Goal: Information Seeking & Learning: Learn about a topic

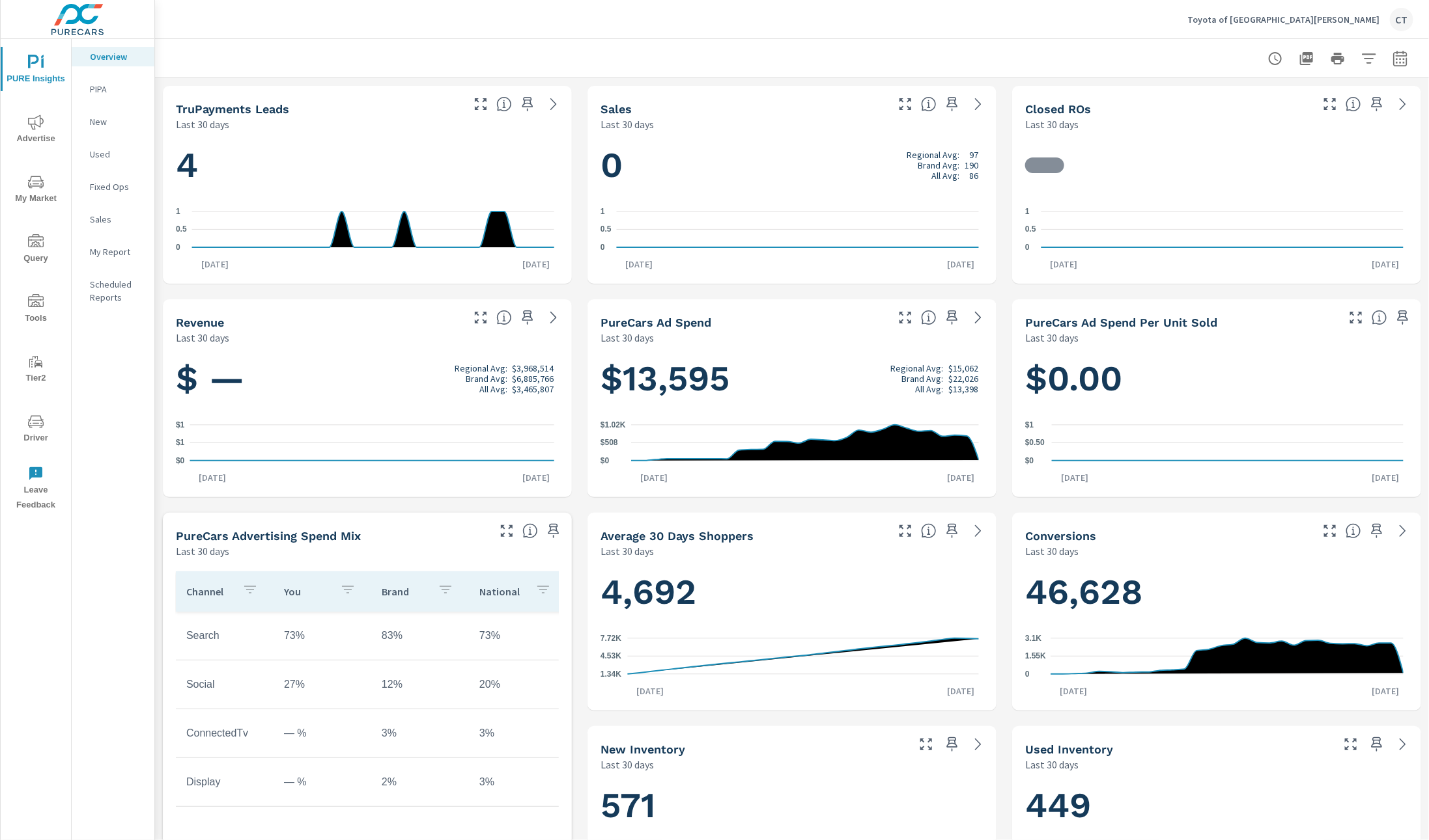
click at [569, 29] on div "Toyota of [GEOGRAPHIC_DATA][PERSON_NAME] [GEOGRAPHIC_DATA]" at bounding box center [792, 19] width 1243 height 39
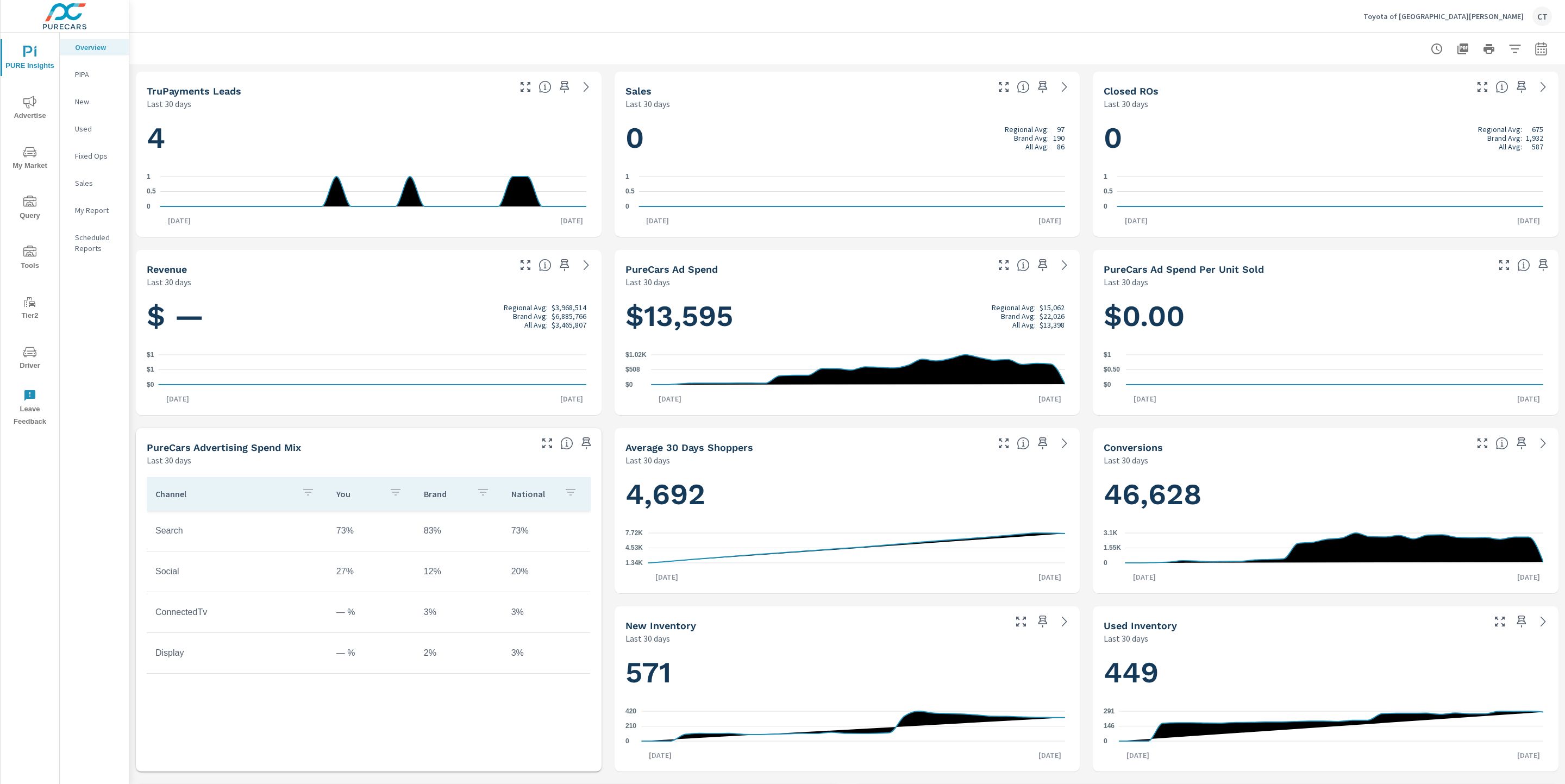
click at [23, 97] on span "Advertise" at bounding box center [30, 108] width 52 height 26
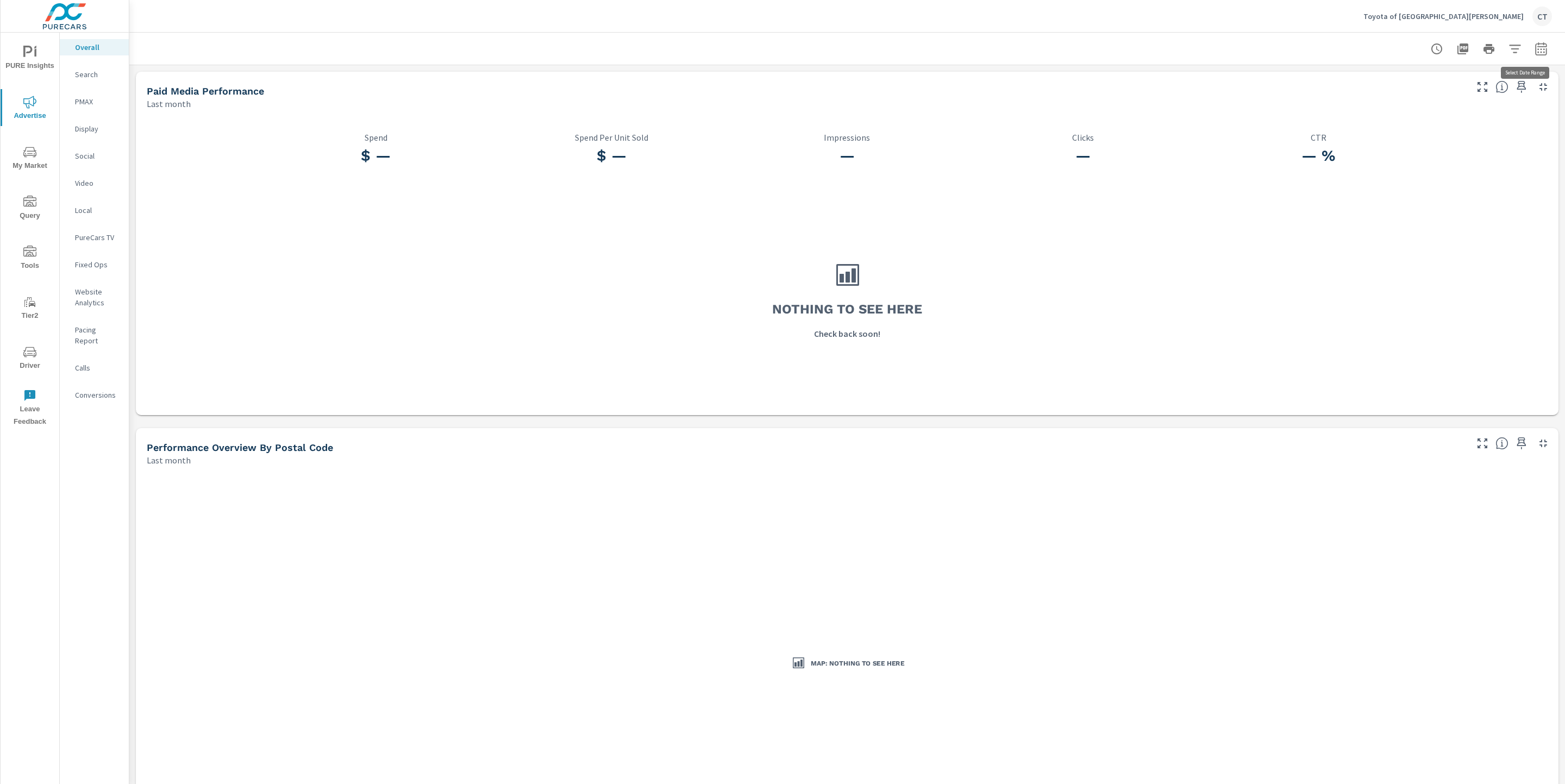
click at [1192, 45] on icon "button" at bounding box center [1541, 49] width 13 height 13
click at [1192, 86] on select "Custom Yesterday Last week Last 7 days Last 14 days Last 30 days Last 45 days L…" at bounding box center [1441, 94] width 109 height 22
click at [1192, 83] on select "Custom Yesterday Last week Last 7 days Last 14 days Last 30 days Last 45 days L…" at bounding box center [1441, 94] width 109 height 22
select select "Month to date"
click at [1192, 113] on div "Date Range Custom Yesterday Last week Last 7 days Last 14 days Last 30 days Las…" at bounding box center [1453, 102] width 139 height 54
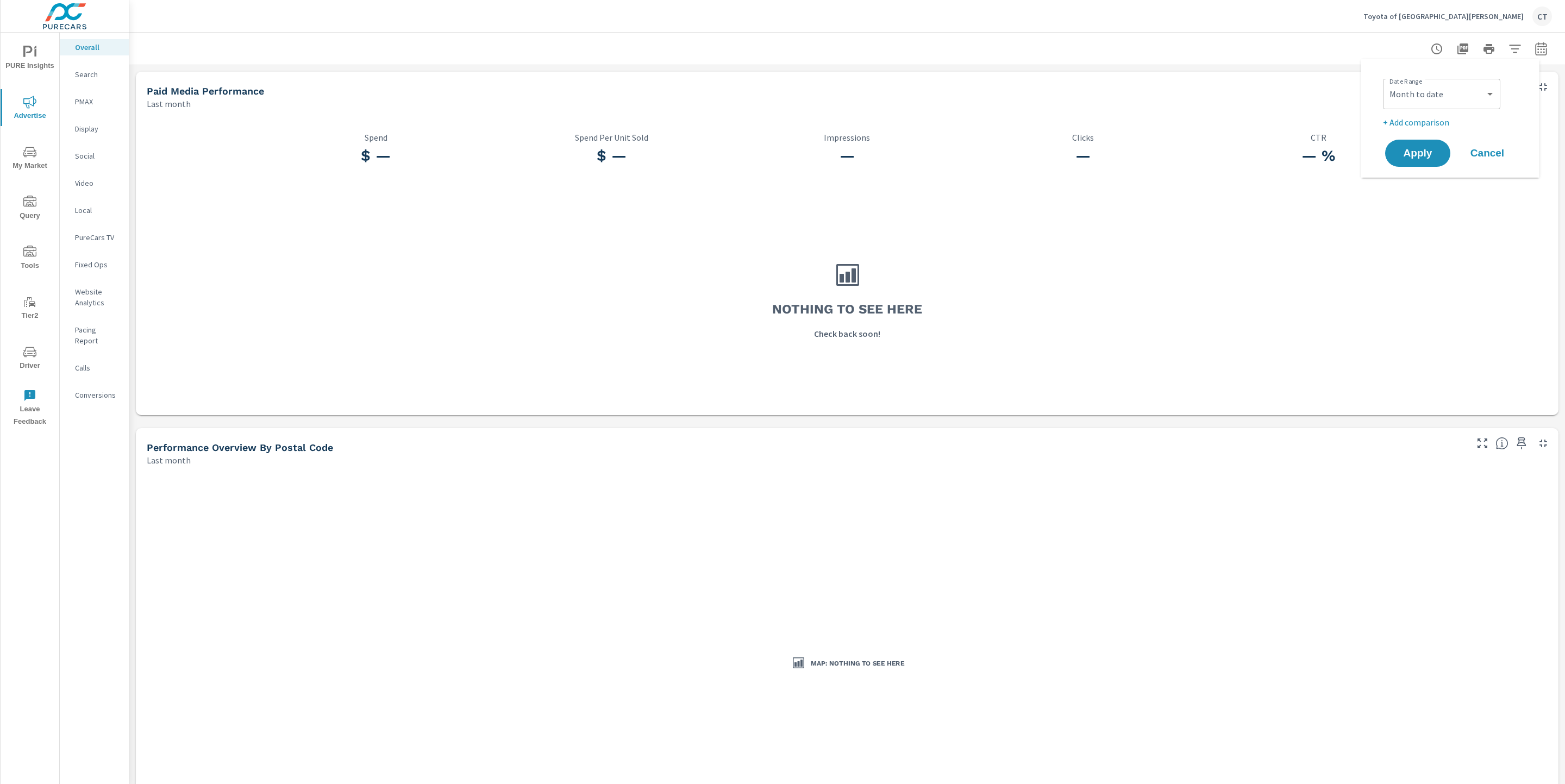
click at [1192, 117] on p "+ Add comparison" at bounding box center [1453, 122] width 139 height 13
select select "Previous period"
click at [1192, 172] on button "Apply" at bounding box center [1417, 184] width 68 height 28
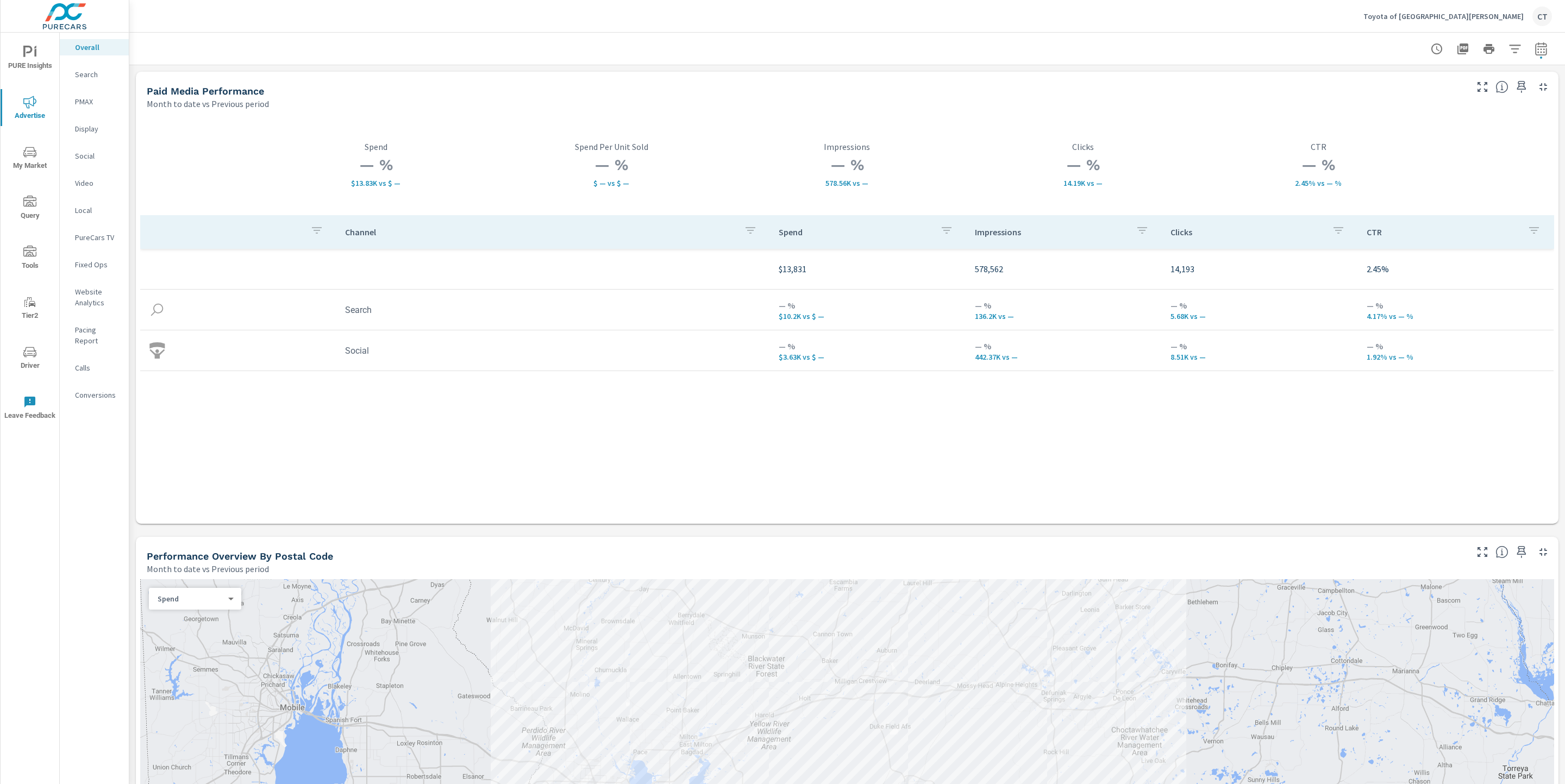
click at [936, 416] on div "Channel Spend Impressions Clicks CTR $13,831 578,562 14,193 2.45% Search — % $1…" at bounding box center [848, 359] width 1414 height 287
click at [1192, 88] on icon "button" at bounding box center [1522, 87] width 13 height 13
click at [99, 72] on p "Search" at bounding box center [97, 74] width 45 height 11
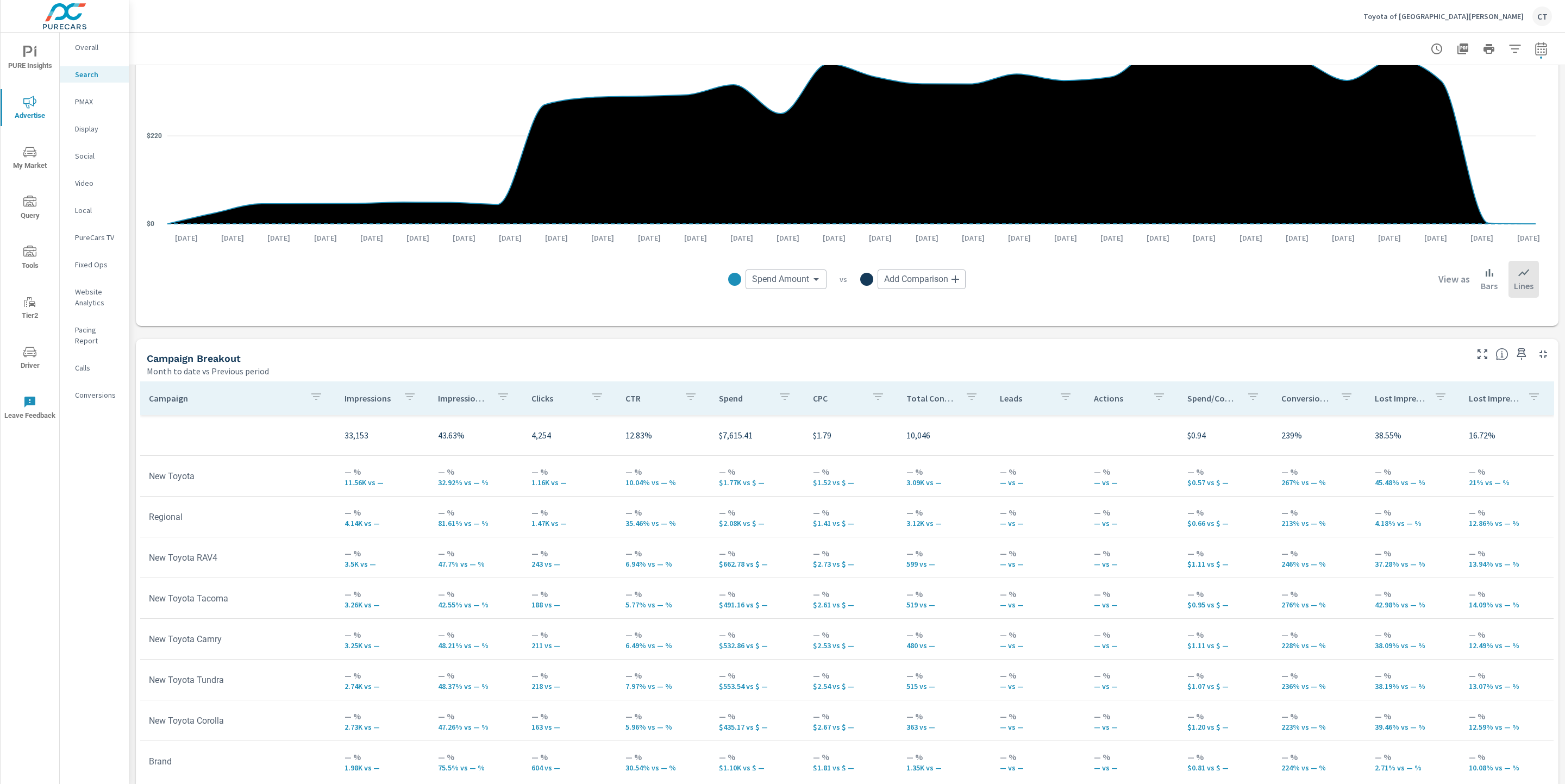
scroll to position [792, 0]
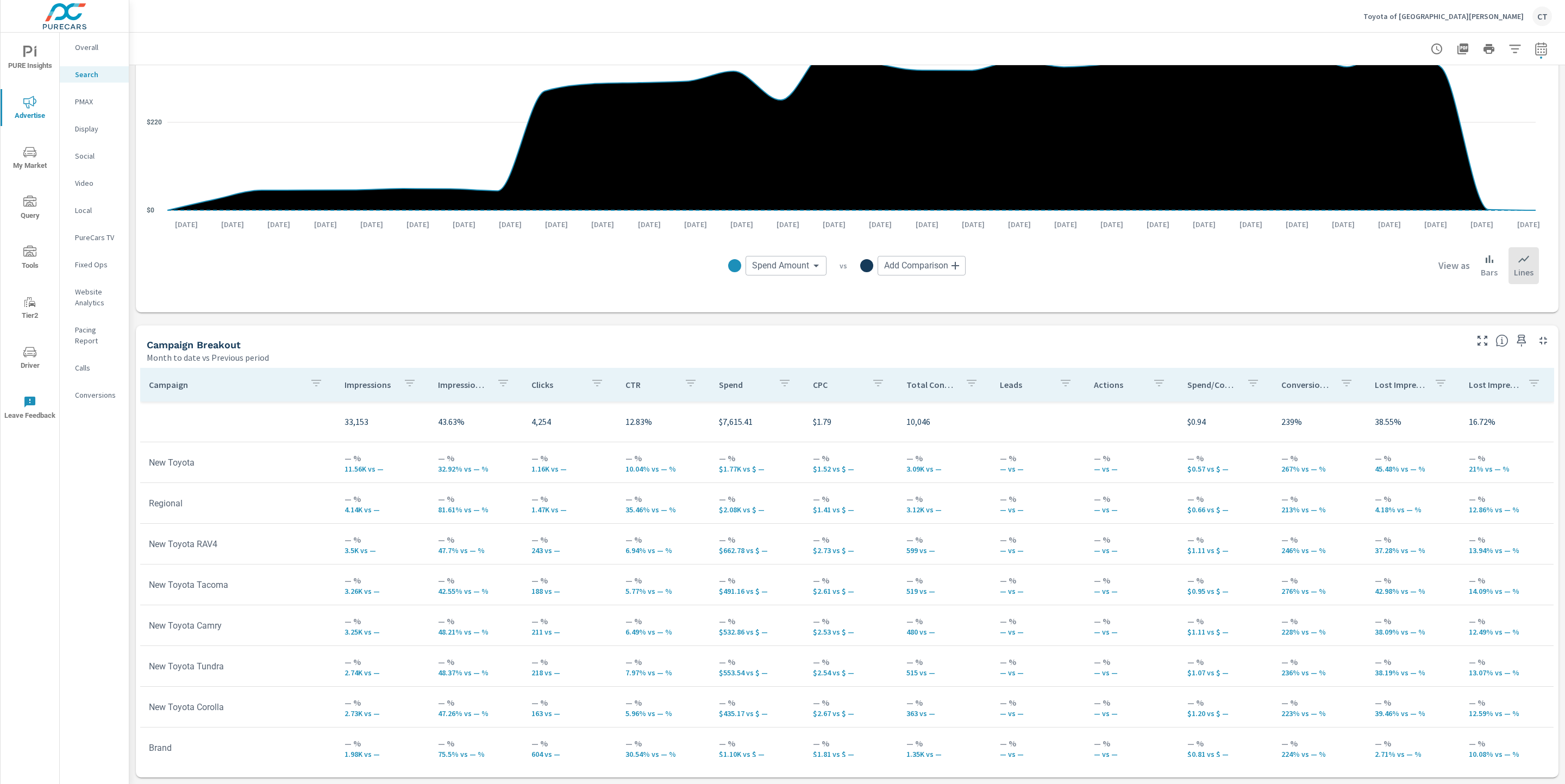
click at [1192, 347] on button "button" at bounding box center [1521, 340] width 17 height 17
click at [89, 102] on p "PMAX" at bounding box center [97, 101] width 45 height 11
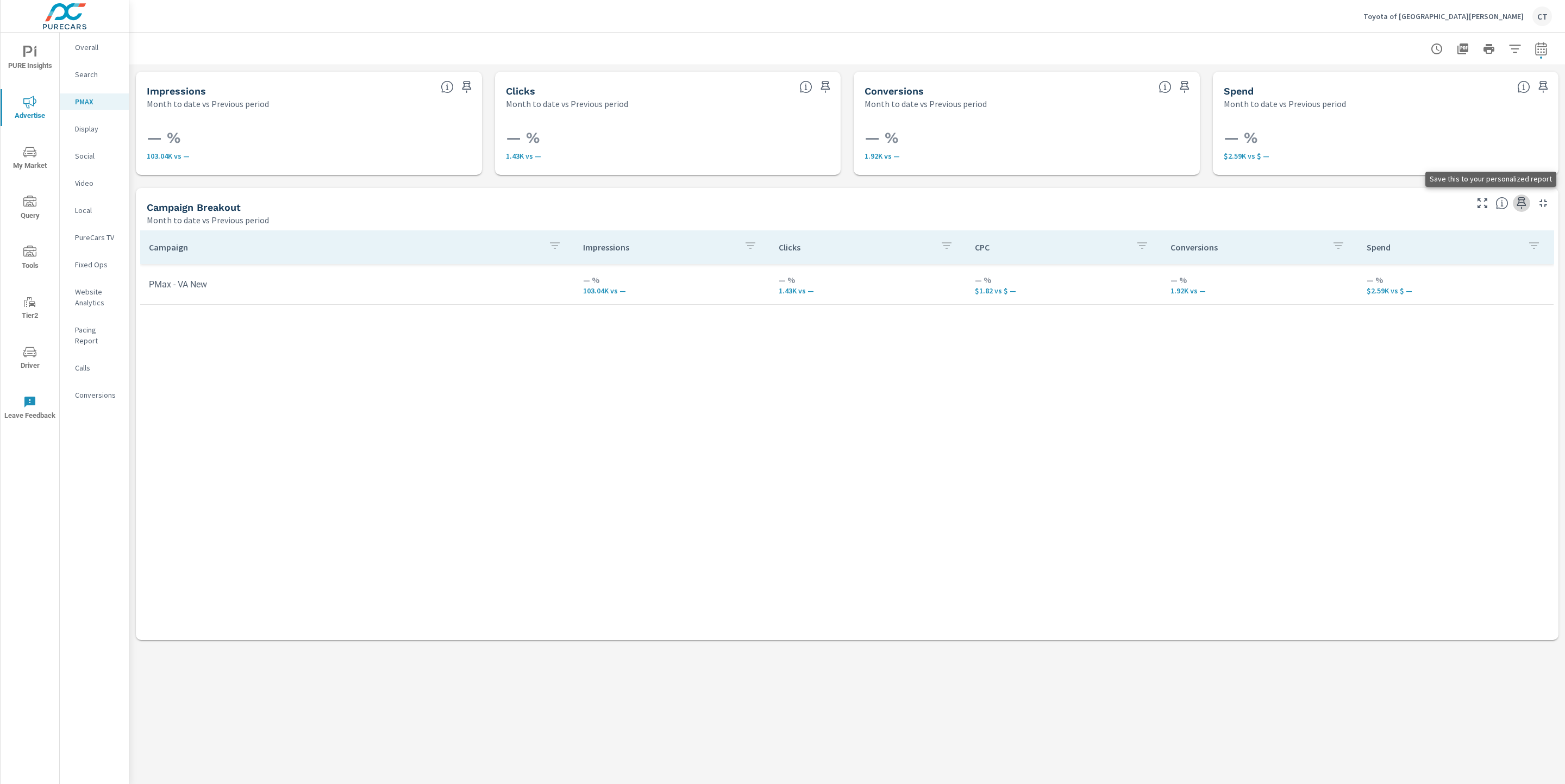
click at [1192, 207] on icon "button" at bounding box center [1522, 203] width 13 height 13
click at [913, 382] on div "Campaign Impressions Clicks CPC Conversions Spend PMax - VA New — % 103.04K vs …" at bounding box center [848, 425] width 1414 height 389
click at [93, 159] on p "Social" at bounding box center [97, 156] width 45 height 11
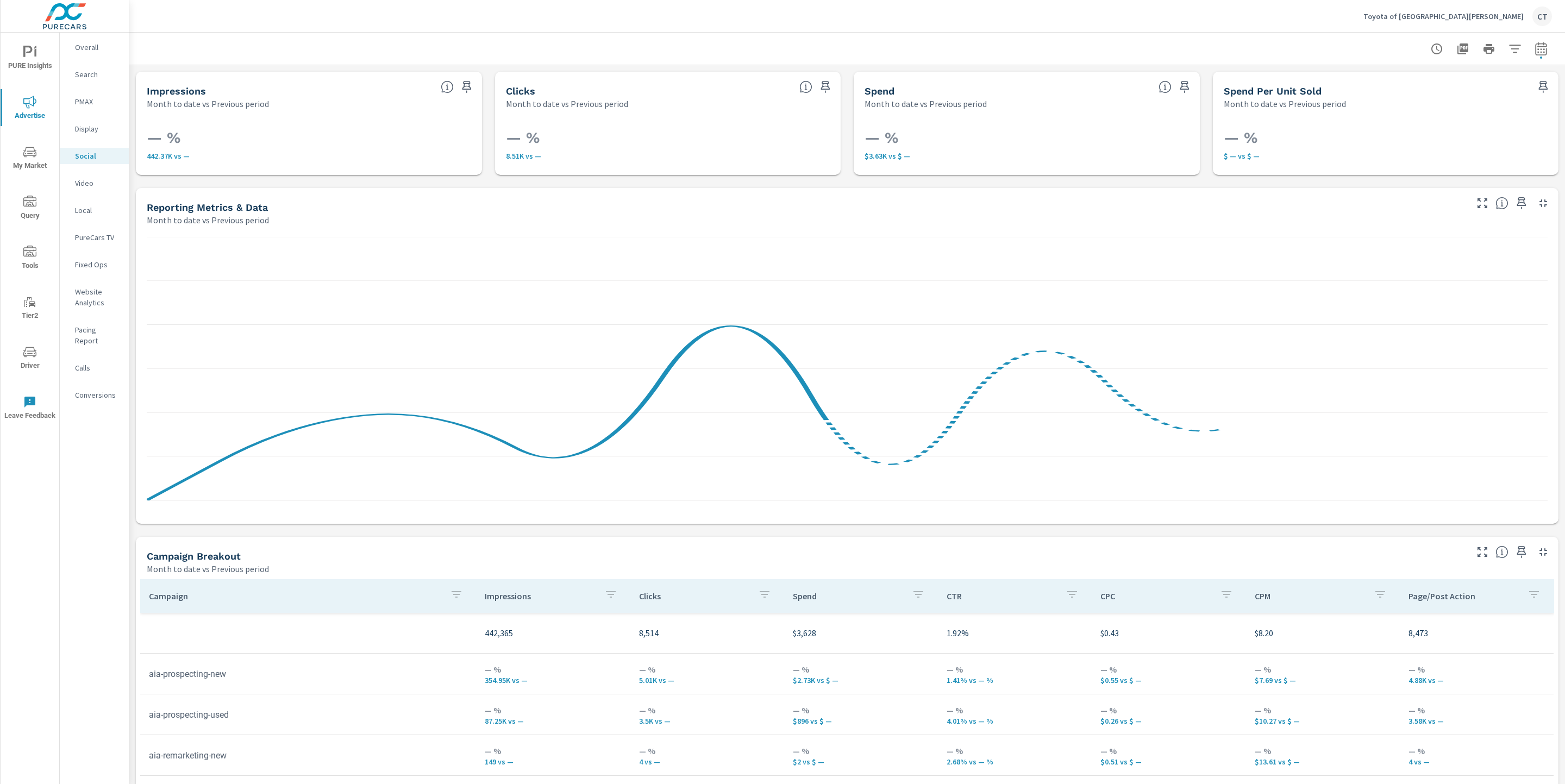
click at [1192, 550] on icon "button" at bounding box center [1522, 551] width 13 height 13
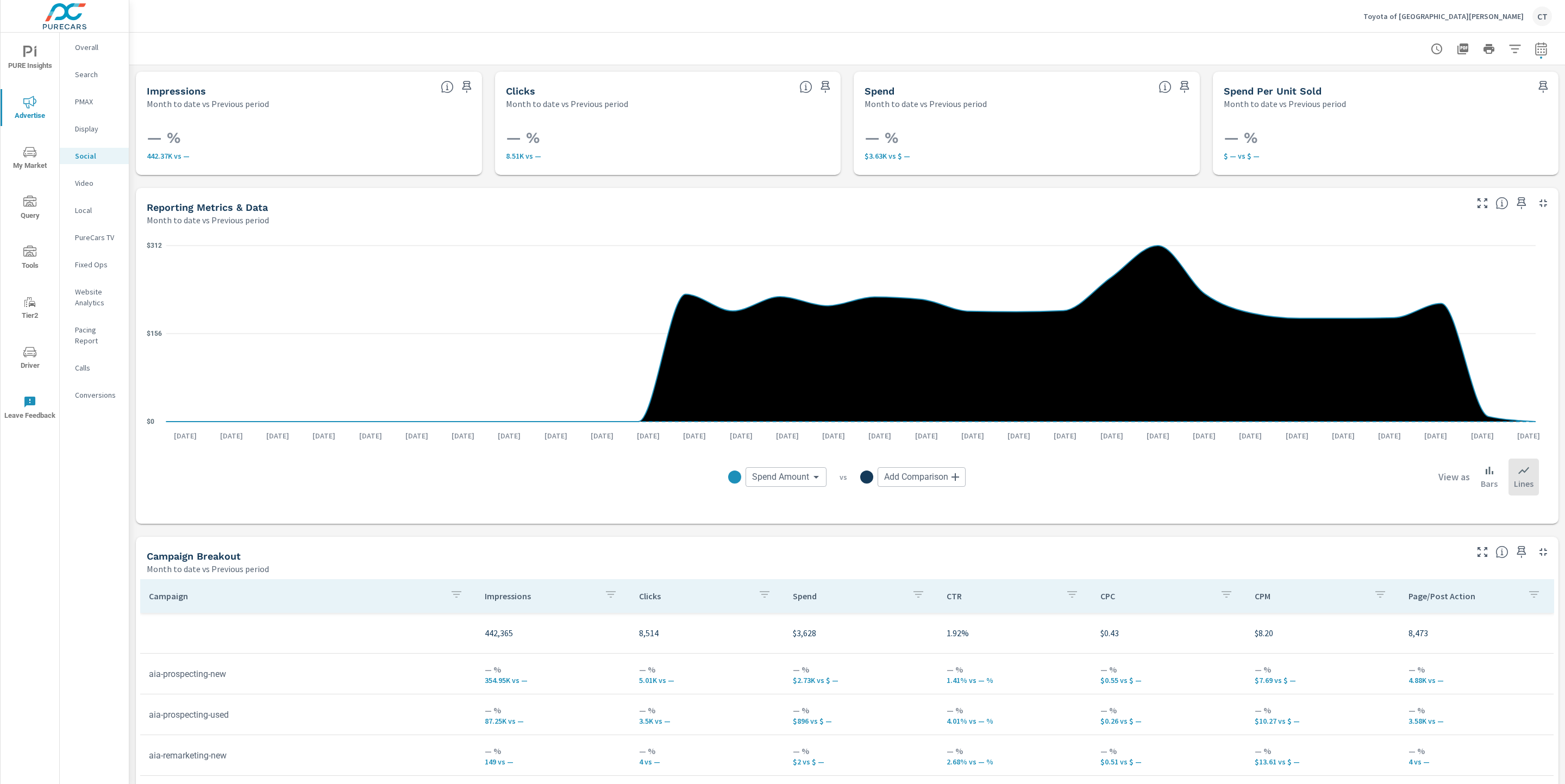
scroll to position [211, 0]
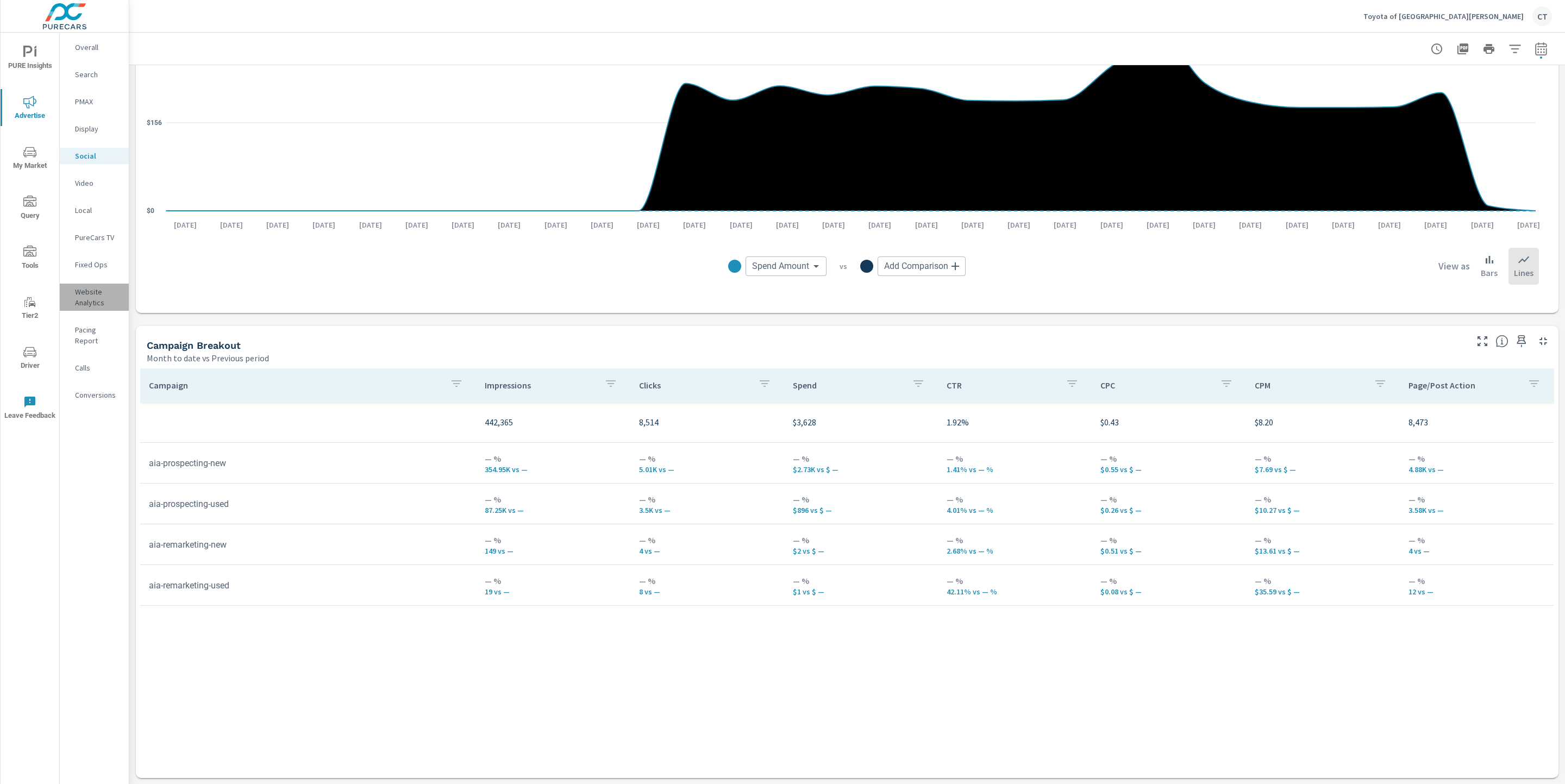
click at [102, 300] on p "Website Analytics" at bounding box center [97, 297] width 45 height 22
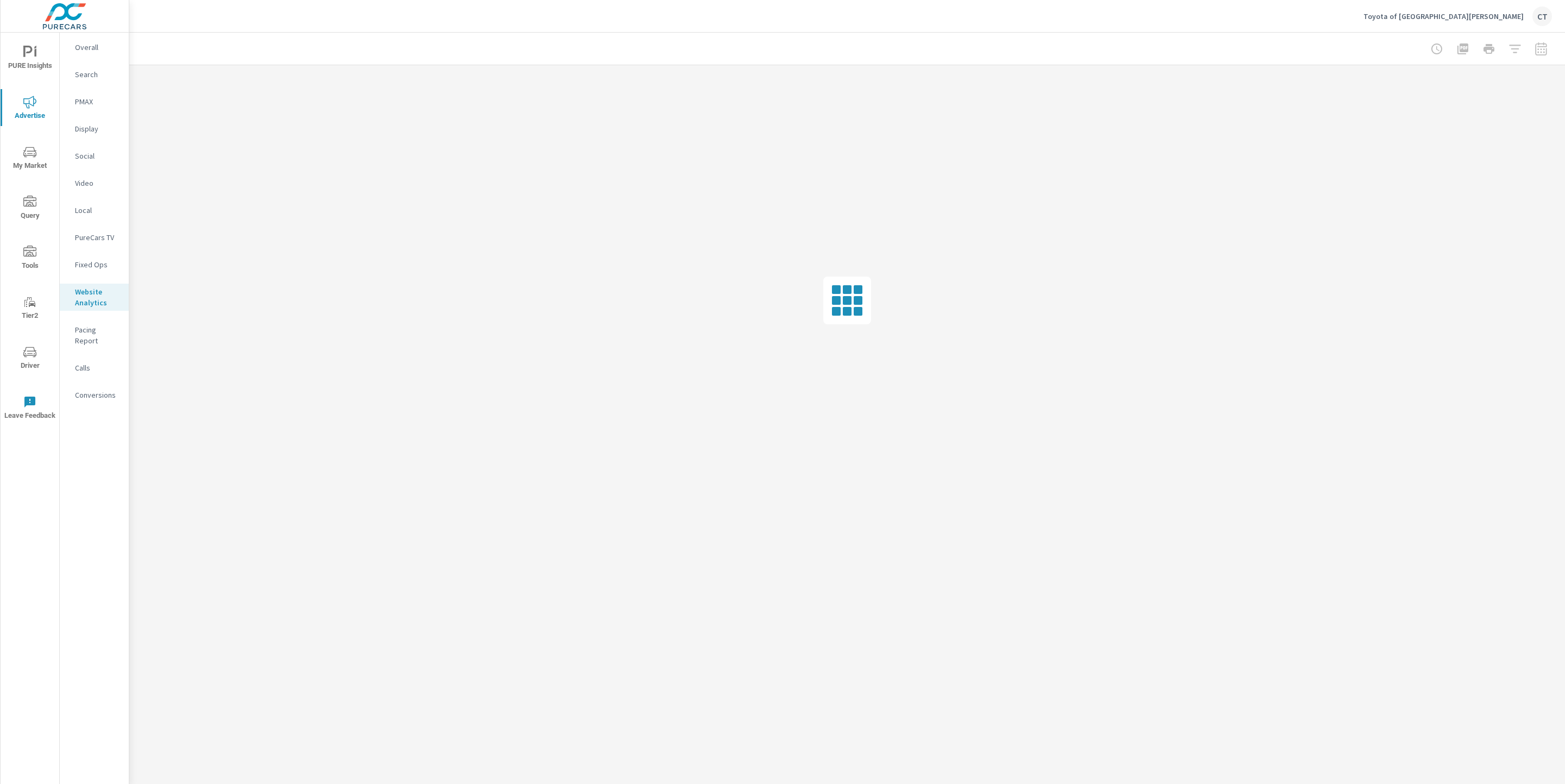
click at [27, 63] on span "PURE Insights" at bounding box center [30, 59] width 52 height 26
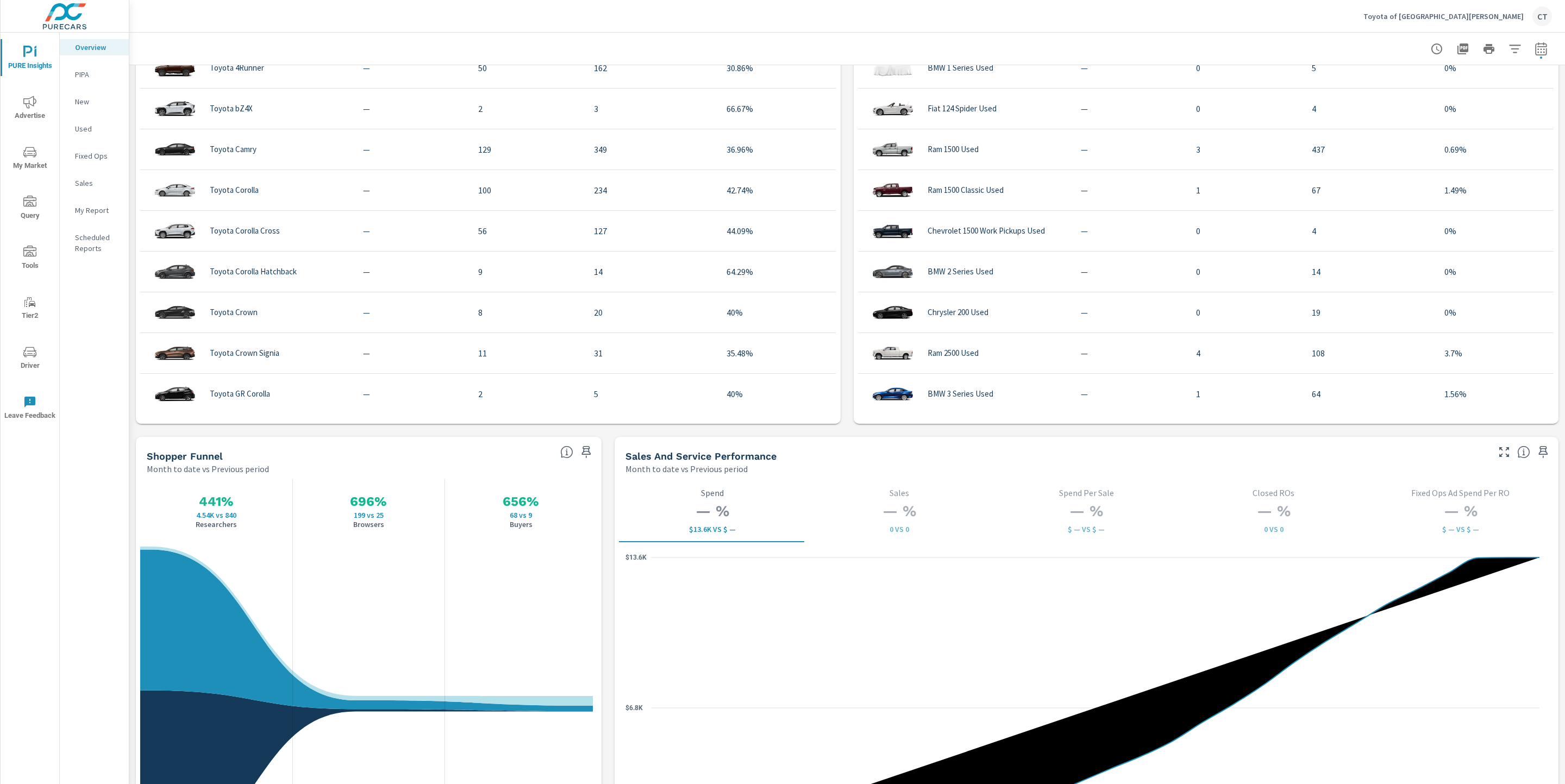
scroll to position [1030, 0]
click at [583, 447] on icon "button" at bounding box center [587, 451] width 13 height 13
click at [588, 452] on icon "button" at bounding box center [587, 451] width 13 height 13
click at [853, 262] on div "Model Inventory Dealer Sales Total Market Sales Market Share BMW 1 Series Used …" at bounding box center [1205, 216] width 705 height 414
click at [846, 263] on div "truPayments Leads Month to date vs Previous period 4 +0 vs. Previous period 0 0…" at bounding box center [847, 197] width 1435 height 2324
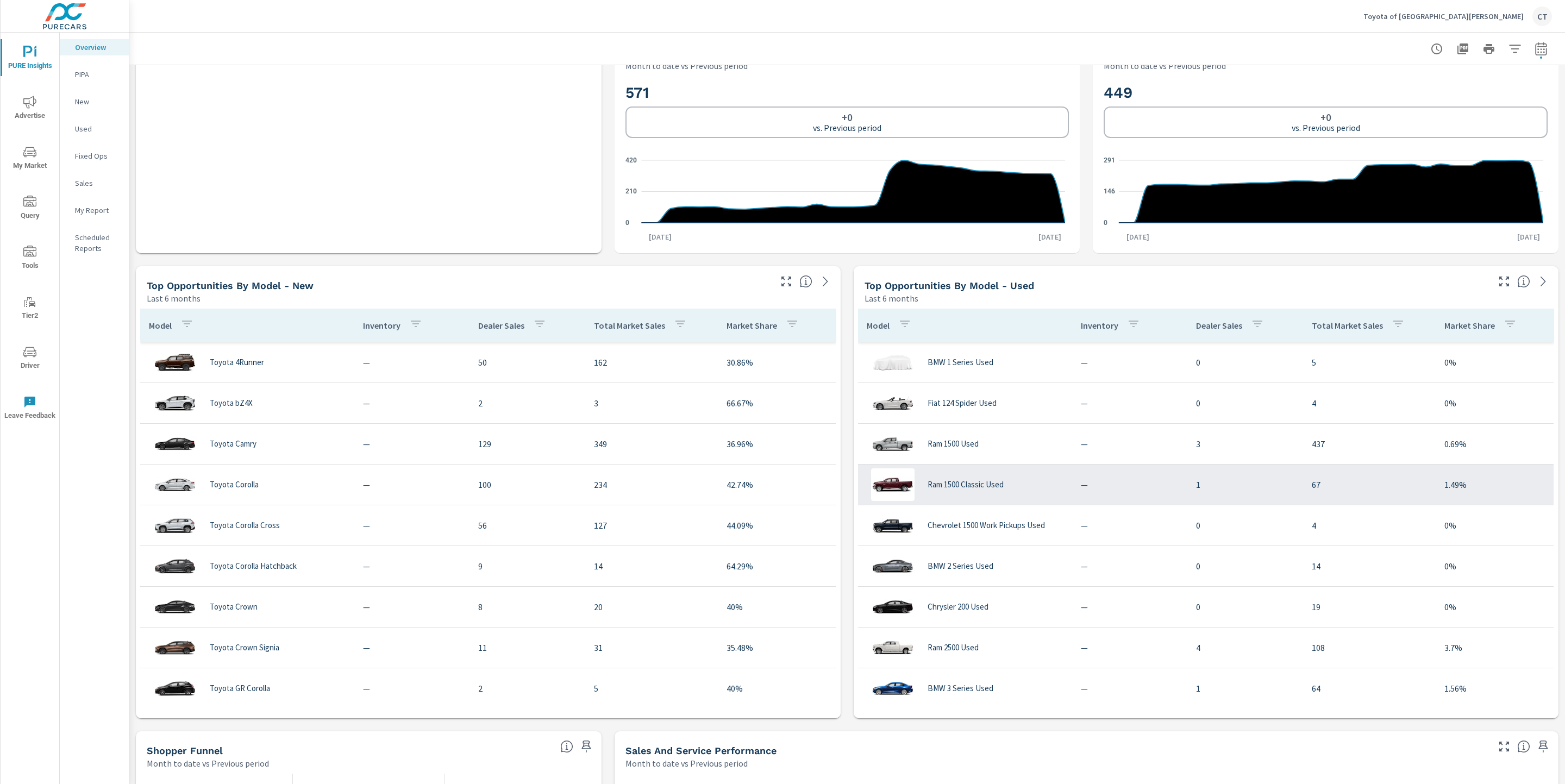
scroll to position [224, 0]
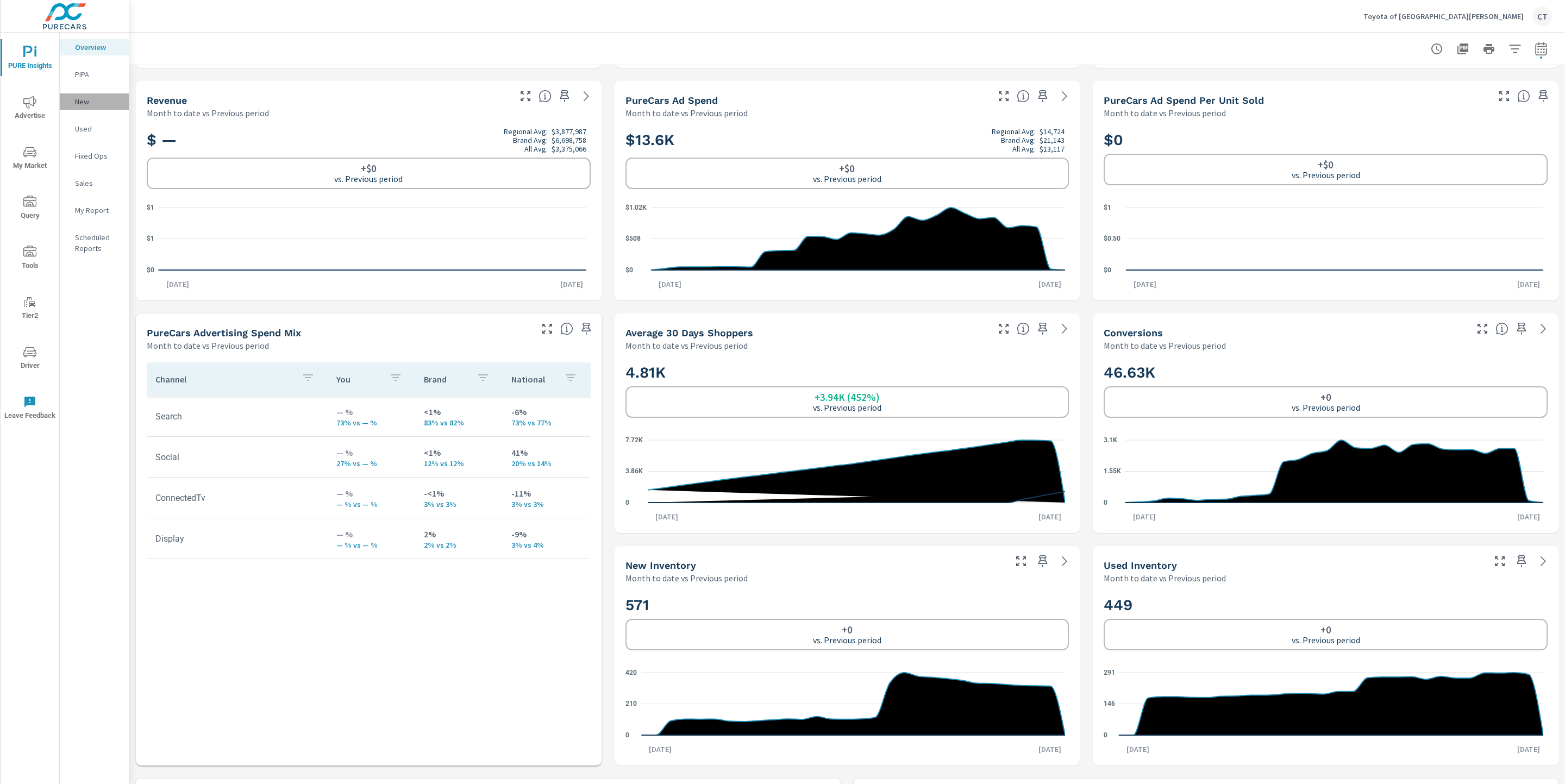
click at [90, 101] on p "New" at bounding box center [97, 101] width 45 height 11
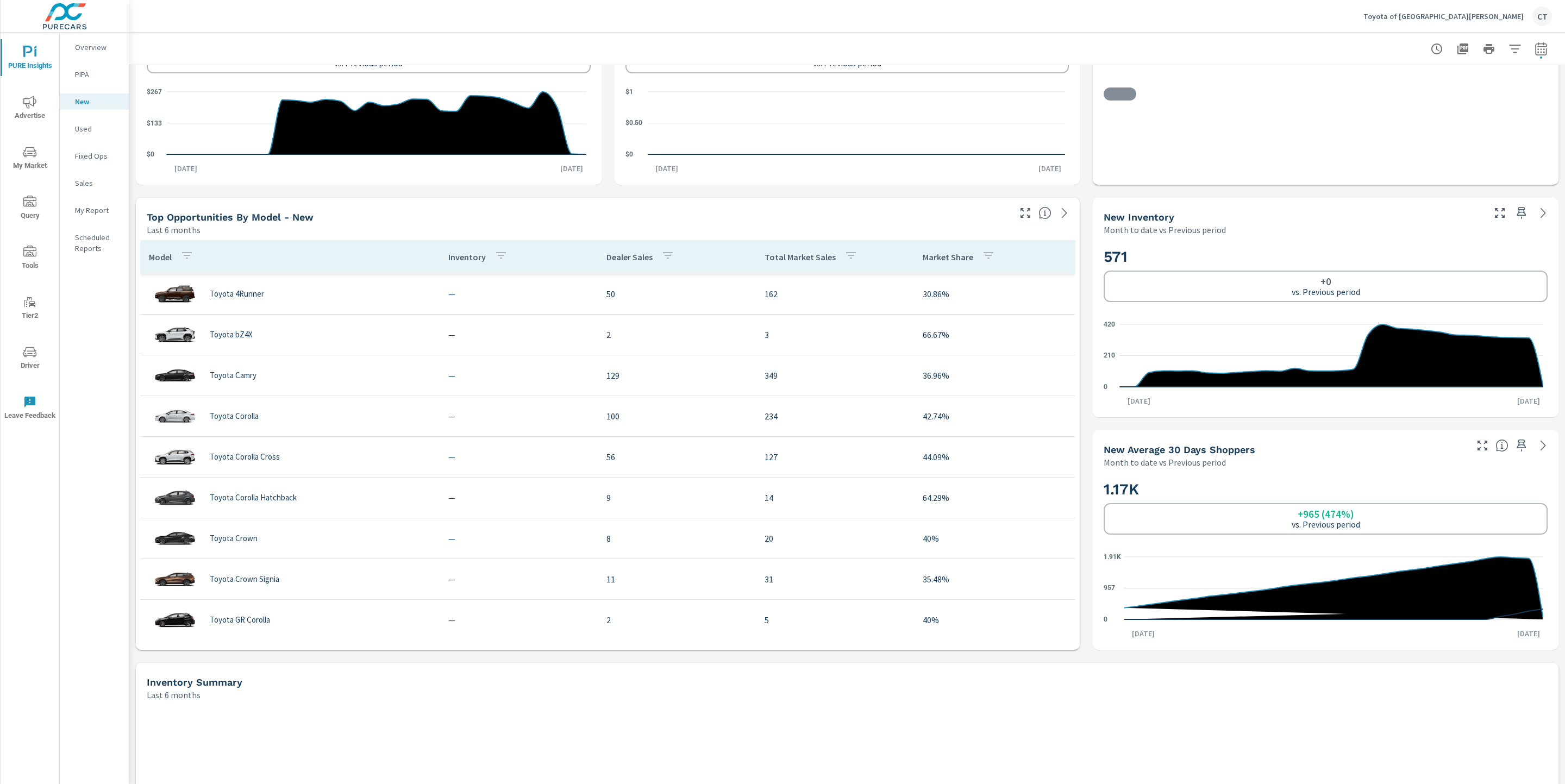
scroll to position [278, 0]
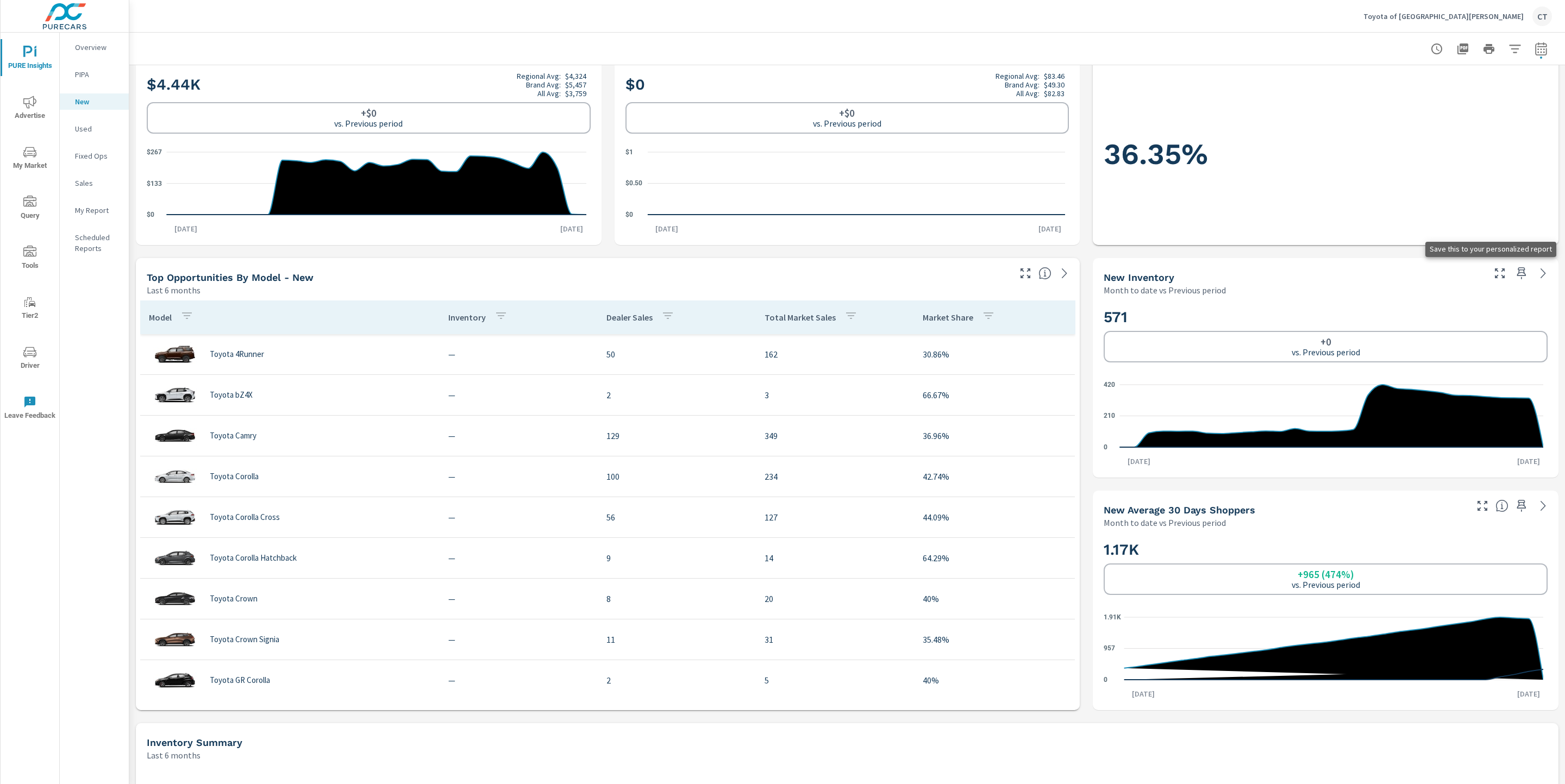
click at [1192, 274] on icon "button" at bounding box center [1522, 273] width 13 height 13
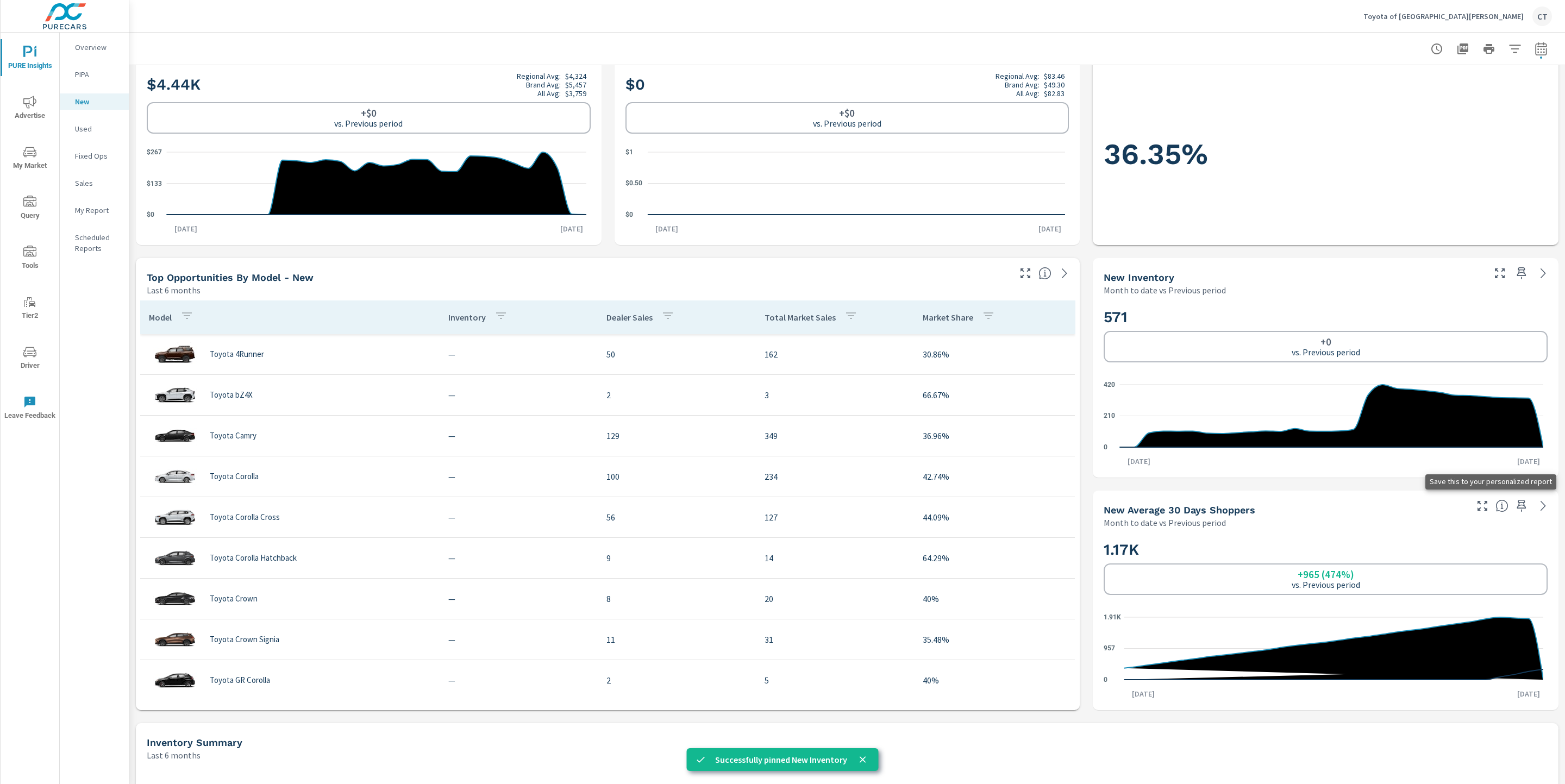
click at [1192, 510] on icon "button" at bounding box center [1522, 506] width 13 height 13
click at [92, 129] on p "Used" at bounding box center [97, 128] width 45 height 11
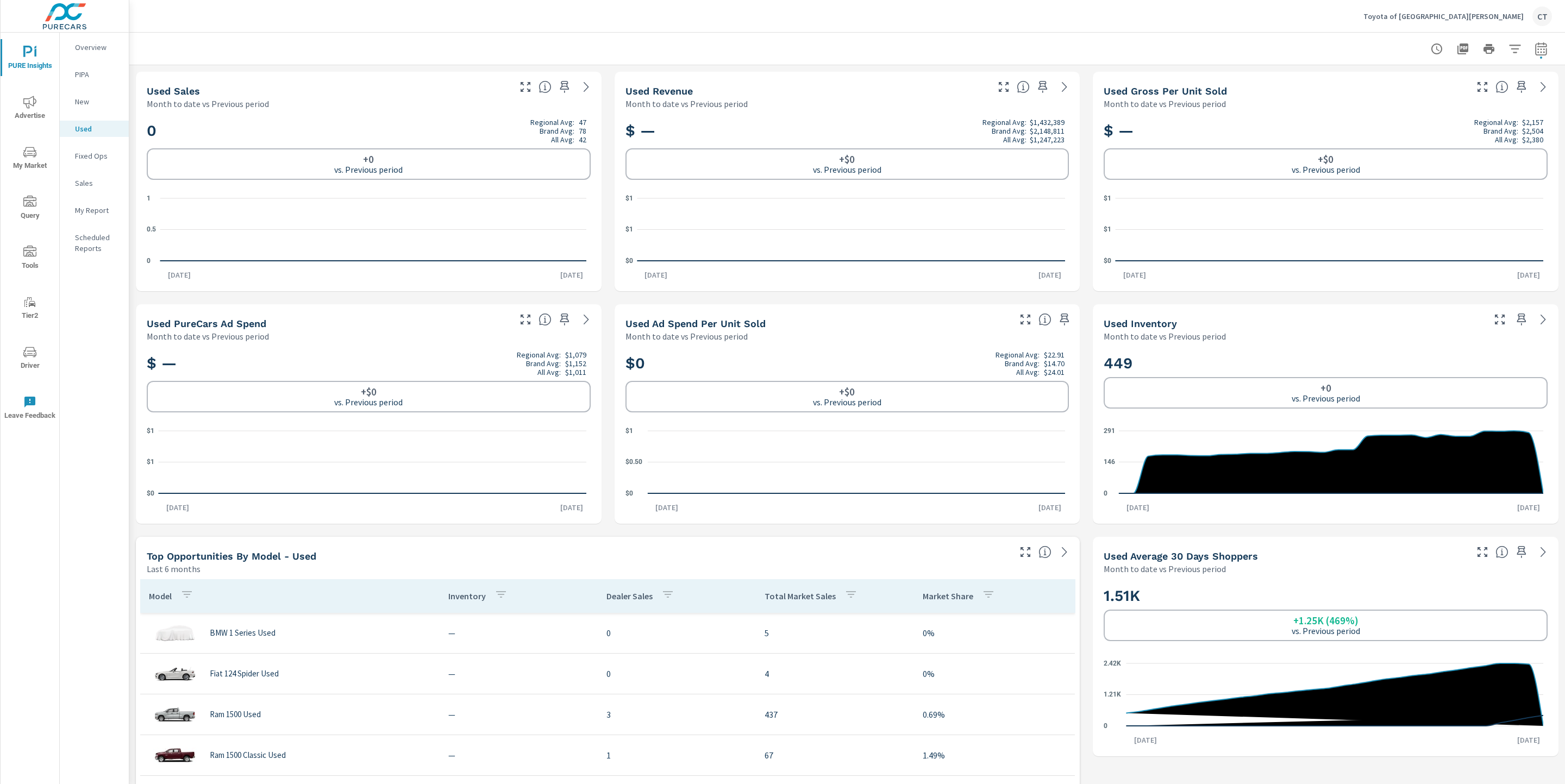
click at [1192, 321] on icon "button" at bounding box center [1522, 319] width 9 height 12
click at [1192, 548] on icon "button" at bounding box center [1522, 551] width 13 height 13
click at [105, 215] on p "My Report" at bounding box center [97, 210] width 45 height 11
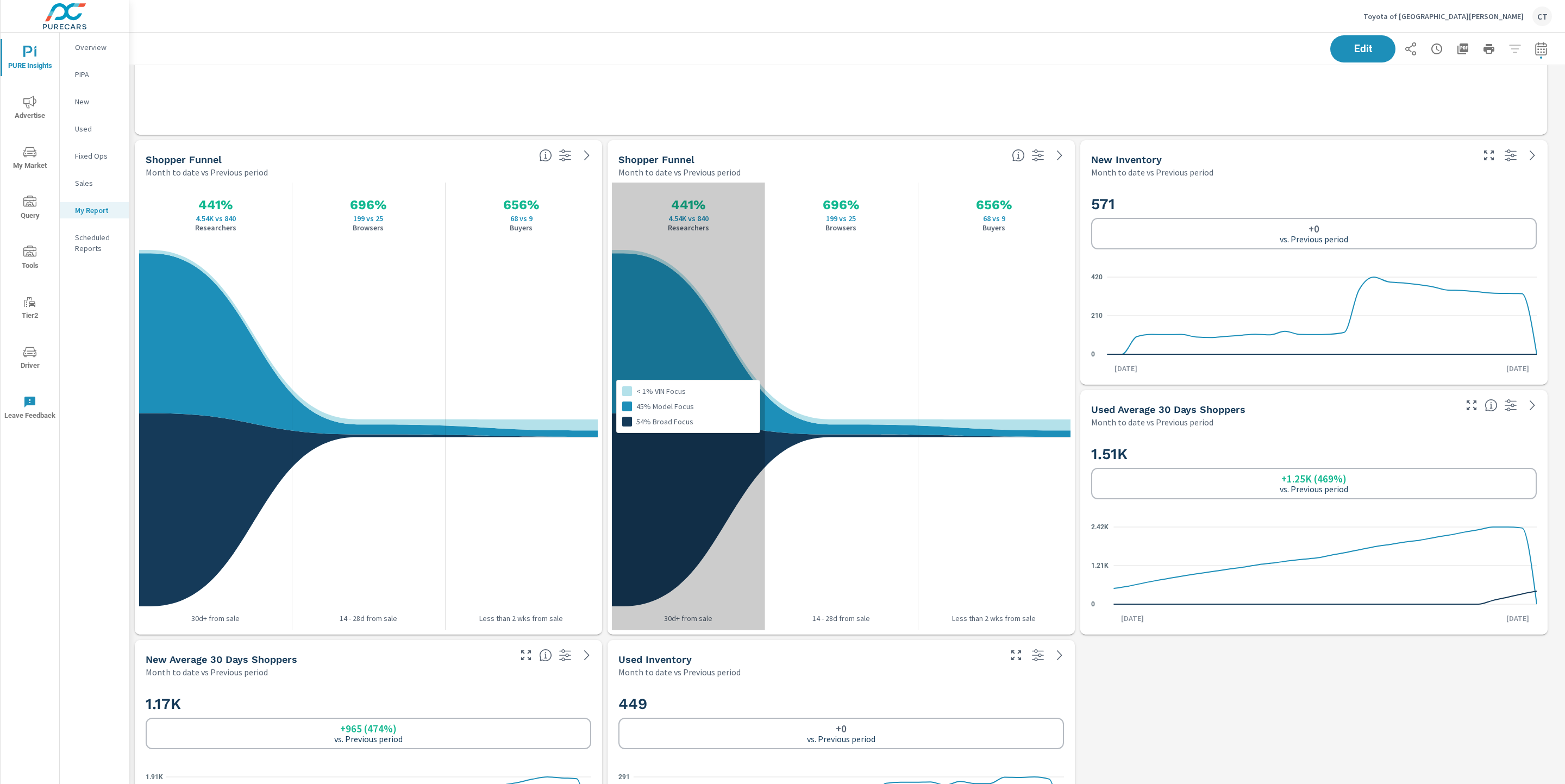
scroll to position [1933, 0]
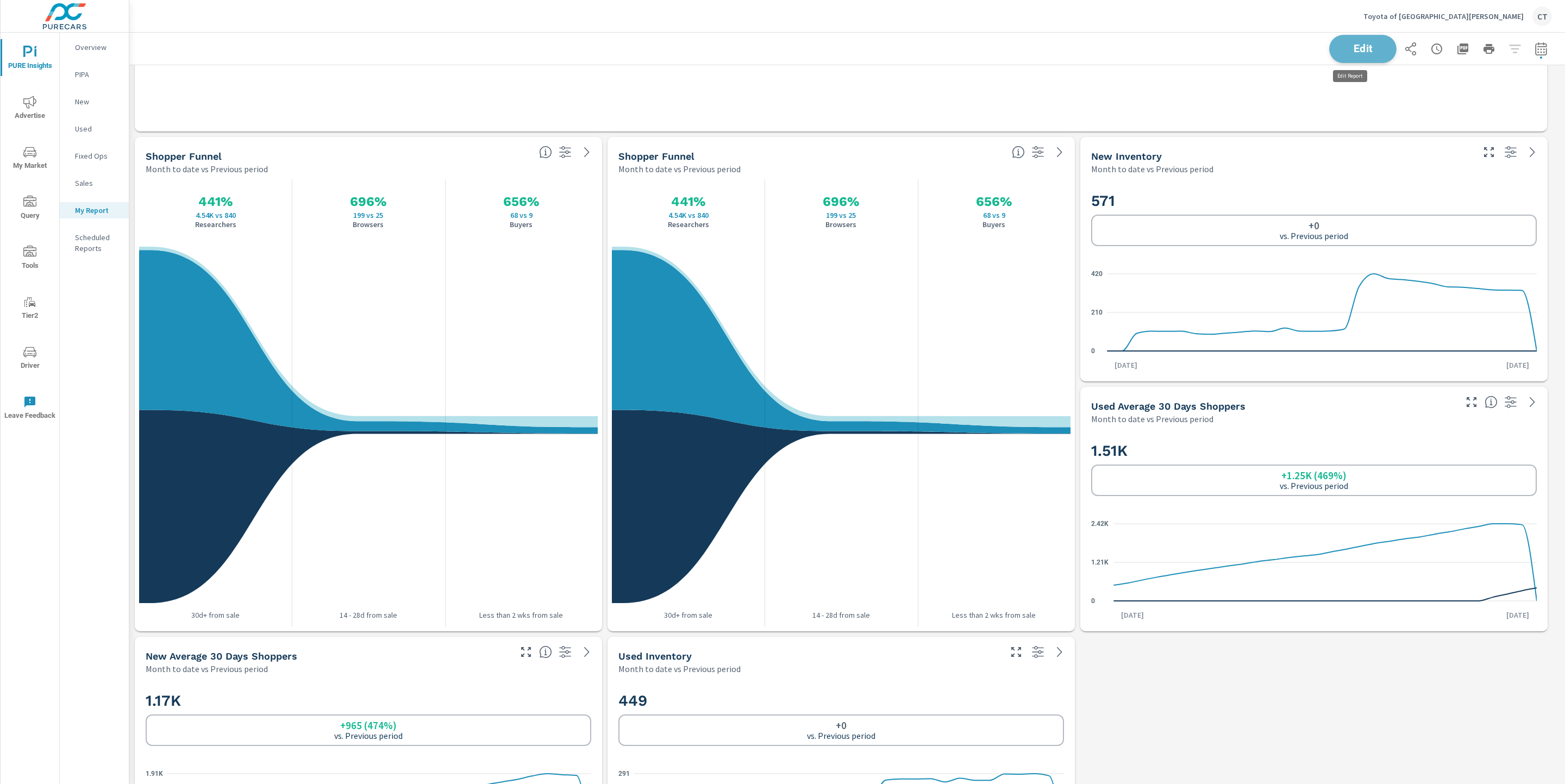
click at [1192, 41] on button "Edit" at bounding box center [1363, 49] width 68 height 28
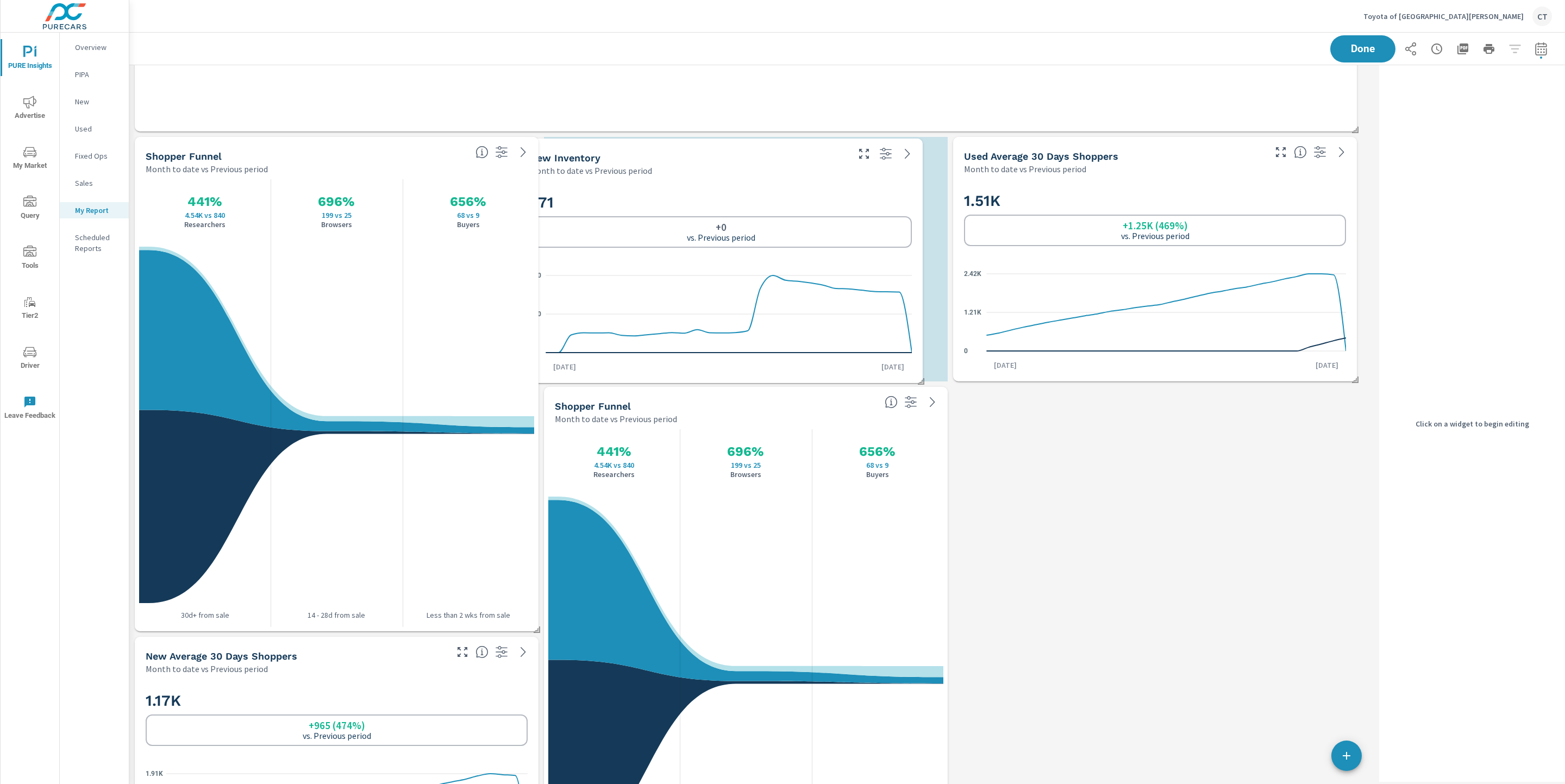
scroll to position [3029, 1259]
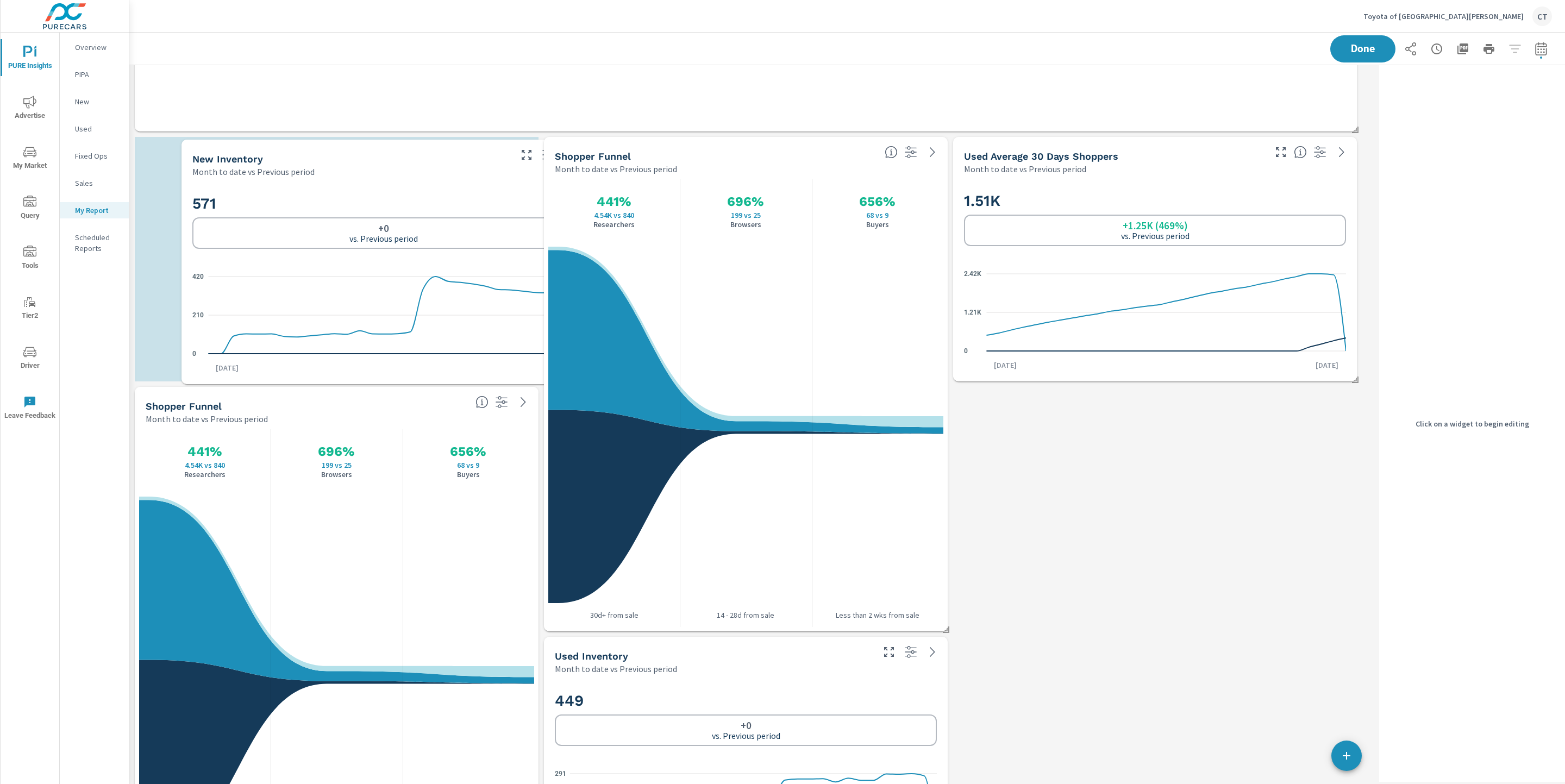
drag, startPoint x: 1162, startPoint y: 175, endPoint x: 424, endPoint y: 190, distance: 738.2
click at [388, 177] on div "Month to date vs Previous period" at bounding box center [351, 171] width 317 height 13
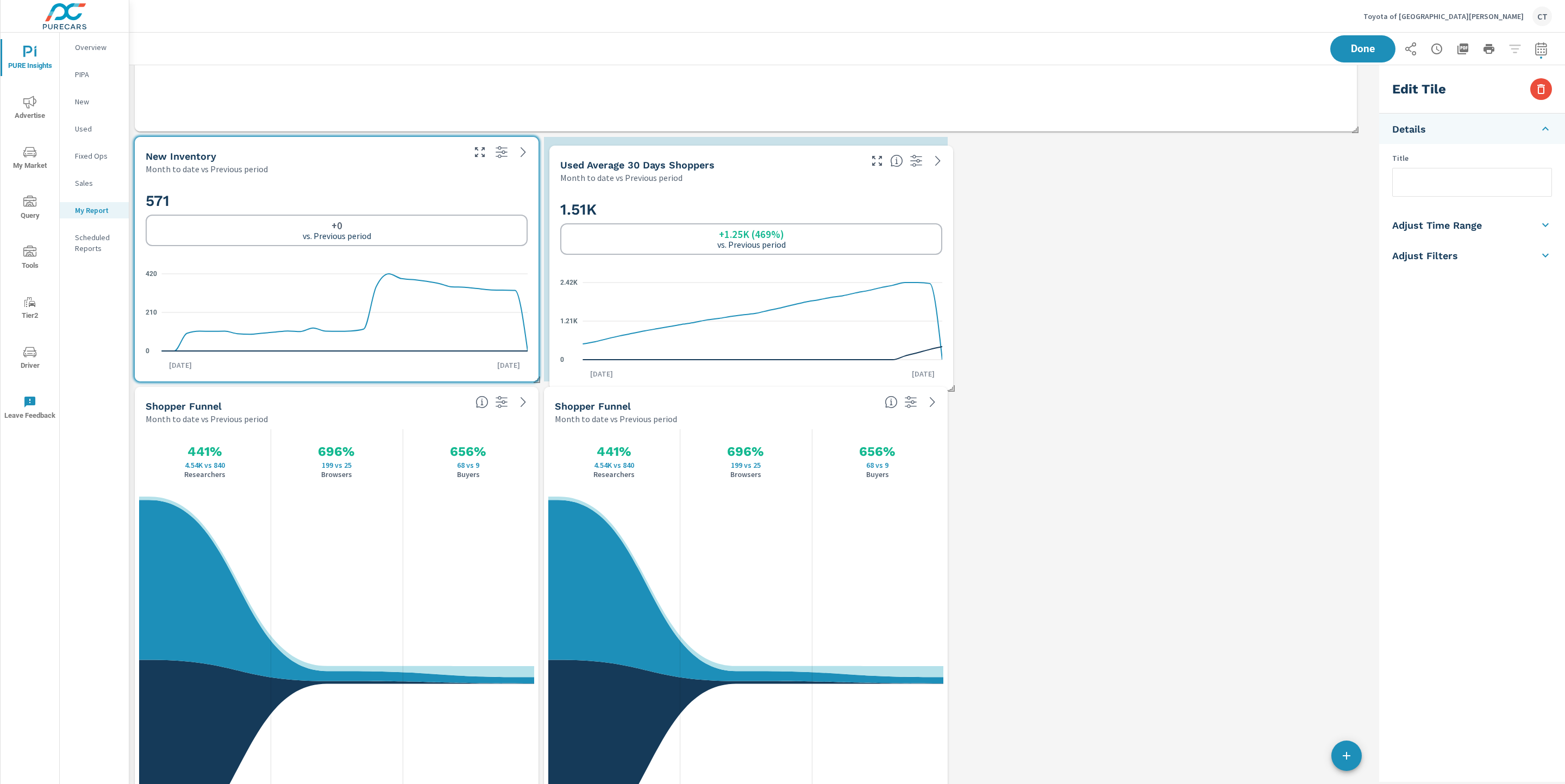
drag, startPoint x: 1241, startPoint y: 230, endPoint x: 838, endPoint y: 240, distance: 403.1
click at [838, 240] on div "+1.25K (469%) vs. Previous period" at bounding box center [751, 239] width 382 height 32
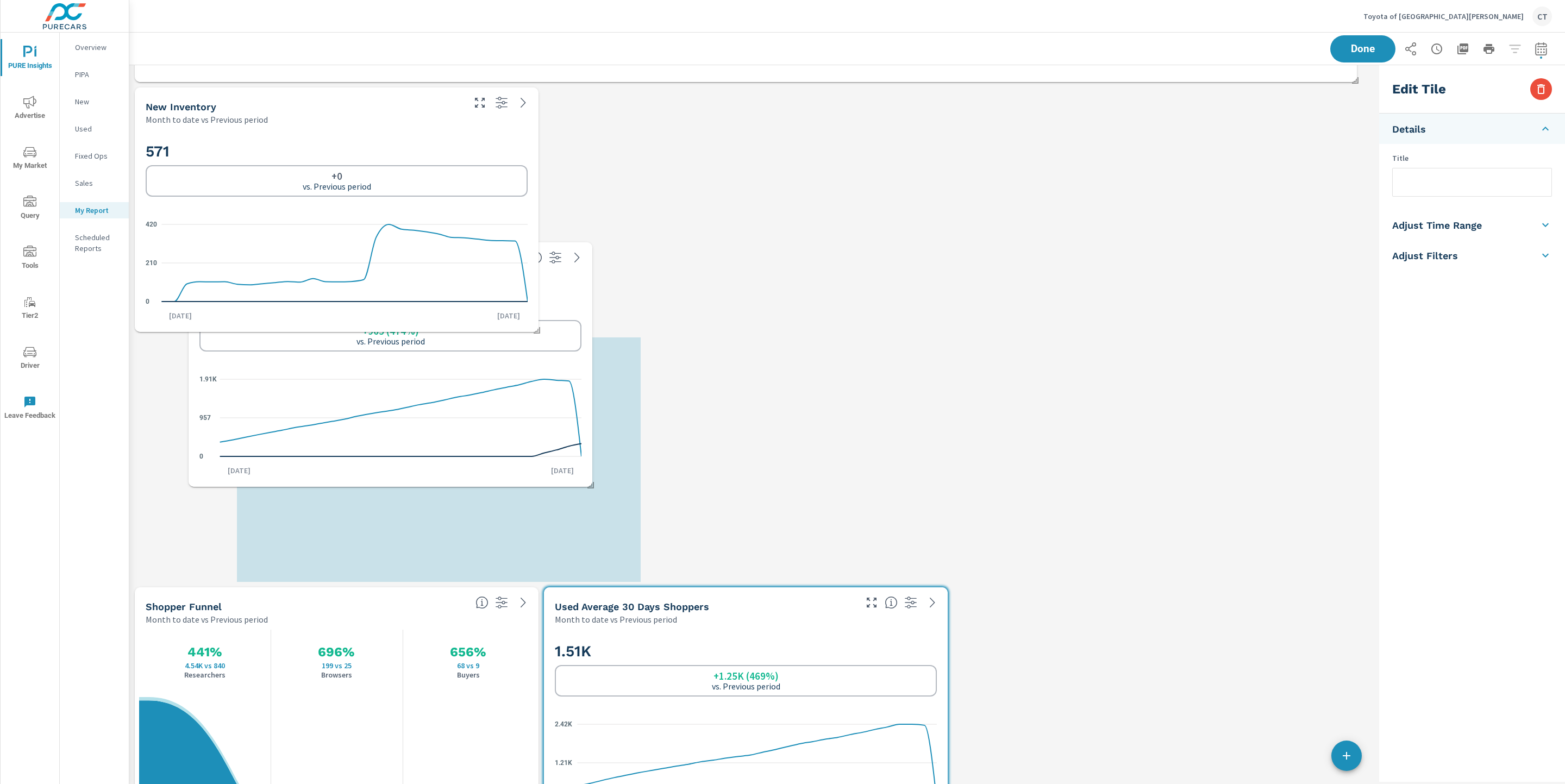
scroll to position [0, 0]
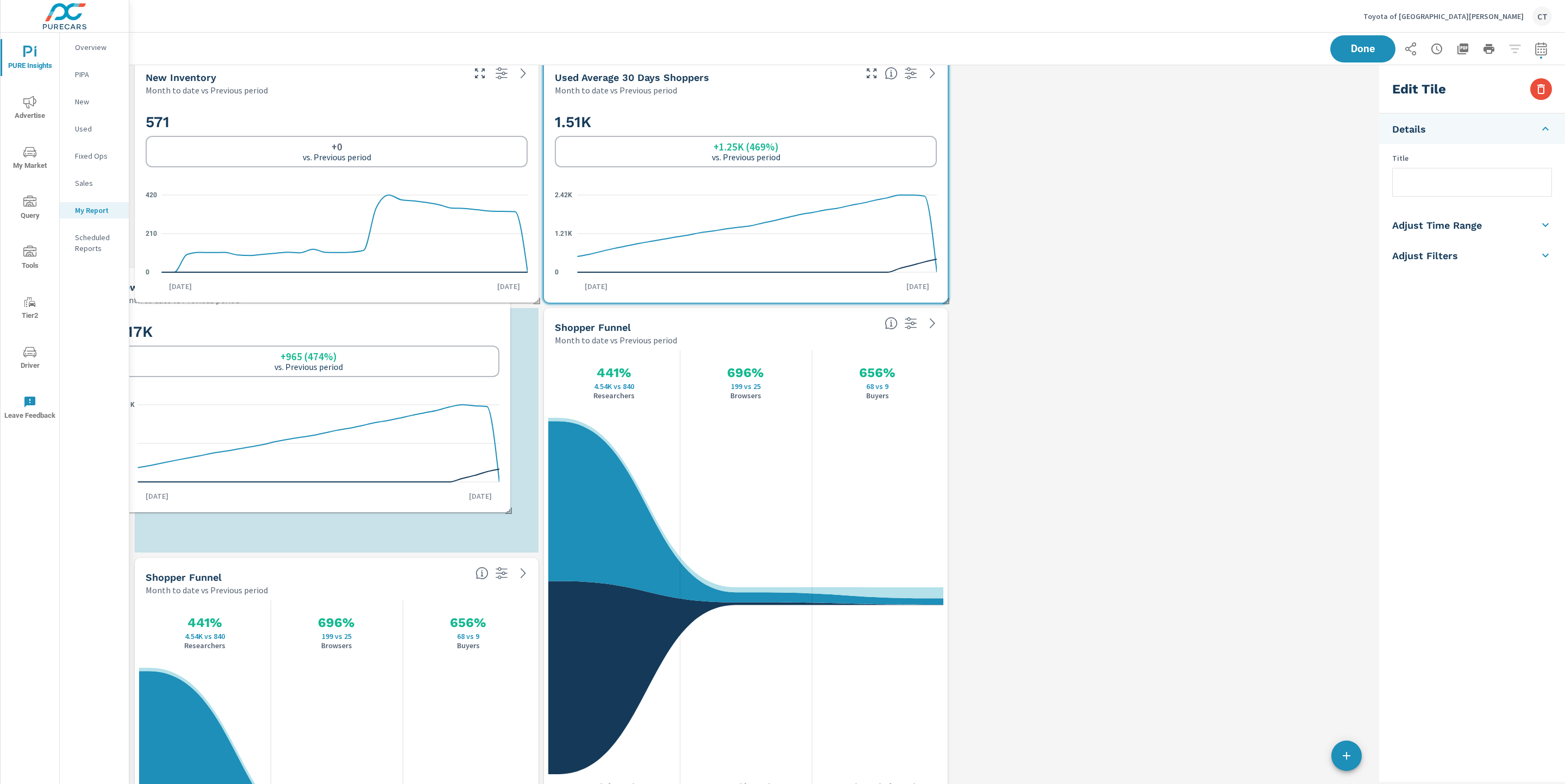
drag, startPoint x: 318, startPoint y: 607, endPoint x: 289, endPoint y: 349, distance: 259.6
click at [289, 349] on div "1.17K +965 (474%) vs. Previous period" at bounding box center [308, 349] width 382 height 55
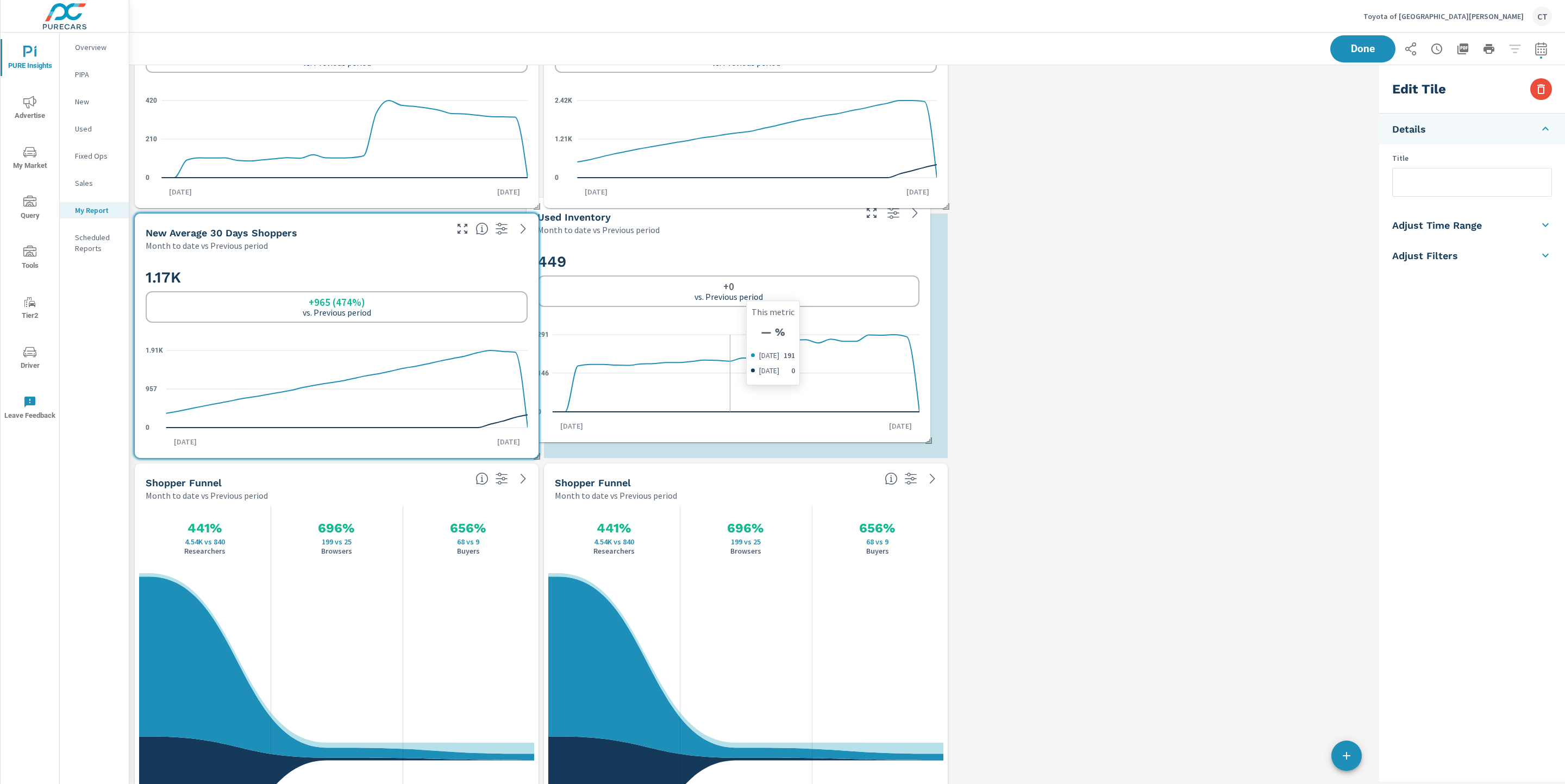
drag, startPoint x: 753, startPoint y: 676, endPoint x: 734, endPoint y: 345, distance: 331.5
click at [734, 345] on icon "0 146 291" at bounding box center [728, 373] width 382 height 95
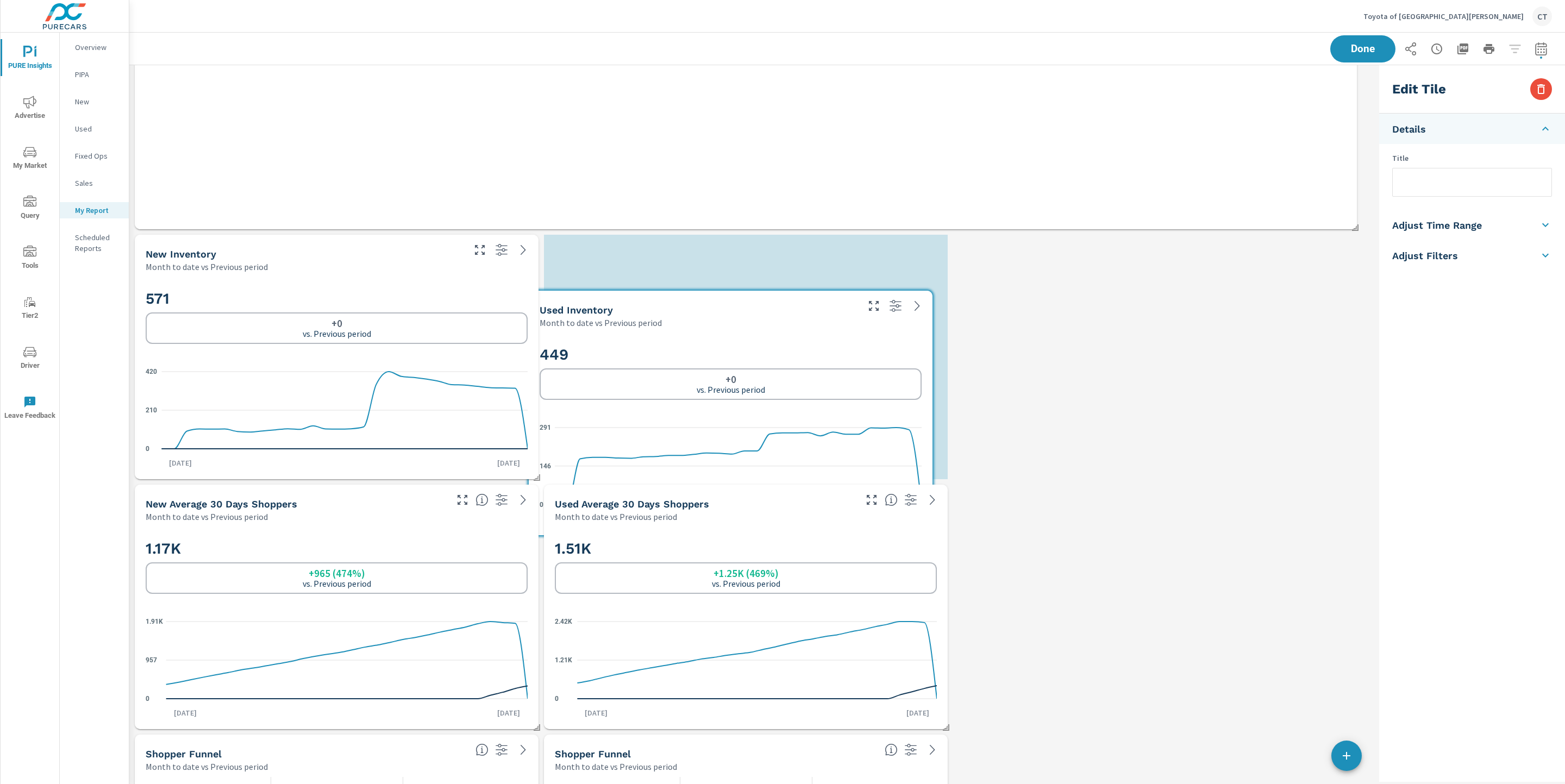
drag, startPoint x: 795, startPoint y: 502, endPoint x: 775, endPoint y: 315, distance: 188.1
click at [775, 315] on div "Used Inventory Month to date vs Previous period" at bounding box center [694, 310] width 332 height 39
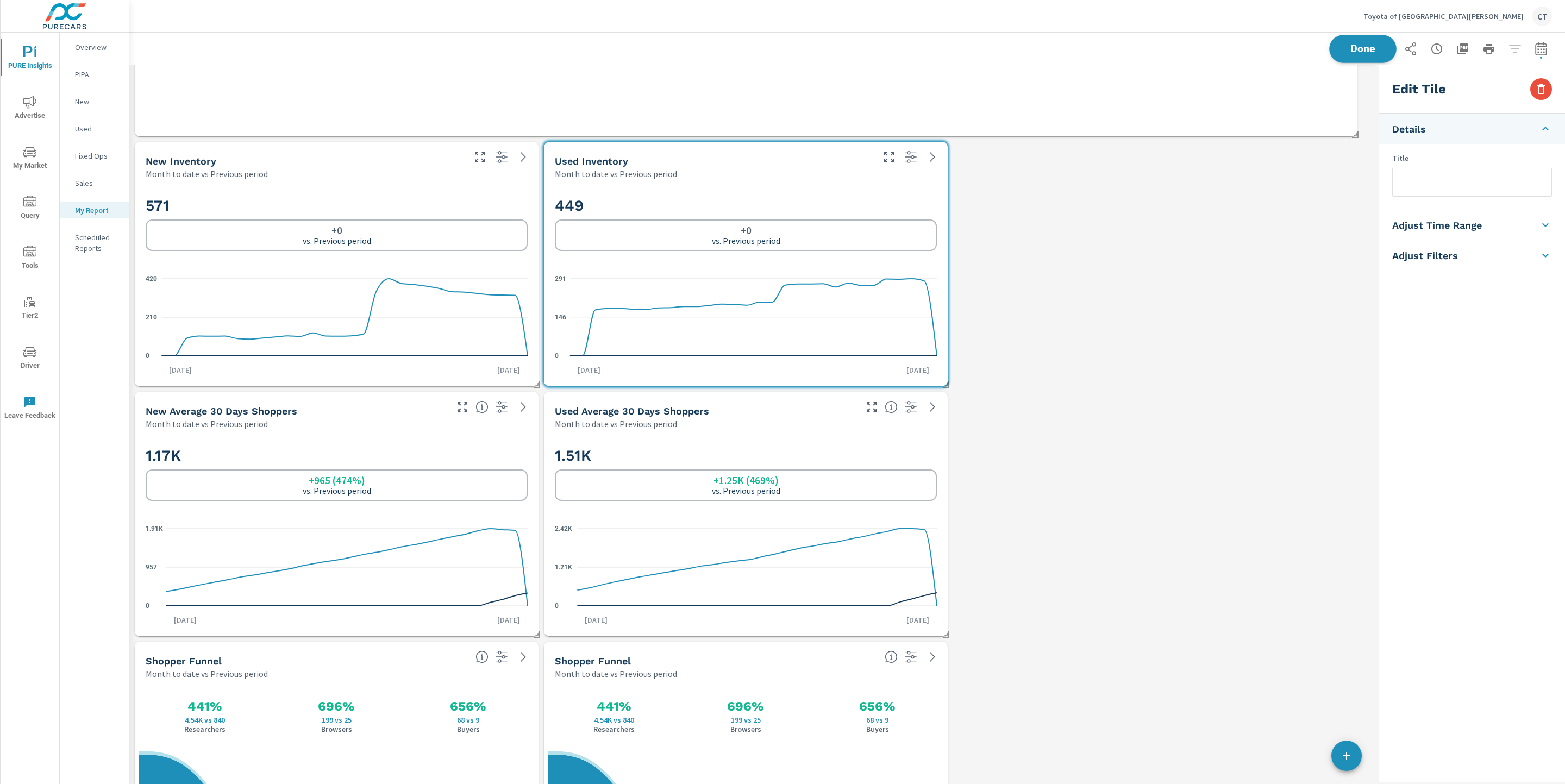
click at [1192, 47] on span "Done" at bounding box center [1363, 48] width 44 height 10
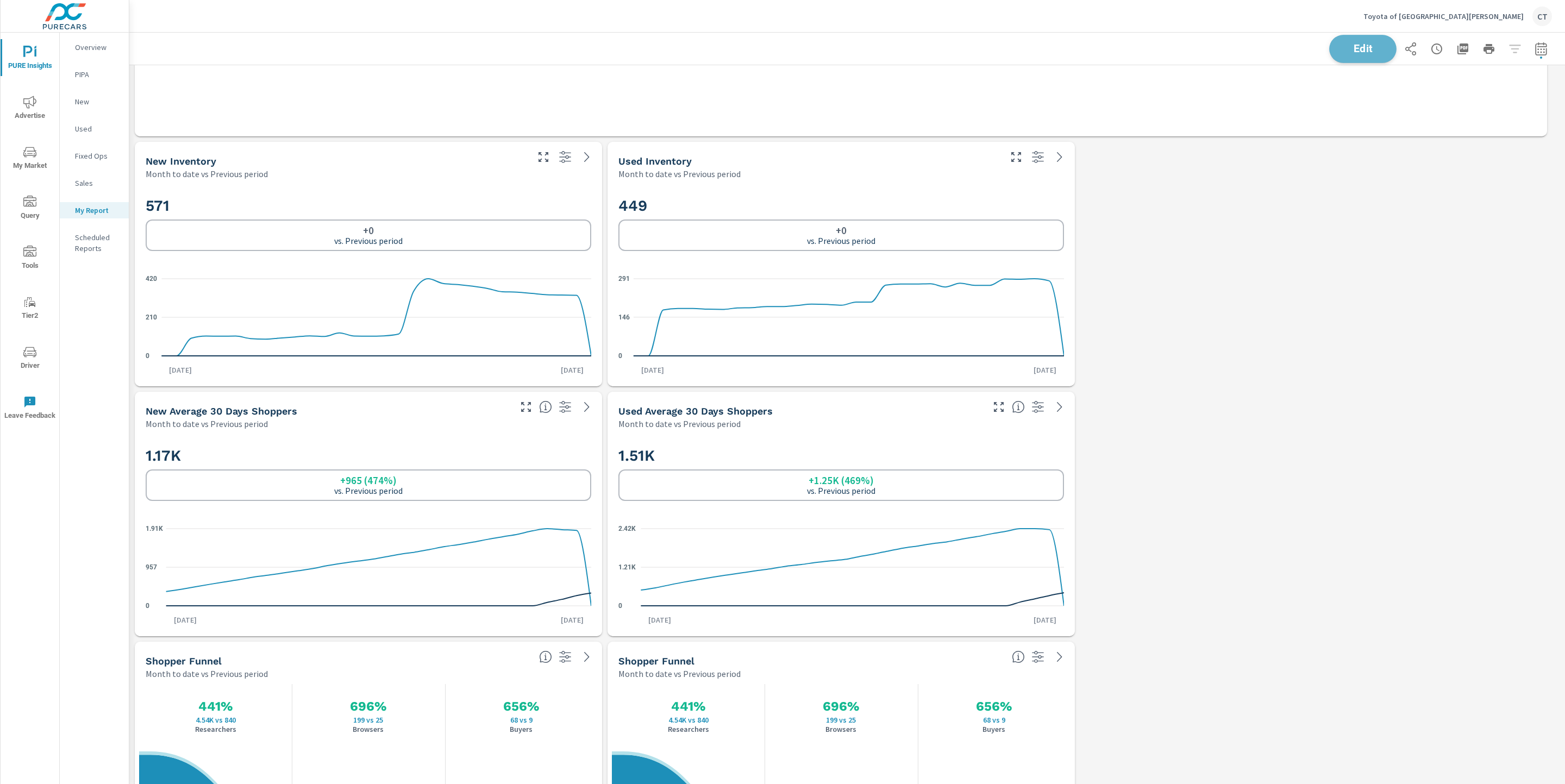
click at [1192, 51] on span "Edit" at bounding box center [1363, 48] width 44 height 10
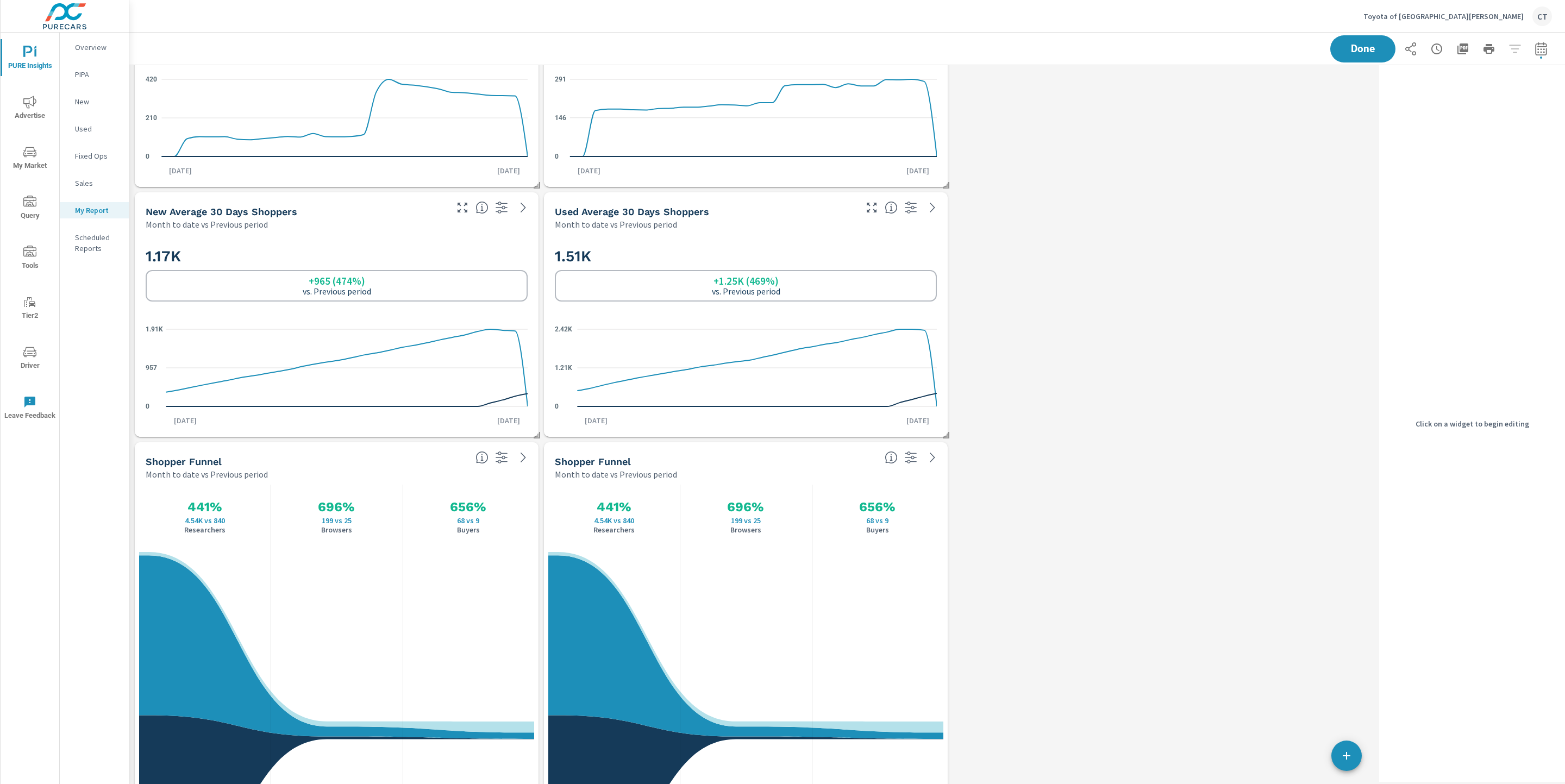
click at [405, 469] on div "Month to date vs Previous period" at bounding box center [306, 474] width 321 height 13
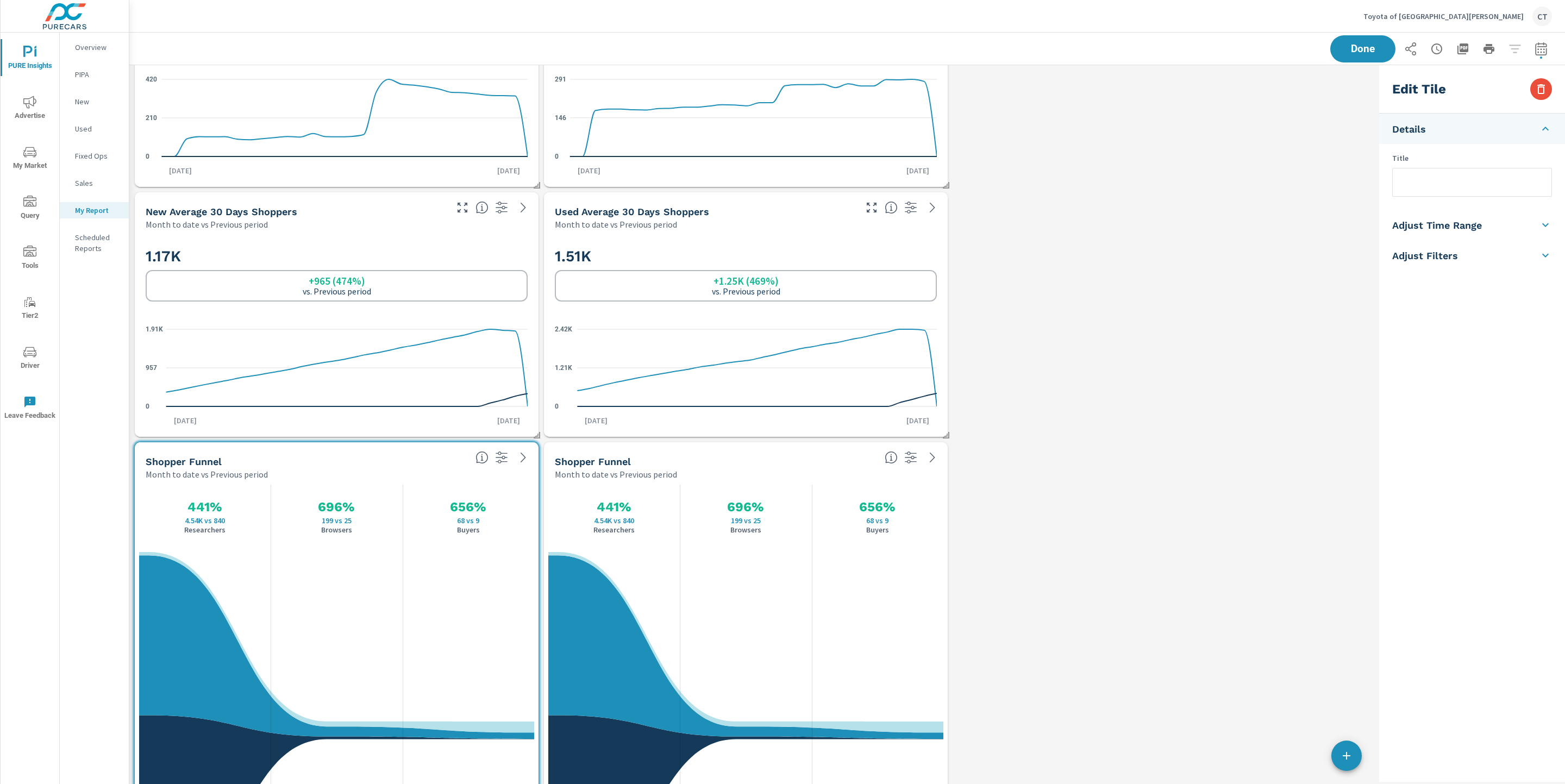
click at [1192, 187] on input "text" at bounding box center [1472, 182] width 159 height 28
type input "New Shopper Funnel"
click at [1192, 267] on li "Adjust Filters" at bounding box center [1472, 255] width 186 height 30
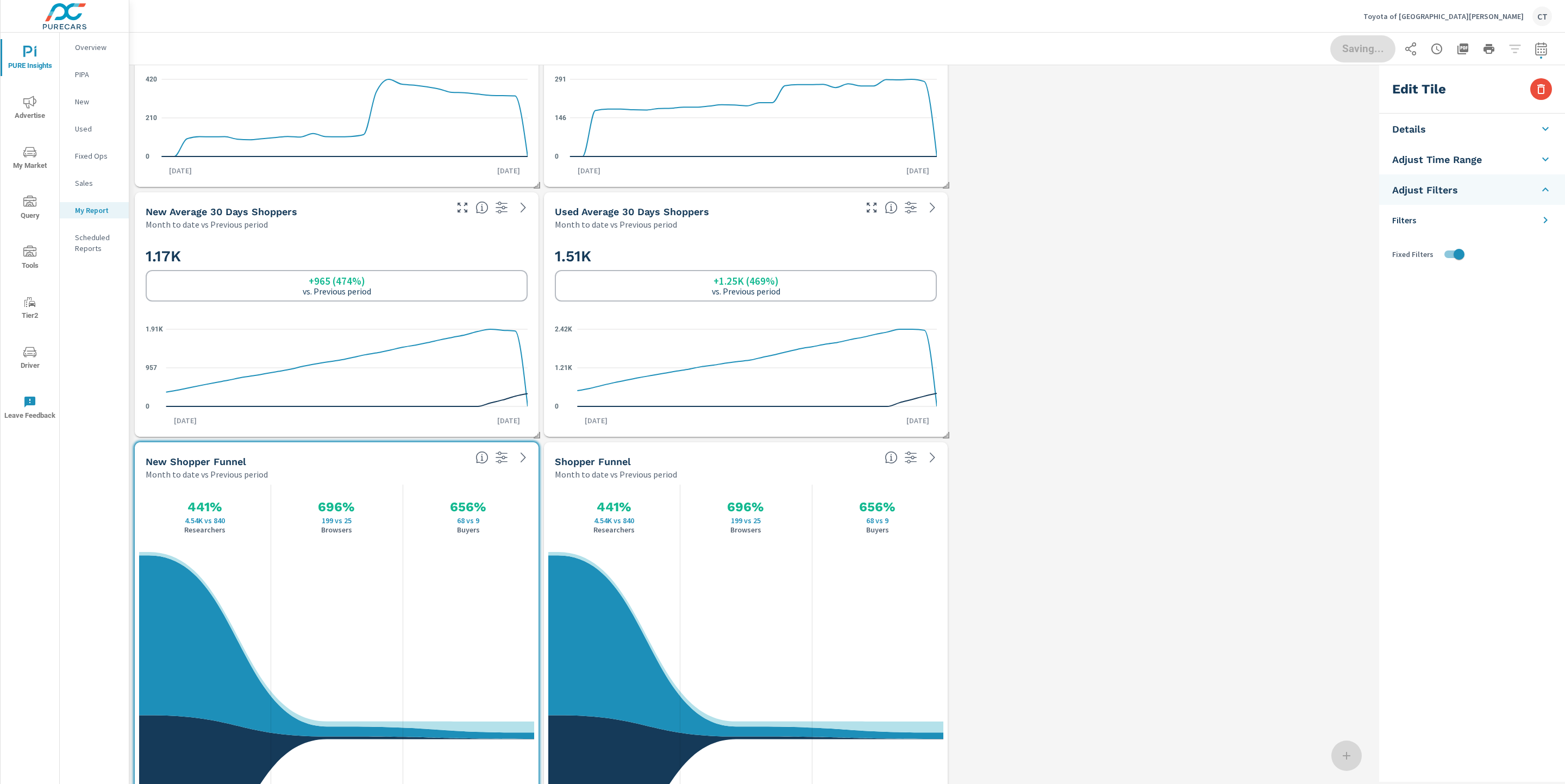
click at [1192, 221] on li "Filters" at bounding box center [1472, 220] width 186 height 30
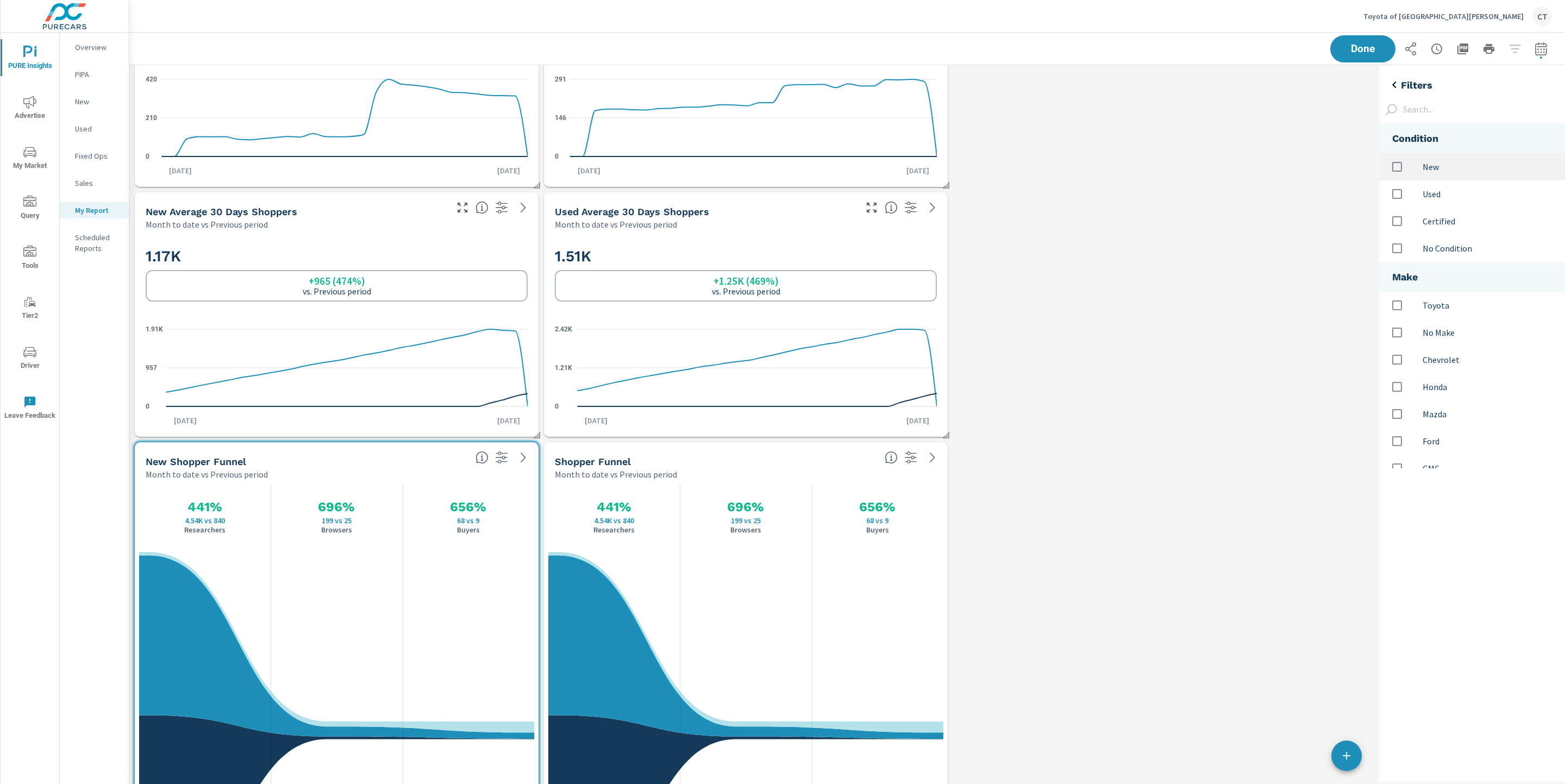
click at [1192, 167] on p "New" at bounding box center [1489, 167] width 133 height 13
click at [1192, 39] on button "Done" at bounding box center [1363, 49] width 68 height 28
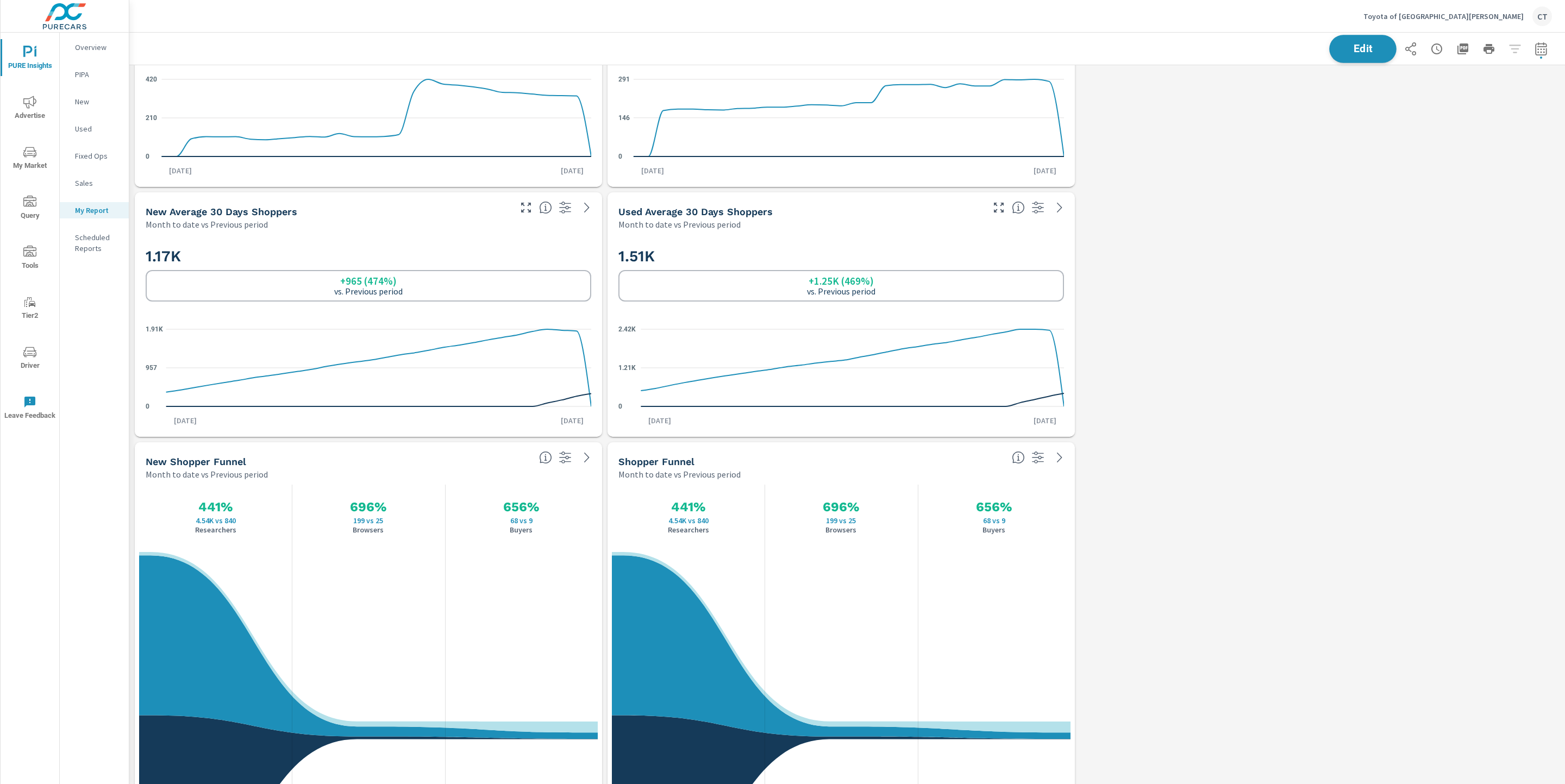
click at [1192, 53] on span "Edit" at bounding box center [1363, 48] width 44 height 10
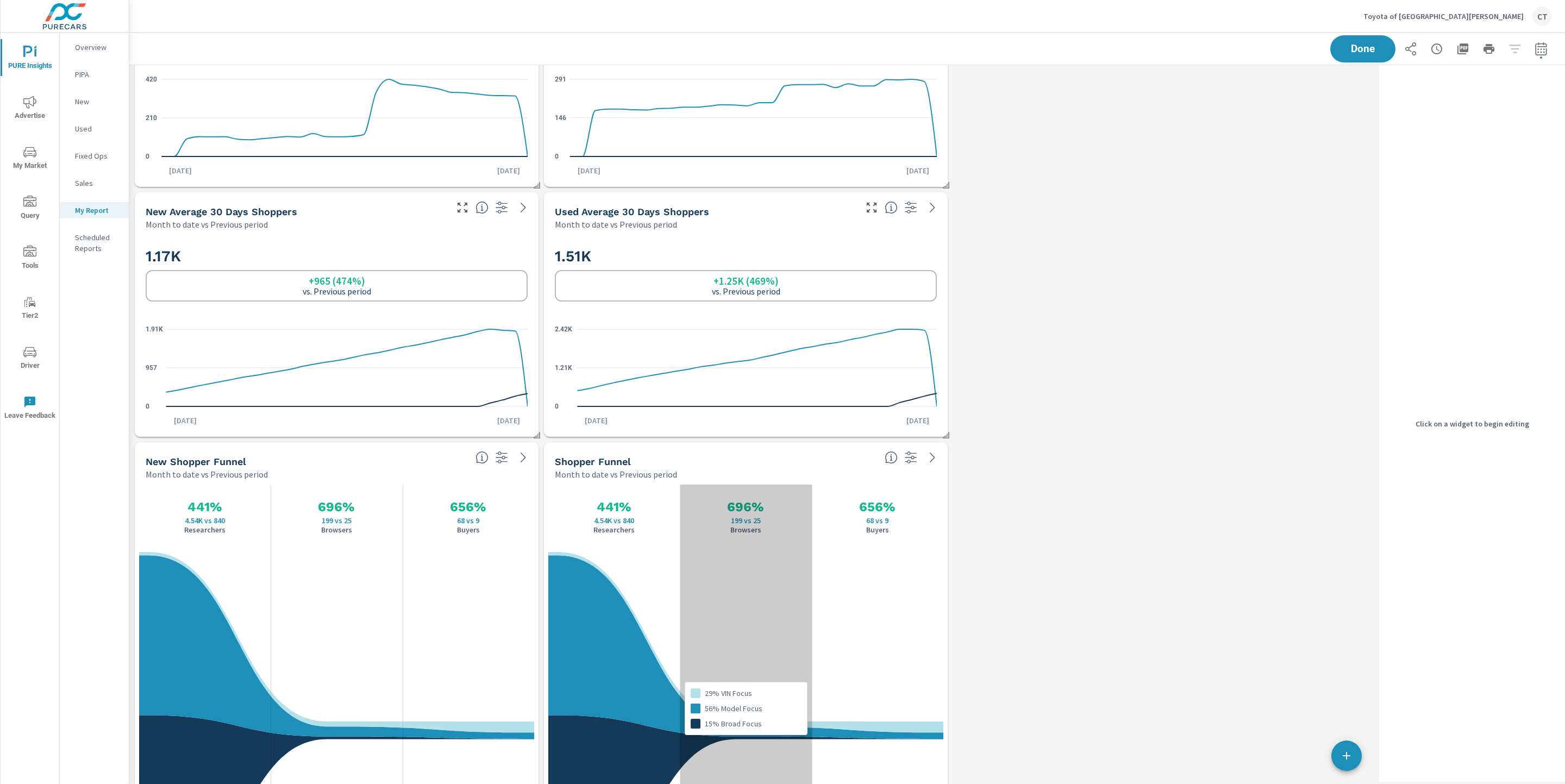
click at [719, 473] on div "Month to date vs Previous period" at bounding box center [715, 474] width 321 height 13
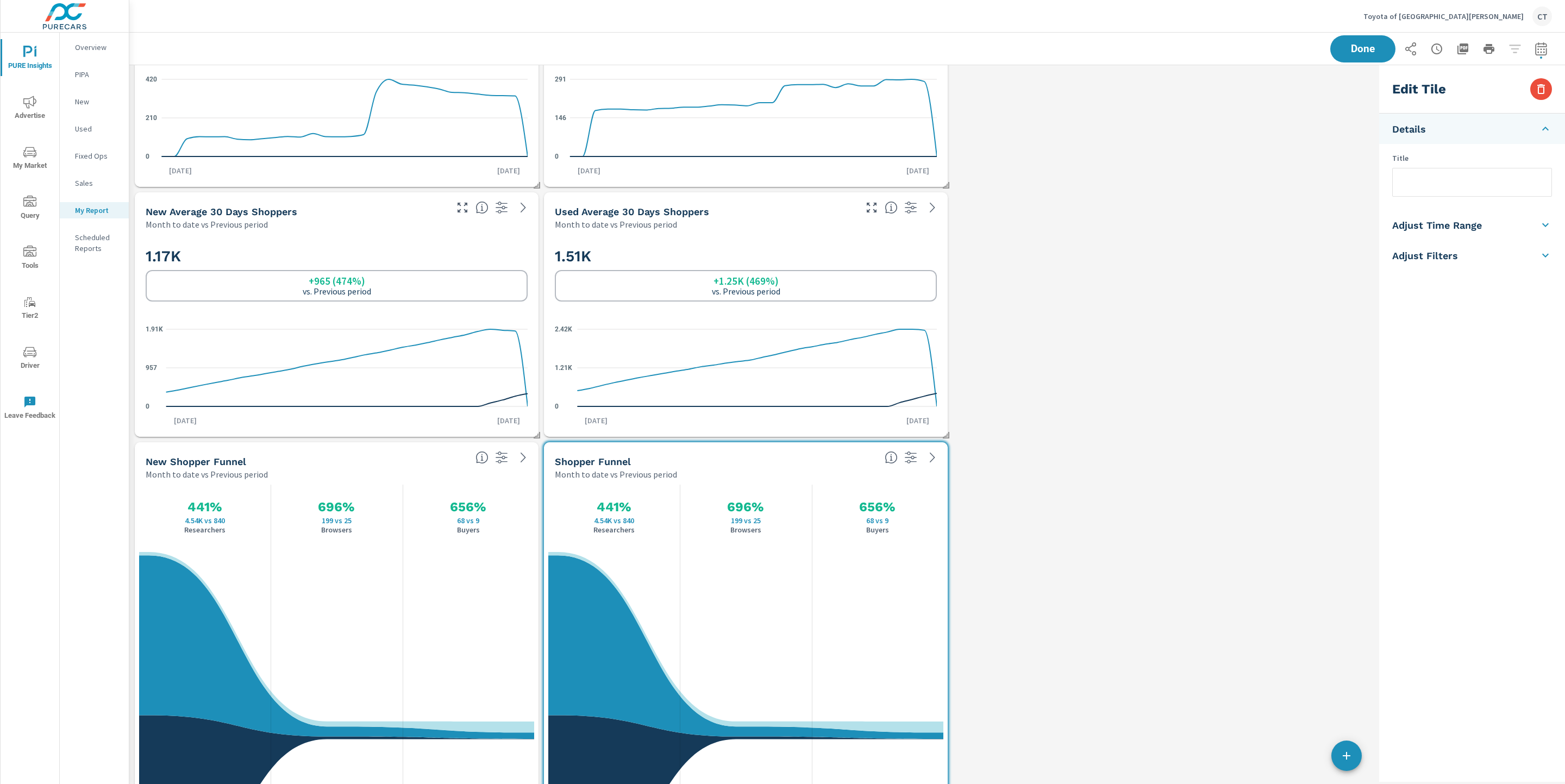
click at [1192, 179] on input "text" at bounding box center [1472, 182] width 159 height 28
type input "Used Shopper Funnel"
click at [1192, 258] on li "Adjust Filters" at bounding box center [1472, 255] width 186 height 30
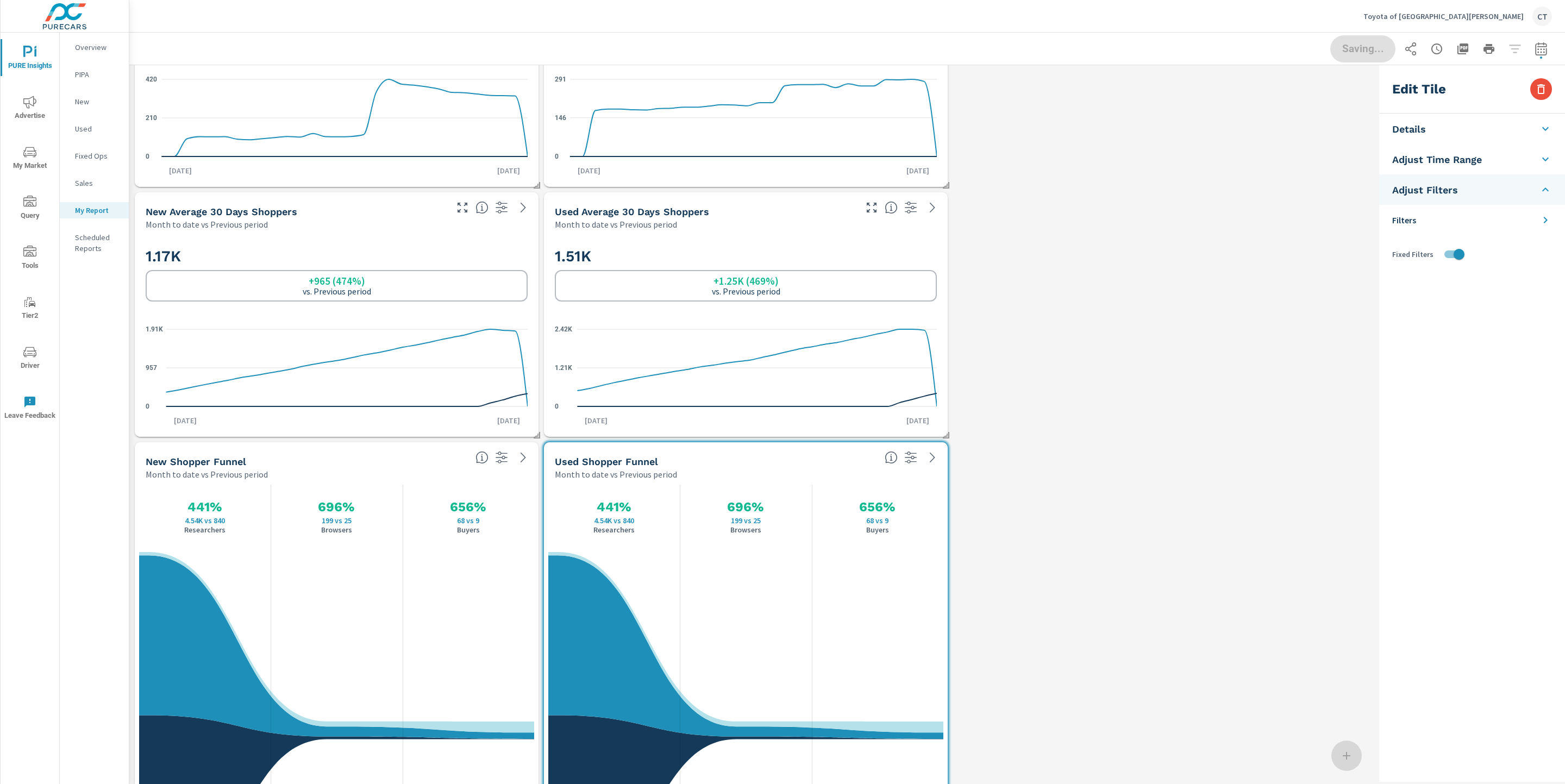
click at [1192, 215] on li "Filters" at bounding box center [1472, 220] width 186 height 30
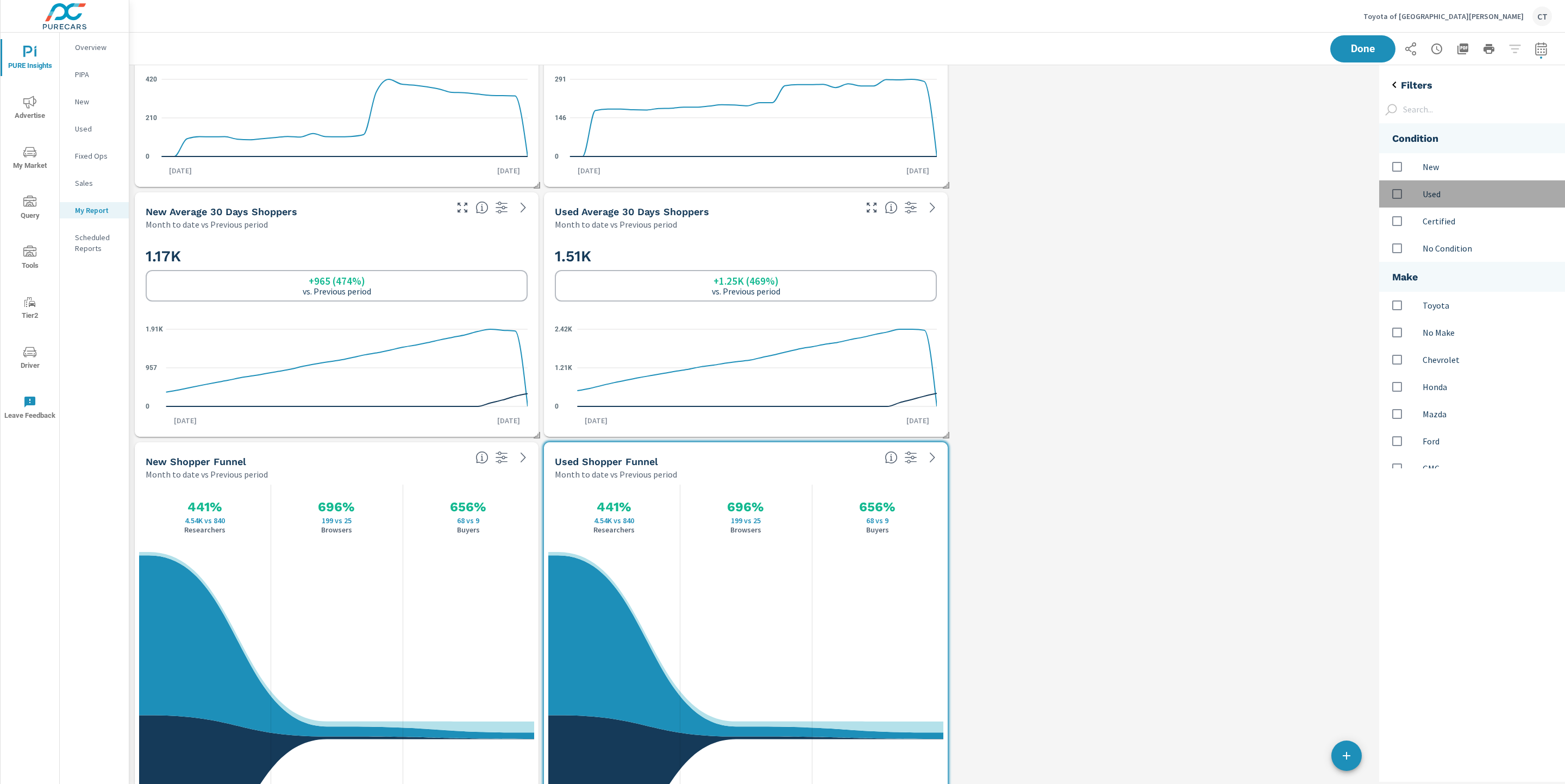
click at [1192, 198] on p "Used" at bounding box center [1489, 194] width 133 height 13
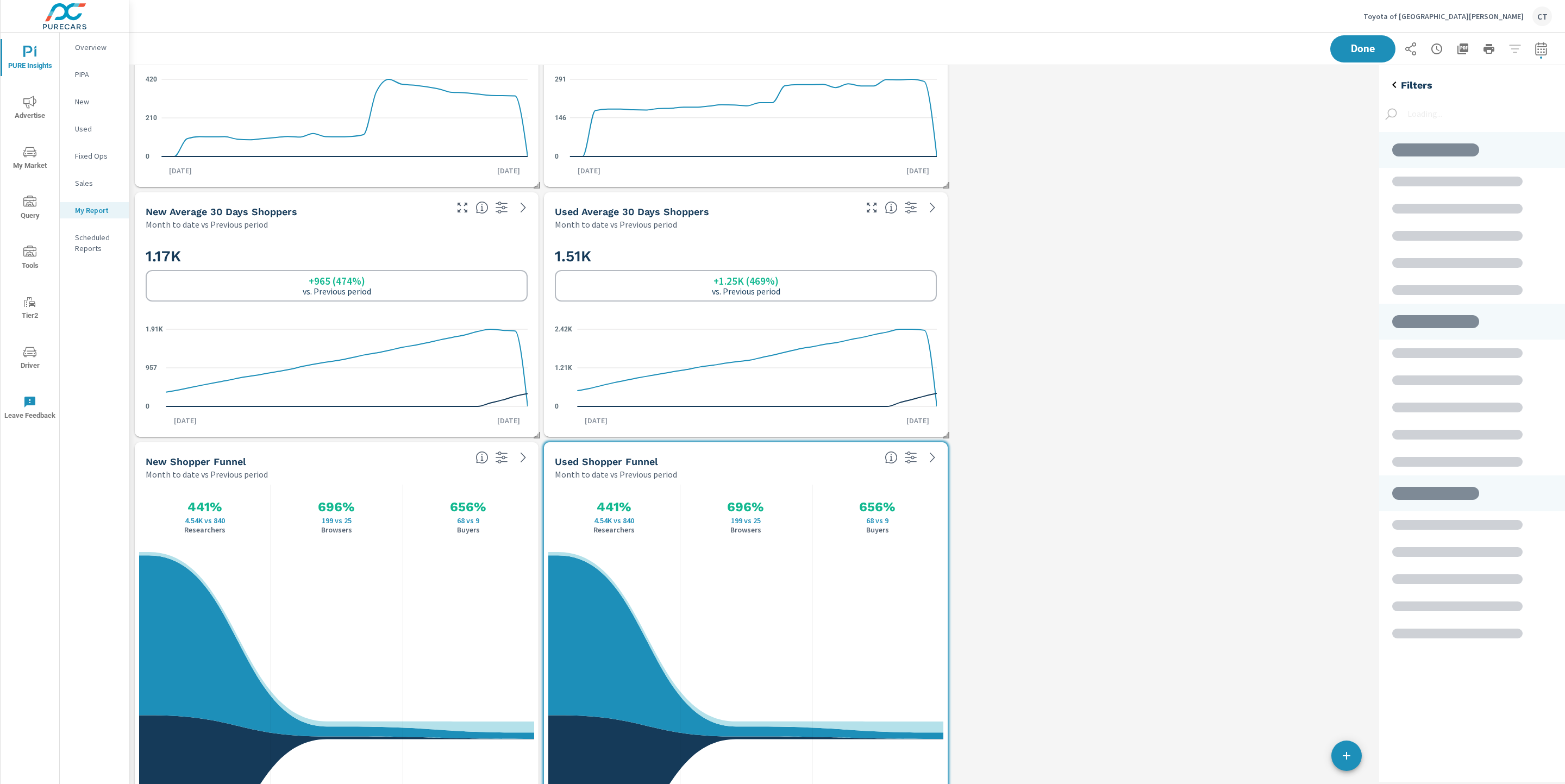
click at [1192, 224] on div "Condition New Used Certified No Condition Make Toyota No Make Chevrolet Honda M…" at bounding box center [1472, 438] width 186 height 685
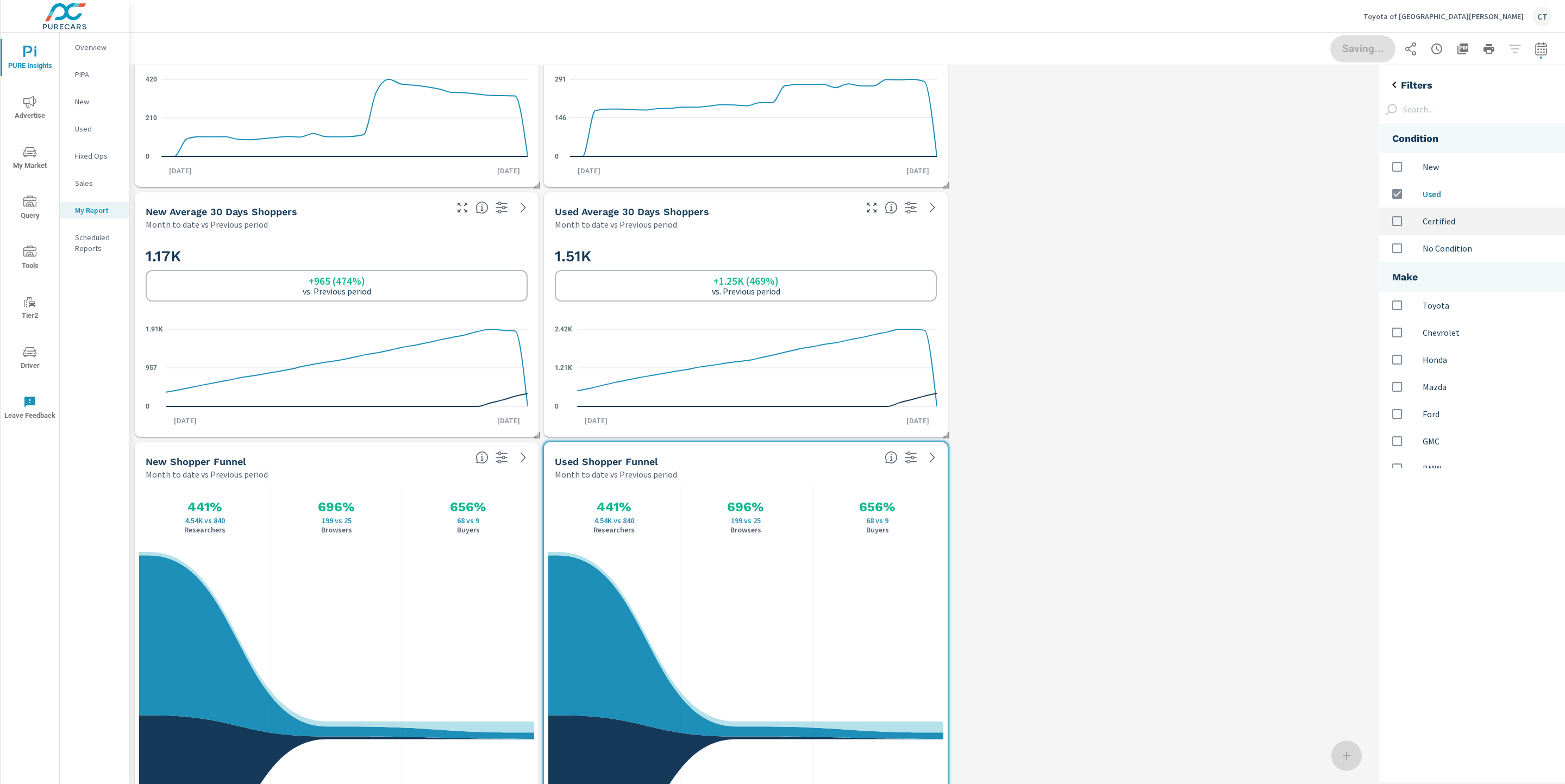
click at [1192, 230] on div "Certified" at bounding box center [1472, 221] width 186 height 27
click at [1192, 47] on button "Done" at bounding box center [1363, 49] width 68 height 28
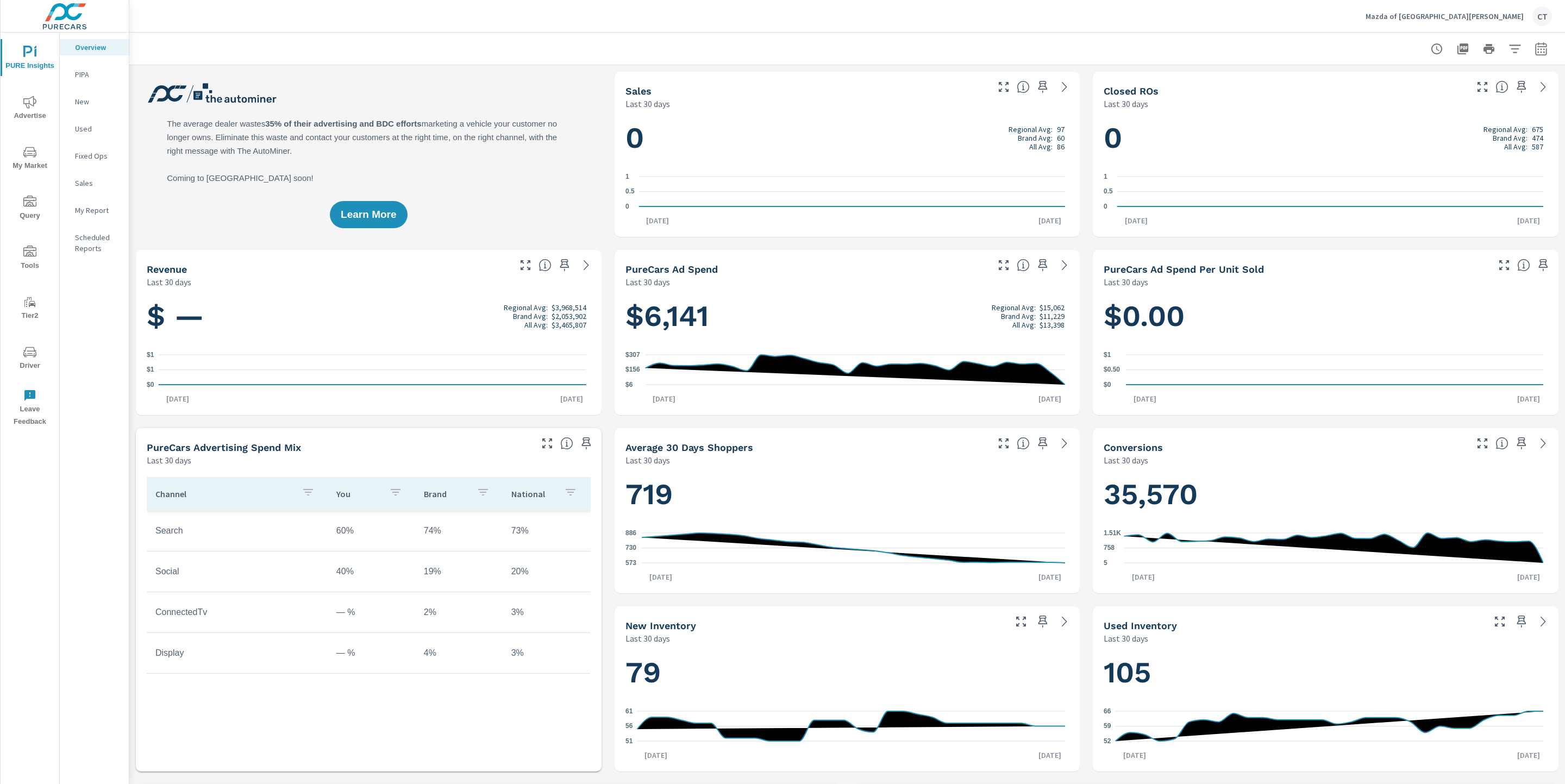
click at [95, 203] on div "My Report" at bounding box center [94, 210] width 69 height 16
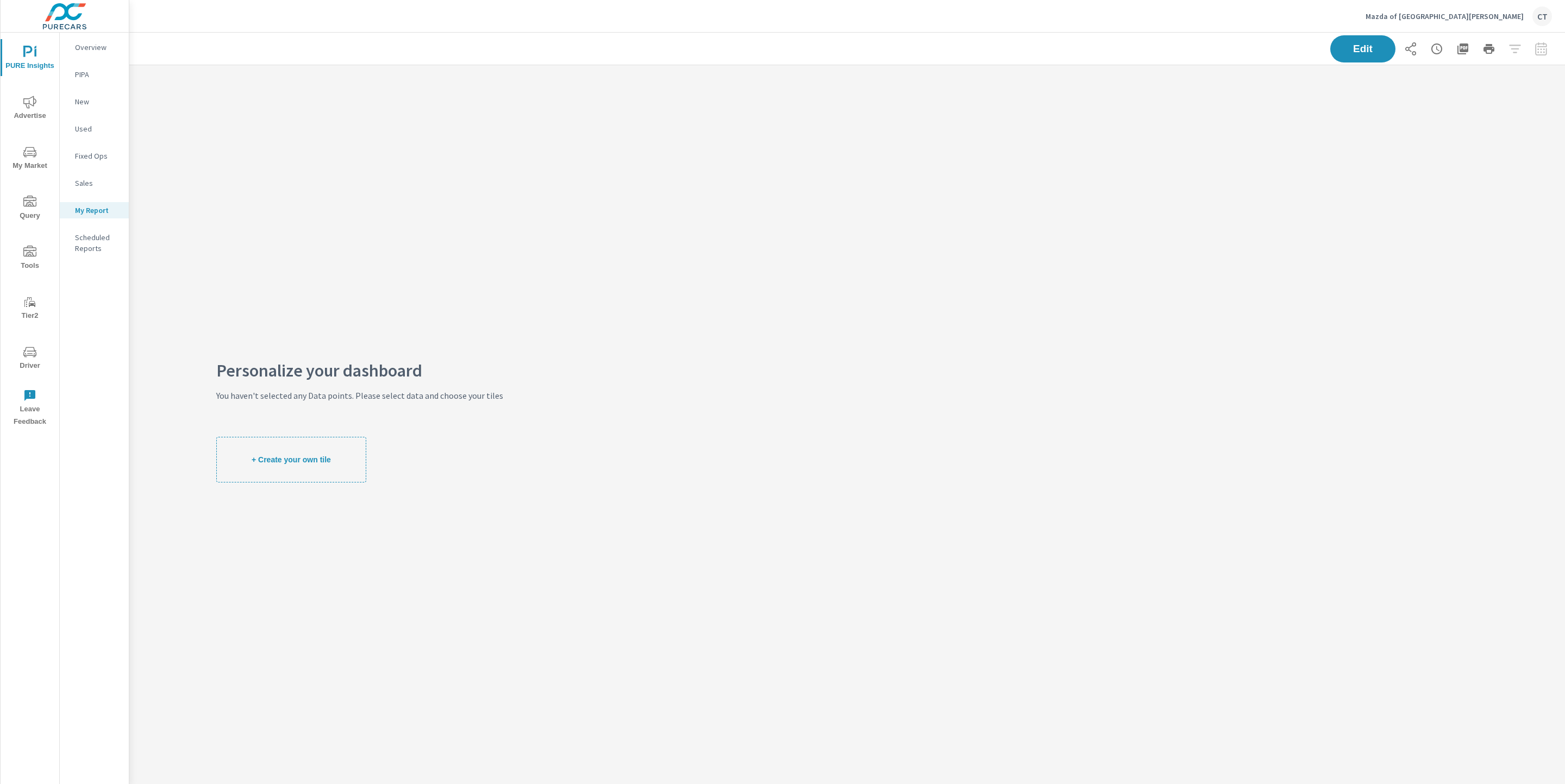
click at [23, 90] on button "Advertise" at bounding box center [30, 107] width 59 height 37
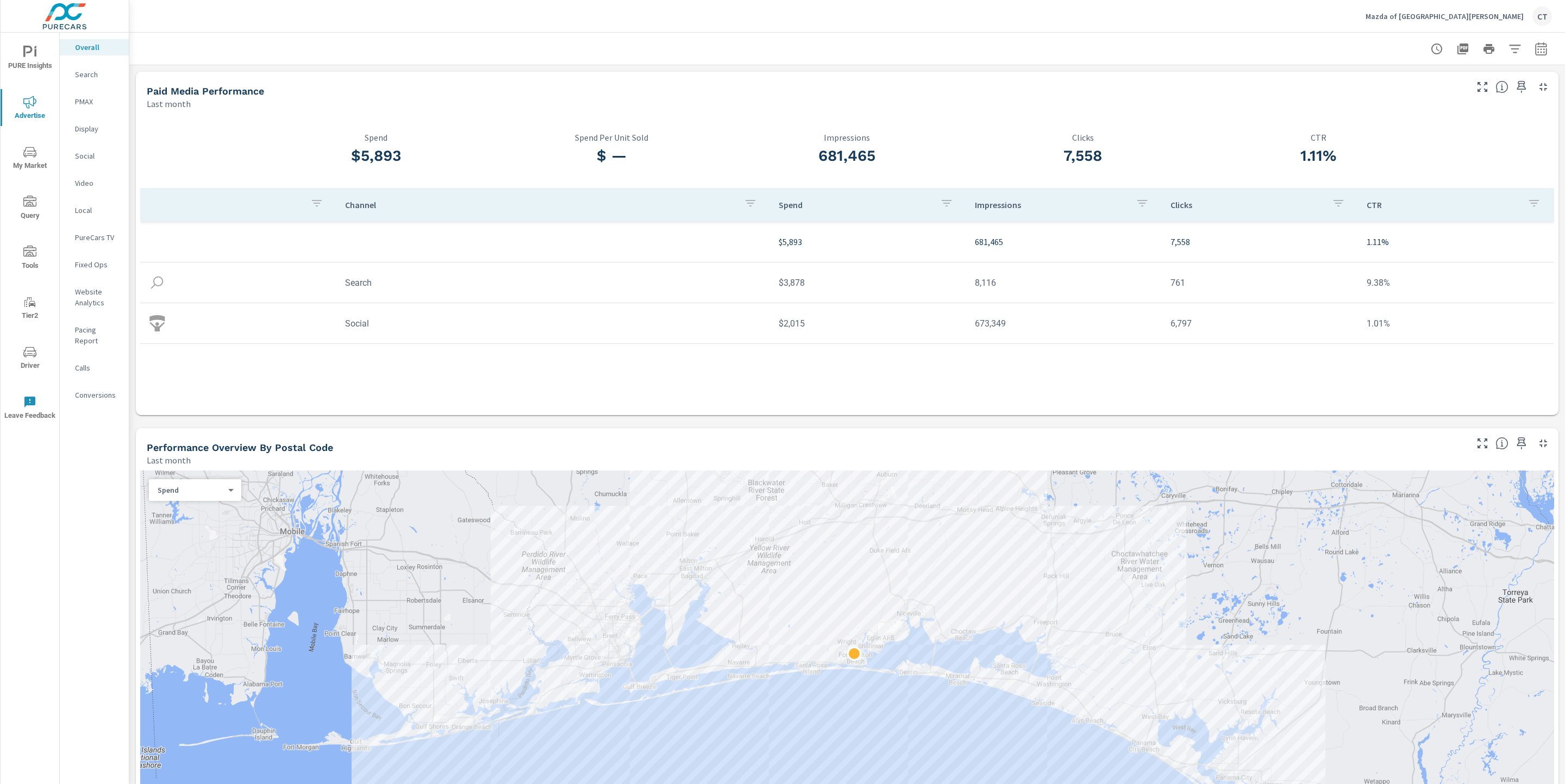
click at [1192, 48] on icon "button" at bounding box center [1515, 49] width 13 height 13
click at [1192, 53] on div at bounding box center [782, 392] width 1565 height 784
click at [1192, 48] on icon "button" at bounding box center [1541, 49] width 13 height 13
click at [1192, 90] on select "Custom Yesterday Last week Last 7 days Last 14 days Last 30 days Last 45 days L…" at bounding box center [1441, 94] width 109 height 22
click at [1192, 83] on select "Custom Yesterday Last week Last 7 days Last 14 days Last 30 days Last 45 days L…" at bounding box center [1441, 94] width 109 height 22
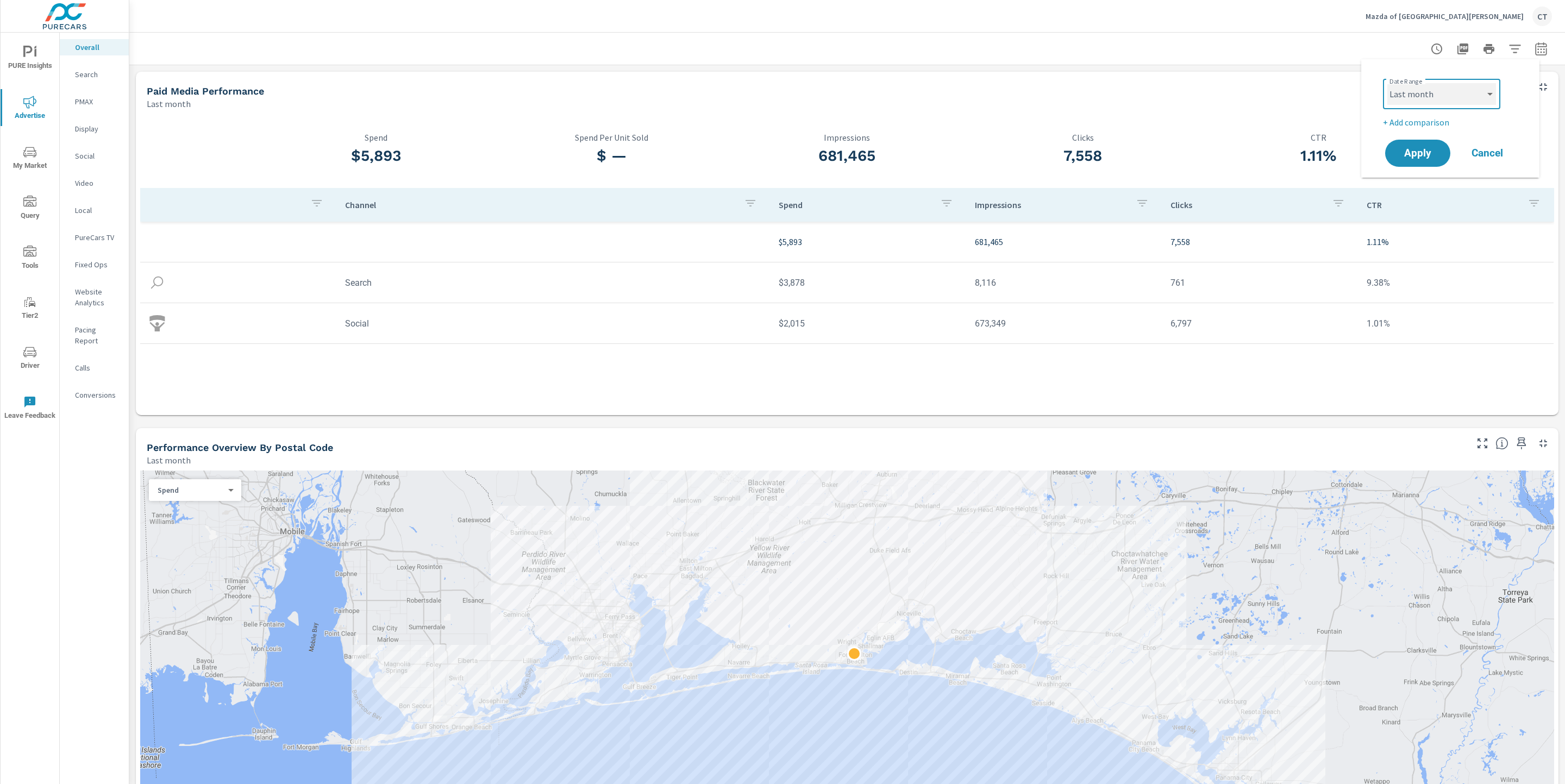
select select "Month to date"
click at [1192, 120] on p "+ Add comparison" at bounding box center [1453, 122] width 139 height 13
select select "Previous period"
click at [1192, 180] on span "Apply" at bounding box center [1417, 184] width 44 height 10
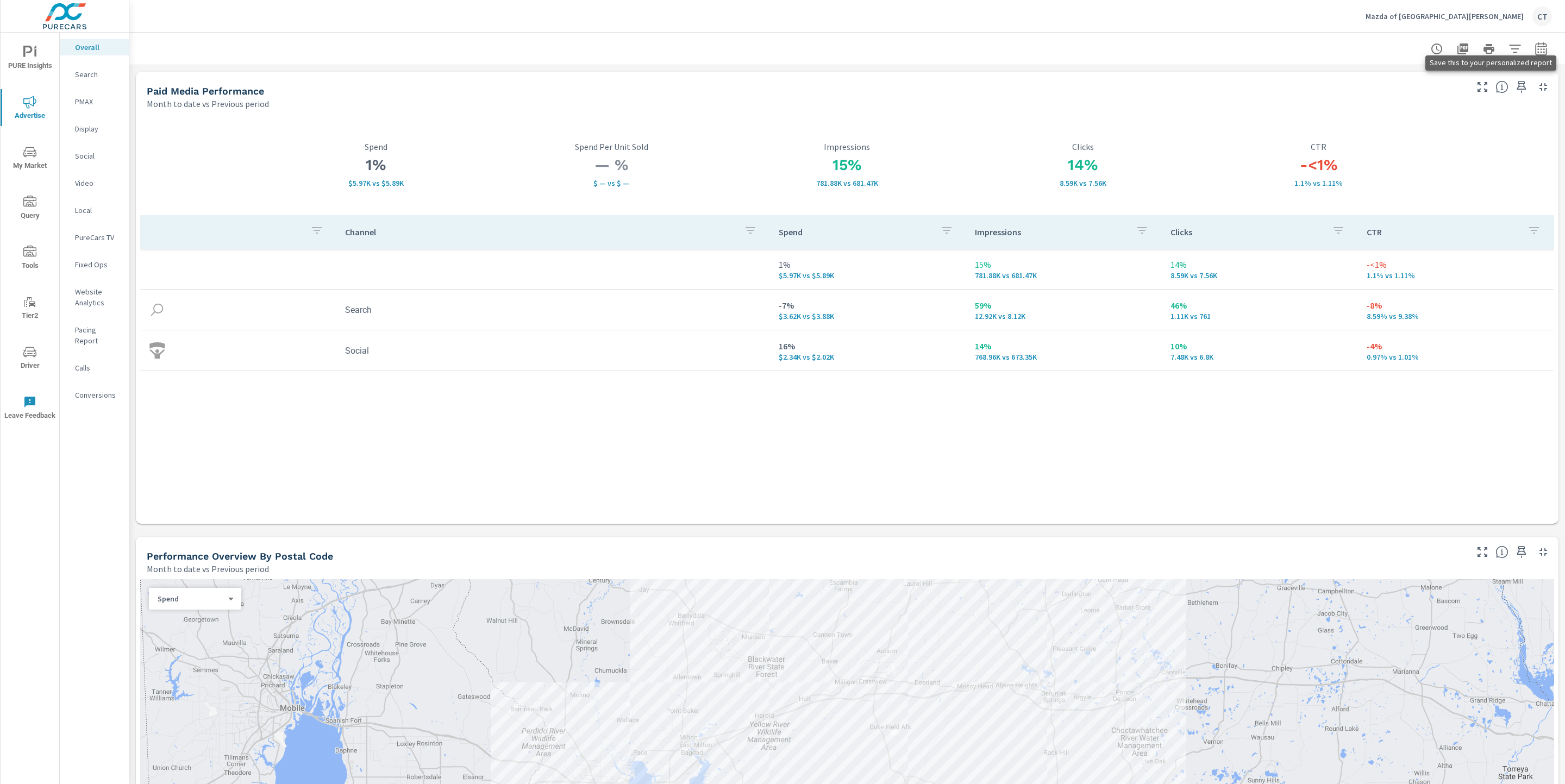
click at [1192, 90] on icon "button" at bounding box center [1522, 87] width 13 height 13
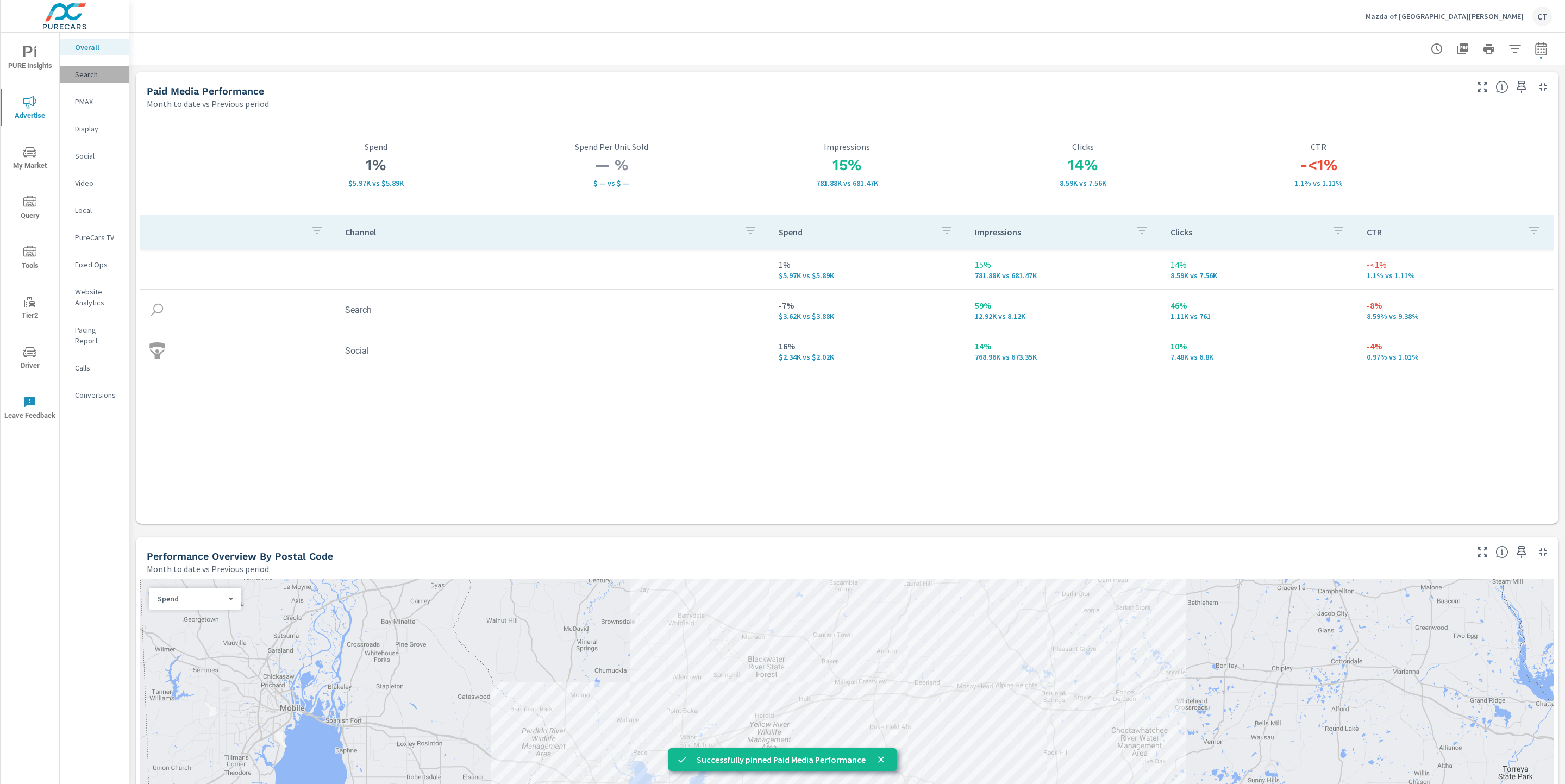
click at [106, 71] on p "Search" at bounding box center [97, 74] width 45 height 11
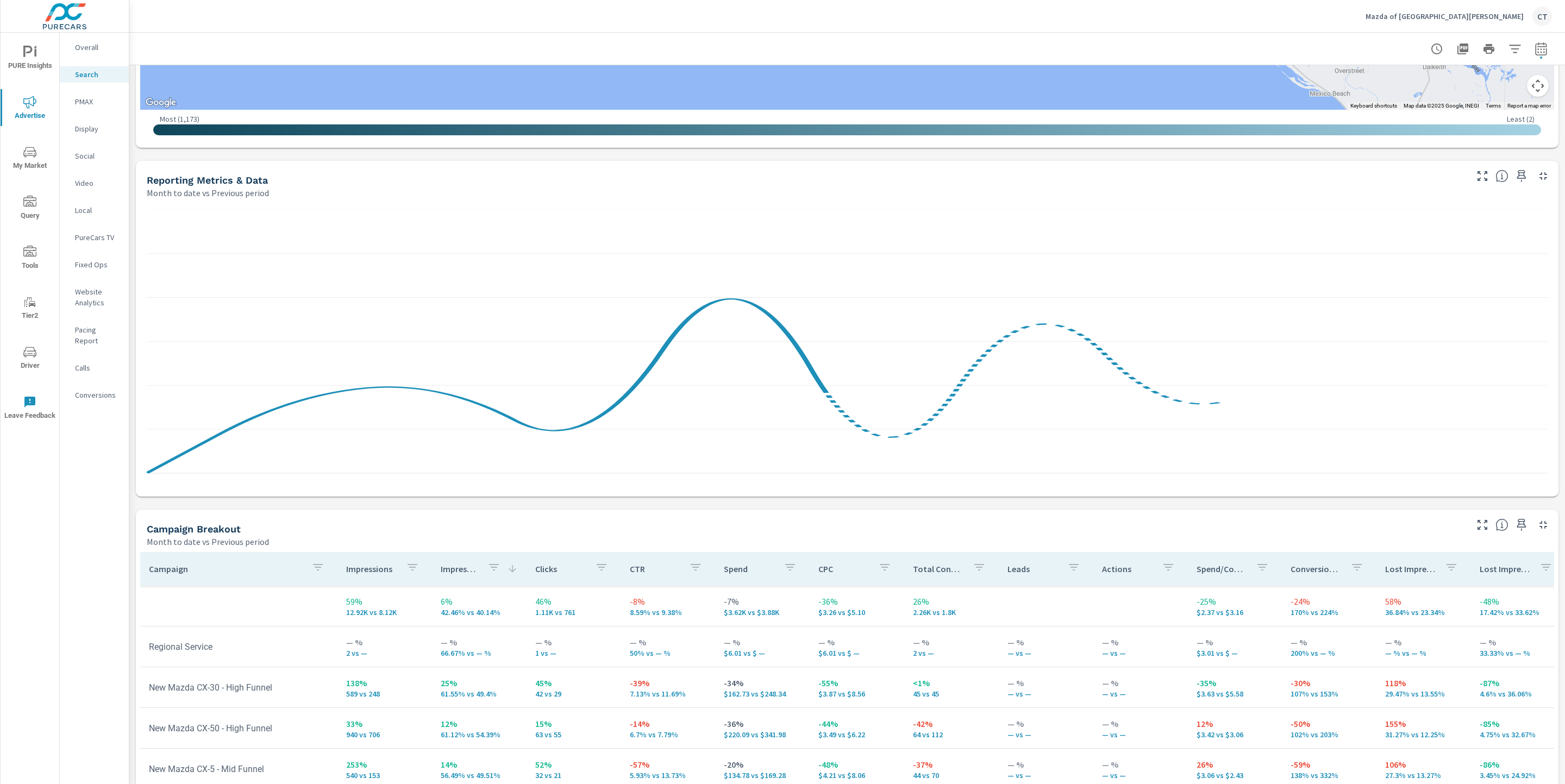
scroll to position [626, 0]
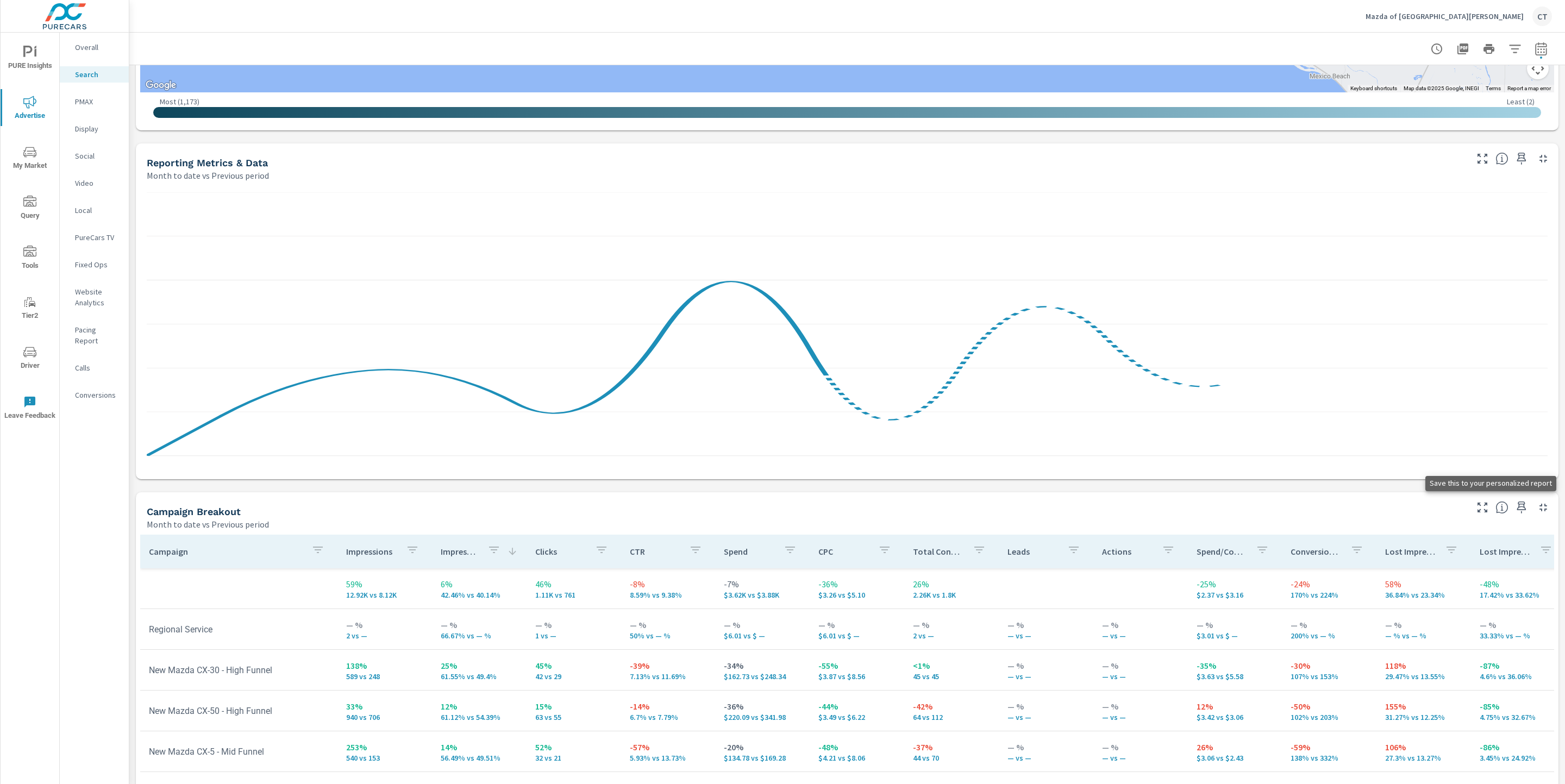
click at [1192, 506] on icon "button" at bounding box center [1522, 507] width 9 height 12
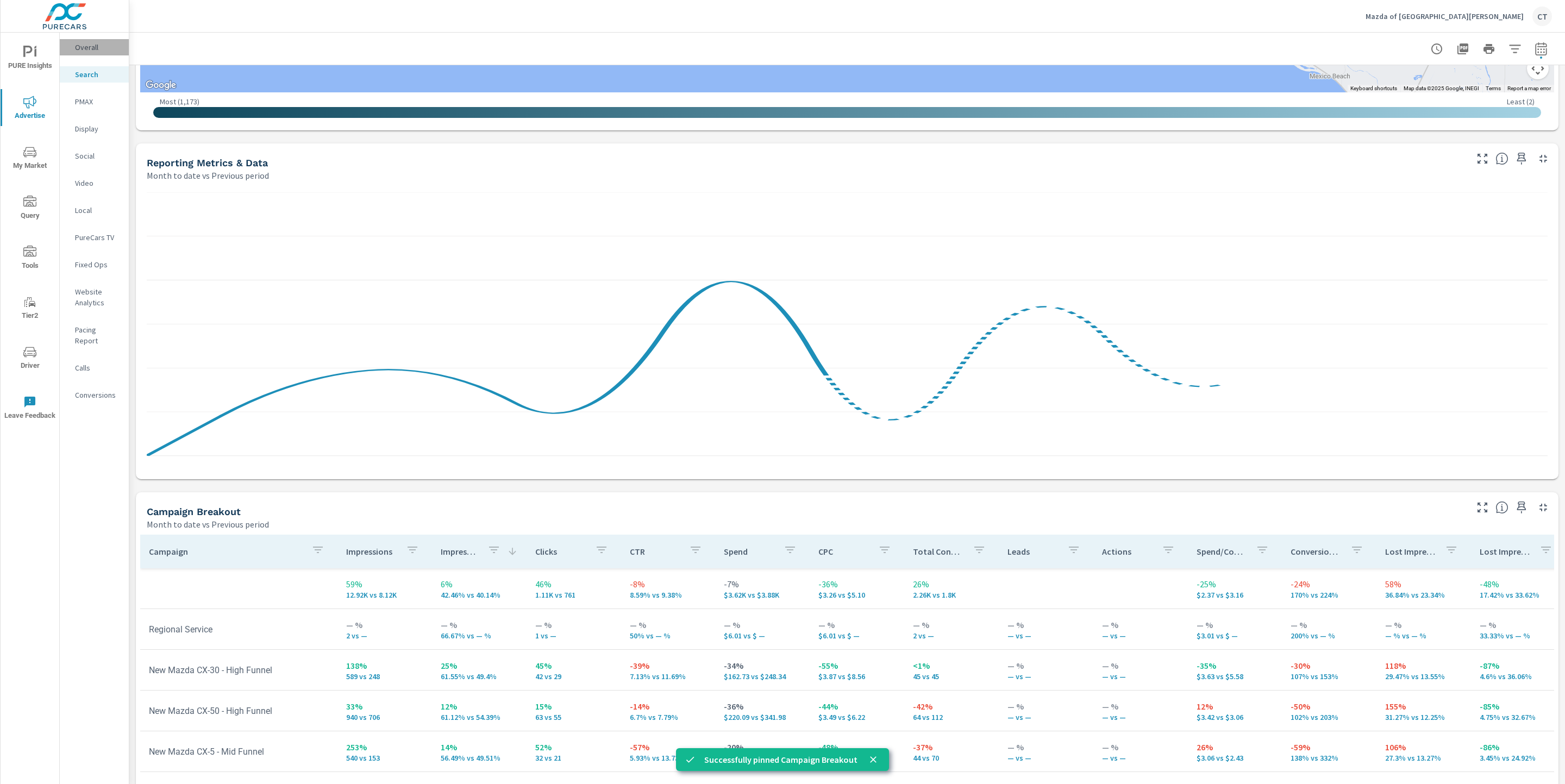
click at [79, 51] on p "Overall" at bounding box center [97, 47] width 45 height 11
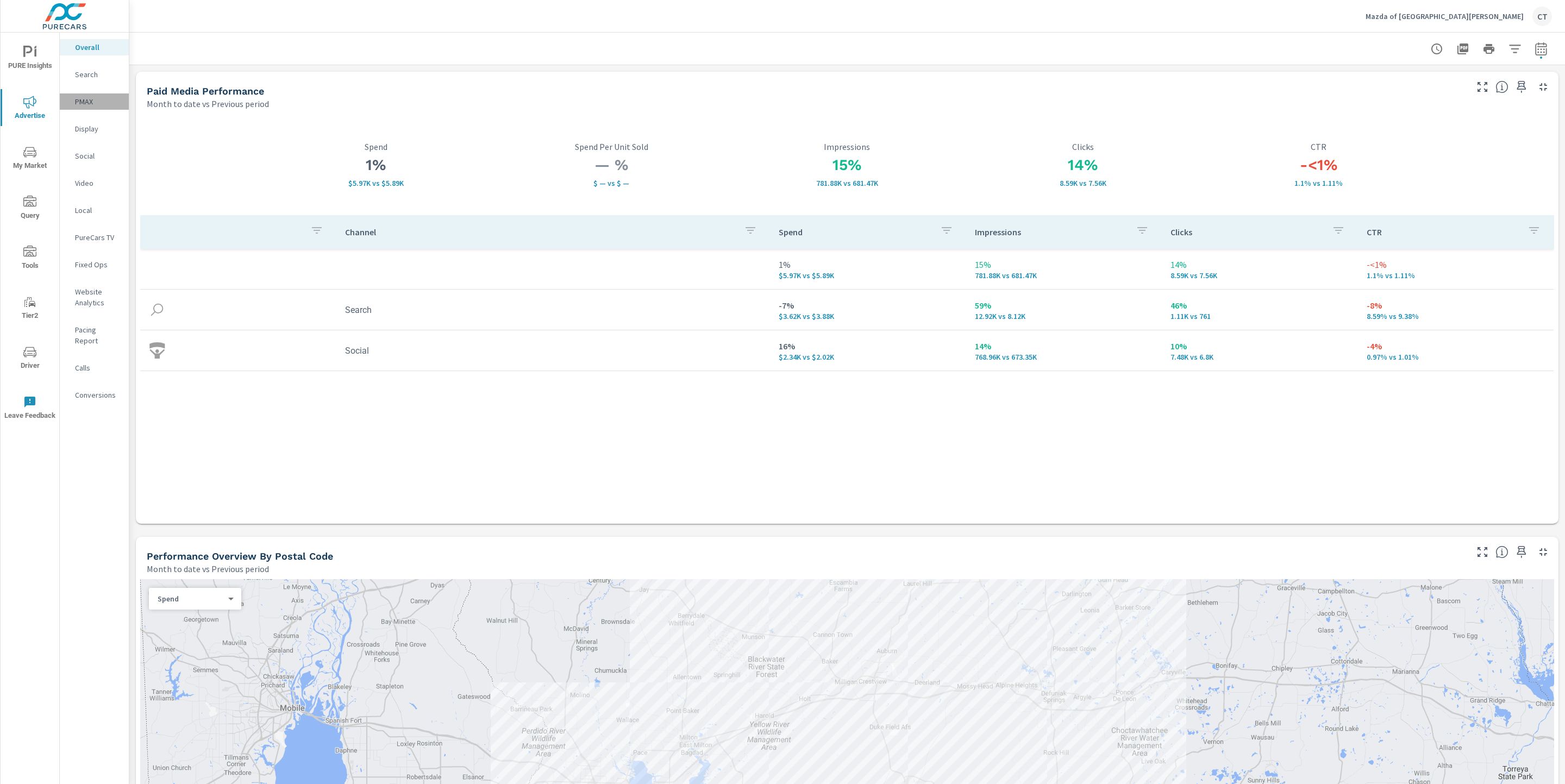
click at [88, 107] on div "PMAX" at bounding box center [94, 101] width 69 height 16
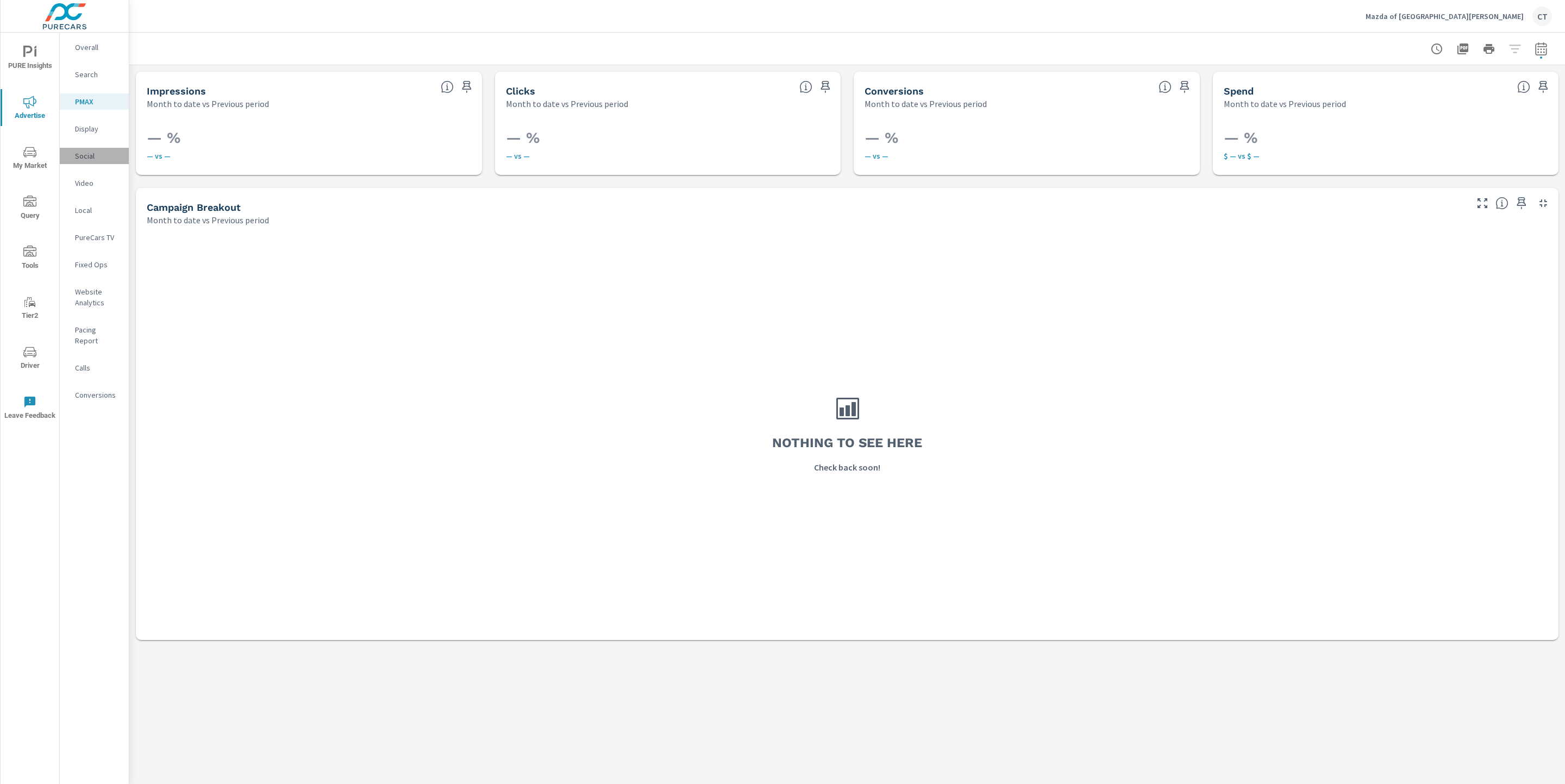
click at [95, 157] on p "Social" at bounding box center [97, 156] width 45 height 11
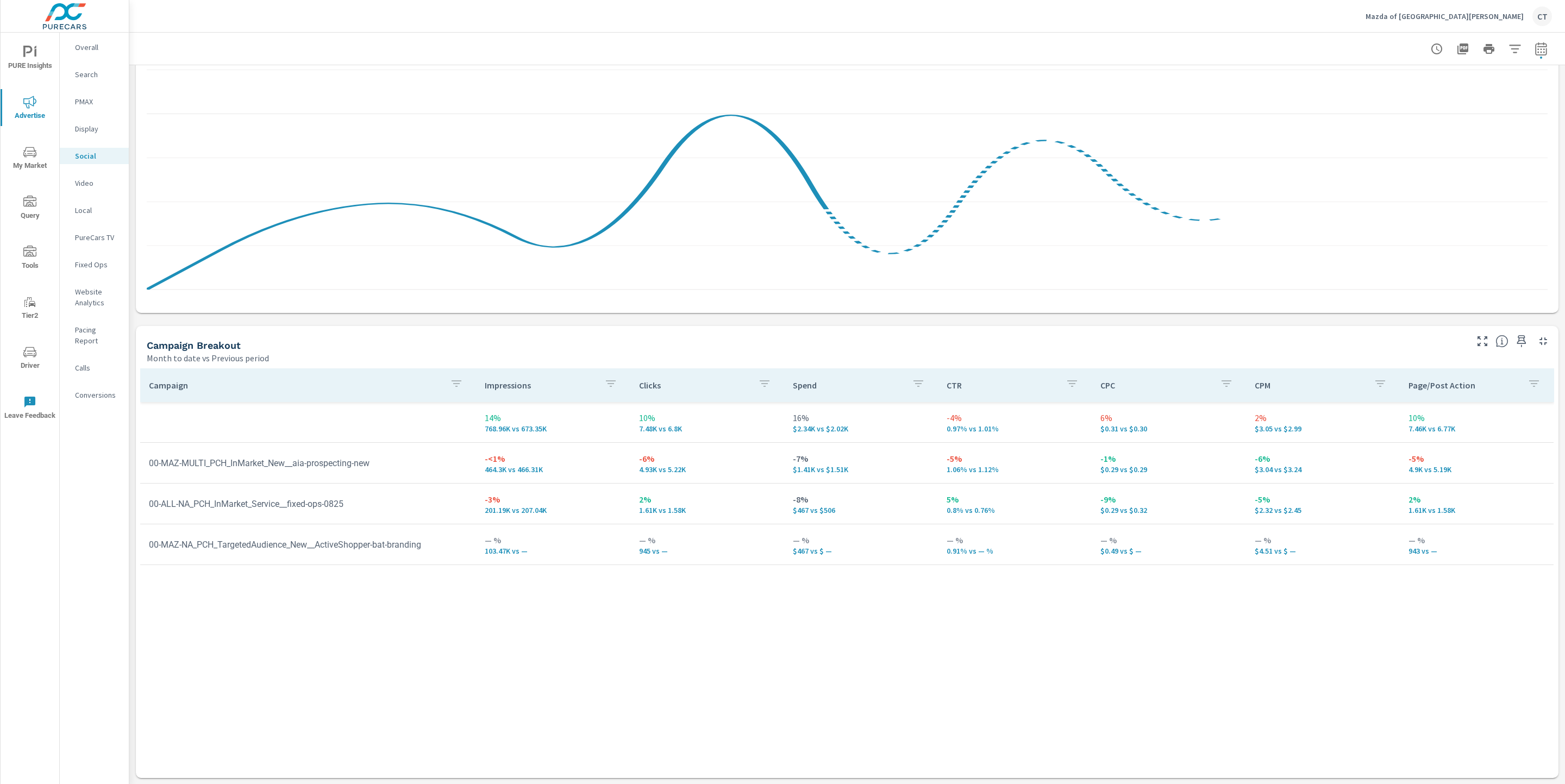
scroll to position [206, 0]
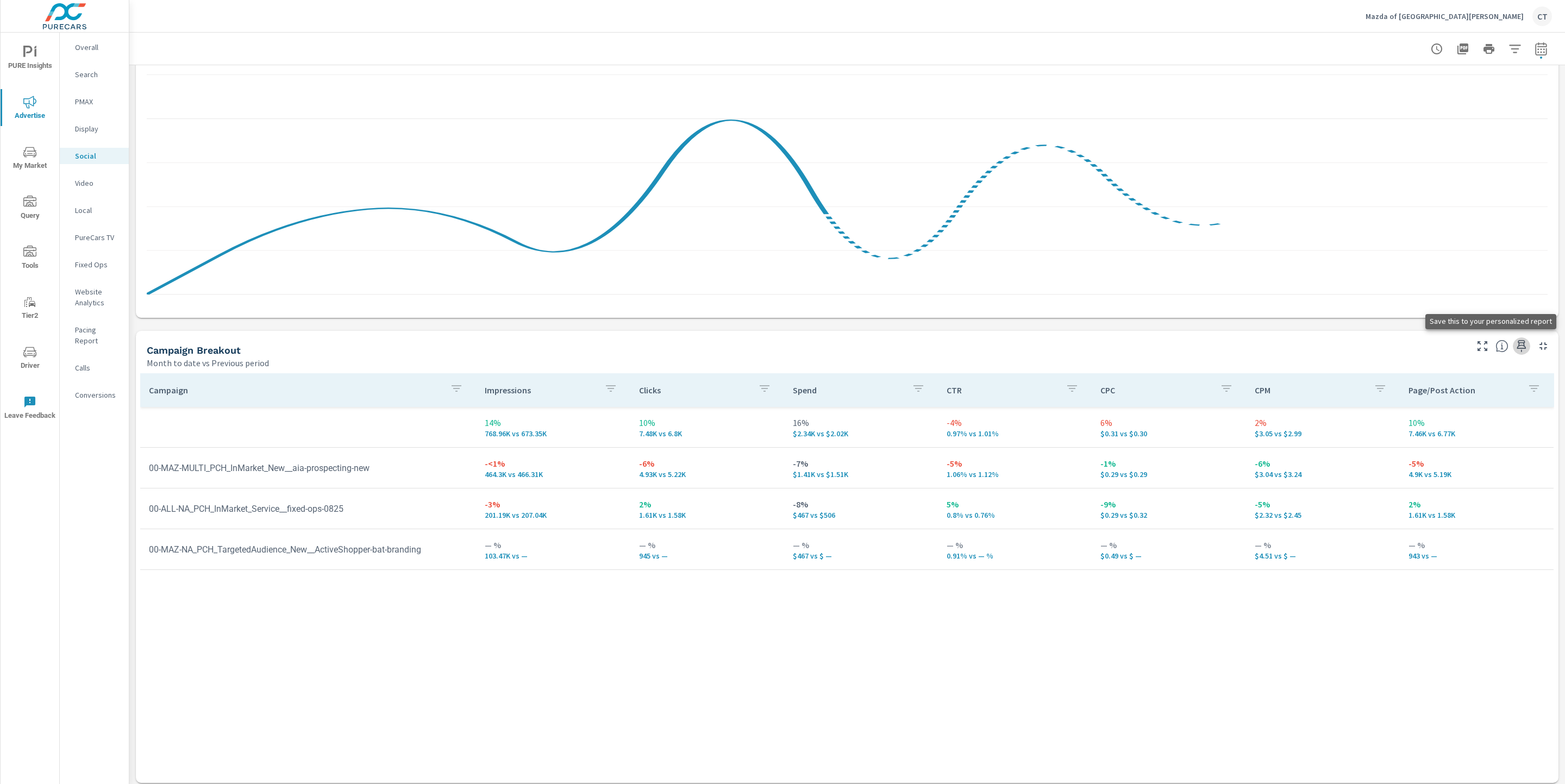
click at [1192, 349] on icon "button" at bounding box center [1522, 346] width 13 height 13
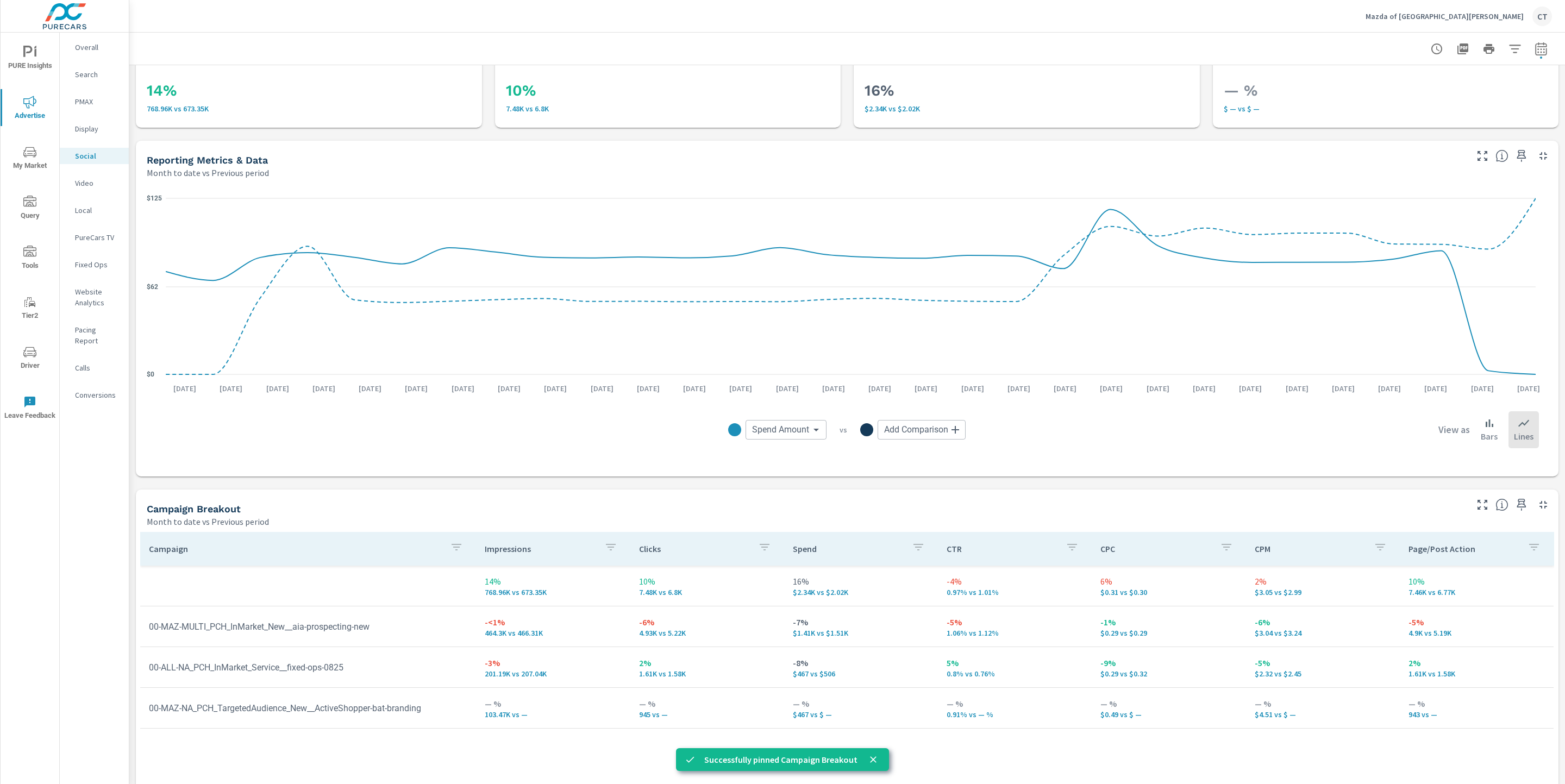
scroll to position [0, 0]
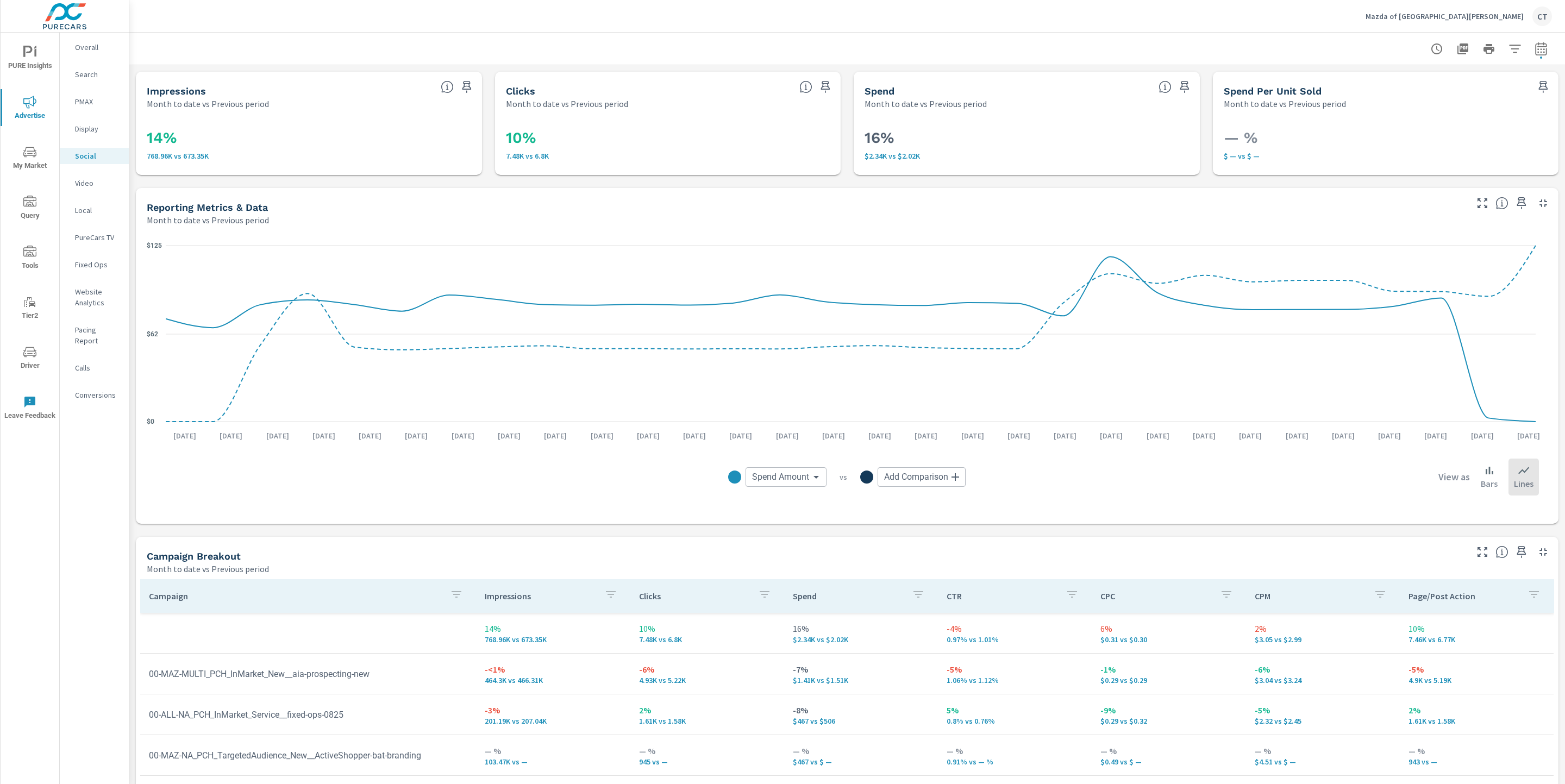
click at [70, 297] on div "Website Analytics" at bounding box center [94, 297] width 69 height 27
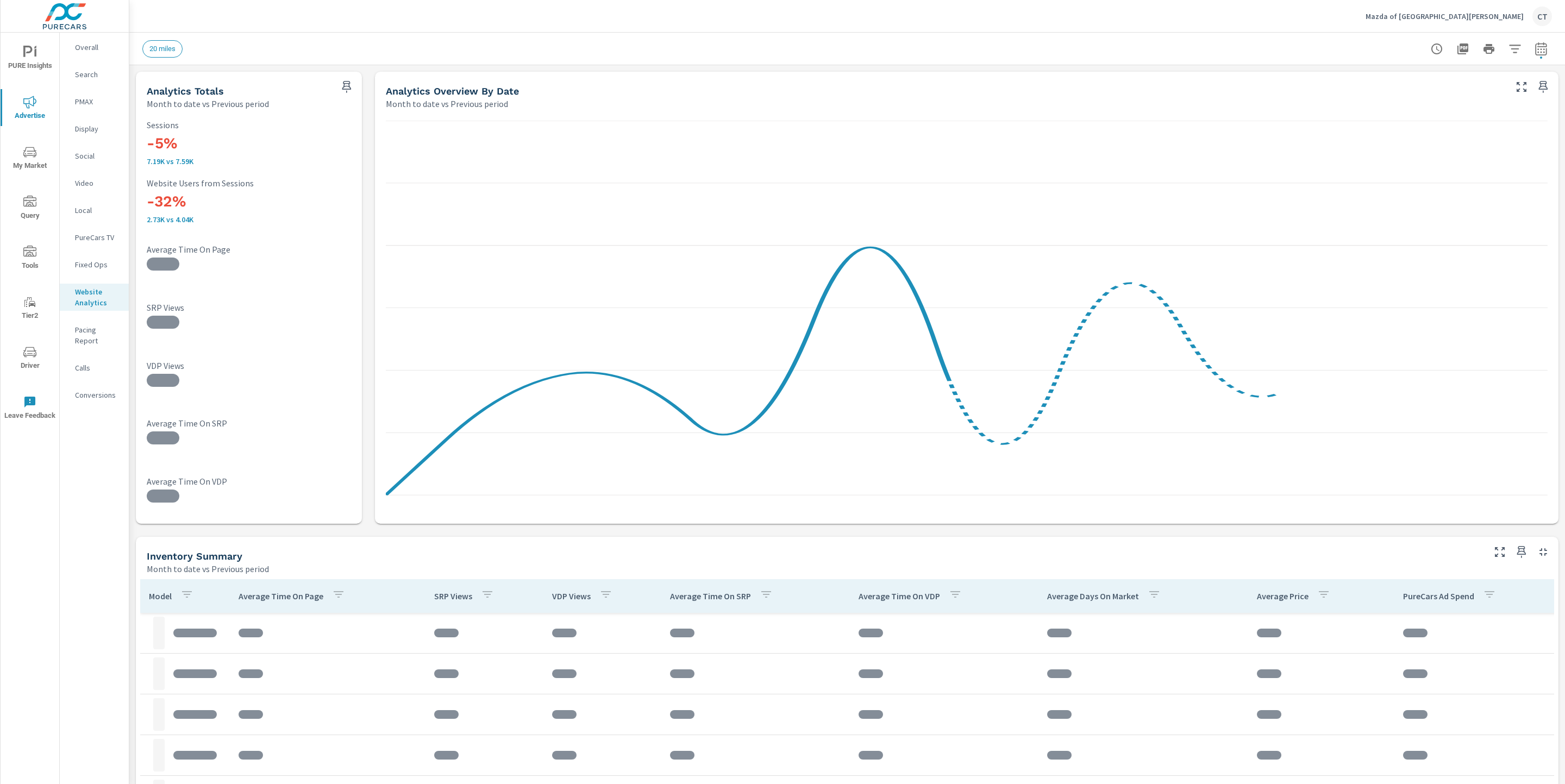
click at [47, 61] on span "PURE Insights" at bounding box center [30, 59] width 52 height 26
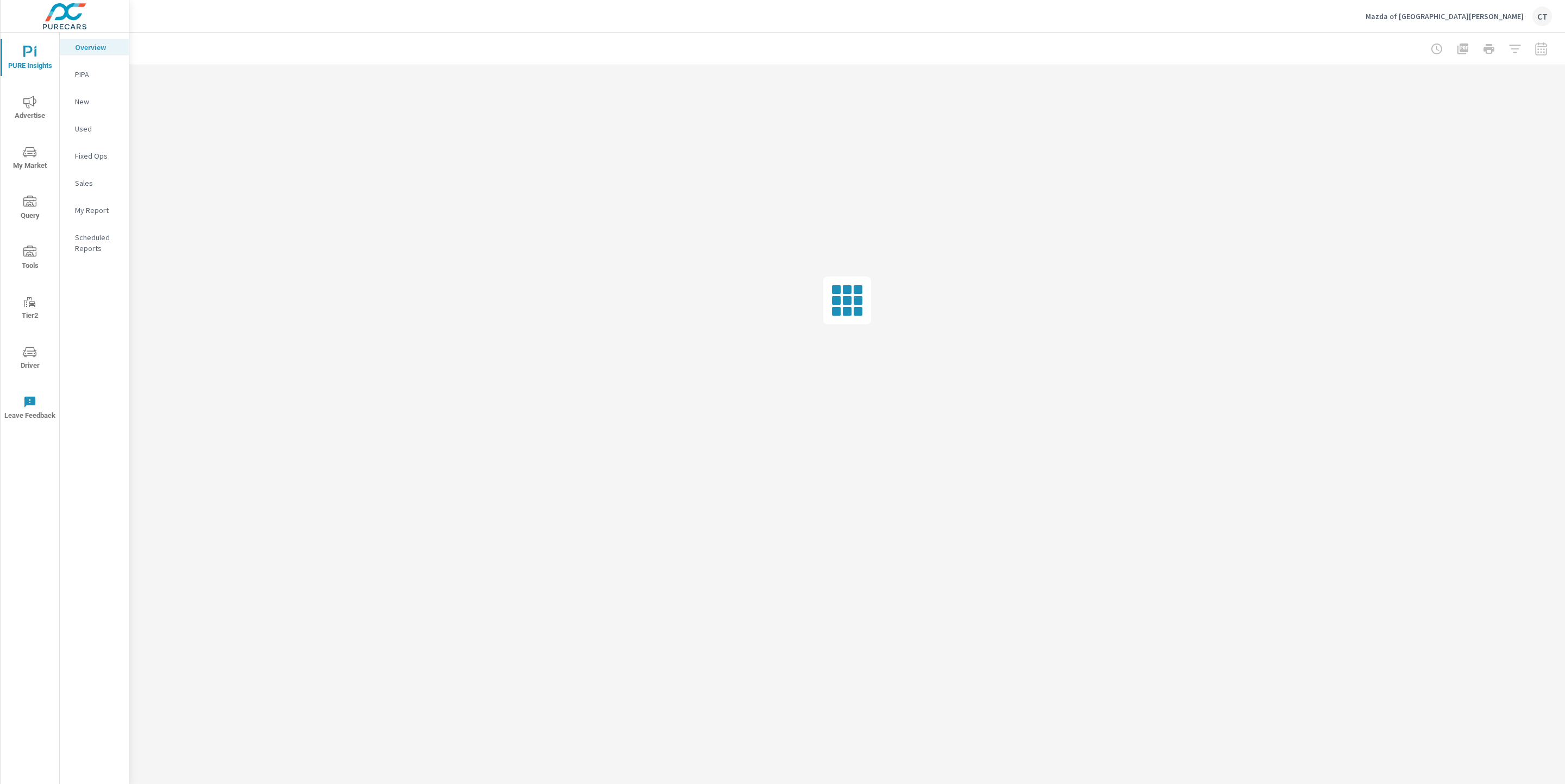
click at [102, 213] on p "My Report" at bounding box center [97, 210] width 45 height 11
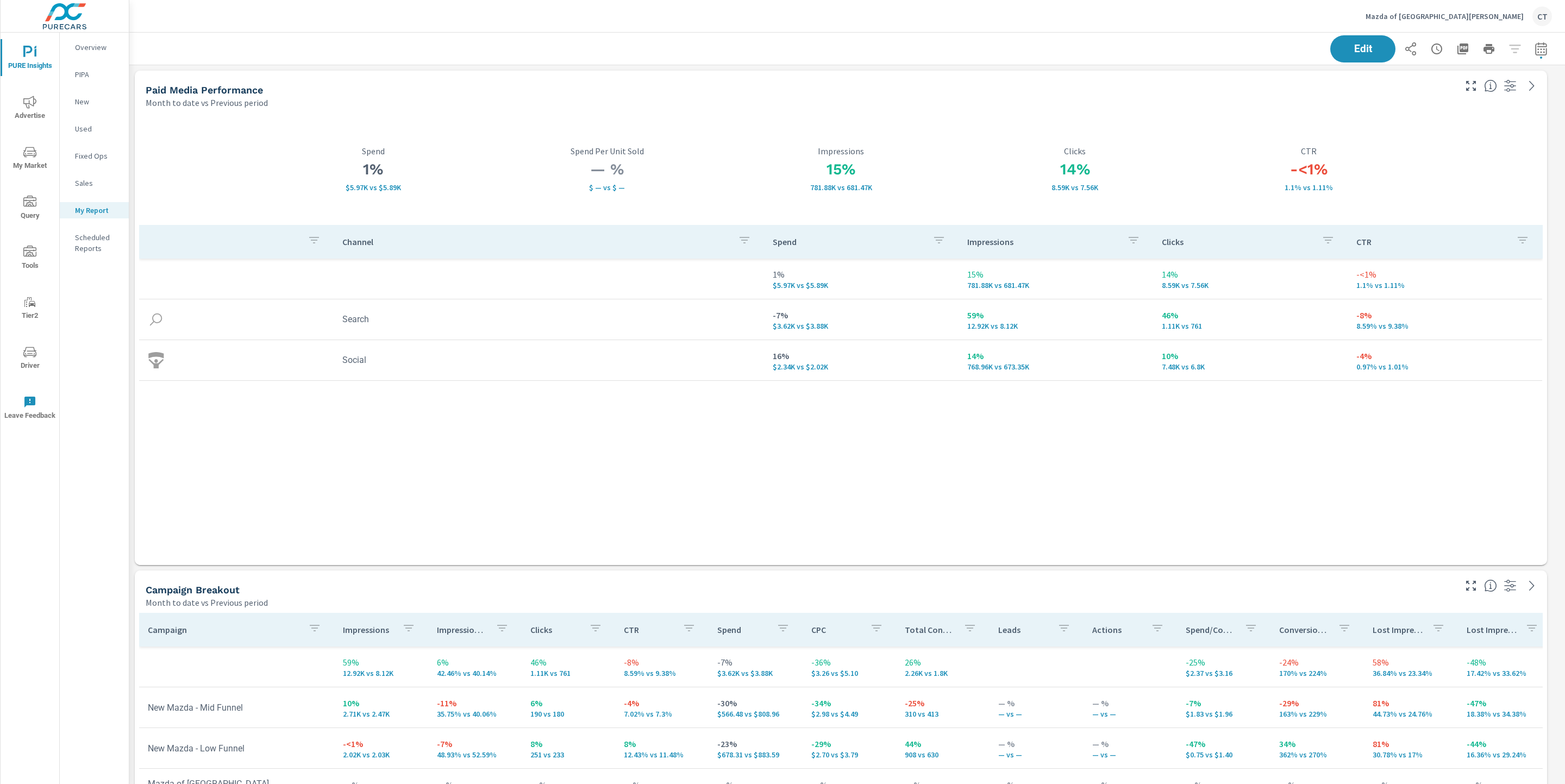
click at [30, 39] on div "PURE Insights Advertise My Market Query Tools Tier2 Driver Leave Feedback" at bounding box center [30, 233] width 59 height 400
click at [27, 57] on icon "nav menu" at bounding box center [30, 52] width 13 height 13
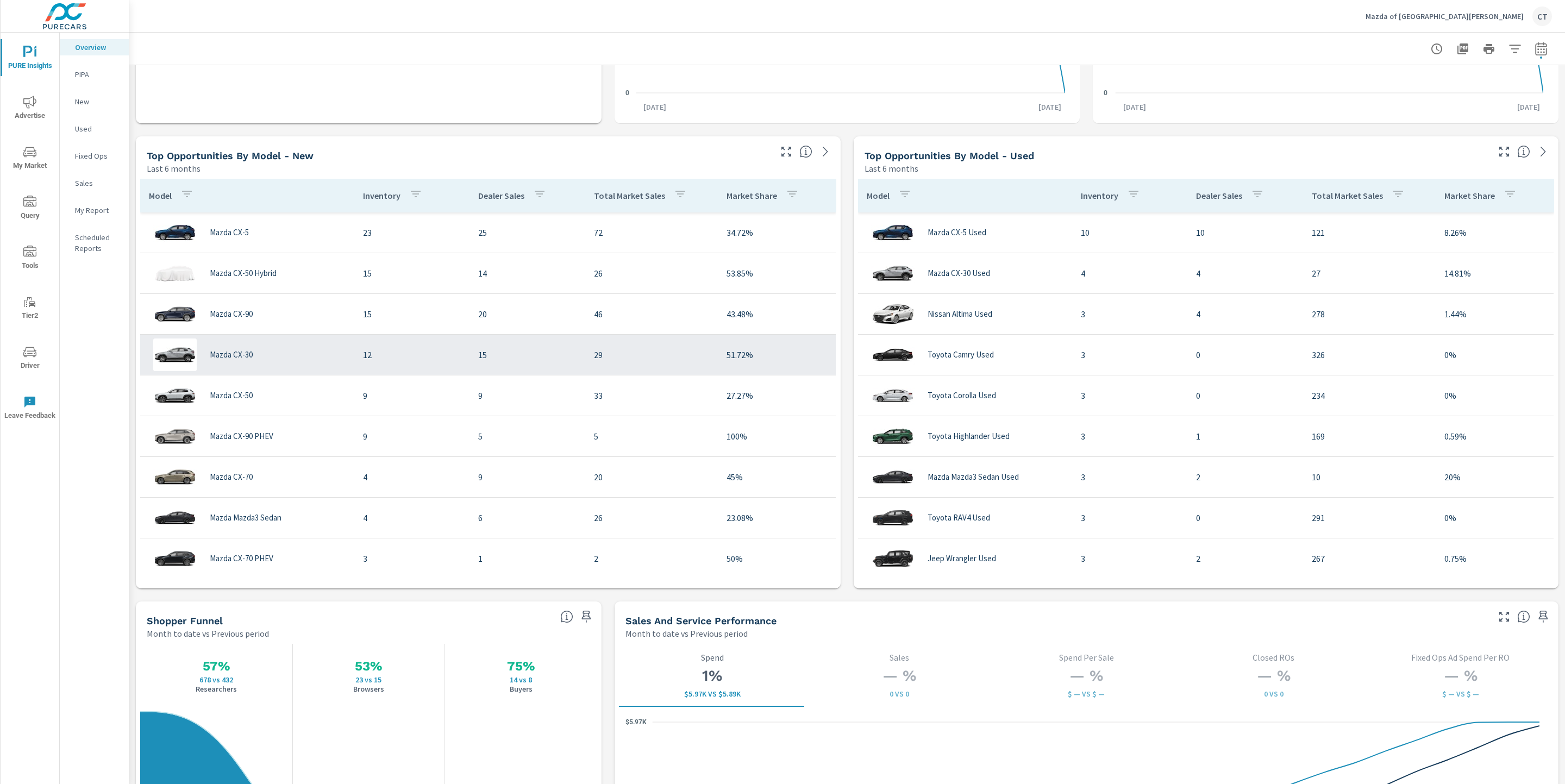
scroll to position [975, 0]
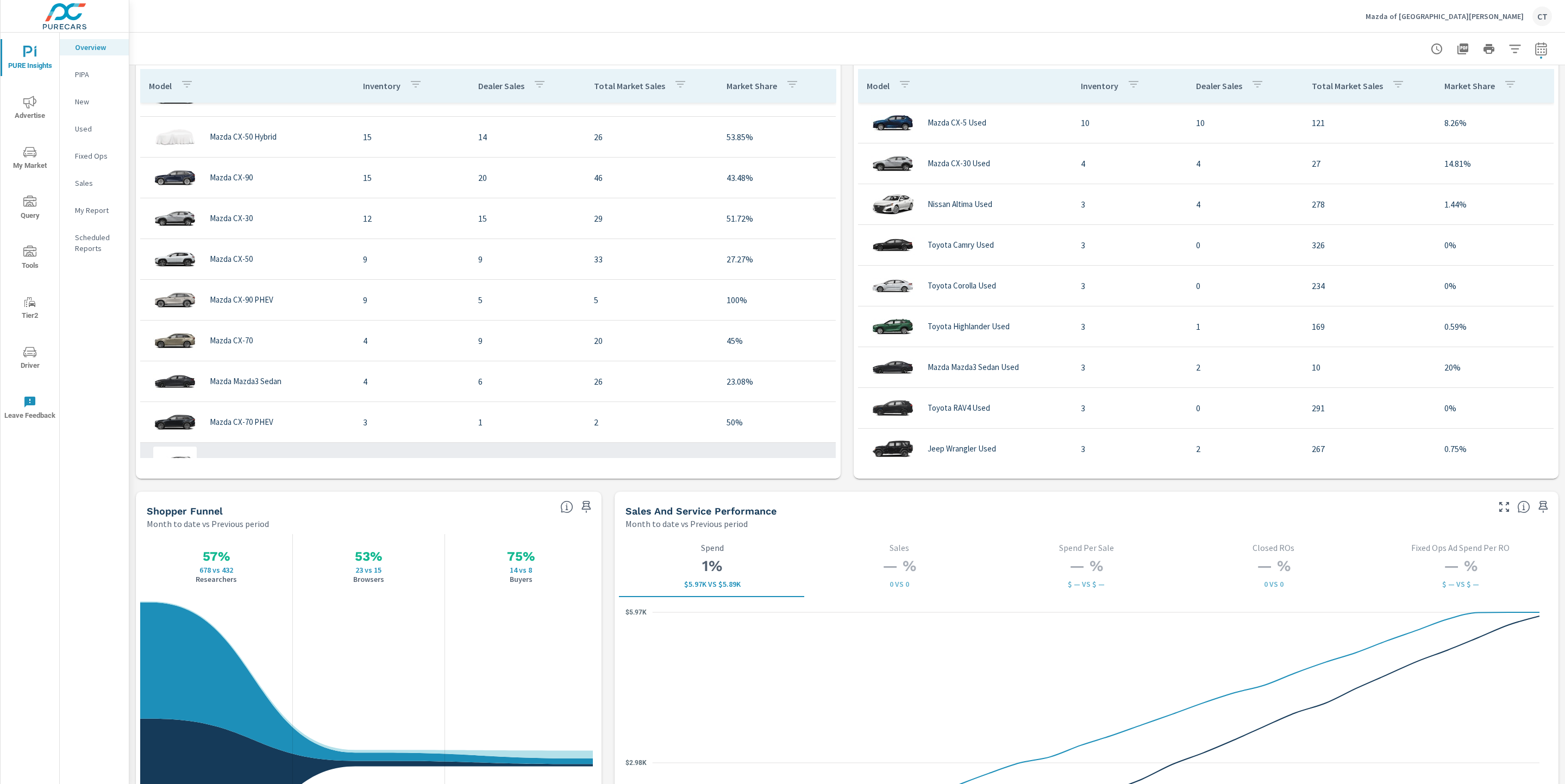
scroll to position [56, 0]
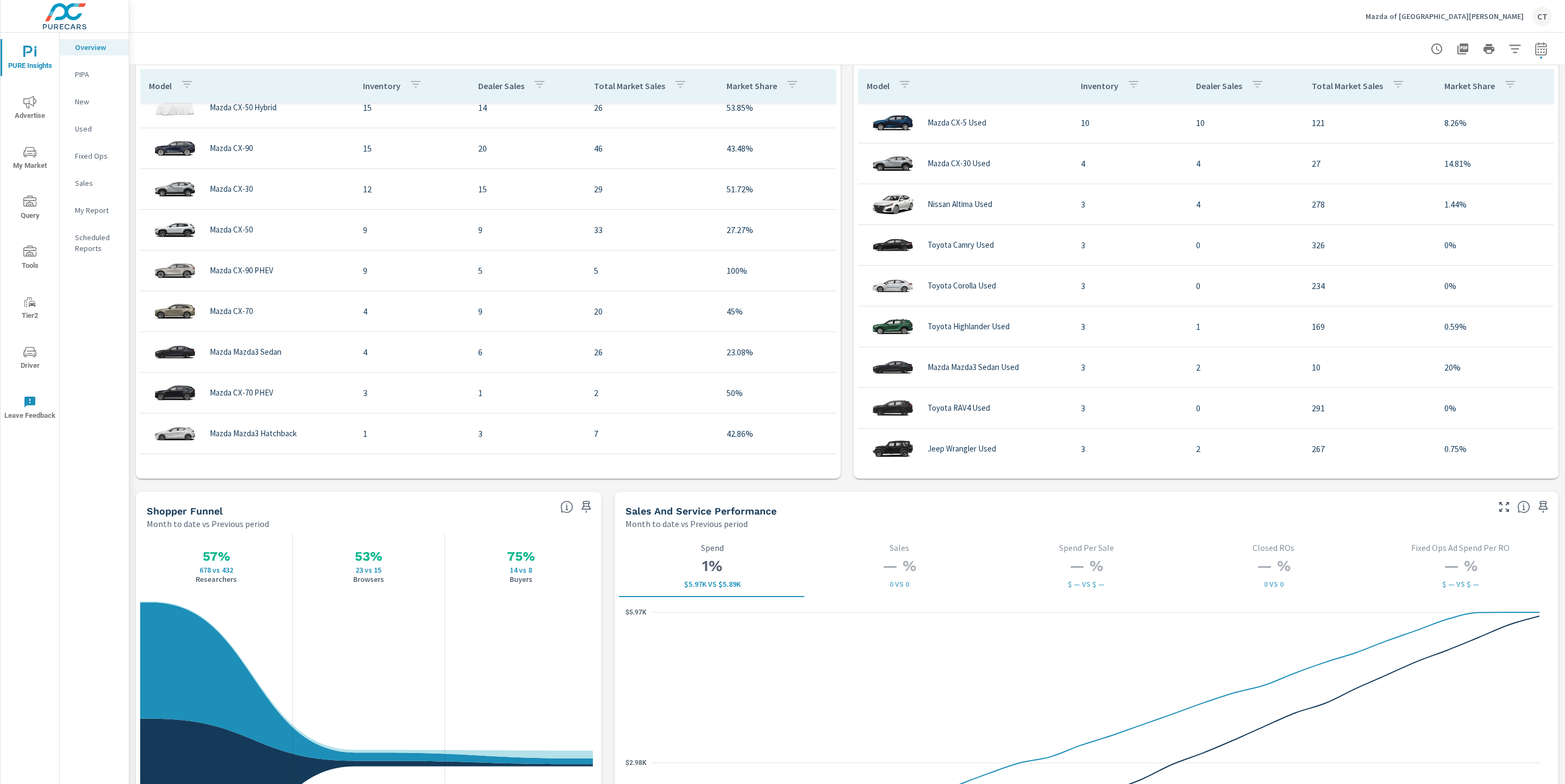
click at [581, 506] on icon "button" at bounding box center [586, 506] width 9 height 12
click at [585, 504] on icon "button" at bounding box center [587, 506] width 13 height 13
click at [587, 511] on icon "button" at bounding box center [587, 506] width 13 height 13
click at [90, 211] on p "My Report" at bounding box center [97, 210] width 45 height 11
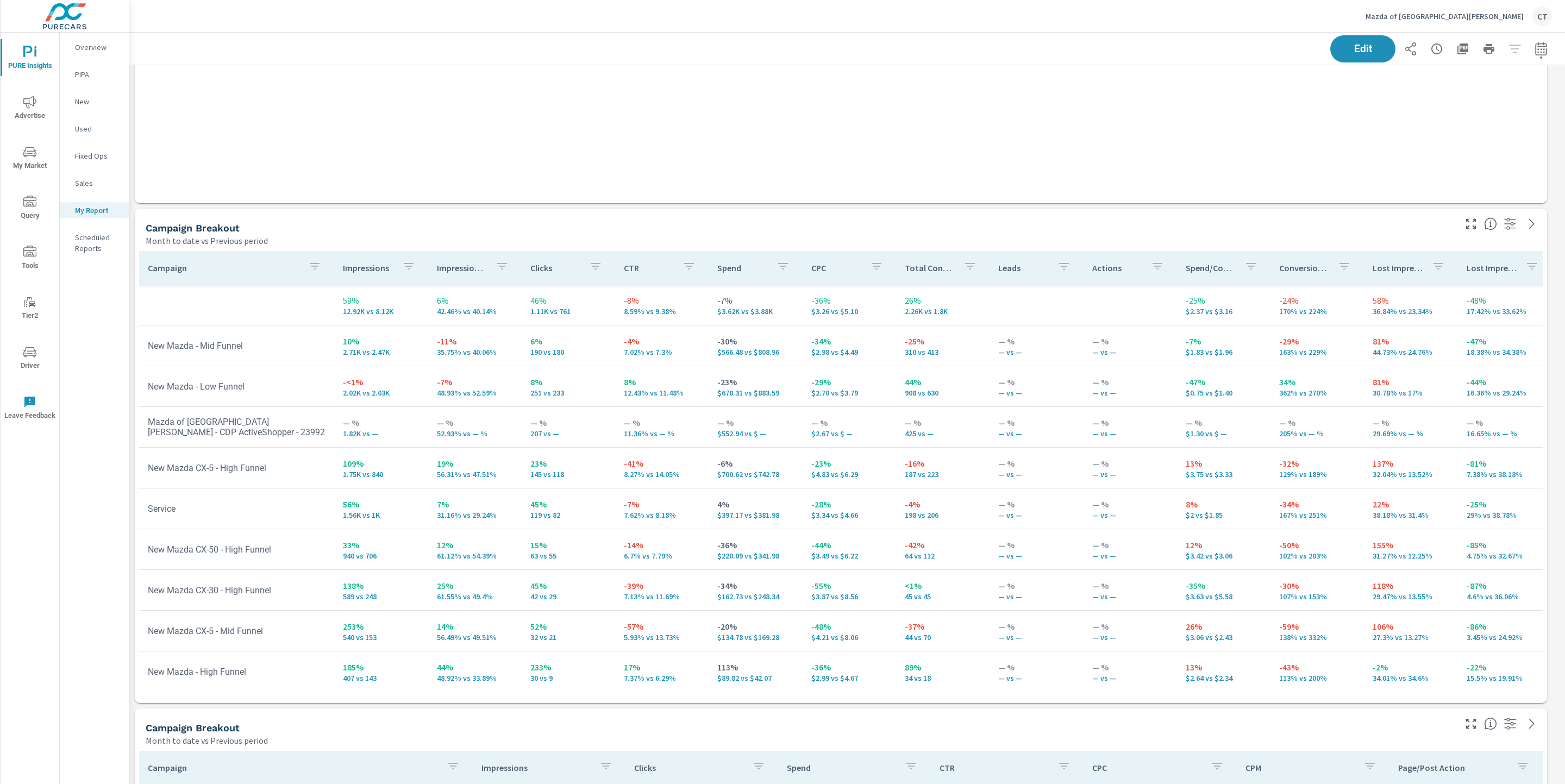
scroll to position [1286, 0]
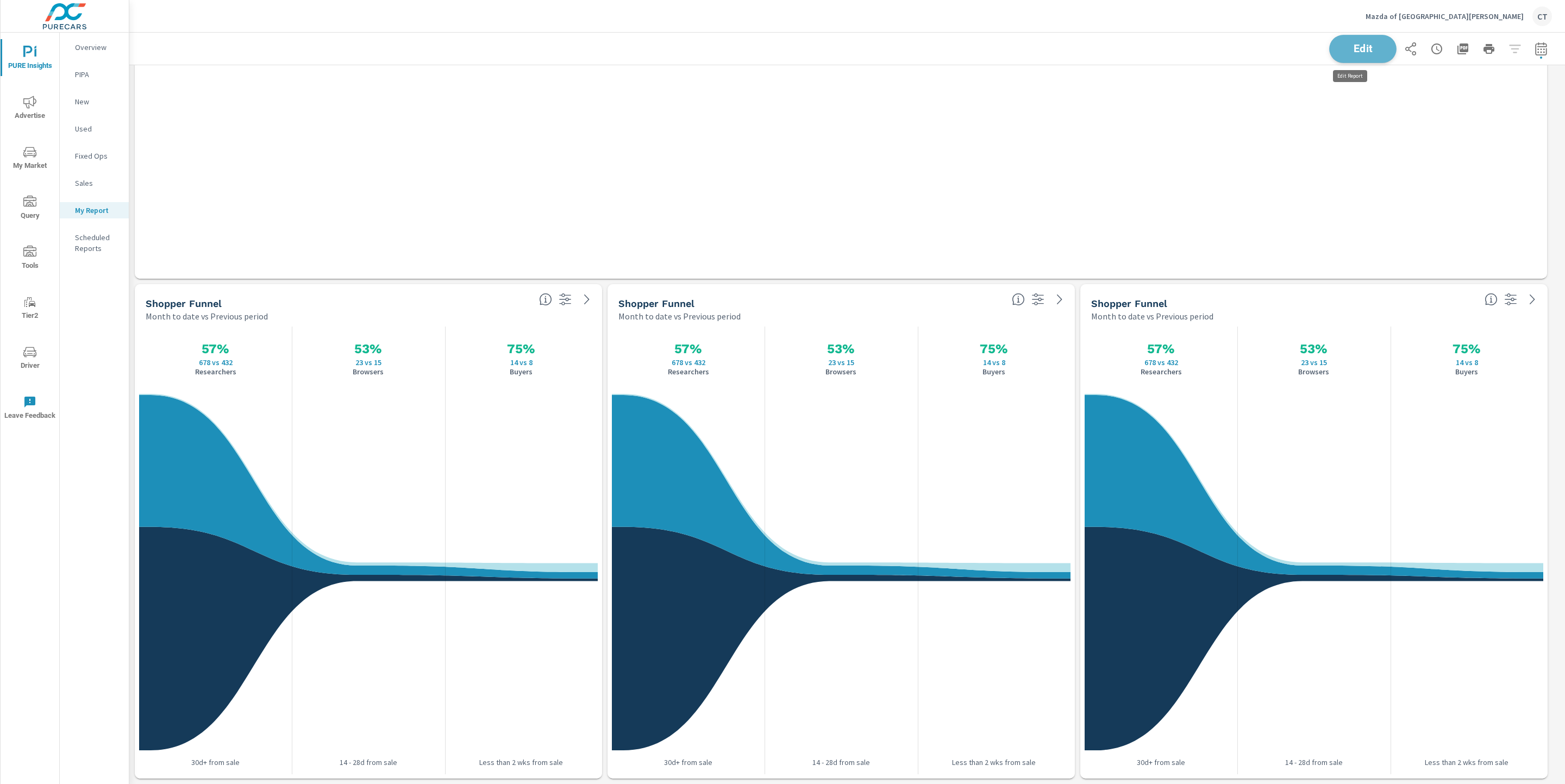
click at [1192, 43] on span "Edit" at bounding box center [1363, 48] width 44 height 10
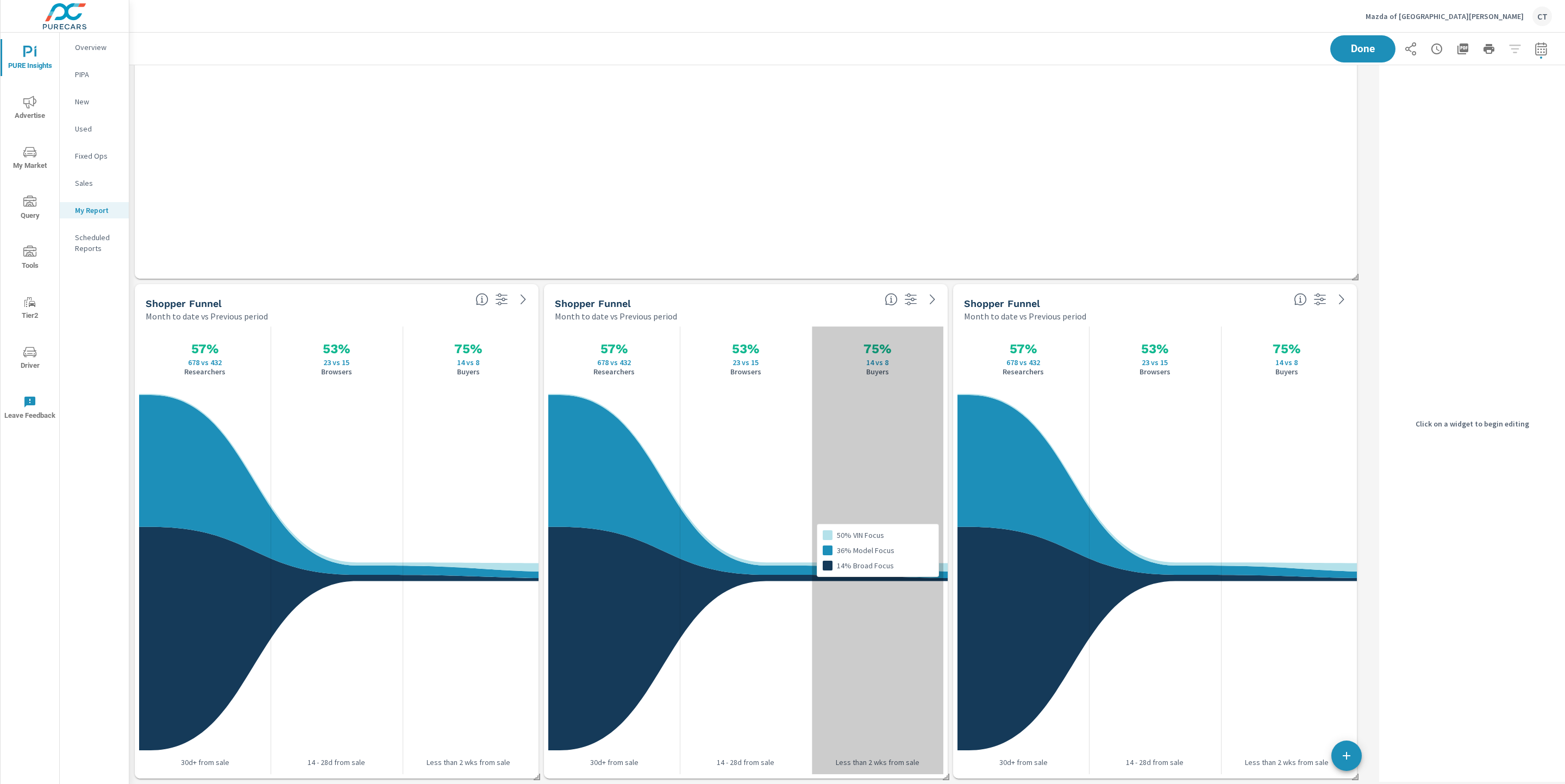
scroll to position [2030, 1259]
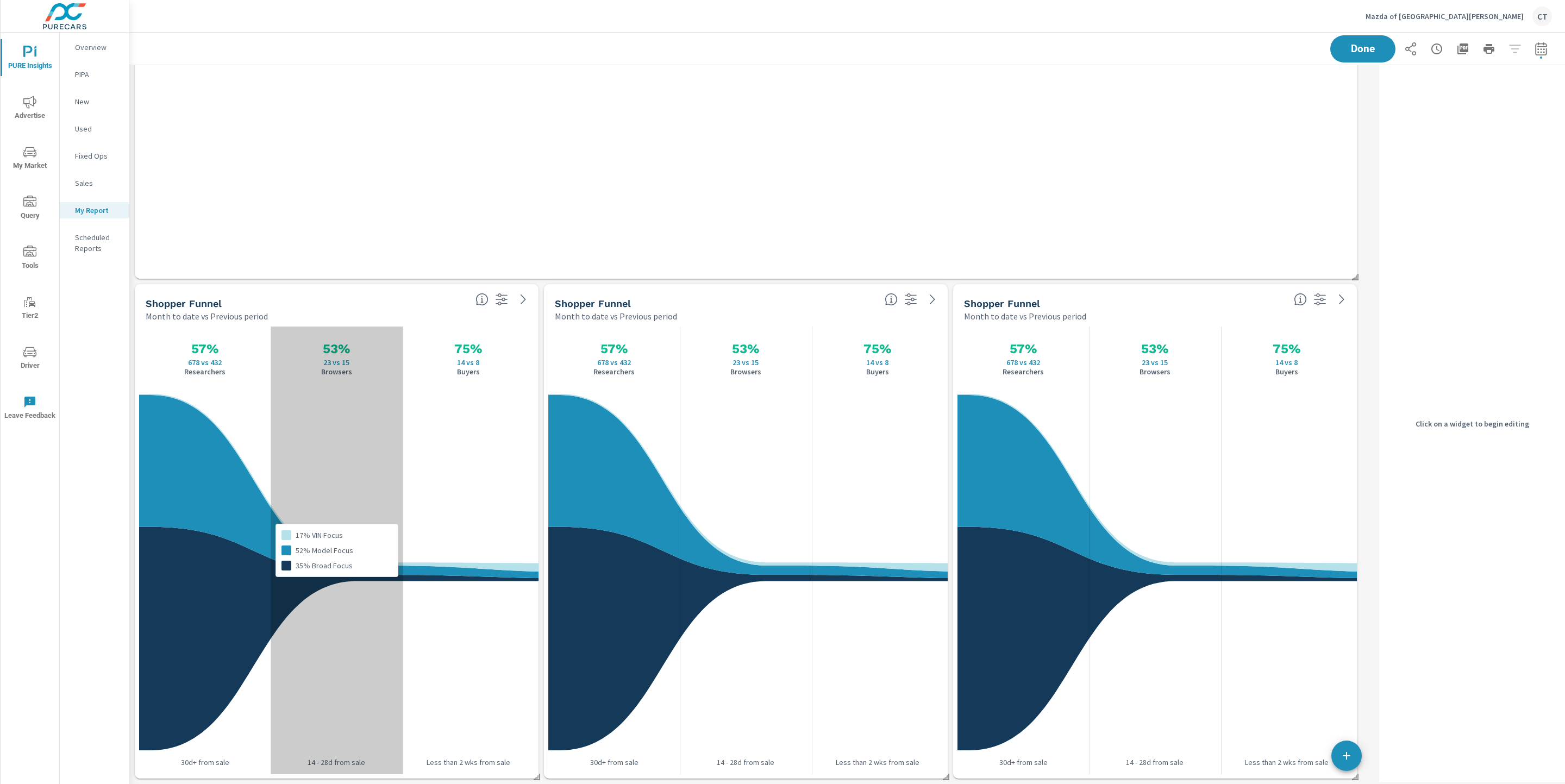
click at [389, 432] on div "17% VIN Focus 52% Model Focus 35% Broad Focus" at bounding box center [336, 550] width 131 height 448
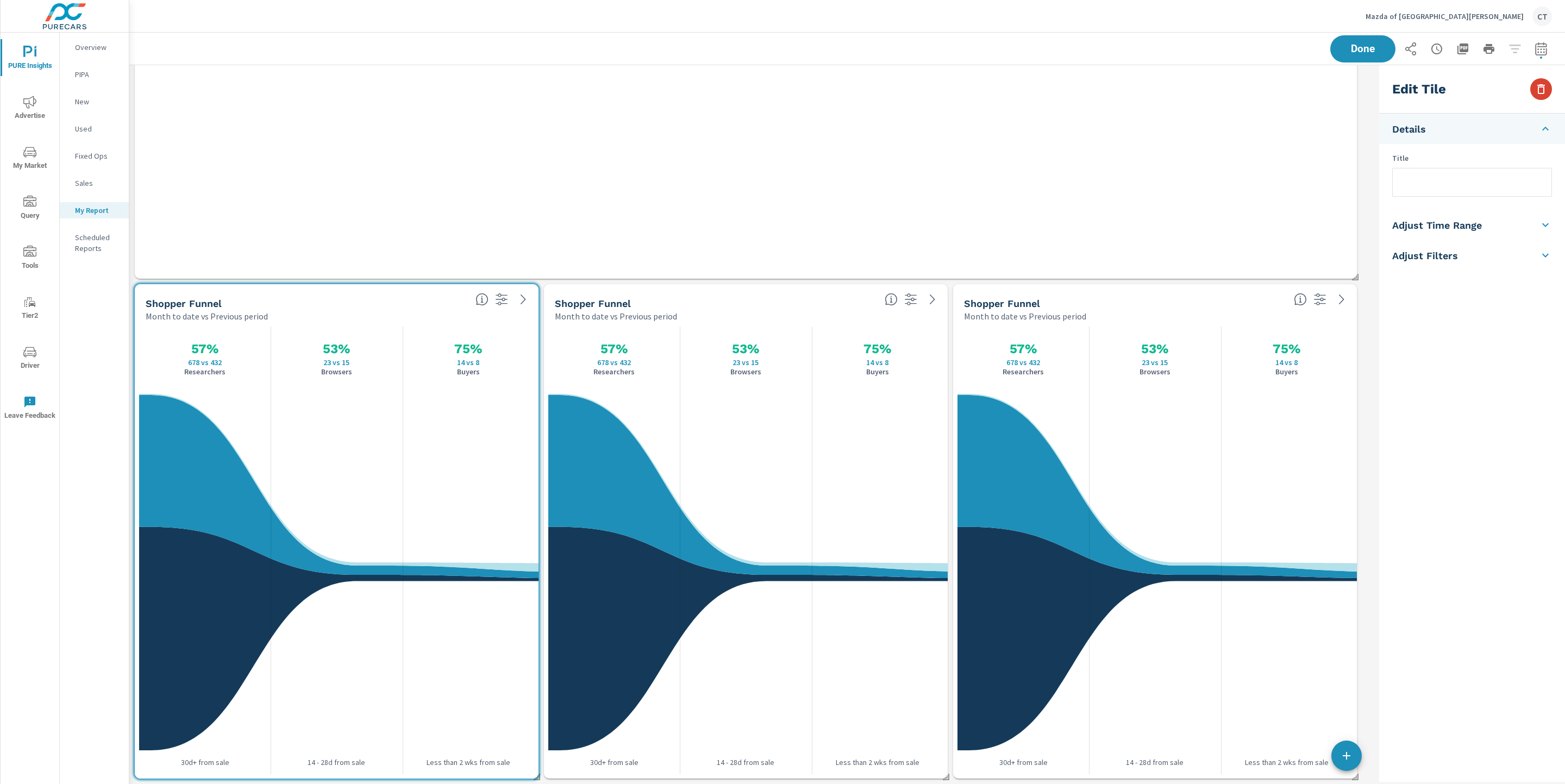
click at [1192, 95] on icon "button" at bounding box center [1541, 89] width 13 height 13
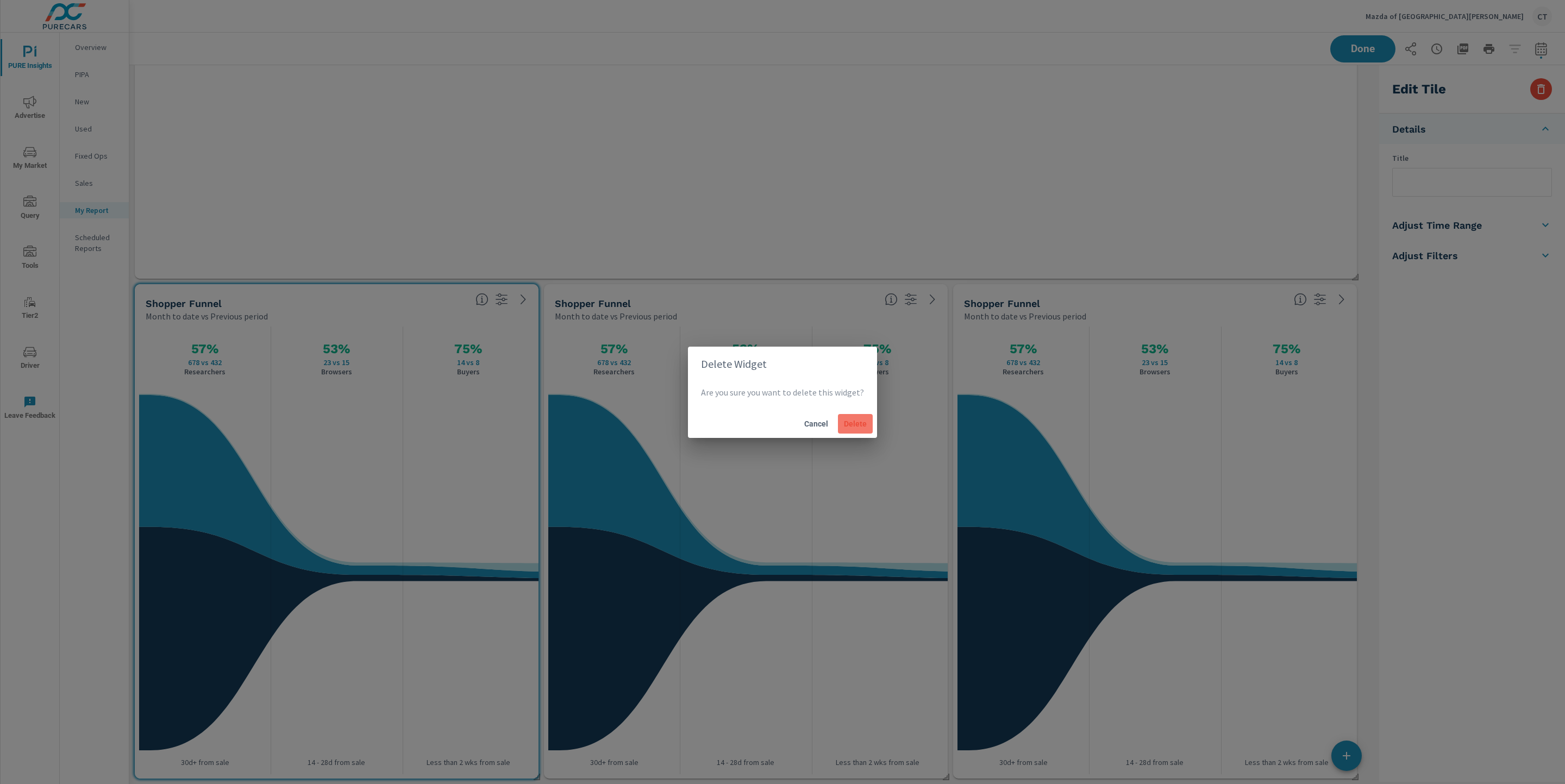
click at [857, 423] on span "Delete" at bounding box center [855, 423] width 26 height 10
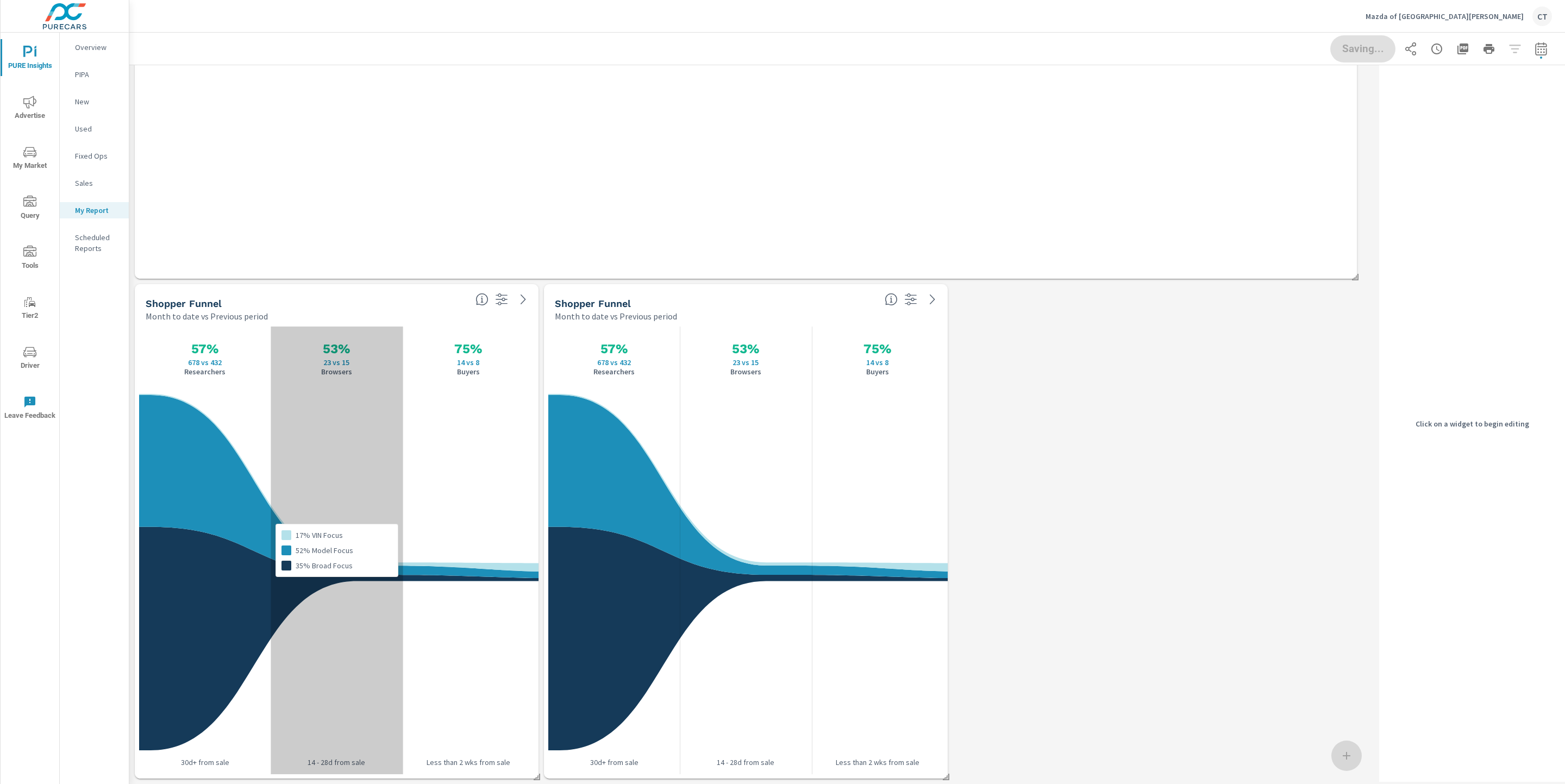
click at [396, 327] on div "17% VIN Focus 52% Model Focus 35% Broad Focus" at bounding box center [336, 550] width 131 height 448
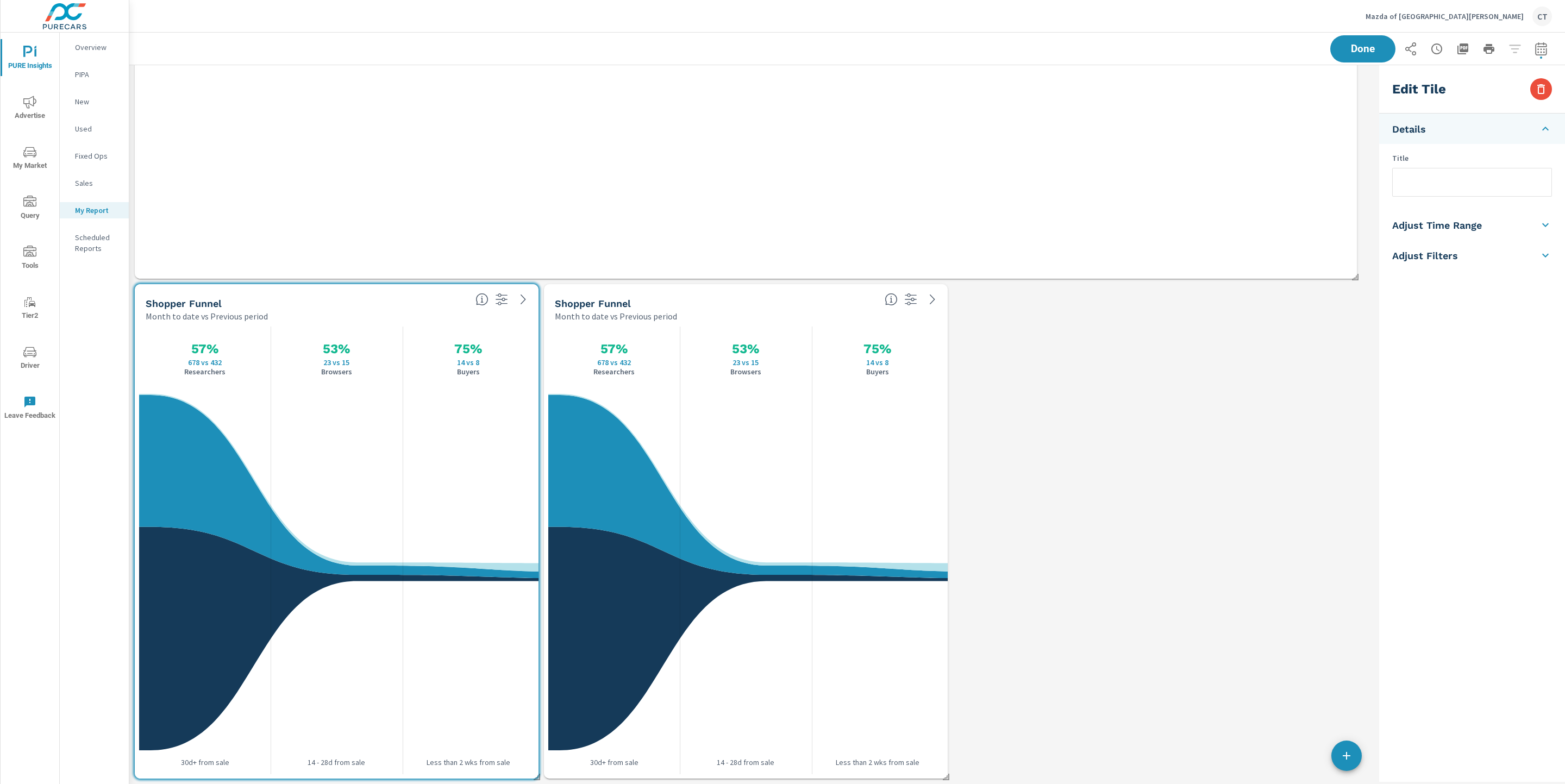
click at [1192, 178] on input "text" at bounding box center [1472, 182] width 159 height 28
type input "Shopper Funnel New"
click at [1192, 428] on div "Edit Tile Details Title Shopper Funnel New Adjust Time Range Fixed Dates Date P…" at bounding box center [1472, 423] width 186 height 716
click at [1192, 254] on h5 "Adjust Filters" at bounding box center [1425, 255] width 66 height 12
click at [1192, 224] on li "Filters" at bounding box center [1472, 220] width 186 height 30
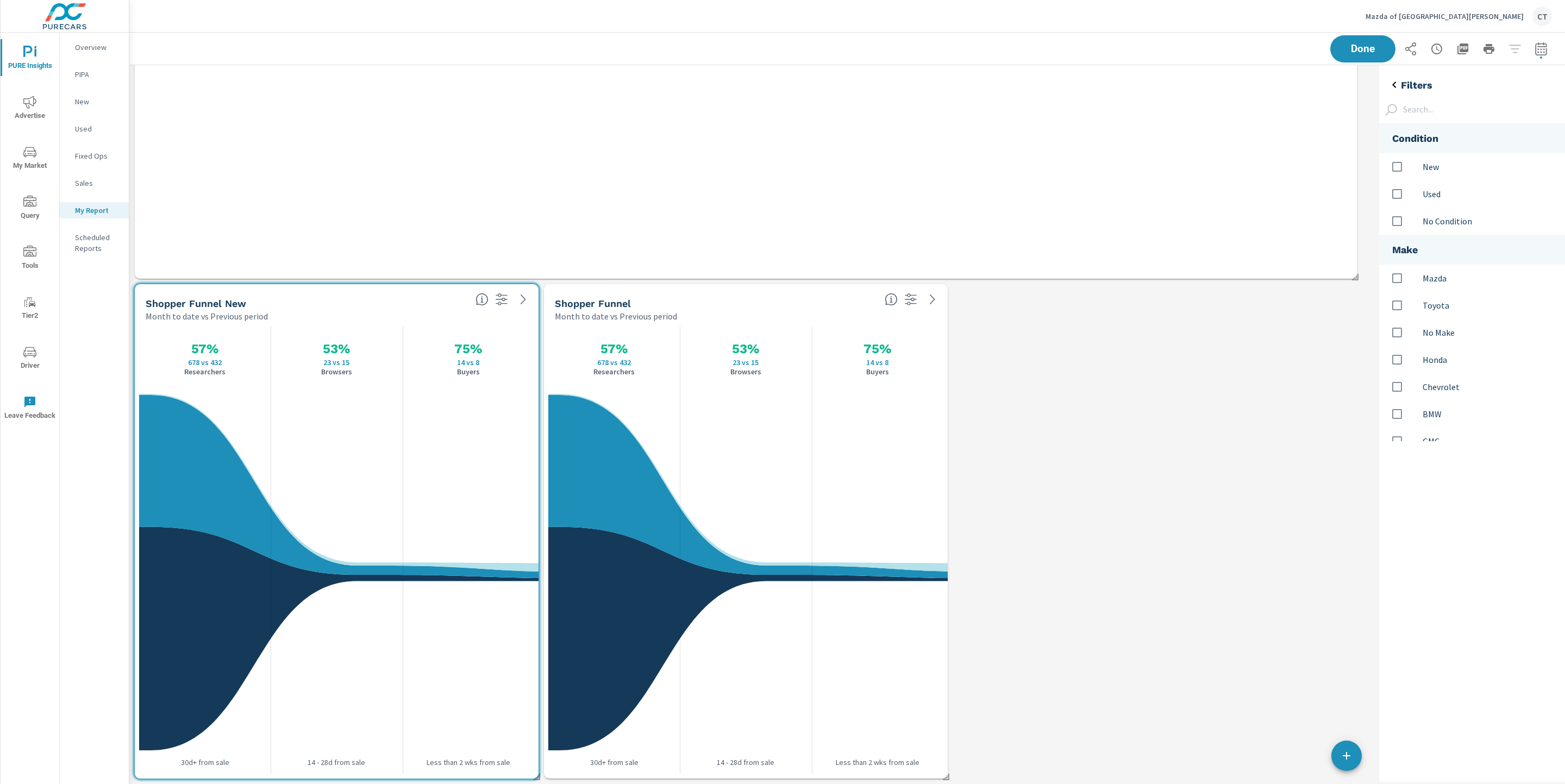
scroll to position [344, 211]
click at [1192, 172] on p "New" at bounding box center [1489, 167] width 133 height 13
click at [1192, 53] on span "Done" at bounding box center [1363, 48] width 44 height 10
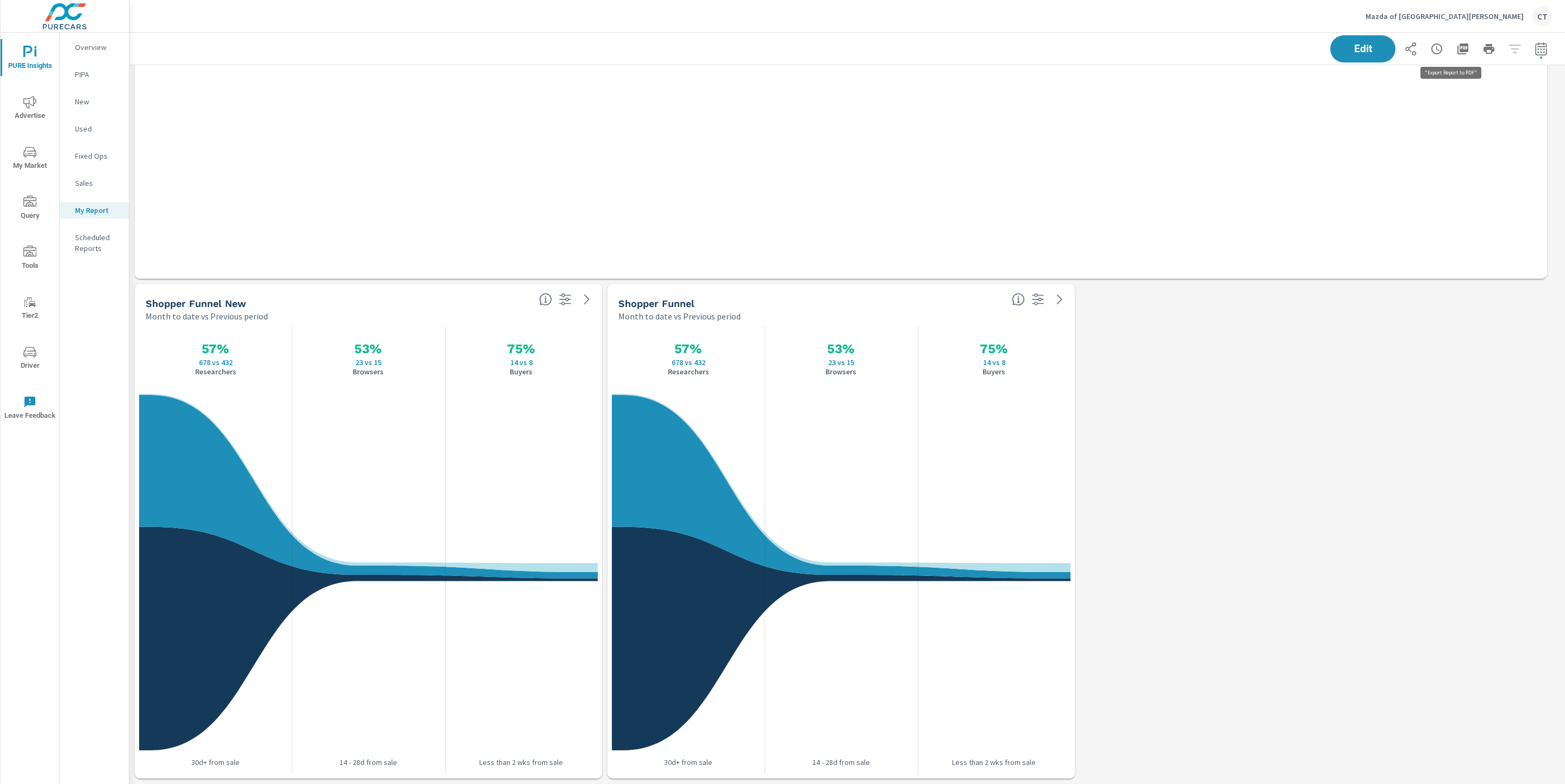
scroll to position [2030, 1448]
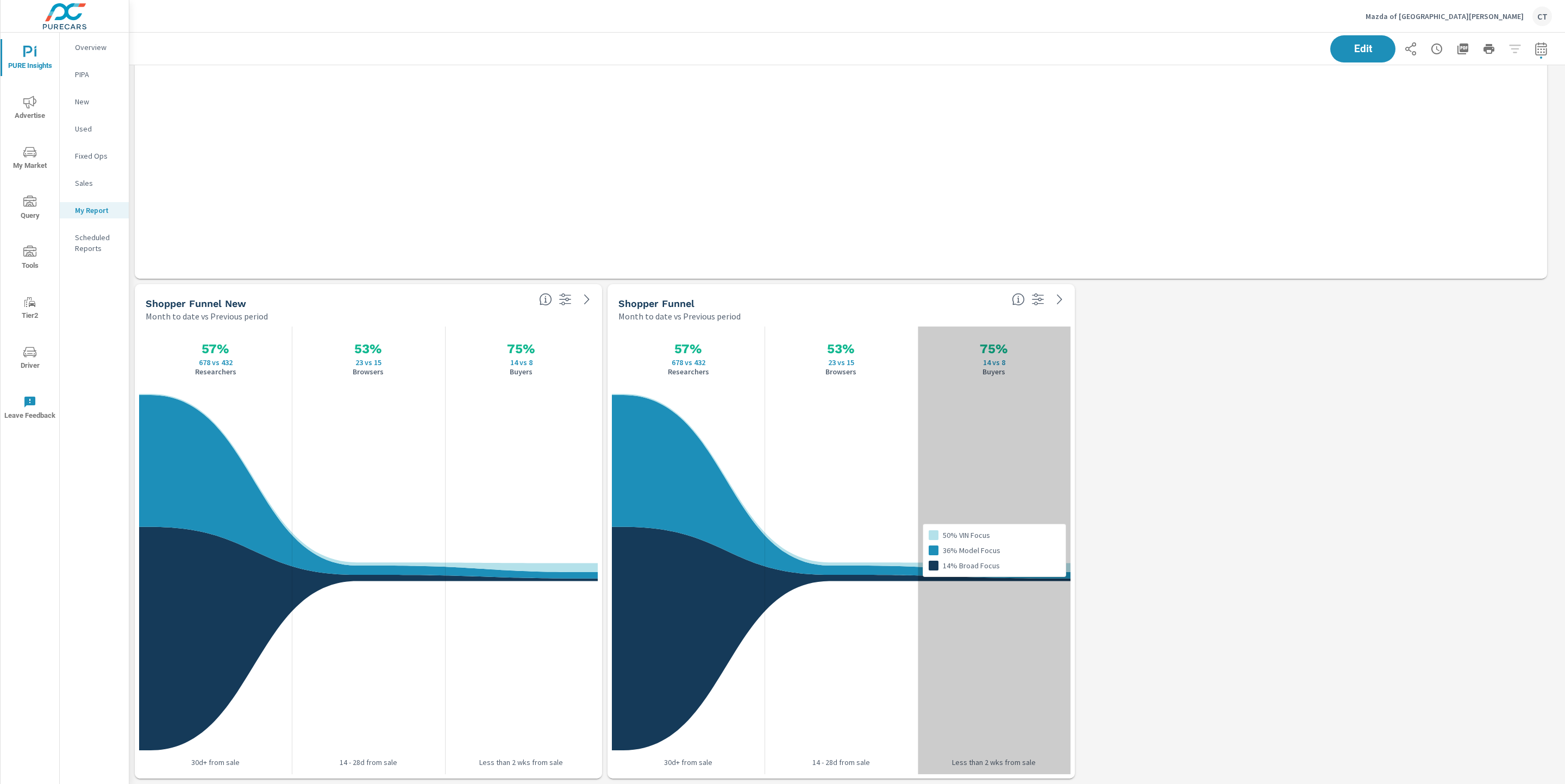
click at [1006, 322] on div "Shopper Funnel Month to date vs Previous period" at bounding box center [808, 303] width 400 height 39
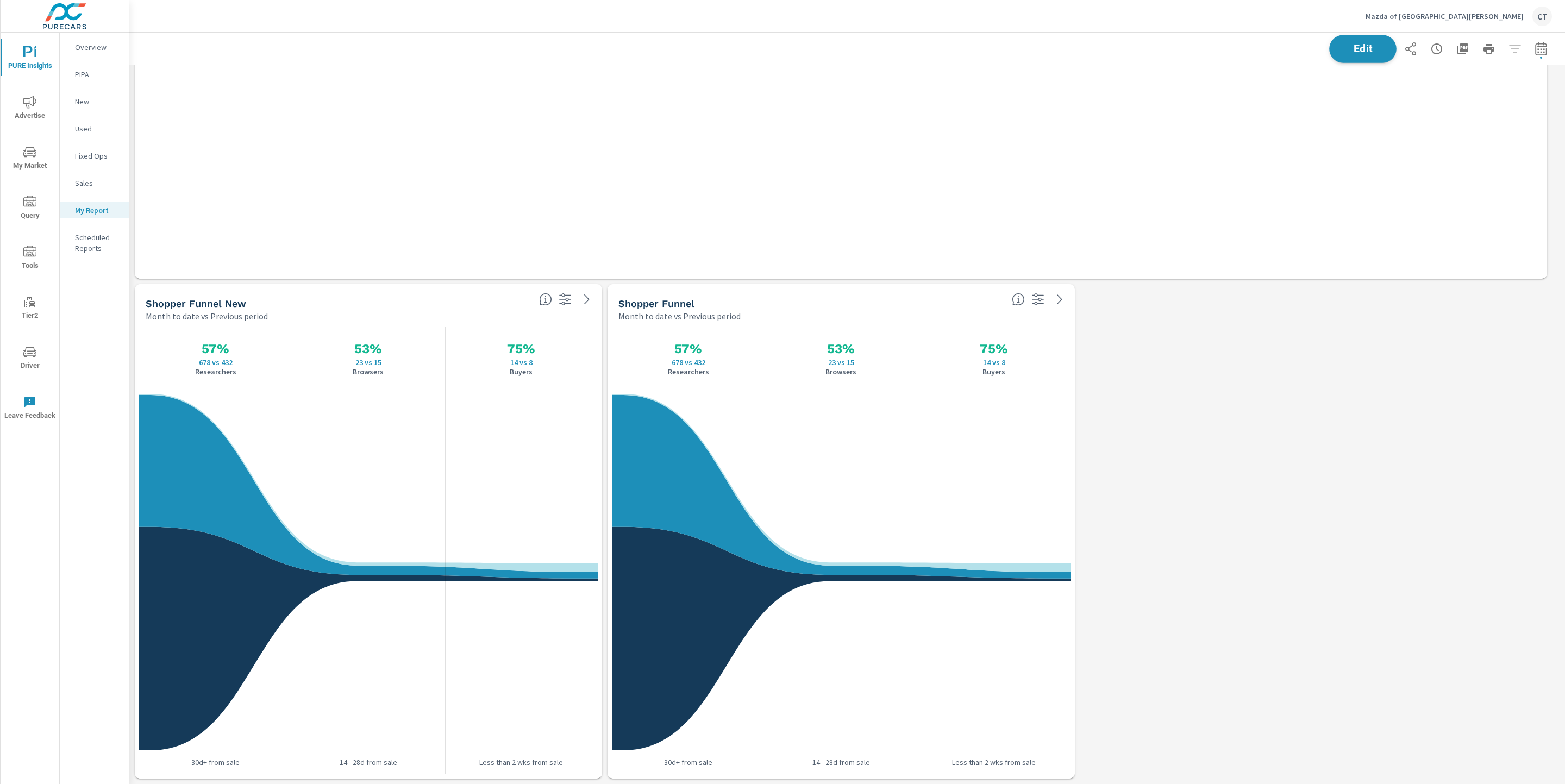
click at [1192, 56] on button "Edit" at bounding box center [1363, 49] width 68 height 28
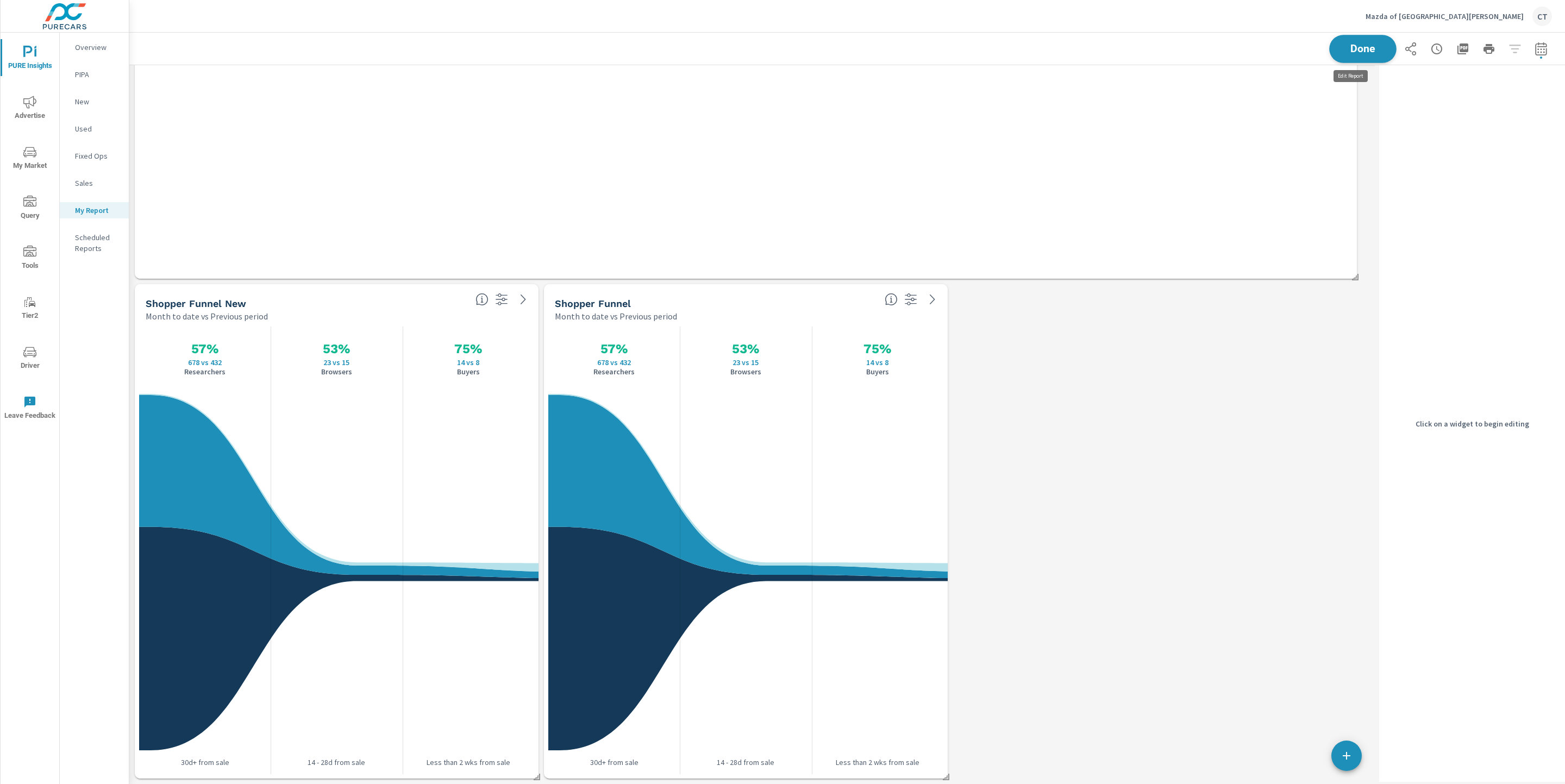
scroll to position [5, 5]
click at [768, 310] on div "Month to date vs Previous period" at bounding box center [715, 316] width 321 height 13
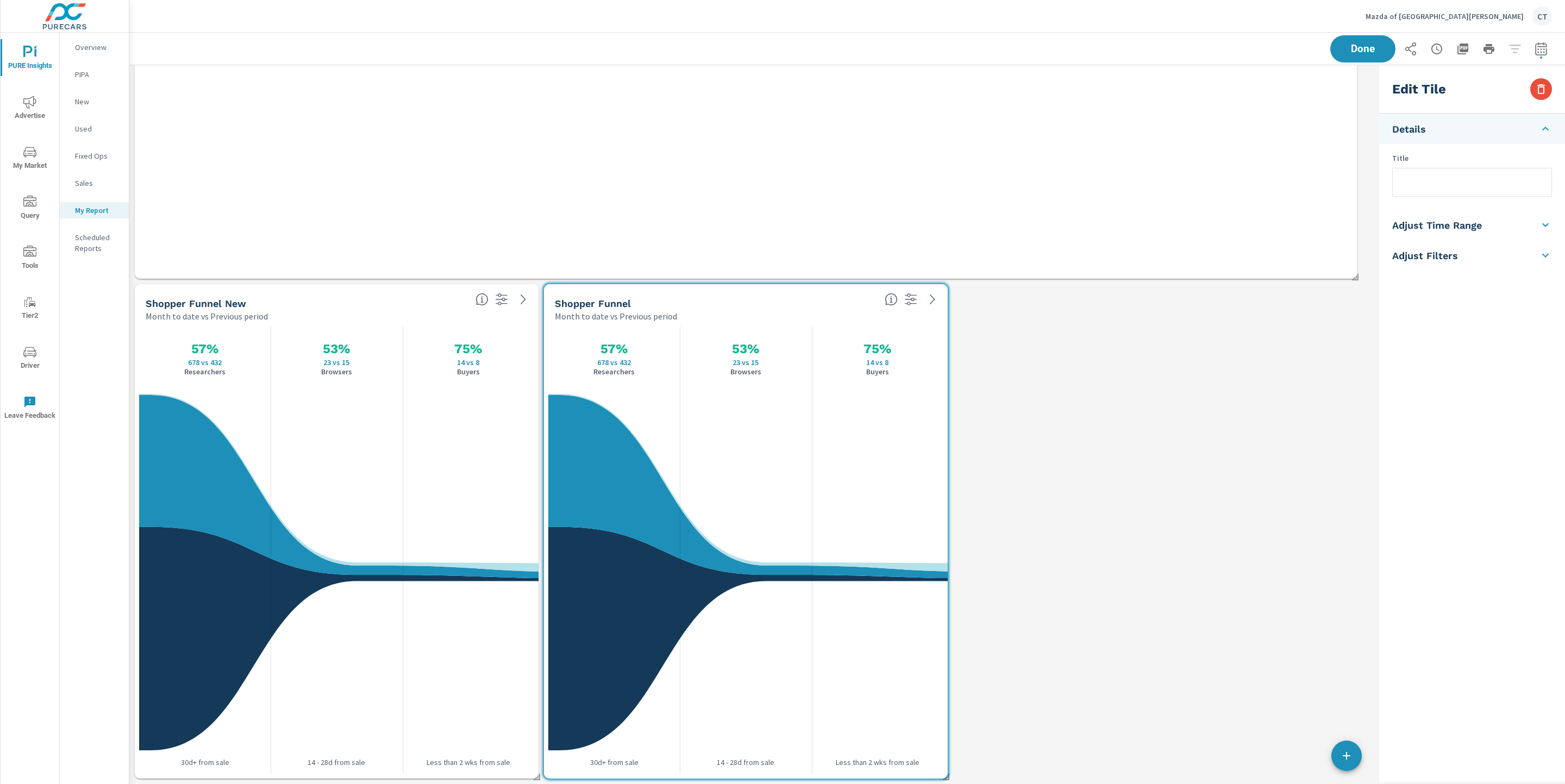
click at [1192, 177] on input "text" at bounding box center [1472, 182] width 159 height 28
type input "Shopper Funnel Used"
click at [1192, 350] on div "Edit Tile Details Title Shopper Funnel Used Adjust Time Range Fixed Dates Date …" at bounding box center [1472, 423] width 186 height 716
drag, startPoint x: 1463, startPoint y: 262, endPoint x: 1464, endPoint y: 378, distance: 116.0
click at [1192, 262] on li "Adjust Filters" at bounding box center [1472, 255] width 186 height 30
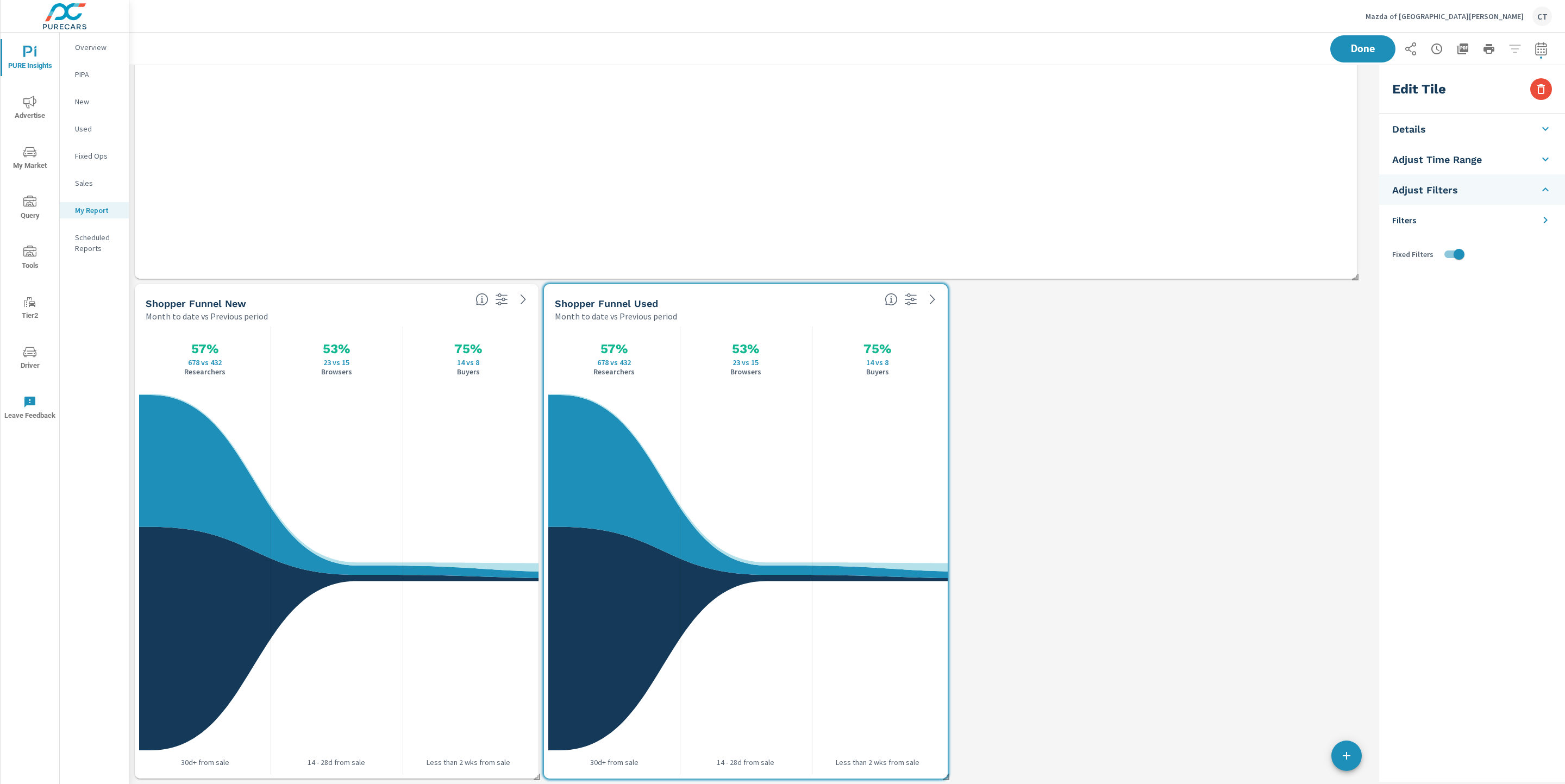
click at [1192, 216] on li "Filters" at bounding box center [1472, 220] width 186 height 30
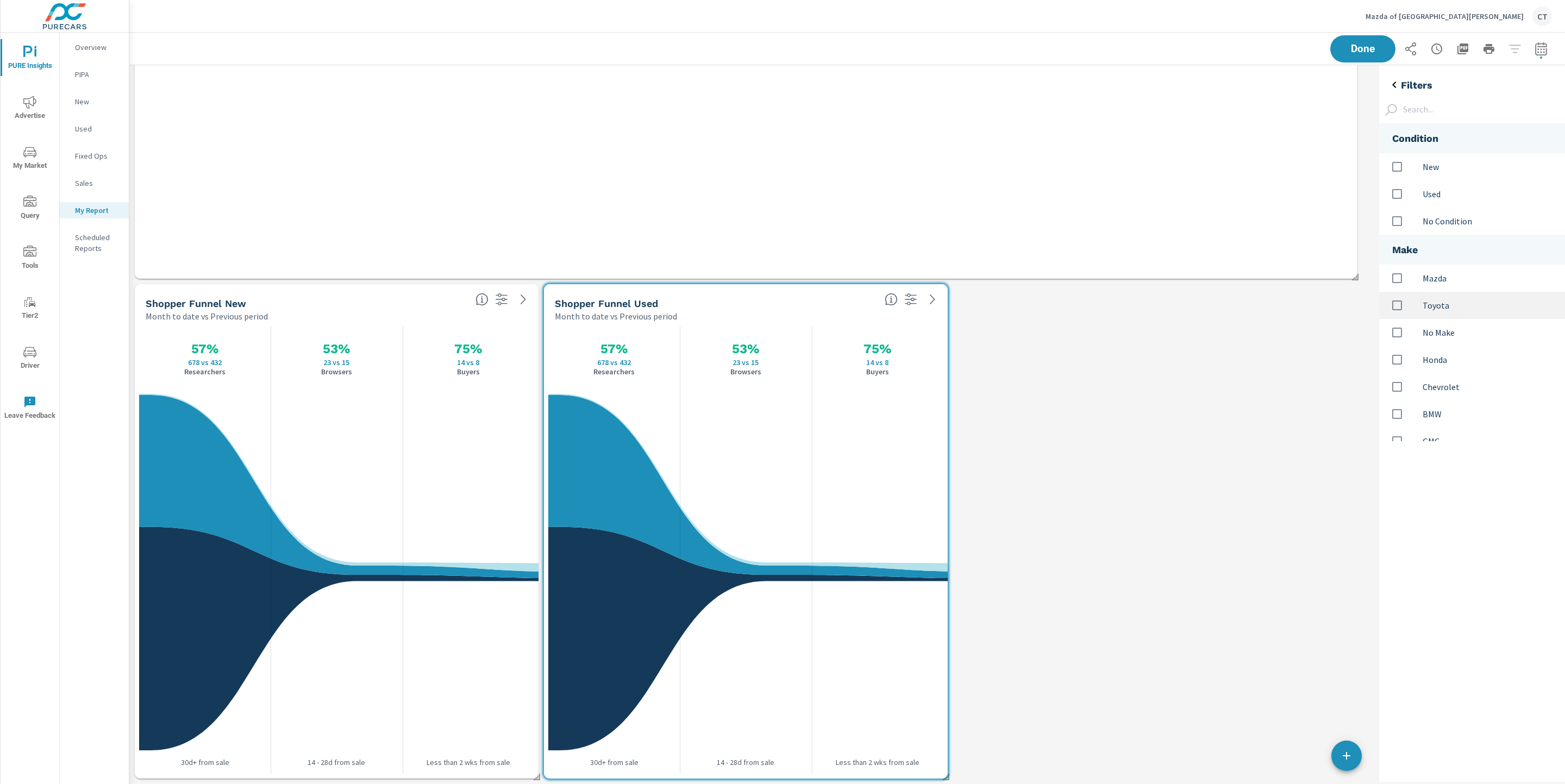
scroll to position [344, 211]
click at [1192, 200] on div "options" at bounding box center [1407, 193] width 30 height 23
click at [1192, 51] on span "Done" at bounding box center [1363, 48] width 44 height 10
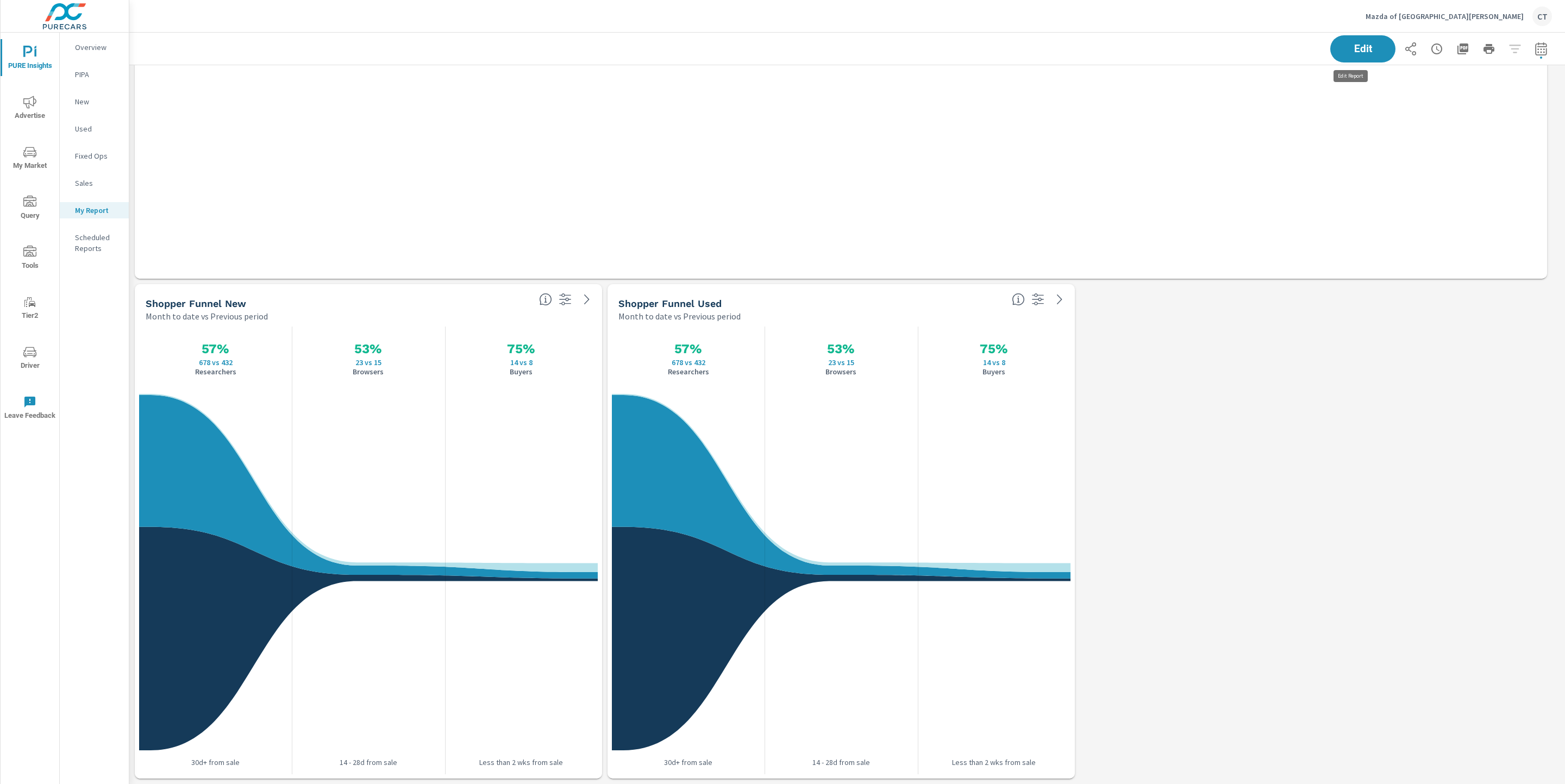
scroll to position [2030, 1448]
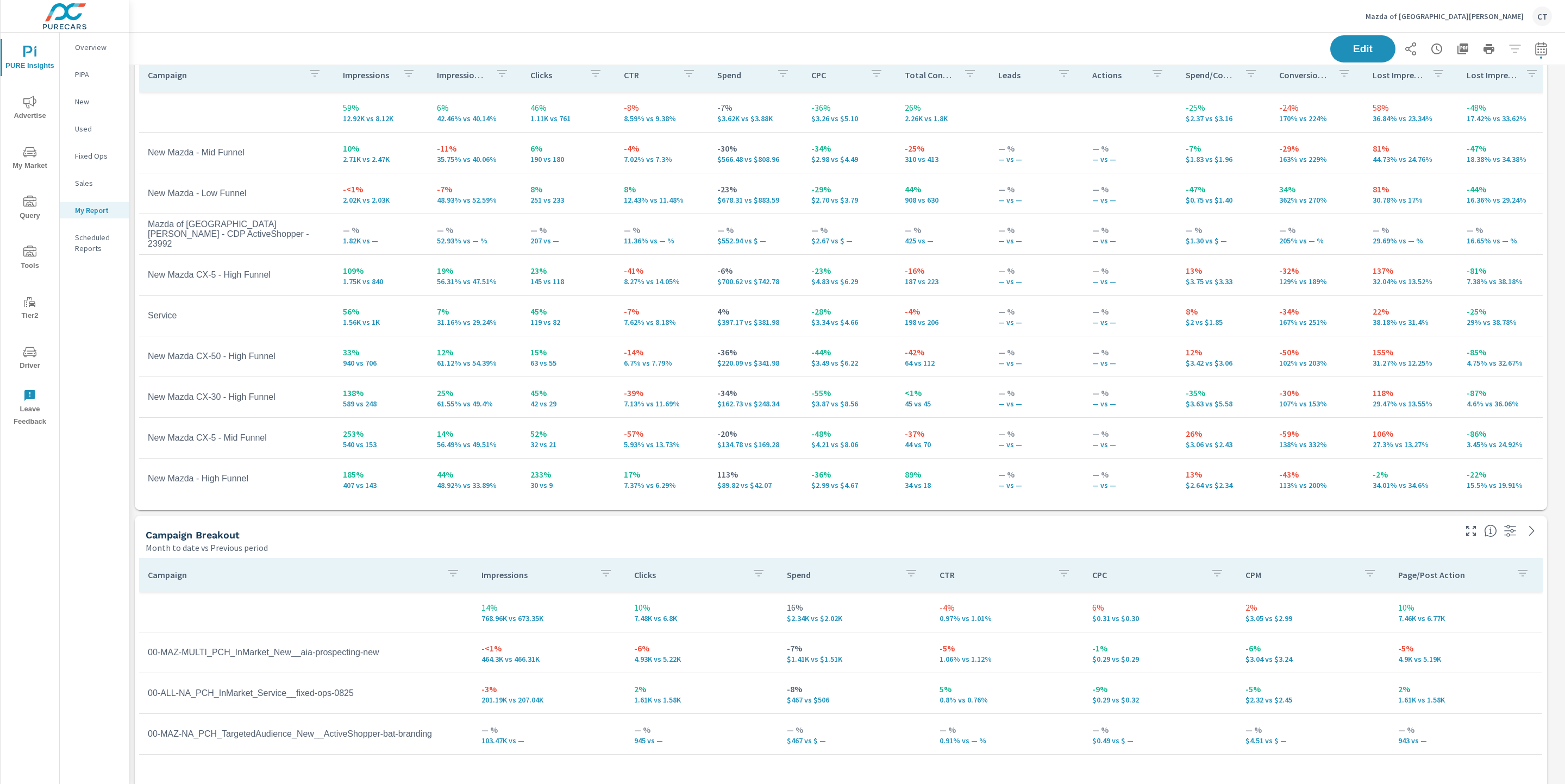
scroll to position [1286, 0]
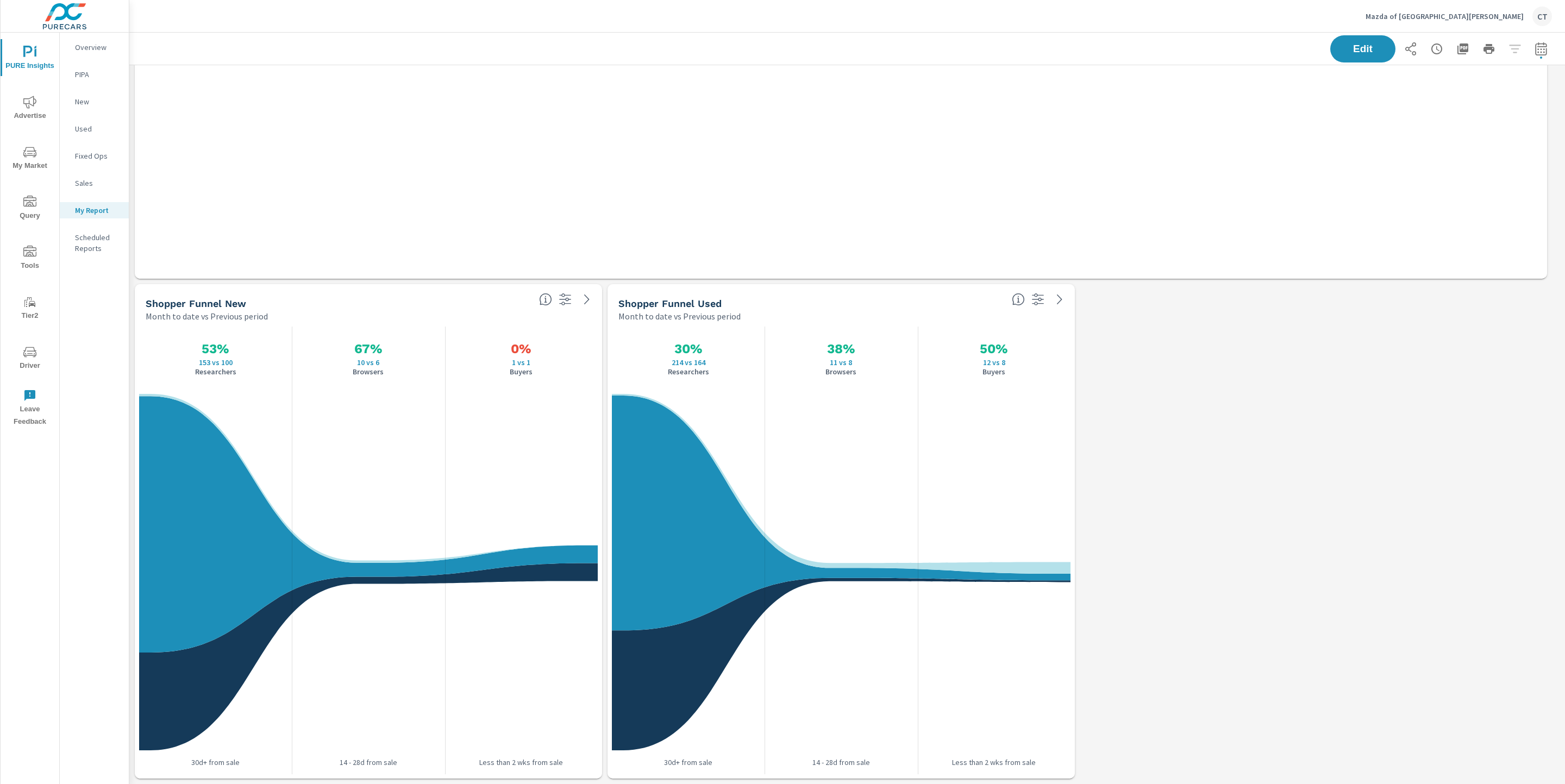
drag, startPoint x: 1328, startPoint y: 467, endPoint x: 1347, endPoint y: 458, distance: 21.0
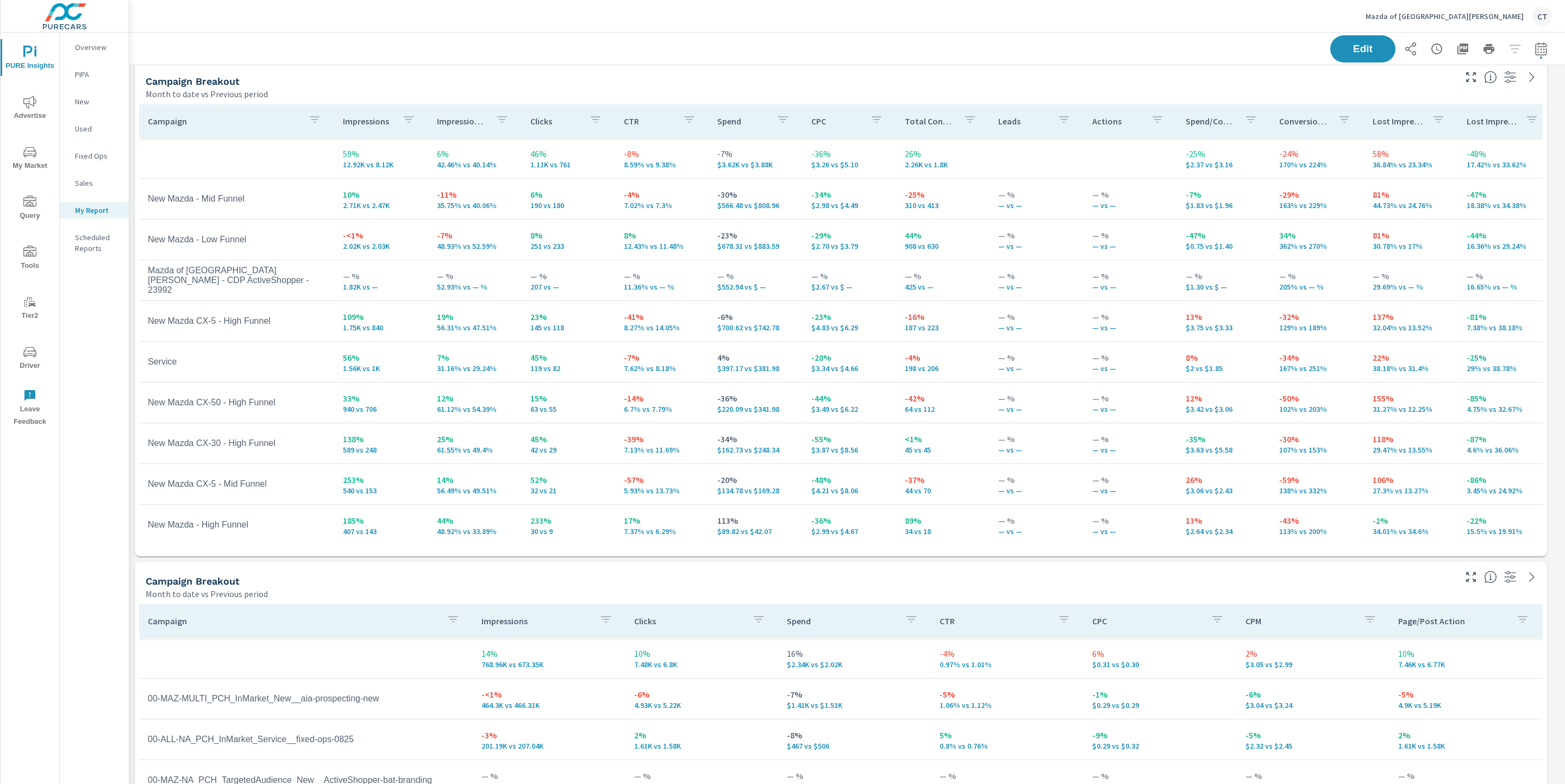
scroll to position [462, 0]
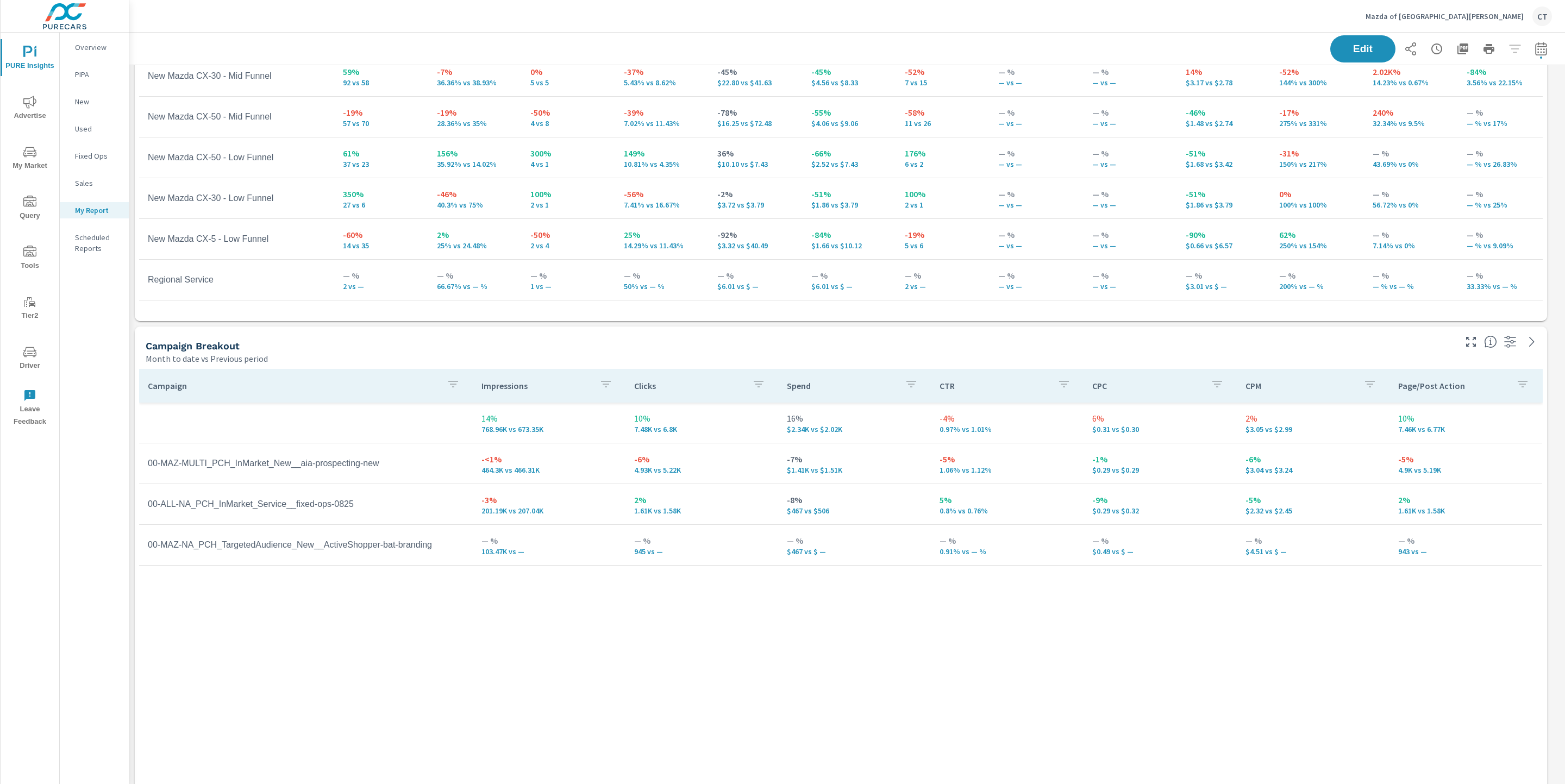
scroll to position [395, 0]
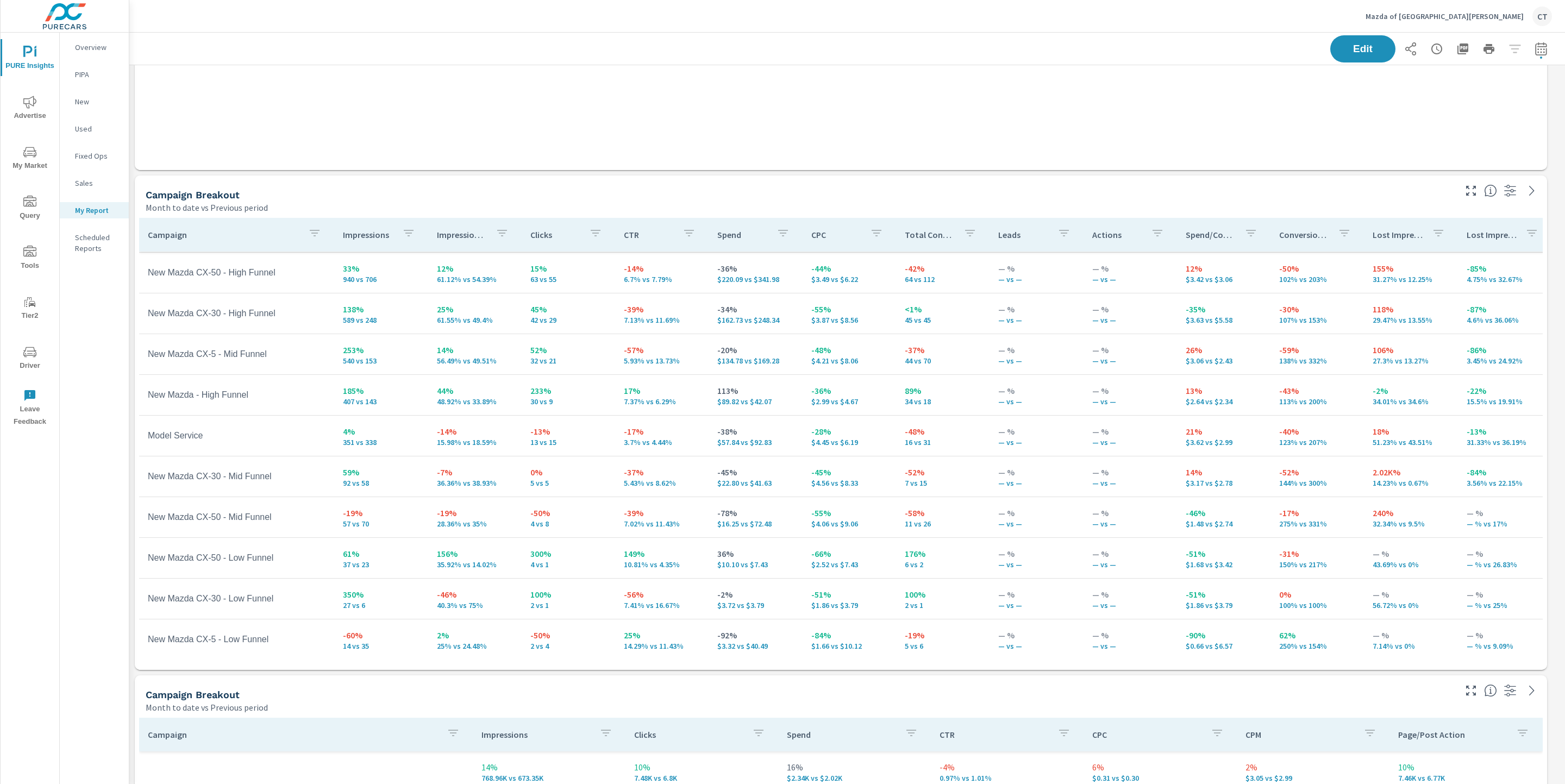
scroll to position [243, 0]
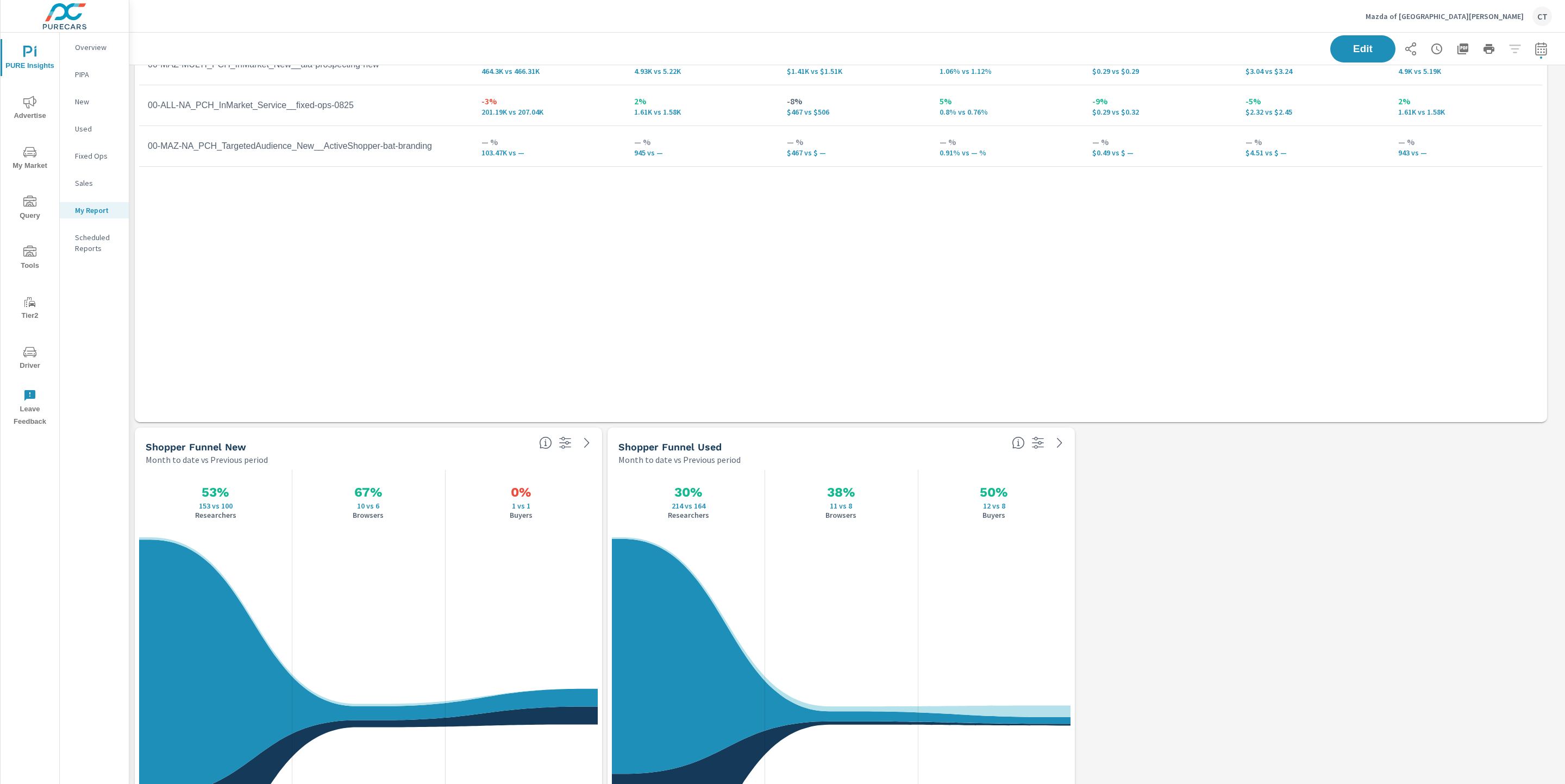
click at [1262, 382] on div "Campaign Impressions Clicks Spend CTR CPC CPM Page/Post Action 14% 768.96K vs 6…" at bounding box center [841, 186] width 1404 height 431
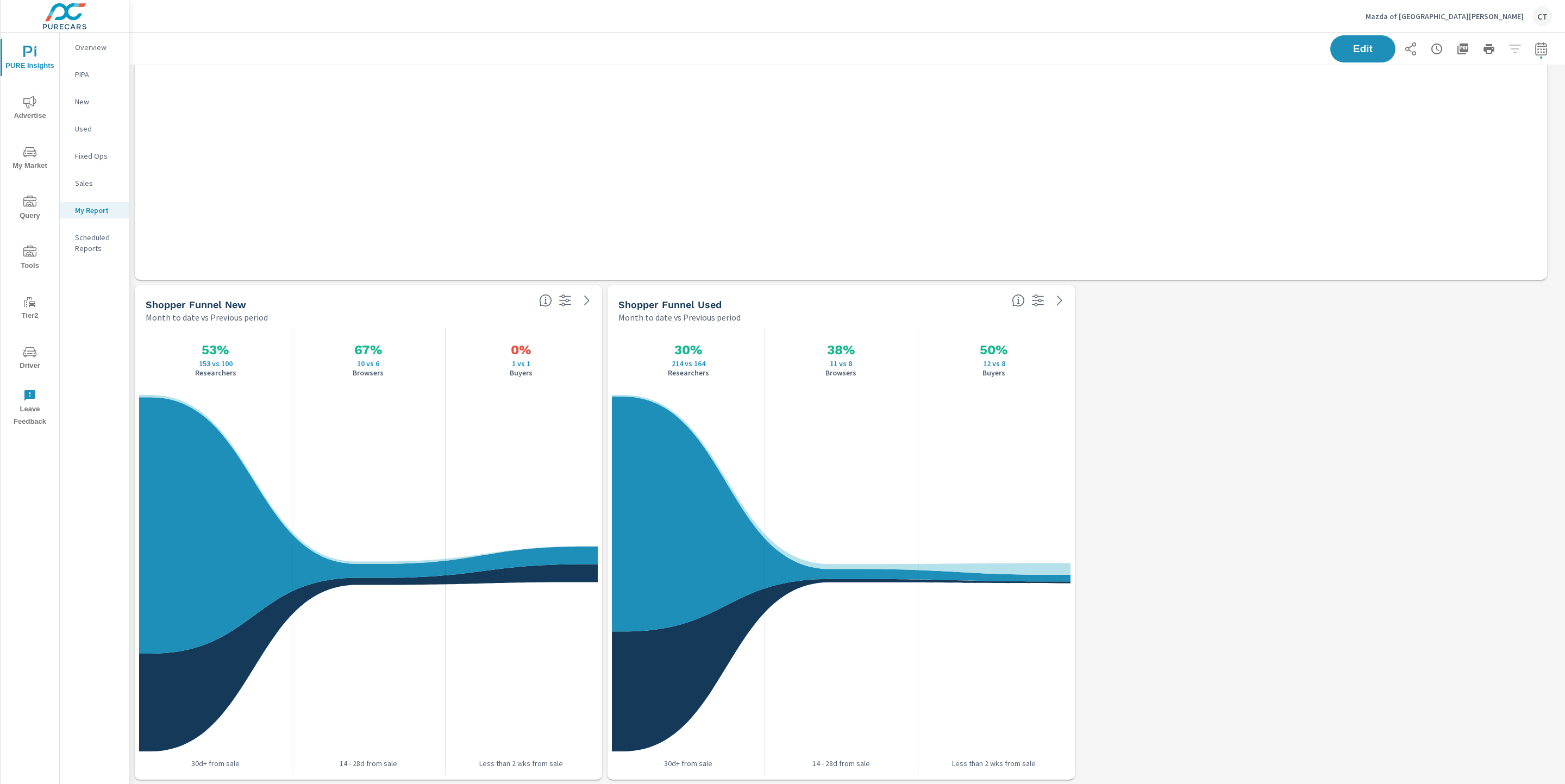
scroll to position [1286, 0]
click at [92, 101] on p "New" at bounding box center [97, 101] width 45 height 11
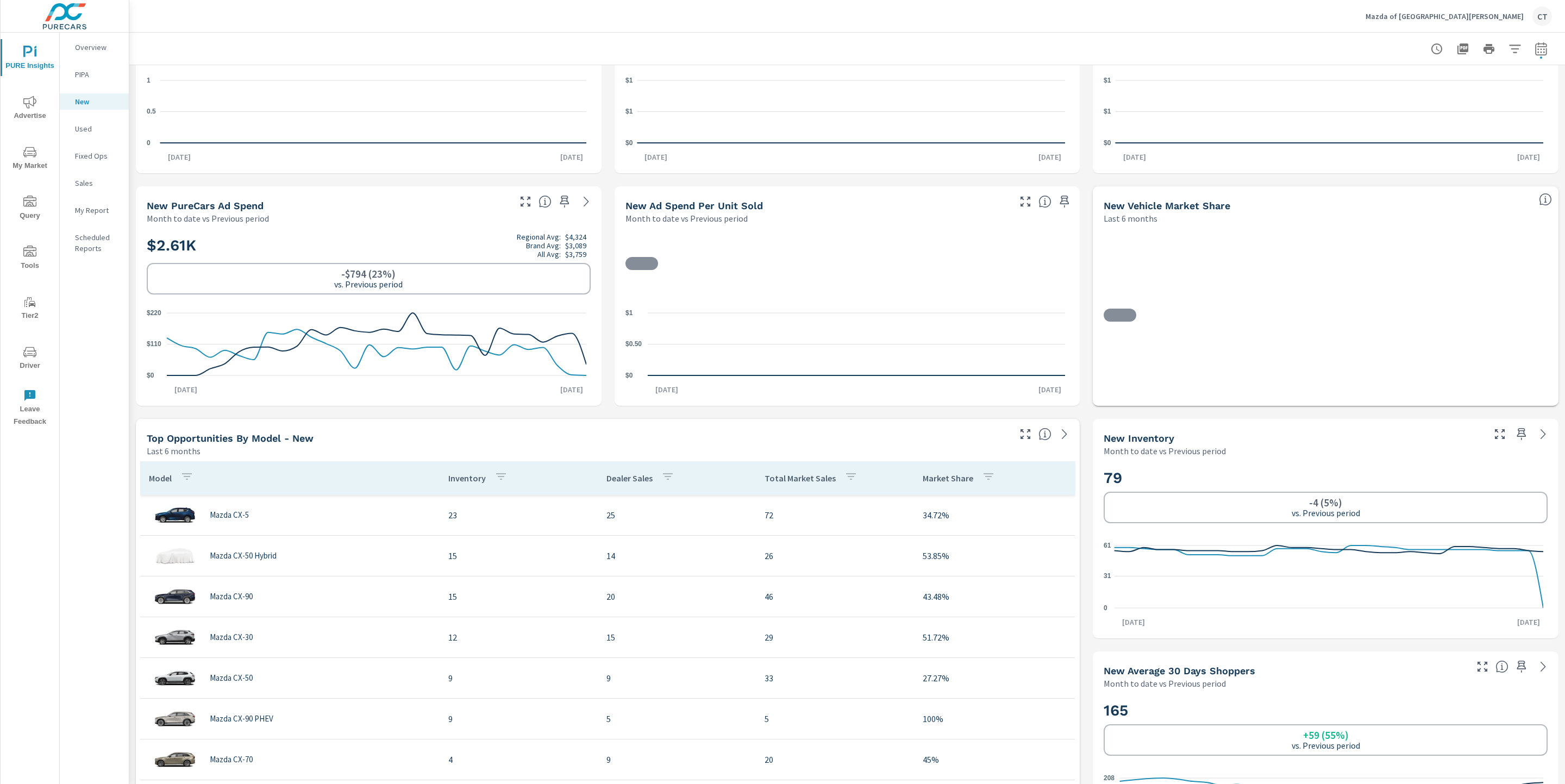
scroll to position [150, 0]
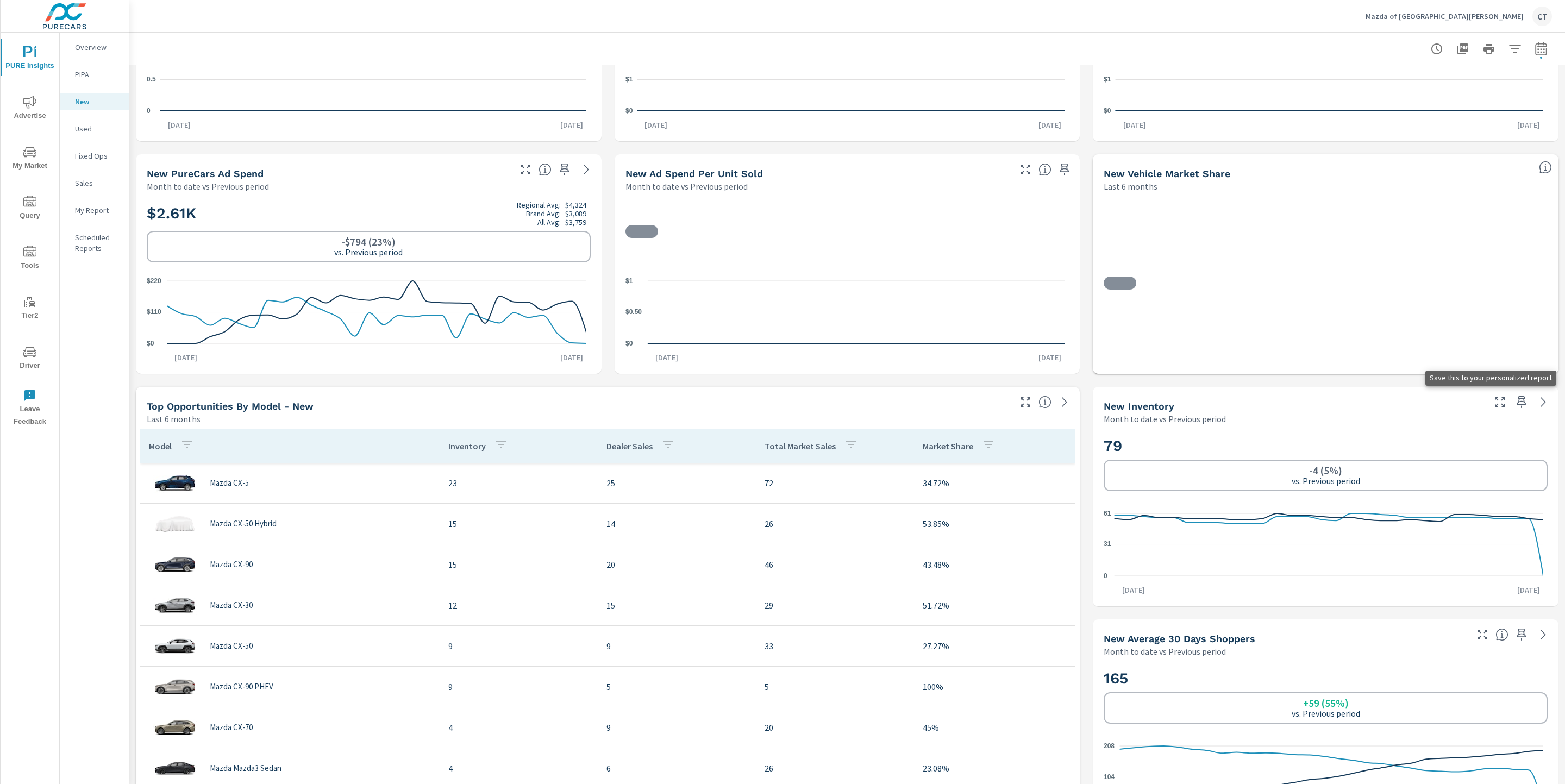
click at [1515, 408] on icon "button" at bounding box center [1522, 402] width 13 height 13
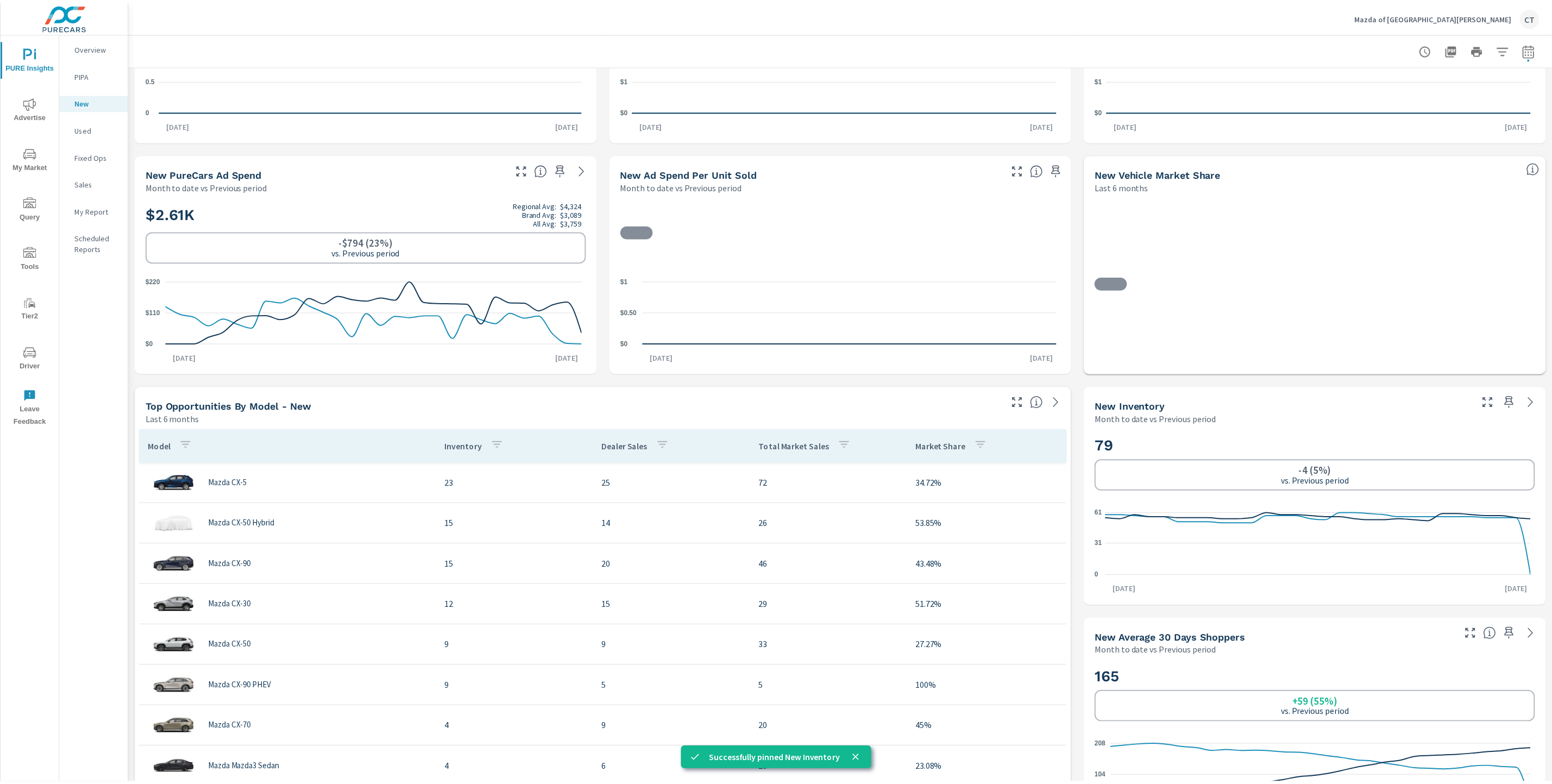
scroll to position [265, 0]
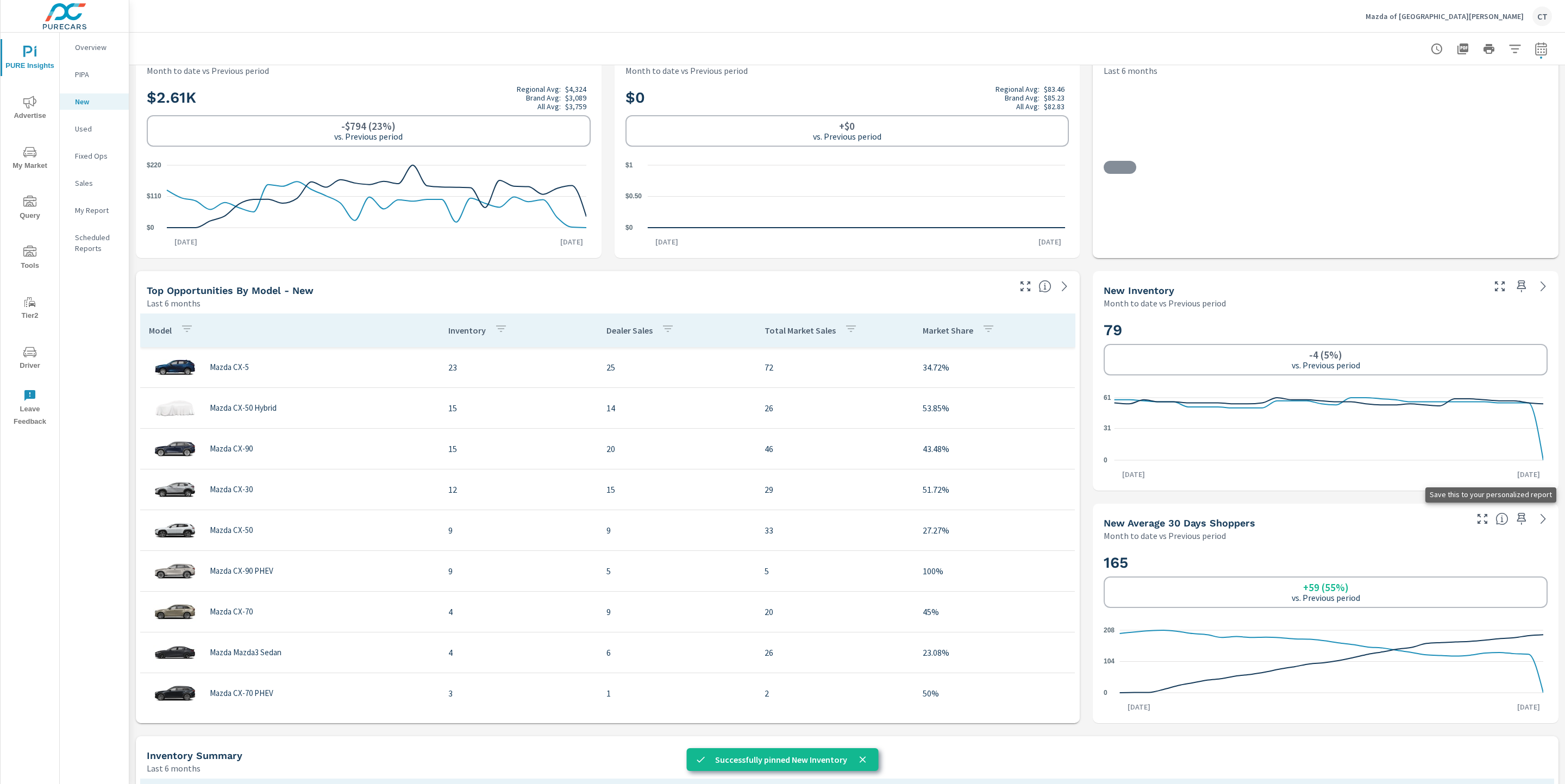
click at [1513, 526] on button "button" at bounding box center [1521, 519] width 17 height 17
click at [92, 133] on p "Used" at bounding box center [97, 128] width 45 height 11
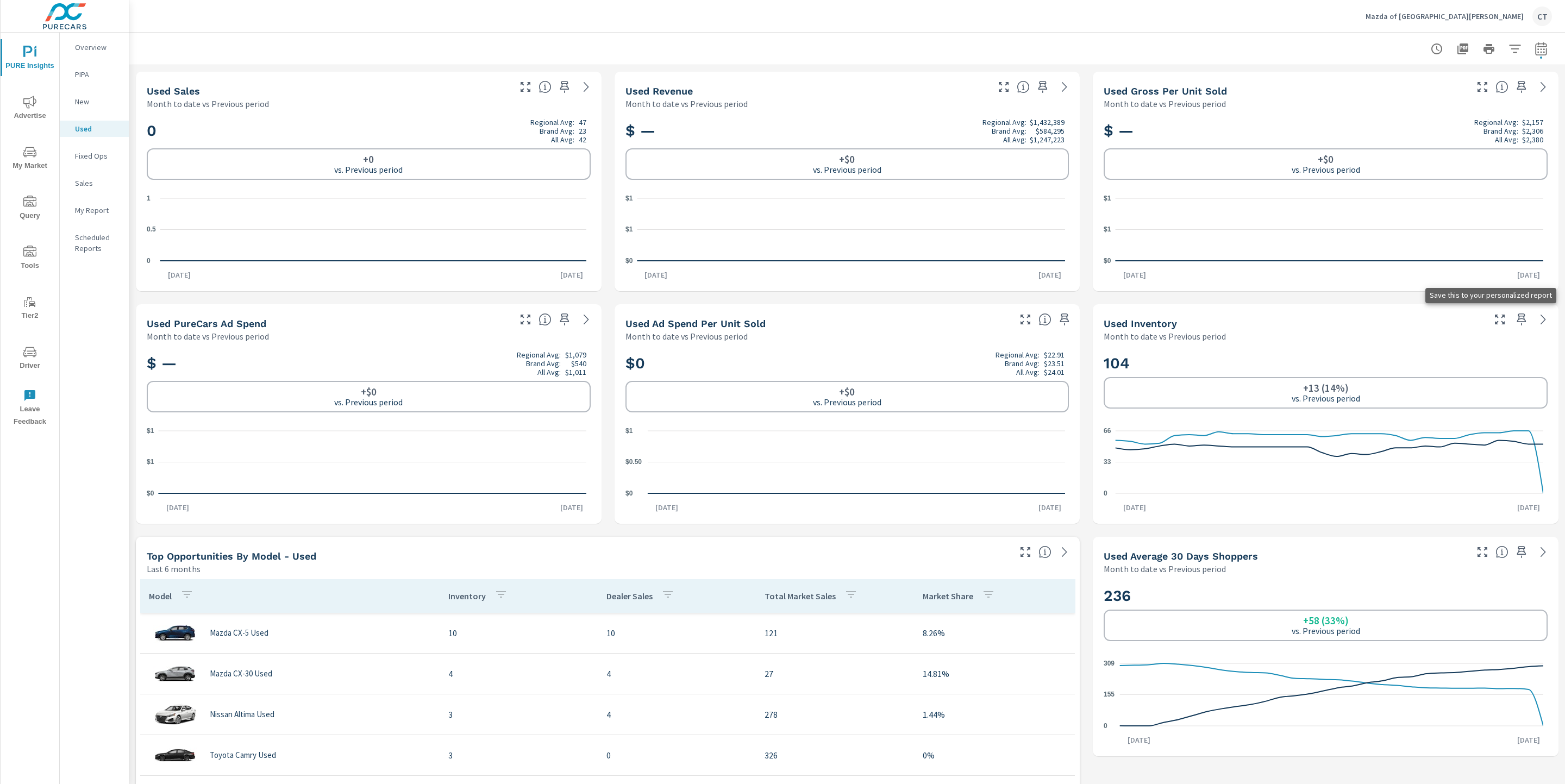
click at [1517, 316] on icon "button" at bounding box center [1522, 319] width 9 height 12
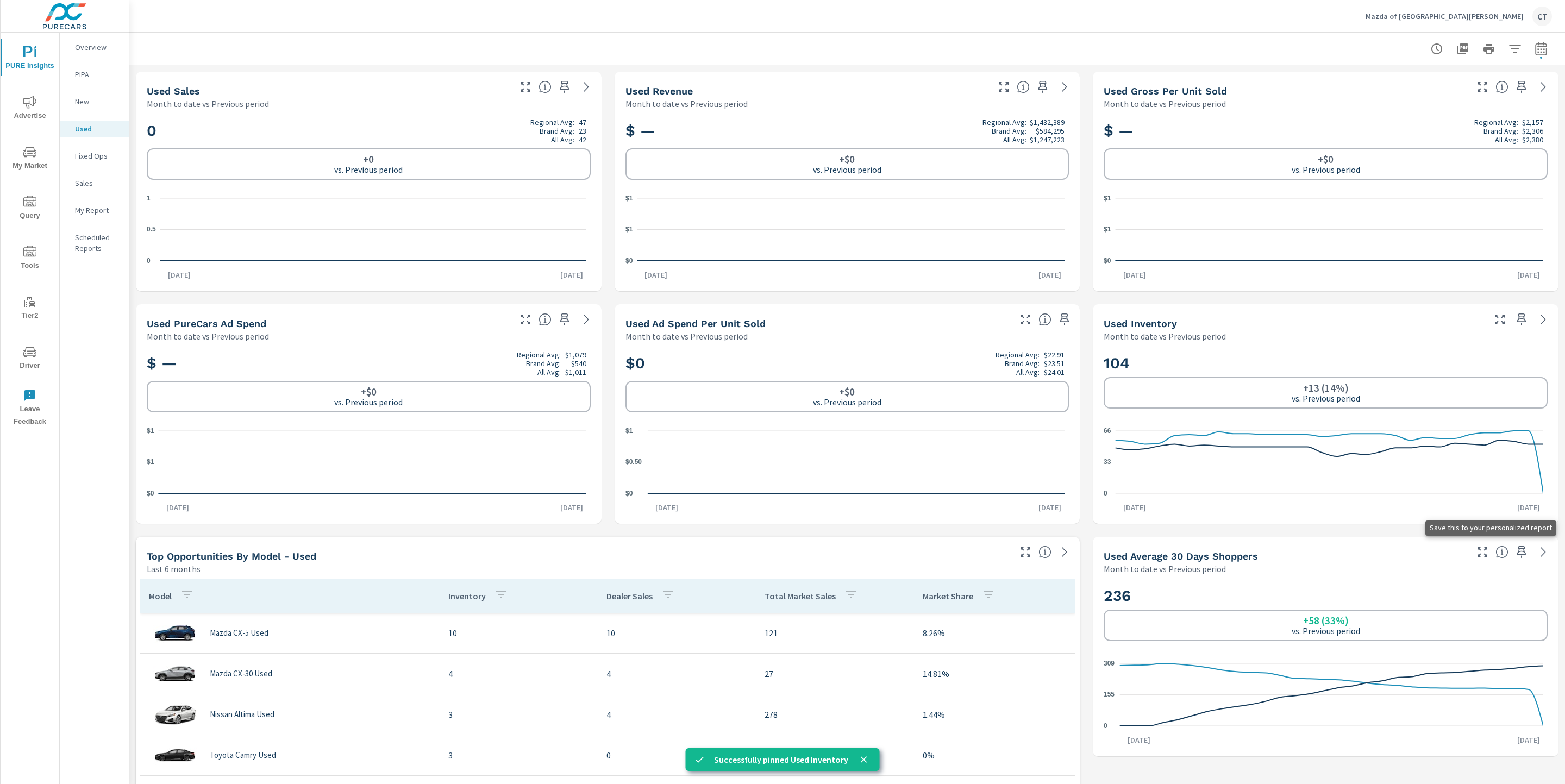
click at [1517, 549] on icon "button" at bounding box center [1522, 551] width 9 height 12
click at [104, 213] on p "My Report" at bounding box center [97, 210] width 45 height 11
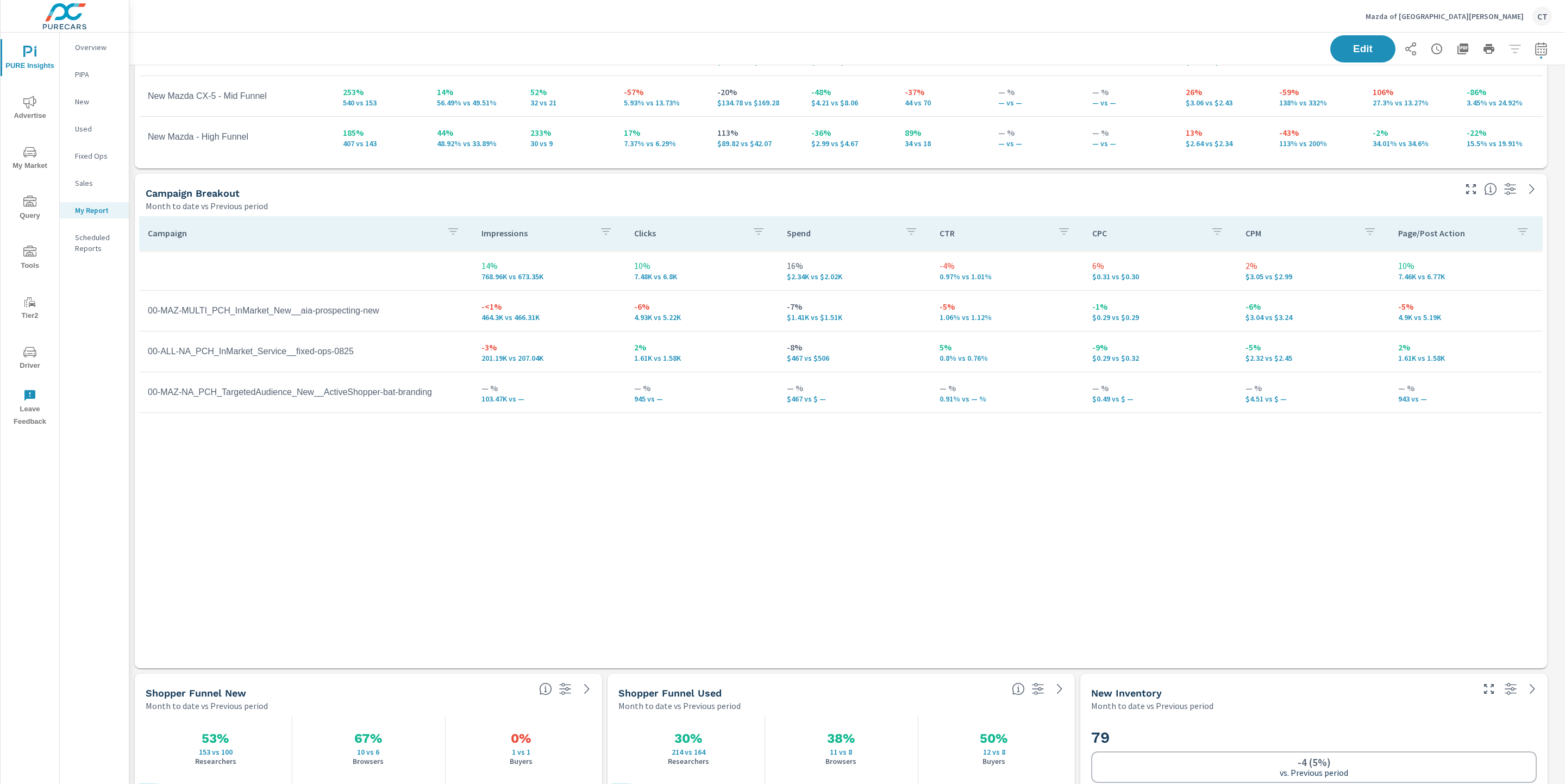
scroll to position [1535, 0]
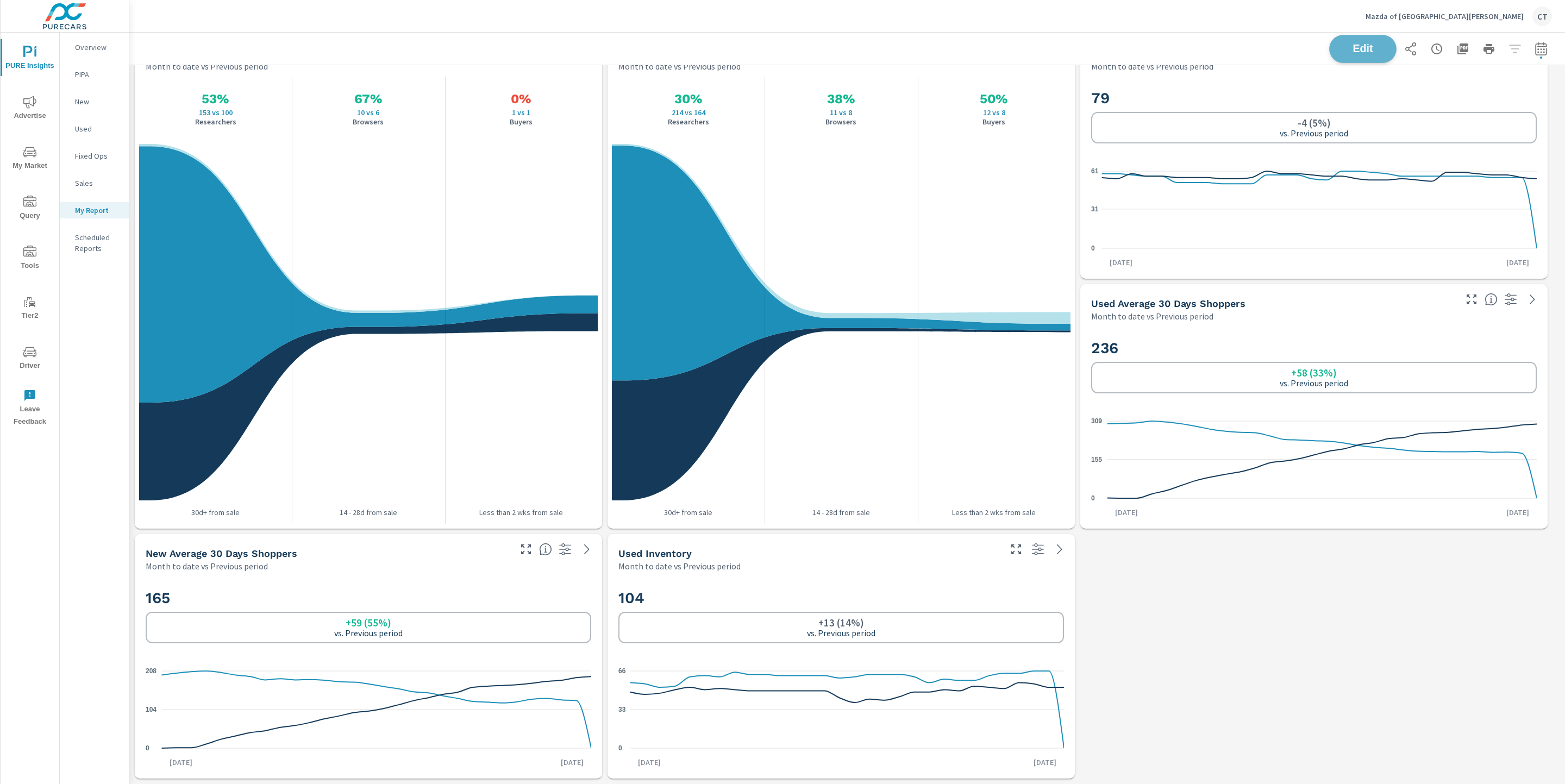
click at [1343, 43] on span "Edit" at bounding box center [1363, 48] width 44 height 10
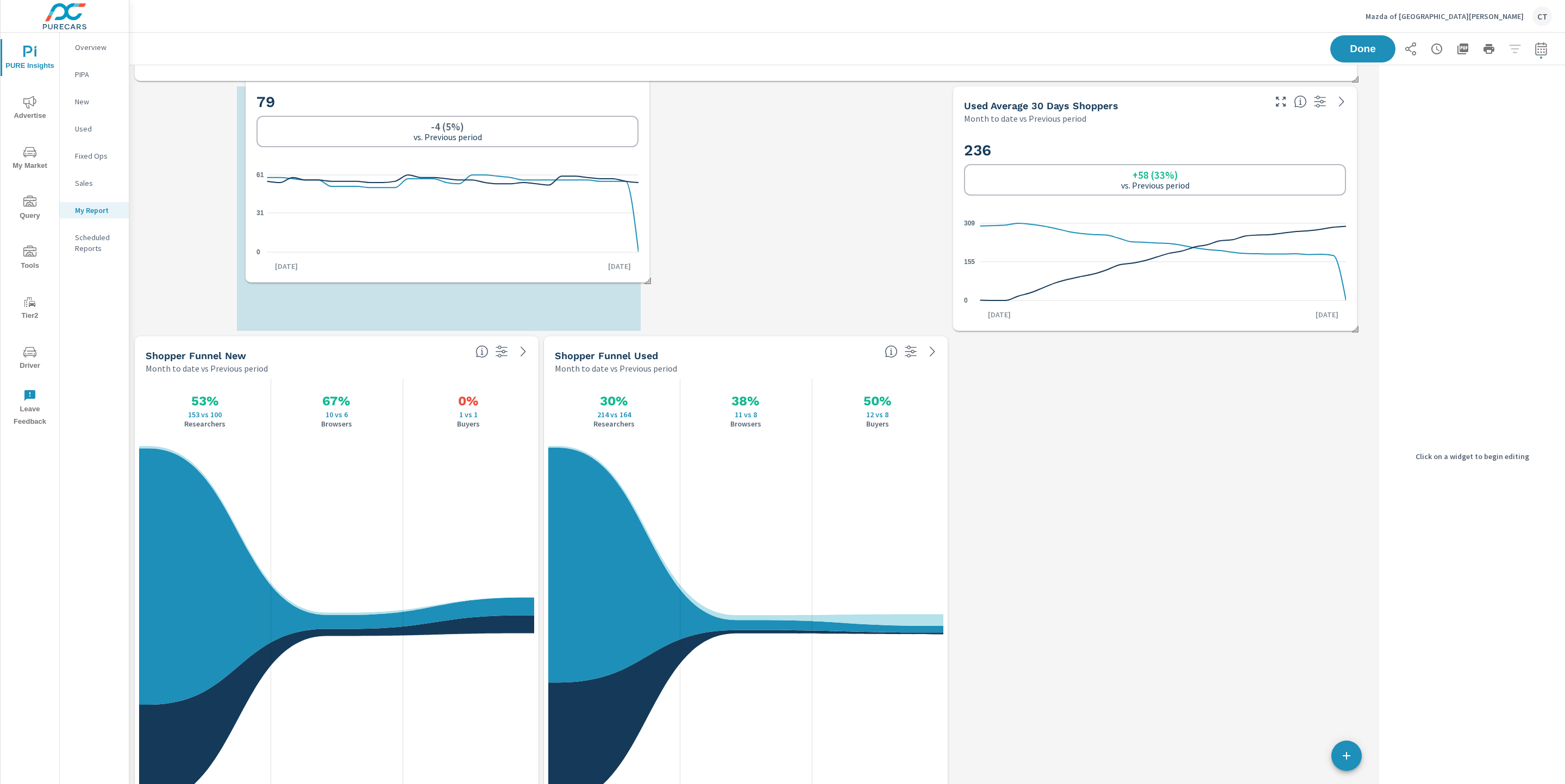
scroll to position [2529, 1259]
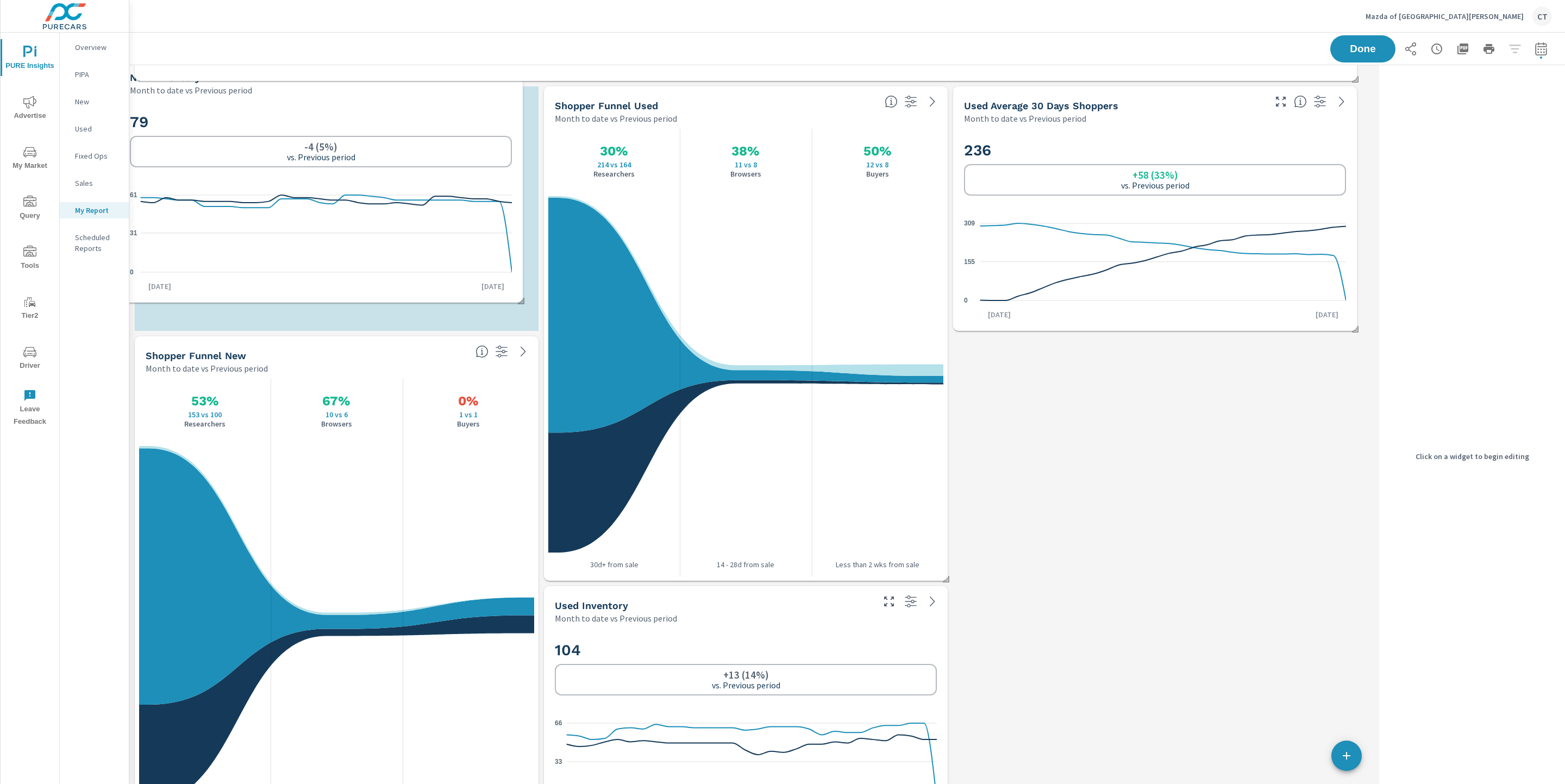
drag, startPoint x: 1162, startPoint y: 226, endPoint x: 328, endPoint y: 198, distance: 834.5
click at [328, 198] on icon "0 31 61" at bounding box center [320, 233] width 382 height 95
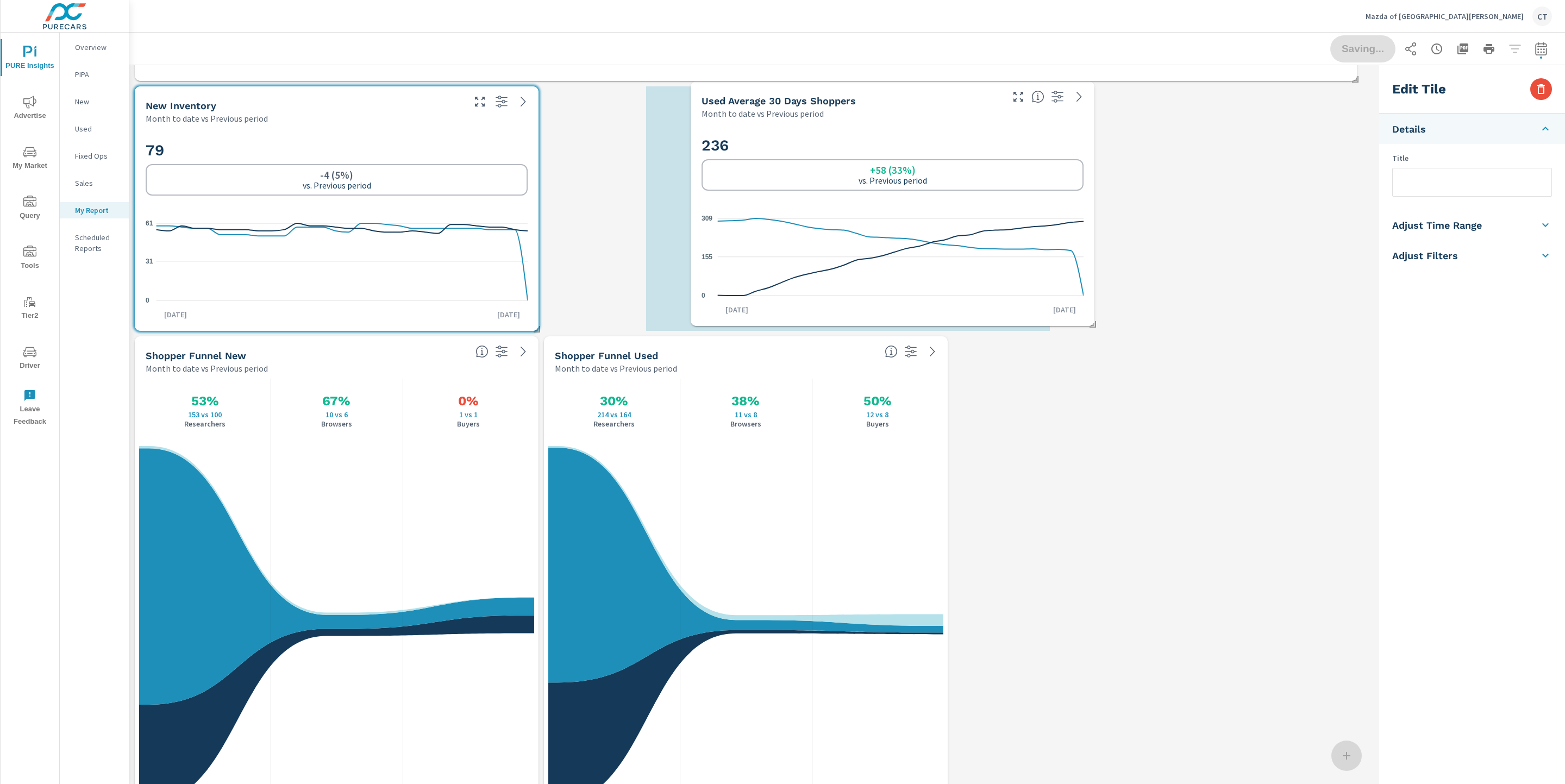
drag, startPoint x: 1155, startPoint y: 258, endPoint x: 790, endPoint y: 266, distance: 365.1
click at [790, 266] on icon at bounding box center [900, 258] width 365 height 74
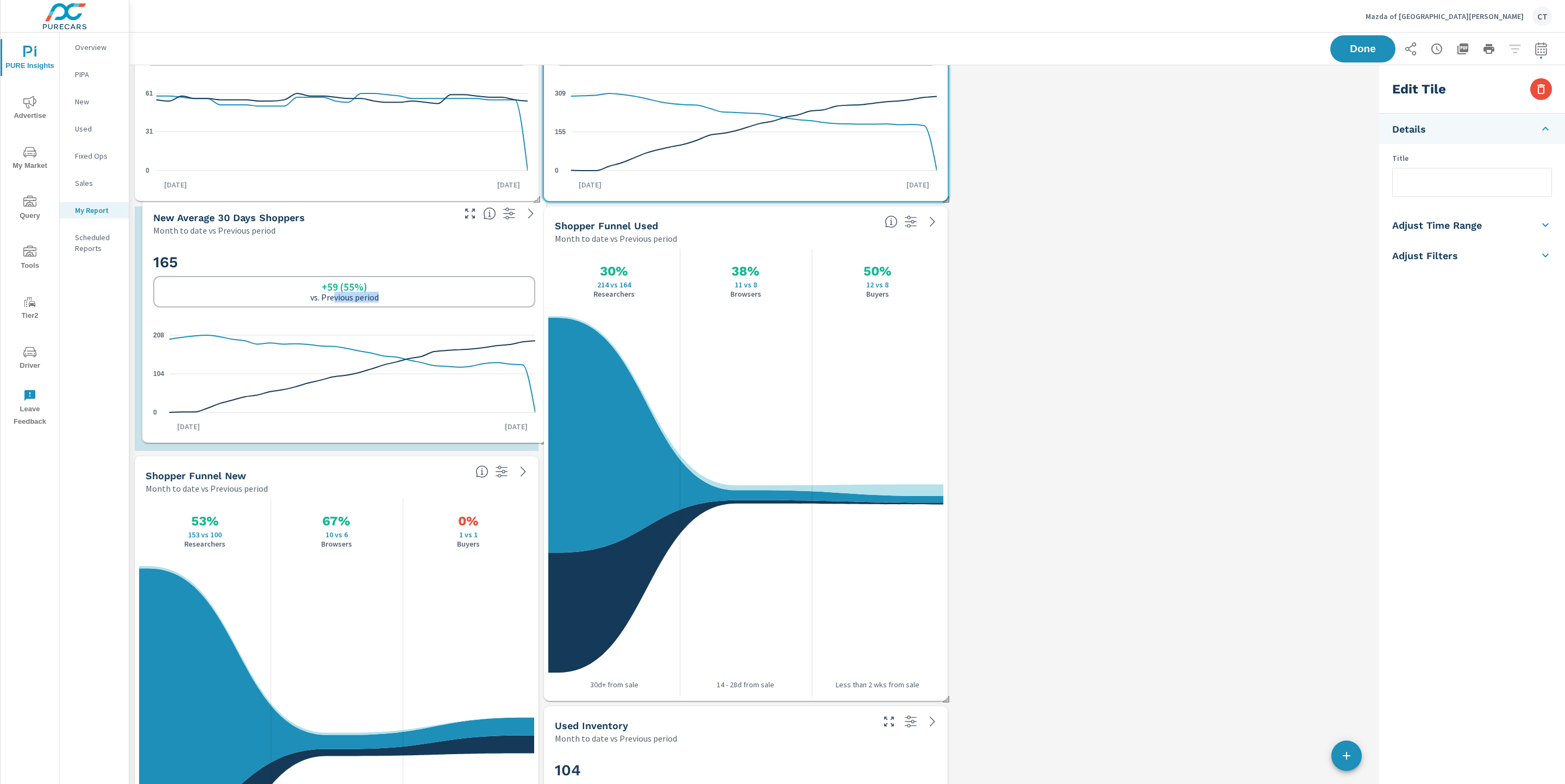
drag, startPoint x: 324, startPoint y: 655, endPoint x: 333, endPoint y: 317, distance: 338.1
click at [333, 317] on div "165 +59 (55%) vs. Previous period 0 104 208 Sep 1st Sep 30th" at bounding box center [344, 339] width 395 height 198
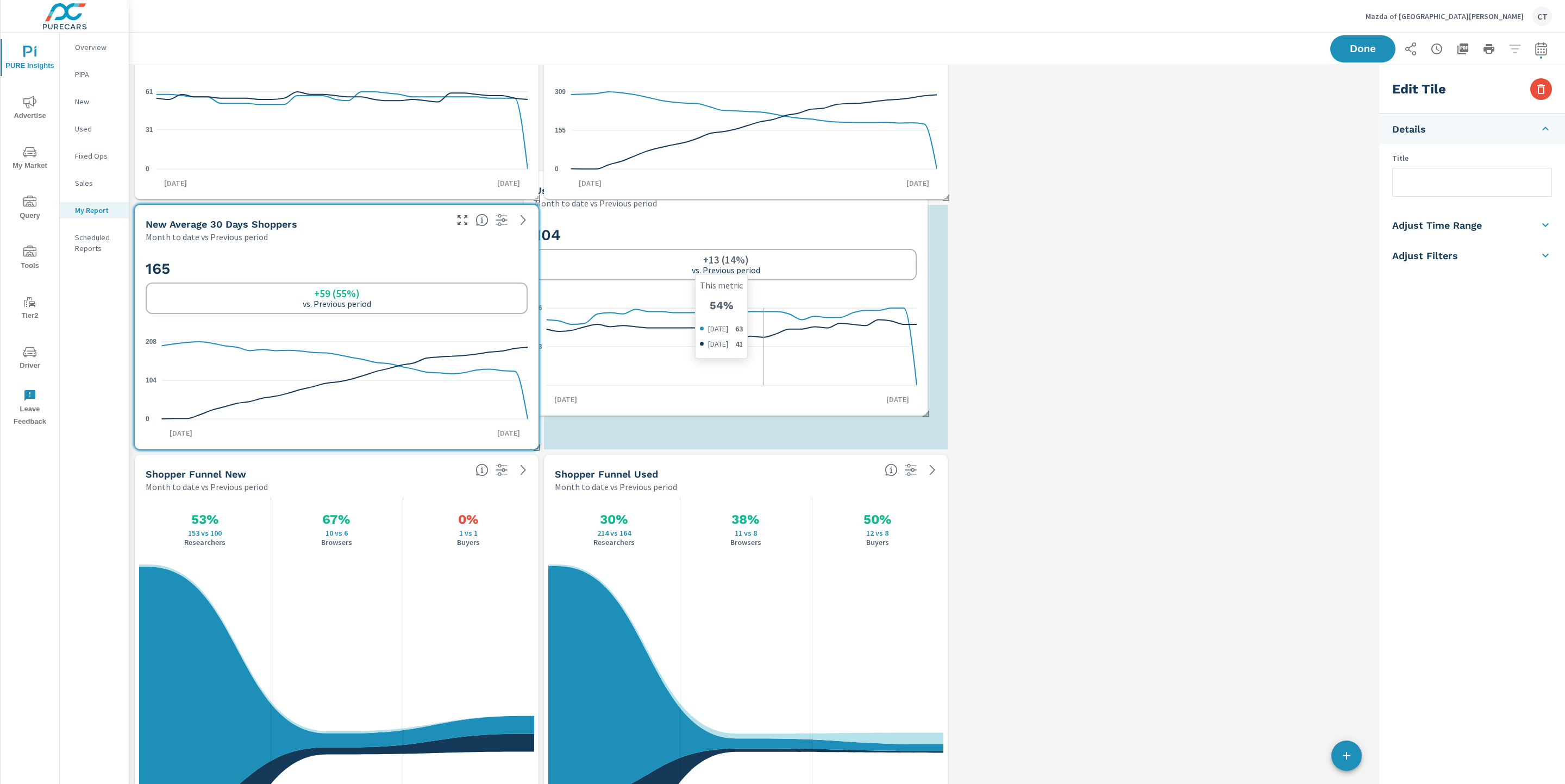
scroll to position [1625, 0]
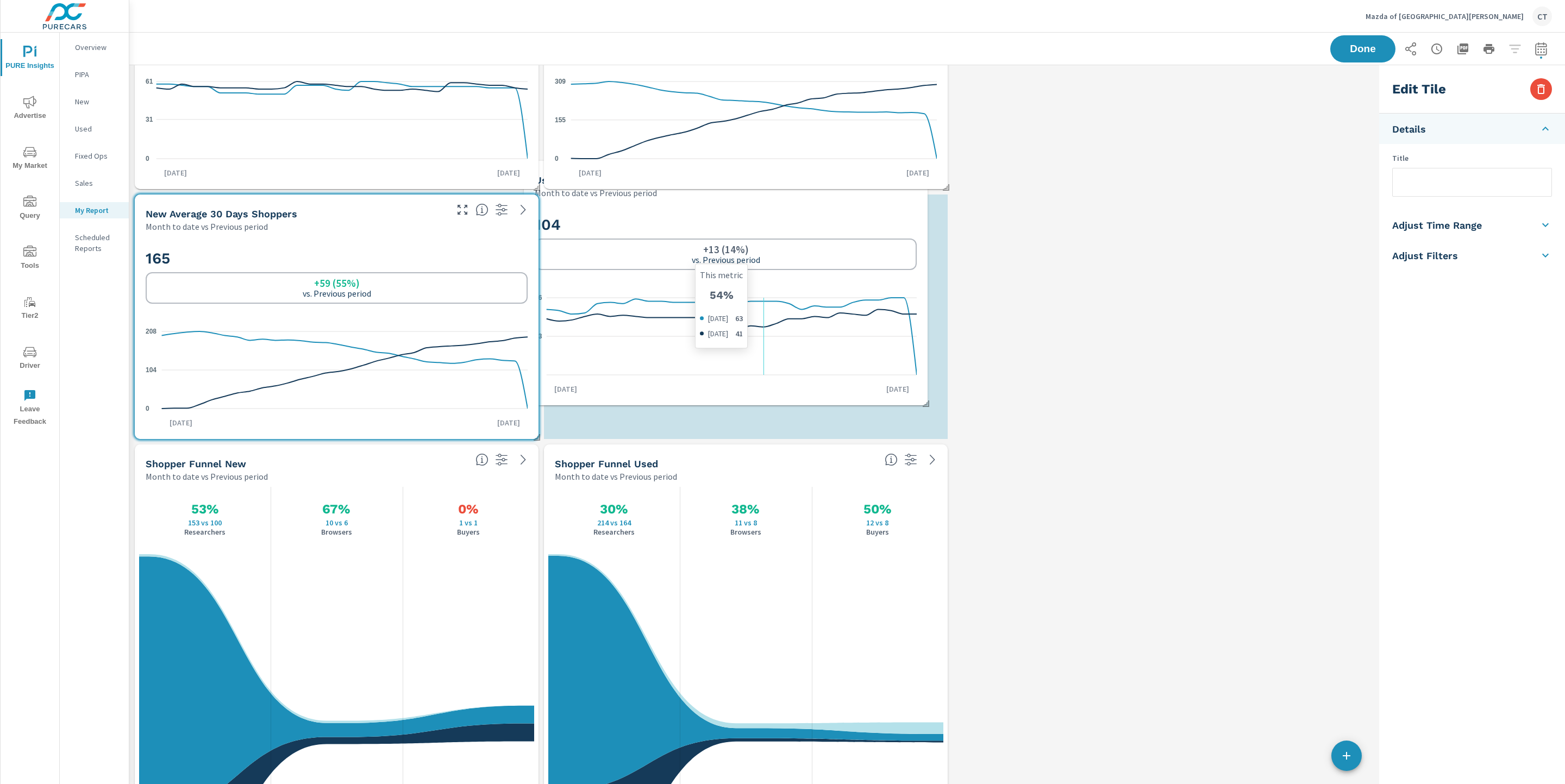
drag, startPoint x: 795, startPoint y: 694, endPoint x: 767, endPoint y: 345, distance: 350.1
click at [767, 345] on icon at bounding box center [732, 336] width 370 height 77
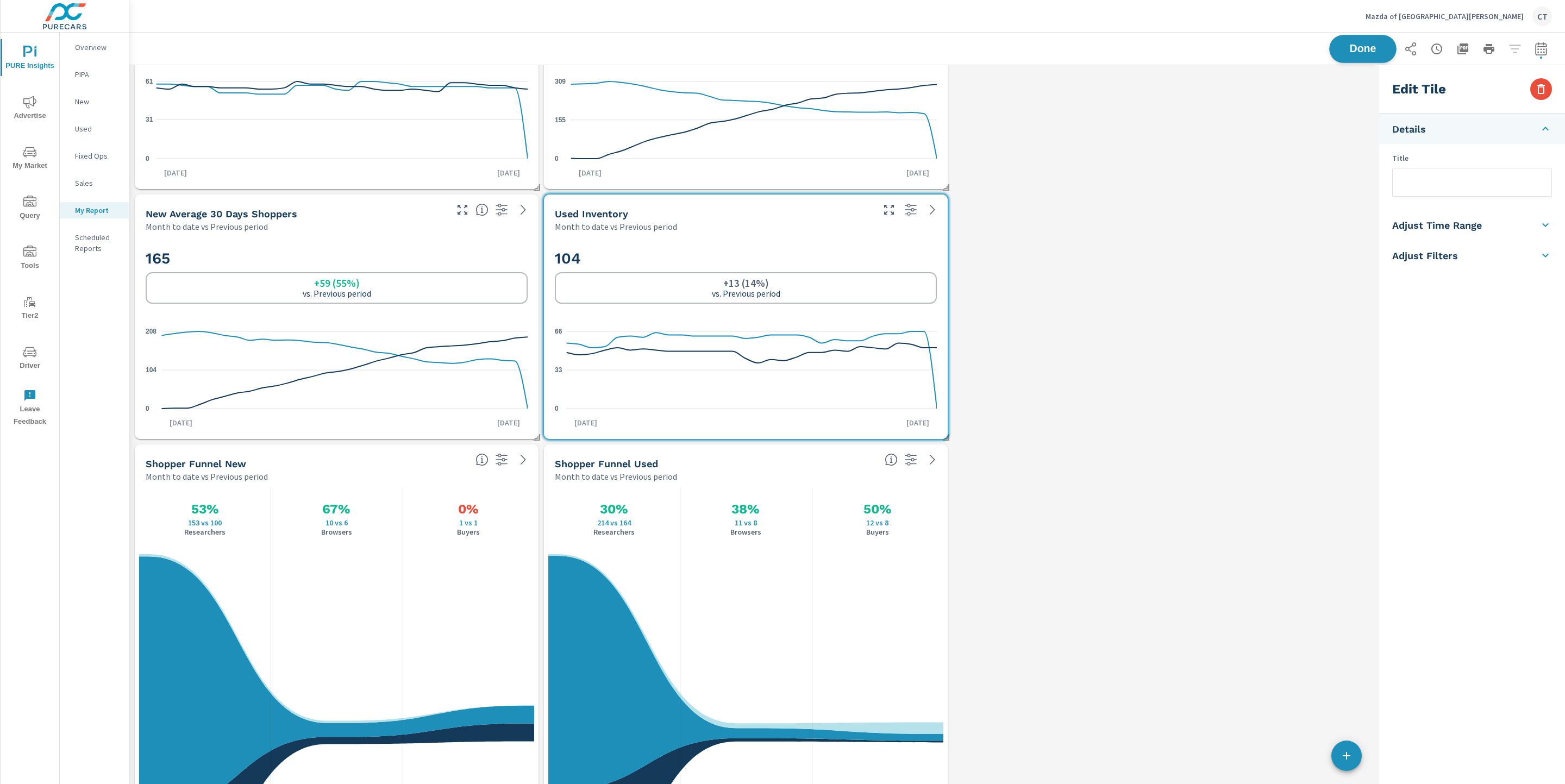
scroll to position [2529, 1259]
click at [1331, 40] on button "Done" at bounding box center [1363, 49] width 68 height 28
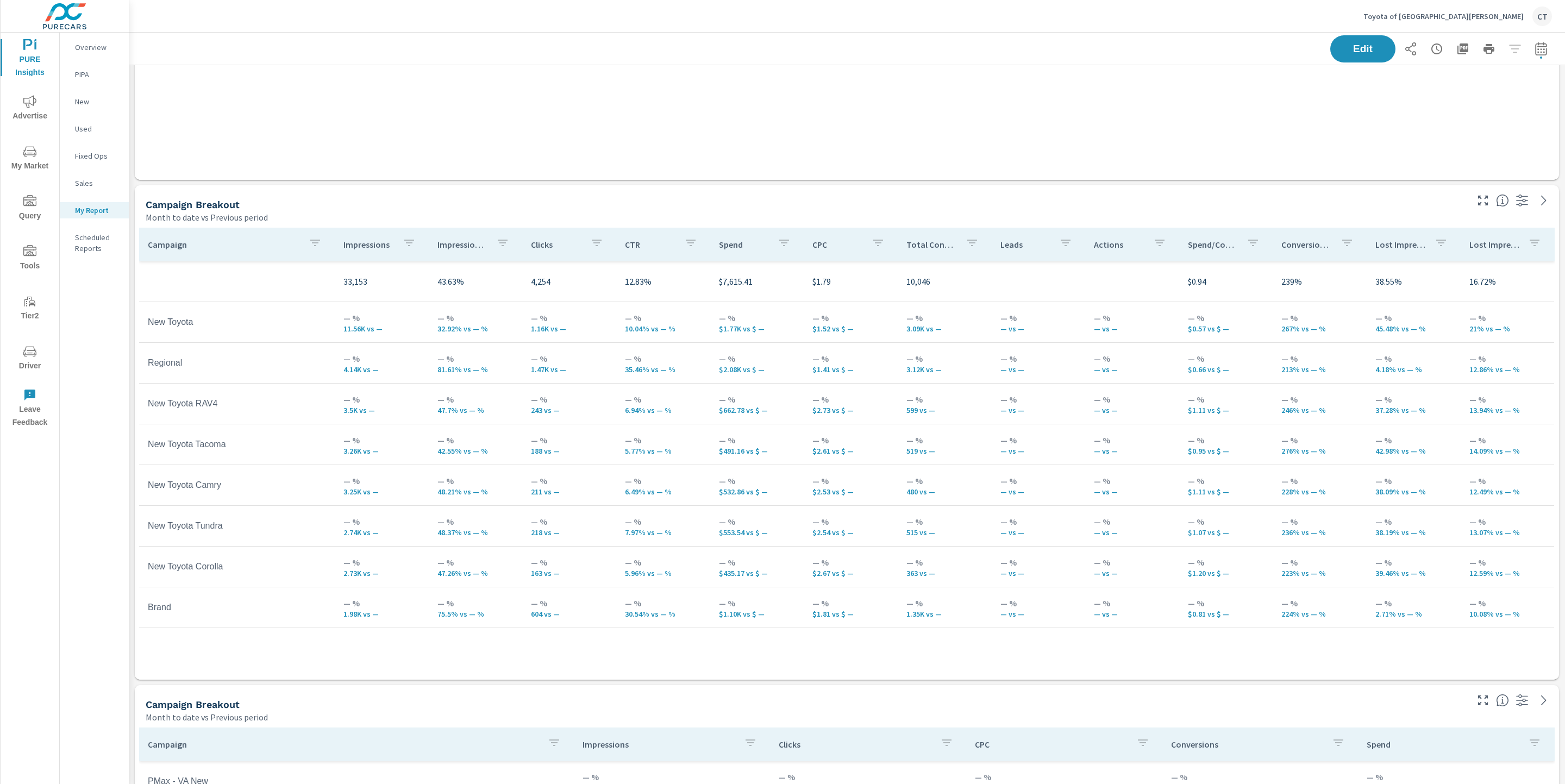
scroll to position [373, 0]
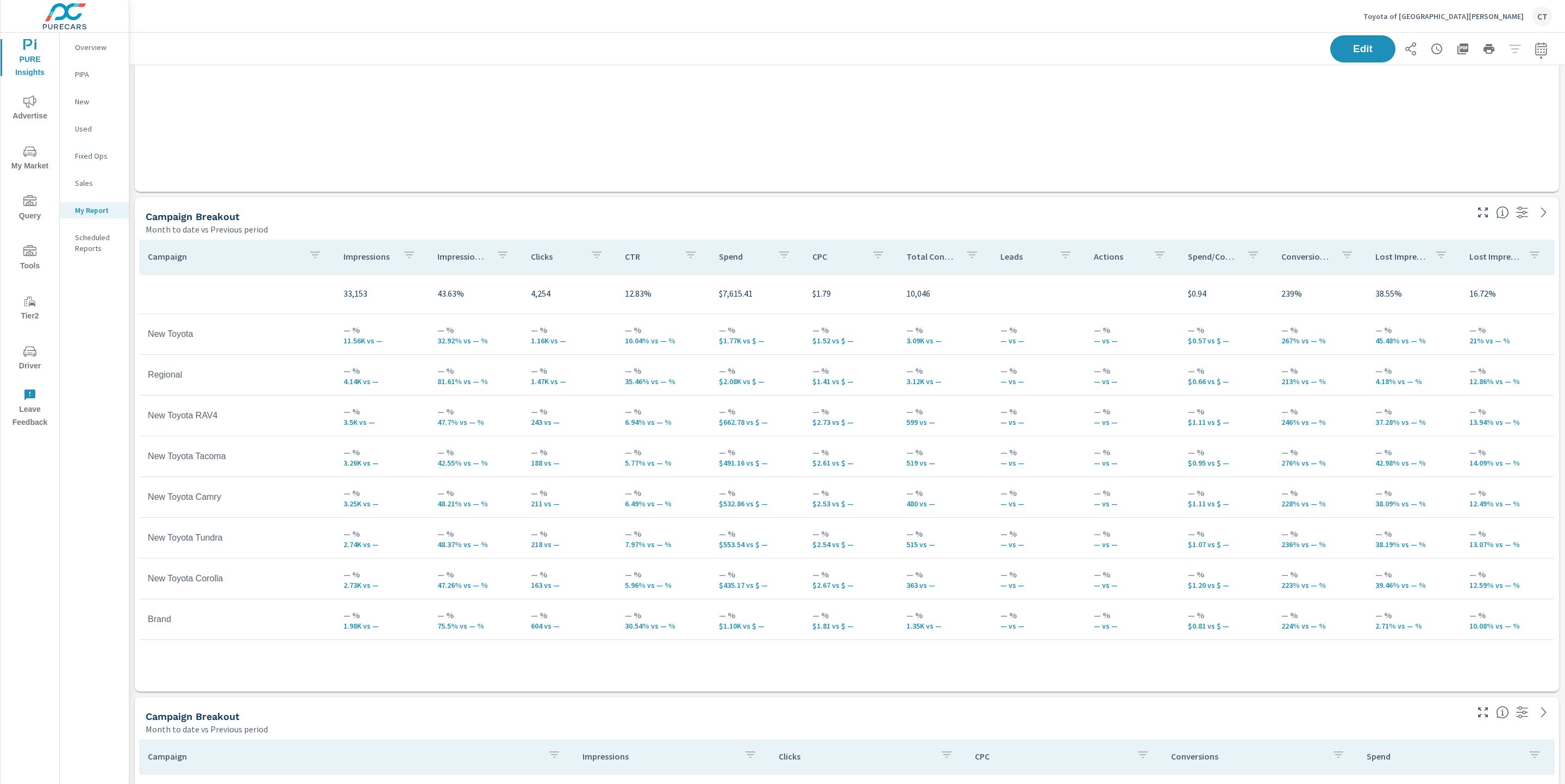
click at [456, 263] on div "Impression Share" at bounding box center [476, 256] width 77 height 25
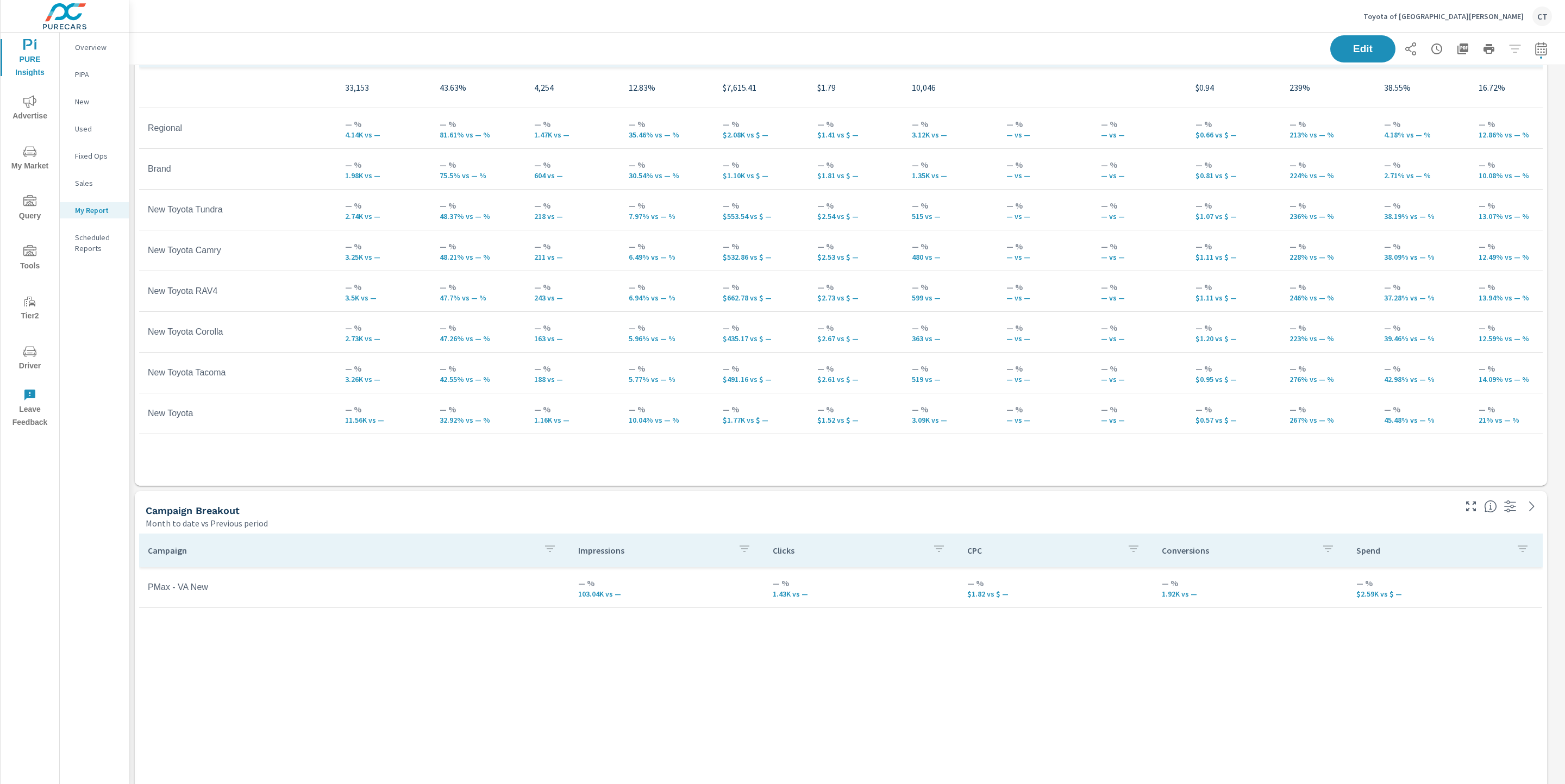
scroll to position [601, 0]
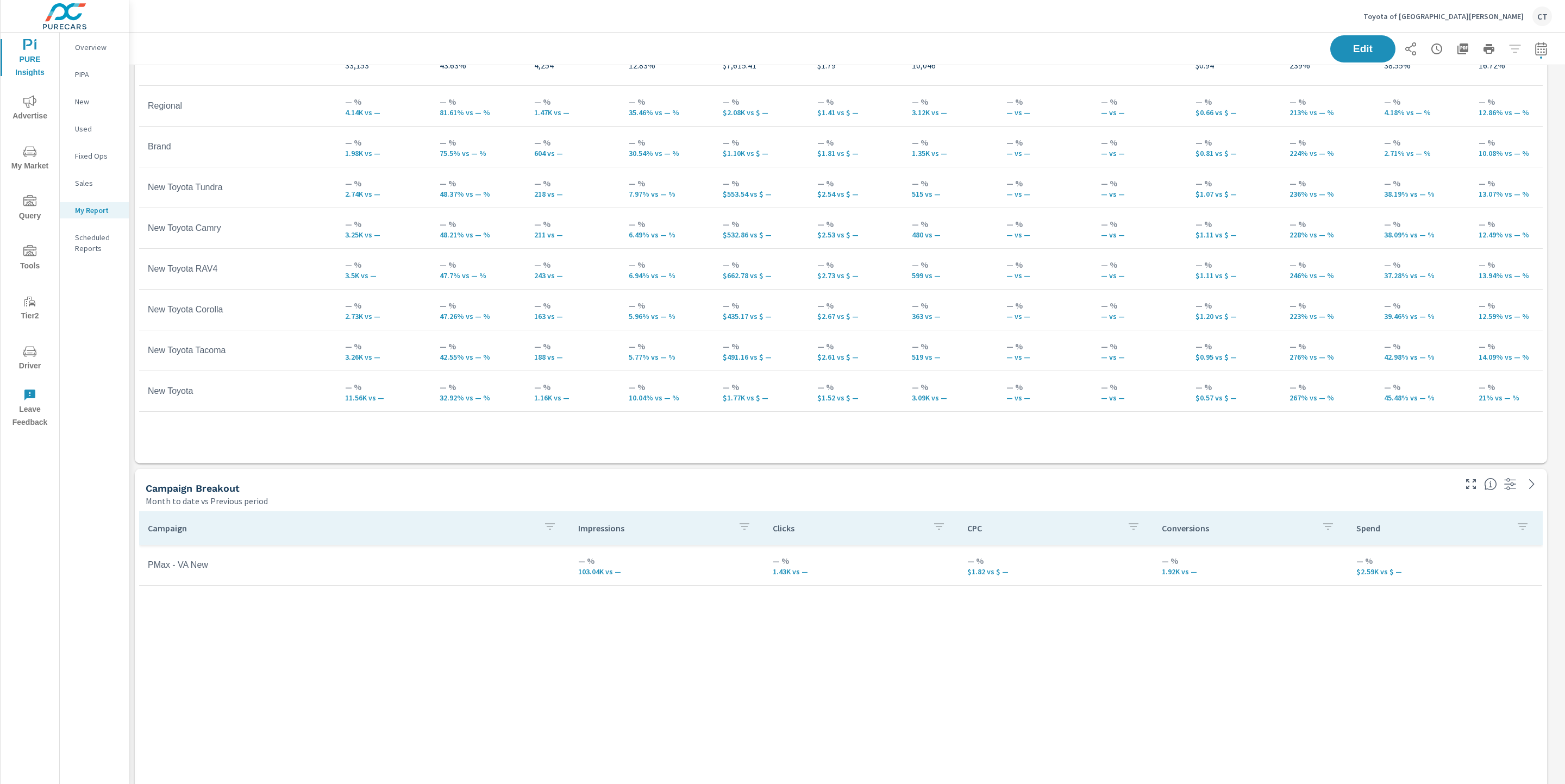
click at [764, 691] on div "Campaign Impressions Clicks CPC Conversions Spend PMax - [GEOGRAPHIC_DATA] New …" at bounding box center [841, 726] width 1404 height 431
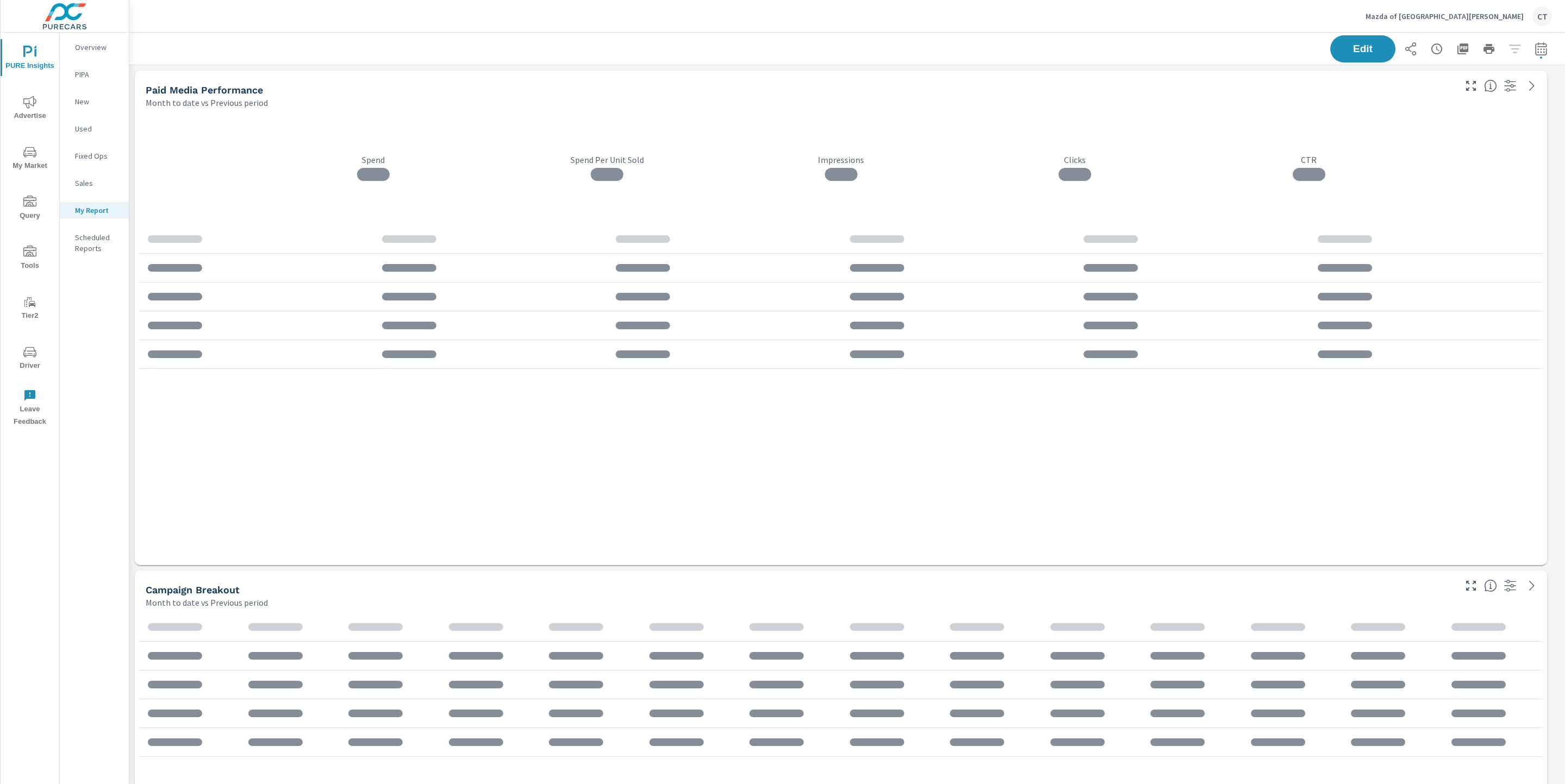
scroll to position [2030, 1448]
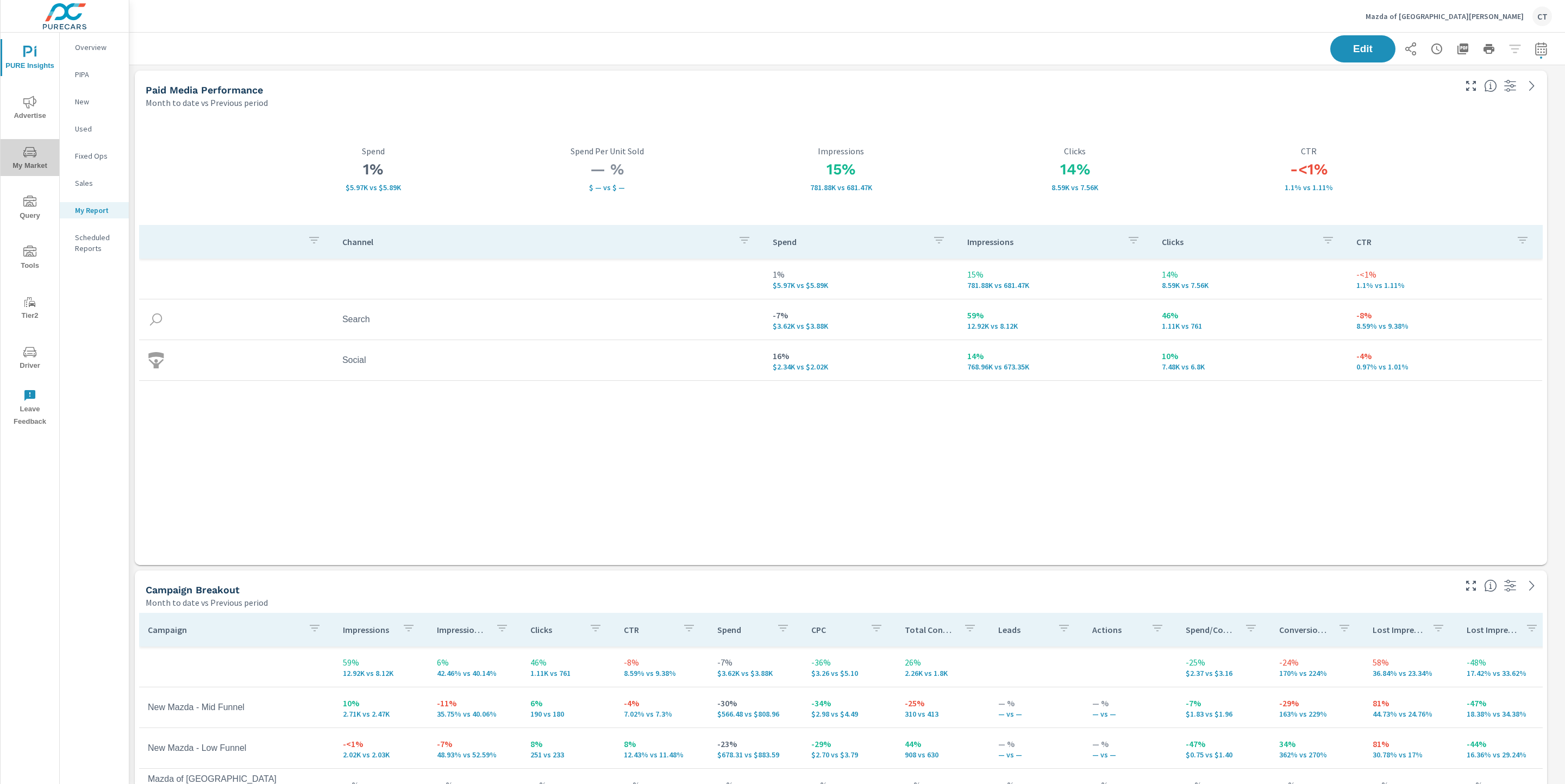
click at [32, 166] on span "My Market" at bounding box center [30, 158] width 52 height 26
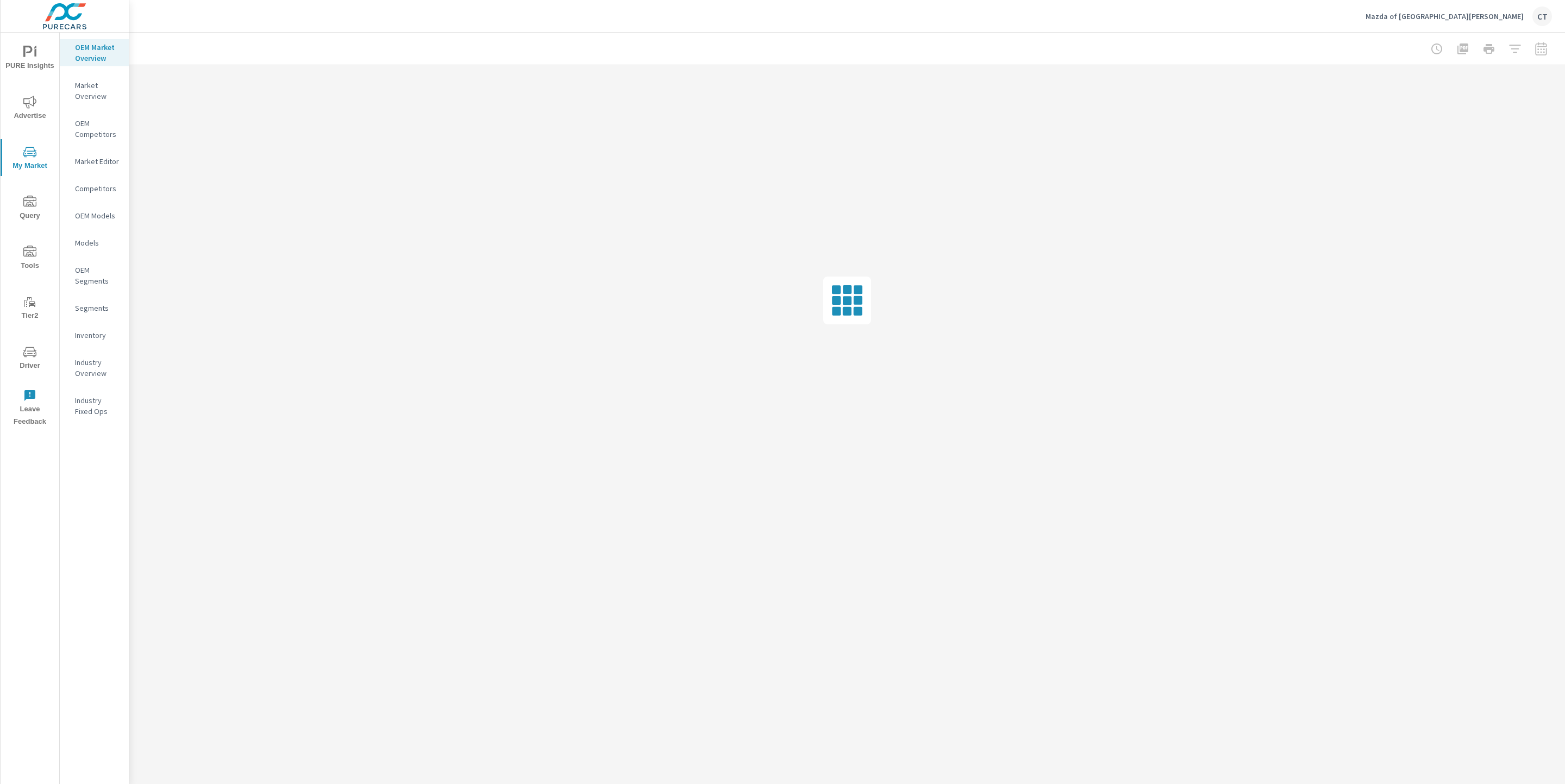
click at [93, 325] on nav "OEM Market Overview Market Overview OEM Competitors Market Editor Competitors O…" at bounding box center [94, 234] width 69 height 402
click at [88, 330] on p "Inventory" at bounding box center [97, 335] width 45 height 11
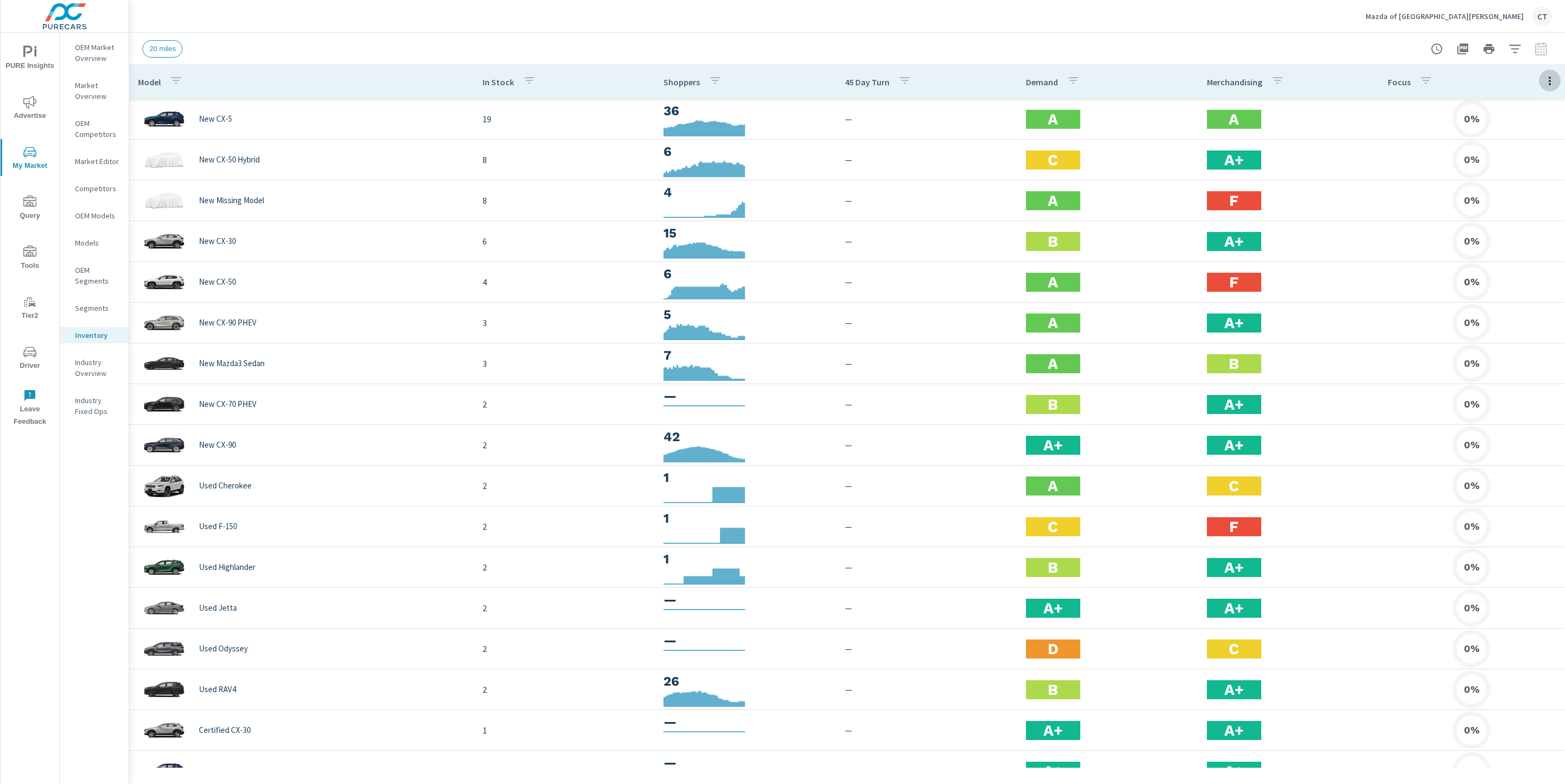
click at [1543, 79] on icon "button" at bounding box center [1550, 81] width 13 height 13
click at [1519, 137] on div "Audience" at bounding box center [1514, 145] width 86 height 19
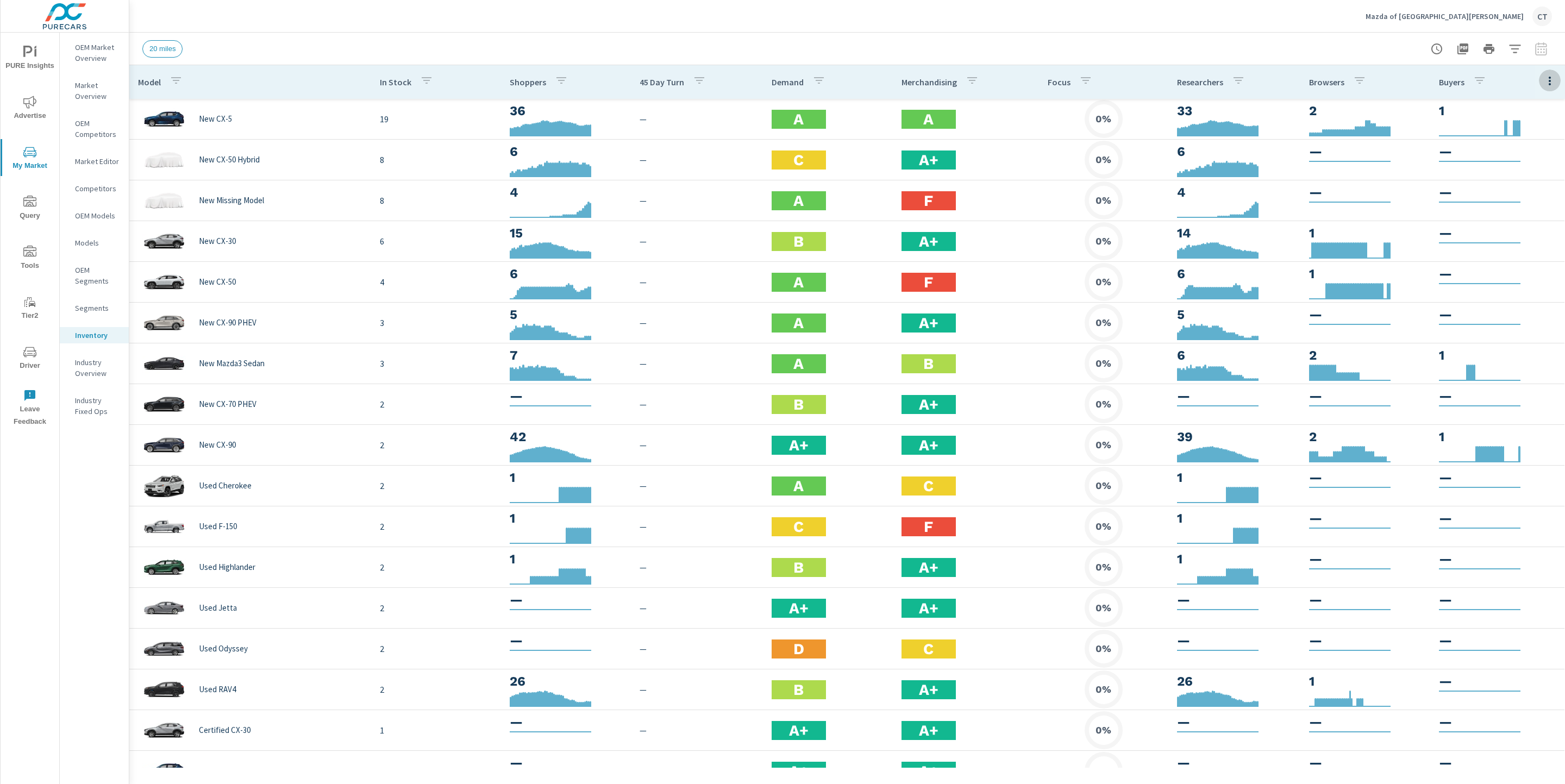
click at [1539, 85] on button "button" at bounding box center [1550, 81] width 22 height 23
click at [1524, 247] on span "Customize columns..." at bounding box center [1515, 252] width 68 height 11
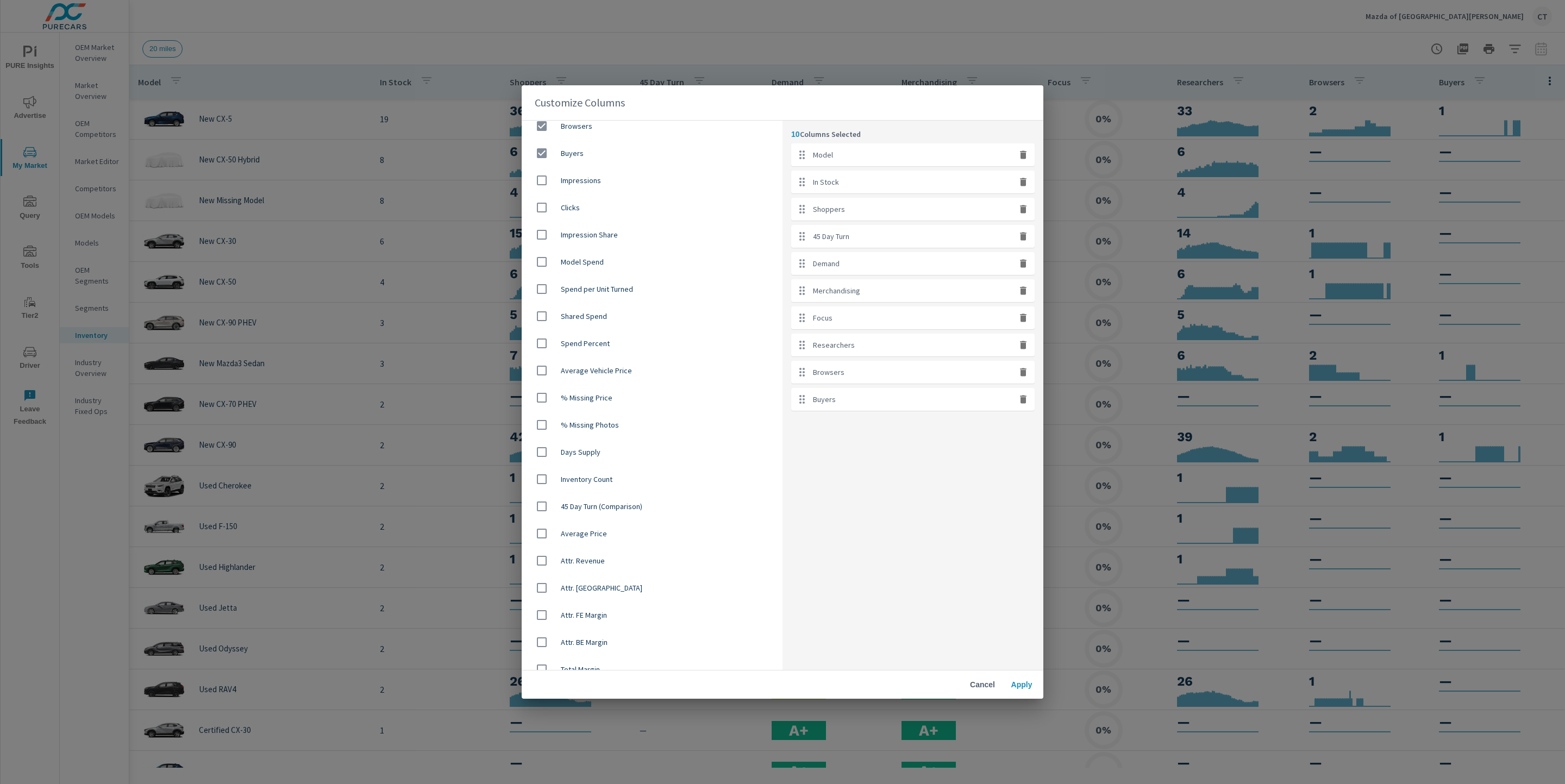
scroll to position [497, 0]
click at [612, 369] on span "Average Vehicle Price" at bounding box center [667, 370] width 213 height 11
checkbox input "true"
drag, startPoint x: 870, startPoint y: 436, endPoint x: 880, endPoint y: 349, distance: 87.6
click at [880, 349] on ul "Model In Stock Shoppers 45 Day Turn Demand Merchandising Focus Researchers Brow…" at bounding box center [913, 291] width 244 height 294
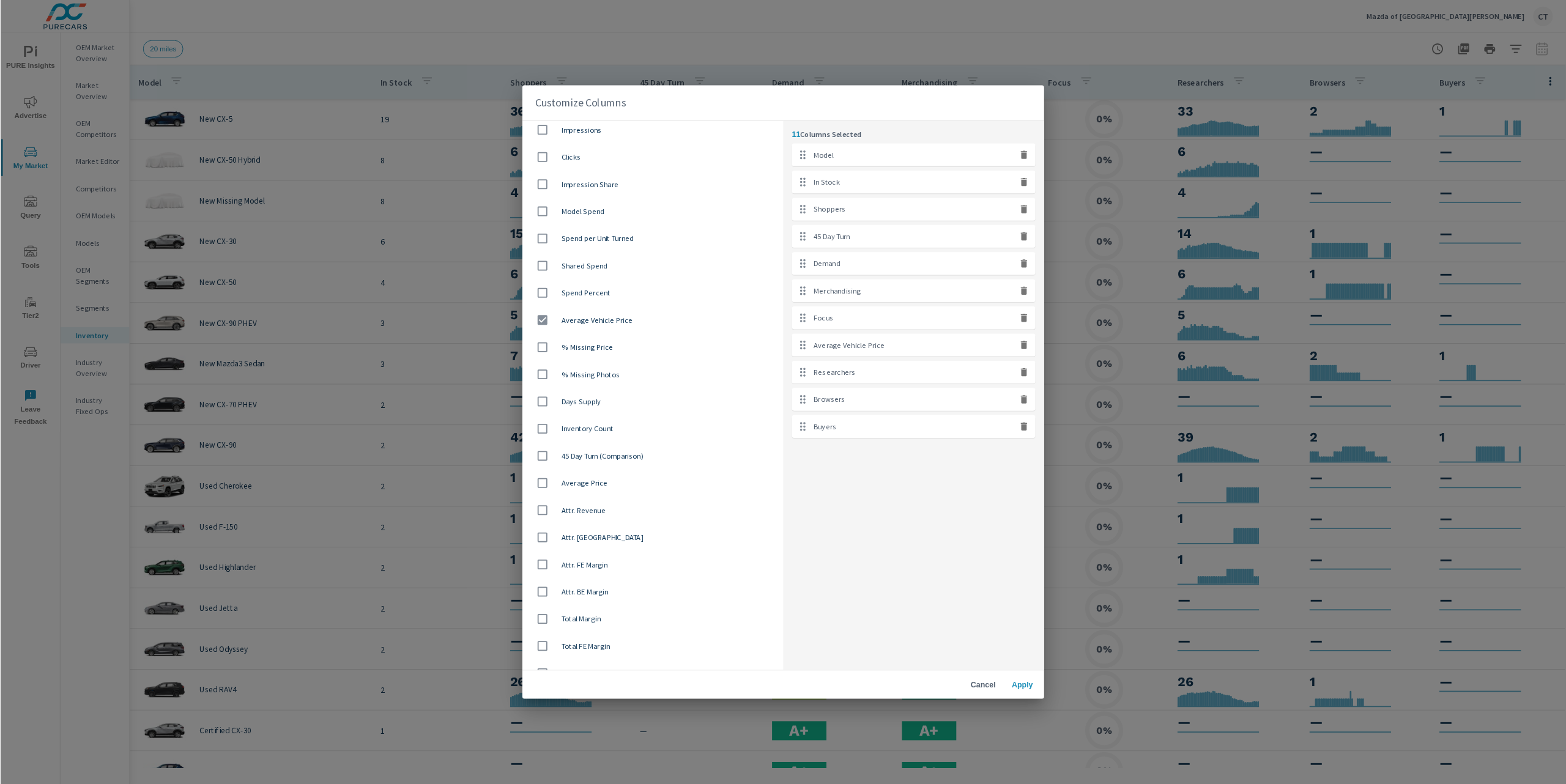
scroll to position [635, 0]
click at [683, 513] on div "Average Price" at bounding box center [734, 525] width 294 height 30
checkbox input "true"
drag, startPoint x: 972, startPoint y: 520, endPoint x: 975, endPoint y: 409, distance: 111.0
click at [975, 409] on ul "Model In Stock Shoppers 45 Day Turn Demand Merchandising Focus Average Vehicle …" at bounding box center [1028, 342] width 274 height 362
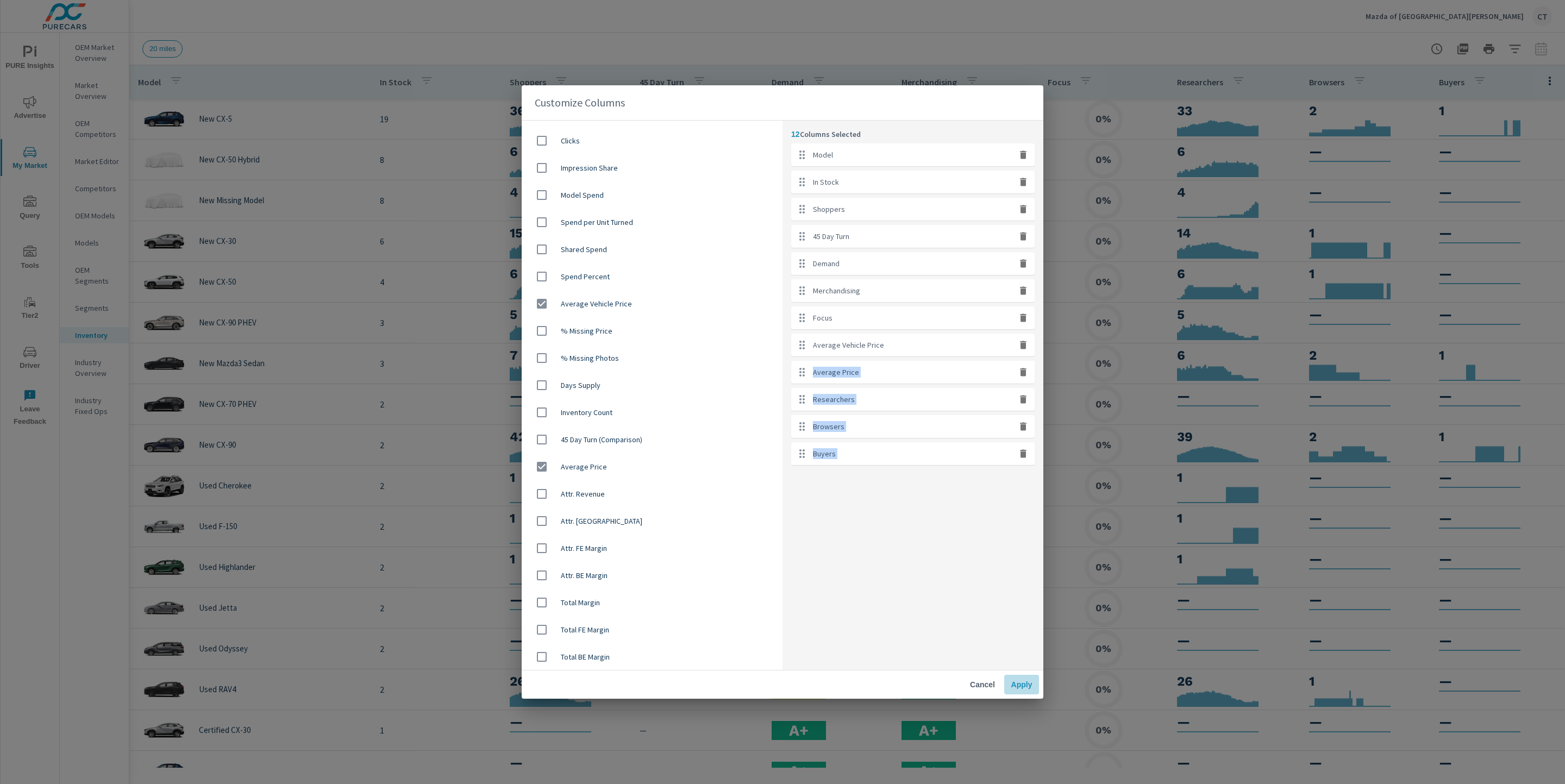
click at [1016, 682] on span "Apply" at bounding box center [1022, 684] width 26 height 10
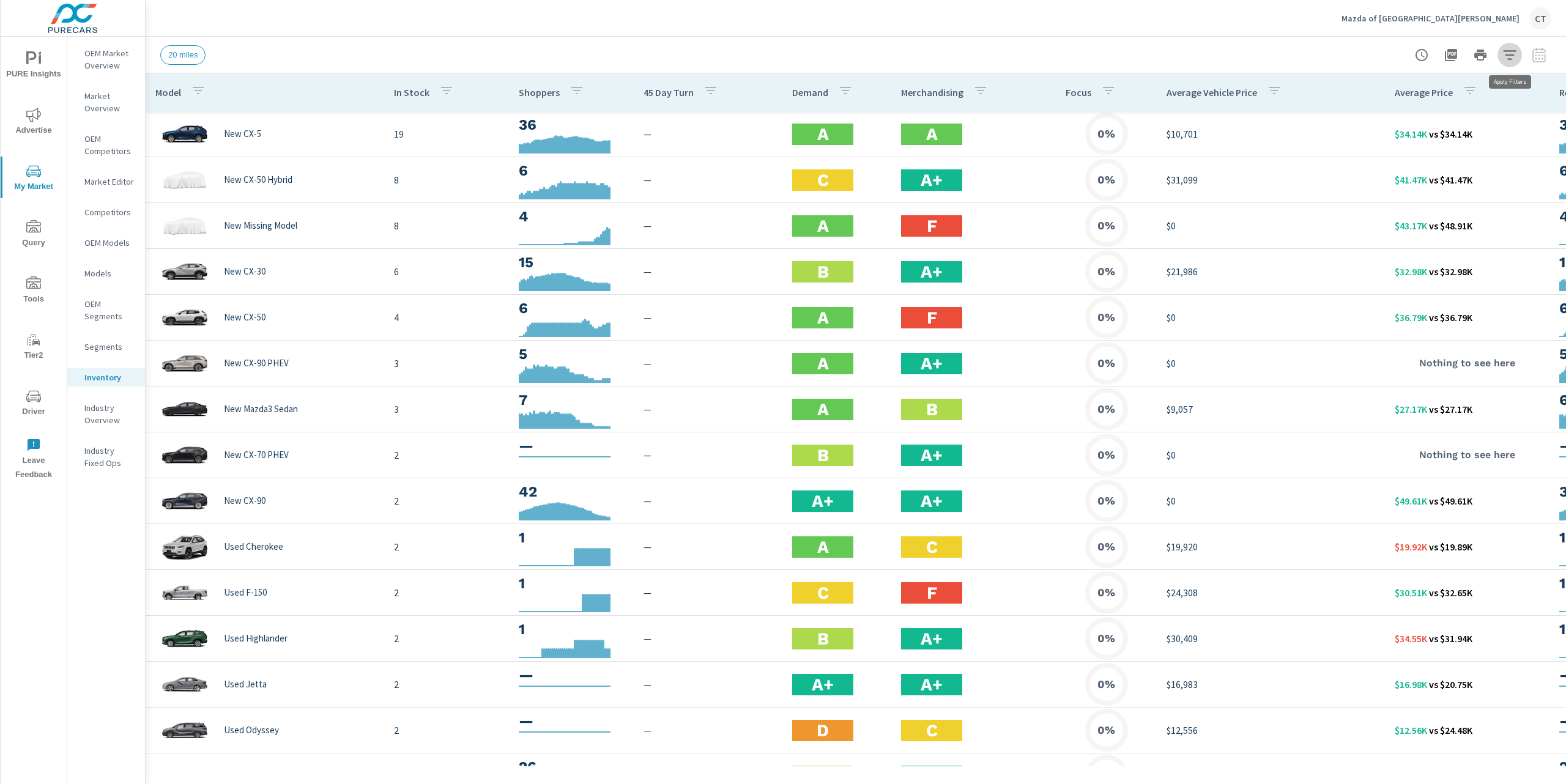
click at [1510, 57] on icon "button" at bounding box center [1510, 55] width 15 height 15
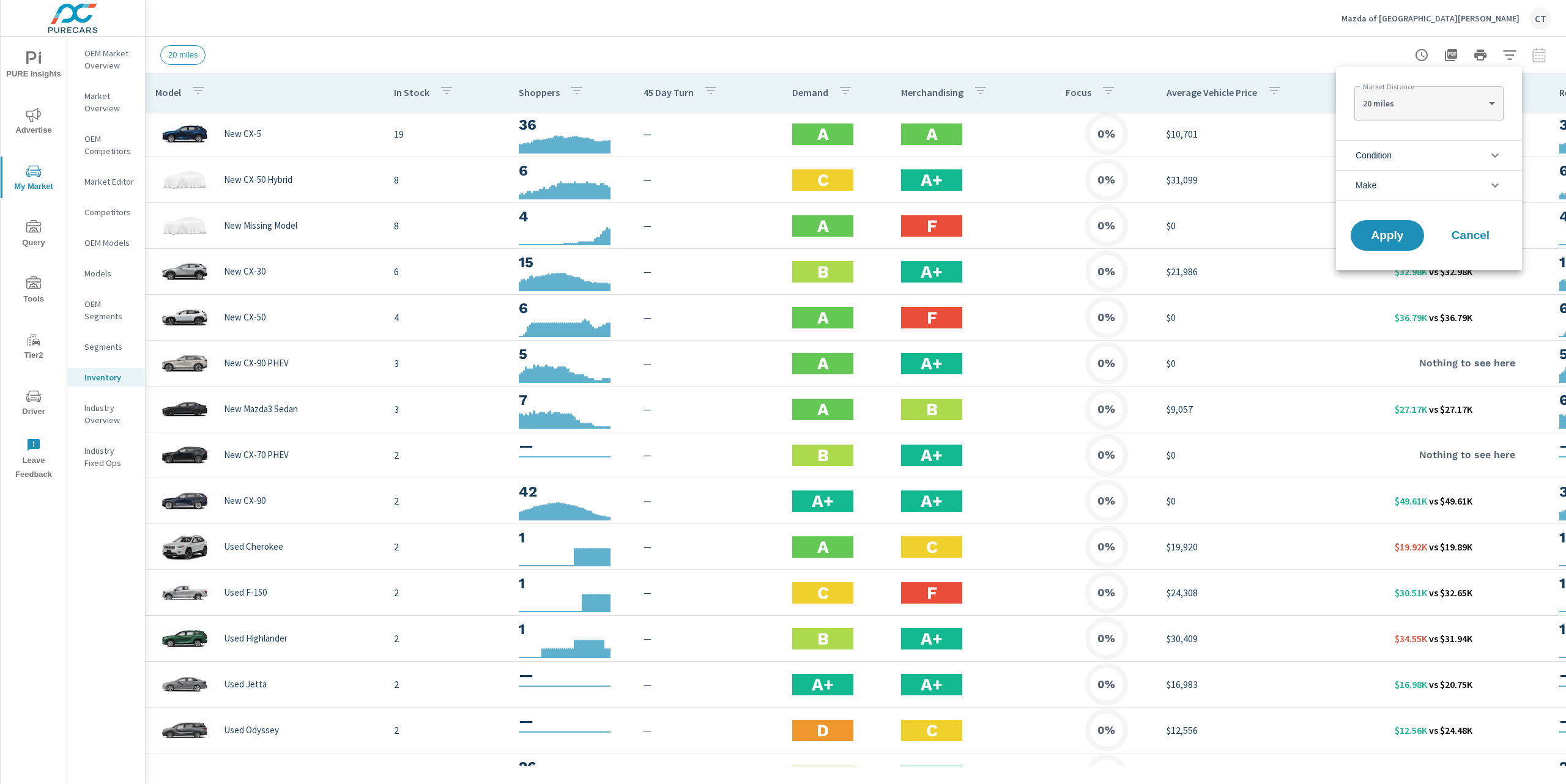
click at [1433, 99] on body "PURE Insights Advertise My Market Query Tools Tier2 Driver Leave Feedback OEM M…" at bounding box center [783, 392] width 1566 height 784
click at [1397, 146] on li "40 miles" at bounding box center [1429, 142] width 149 height 20
type Distance "40"
click at [1395, 232] on span "Apply" at bounding box center [1387, 236] width 50 height 12
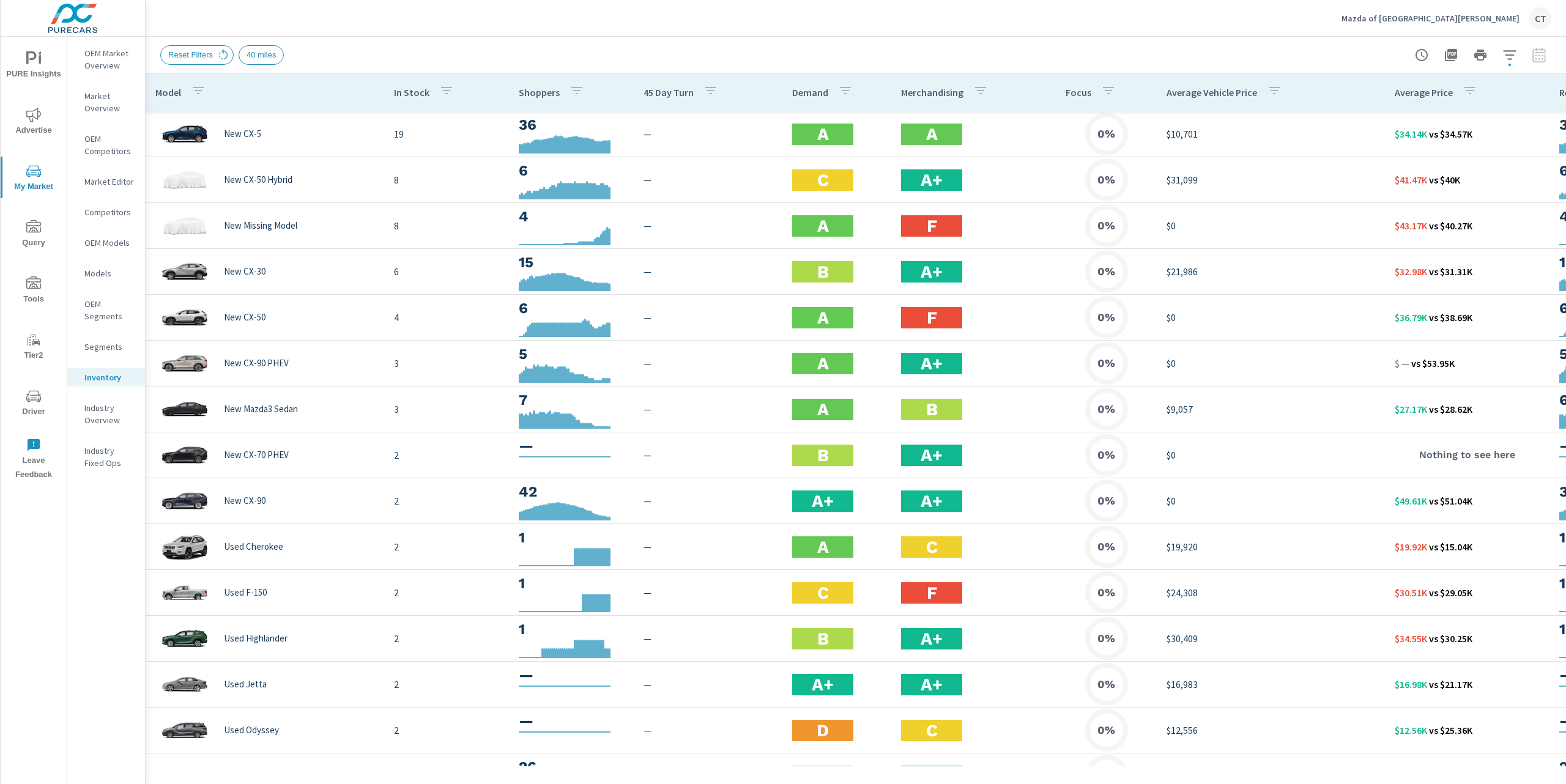
click at [733, 47] on div "Reset Filters 40 miles" at bounding box center [770, 54] width 1220 height 20
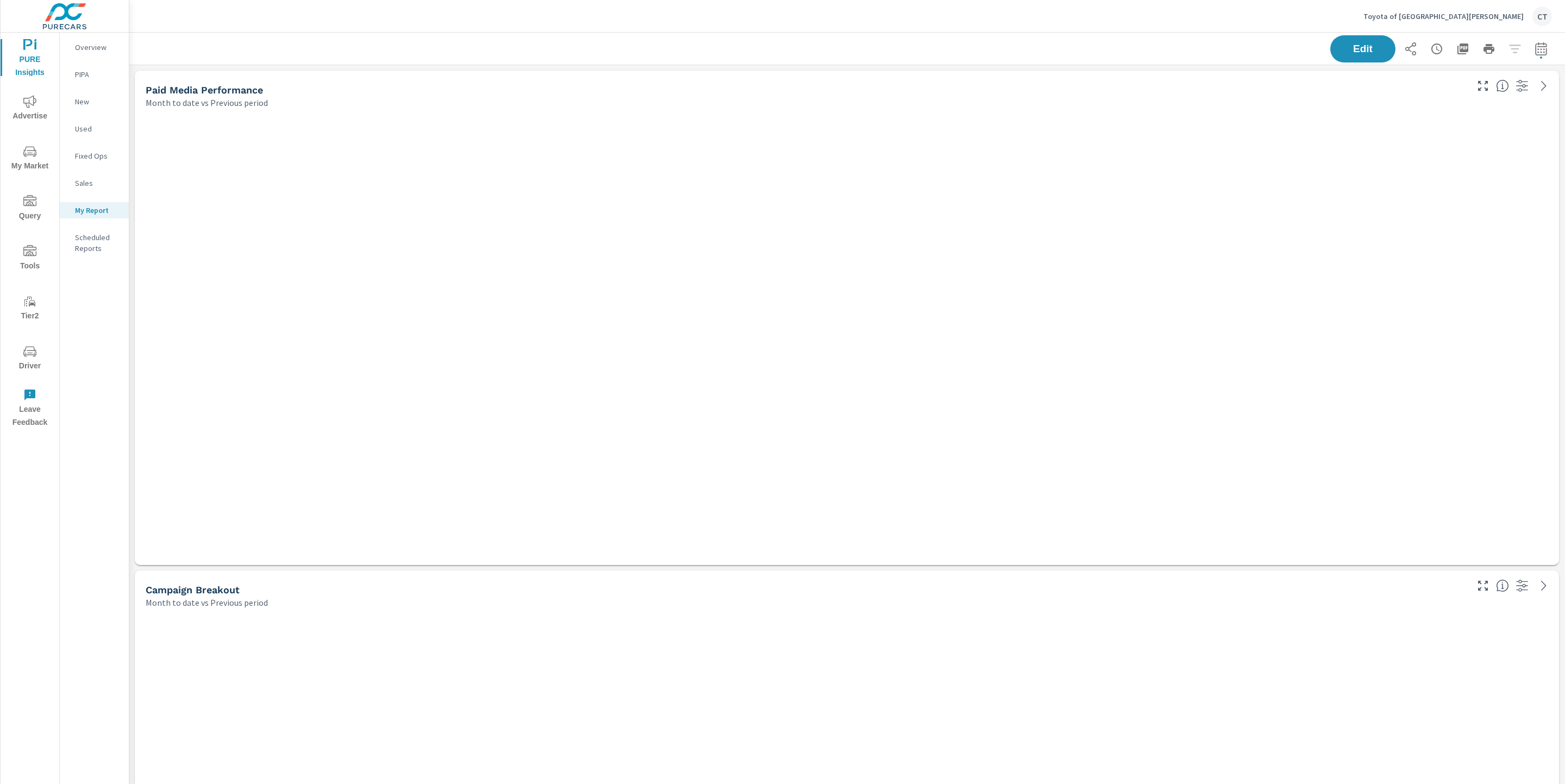
scroll to position [3029, 1448]
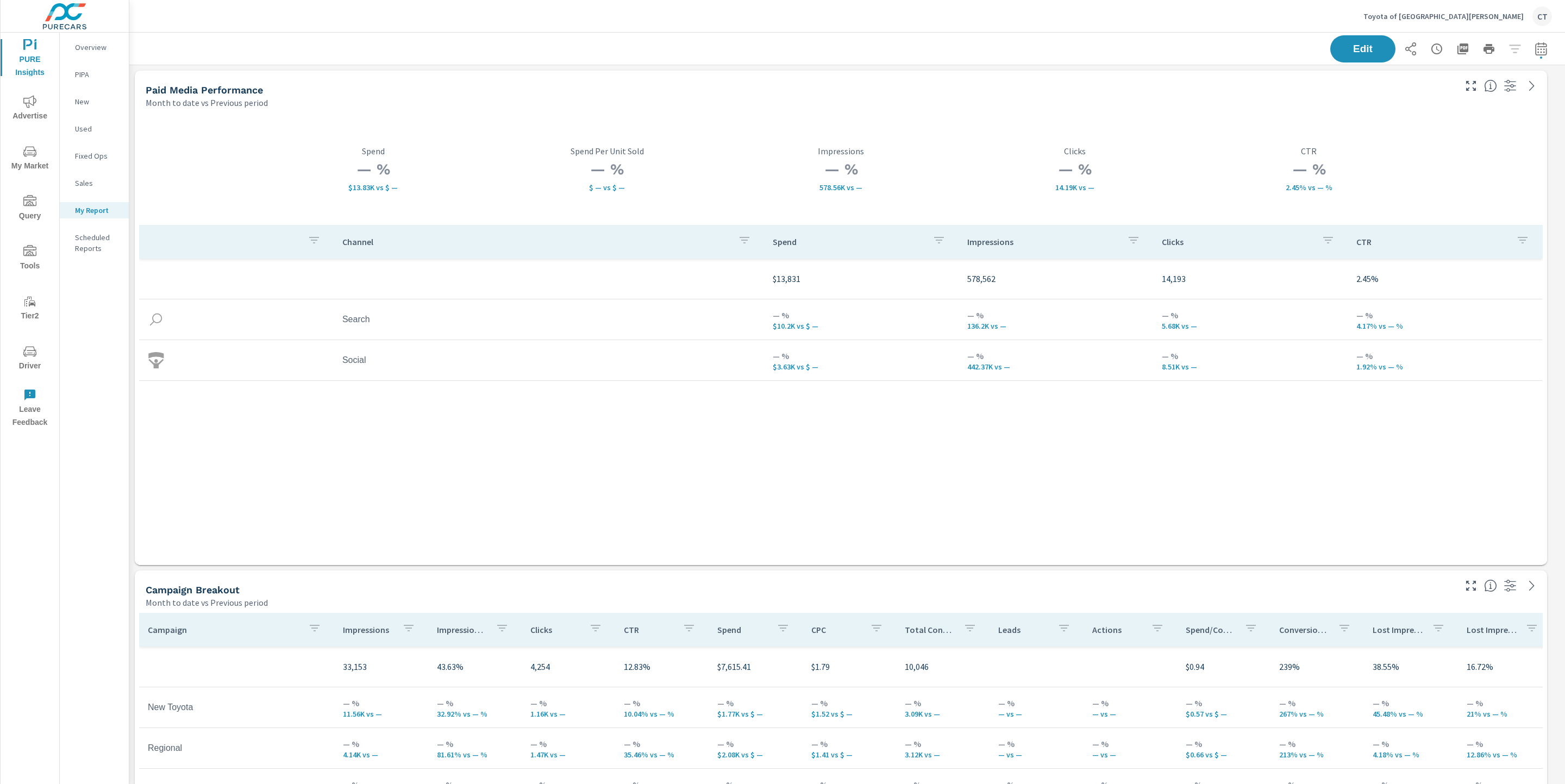
click at [22, 108] on span "Advertise" at bounding box center [30, 109] width 52 height 28
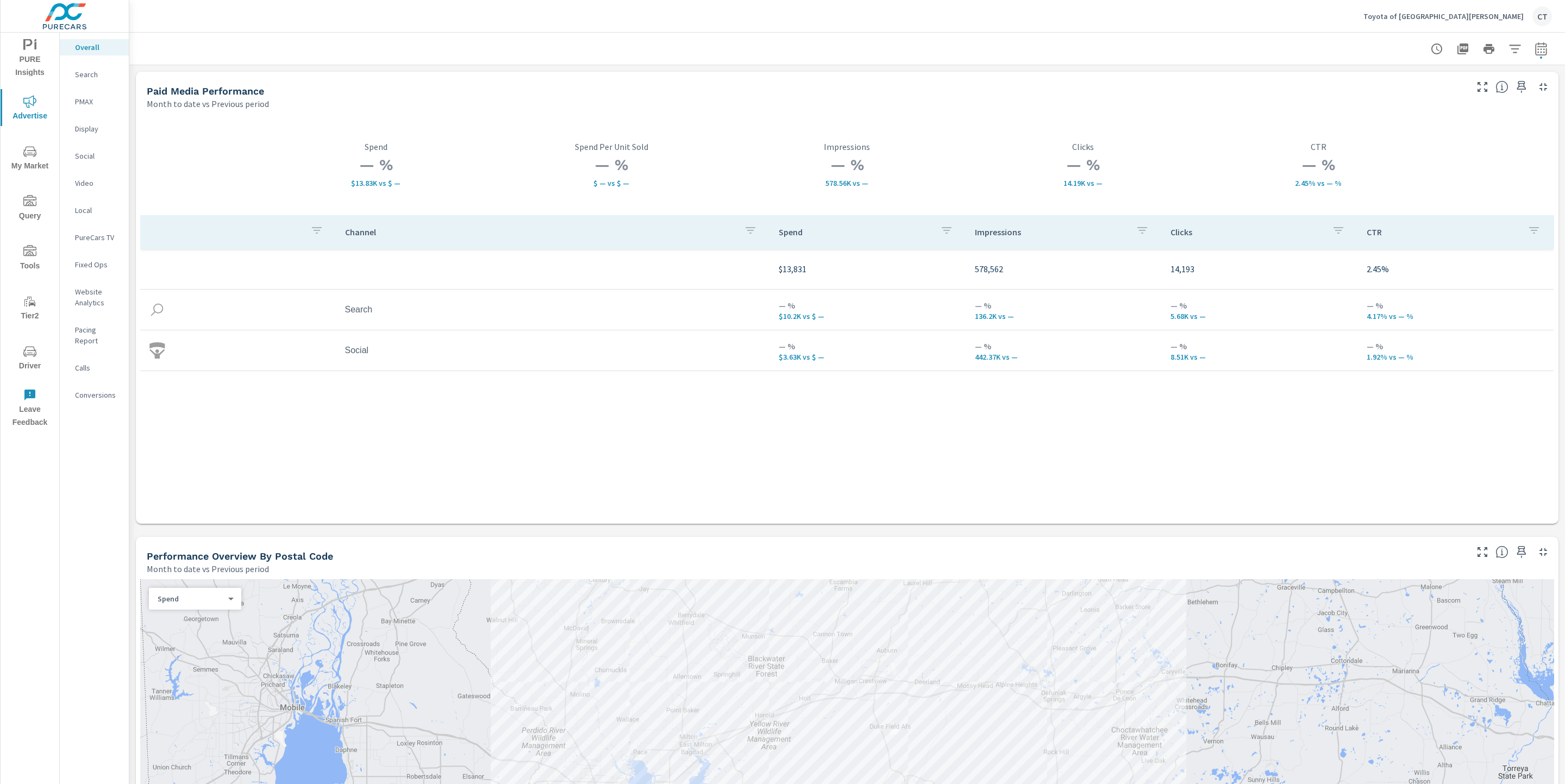
click at [41, 137] on div "PURE Insights Advertise My Market Query Tools Tier2 Driver Leave Feedback" at bounding box center [30, 233] width 59 height 400
click at [33, 160] on span "My Market" at bounding box center [30, 158] width 52 height 28
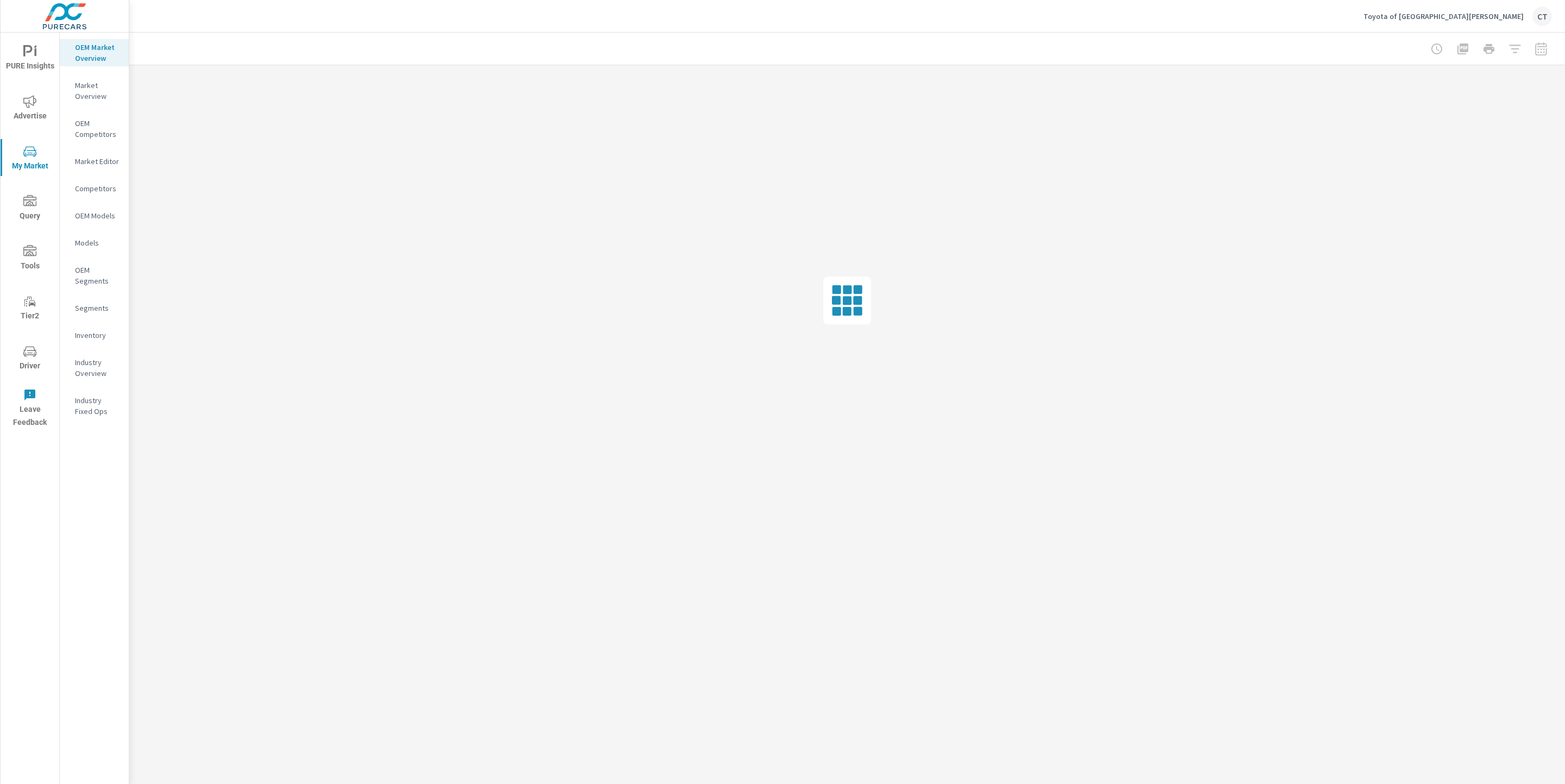
click at [88, 334] on p "Inventory" at bounding box center [97, 335] width 45 height 11
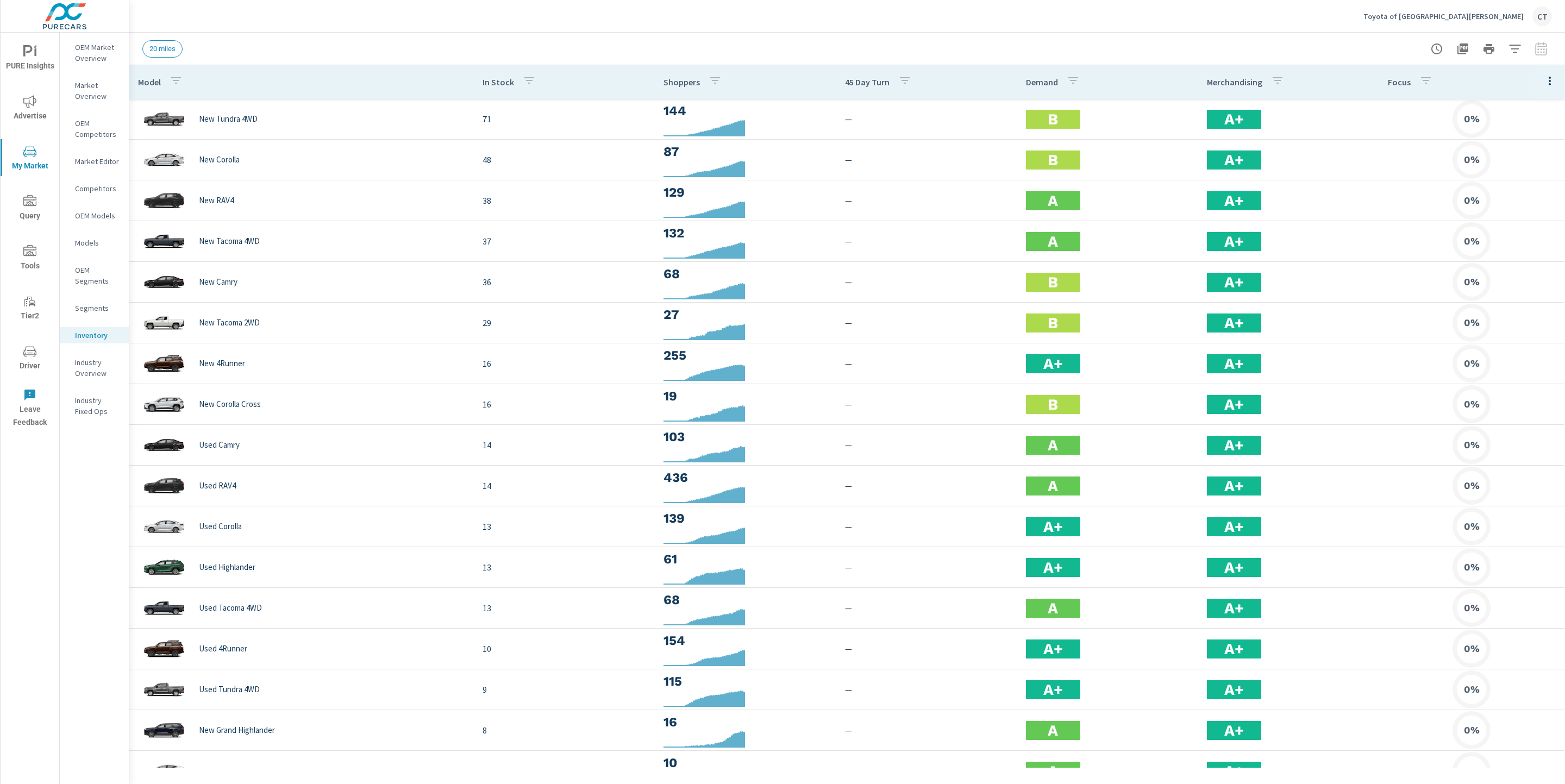
click at [1543, 77] on icon "button" at bounding box center [1550, 81] width 13 height 13
click at [1510, 142] on span "Audience" at bounding box center [1515, 145] width 68 height 11
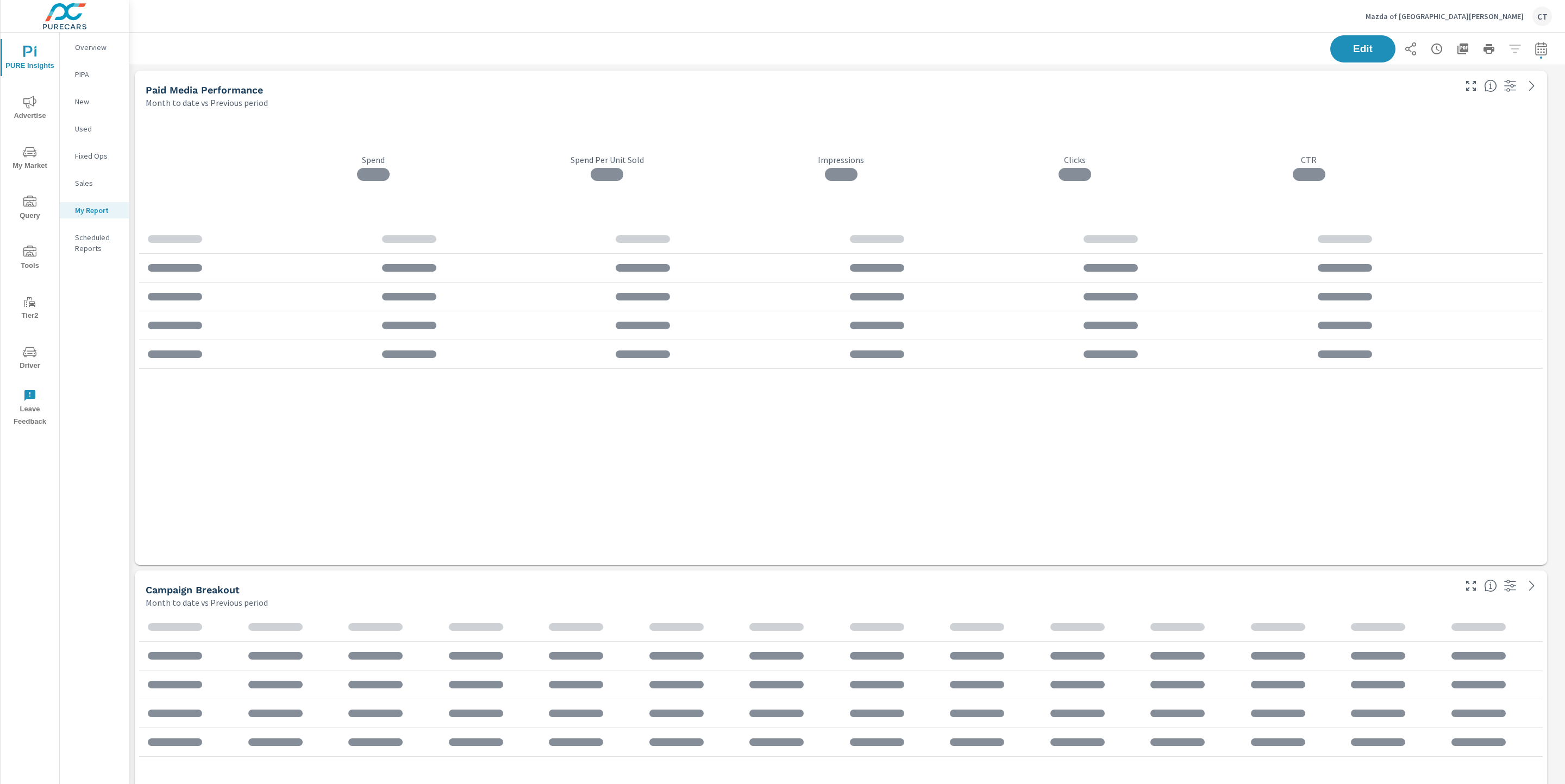
scroll to position [2030, 1448]
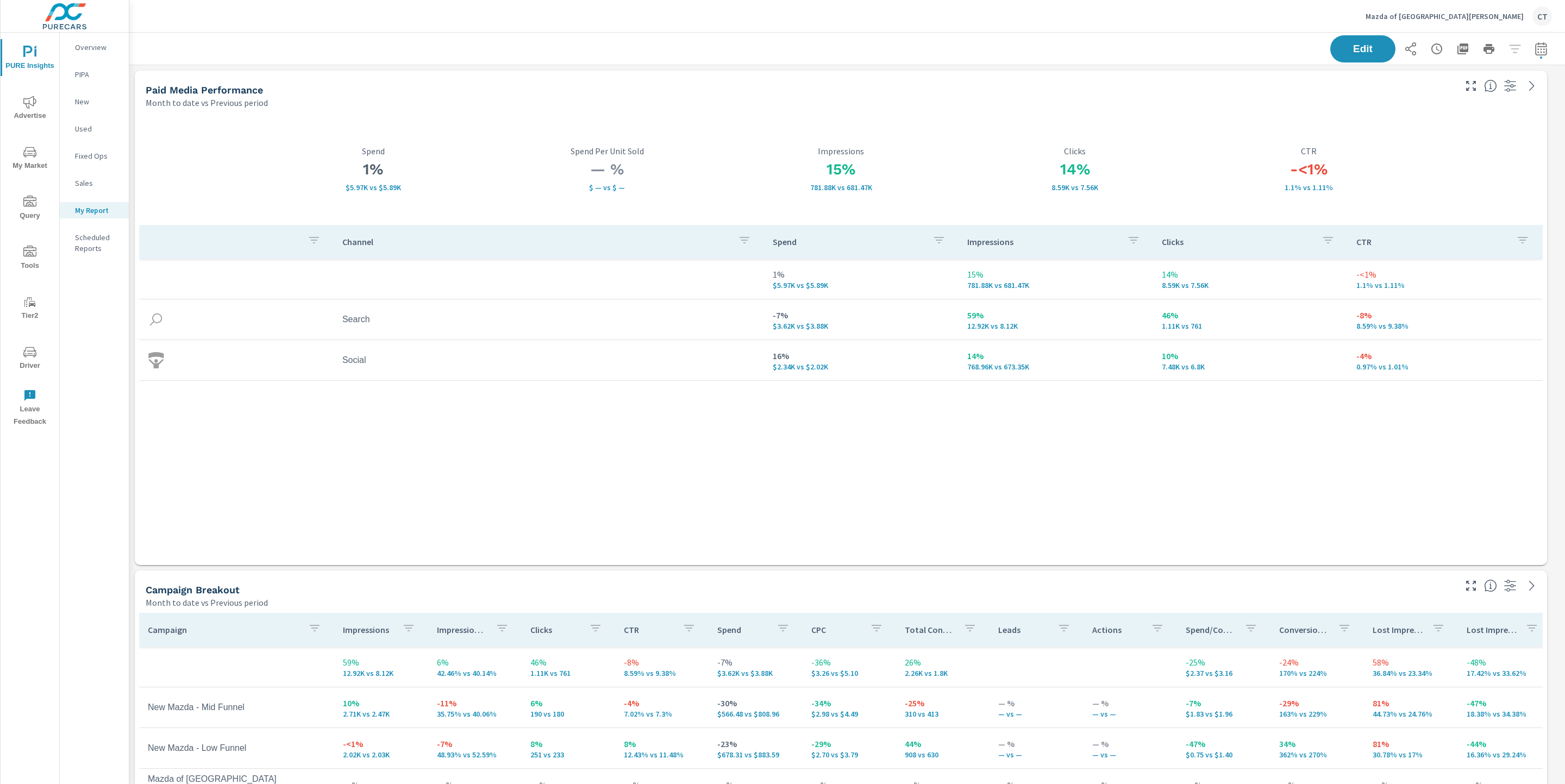
click at [28, 68] on span "PURE Insights" at bounding box center [30, 59] width 52 height 26
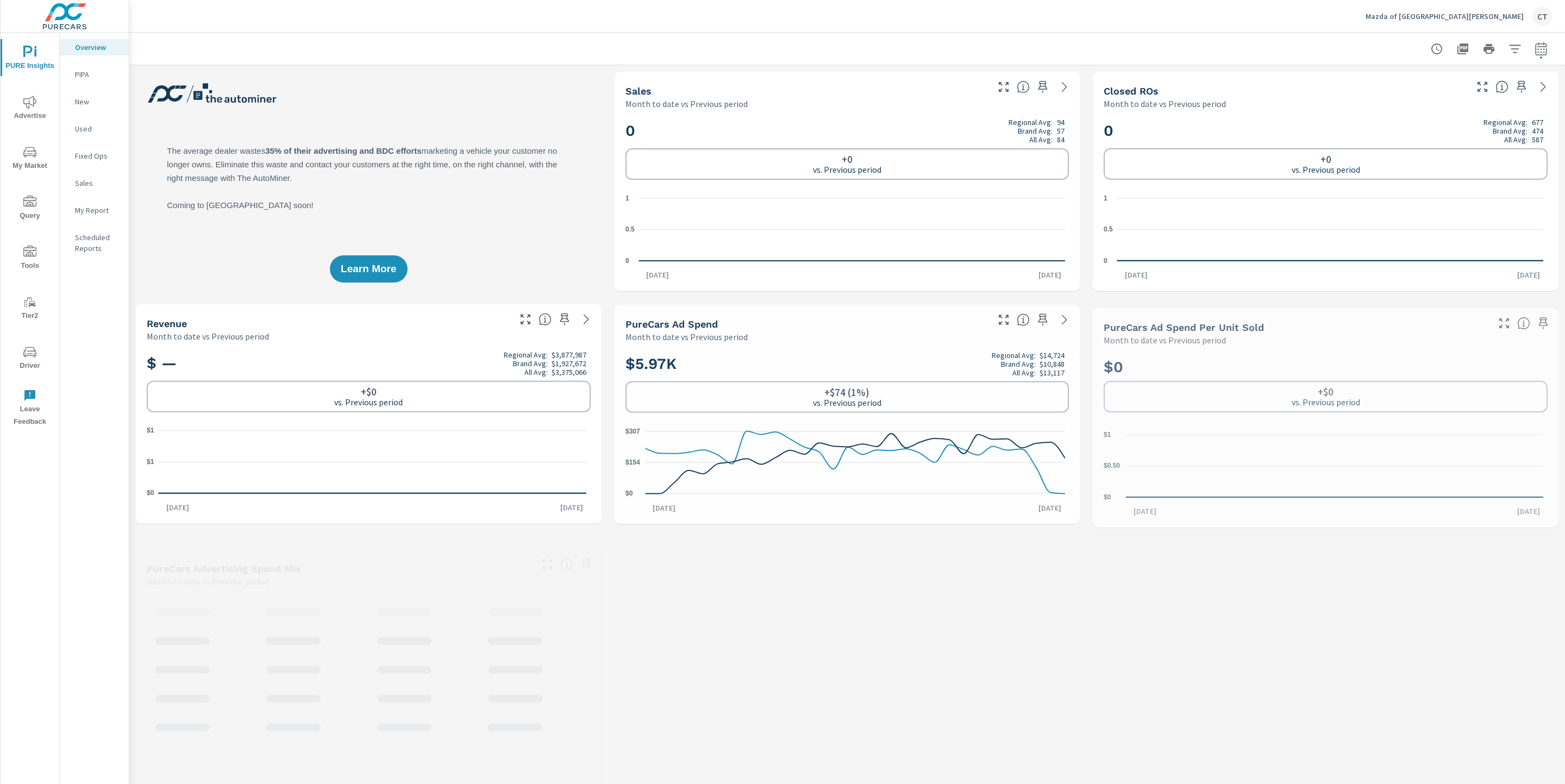
scroll to position [41, 0]
click at [1535, 53] on icon "button" at bounding box center [1541, 49] width 13 height 13
select select "Month to date"
select select "Previous period"
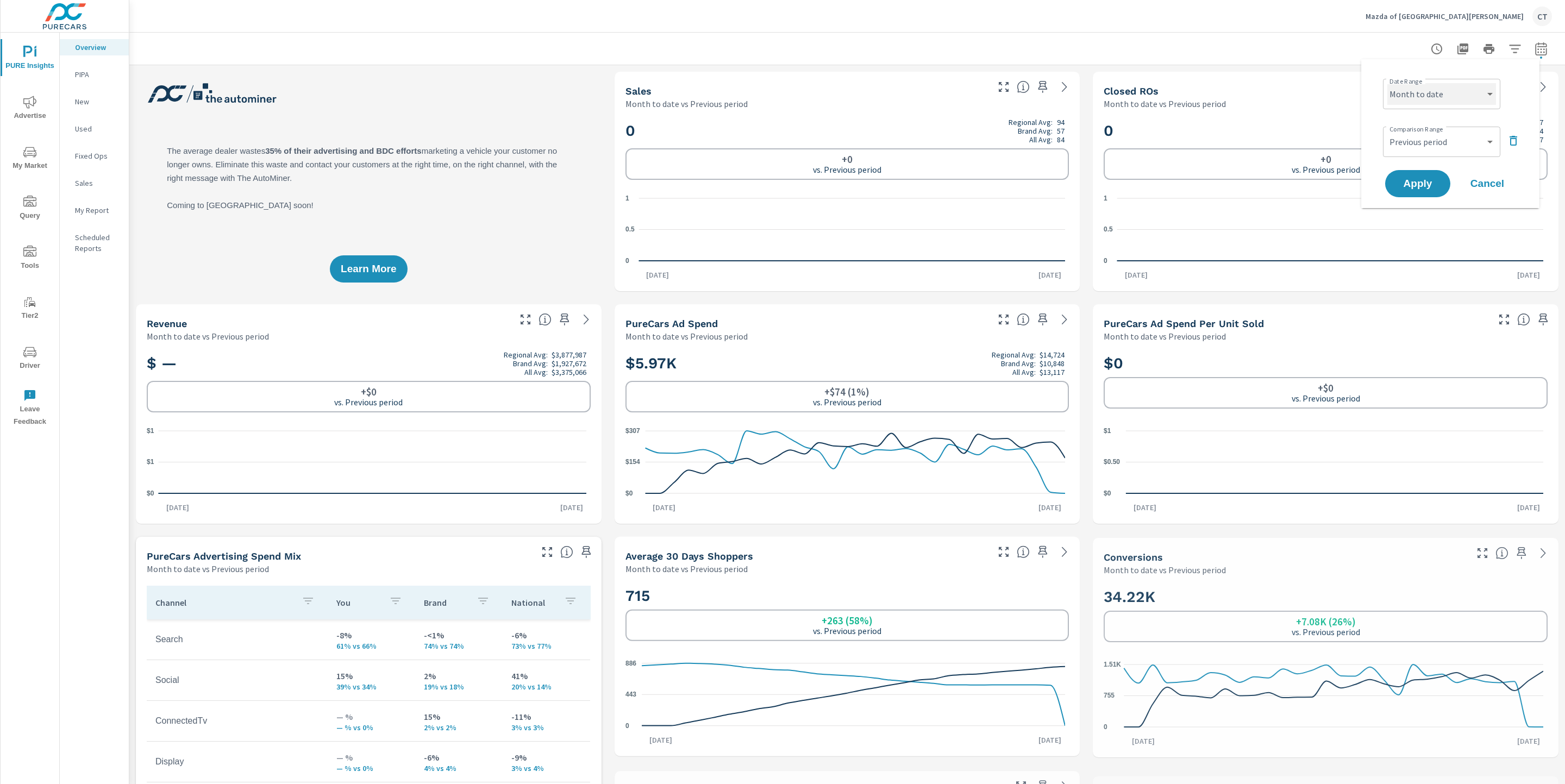
click at [1484, 96] on select "Custom [DATE] Last week Last 7 days Last 14 days Last 30 days Last 45 days Last…" at bounding box center [1441, 94] width 109 height 22
click at [1387, 83] on select "Custom [DATE] Last week Last 7 days Last 14 days Last 30 days Last 45 days Last…" at bounding box center [1441, 94] width 109 height 22
select select "Last 6 months"
click at [1425, 178] on span "Apply" at bounding box center [1417, 184] width 44 height 10
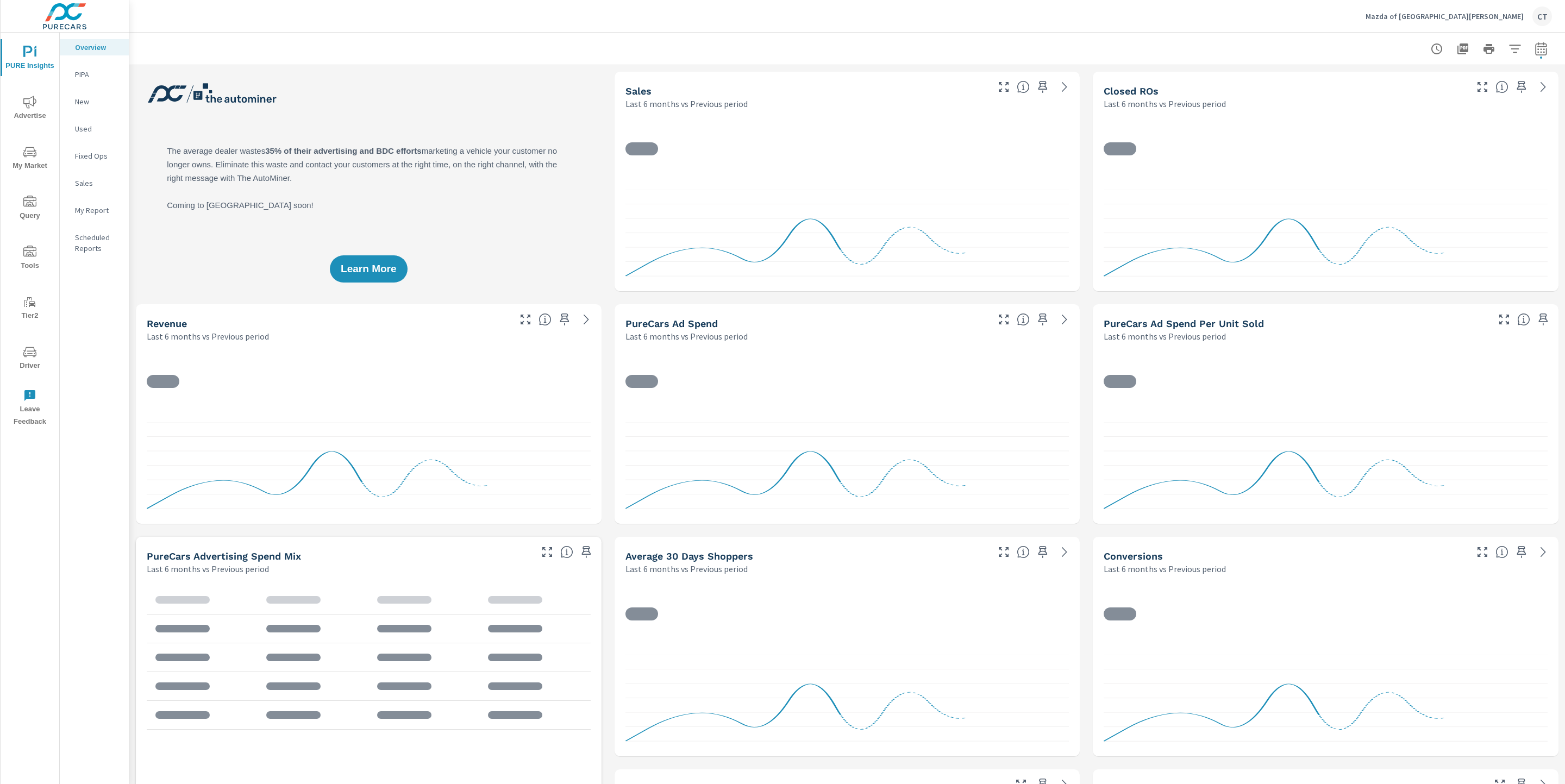
scroll to position [41, 0]
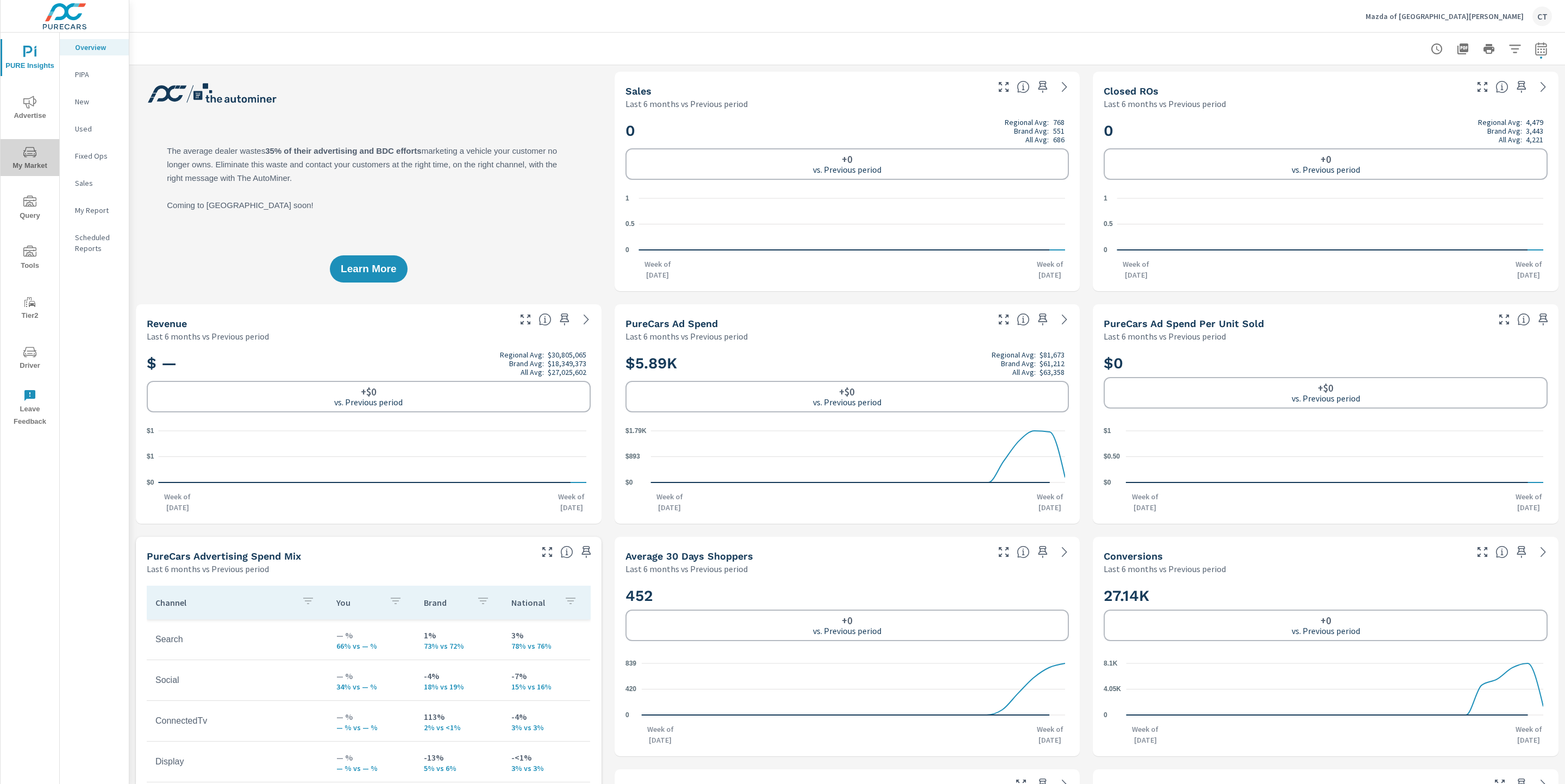
click at [41, 157] on span "My Market" at bounding box center [30, 158] width 52 height 26
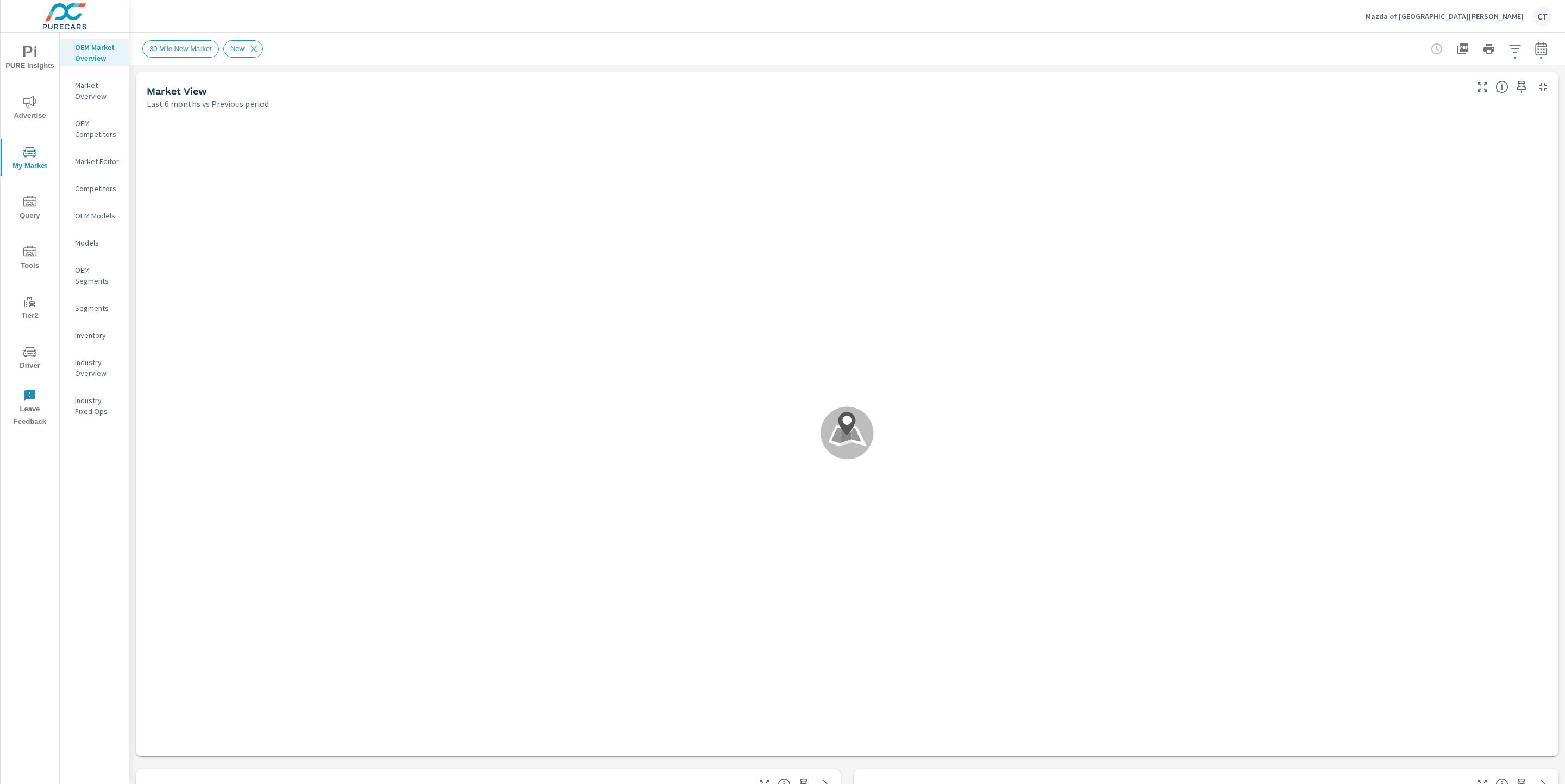
click at [643, 35] on div "30 Mile New Market New" at bounding box center [847, 49] width 1410 height 32
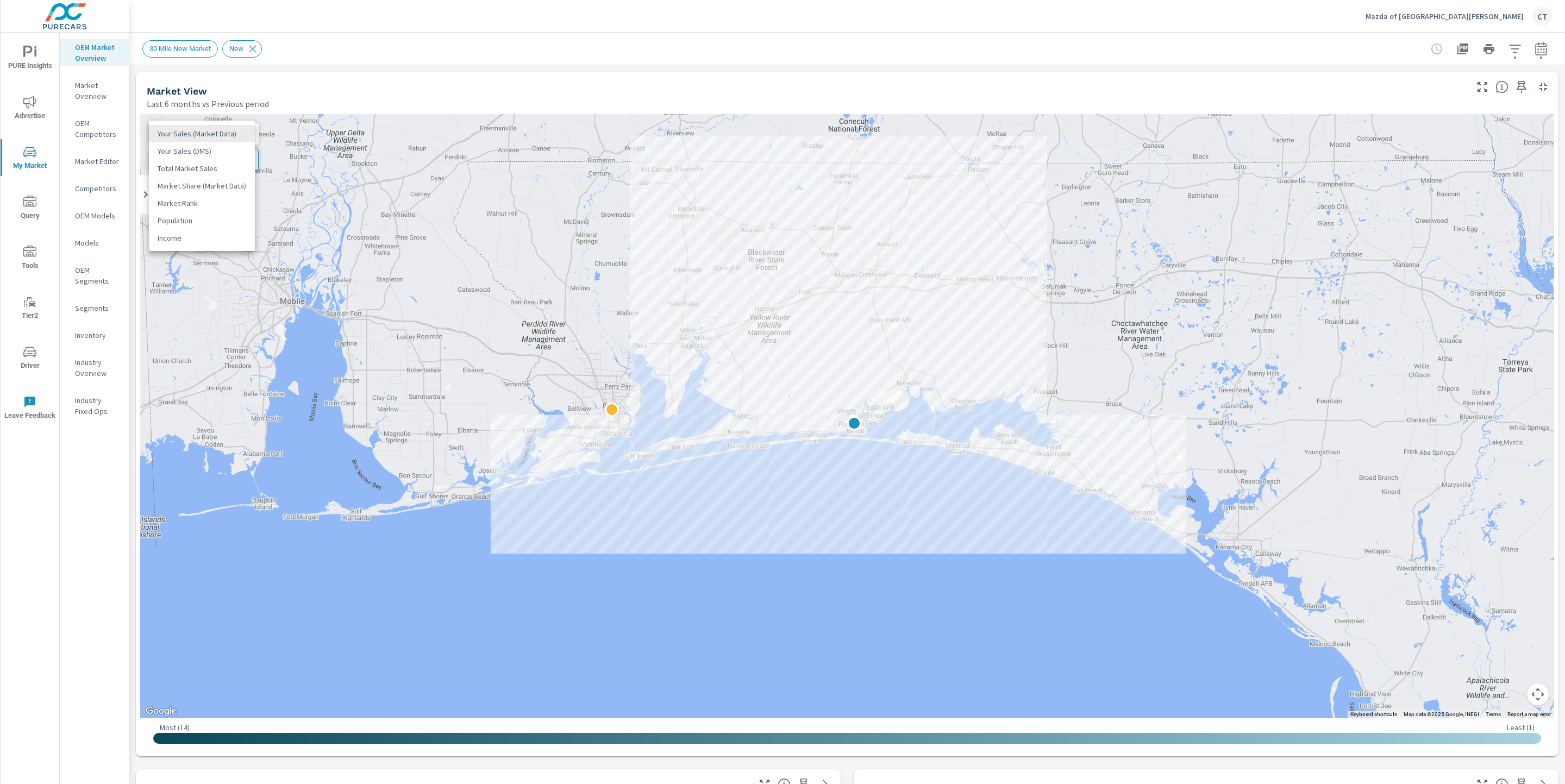
click at [220, 136] on body "PURE Insights Advertise My Market Query Tools Tier2 Driver Leave Feedback OEM M…" at bounding box center [782, 392] width 1565 height 784
click at [222, 164] on li "Total Market Sales" at bounding box center [202, 168] width 106 height 17
click at [215, 162] on span "Add Overlay" at bounding box center [197, 159] width 86 height 11
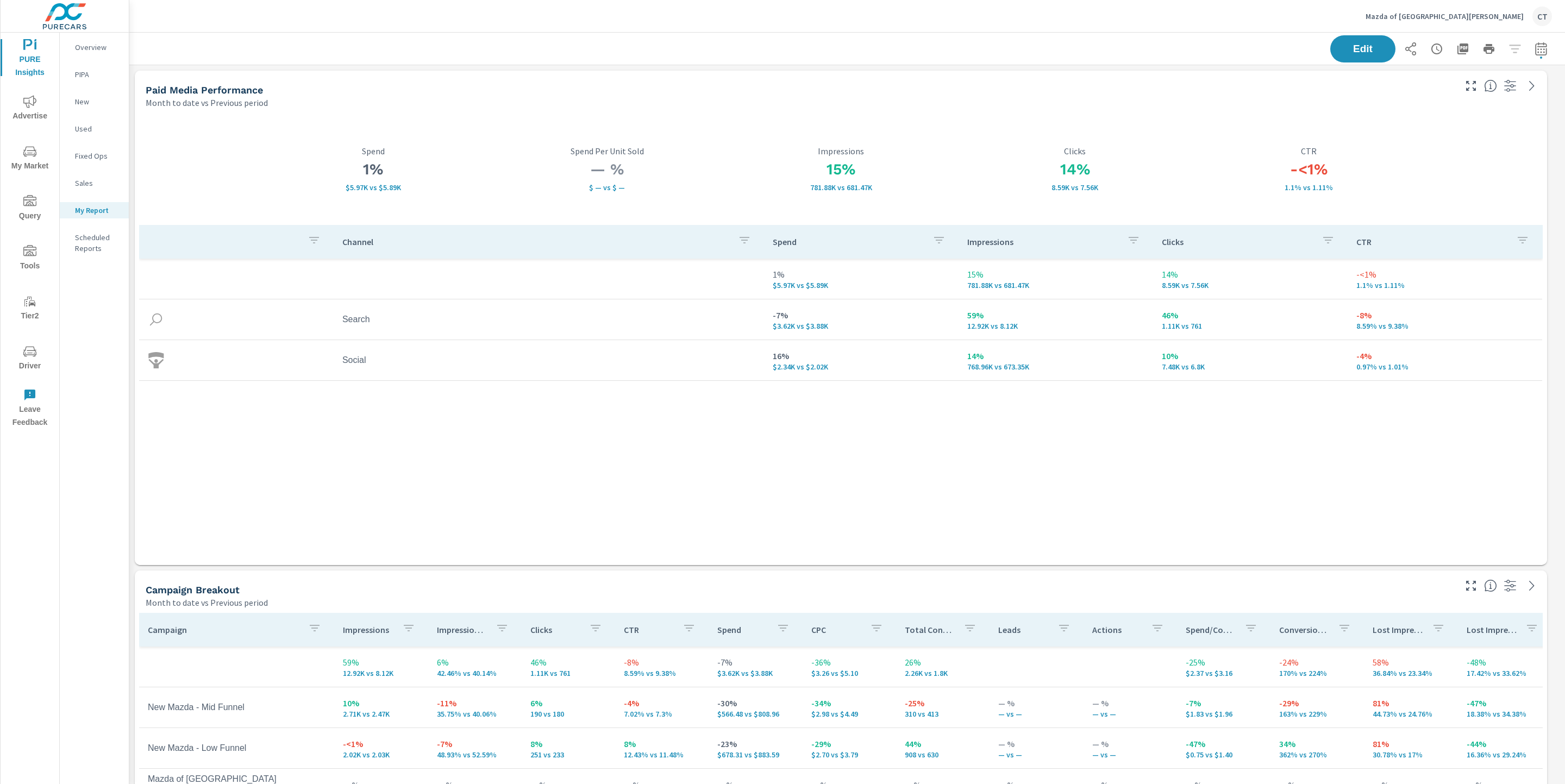
click at [648, 440] on div "Channel Spend Impressions Clicks CTR 1% $5.97K vs $5.89K 15% 781.88K vs 681.47K…" at bounding box center [841, 385] width 1404 height 320
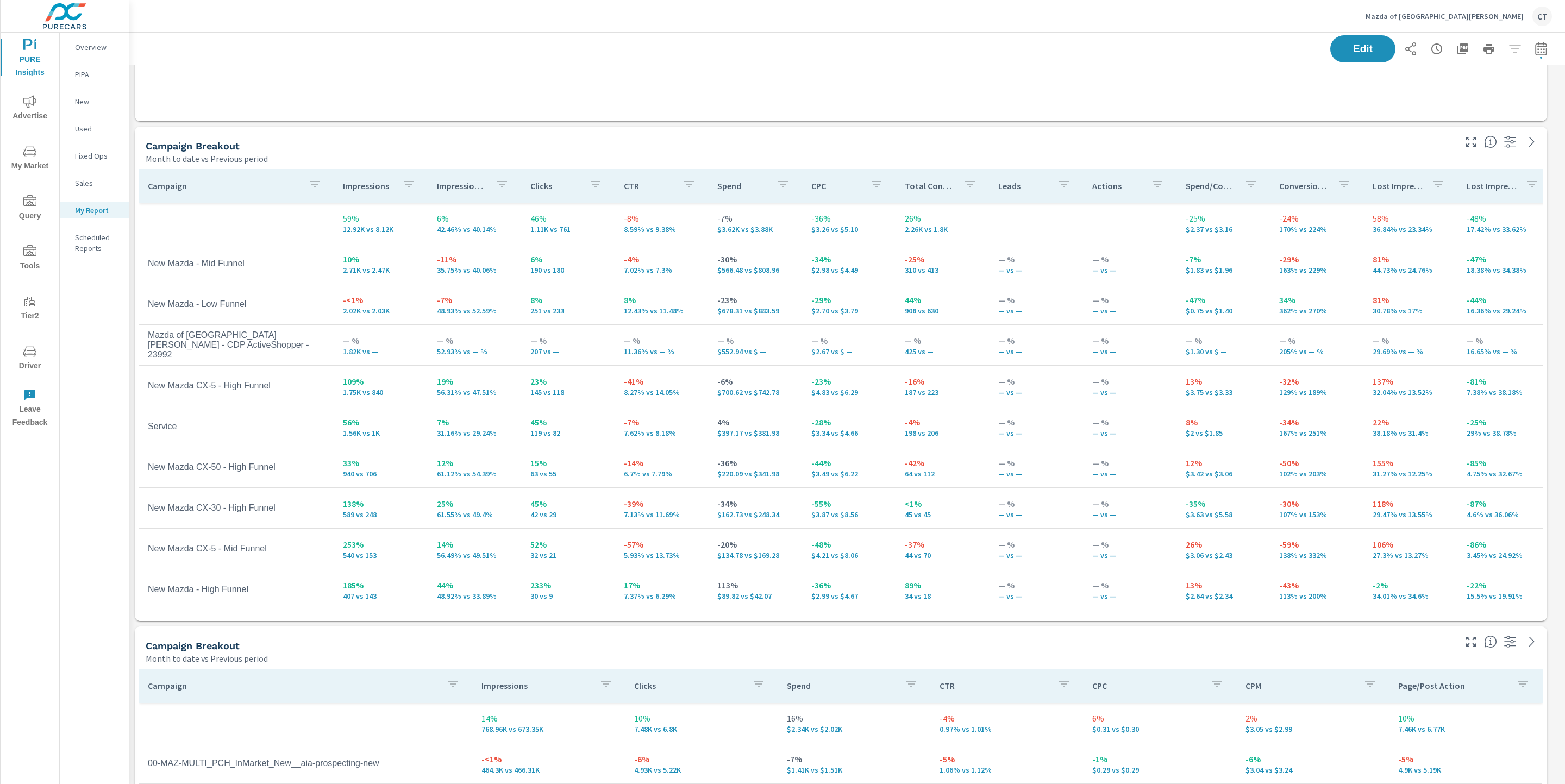
scroll to position [445, 0]
click at [453, 184] on p "Impression Share" at bounding box center [462, 184] width 50 height 11
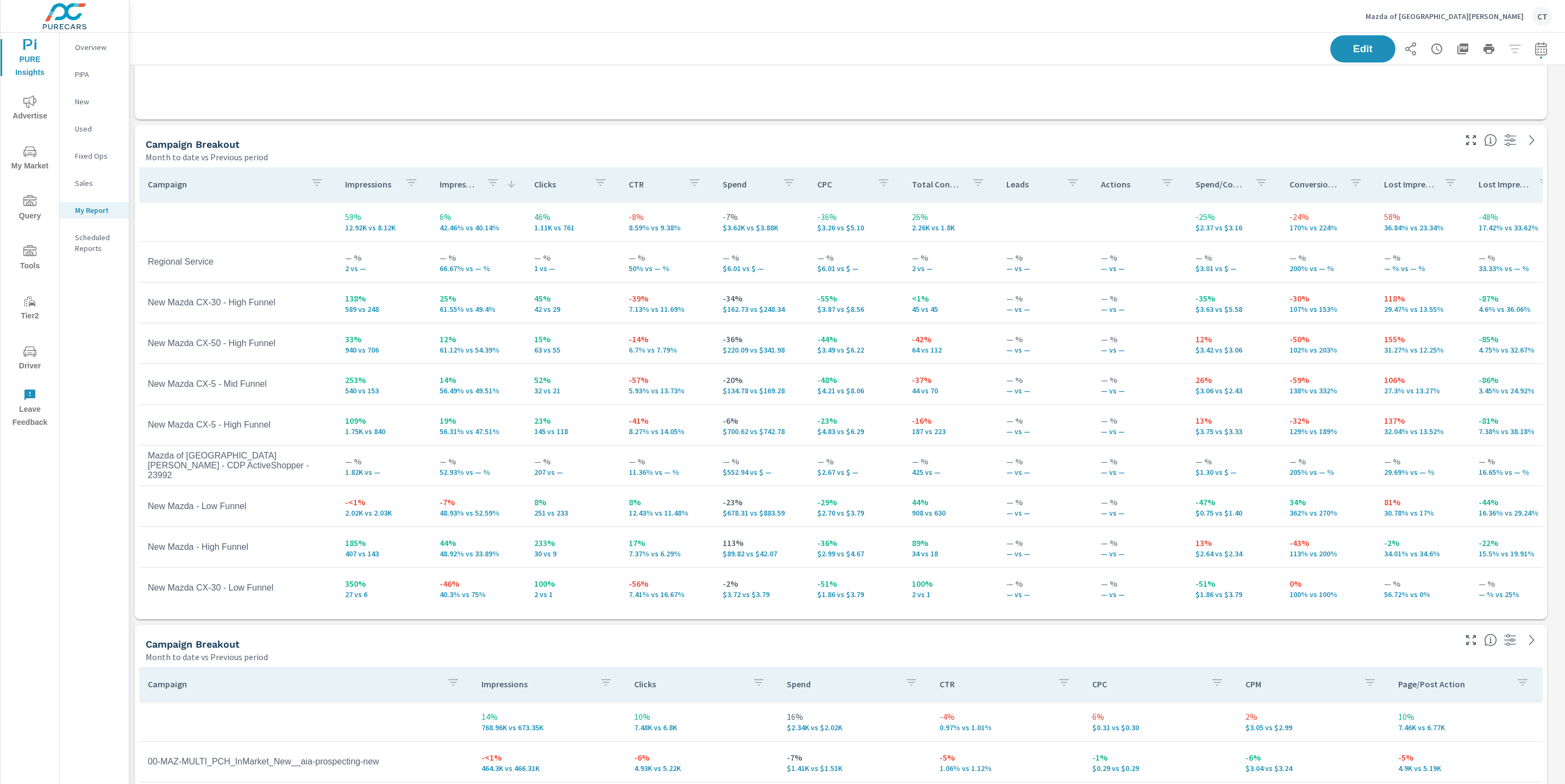
click at [898, 642] on div "Campaign Breakout" at bounding box center [799, 644] width 1308 height 12
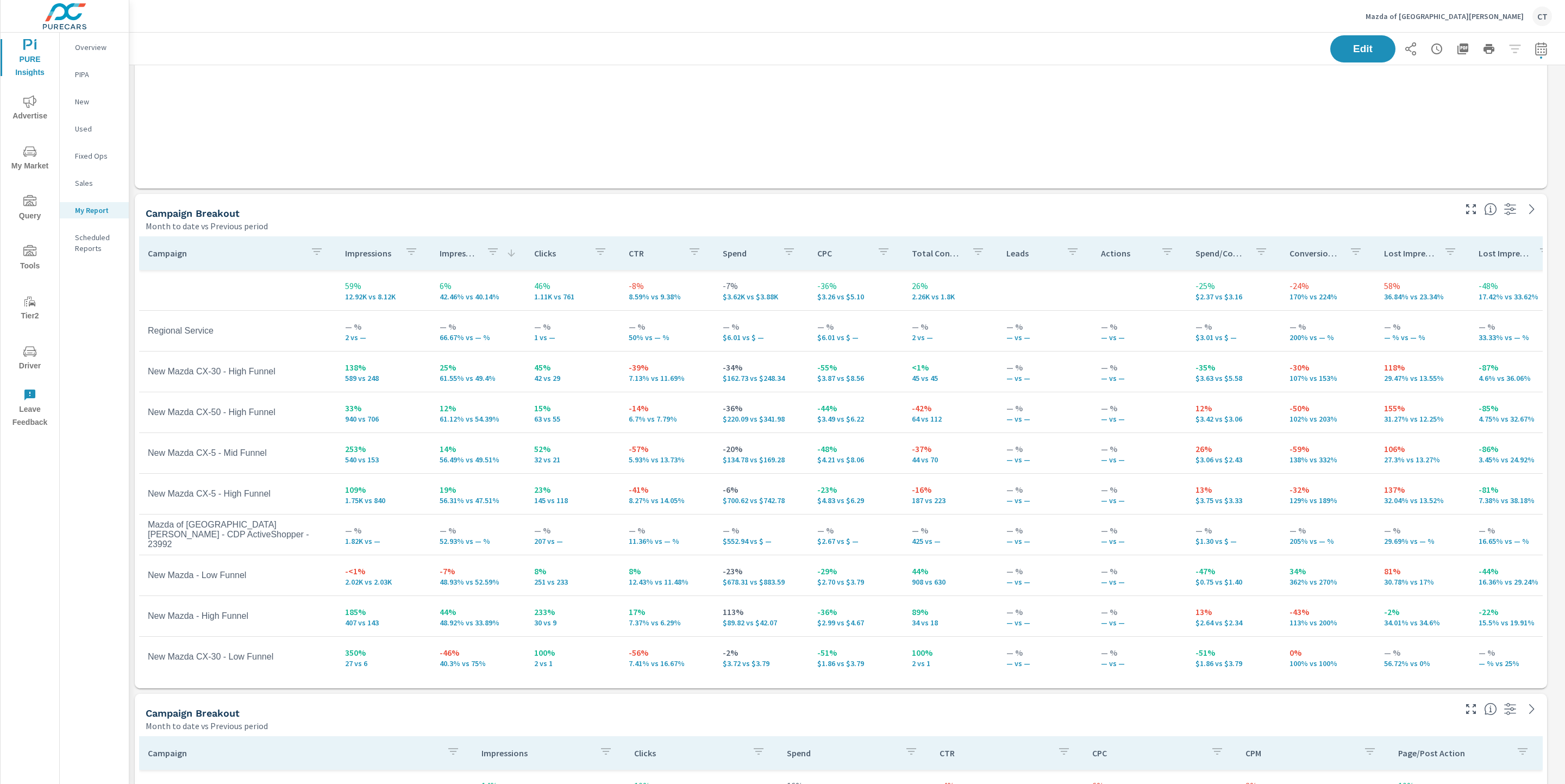
scroll to position [428, 0]
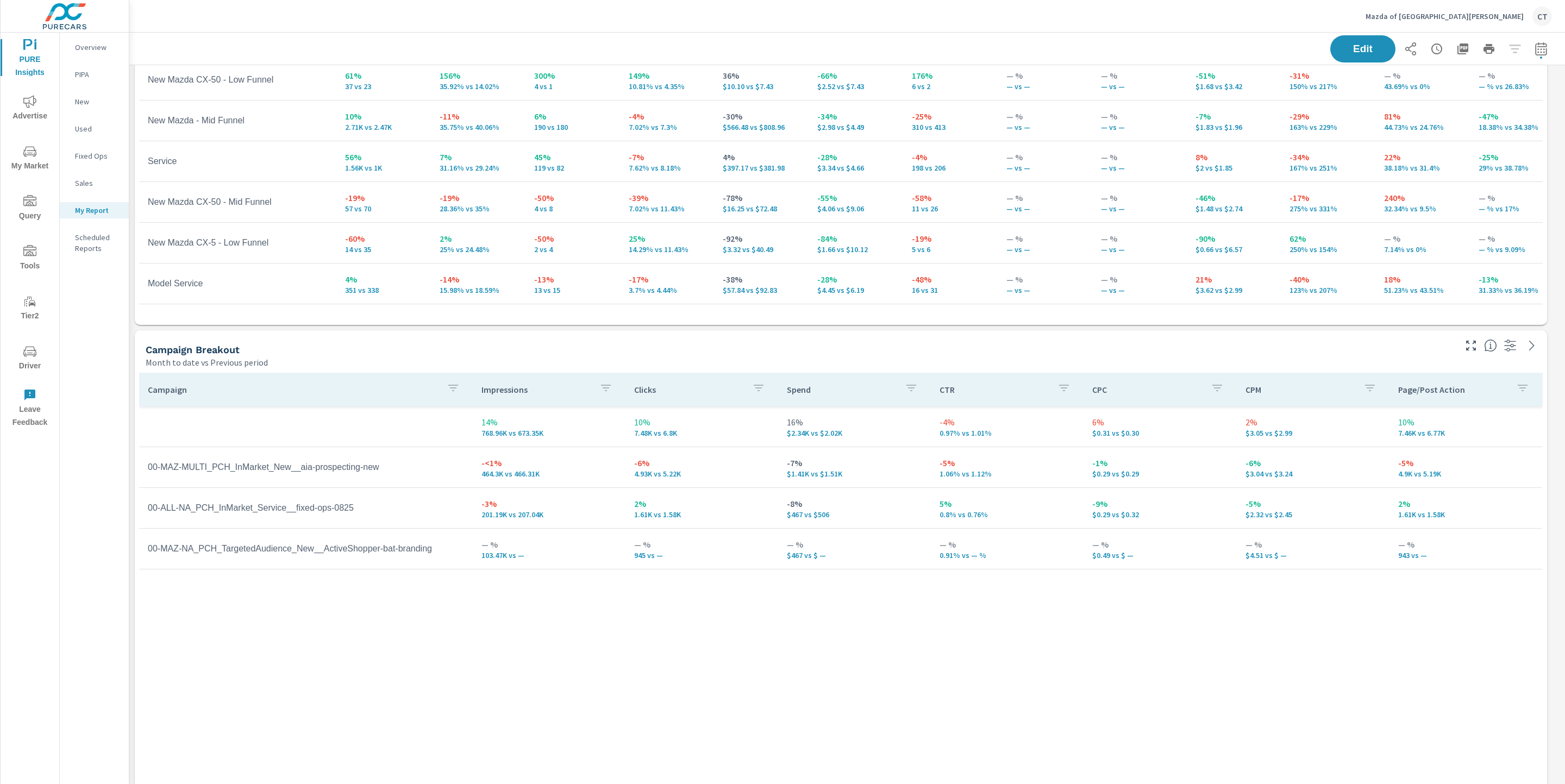
scroll to position [761, 0]
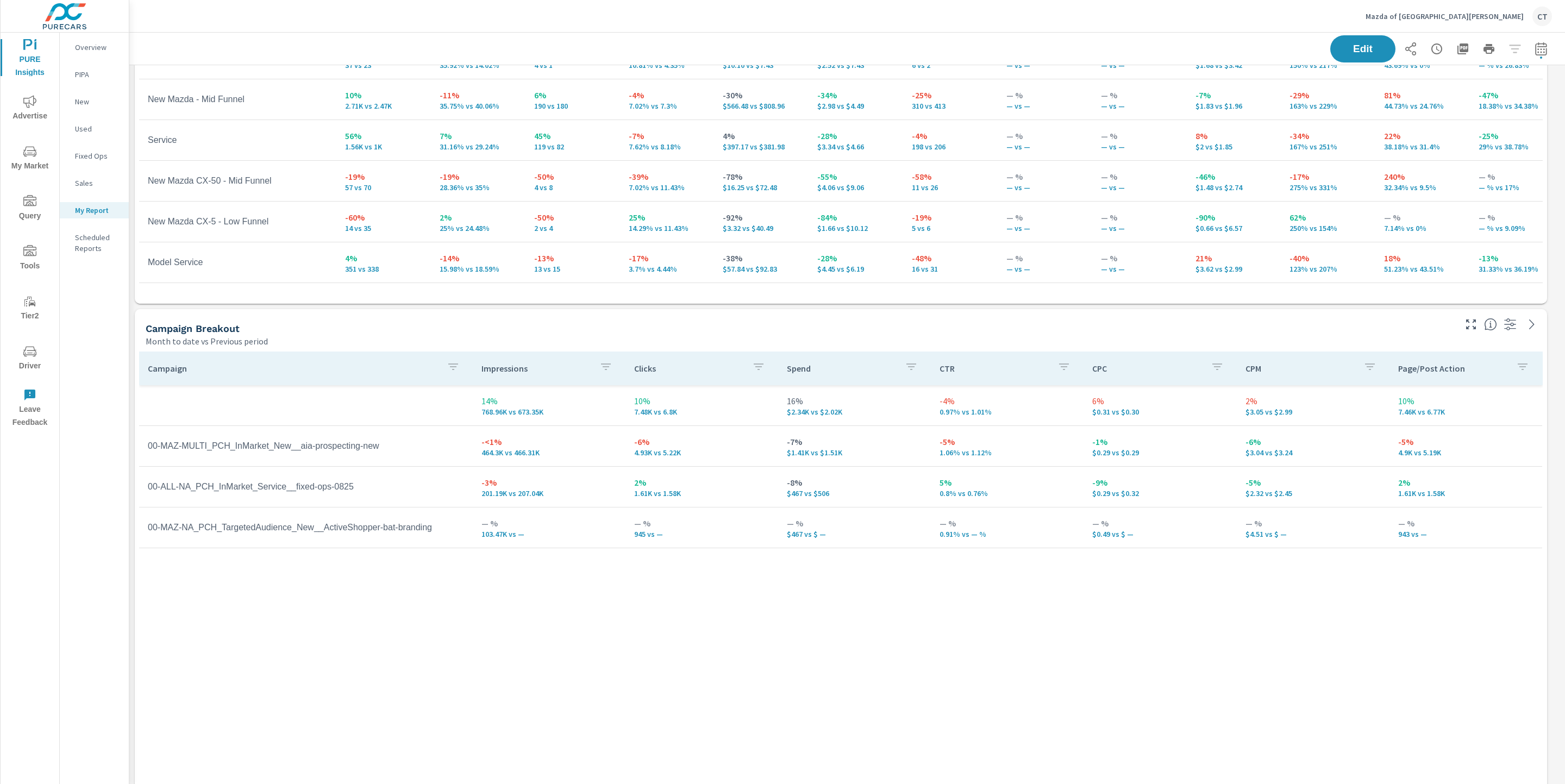
drag, startPoint x: 1153, startPoint y: 562, endPoint x: 1158, endPoint y: 554, distance: 9.4
click at [1153, 562] on div "Campaign Impressions Clicks Spend CTR CPC CPM Page/Post Action 14% 768.96K vs 6…" at bounding box center [841, 566] width 1404 height 431
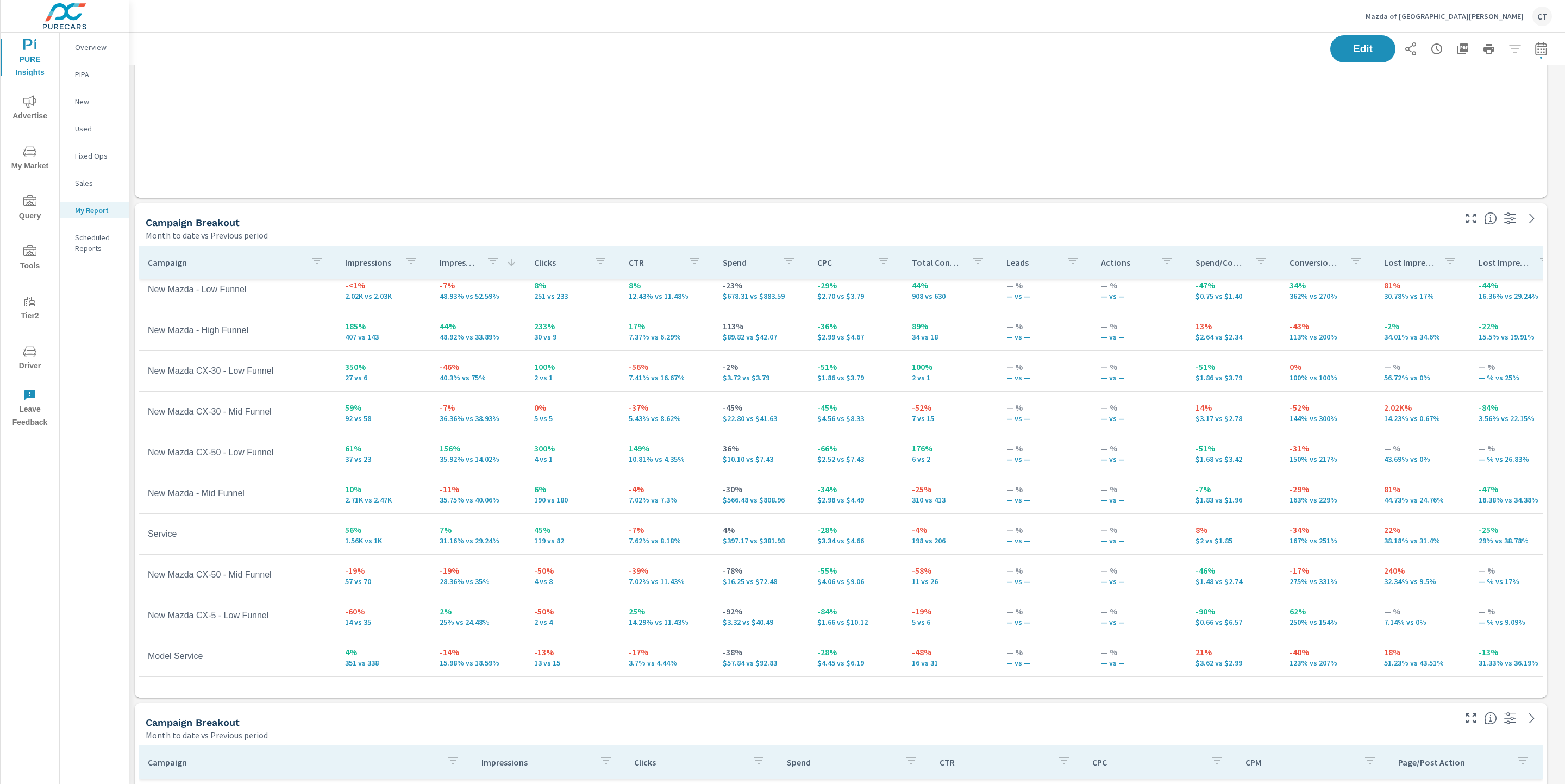
scroll to position [391, 0]
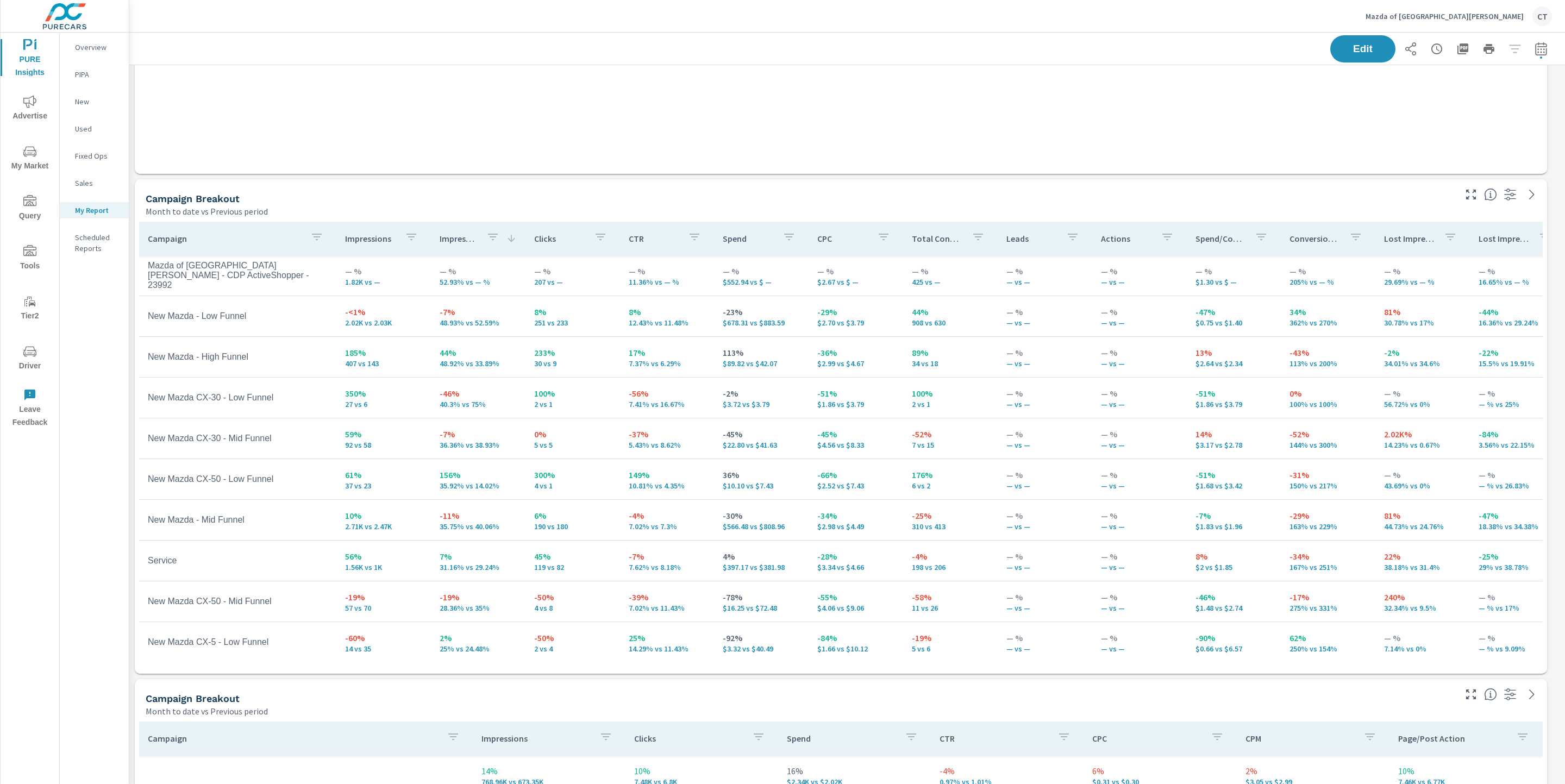
scroll to position [188, 0]
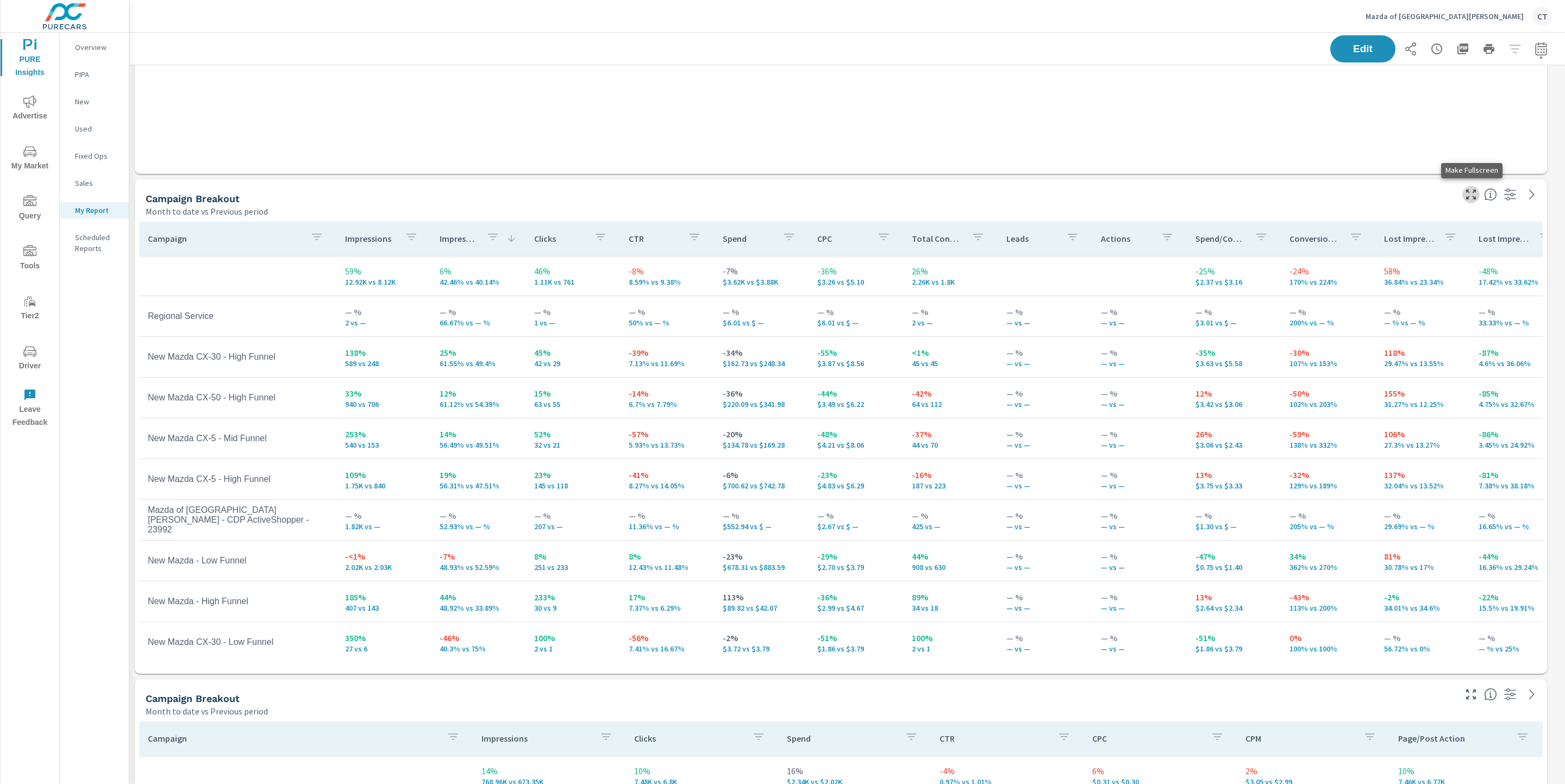
scroll to position [2529, 1448]
click at [1468, 192] on icon "button" at bounding box center [1471, 194] width 10 height 10
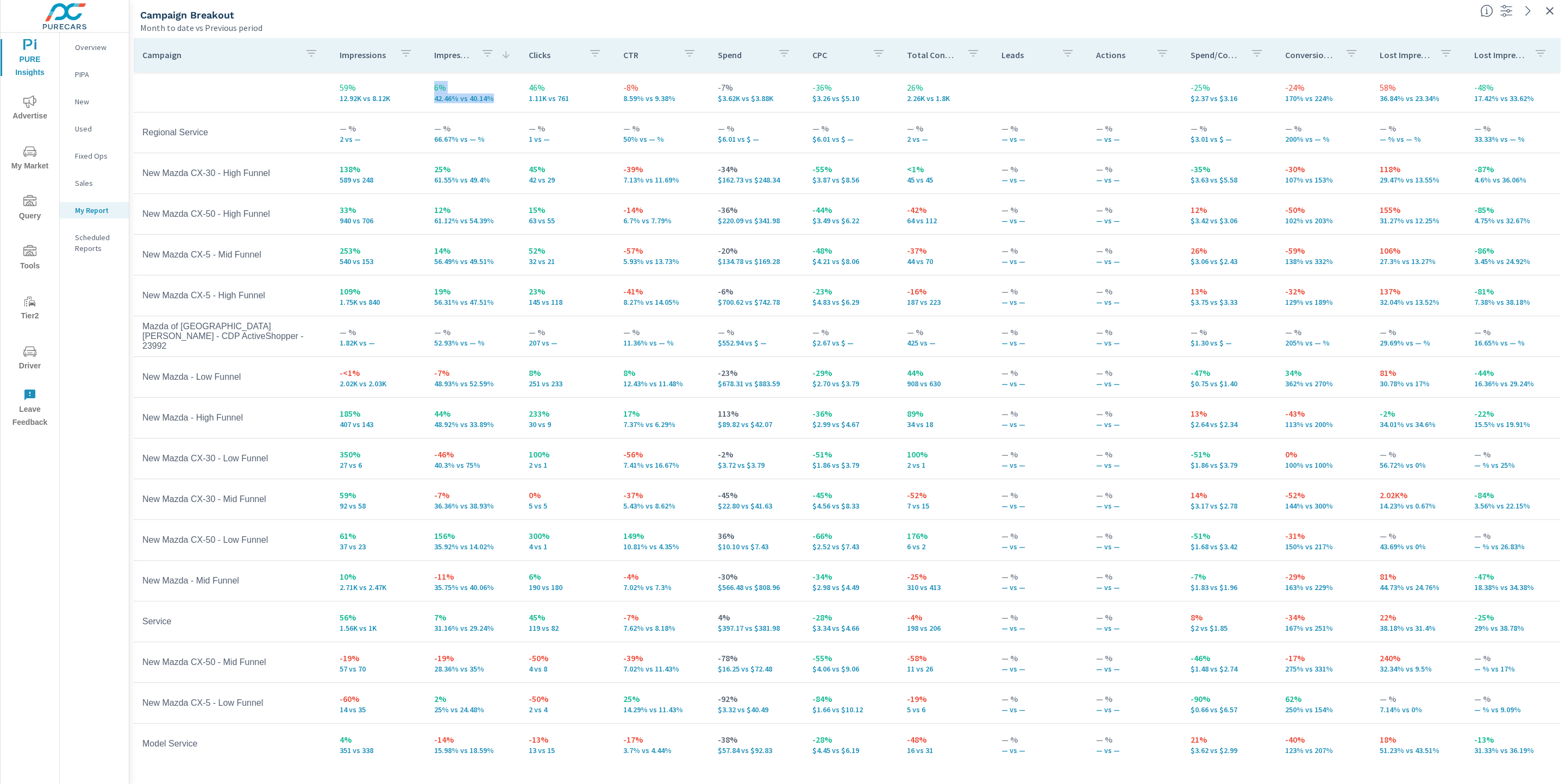
drag, startPoint x: 491, startPoint y: 100, endPoint x: 416, endPoint y: 100, distance: 75.0
click at [416, 100] on tr "59% 12.92K vs 8.12K 6% 42.46% vs 40.14% 46% 1.11K vs 761 -8% 8.59% vs 9.38% -7%…" at bounding box center [846, 91] width 1426 height 41
click at [463, 108] on td "6% 42.46% vs 40.14%" at bounding box center [472, 91] width 95 height 39
drag, startPoint x: 777, startPoint y: 98, endPoint x: 714, endPoint y: 88, distance: 63.8
click at [718, 88] on div "-7% $3.62K vs $3.88K" at bounding box center [757, 92] width 77 height 22
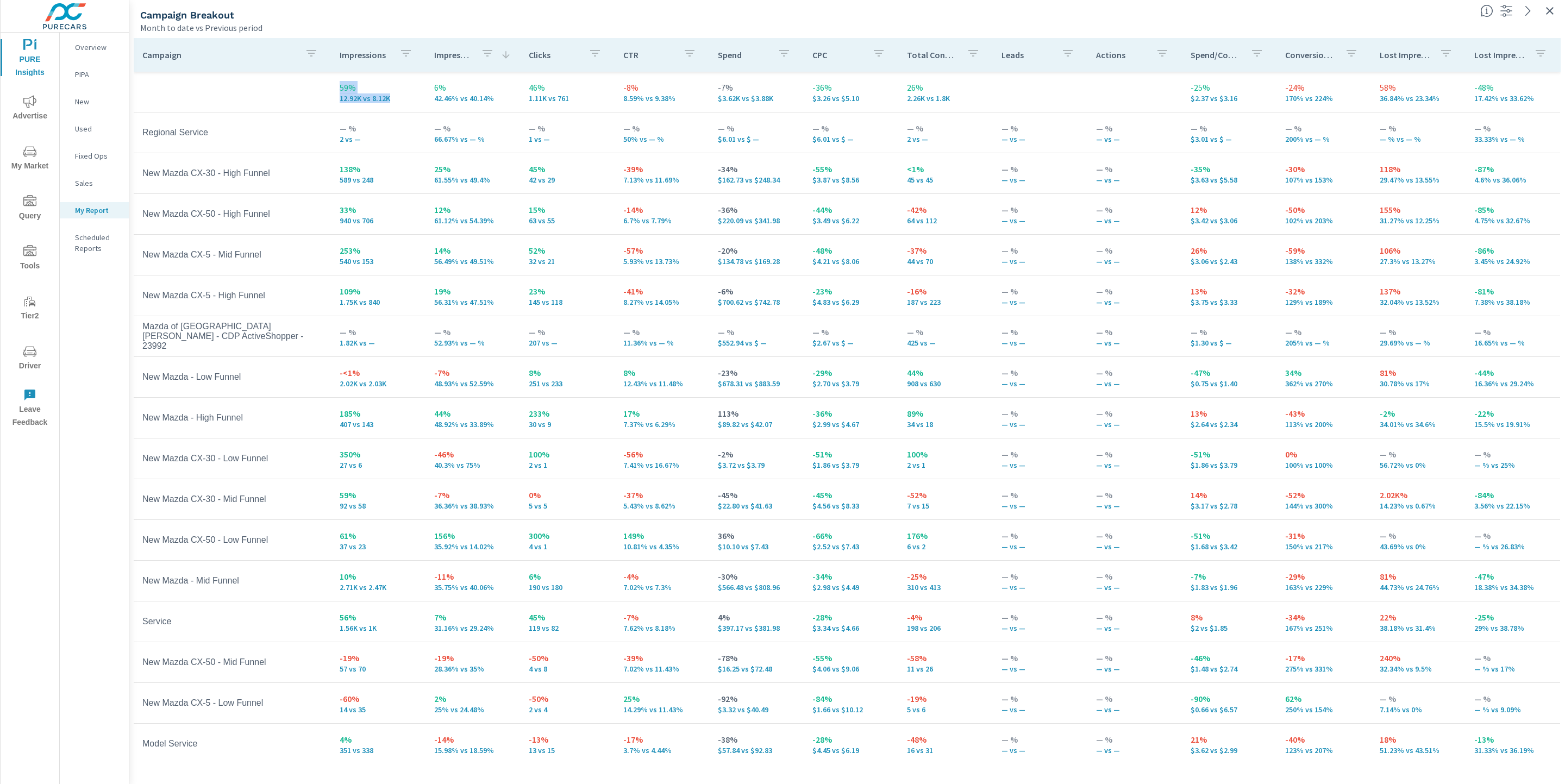
drag, startPoint x: 393, startPoint y: 100, endPoint x: 322, endPoint y: 90, distance: 71.7
click at [322, 90] on tr "59% 12.92K vs 8.12K 6% 42.46% vs 40.14% 46% 1.11K vs 761 -8% 8.59% vs 9.38% -7%…" at bounding box center [846, 91] width 1426 height 41
click at [401, 103] on td "59% 12.92K vs 8.12K" at bounding box center [378, 91] width 95 height 39
click at [306, 53] on icon "button" at bounding box center [311, 53] width 13 height 13
click at [296, 133] on input "Search" at bounding box center [310, 128] width 124 height 22
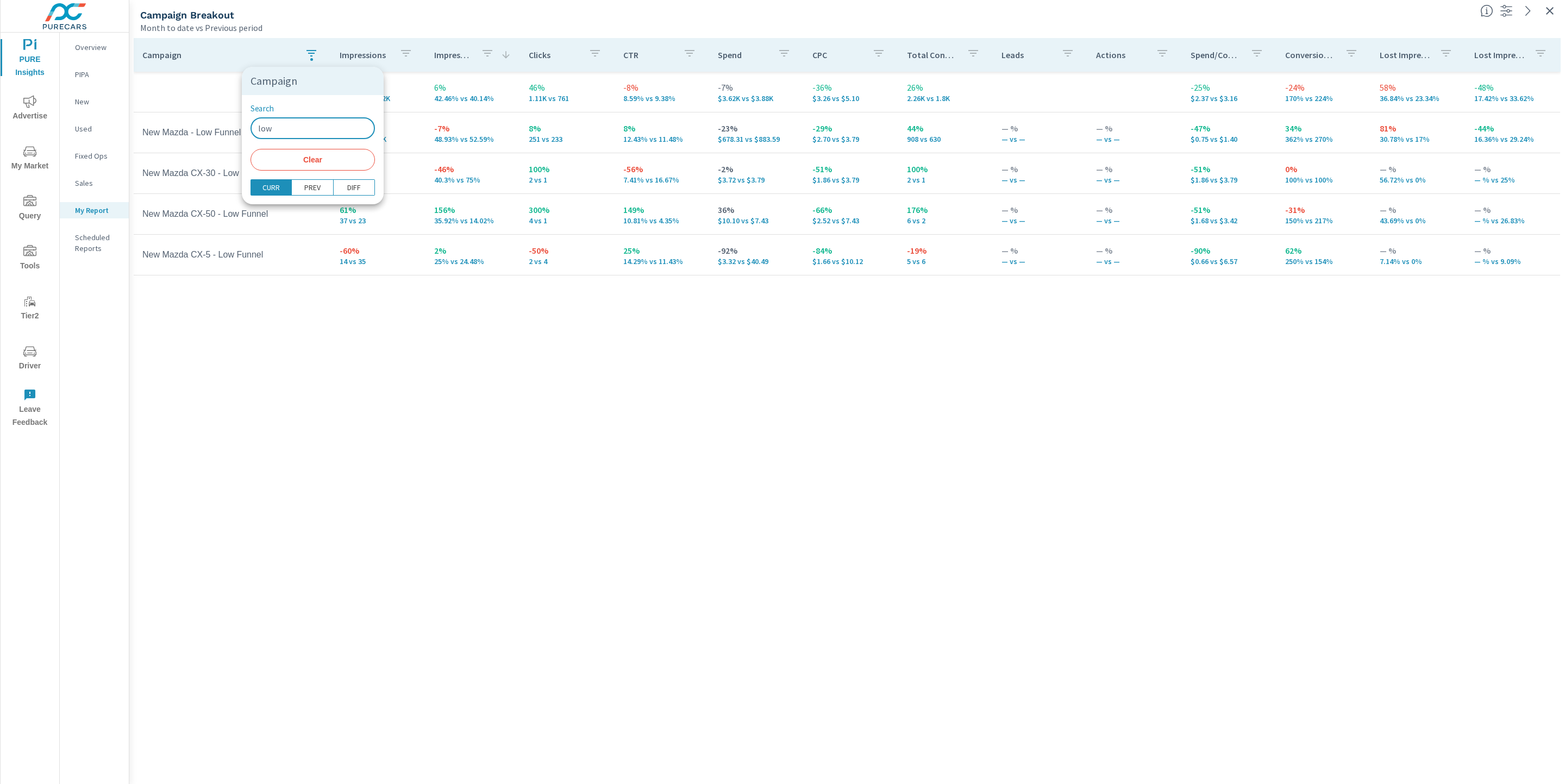
type input "low"
click at [357, 466] on div at bounding box center [782, 392] width 1565 height 784
drag, startPoint x: 374, startPoint y: 182, endPoint x: 332, endPoint y: 166, distance: 44.9
click at [332, 166] on td "350% 27 vs 6" at bounding box center [378, 173] width 95 height 39
click at [654, 345] on div "Campaign Impressions Impression Share Clicks CTR Spend CPC Total Conversions Le…" at bounding box center [847, 401] width 1427 height 725
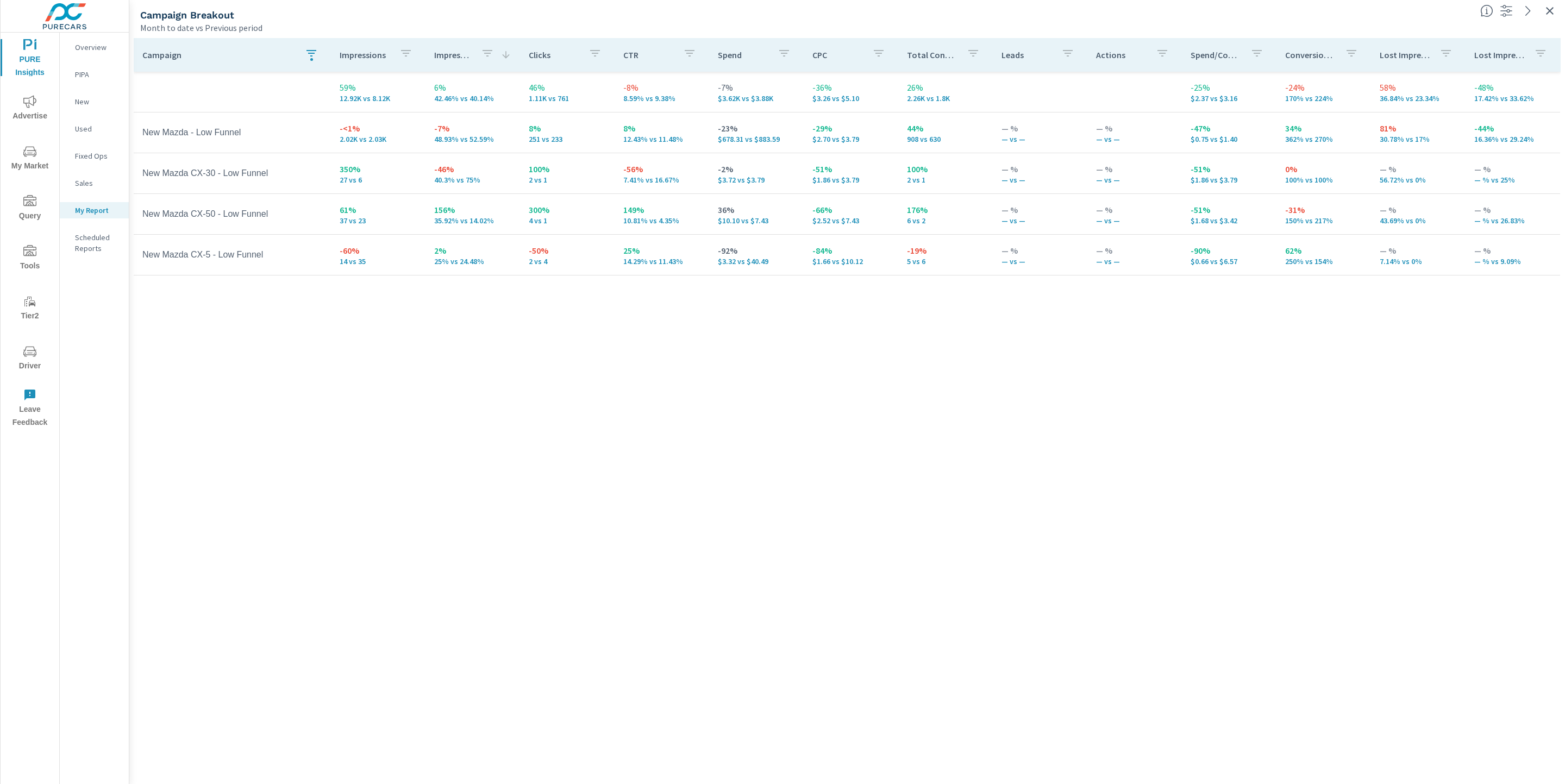
click at [1547, 12] on icon "button" at bounding box center [1550, 11] width 13 height 13
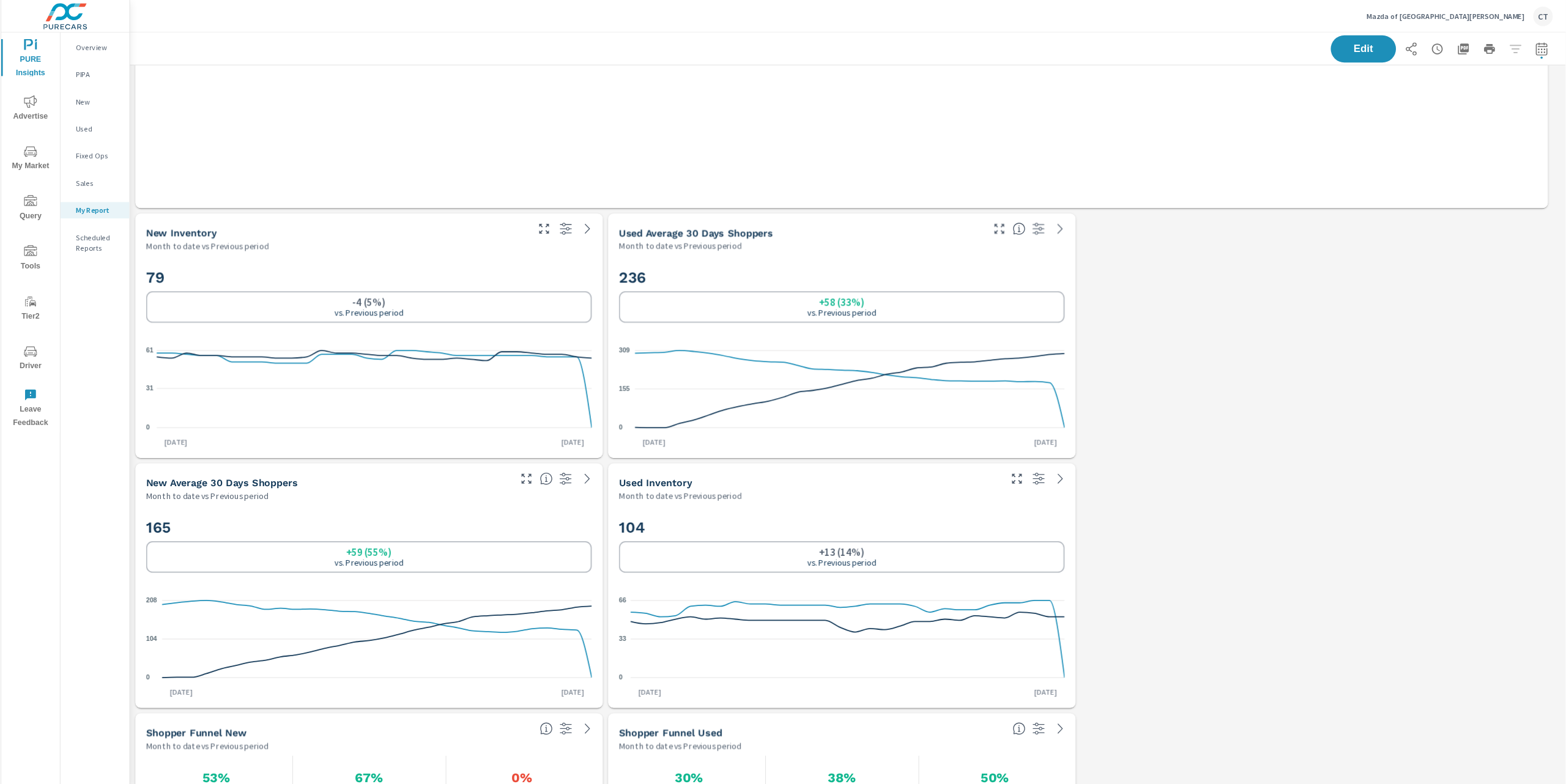
scroll to position [1532, 0]
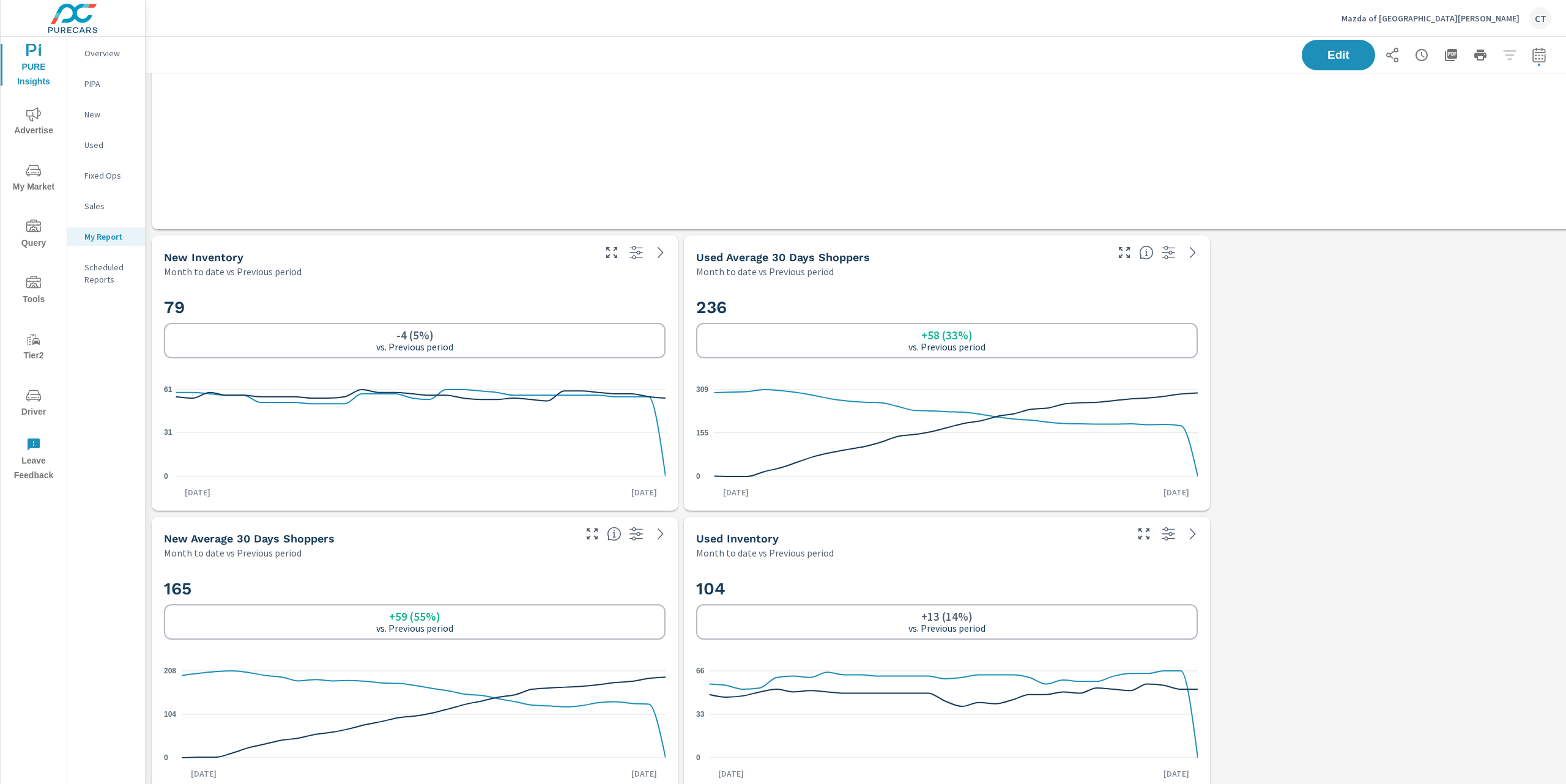
scroll to position [2847, 1437]
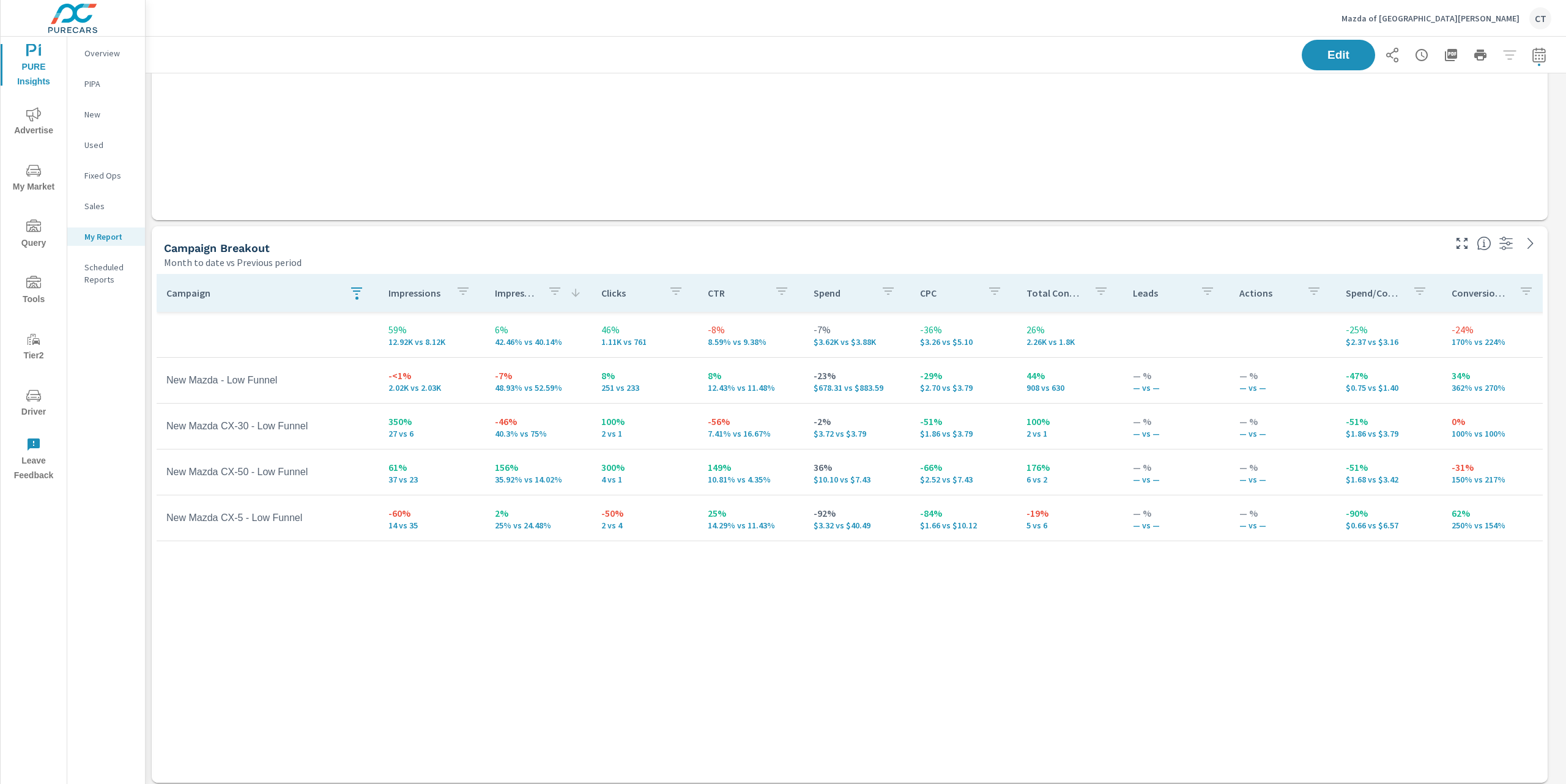
scroll to position [419, 0]
click at [351, 291] on icon "button" at bounding box center [356, 287] width 15 height 15
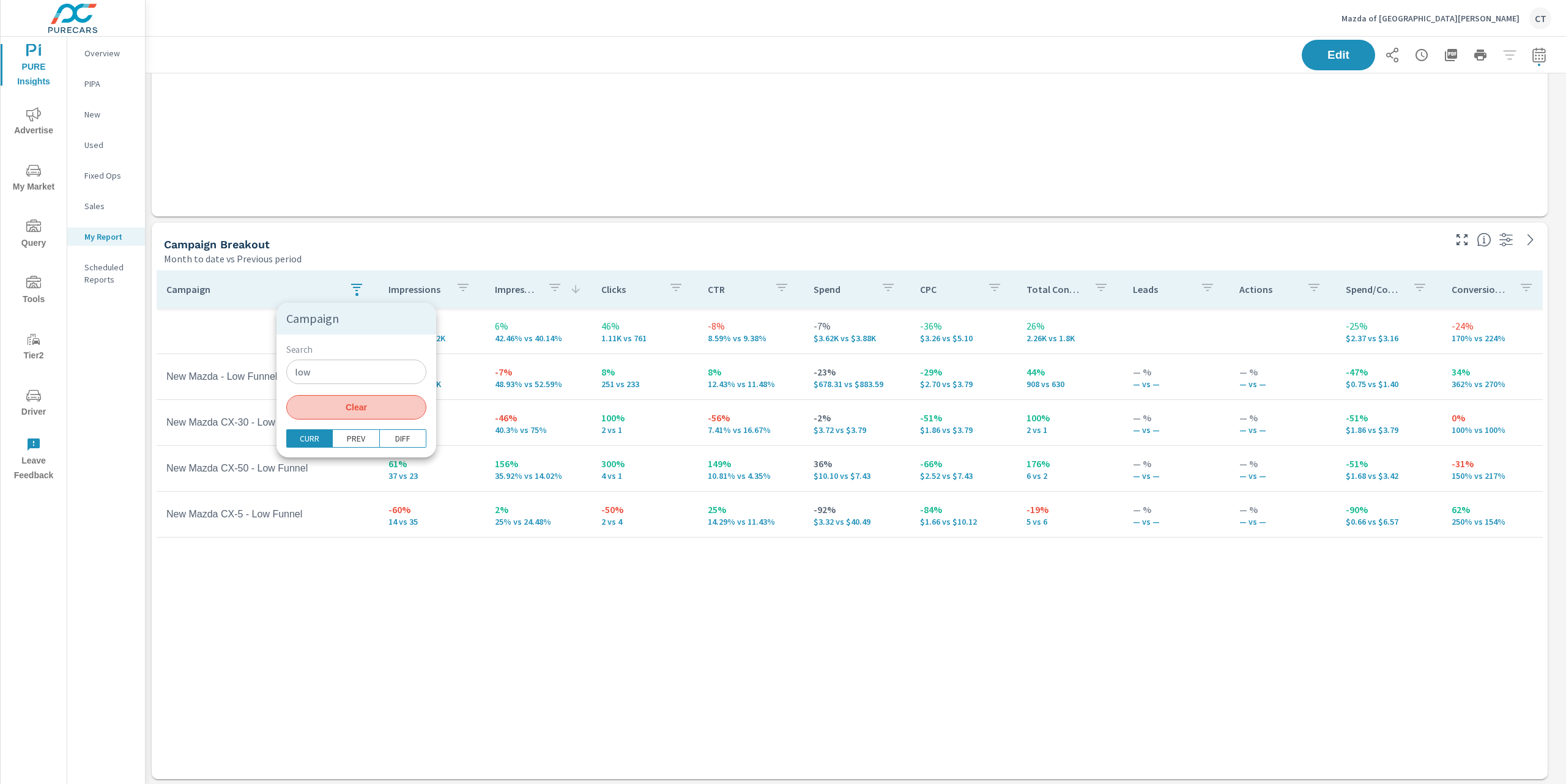
click at [357, 409] on span "Clear" at bounding box center [356, 407] width 126 height 11
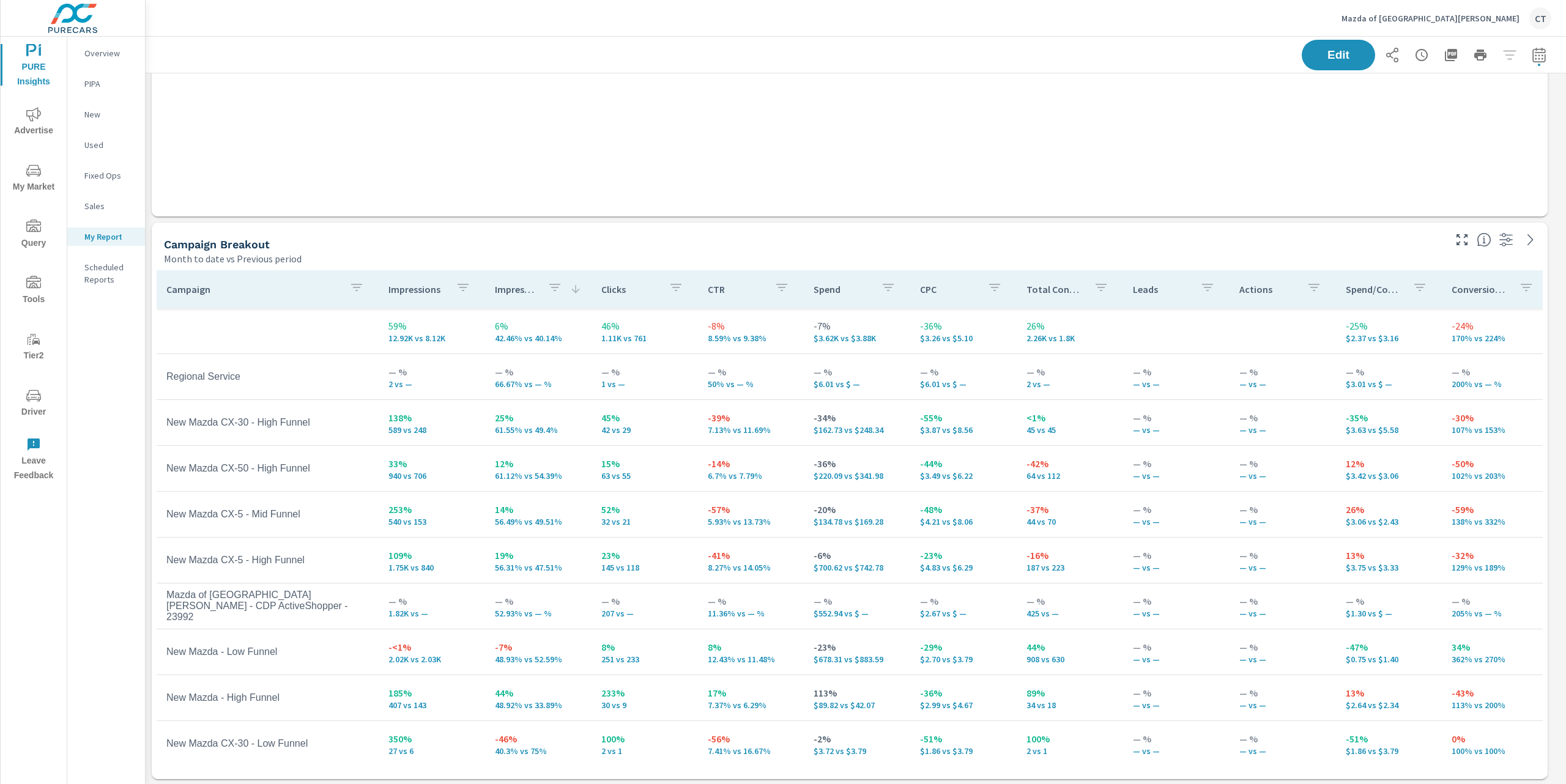
click at [563, 181] on div "Channel Spend Impressions Clicks CTR 1% $5.97K vs $5.89K 15% 781.88K vs 681.47K…" at bounding box center [850, 14] width 1386 height 360
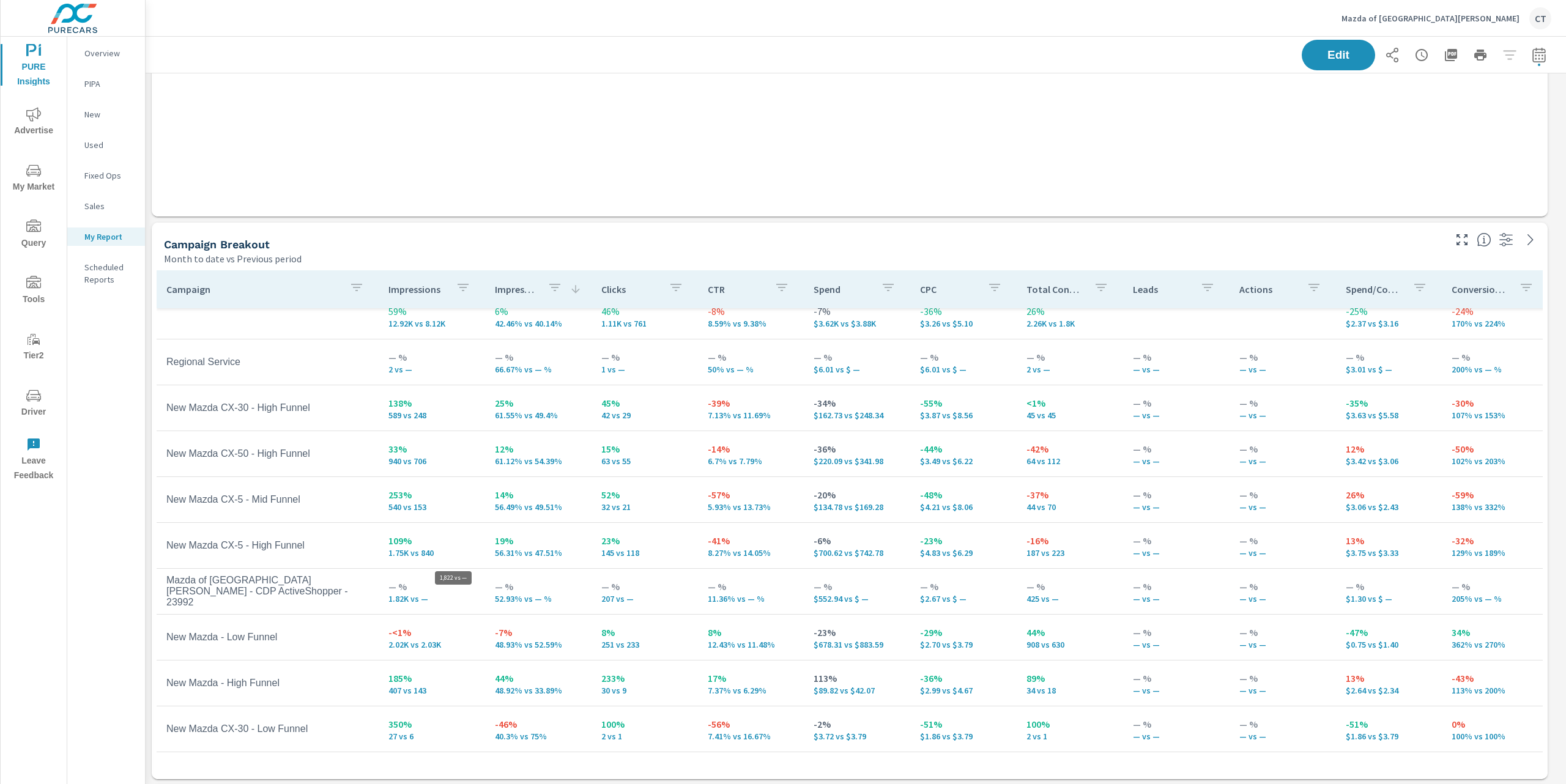
scroll to position [2847, 1437]
drag, startPoint x: 335, startPoint y: 601, endPoint x: 159, endPoint y: 588, distance: 176.5
click at [159, 588] on td "Mazda of Fort Walton Beach - CDP ActiveShopper - 23992" at bounding box center [268, 591] width 222 height 53
click at [321, 603] on td "Mazda of Fort Walton Beach - CDP ActiveShopper - 23992" at bounding box center [268, 591] width 222 height 53
click at [521, 191] on div "Channel Spend Impressions Clicks CTR 1% $5.97K vs $5.89K 15% 781.88K vs 681.47K…" at bounding box center [850, 14] width 1386 height 360
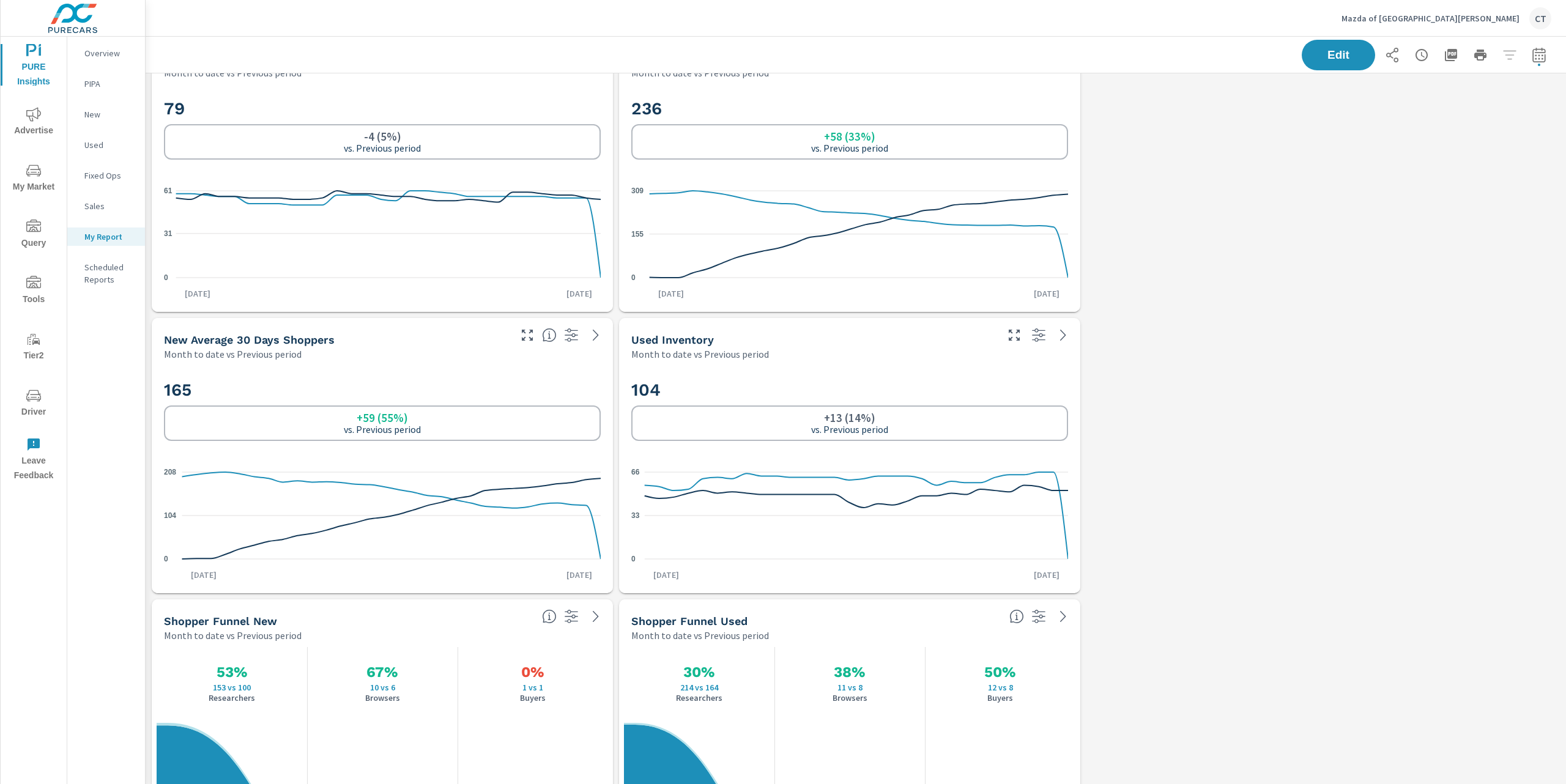
scroll to position [1730, 0]
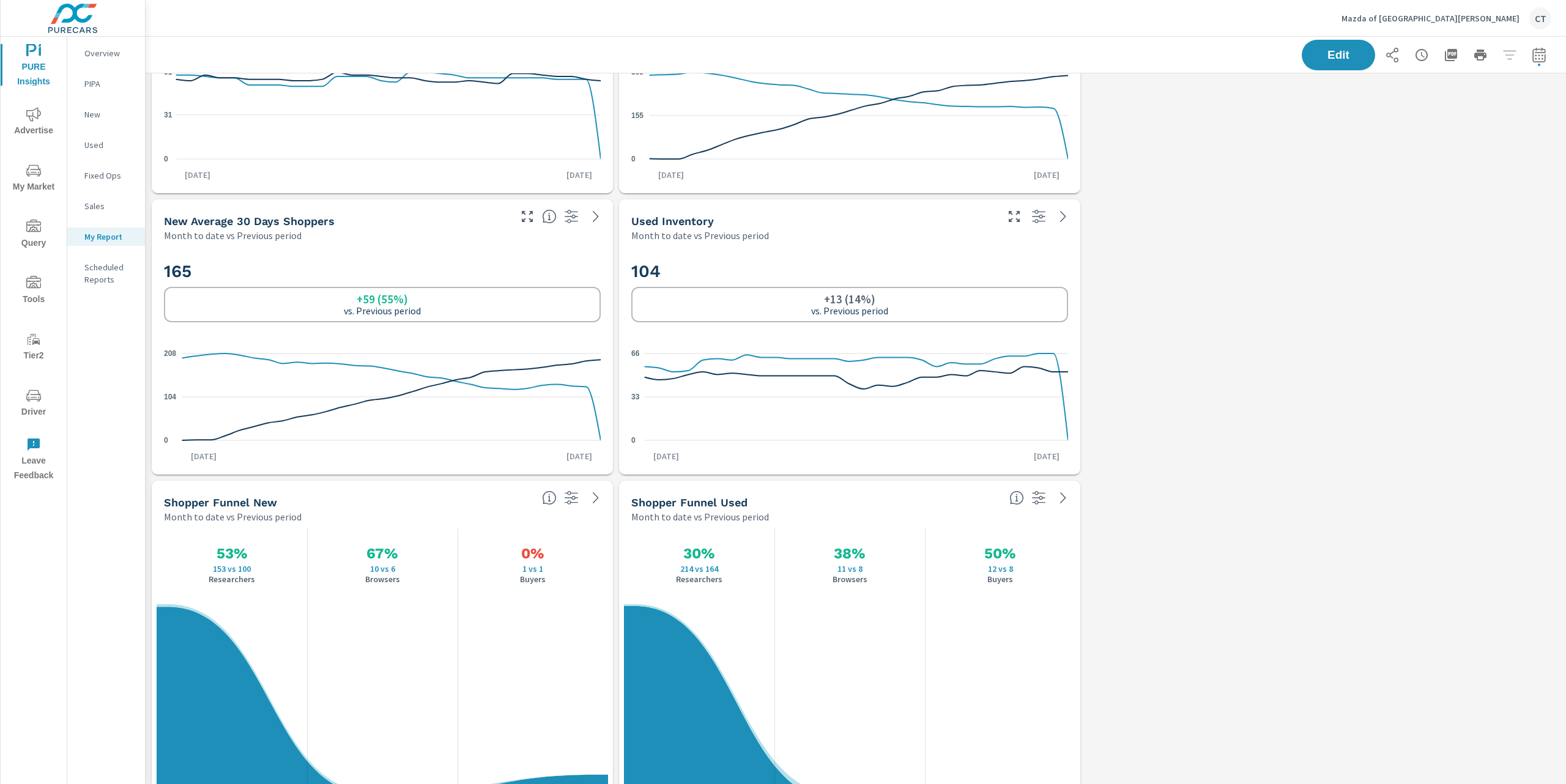
scroll to position [1875, 0]
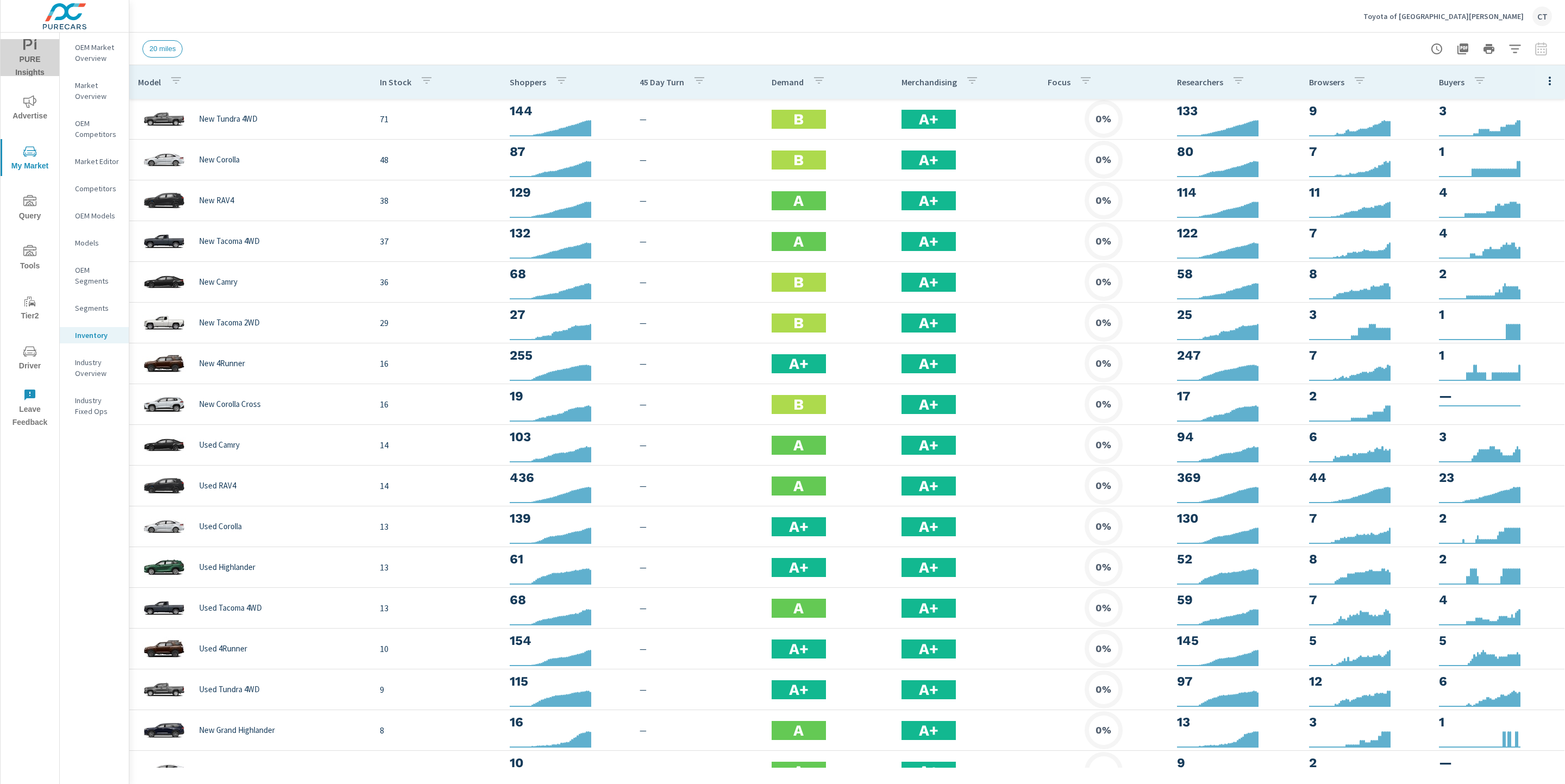
click at [21, 53] on span "PURE Insights" at bounding box center [30, 59] width 52 height 41
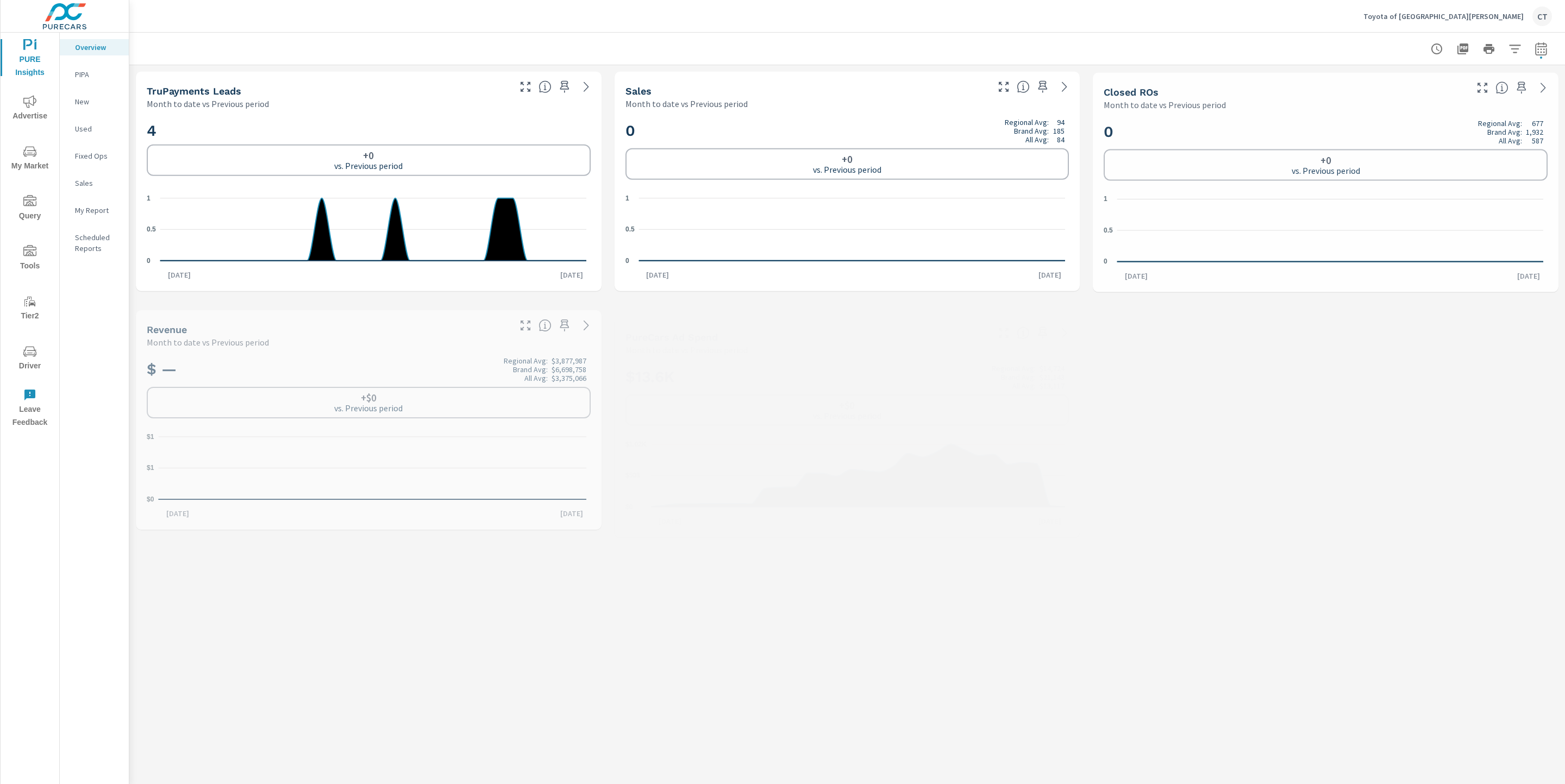
click at [1535, 50] on icon "button" at bounding box center [1541, 49] width 13 height 13
select select "Month to date"
select select "Previous period"
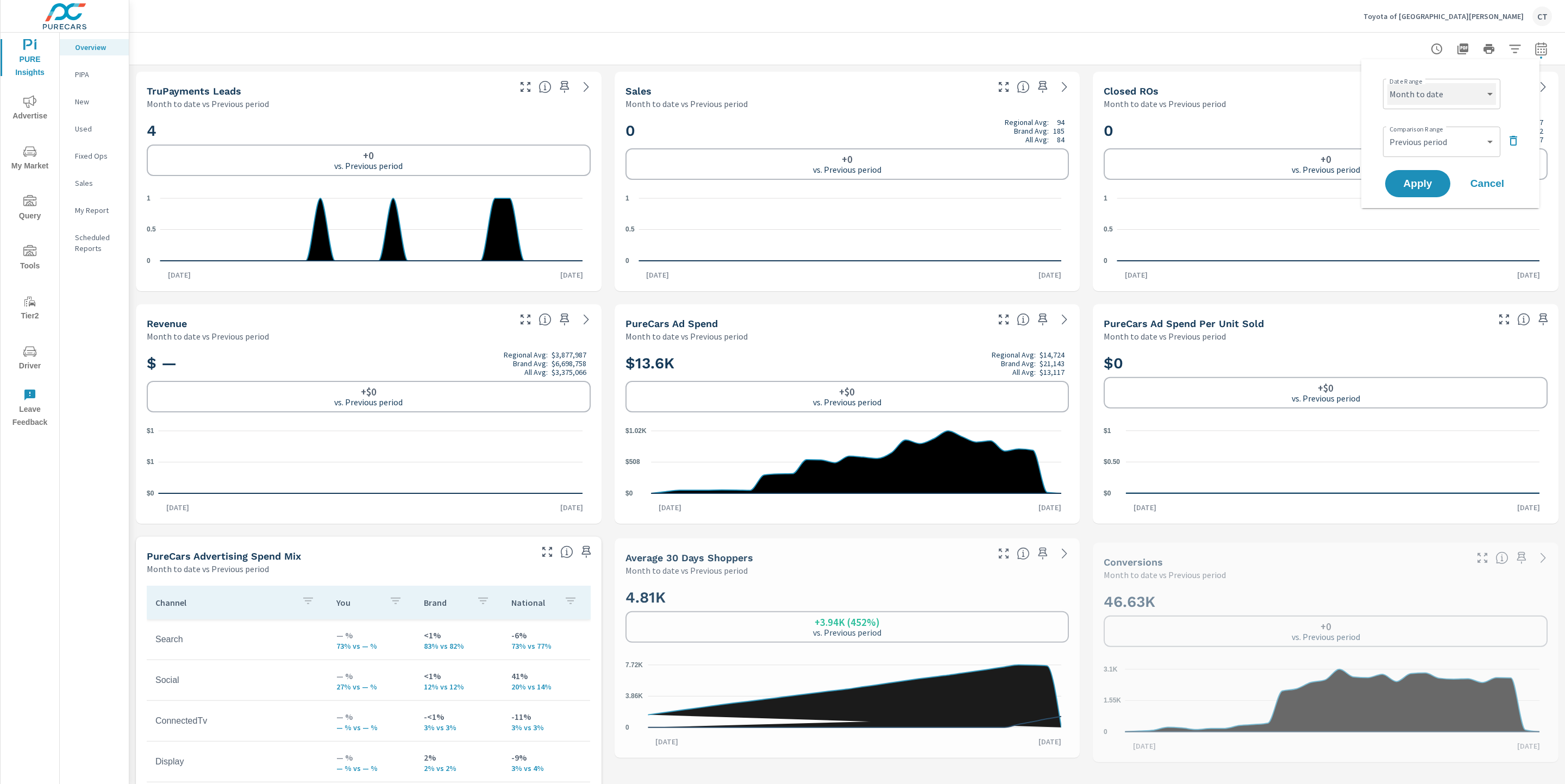
click at [1442, 99] on select "Custom Yesterday Last week Last 7 days Last 14 days Last 30 days Last 45 days L…" at bounding box center [1441, 94] width 109 height 22
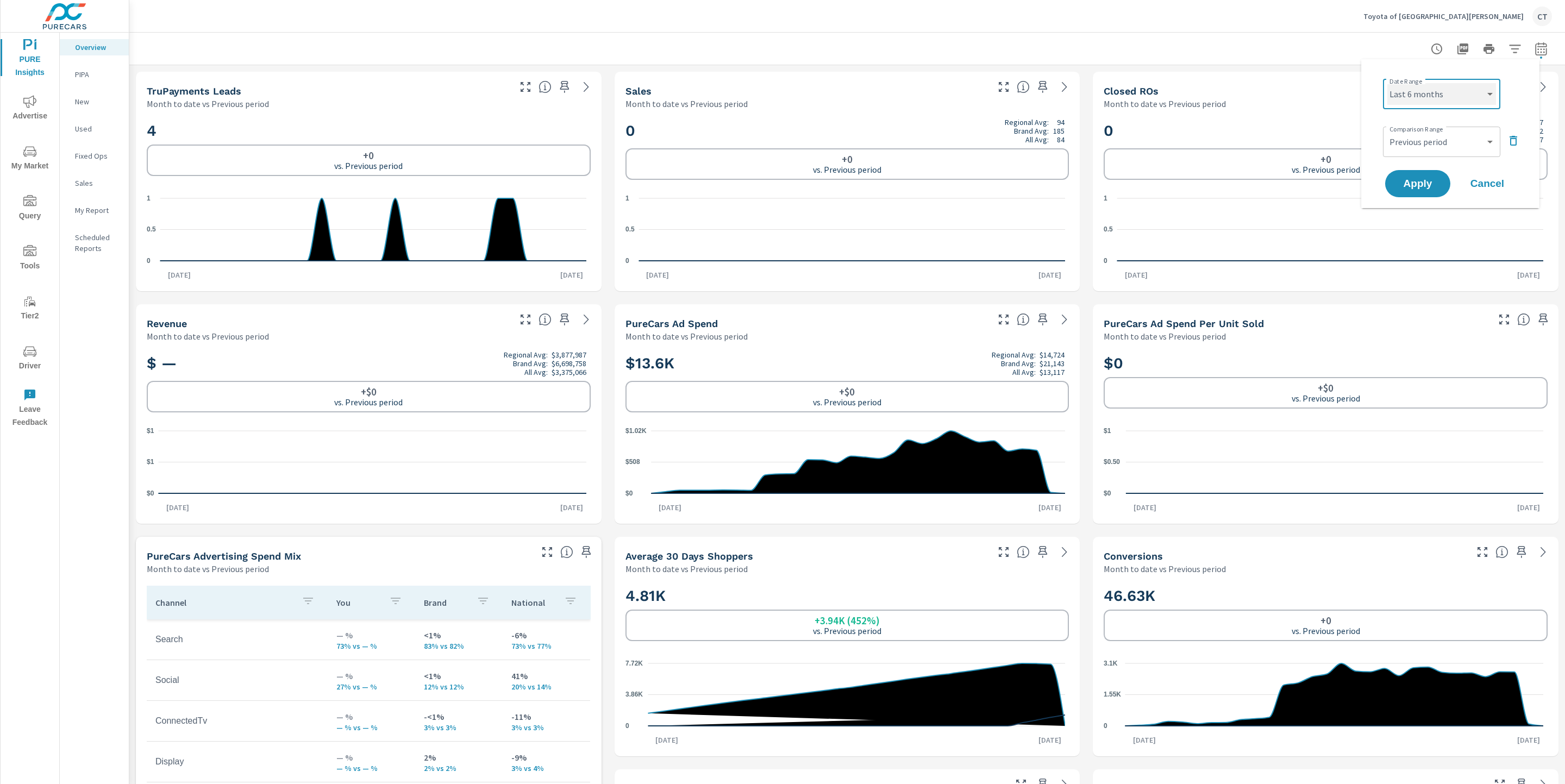
click at [1387, 83] on select "Custom Yesterday Last week Last 7 days Last 14 days Last 30 days Last 45 days L…" at bounding box center [1441, 94] width 109 height 22
select select "Last 6 months"
click at [1426, 184] on span "Apply" at bounding box center [1417, 184] width 44 height 10
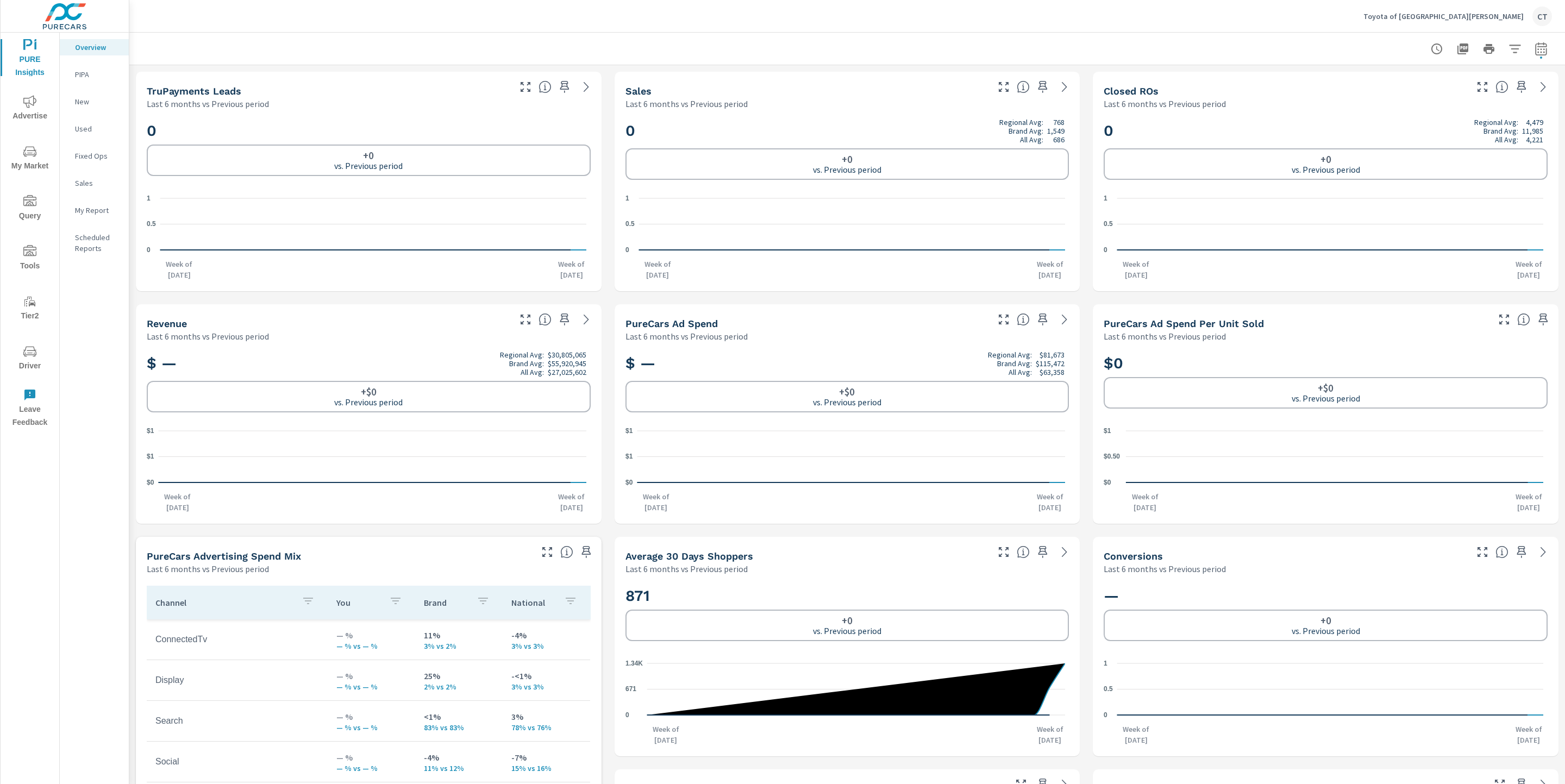
click at [13, 151] on span "My Market" at bounding box center [30, 158] width 52 height 28
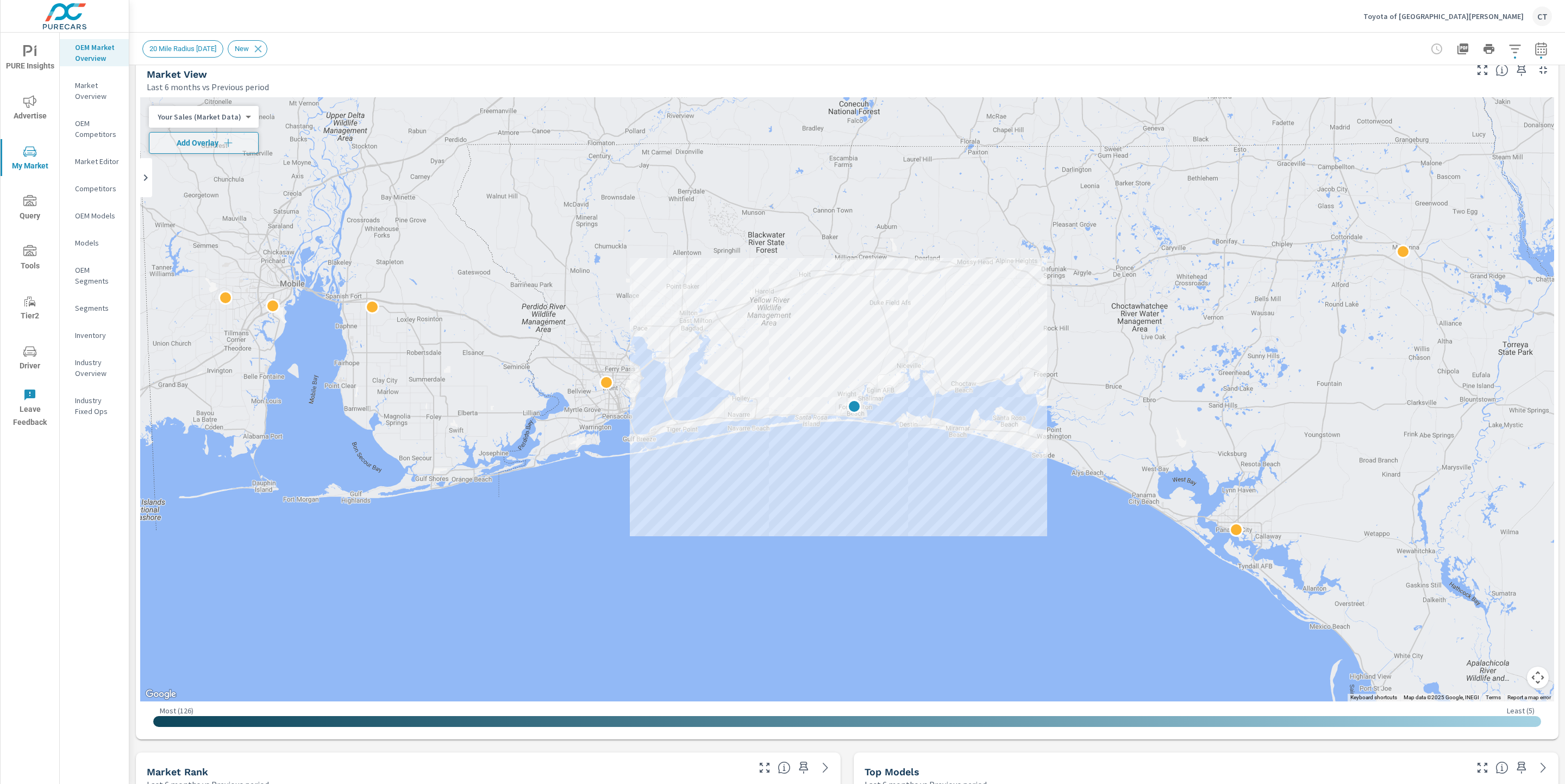
scroll to position [15, 0]
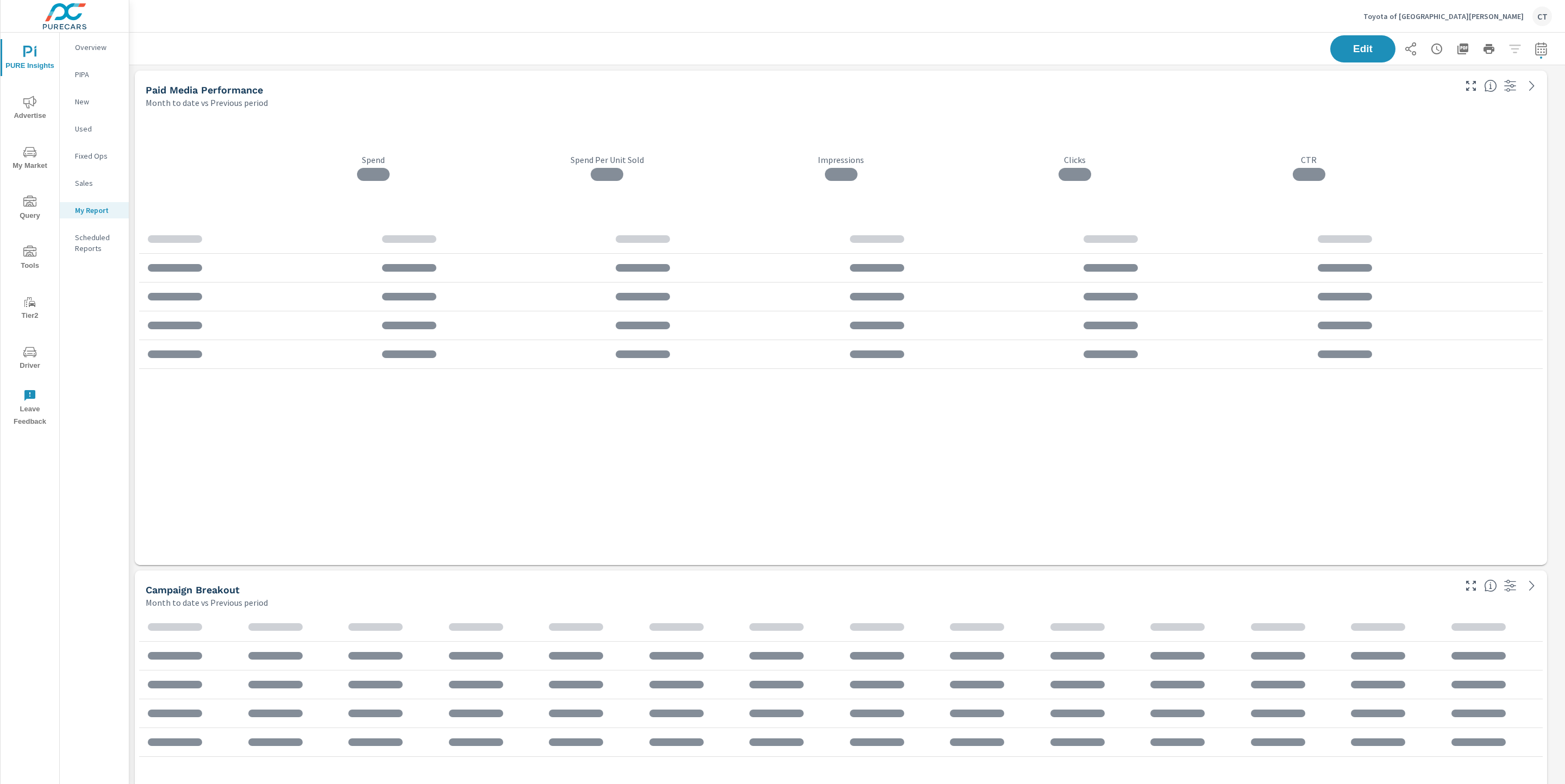
scroll to position [3029, 1448]
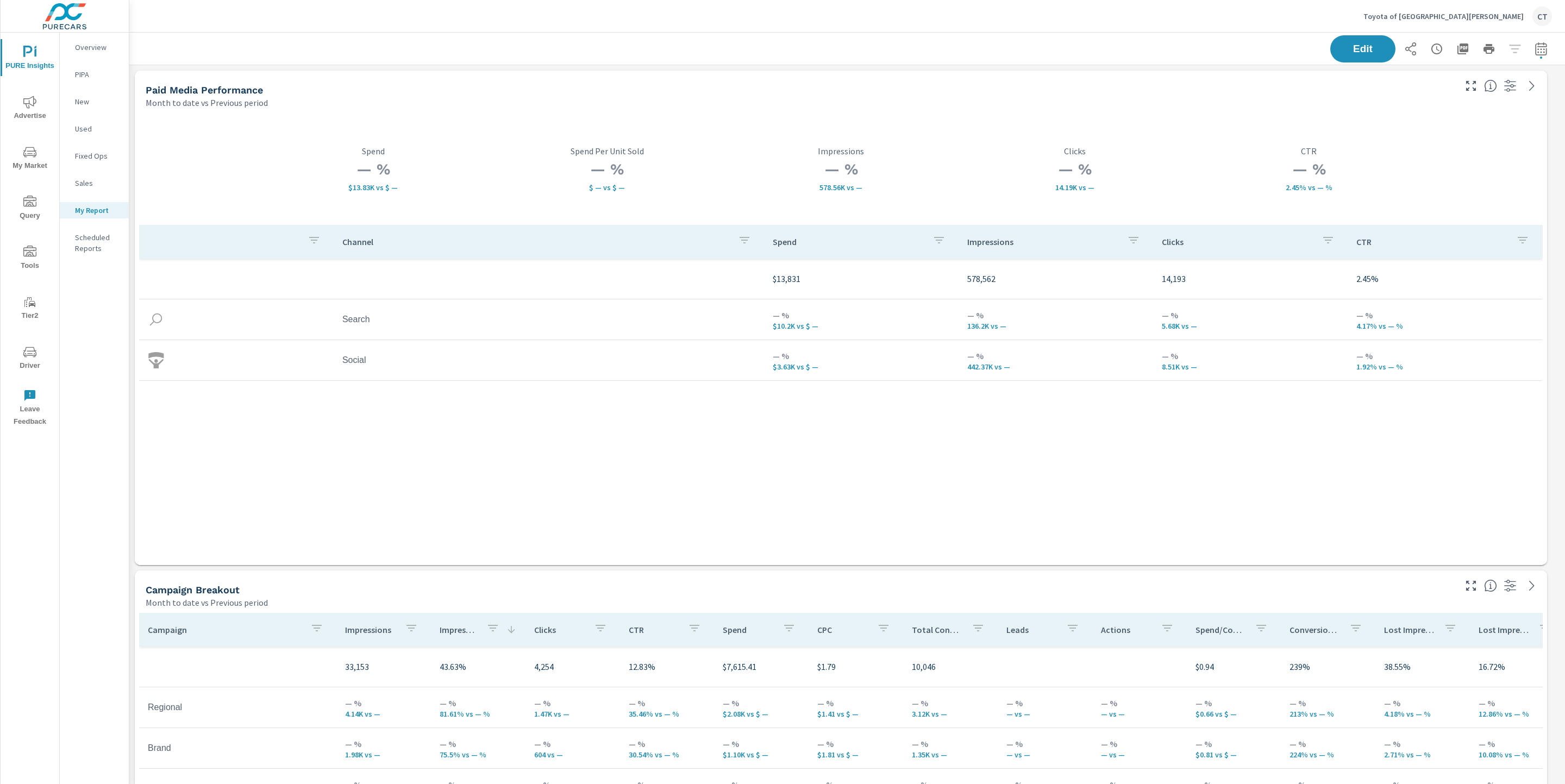
click at [28, 100] on icon "nav menu" at bounding box center [30, 102] width 13 height 13
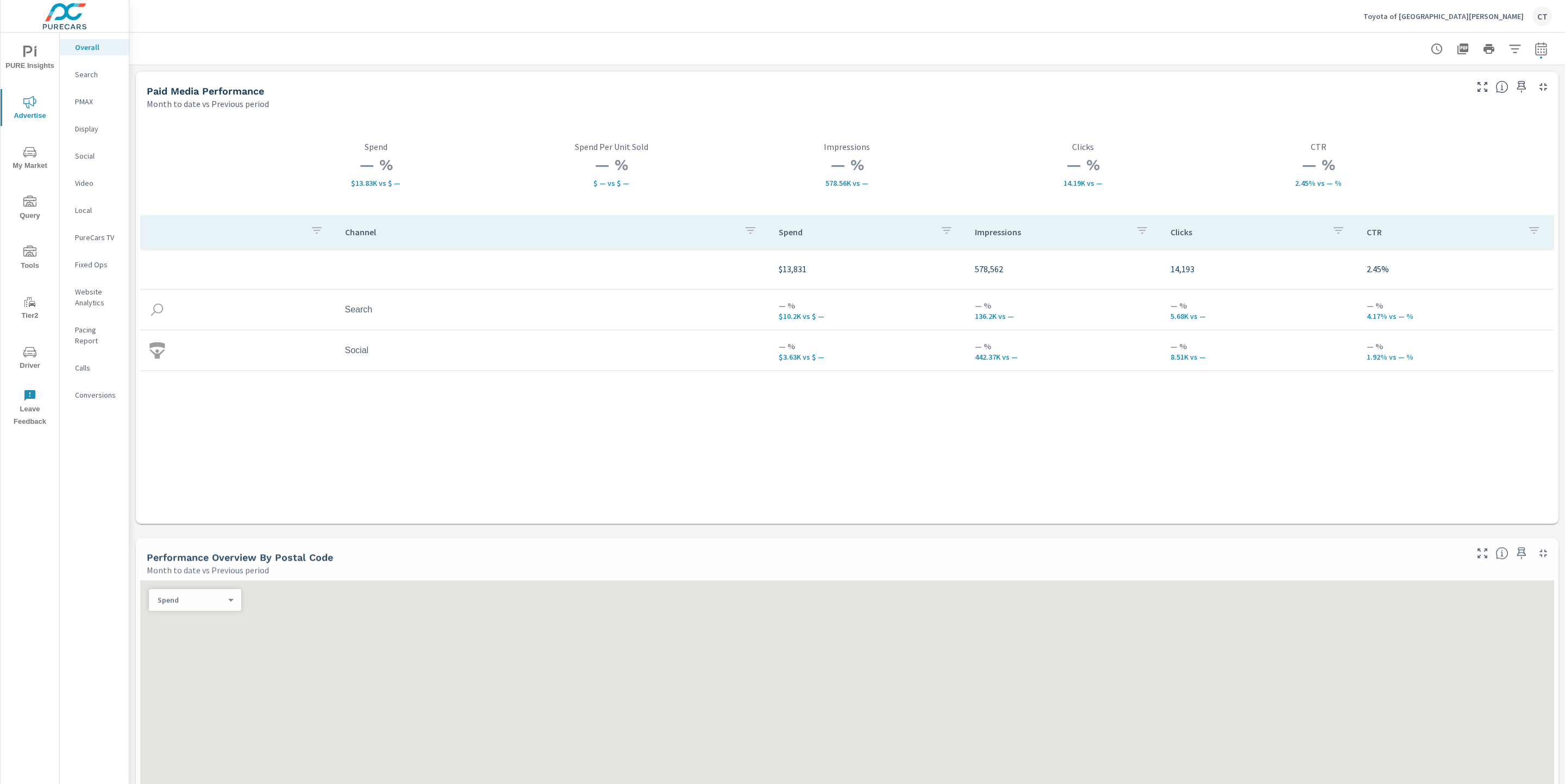
click at [98, 79] on p "Search" at bounding box center [97, 74] width 45 height 11
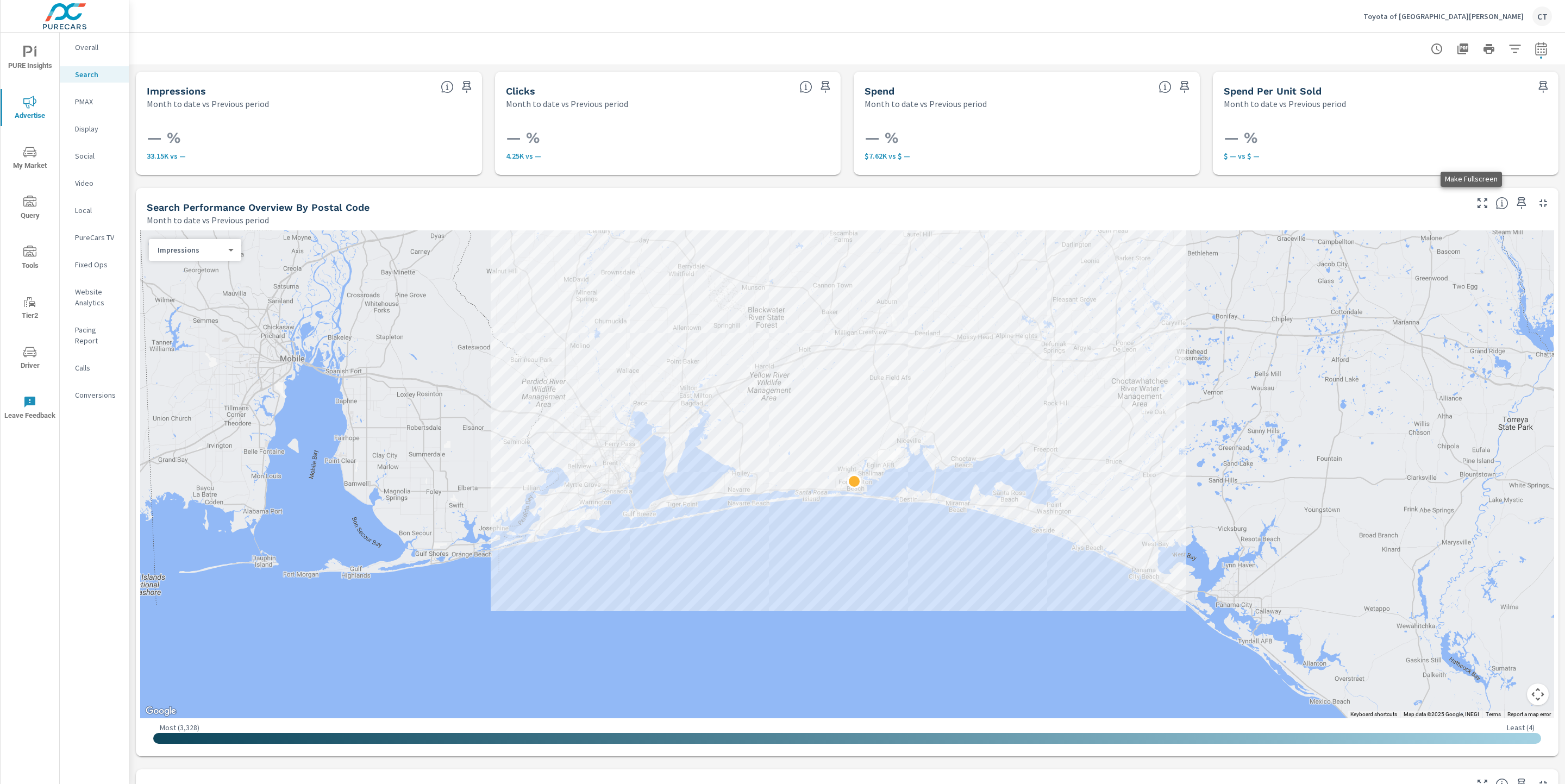
click at [1476, 204] on icon "button" at bounding box center [1482, 203] width 13 height 13
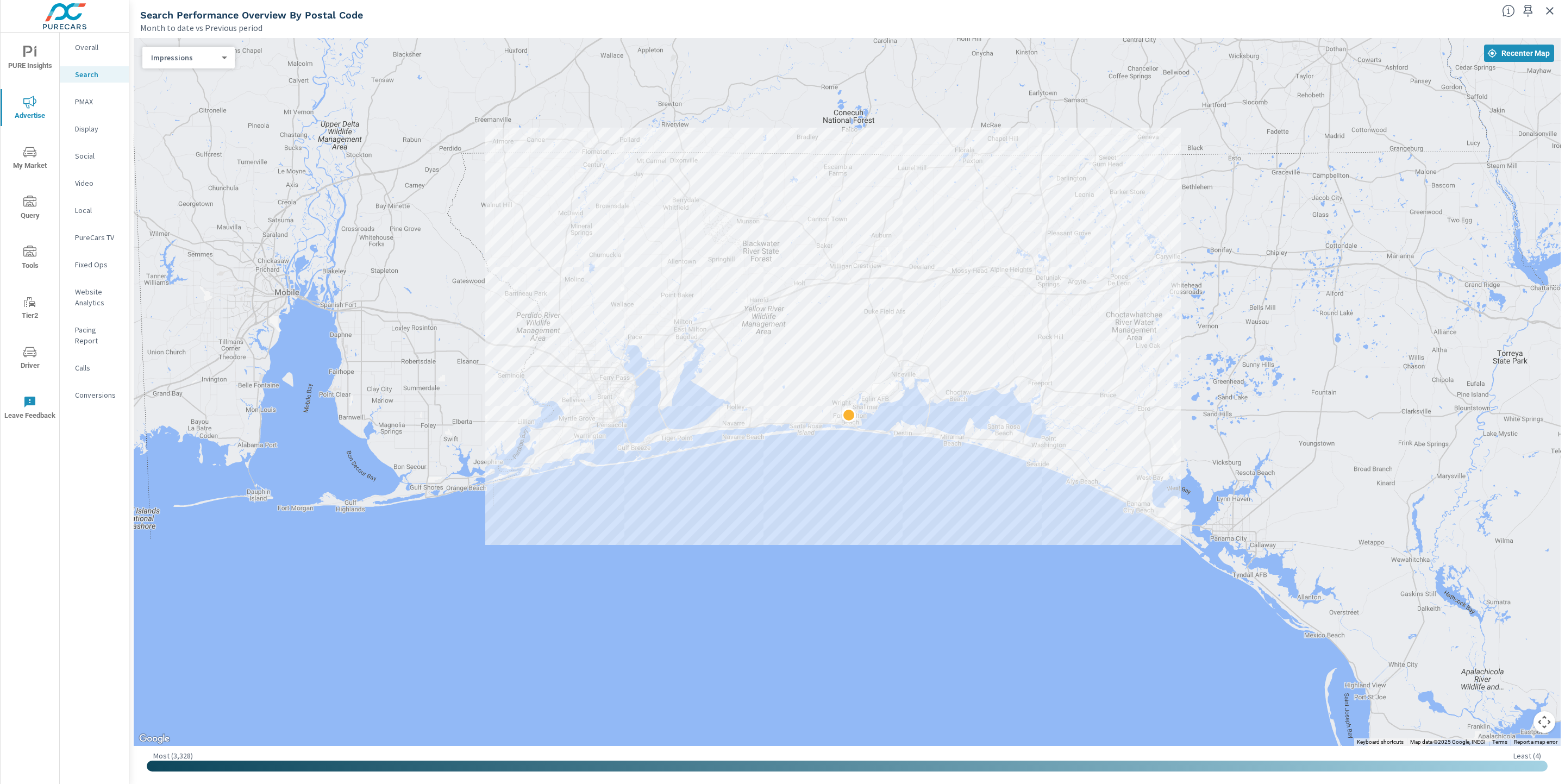
drag, startPoint x: 1393, startPoint y: 296, endPoint x: 1380, endPoint y: 324, distance: 30.9
click at [1380, 324] on div at bounding box center [847, 392] width 1427 height 708
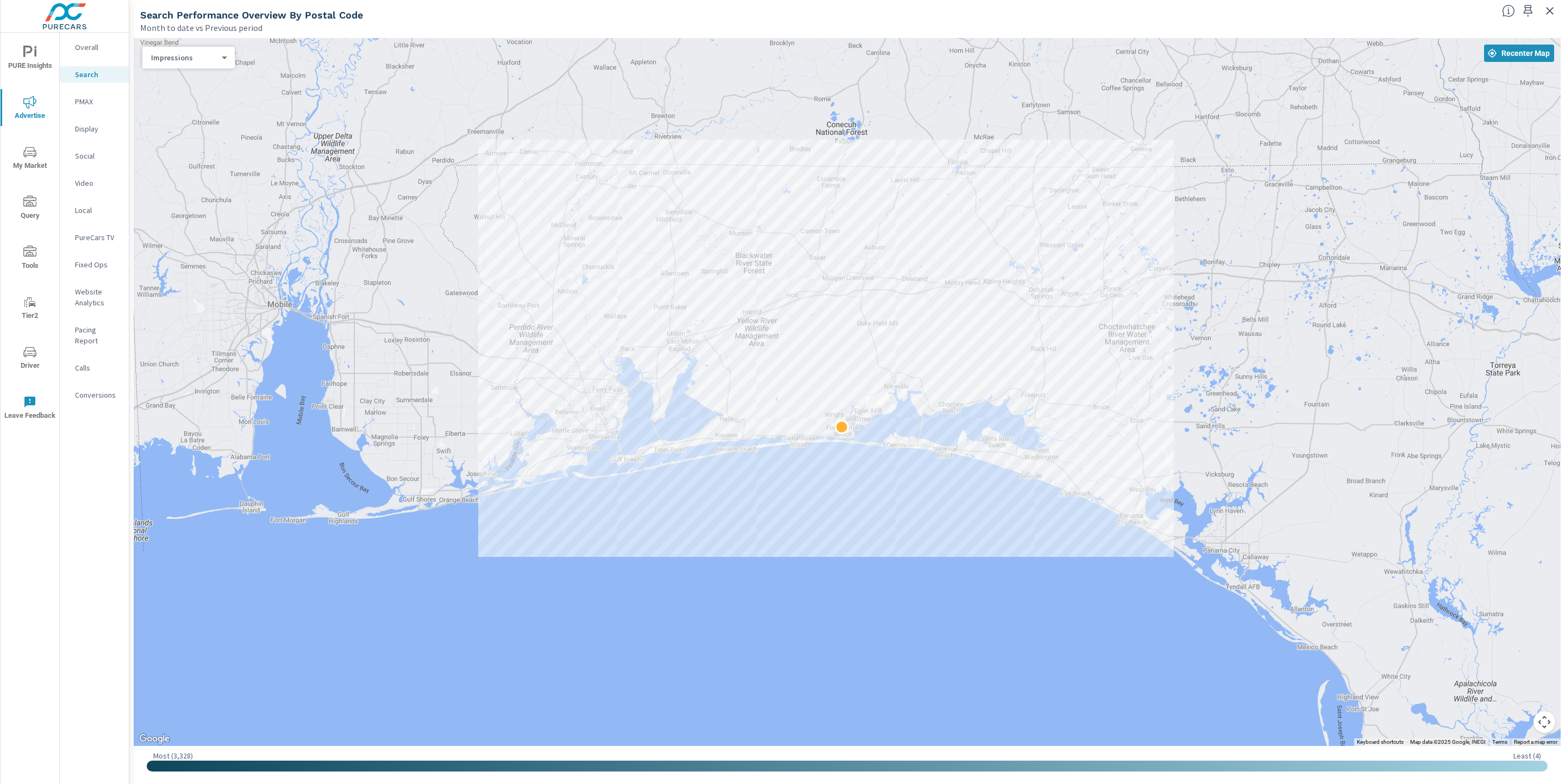
click at [186, 67] on div "Impressions 0 ​" at bounding box center [188, 58] width 92 height 22
click at [194, 50] on div "Impressions 0 ​" at bounding box center [188, 58] width 92 height 22
click at [199, 54] on body "PURE Insights Advertise My Market Query Tools Tier2 Driver Leave Feedback Overa…" at bounding box center [782, 392] width 1565 height 784
click at [179, 88] on li "Spend" at bounding box center [184, 92] width 84 height 17
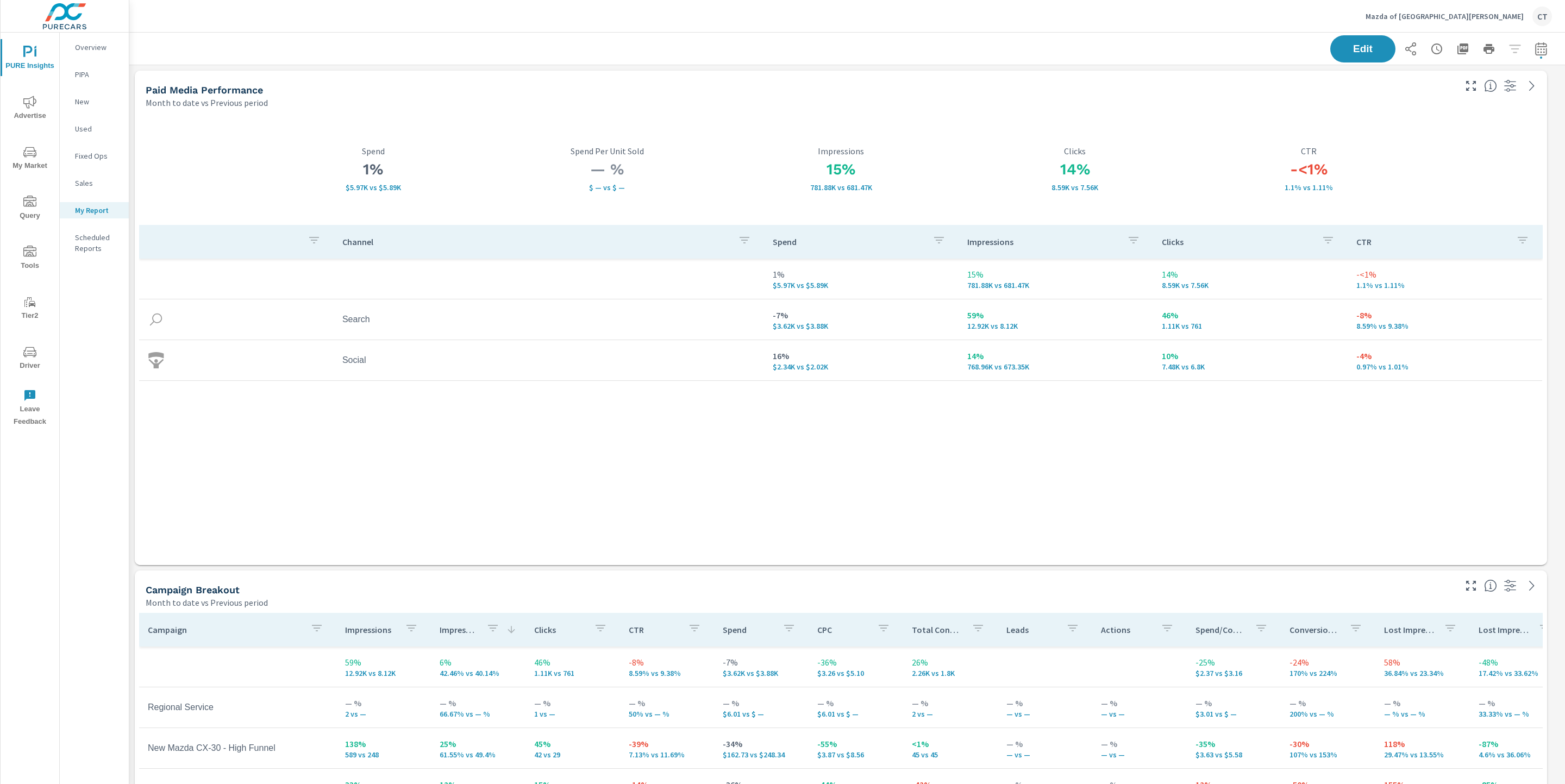
scroll to position [285, 0]
click at [15, 99] on span "Advertise" at bounding box center [30, 108] width 52 height 26
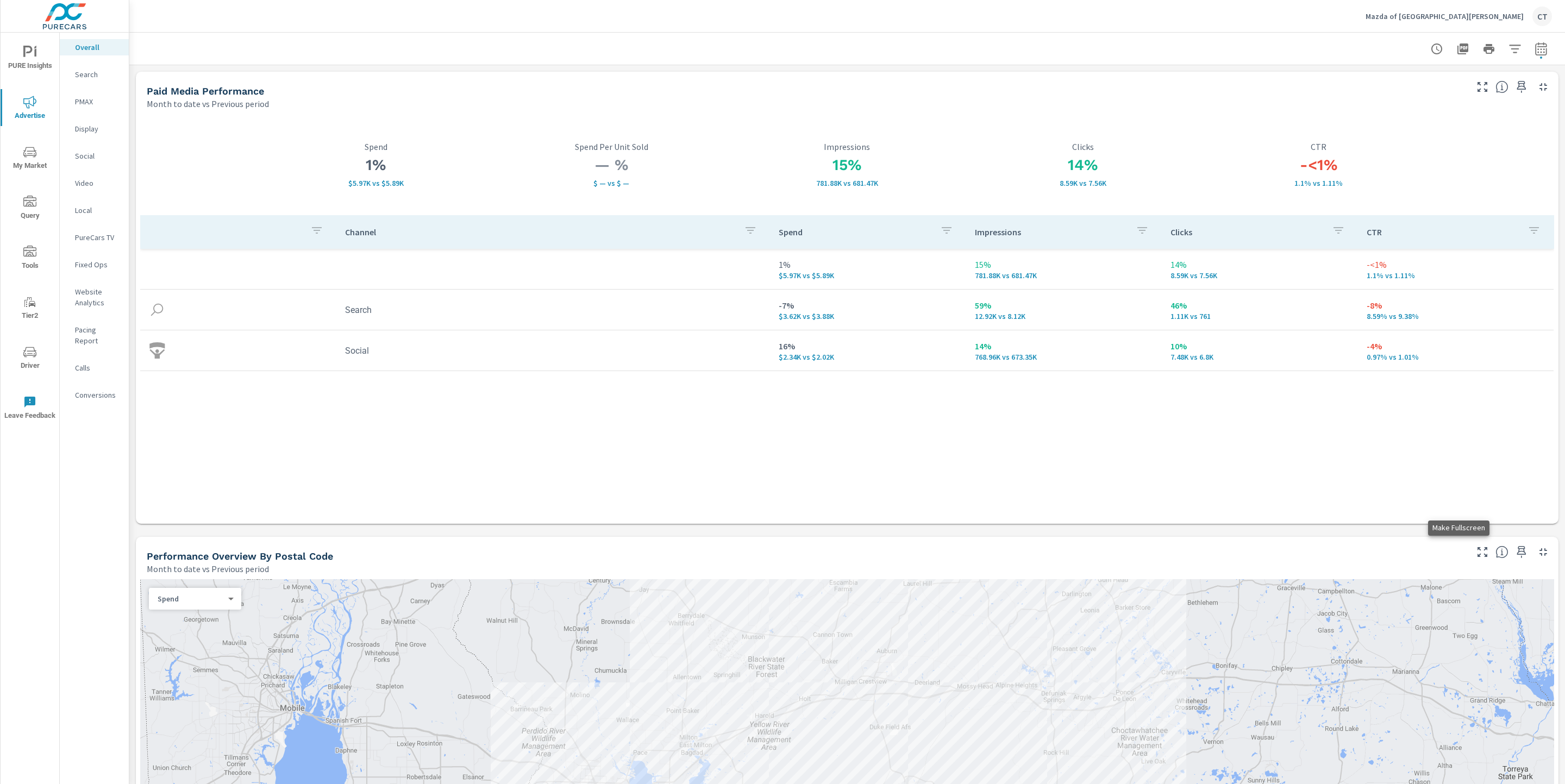
click at [1476, 550] on icon "button" at bounding box center [1482, 551] width 13 height 13
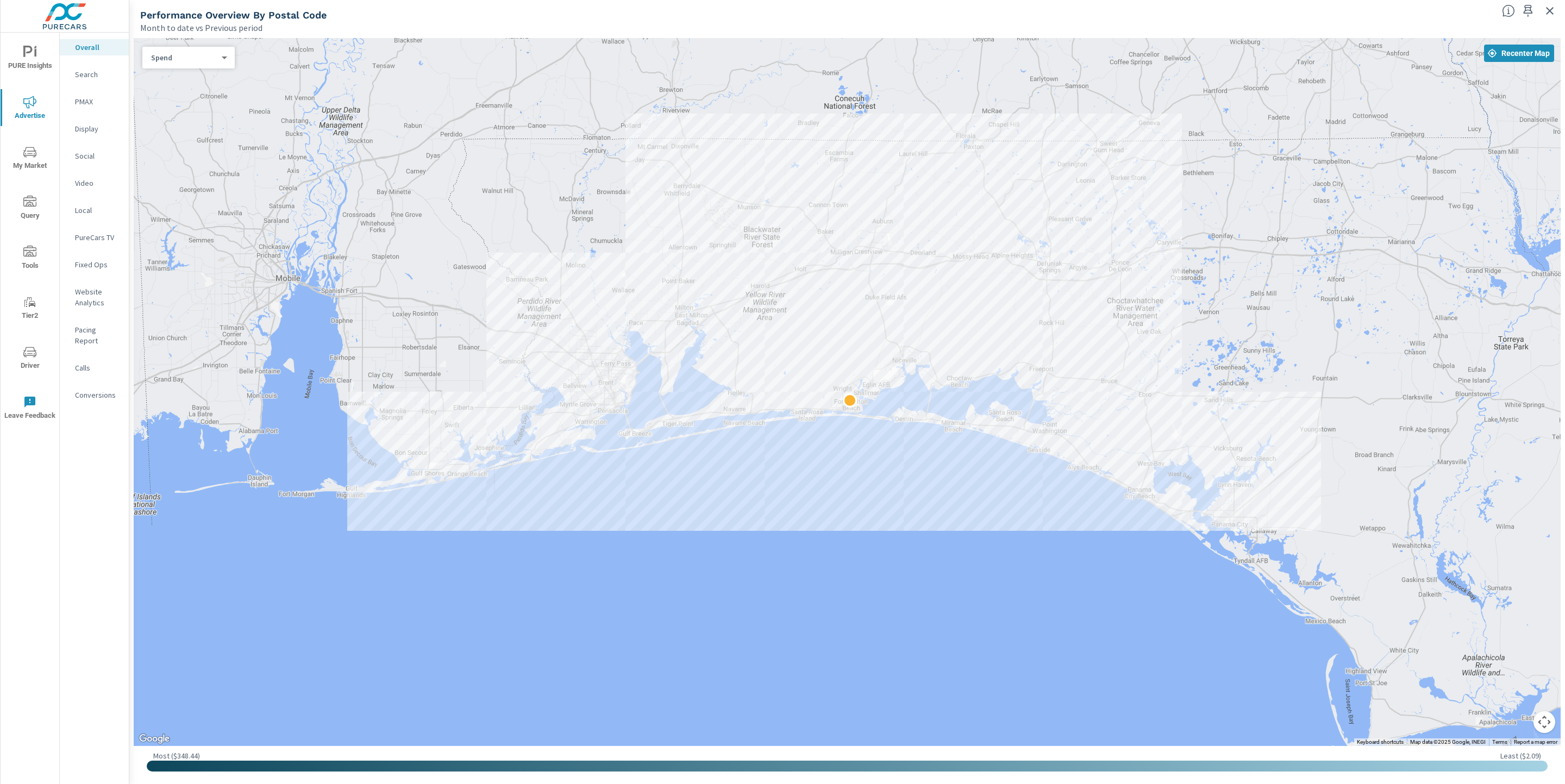
drag, startPoint x: 1022, startPoint y: 580, endPoint x: 965, endPoint y: 593, distance: 58.5
click at [965, 593] on div at bounding box center [1365, 686] width 1044 height 587
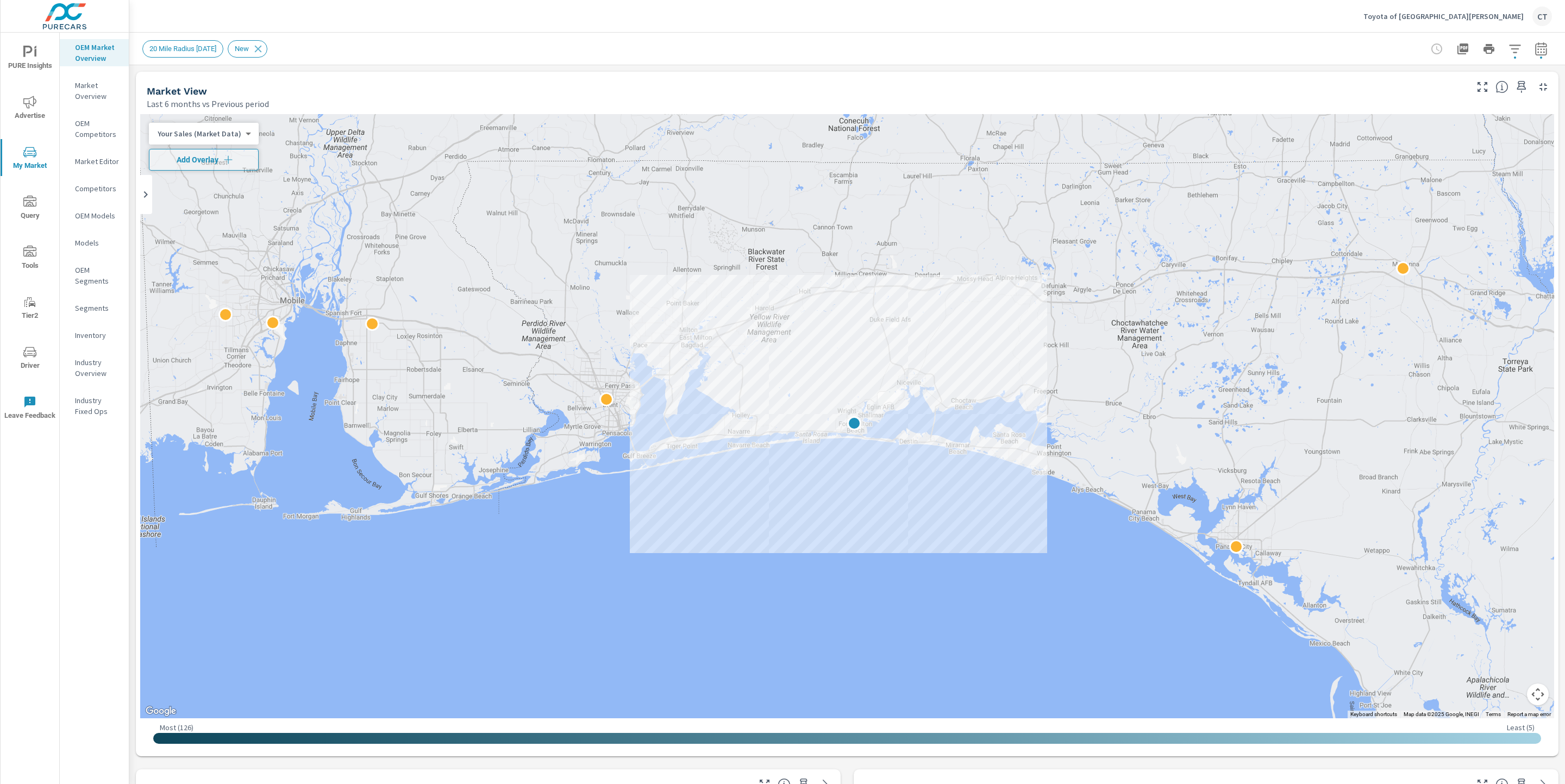
click at [98, 156] on p "Market Editor" at bounding box center [97, 161] width 45 height 11
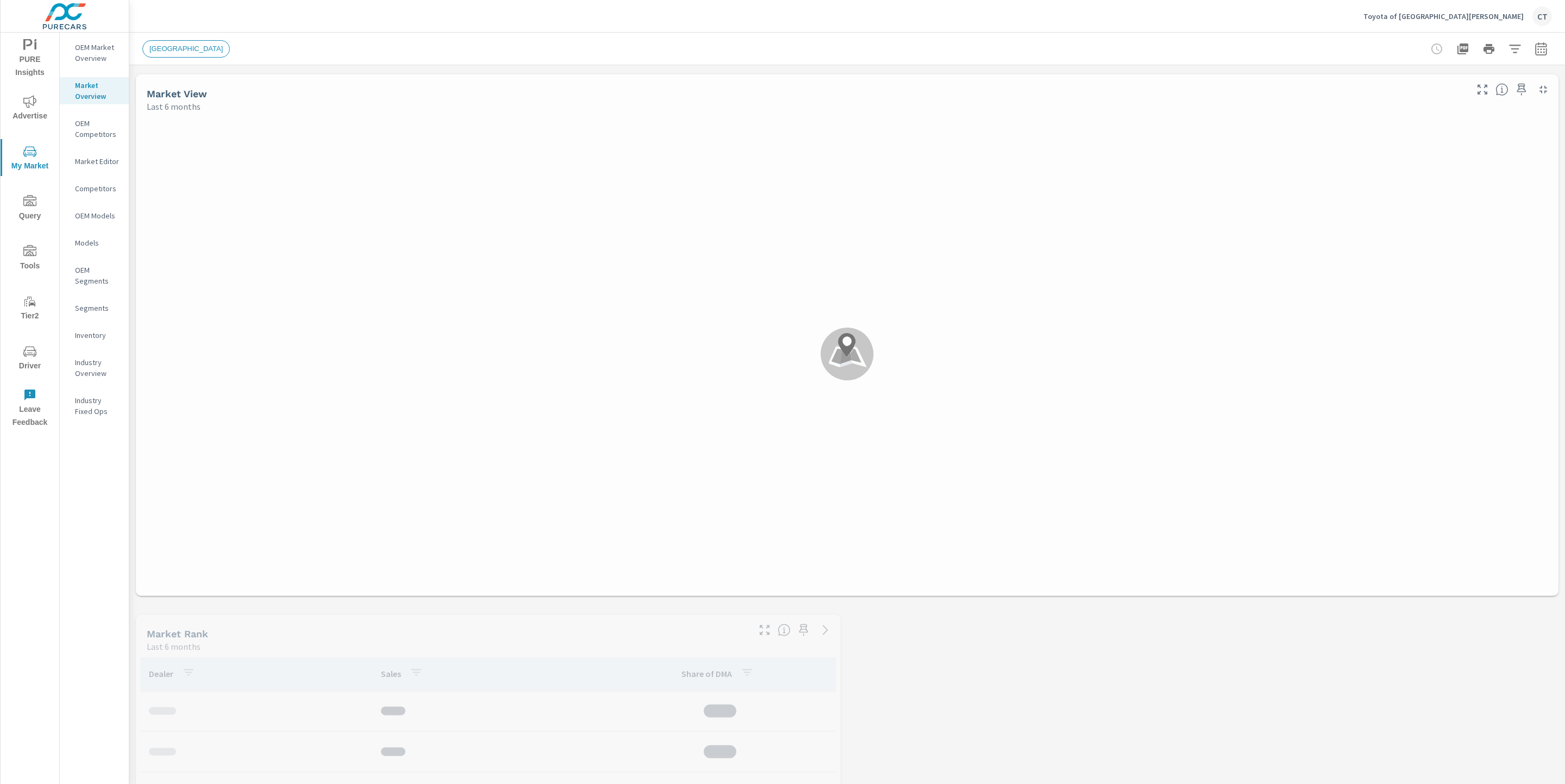
click at [81, 45] on p "OEM Market Overview" at bounding box center [97, 53] width 45 height 22
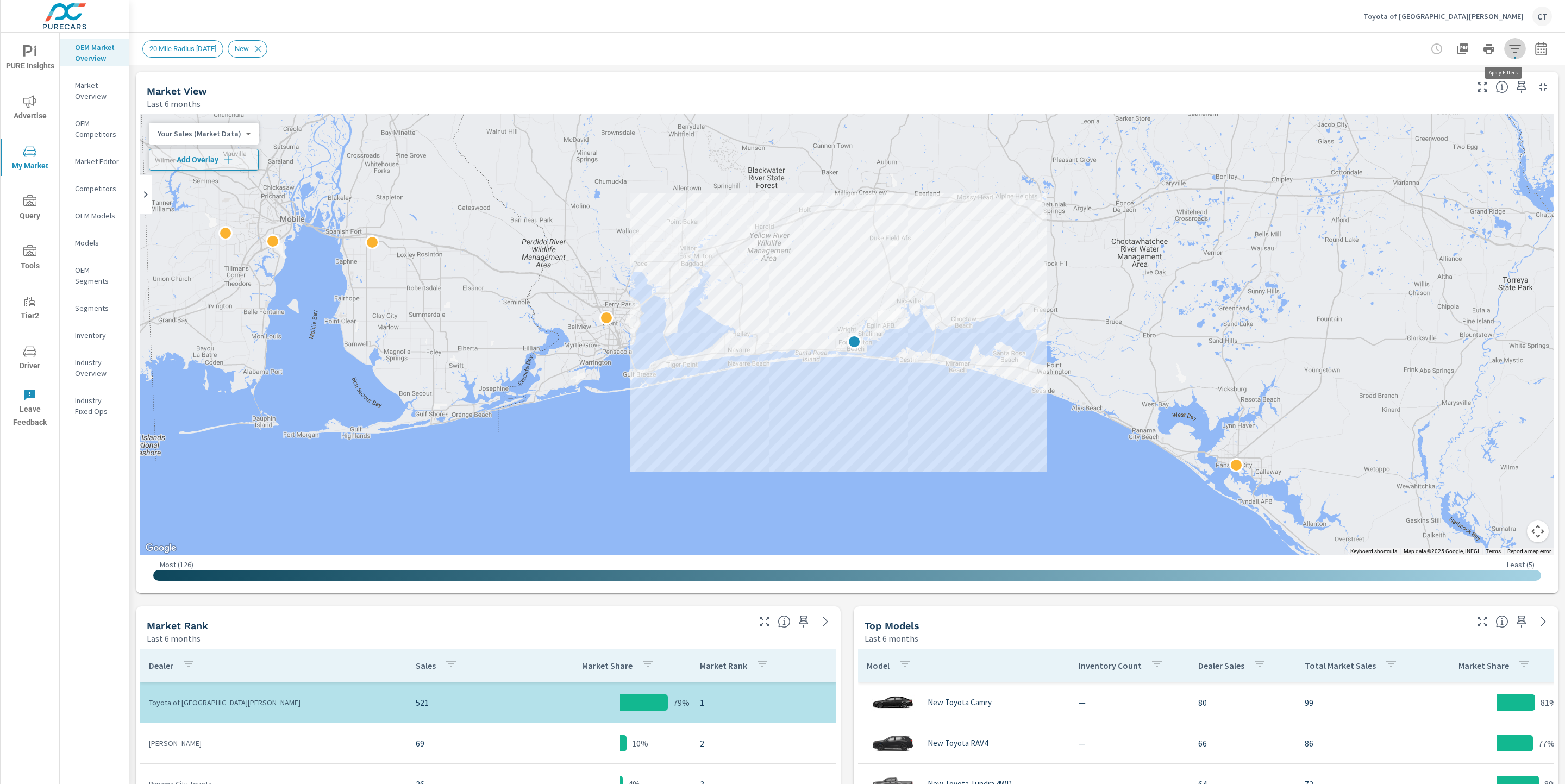
click at [1514, 57] on span "button" at bounding box center [1515, 57] width 2 height 2
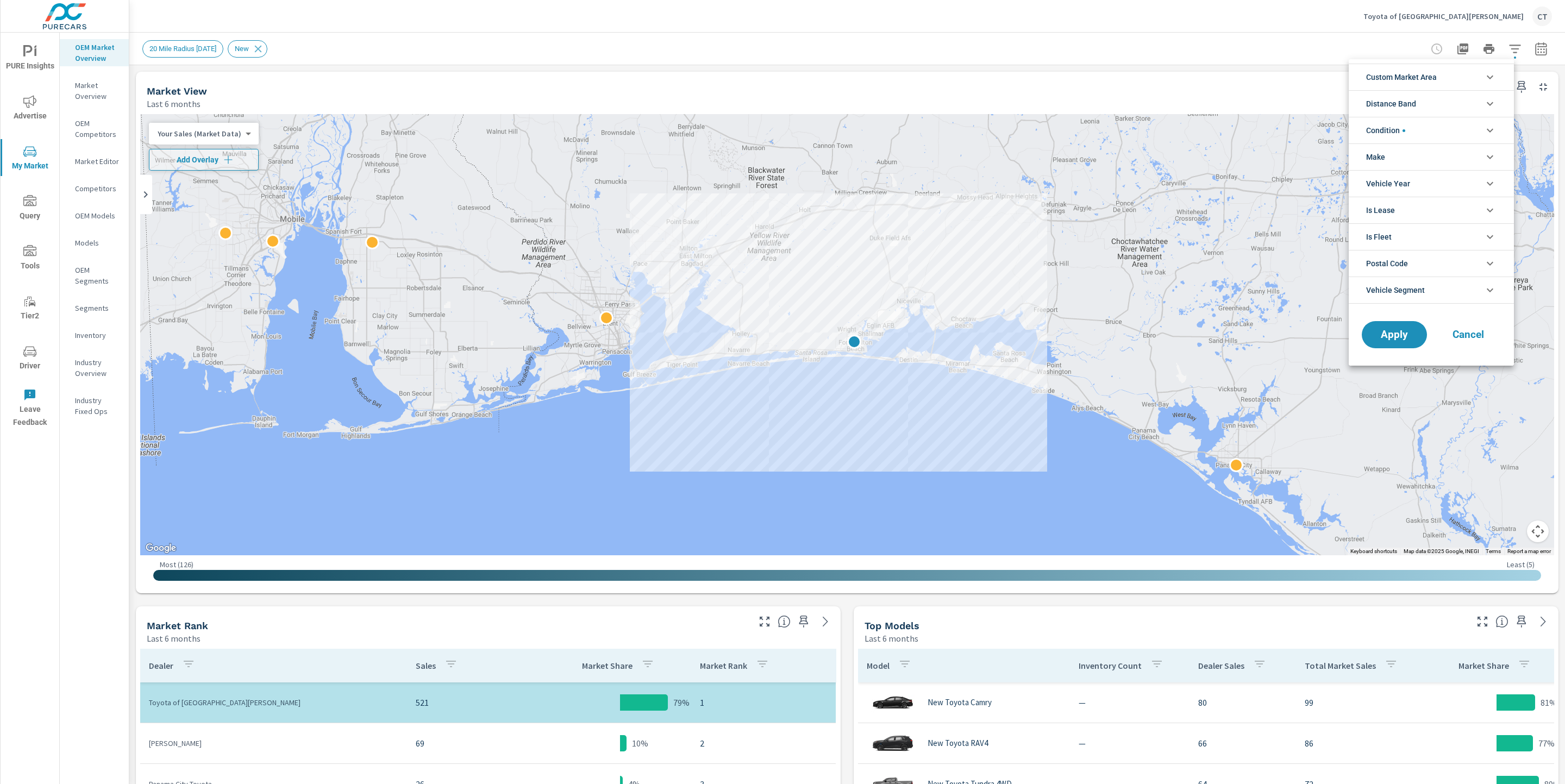
click at [1424, 77] on span "Custom Market Area" at bounding box center [1402, 77] width 71 height 26
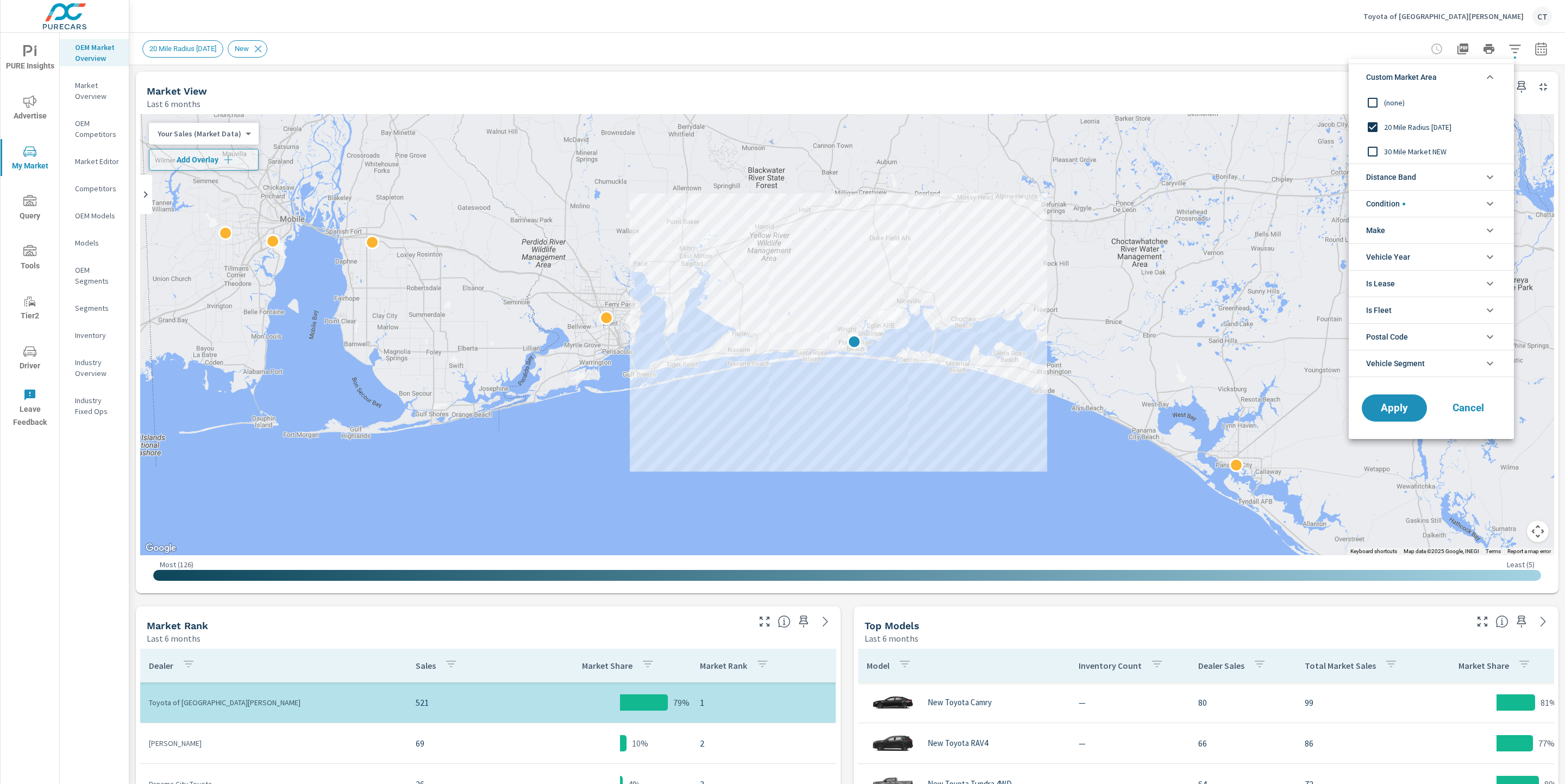
click at [1401, 157] on span "30 Mile Market NEW" at bounding box center [1443, 151] width 119 height 13
click at [1403, 404] on span "Apply" at bounding box center [1394, 408] width 44 height 10
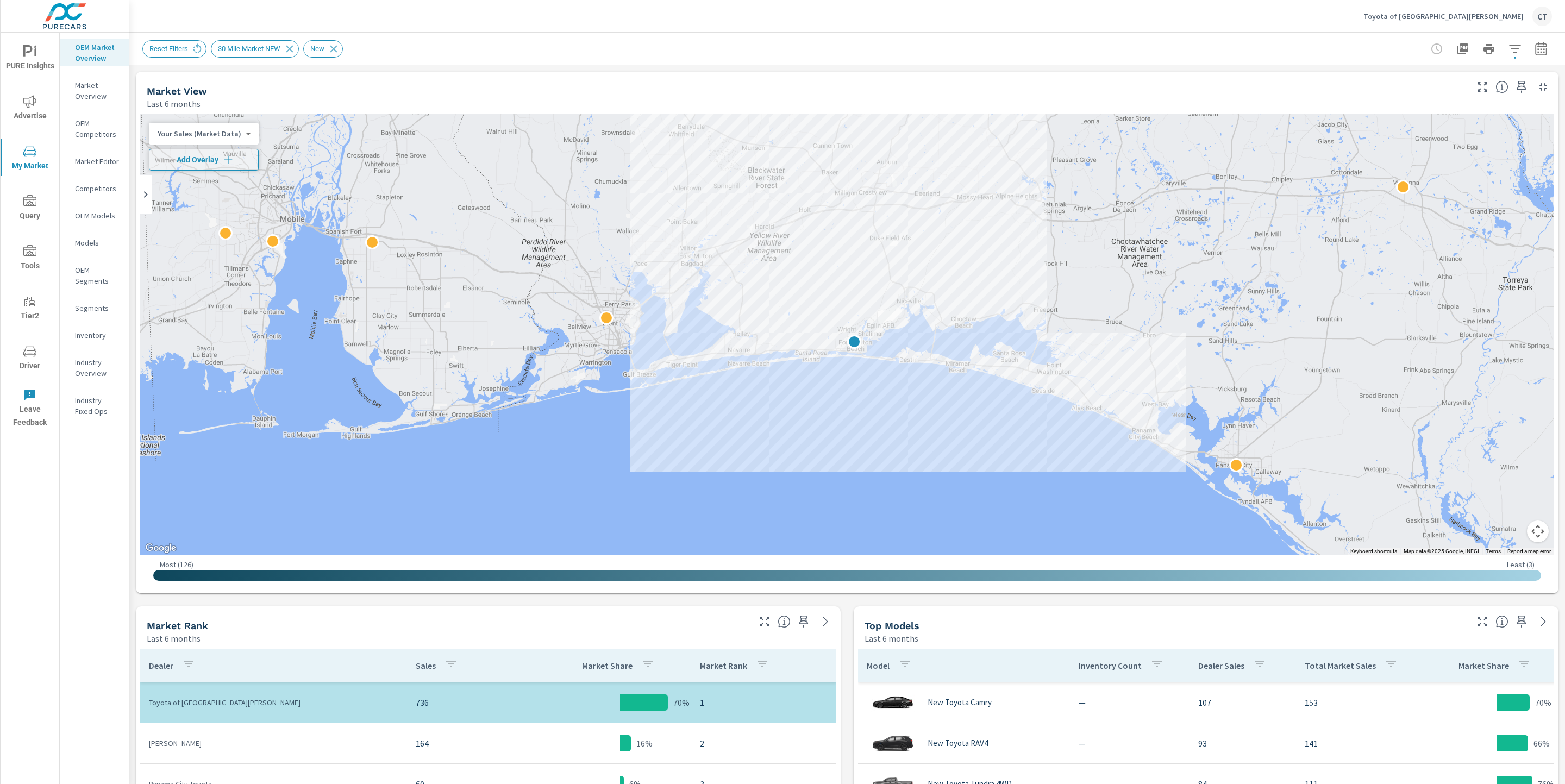
click at [246, 133] on div "Your Sales (Market Data) 0 ​" at bounding box center [204, 134] width 110 height 22
click at [236, 134] on body "PURE Insights Advertise My Market Query Tools Tier2 Driver Leave Feedback OEM M…" at bounding box center [782, 392] width 1565 height 784
click at [220, 180] on li "Market Share (Market Data)" at bounding box center [202, 186] width 106 height 17
click at [228, 126] on div "Market Share (Market Data) 3 ​" at bounding box center [208, 134] width 119 height 22
click at [227, 129] on body "PURE Insights Advertise My Market Query Tools Tier2 Driver Leave Feedback OEM M…" at bounding box center [782, 392] width 1565 height 784
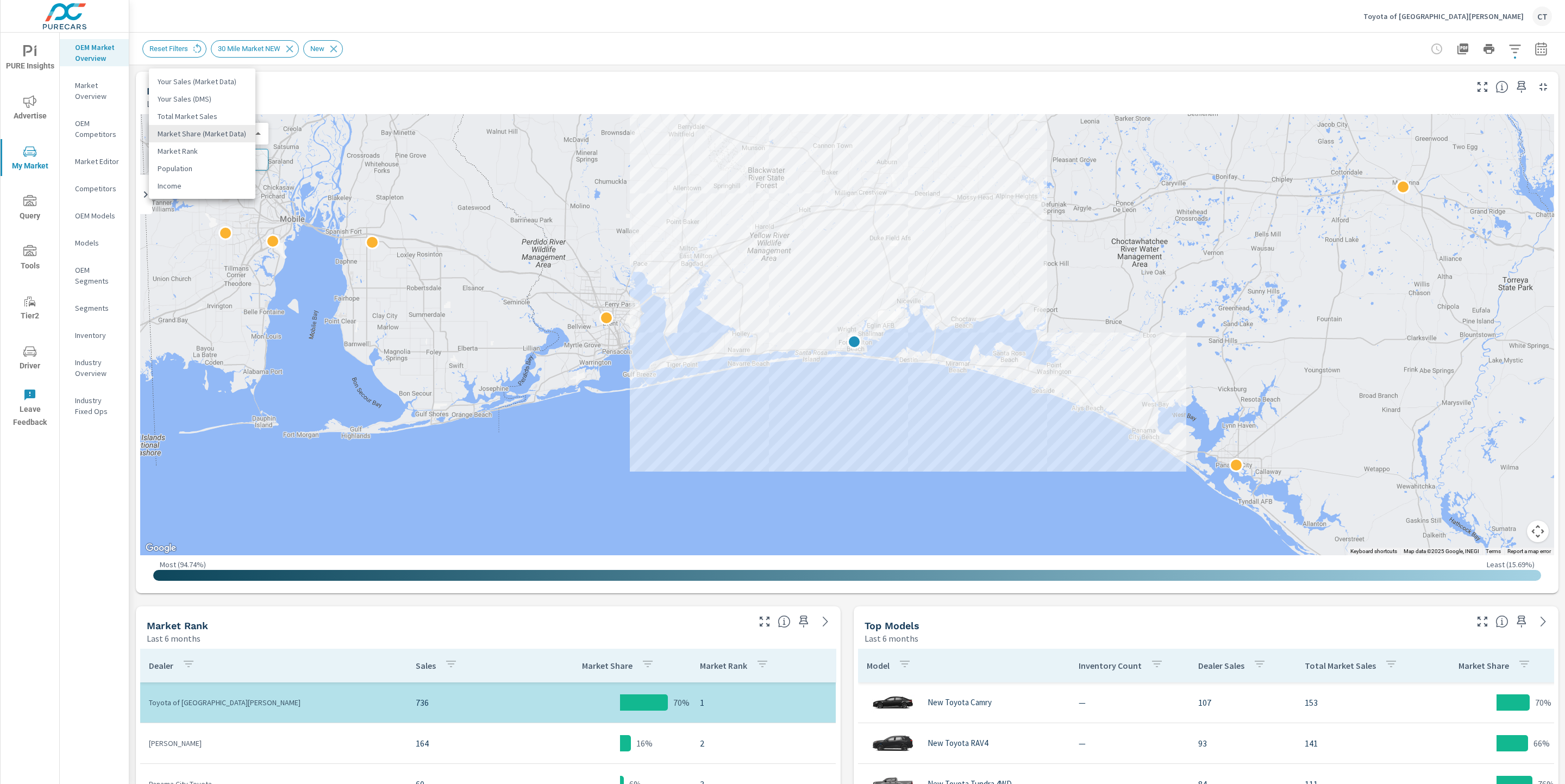
click at [217, 117] on li "Total Market Sales" at bounding box center [202, 116] width 106 height 17
click at [209, 159] on span "Add Overlay" at bounding box center [197, 159] width 86 height 11
click at [92, 158] on p "Market Editor" at bounding box center [97, 161] width 45 height 11
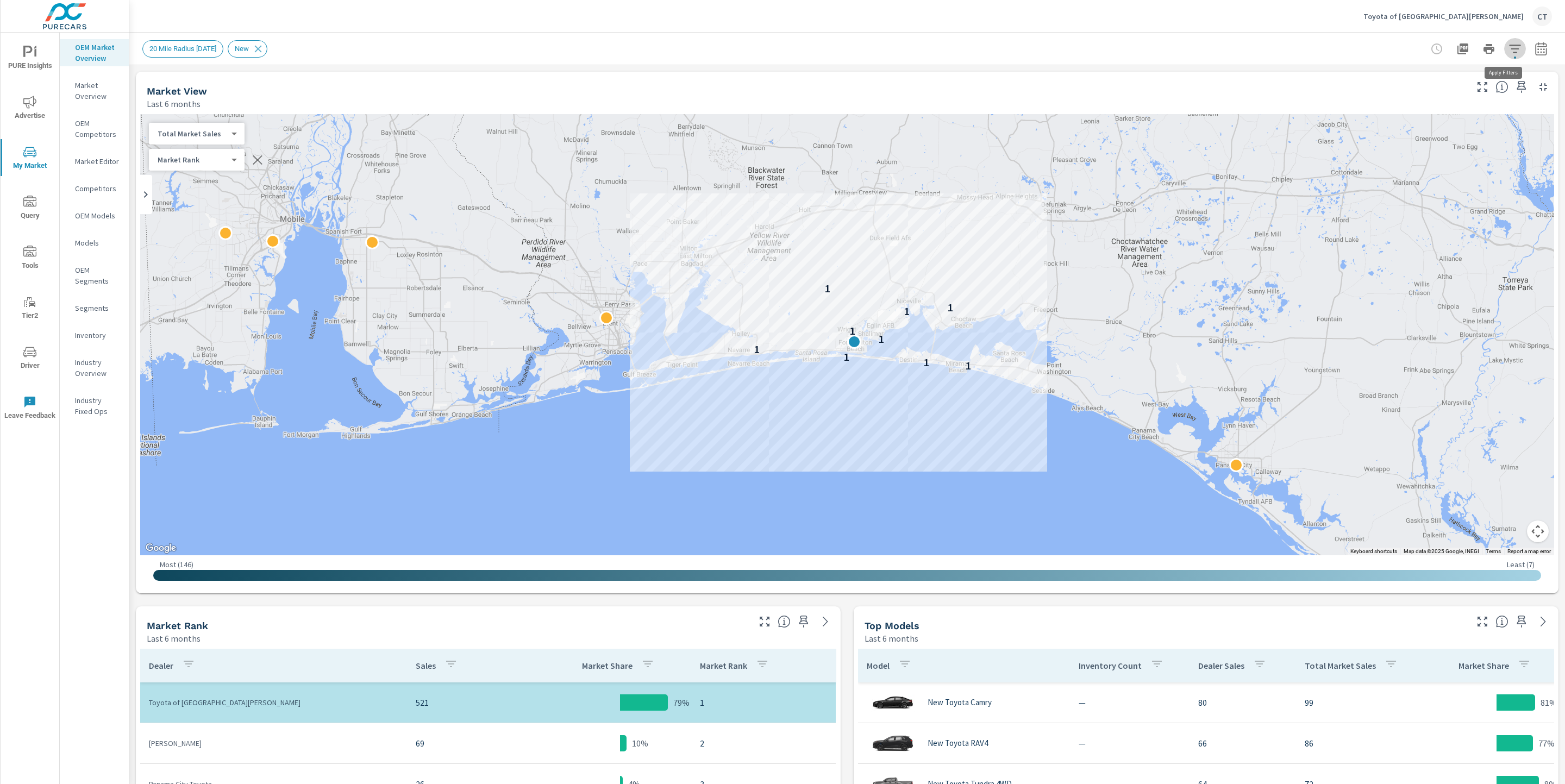
click at [1509, 50] on icon "button" at bounding box center [1515, 49] width 13 height 13
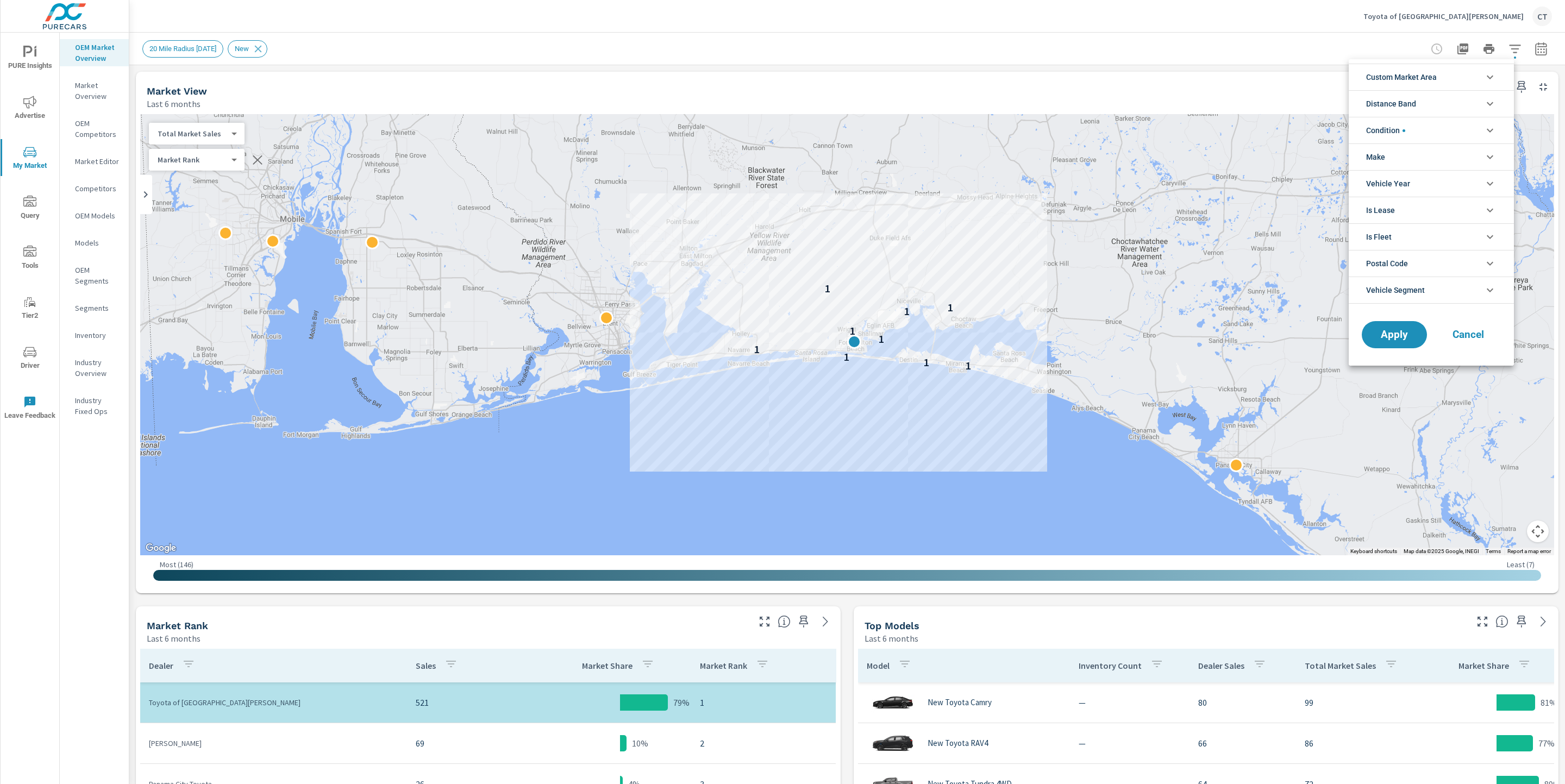
click at [1444, 75] on li "Custom Market Area" at bounding box center [1432, 77] width 165 height 26
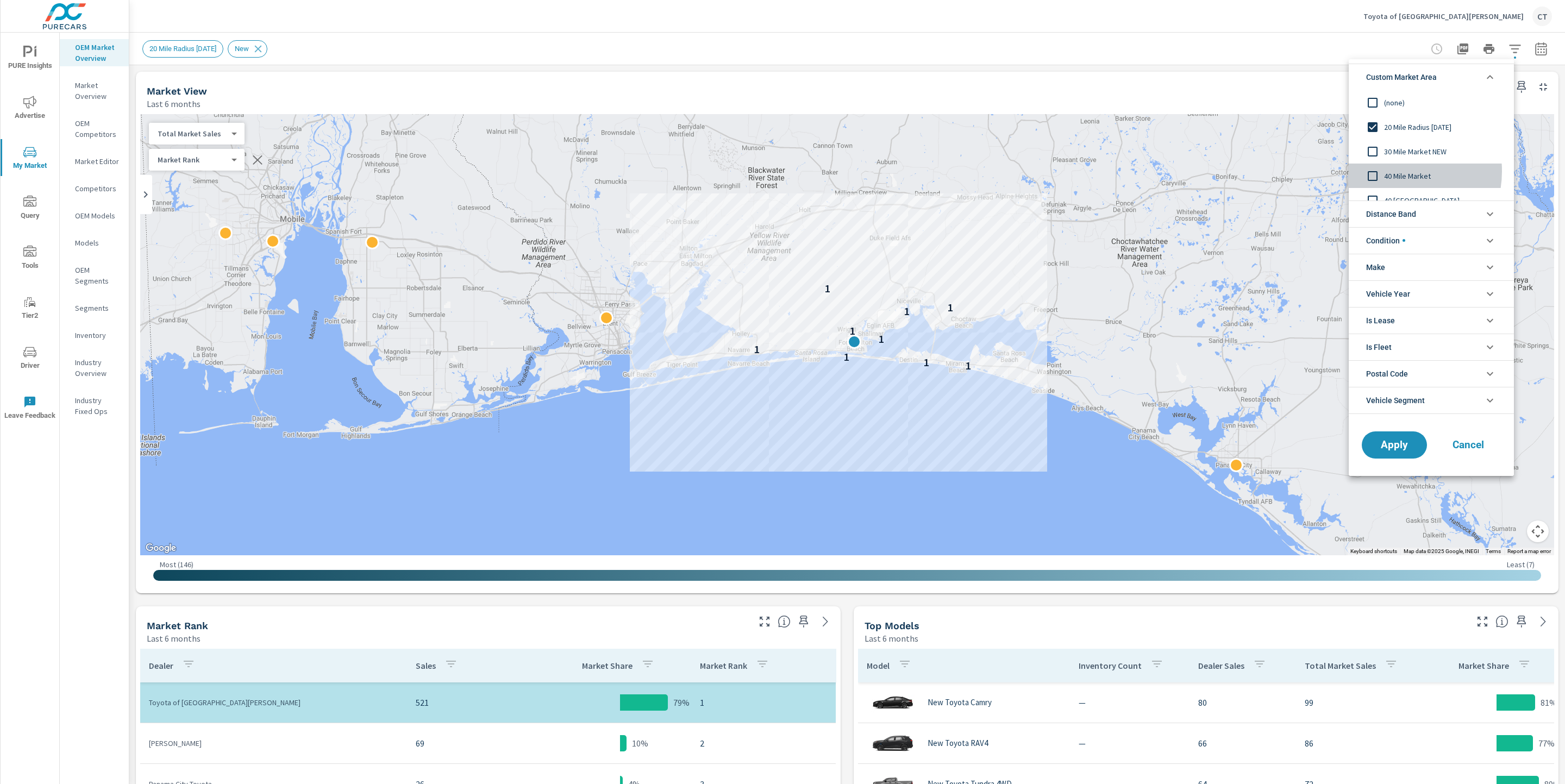
click at [1394, 171] on span "40 Mile Market" at bounding box center [1443, 176] width 119 height 13
click at [1377, 445] on span "Apply" at bounding box center [1394, 445] width 44 height 10
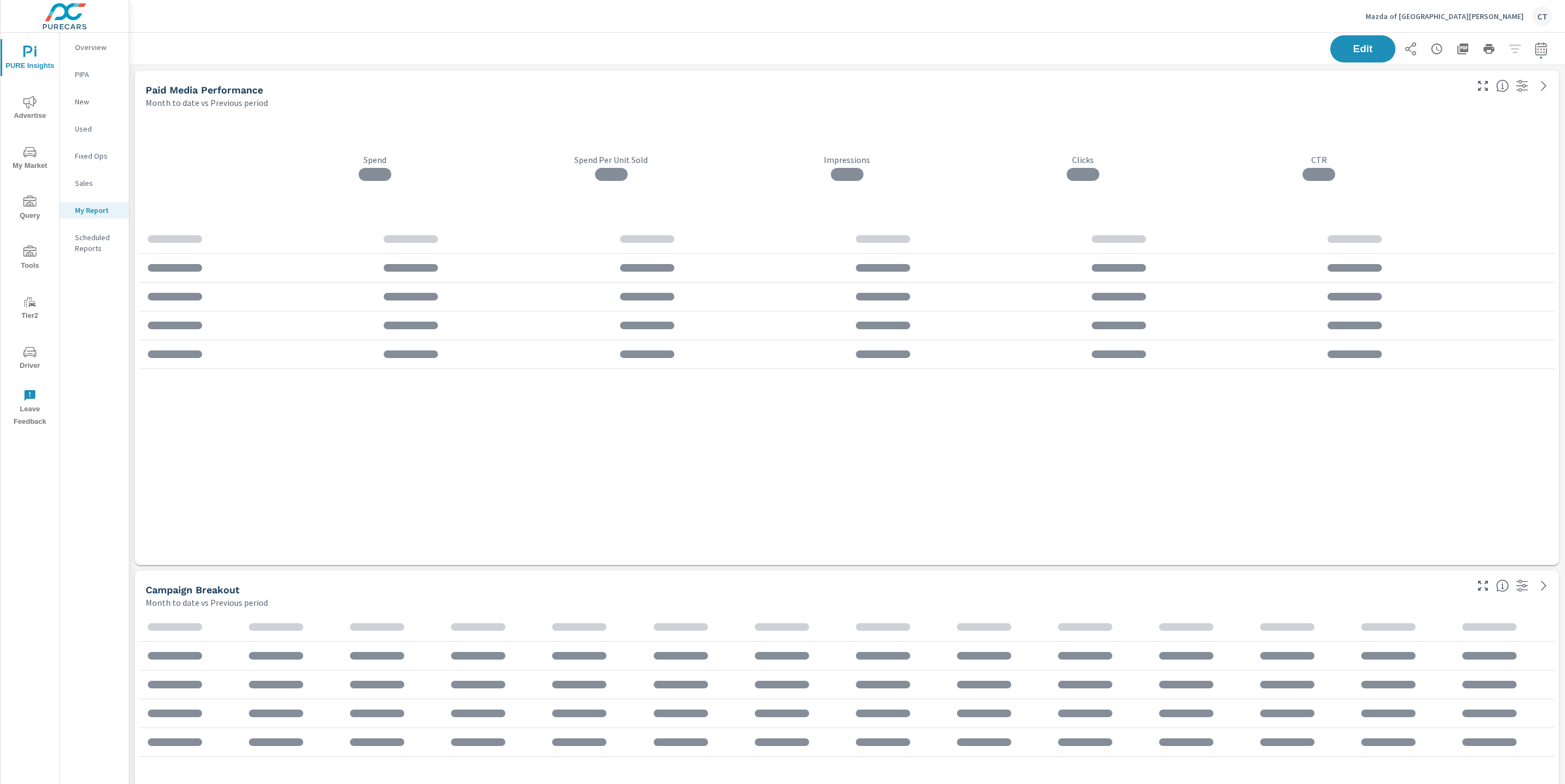
scroll to position [2529, 1448]
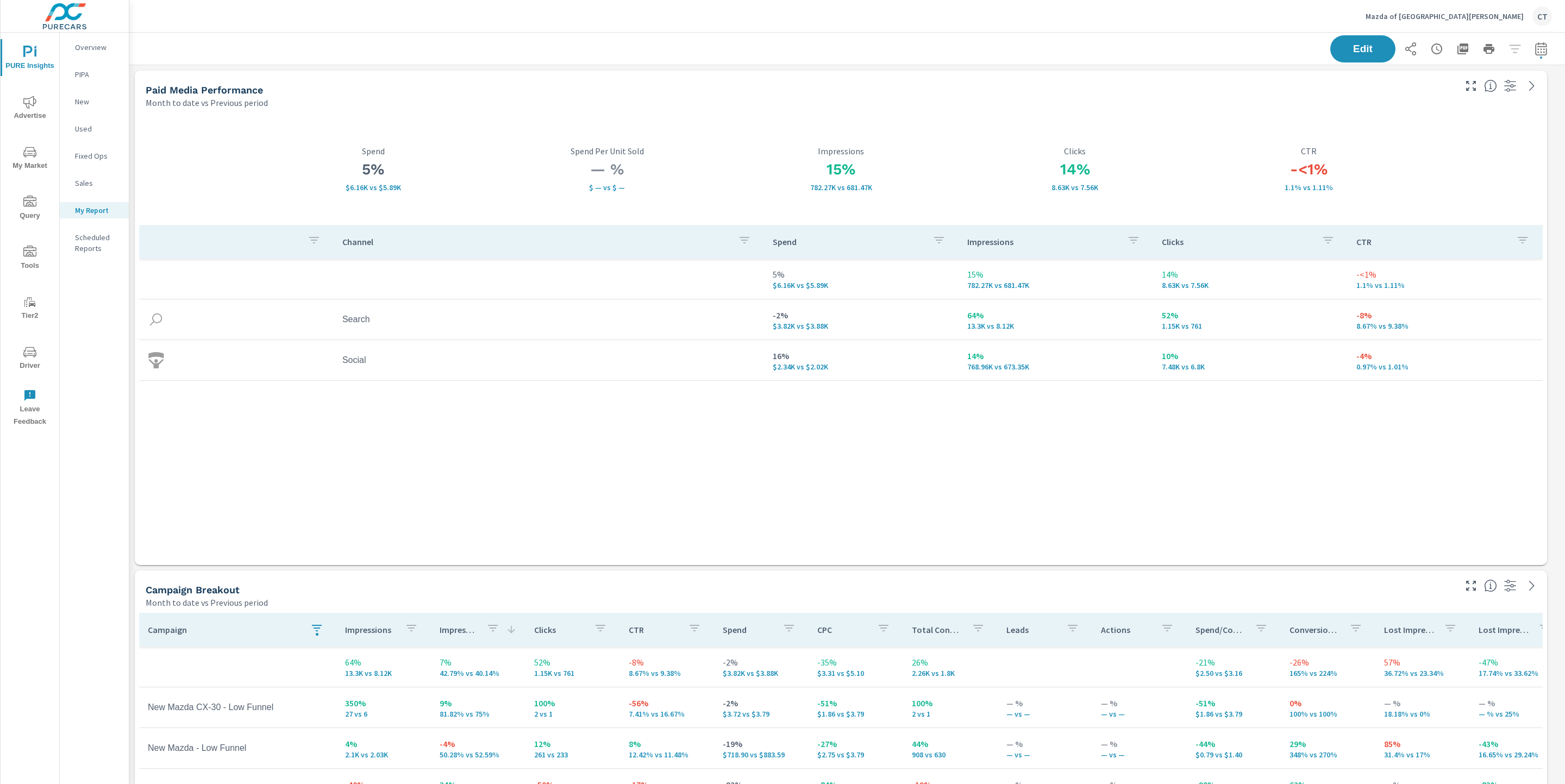
click at [26, 318] on span "Tier2" at bounding box center [30, 309] width 52 height 26
click at [27, 351] on icon "nav menu" at bounding box center [30, 352] width 13 height 13
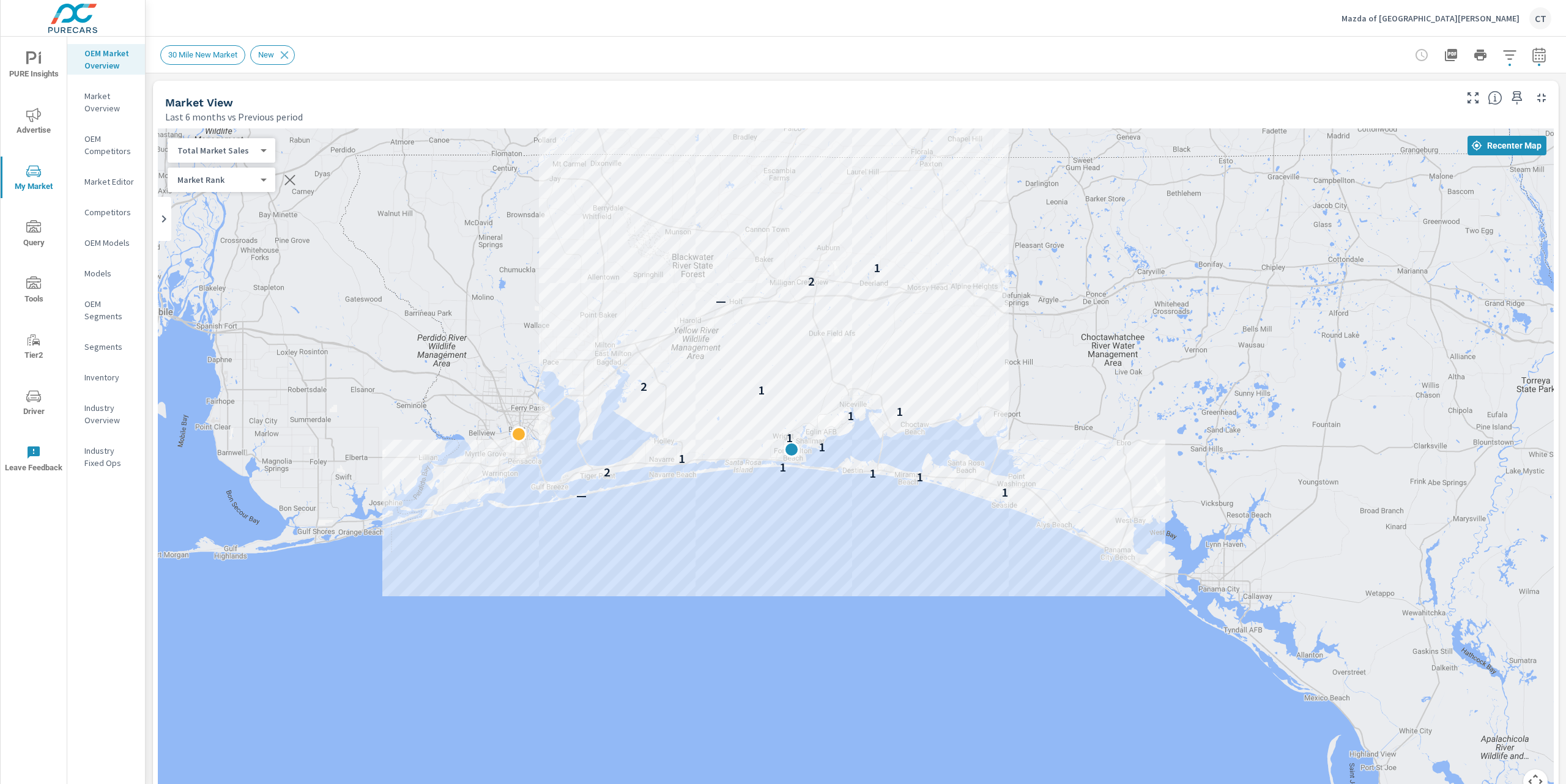
drag, startPoint x: 1153, startPoint y: 619, endPoint x: 1129, endPoint y: 606, distance: 27.3
click at [1129, 606] on div "— 1 1 1 2 1 1 1 1 1 1 1 2 — 2 1" at bounding box center [1371, 772] width 1175 height 661
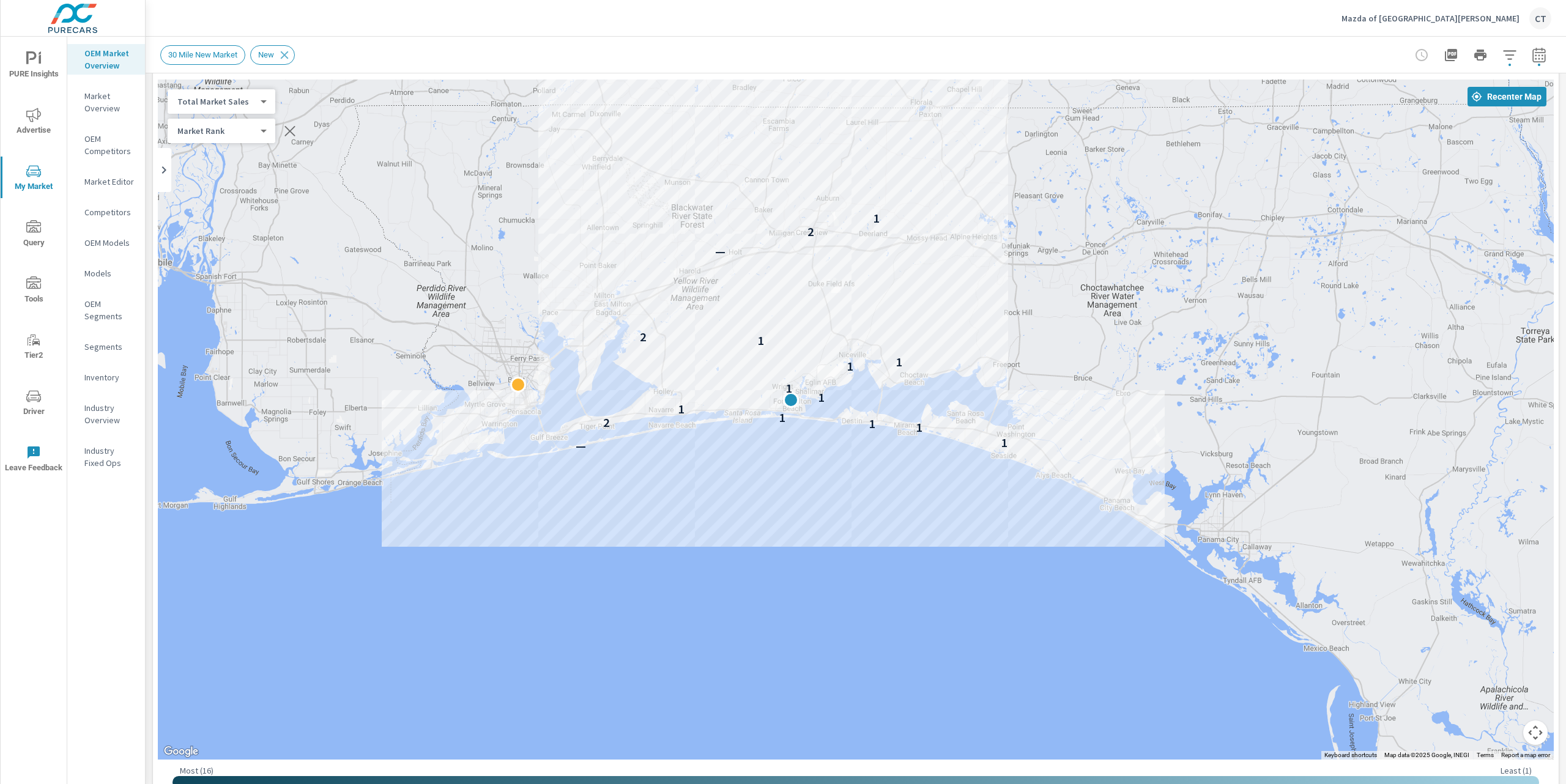
scroll to position [50, 0]
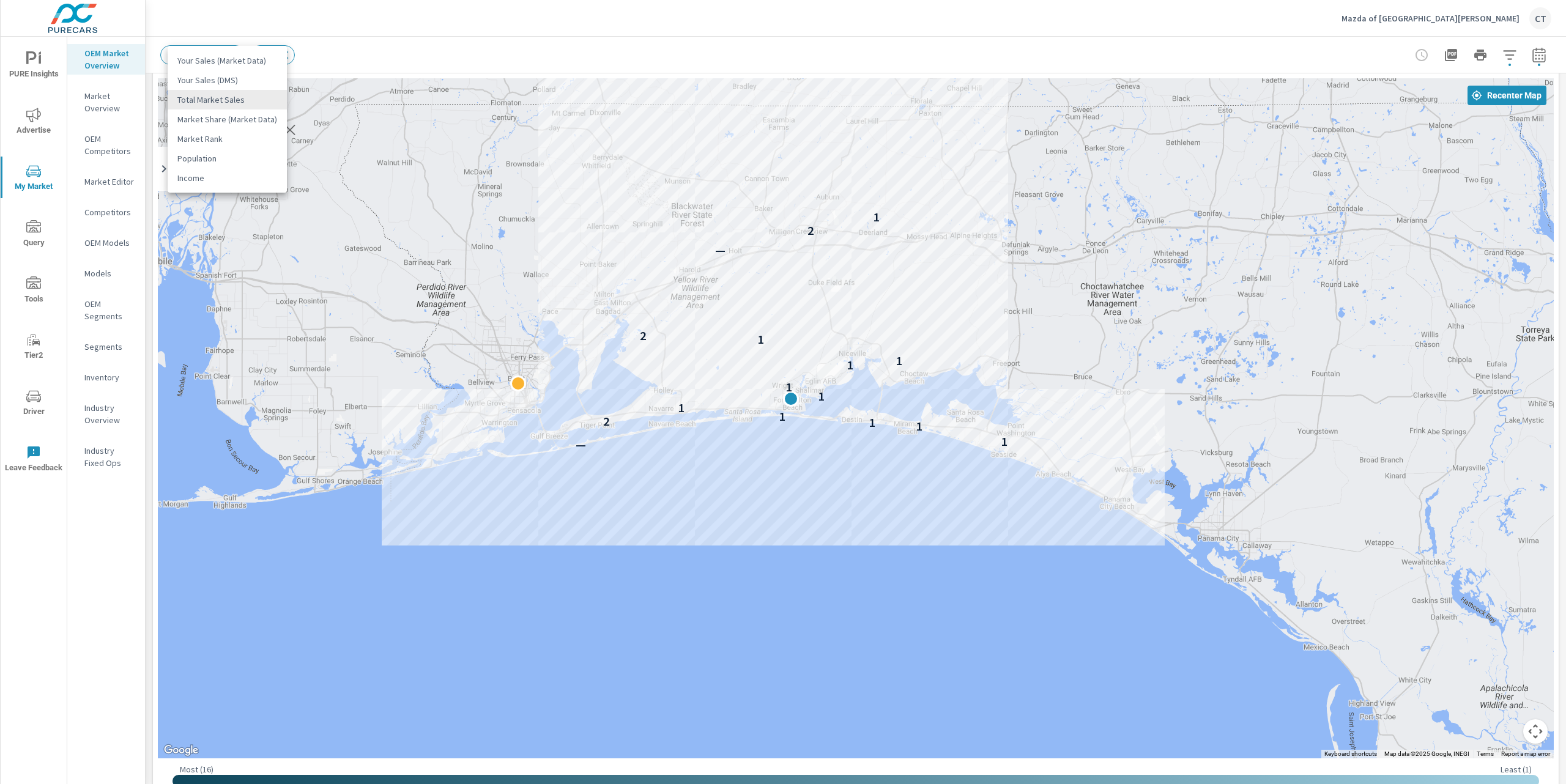
click at [232, 102] on body "PURE Insights Advertise My Market Query Tools Tier2 Driver Leave Feedback OEM M…" at bounding box center [783, 392] width 1566 height 784
click at [237, 85] on li "Your Sales (DMS)" at bounding box center [227, 80] width 119 height 20
click at [243, 96] on body "PURE Insights Advertise My Market Query Tools Tier2 Driver Leave Feedback OEM M…" at bounding box center [783, 392] width 1566 height 784
click at [243, 83] on li "Your Sales (Market Data)" at bounding box center [227, 80] width 119 height 20
click at [242, 96] on body "PURE Insights Advertise My Market Query Tools Tier2 Driver Leave Feedback OEM M…" at bounding box center [783, 392] width 1566 height 784
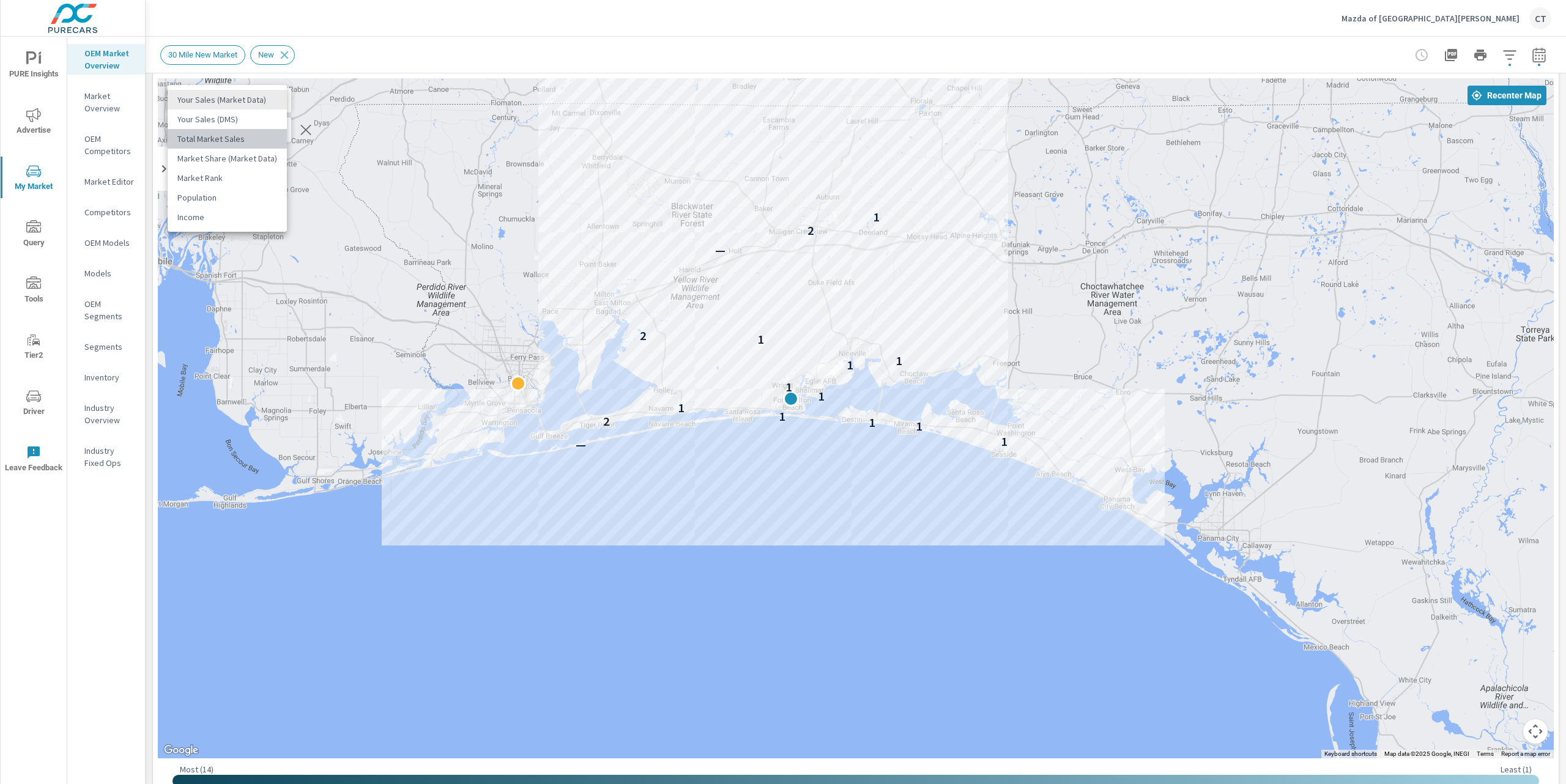
click at [236, 141] on li "Total Market Sales" at bounding box center [227, 139] width 119 height 20
drag, startPoint x: 1207, startPoint y: 252, endPoint x: 1202, endPoint y: 241, distance: 12.1
click at [1207, 250] on div "— 1 1 1 2 1 1 1 1 1 1 1 2 — 2 1" at bounding box center [856, 418] width 1396 height 680
click at [294, 132] on icon "button" at bounding box center [290, 130] width 15 height 15
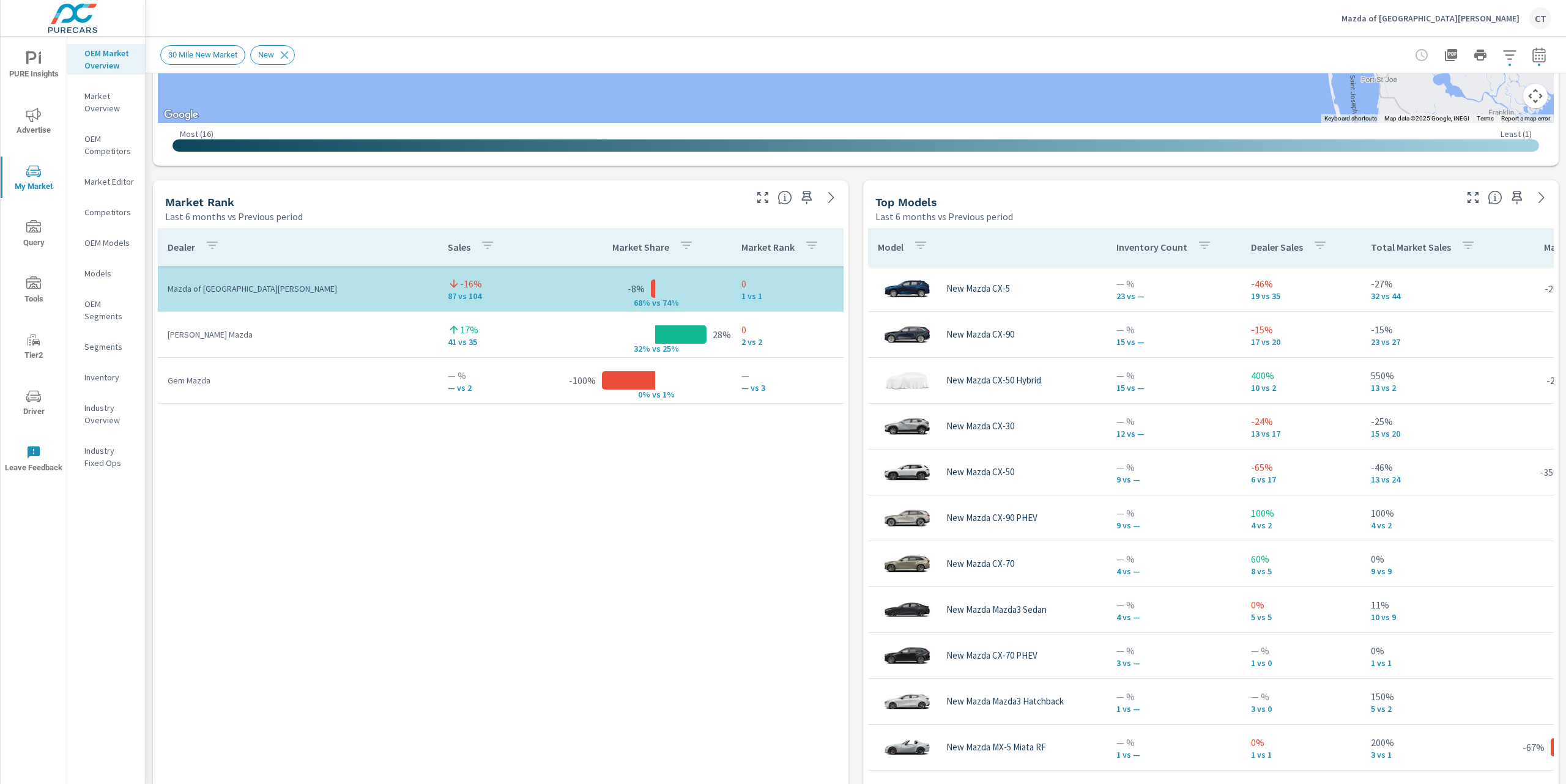
scroll to position [713, 0]
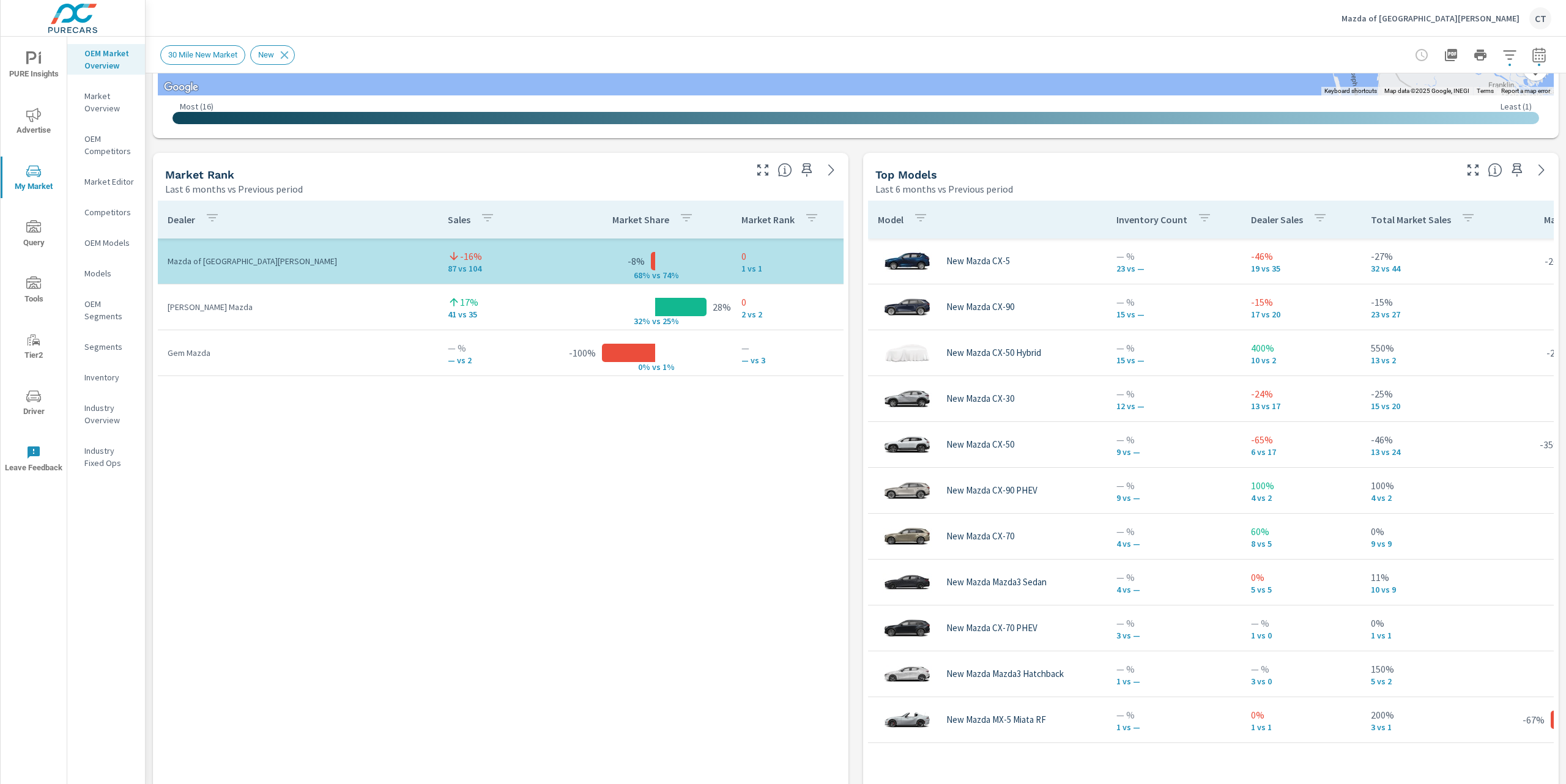
click at [107, 177] on p "Market Editor" at bounding box center [110, 181] width 51 height 12
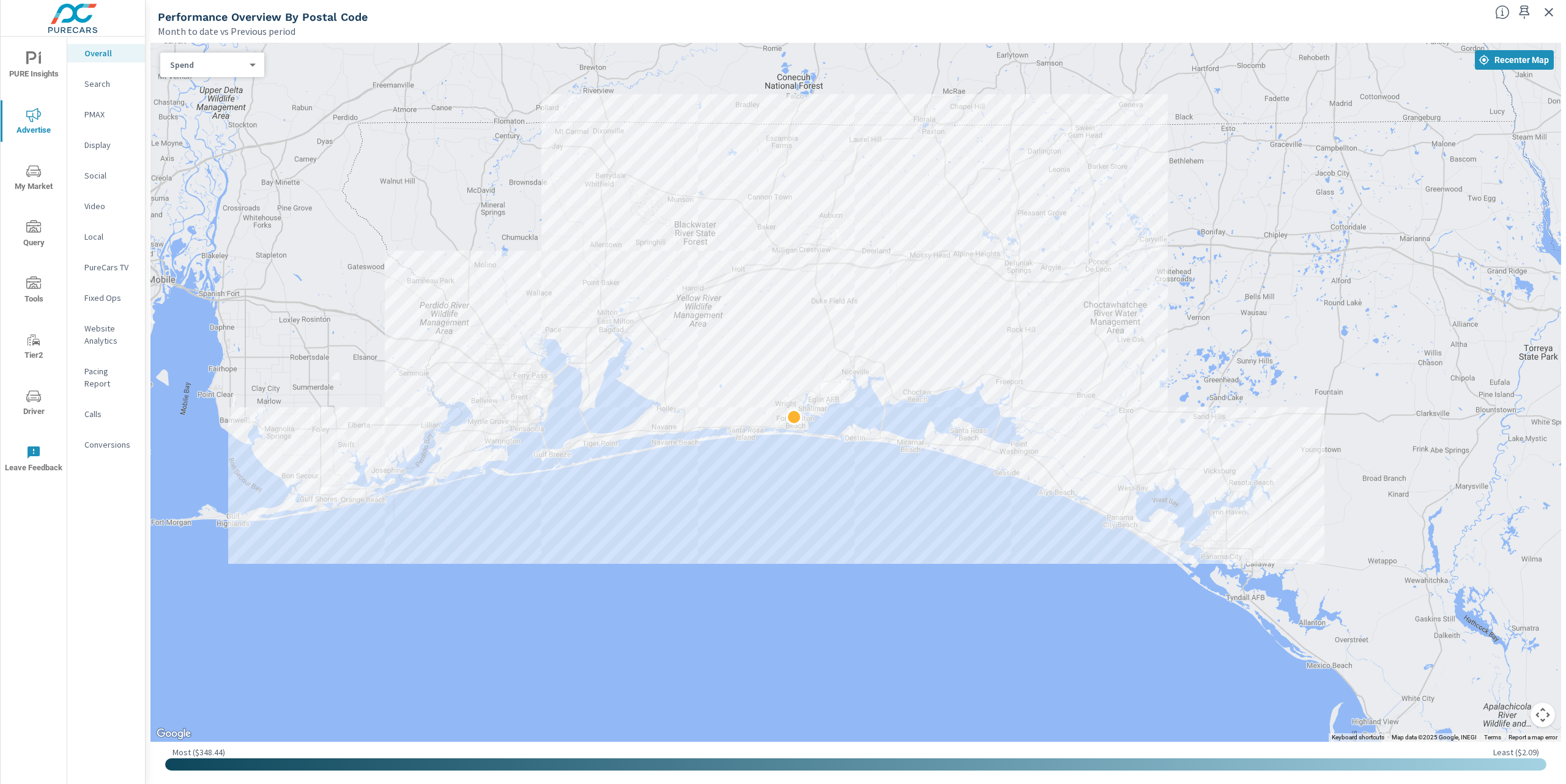
click at [96, 87] on p "Search" at bounding box center [110, 83] width 51 height 12
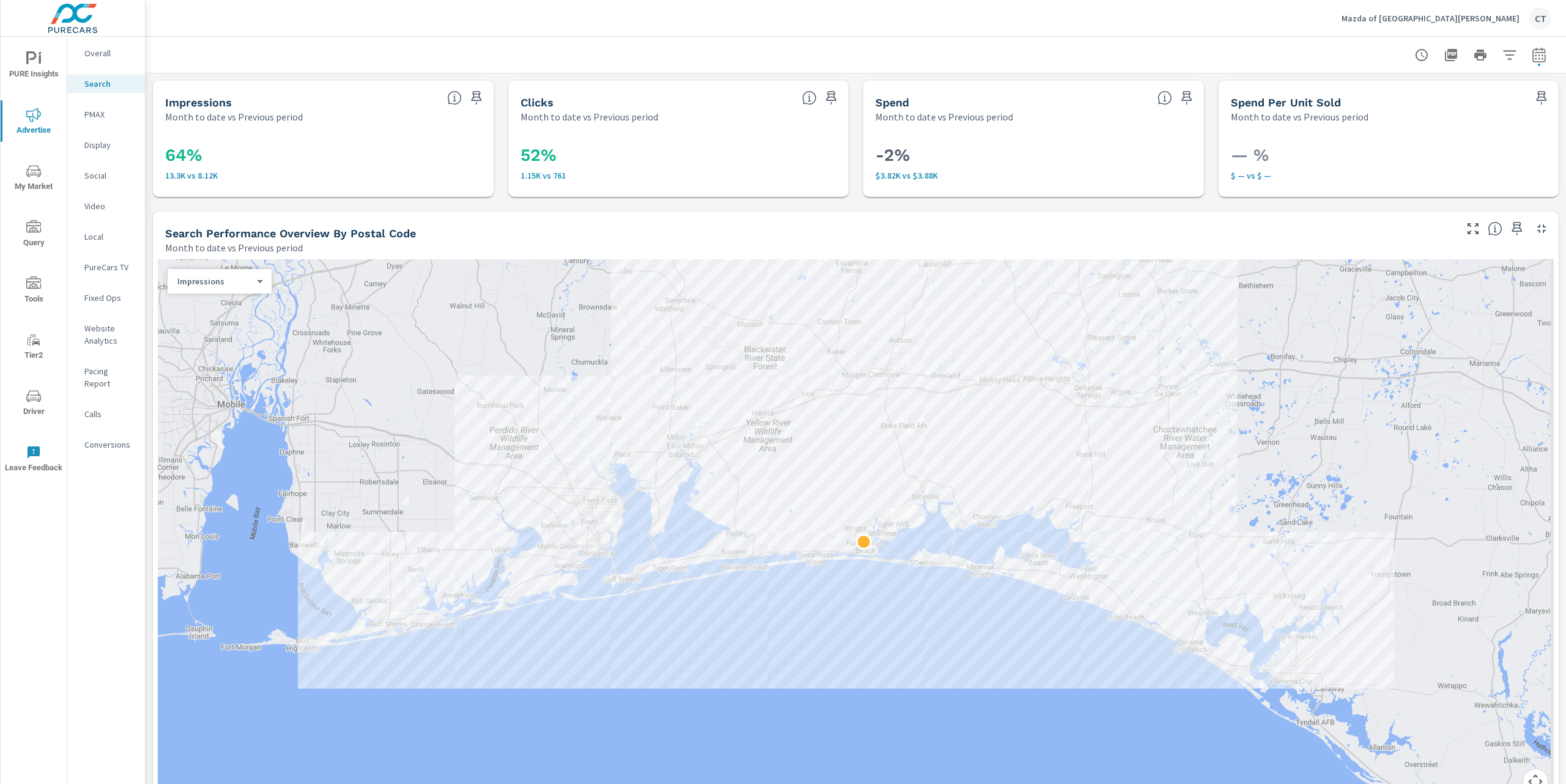
click at [247, 279] on body "PURE Insights Advertise My Market Query Tools Tier2 Driver Leave Feedback Overa…" at bounding box center [783, 392] width 1566 height 784
click at [213, 321] on li "Spend" at bounding box center [215, 320] width 94 height 20
click at [821, 125] on div "52% 1.15K vs 761" at bounding box center [679, 160] width 341 height 73
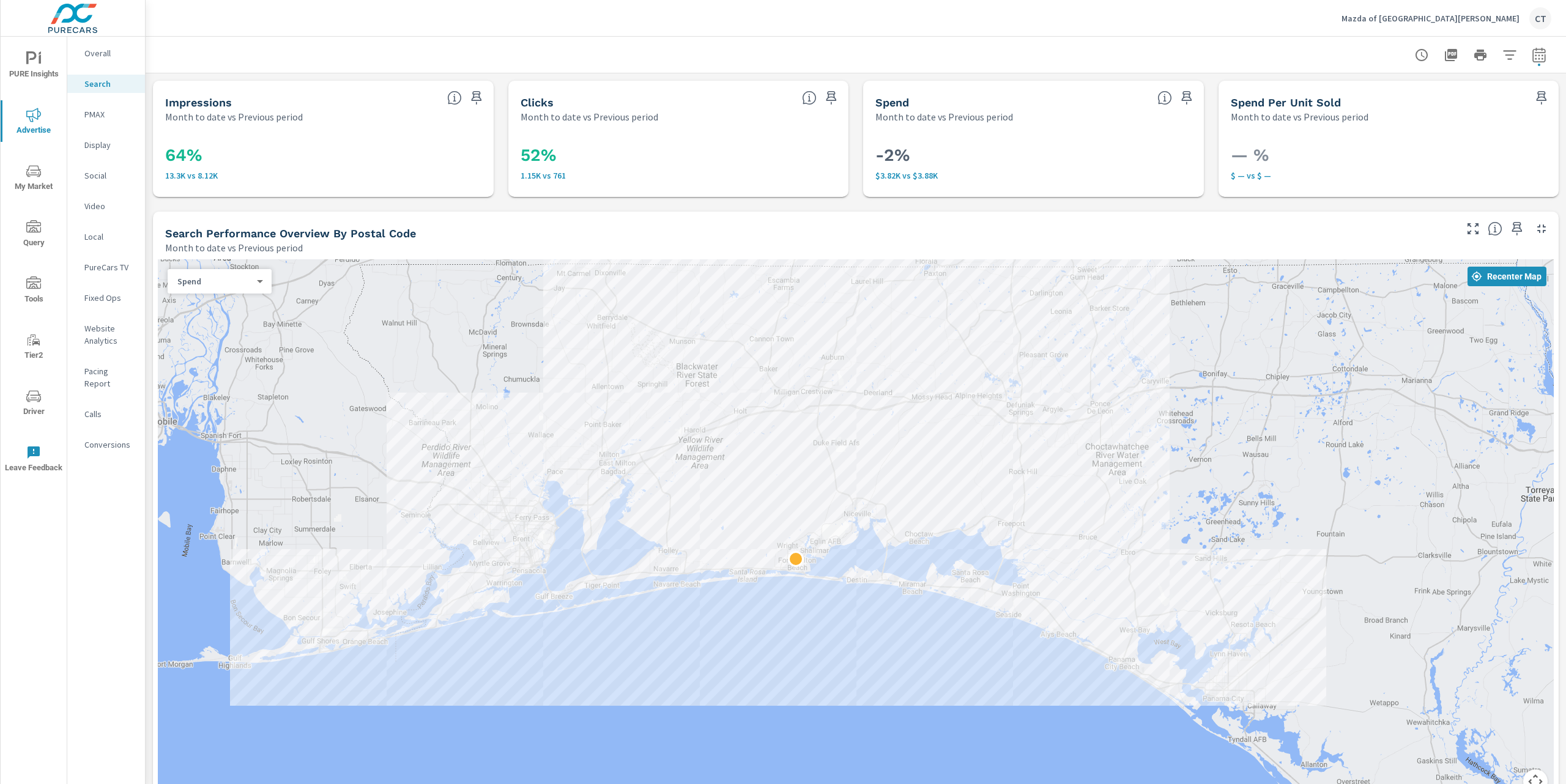
drag, startPoint x: 1157, startPoint y: 408, endPoint x: 1127, endPoint y: 419, distance: 32.0
click at [1128, 419] on div at bounding box center [856, 533] width 1396 height 549
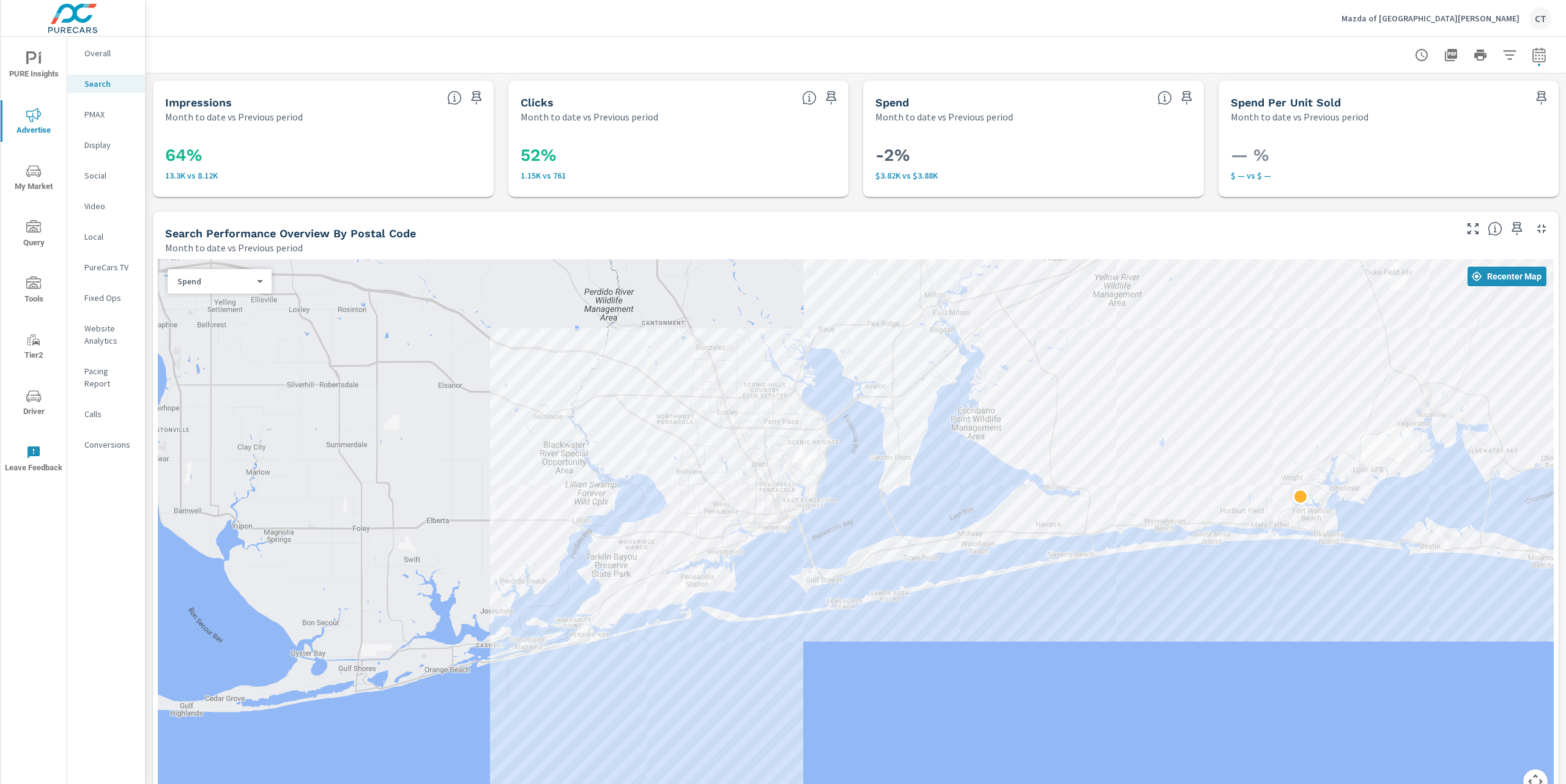
drag, startPoint x: 957, startPoint y: 461, endPoint x: 949, endPoint y: 477, distance: 17.9
click at [949, 477] on div at bounding box center [856, 533] width 1396 height 549
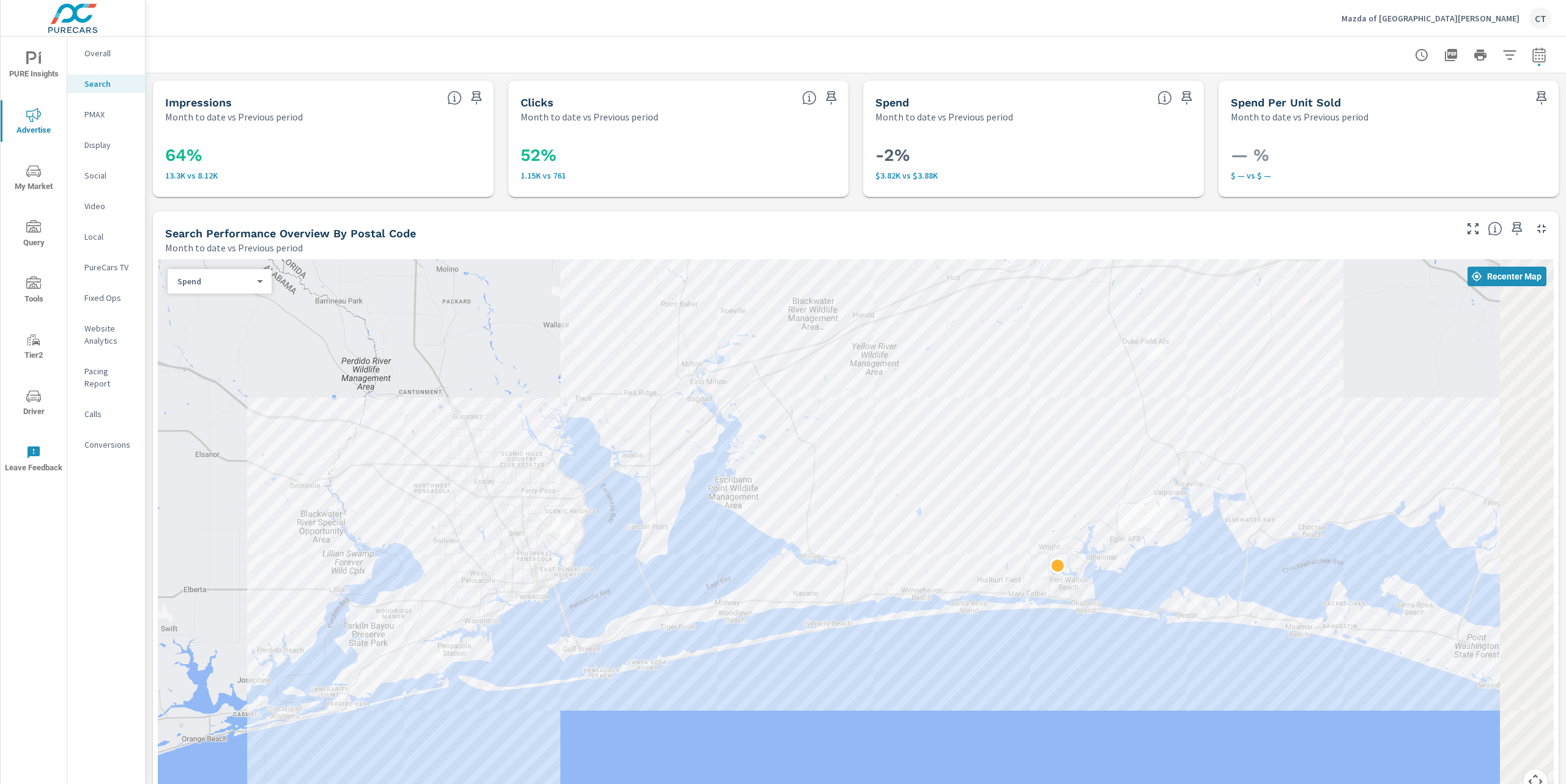
drag, startPoint x: 1195, startPoint y: 446, endPoint x: 945, endPoint y: 485, distance: 253.0
click at [945, 485] on div at bounding box center [856, 533] width 1396 height 549
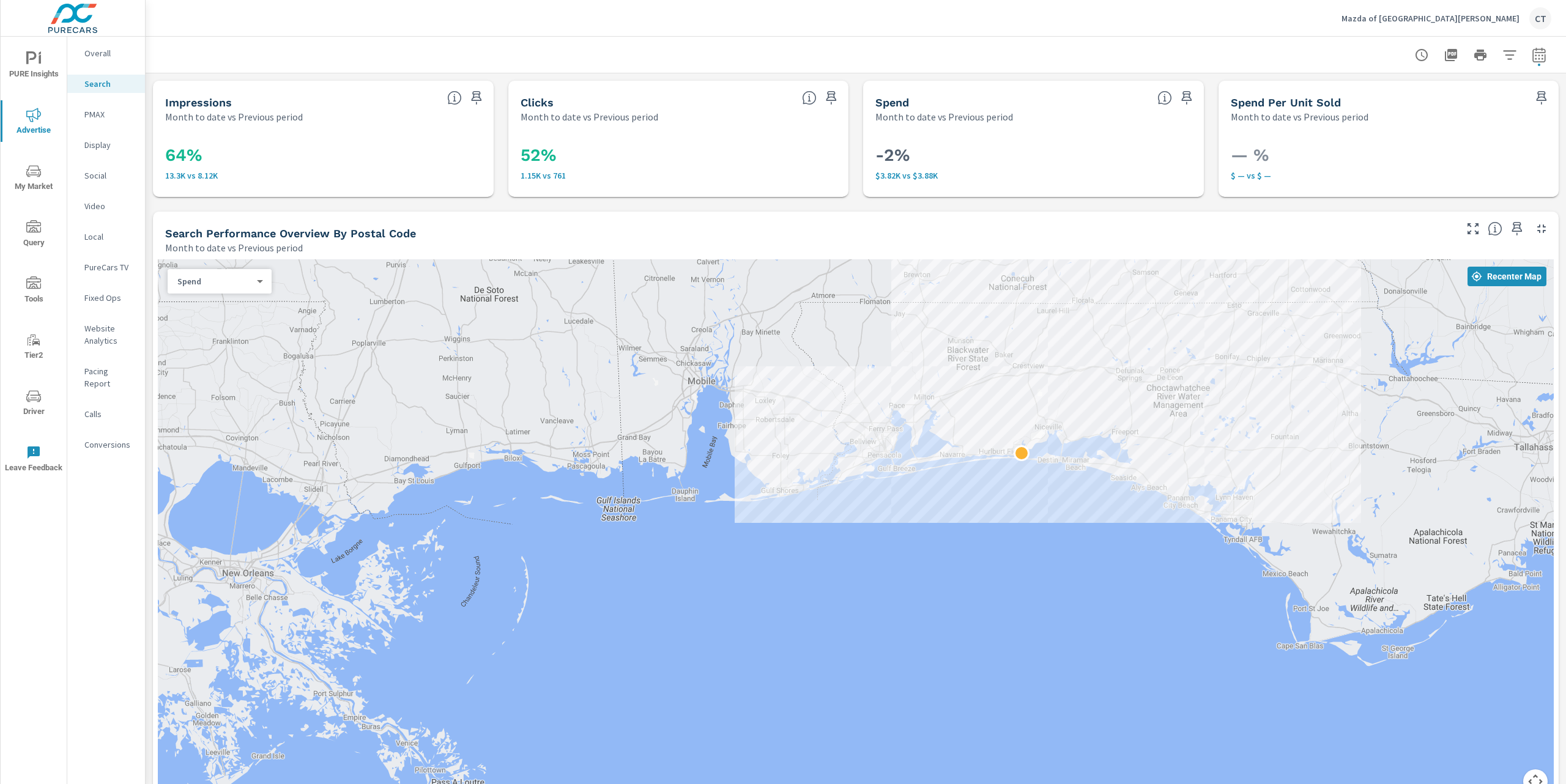
drag, startPoint x: 1192, startPoint y: 403, endPoint x: 1066, endPoint y: 434, distance: 129.8
click at [1066, 434] on div at bounding box center [856, 533] width 1396 height 549
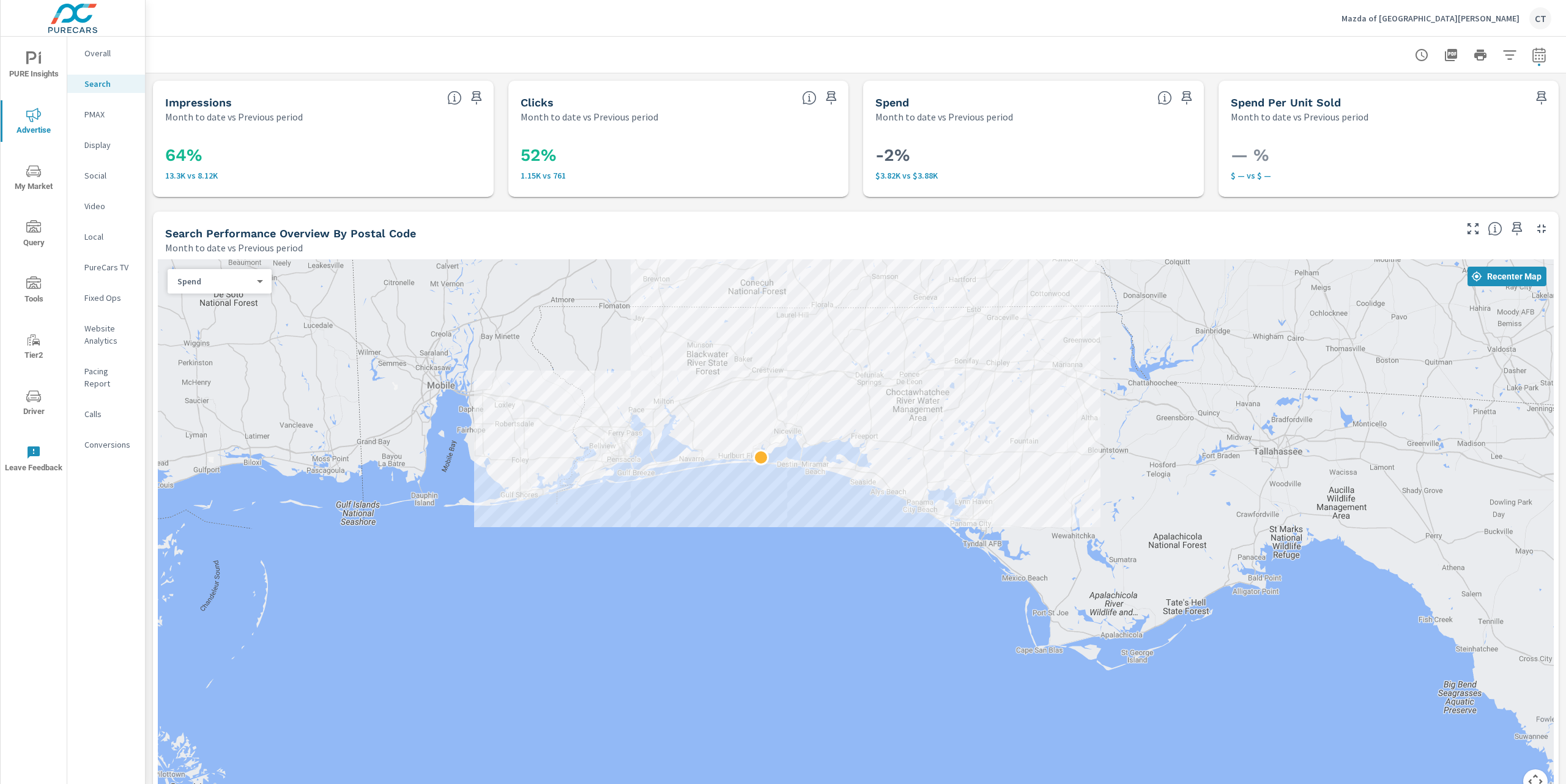
drag, startPoint x: 1409, startPoint y: 534, endPoint x: 1231, endPoint y: 516, distance: 178.9
click at [1230, 516] on div at bounding box center [856, 533] width 1396 height 549
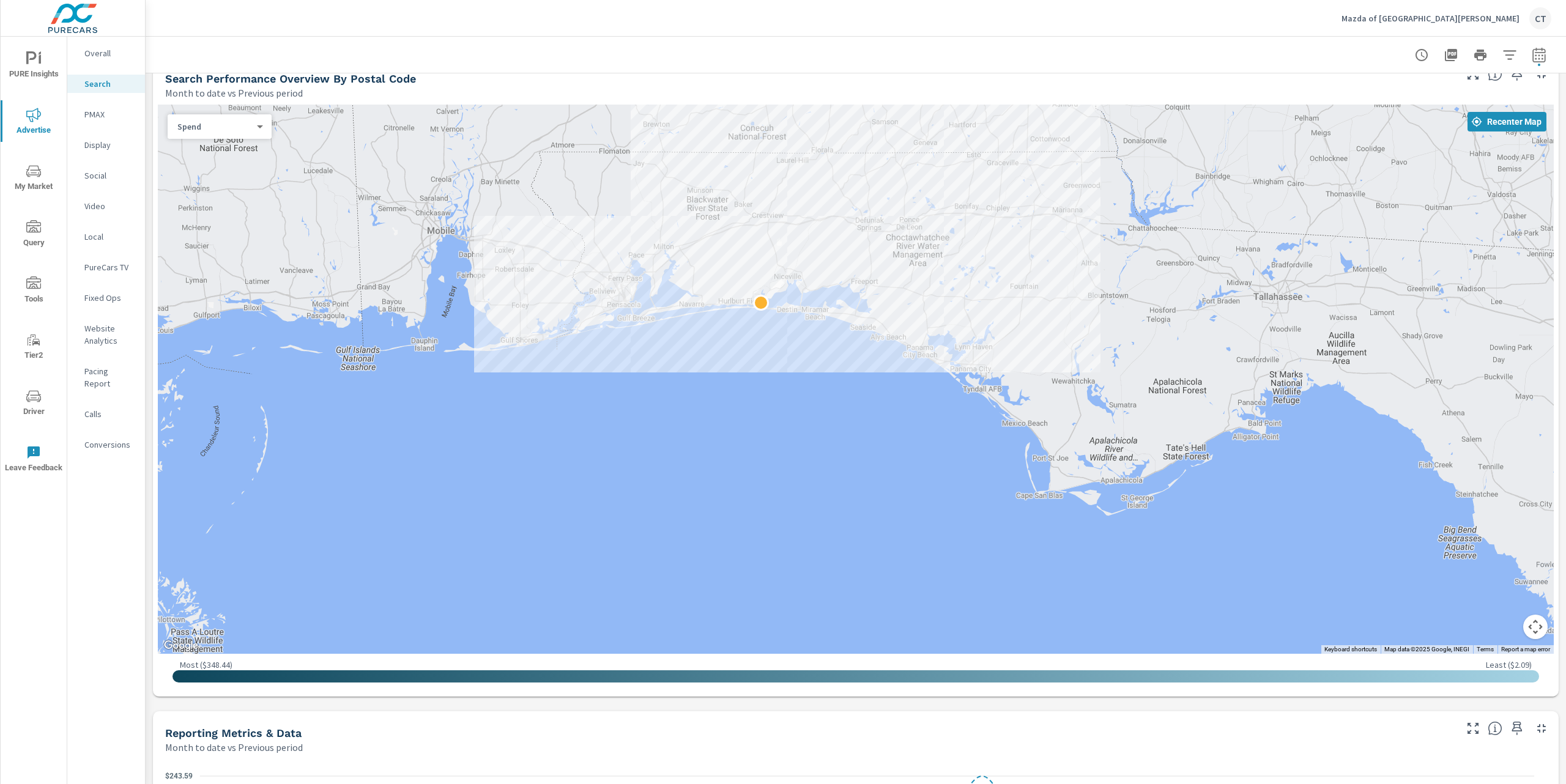
scroll to position [160, 0]
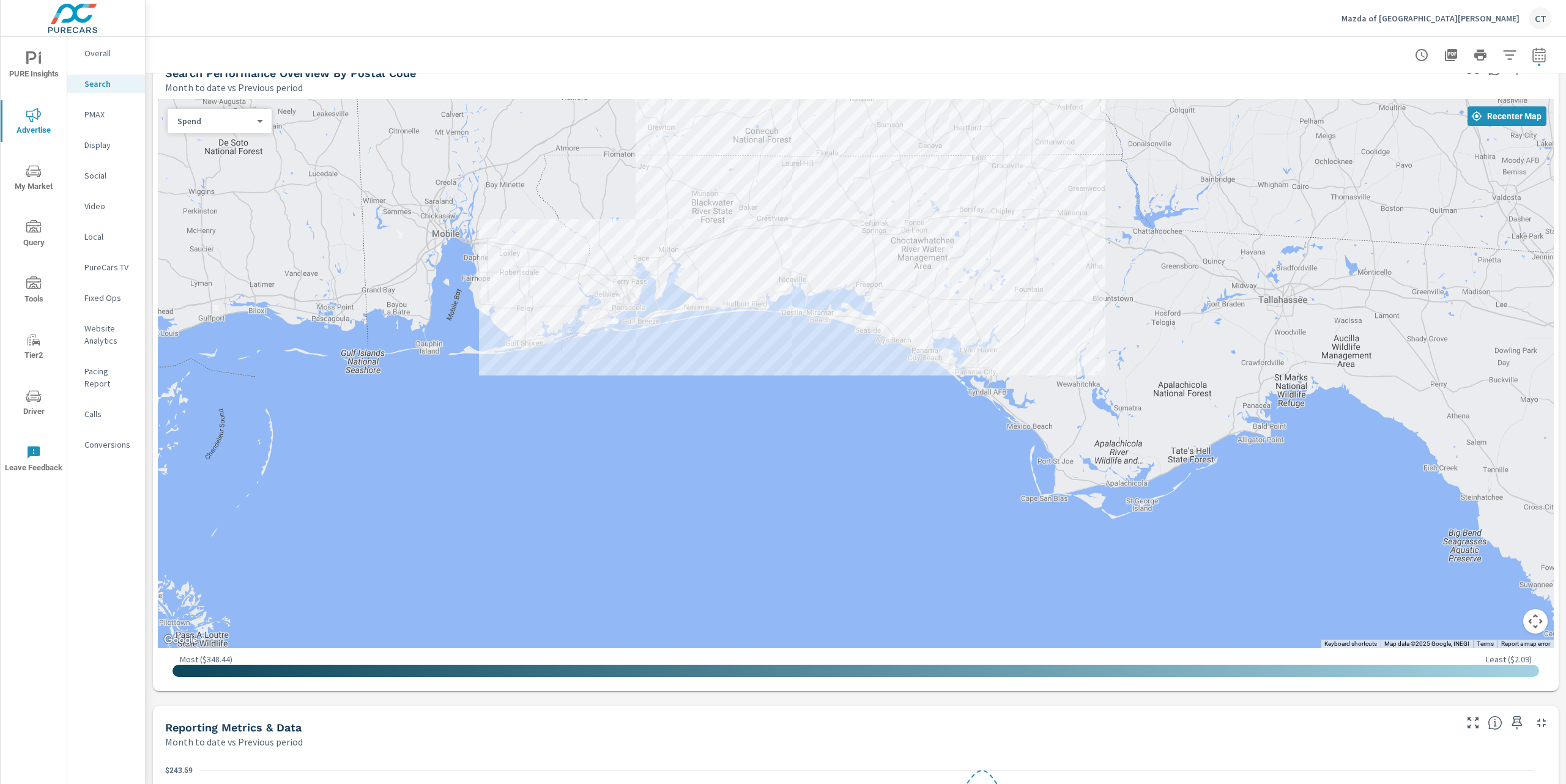
drag, startPoint x: 744, startPoint y: 234, endPoint x: 762, endPoint y: 260, distance: 31.6
click at [762, 260] on div at bounding box center [856, 374] width 1396 height 549
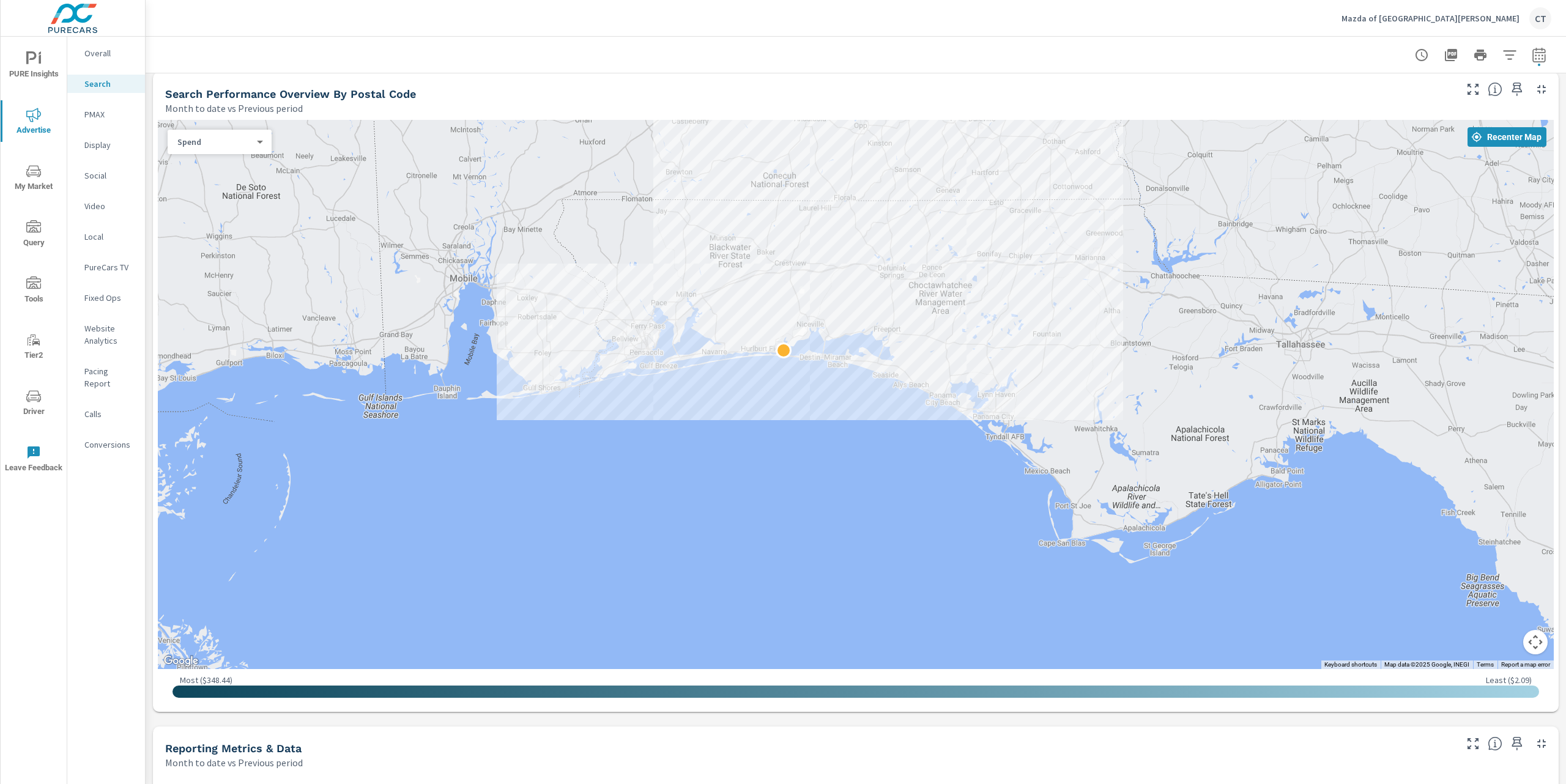
scroll to position [138, 0]
click at [1466, 90] on icon "button" at bounding box center [1473, 91] width 15 height 15
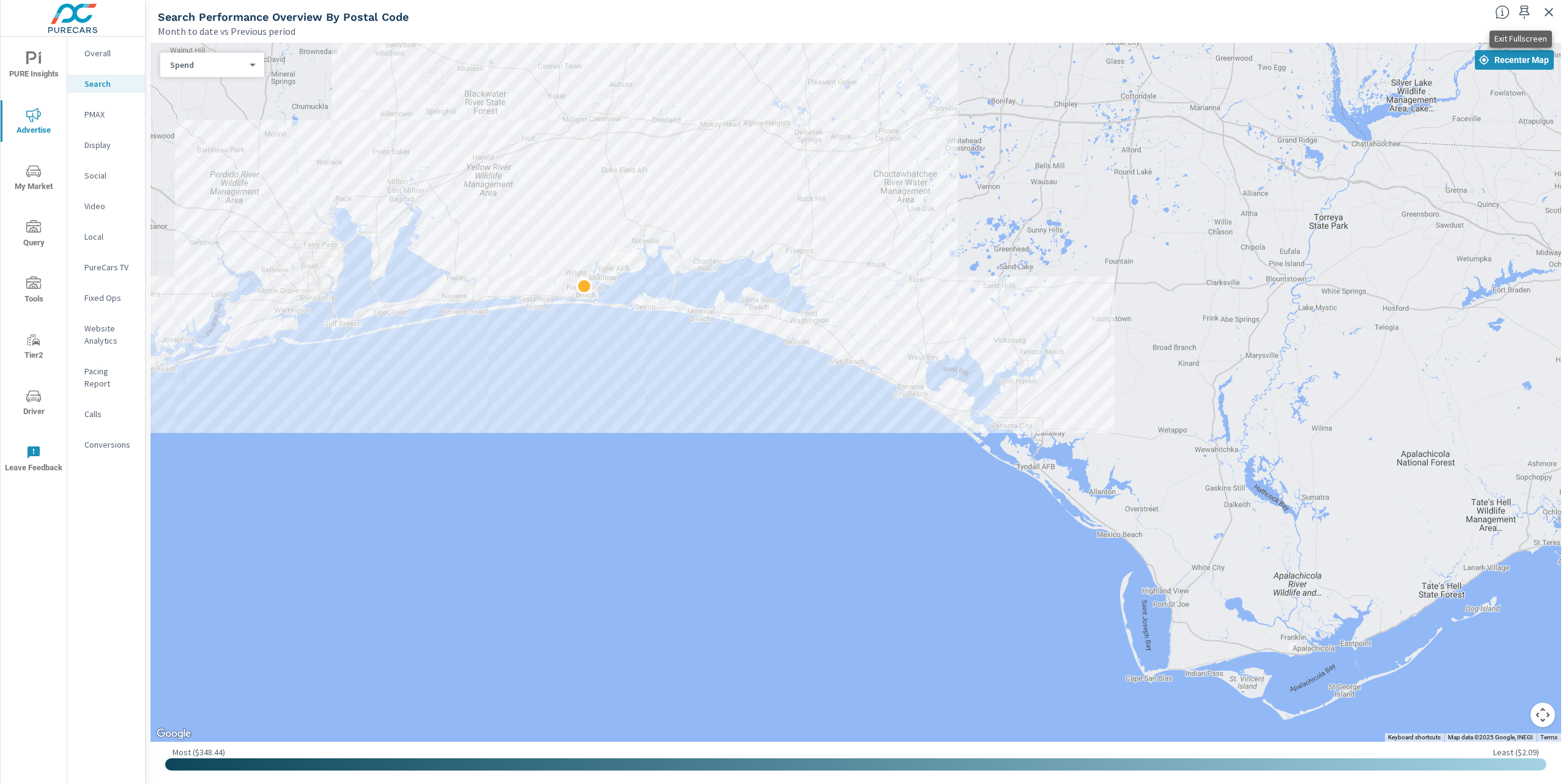
click at [1551, 16] on icon "button" at bounding box center [1549, 12] width 15 height 15
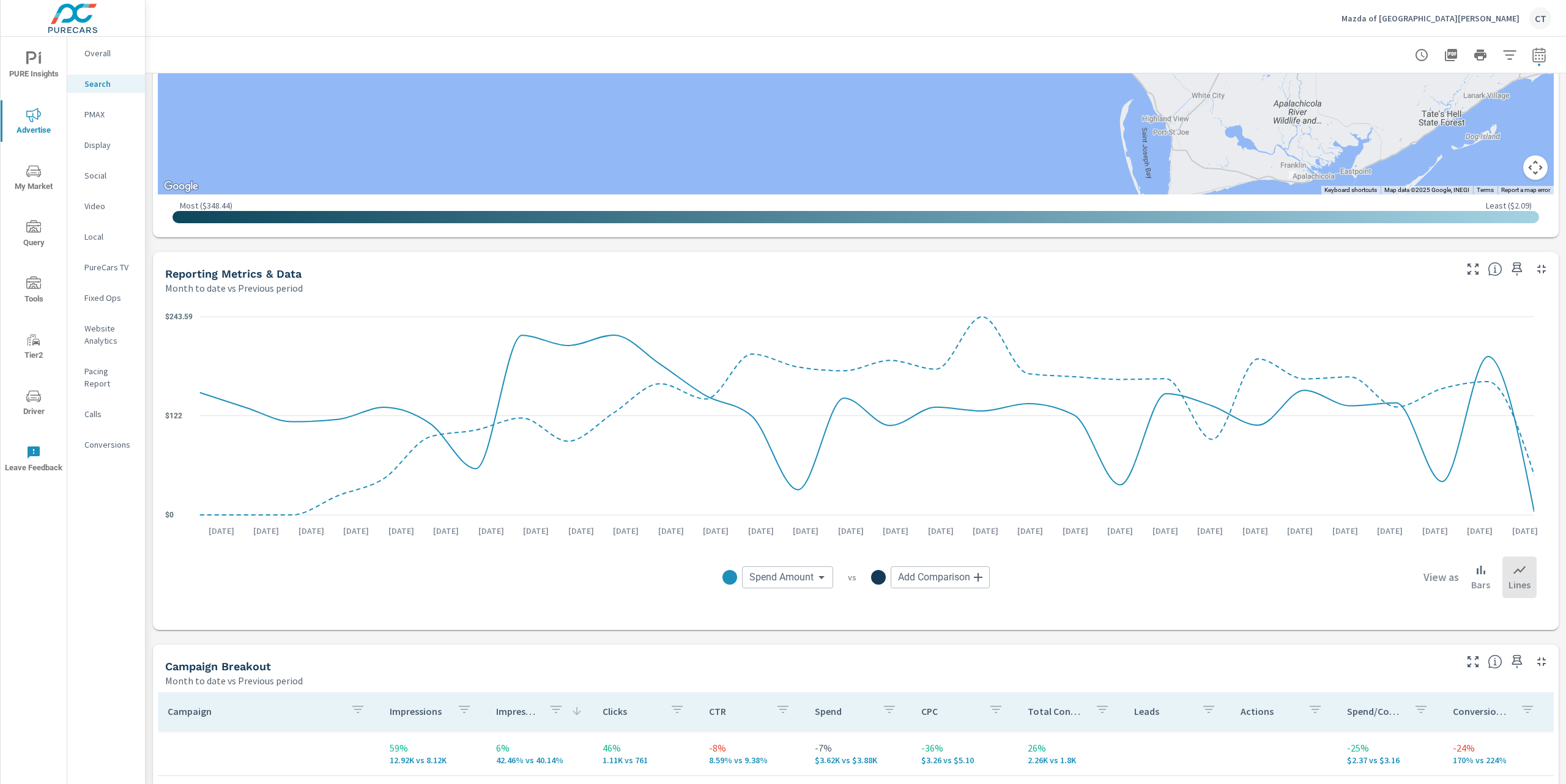
scroll to position [991, 0]
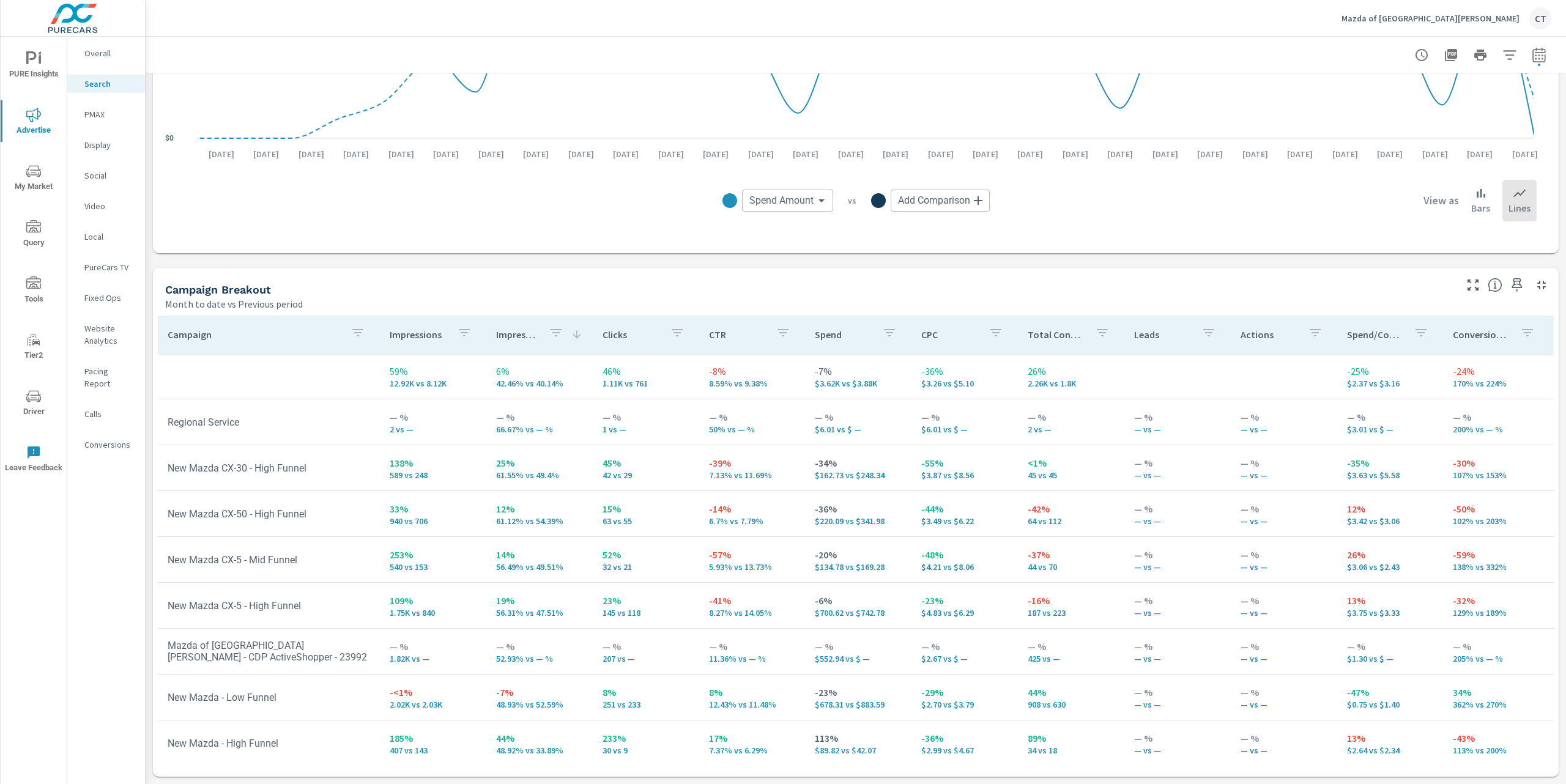
click at [801, 309] on div "Month to date vs Previous period" at bounding box center [810, 304] width 1289 height 15
click at [1534, 288] on icon "button" at bounding box center [1541, 285] width 15 height 15
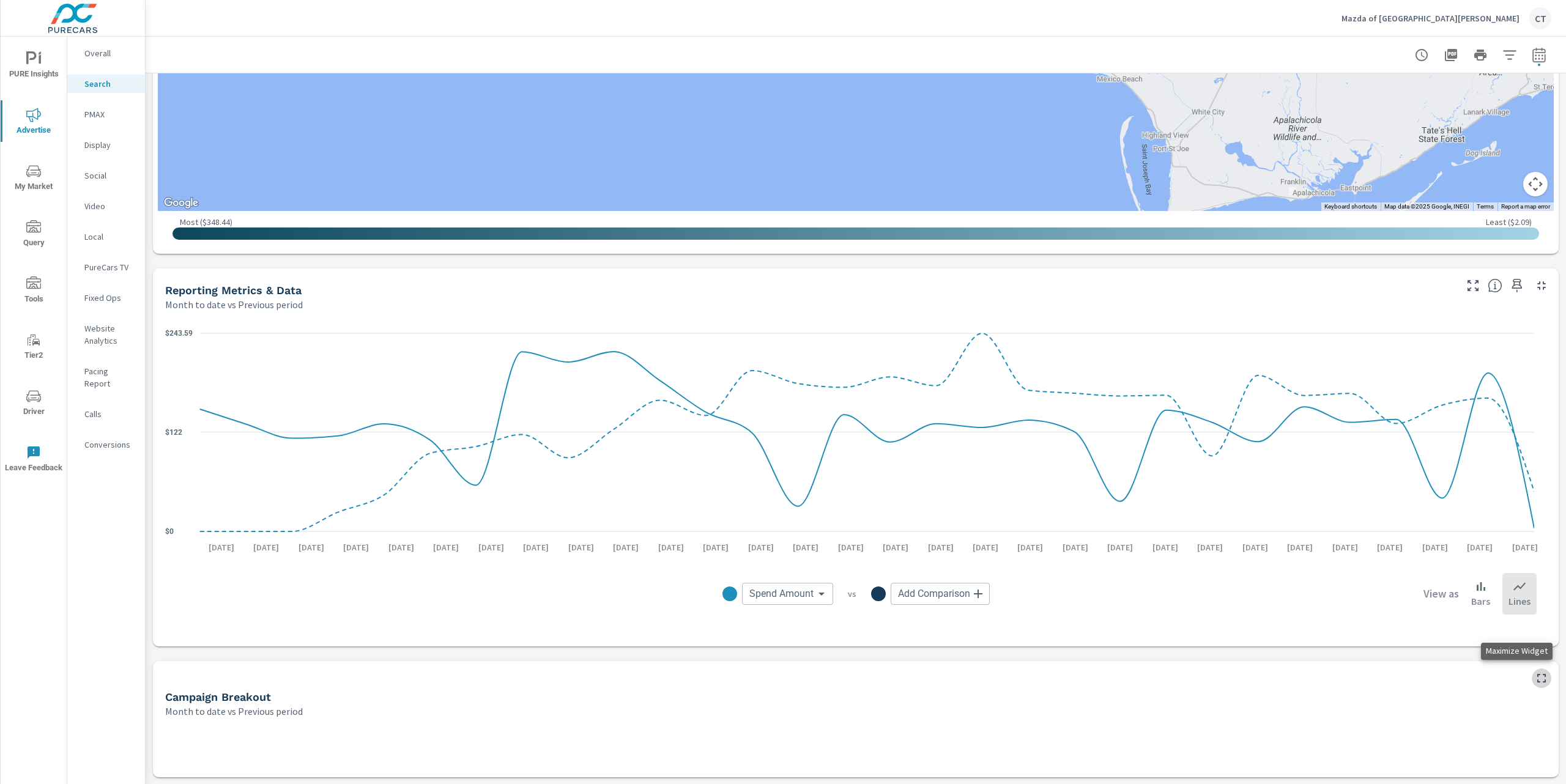
click at [1534, 682] on icon "button" at bounding box center [1541, 678] width 15 height 15
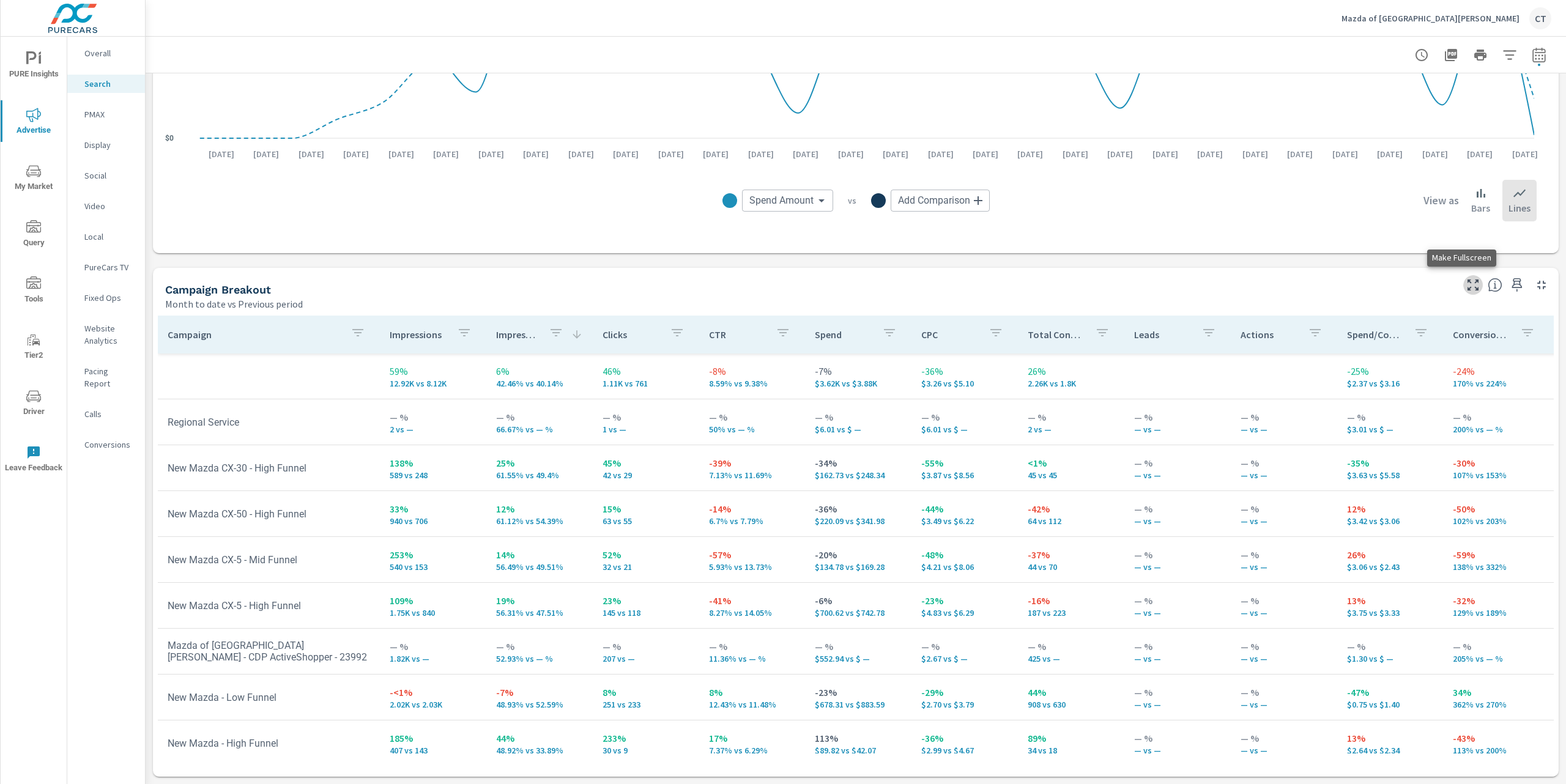
click at [1466, 290] on icon "button" at bounding box center [1473, 285] width 15 height 15
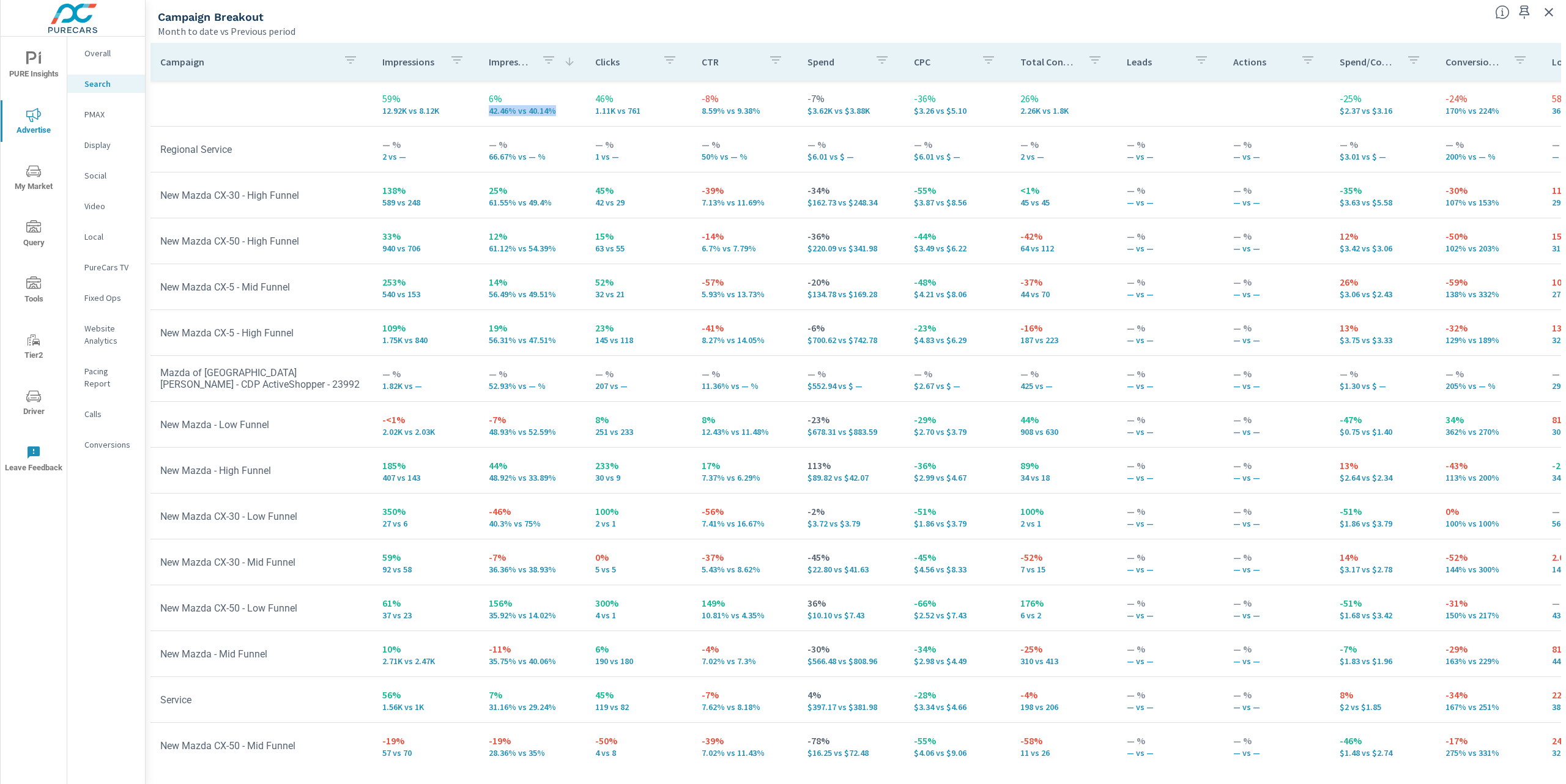
drag, startPoint x: 552, startPoint y: 113, endPoint x: 481, endPoint y: 111, distance: 71.0
click at [481, 111] on td "6% 42.46% vs 40.14%" at bounding box center [532, 103] width 107 height 44
click at [343, 59] on icon "button" at bounding box center [350, 60] width 15 height 15
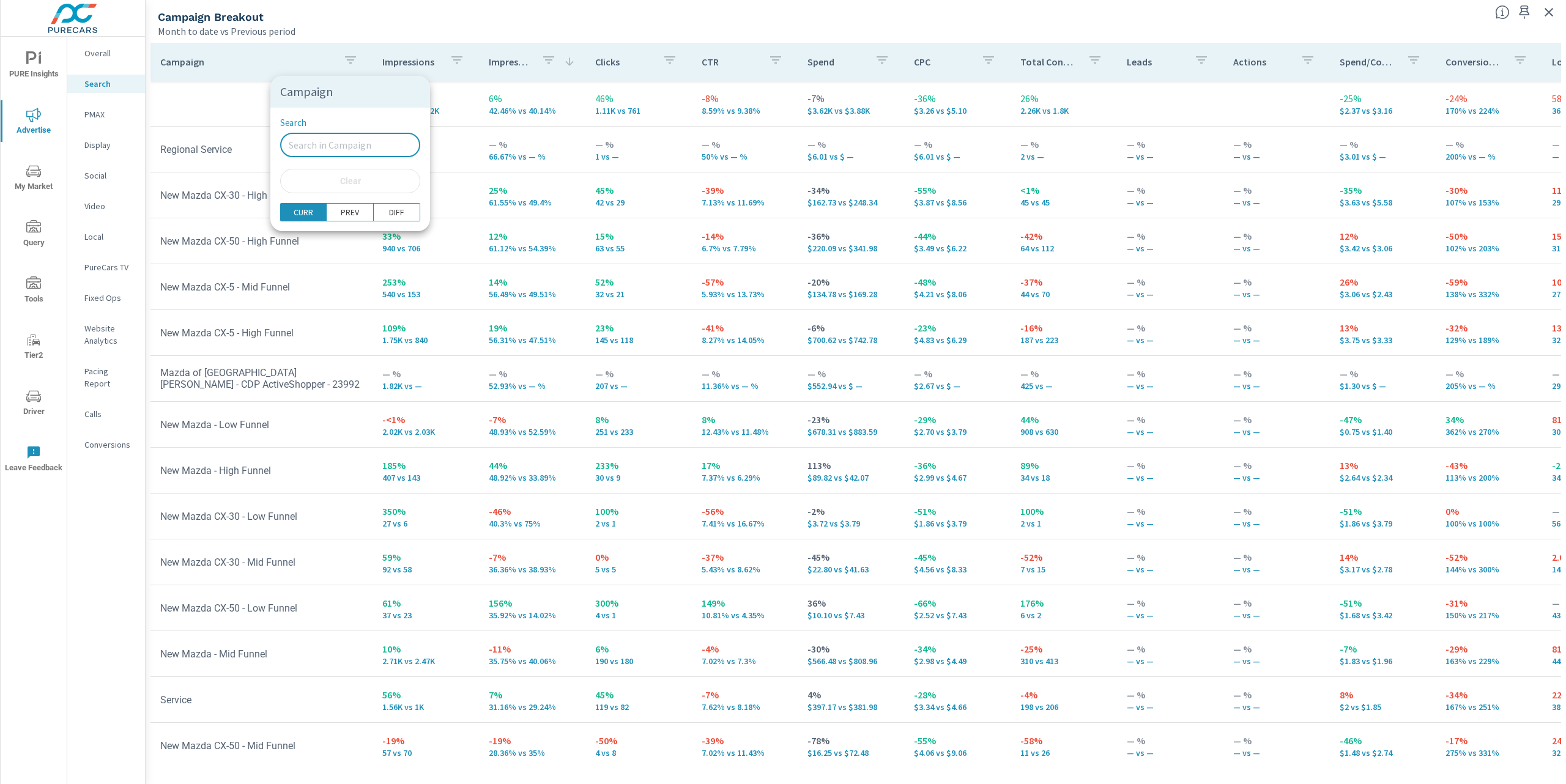
click at [317, 146] on input "Search" at bounding box center [350, 145] width 140 height 25
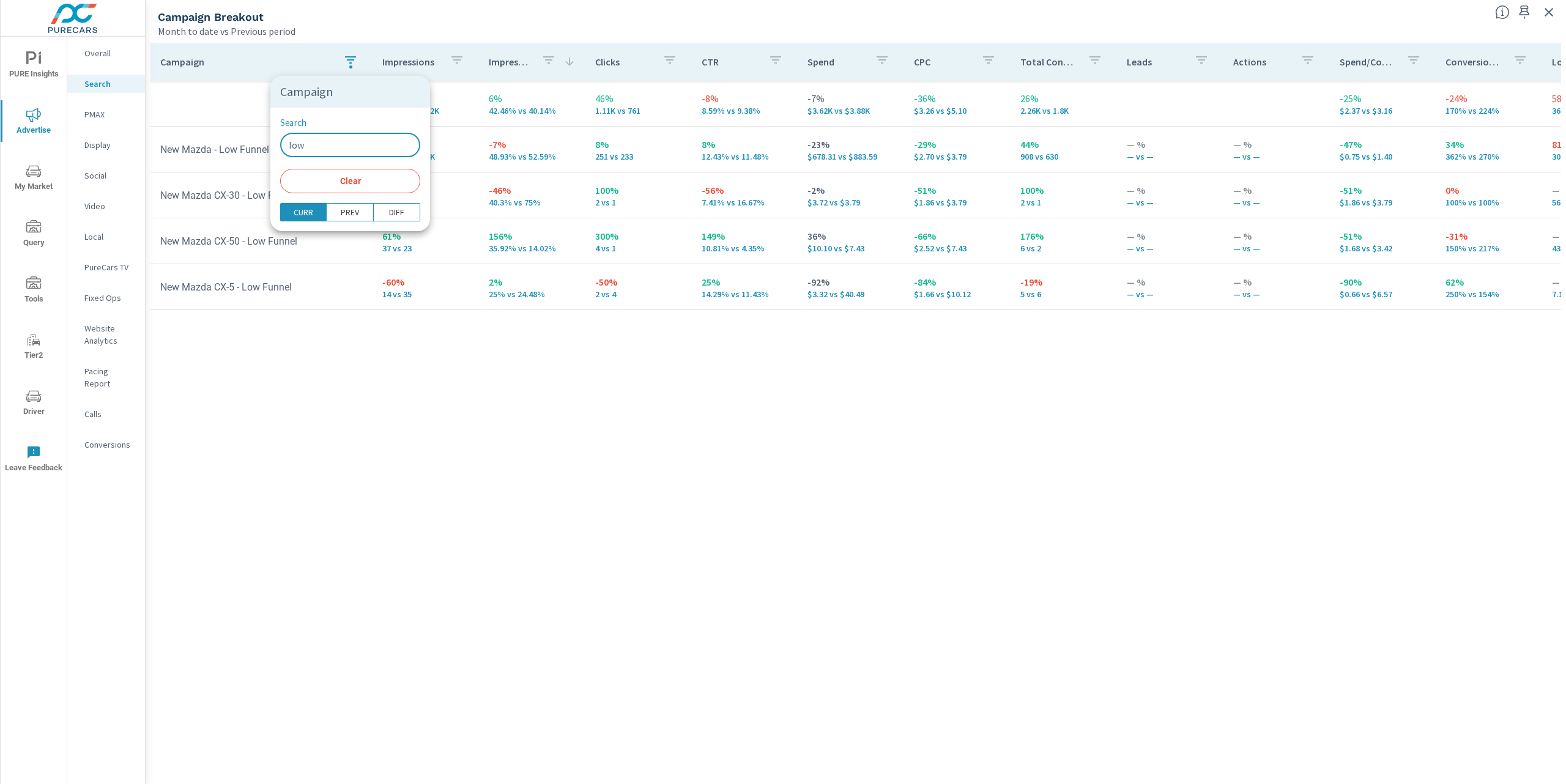
type input "low"
click at [390, 442] on div at bounding box center [783, 392] width 1566 height 784
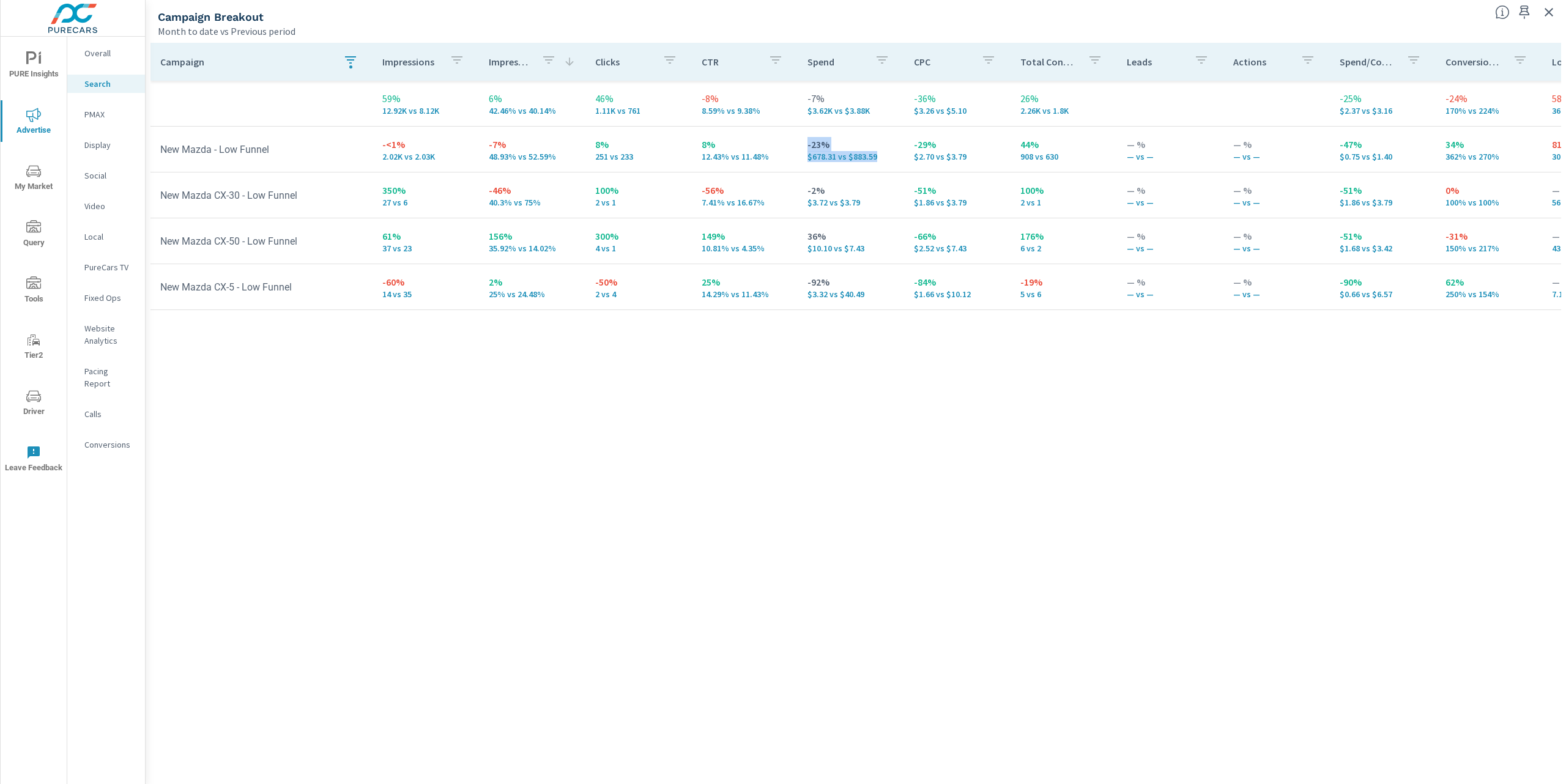
drag, startPoint x: 871, startPoint y: 161, endPoint x: 790, endPoint y: 149, distance: 81.9
click at [798, 149] on td "-23% $678.31 vs $883.59" at bounding box center [850, 149] width 107 height 44
drag, startPoint x: 935, startPoint y: 150, endPoint x: 903, endPoint y: 149, distance: 32.0
click at [904, 149] on td "-29% $2.70 vs $3.79" at bounding box center [957, 149] width 107 height 44
click at [437, 139] on p "-<1%" at bounding box center [426, 144] width 87 height 15
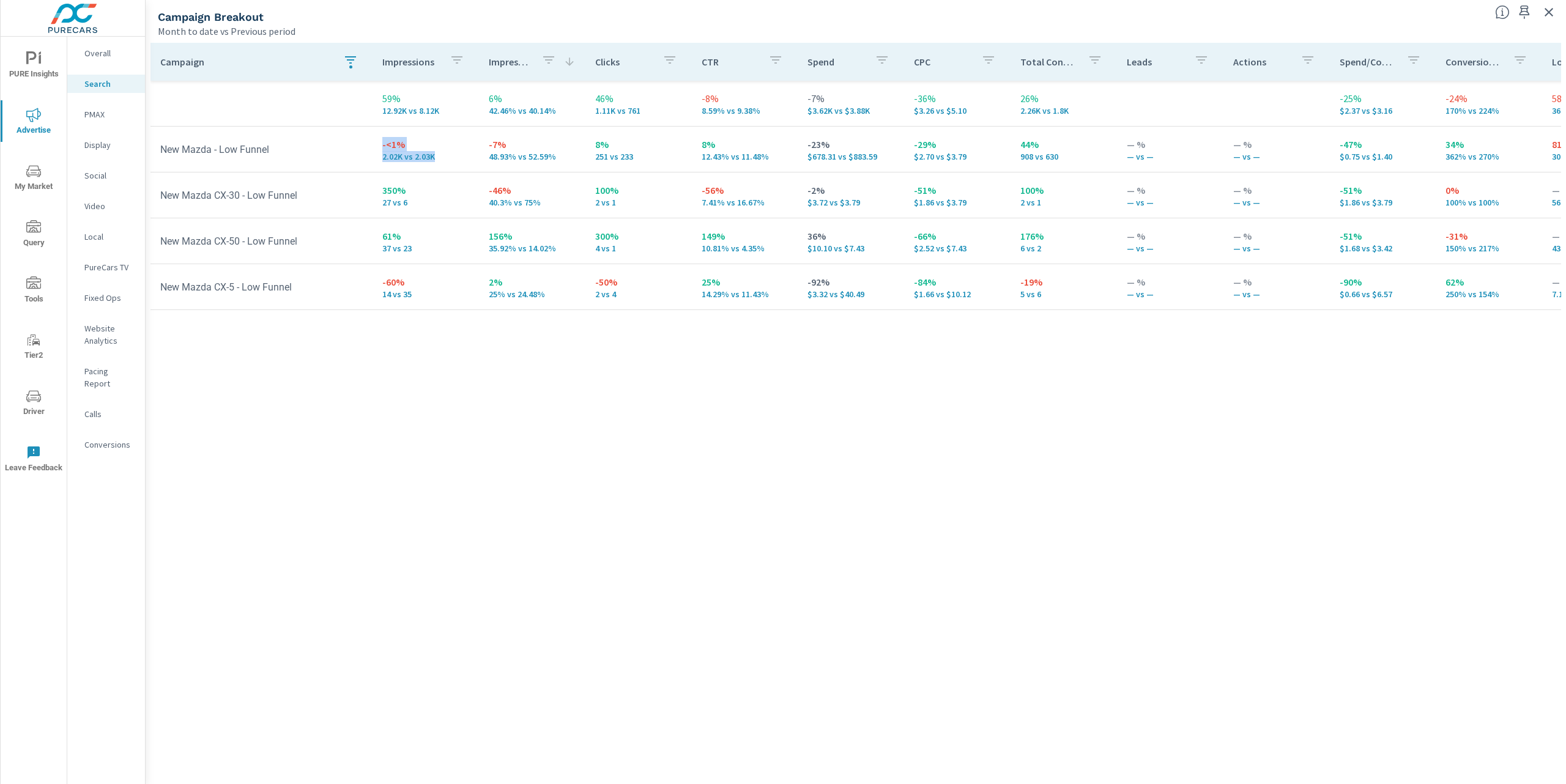
drag, startPoint x: 445, startPoint y: 154, endPoint x: 369, endPoint y: 152, distance: 76.0
click at [372, 152] on td "-<1% 2.02K vs 2.03K" at bounding box center [425, 149] width 107 height 44
click at [939, 413] on div "Campaign Impressions Impression Share Clicks CTR Spend CPC Total Conversions Le…" at bounding box center [856, 402] width 1411 height 719
click at [1554, 14] on icon "button" at bounding box center [1549, 12] width 15 height 15
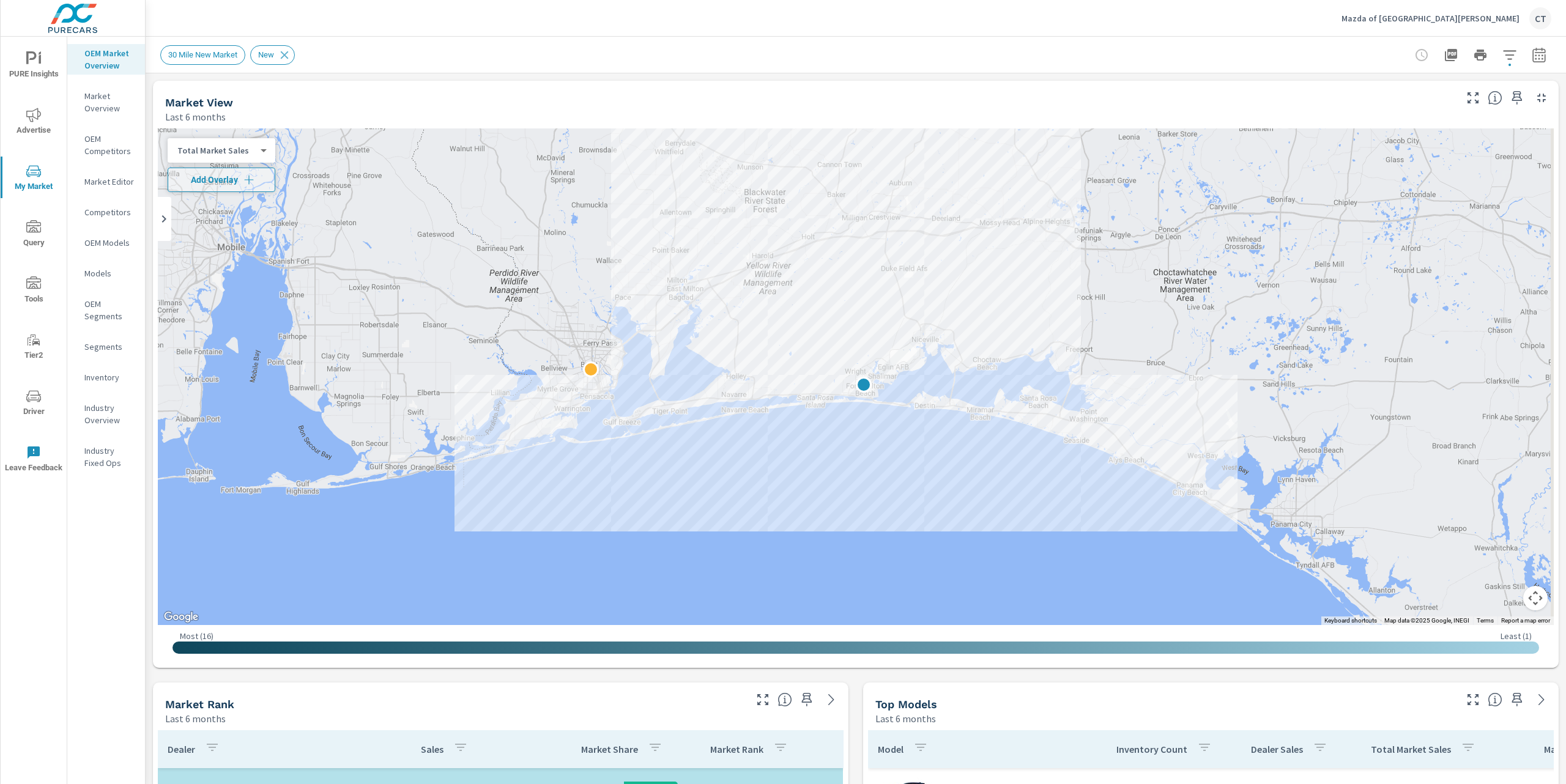
click at [1503, 55] on icon "button" at bounding box center [1510, 55] width 15 height 15
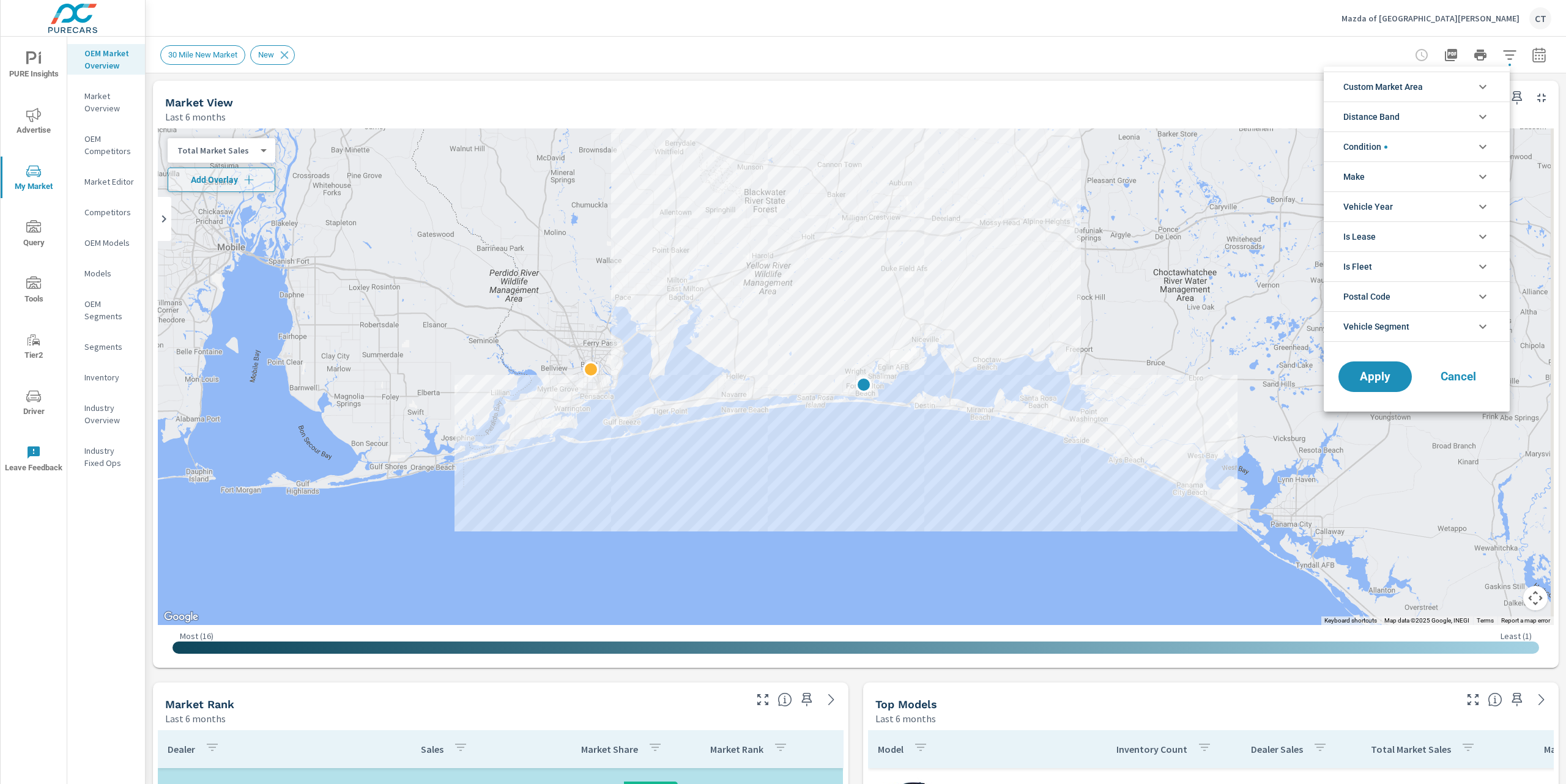
click at [1419, 79] on span "Custom Market Area" at bounding box center [1383, 86] width 80 height 29
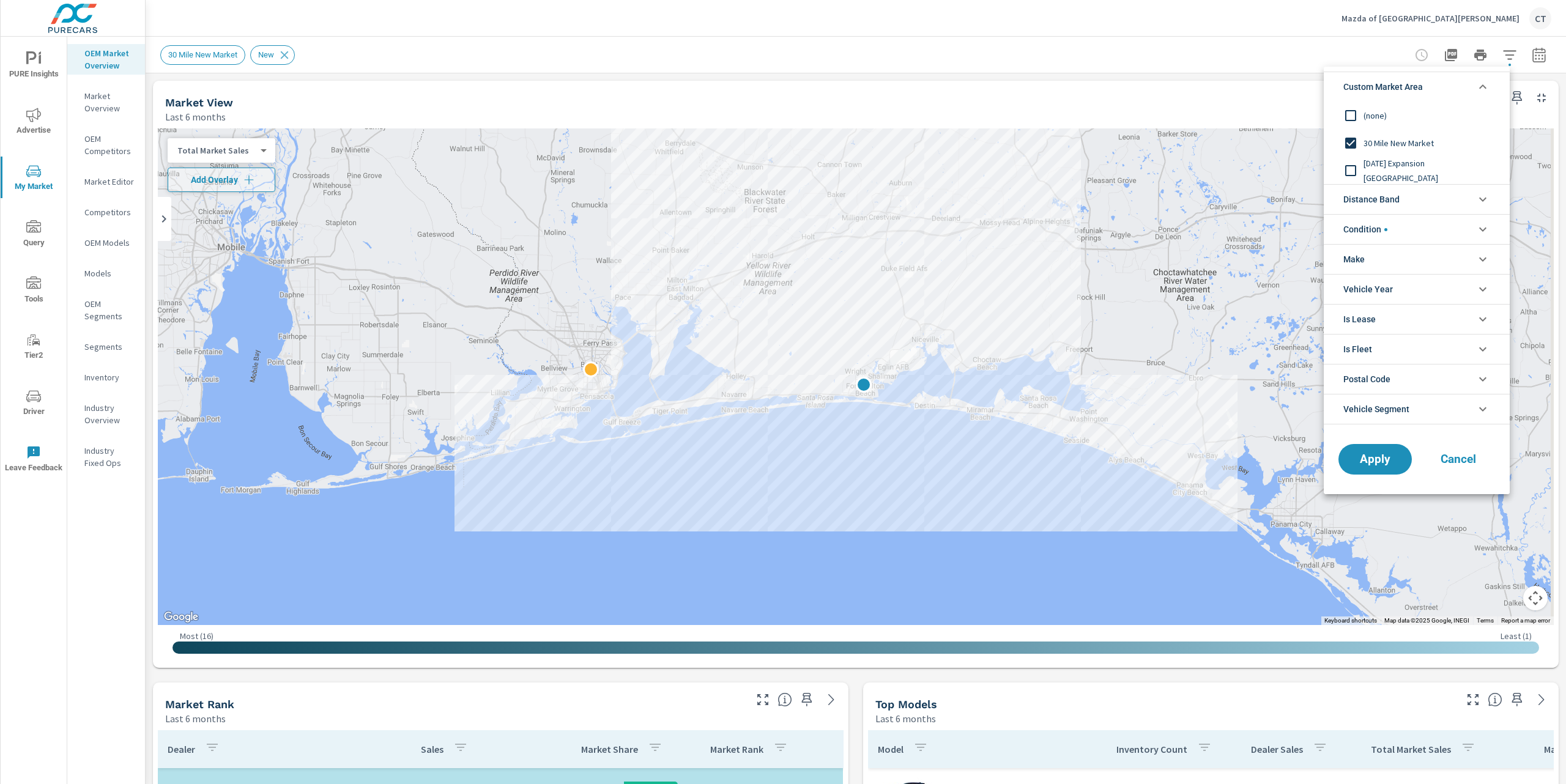
click at [1419, 79] on span "Custom Market Area" at bounding box center [1383, 86] width 80 height 29
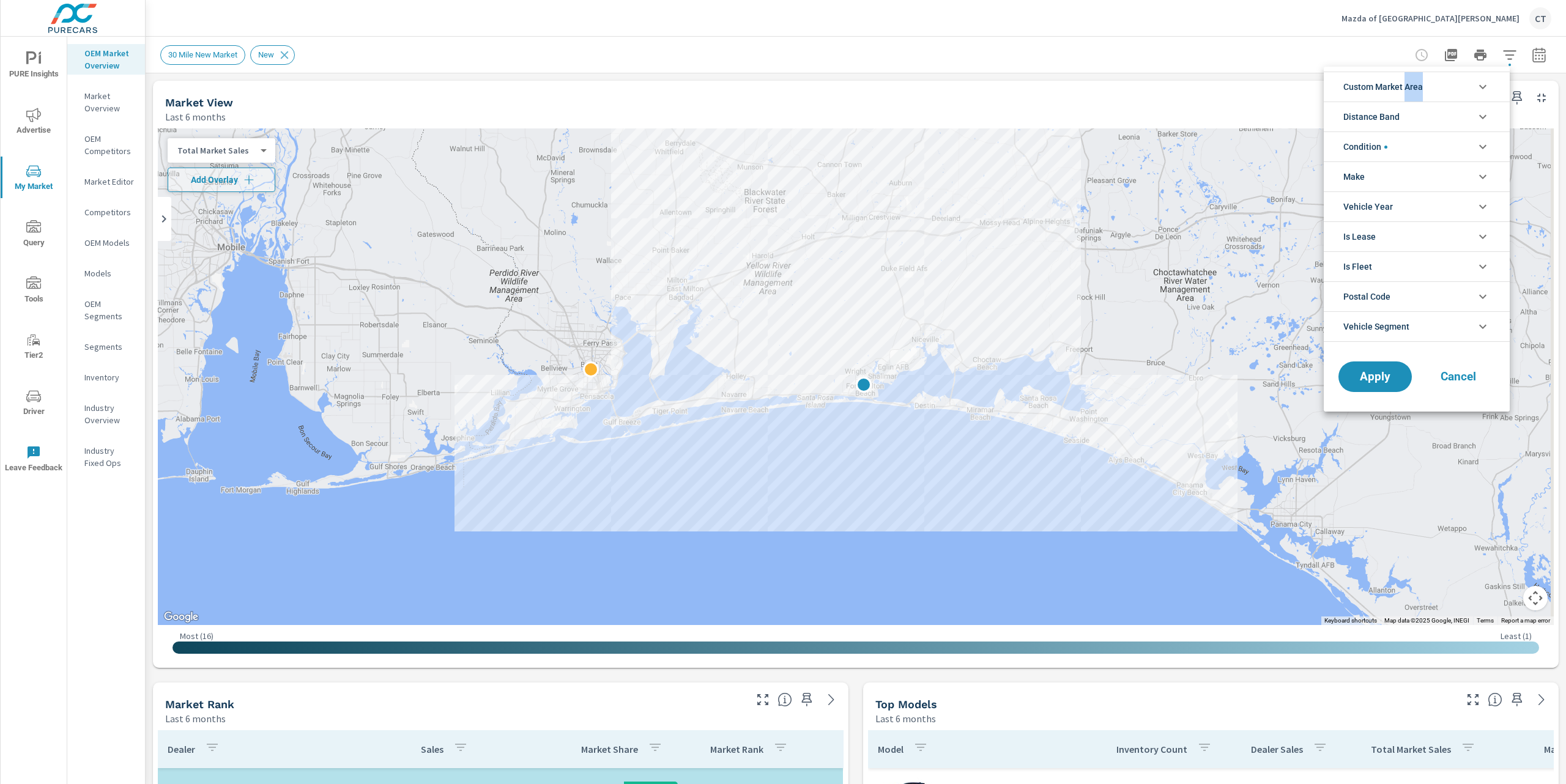
click at [1419, 80] on span "Custom Market Area" at bounding box center [1383, 86] width 80 height 29
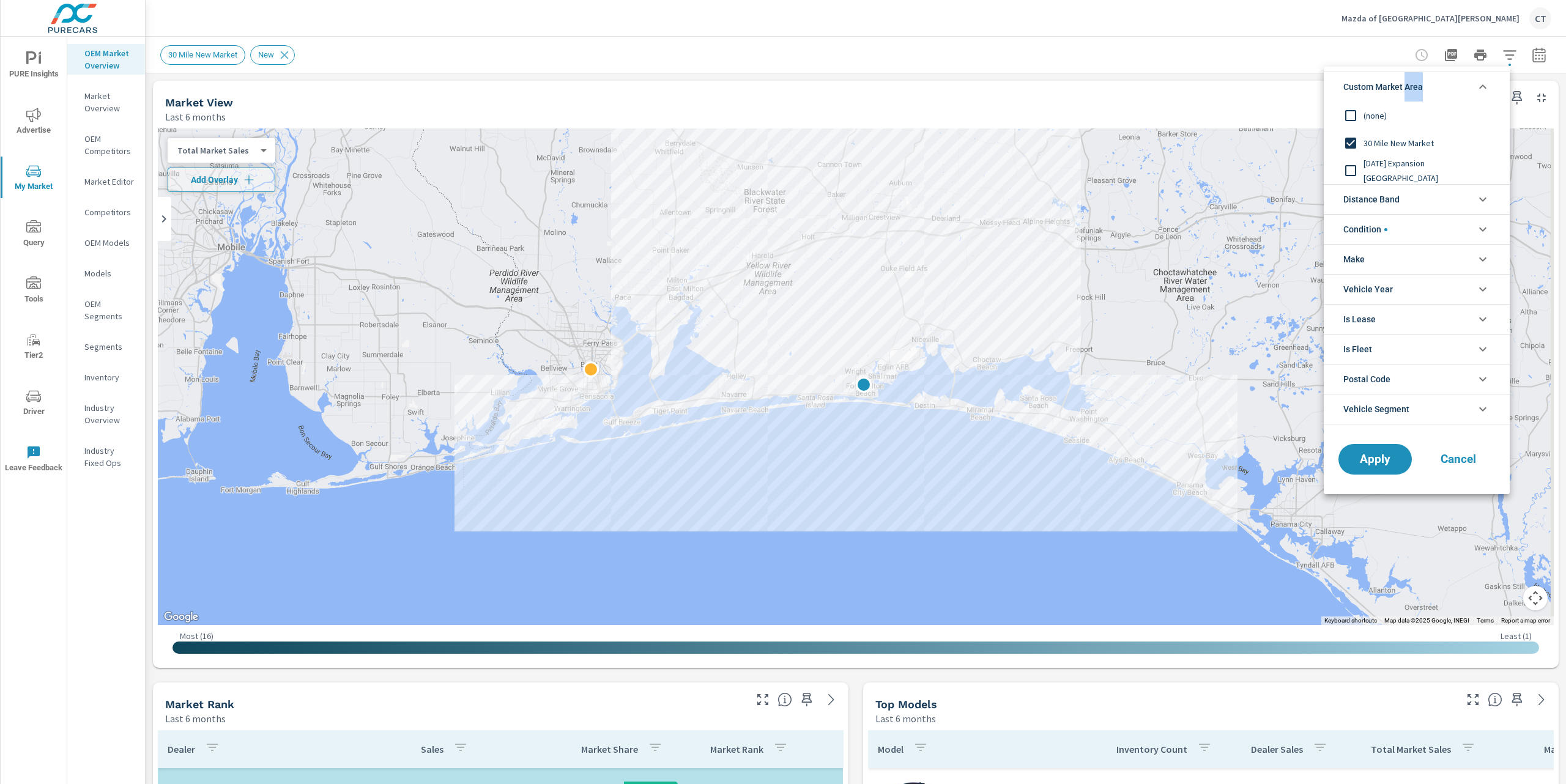
click at [1394, 159] on div "[DATE] Expansion [GEOGRAPHIC_DATA]" at bounding box center [1415, 170] width 184 height 28
click at [1385, 466] on span "Apply" at bounding box center [1375, 460] width 50 height 12
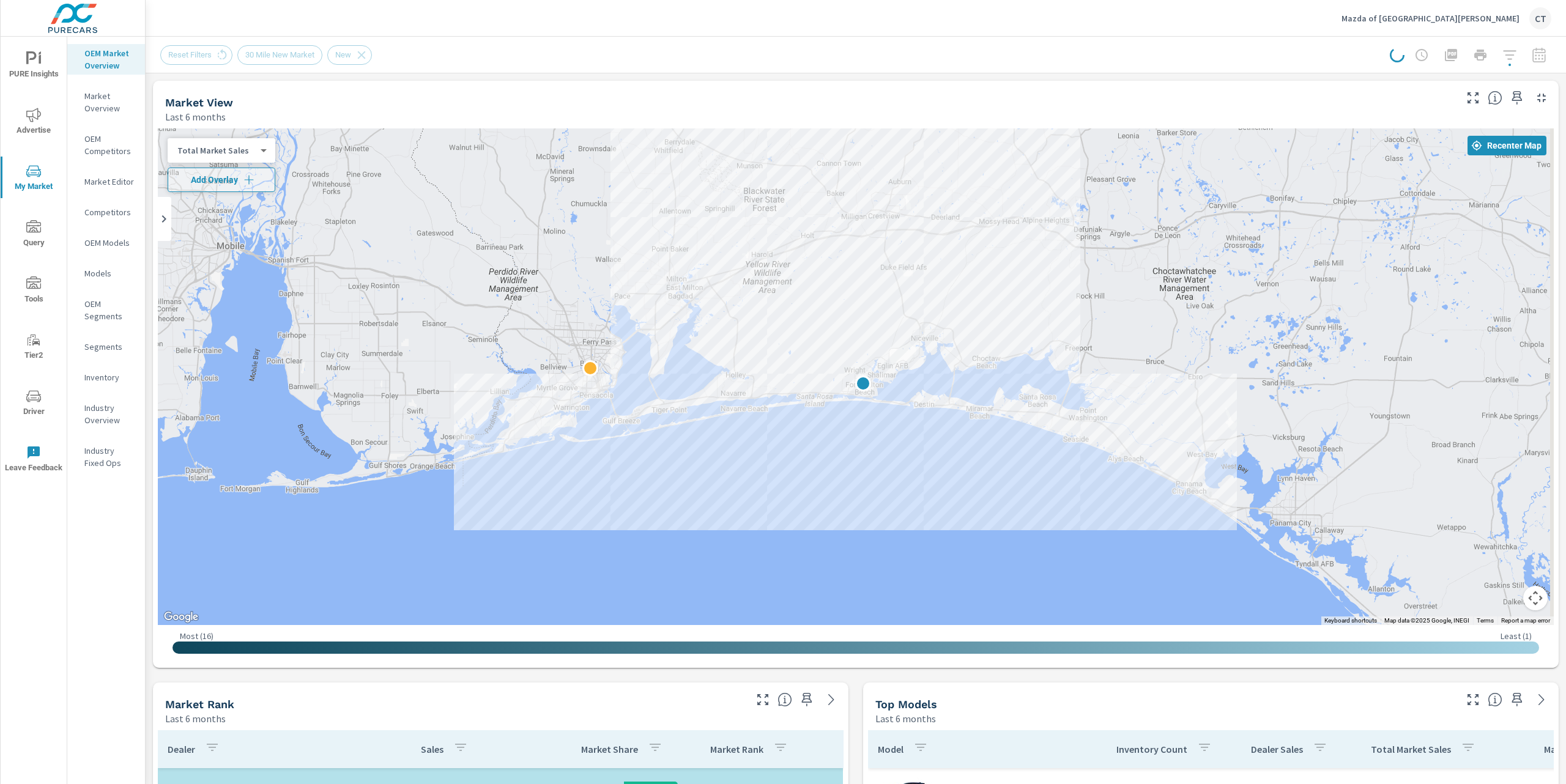
drag, startPoint x: 1392, startPoint y: 430, endPoint x: 1297, endPoint y: 368, distance: 113.4
click at [1297, 376] on div at bounding box center [1443, 706] width 1175 height 661
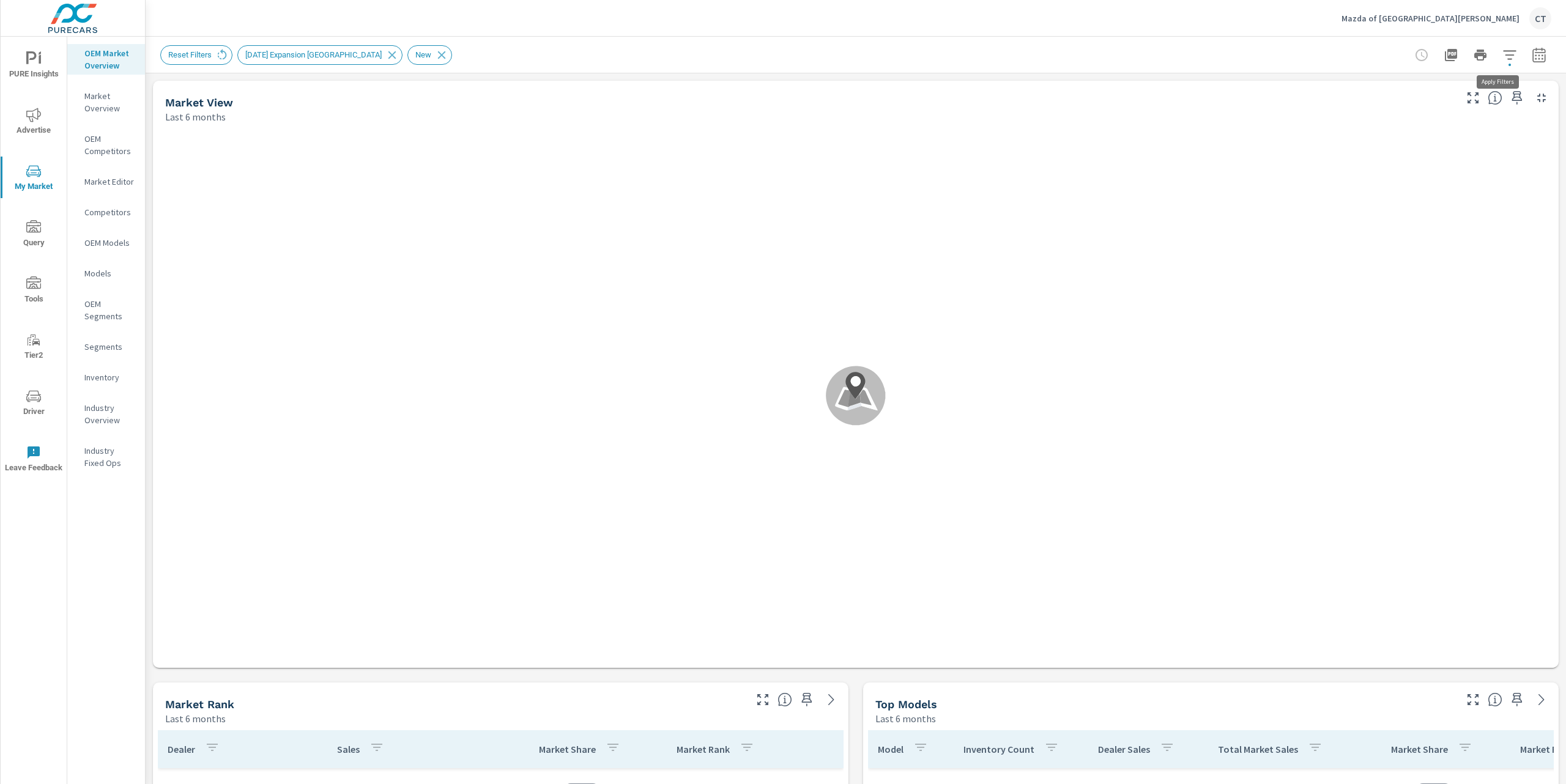
click at [1503, 59] on icon "button" at bounding box center [1510, 55] width 15 height 15
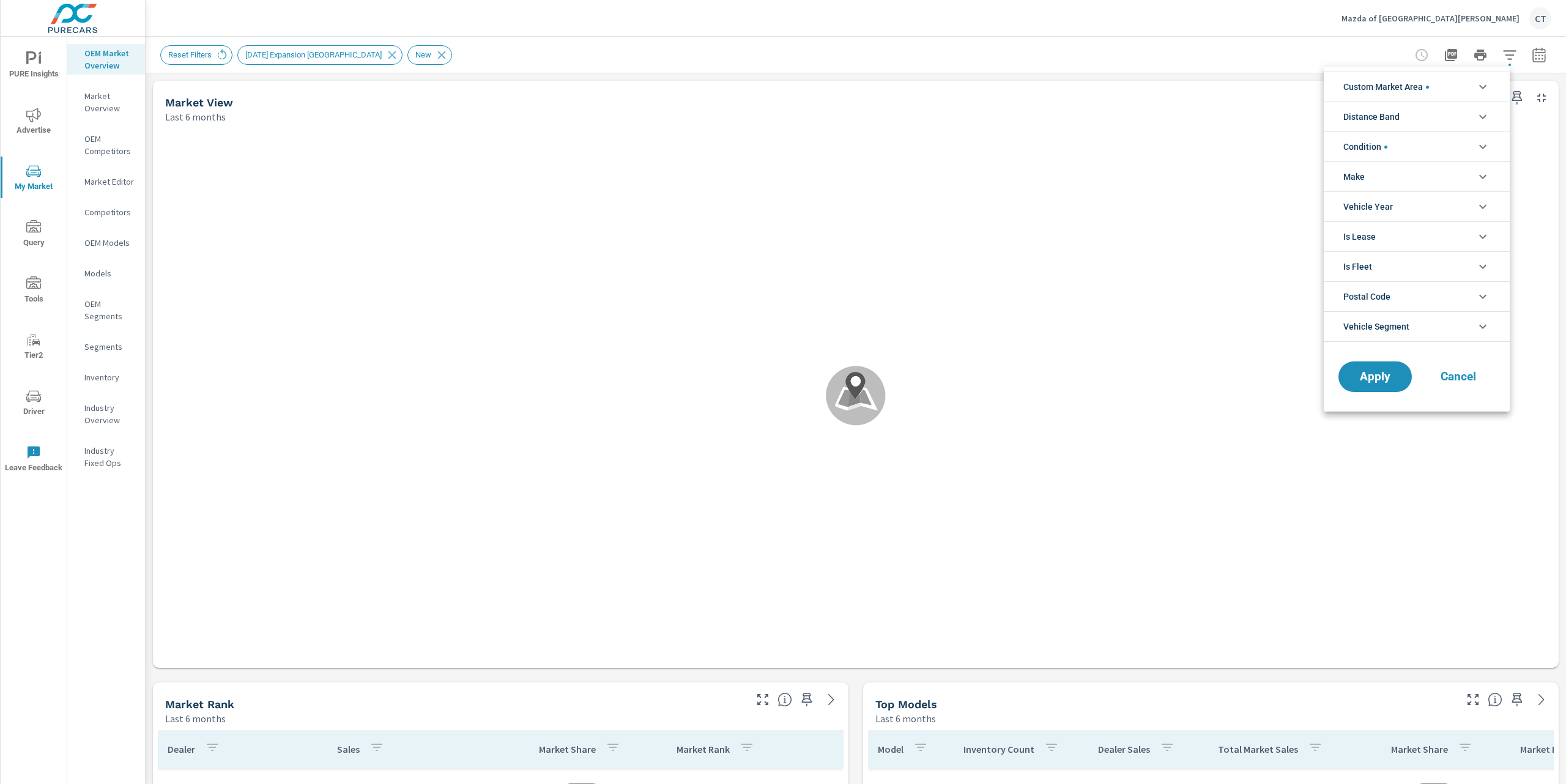
click at [1515, 41] on div at bounding box center [783, 392] width 1566 height 784
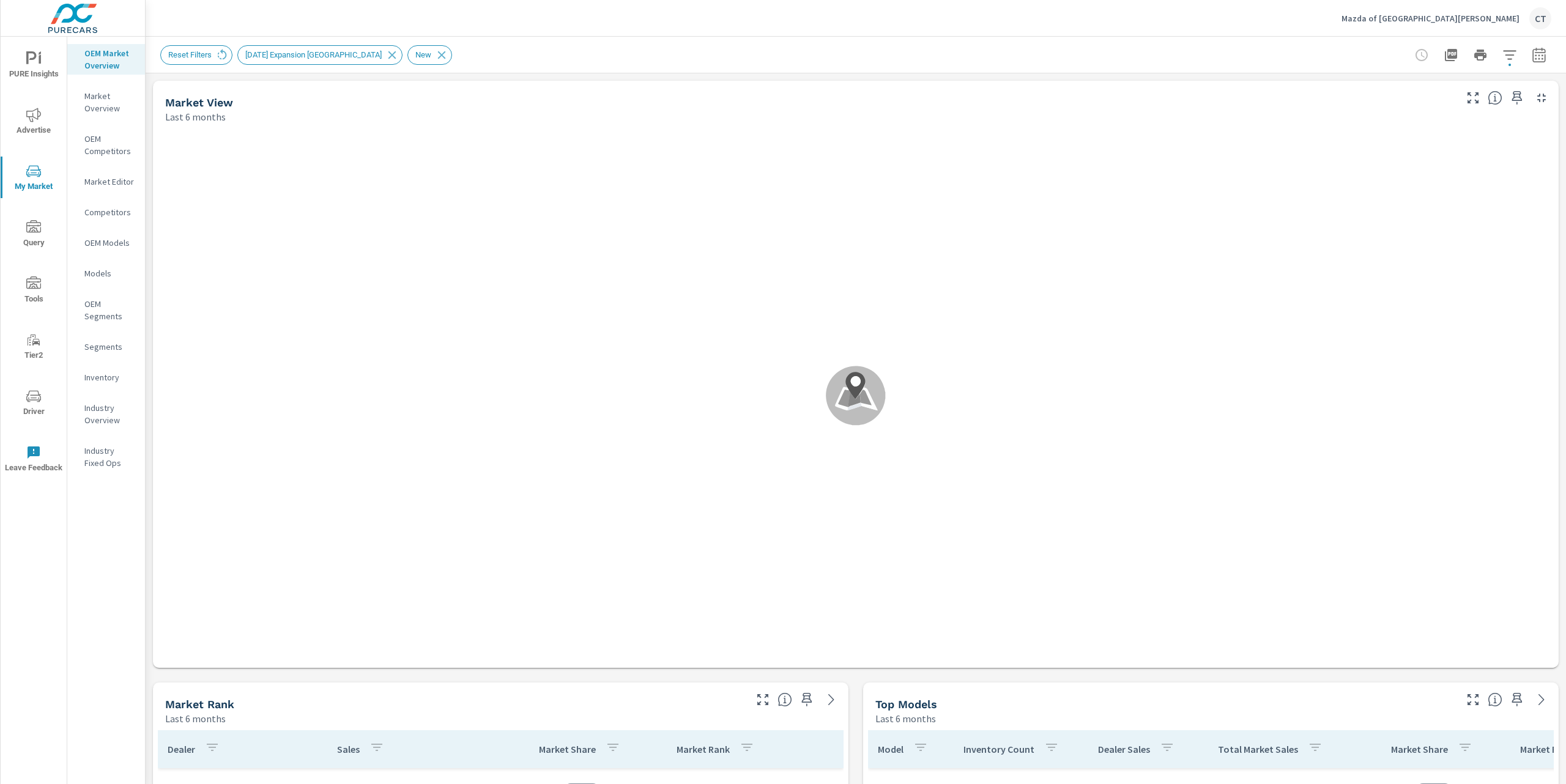
click at [1531, 55] on div "Custom Market Area (none) 30 Mile New Market [DATE] Expansion [GEOGRAPHIC_DATA]…" at bounding box center [783, 392] width 1566 height 784
click at [1535, 56] on icon "button" at bounding box center [1538, 57] width 8 height 5
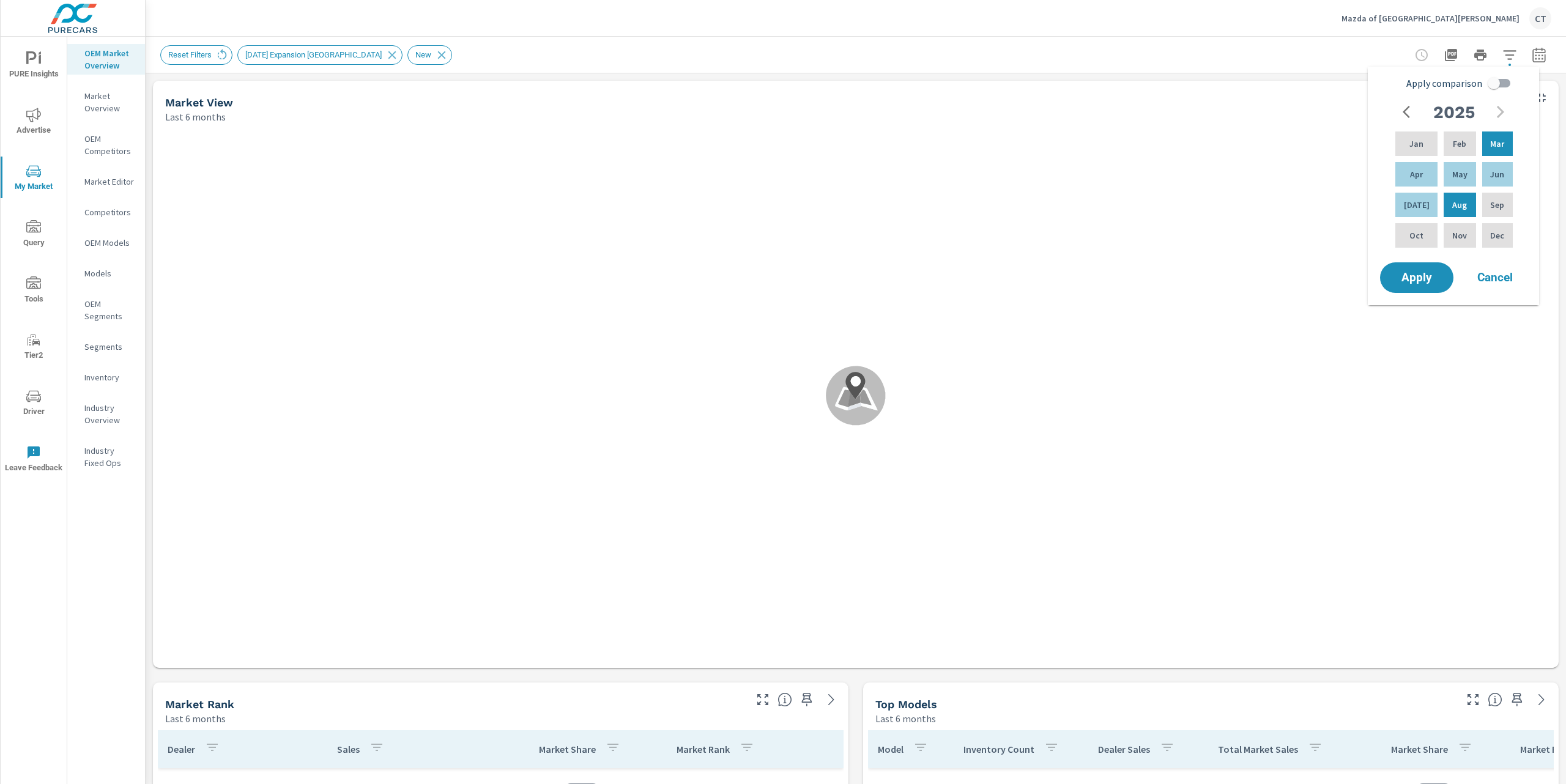
click at [1501, 83] on input "Apply comparison" at bounding box center [1494, 83] width 70 height 23
checkbox input "true"
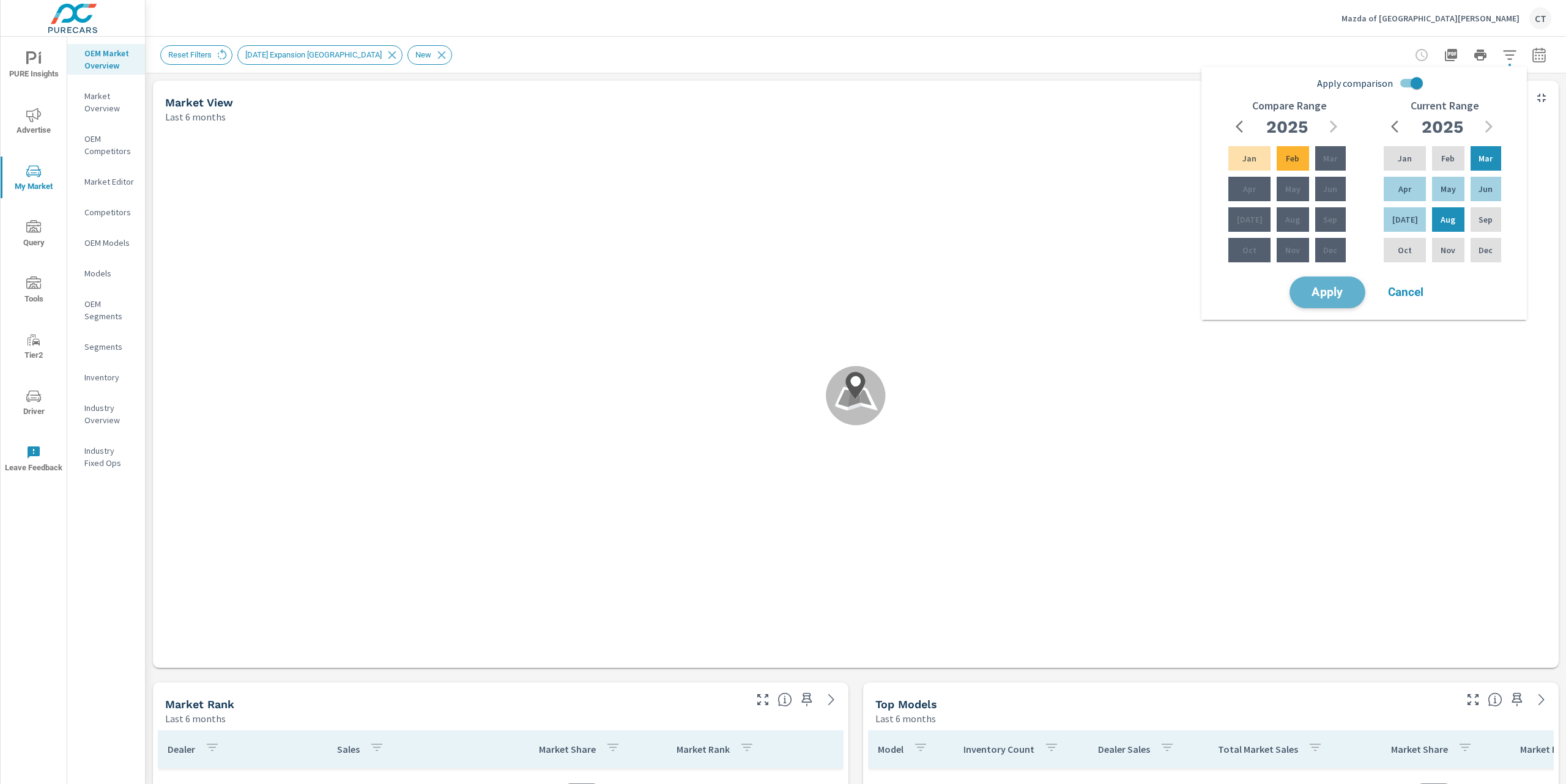
click at [1343, 286] on span "Apply" at bounding box center [1327, 292] width 50 height 12
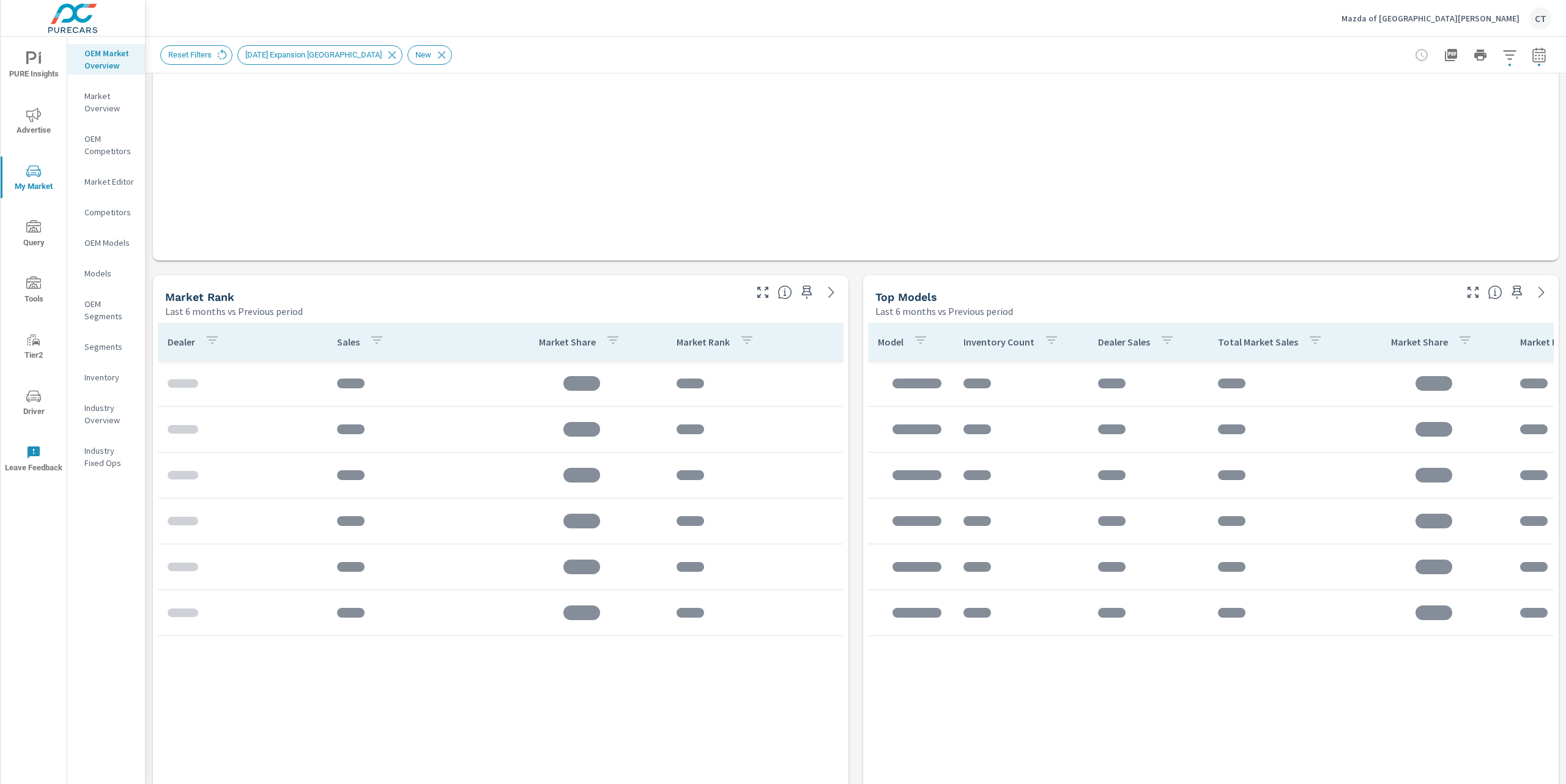
scroll to position [579, 0]
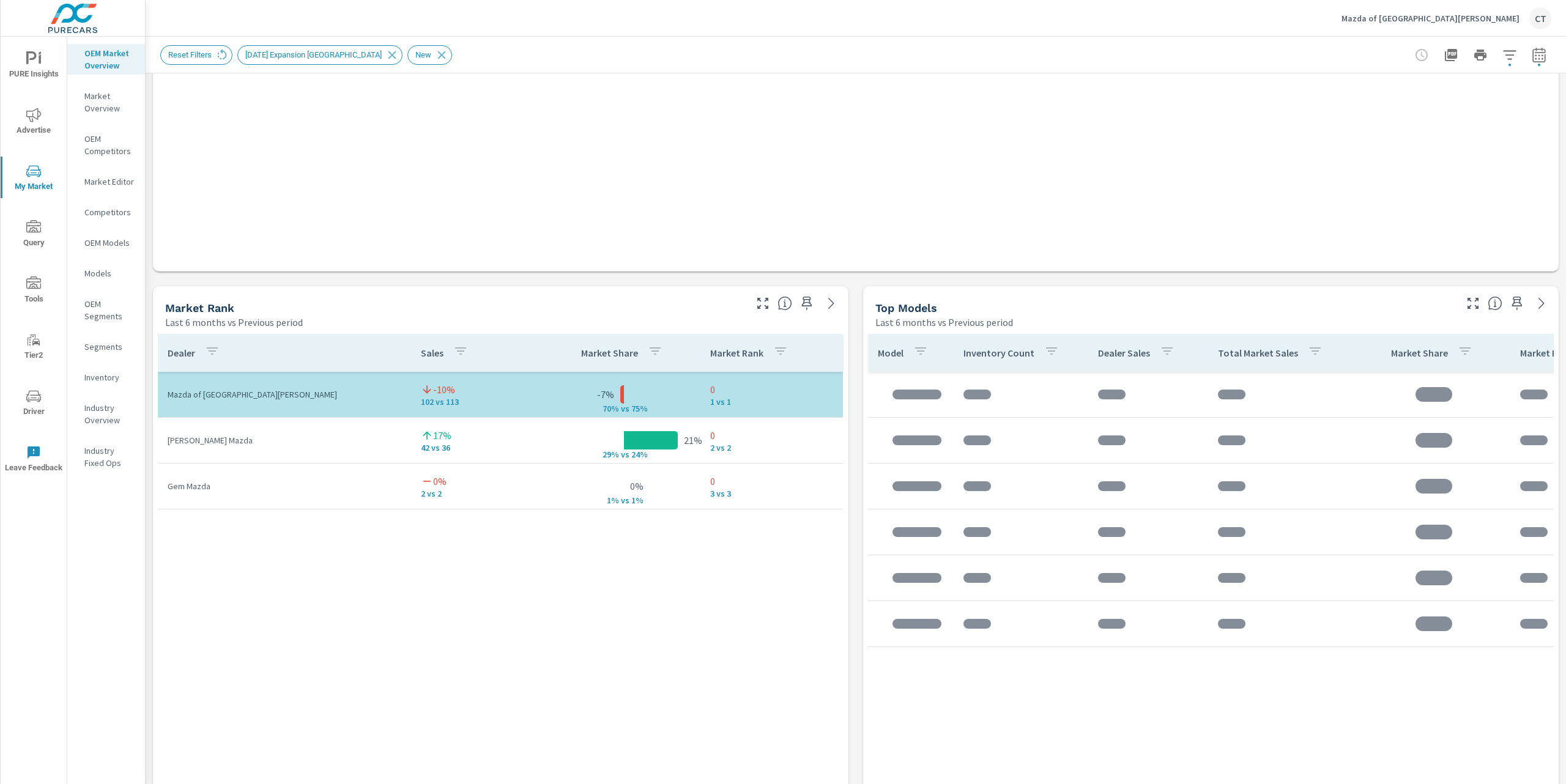
click at [584, 395] on td "-7% 70% v s 75%" at bounding box center [624, 394] width 153 height 20
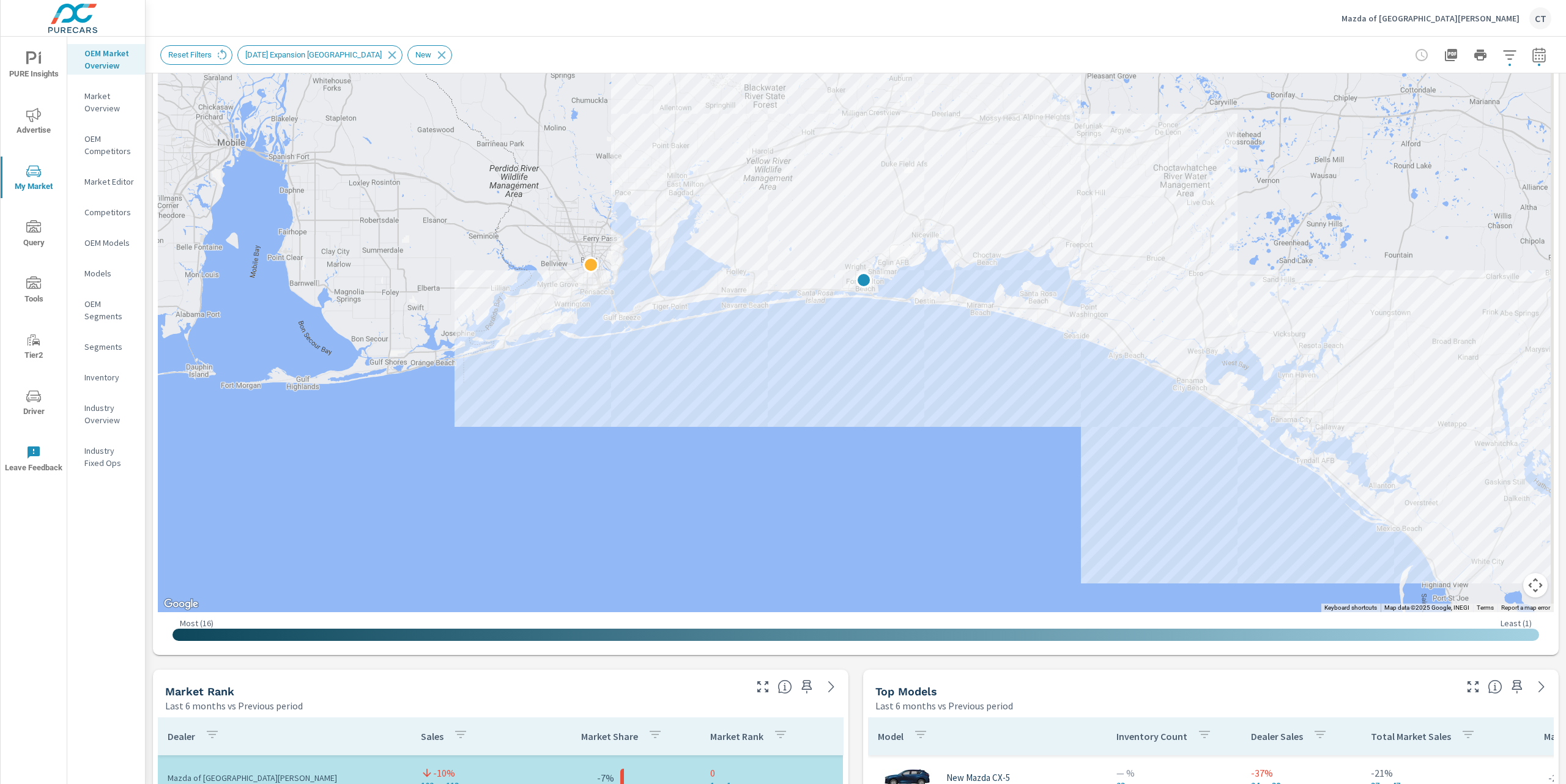
scroll to position [0, 0]
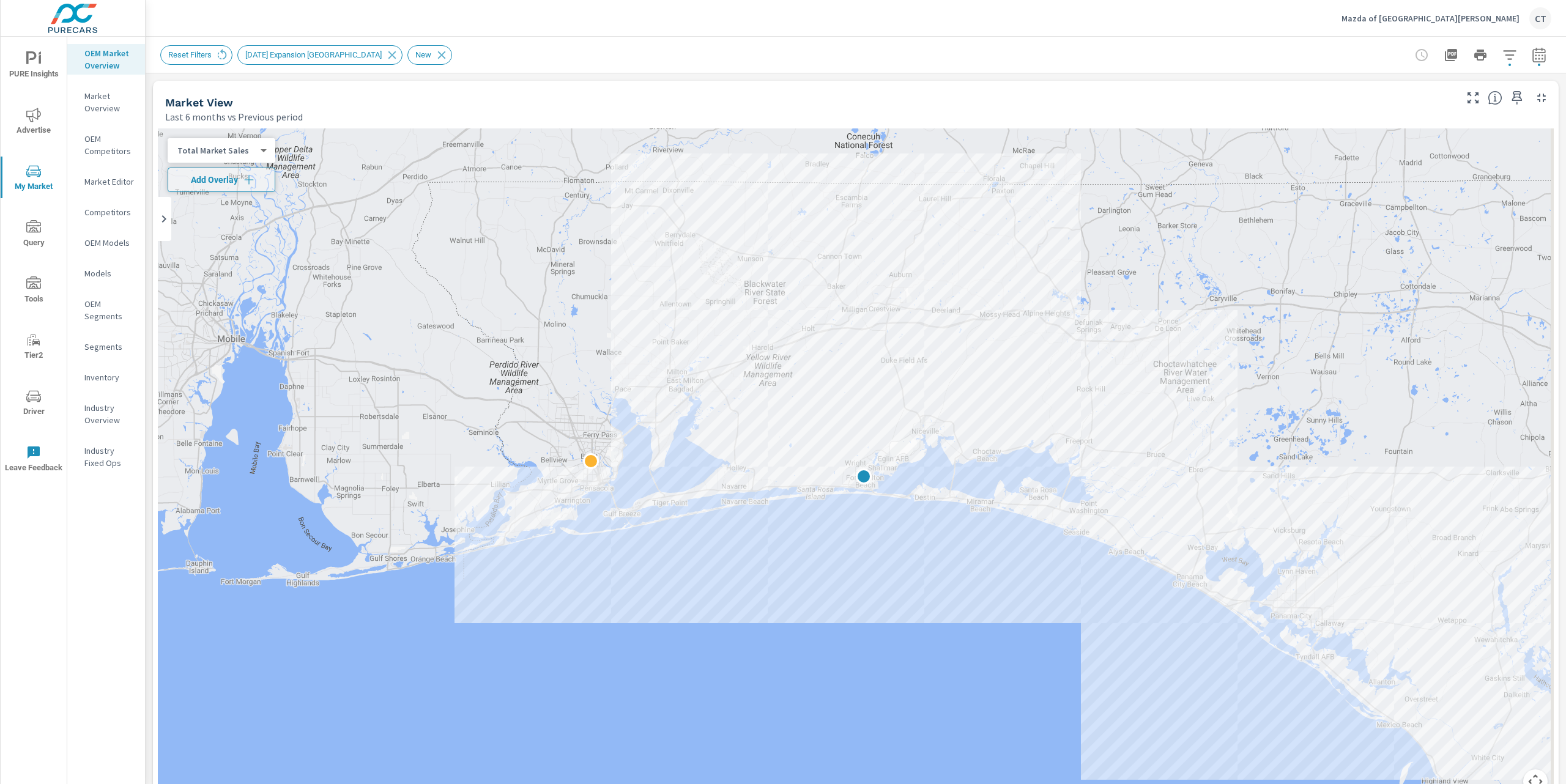
click at [250, 152] on body "PURE Insights Advertise My Market Query Tools Tier2 Driver Leave Feedback OEM M…" at bounding box center [783, 392] width 1566 height 784
drag, startPoint x: 228, startPoint y: 149, endPoint x: 234, endPoint y: 150, distance: 6.1
click at [228, 149] on li "Total Market Sales" at bounding box center [227, 150] width 119 height 20
click at [234, 176] on span "Add Overlay" at bounding box center [221, 179] width 97 height 12
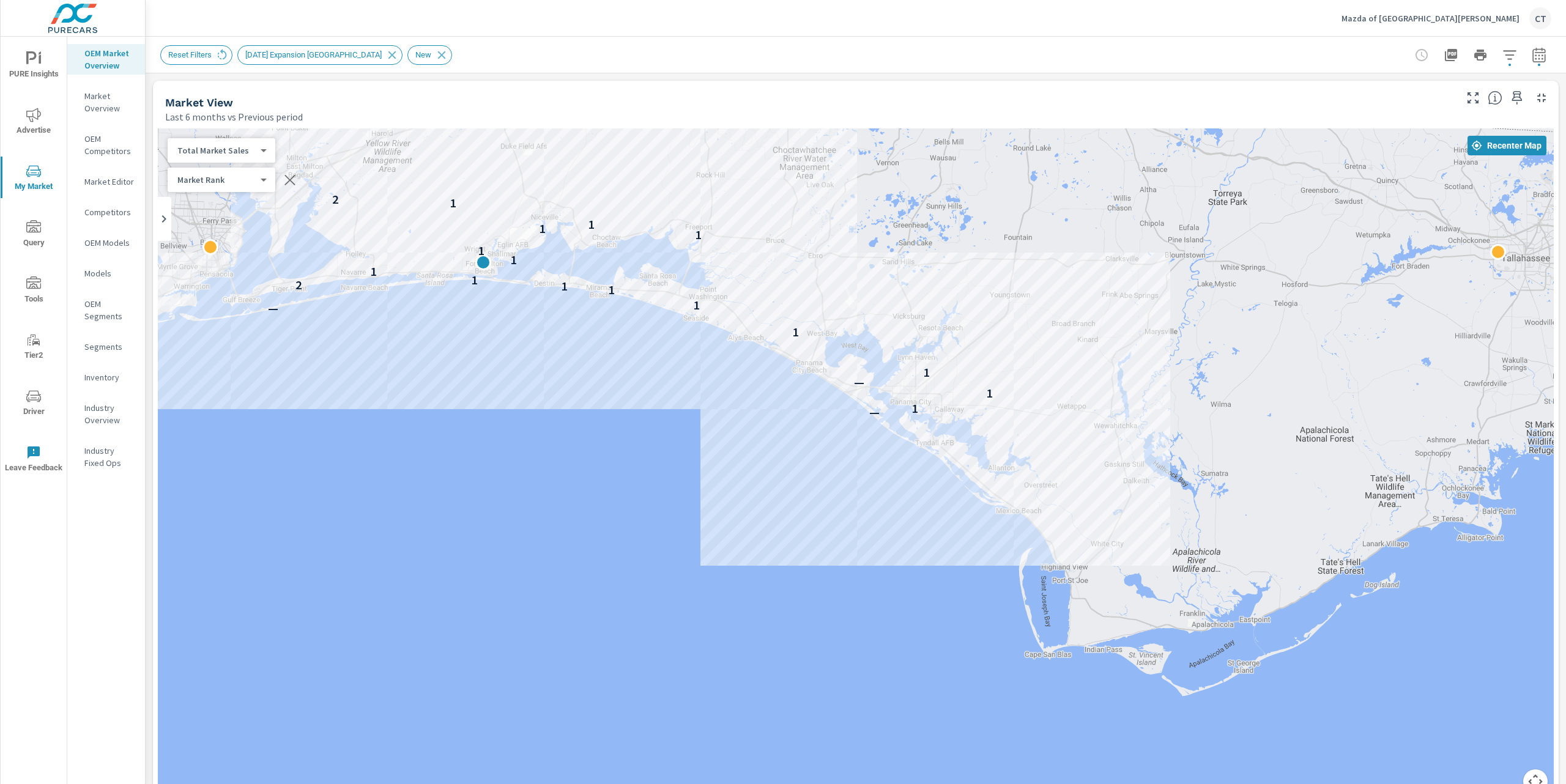
drag, startPoint x: 1030, startPoint y: 720, endPoint x: 648, endPoint y: 505, distance: 438.3
click at [648, 505] on div "— 1 1 — 1 1 — 1 1 1 2 1 1 1 1 1 1 1 1 2 — 2 1" at bounding box center [1062, 585] width 1175 height 661
click at [1052, 380] on div "— 1 1 — 1 1 — 1 1 1 2 1 1 1 1 1 1 1 1 2 — 2 1" at bounding box center [856, 469] width 1396 height 680
click at [1086, 384] on div "— 1 1 — 1 1 — 1 1 1 2 1 1 1 1 1 1 1 1 2 — 2 1" at bounding box center [856, 469] width 1396 height 680
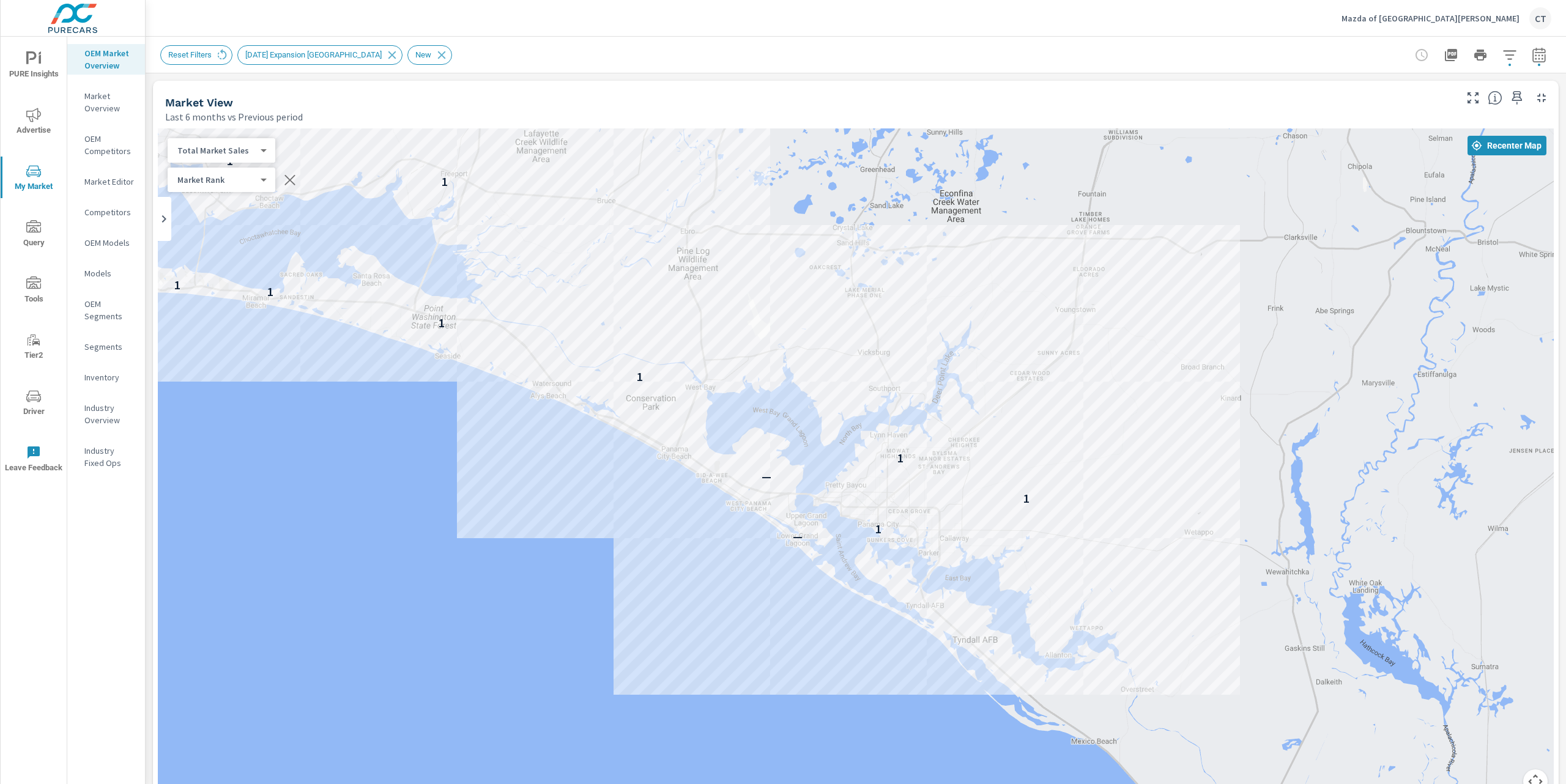
drag, startPoint x: 1200, startPoint y: 326, endPoint x: 1220, endPoint y: 439, distance: 114.8
click at [1220, 439] on div "— 1 1 — 1 1 1 1 1 1 1 — 1 1 1 1 1 1 1 2 — 2" at bounding box center [856, 469] width 1396 height 680
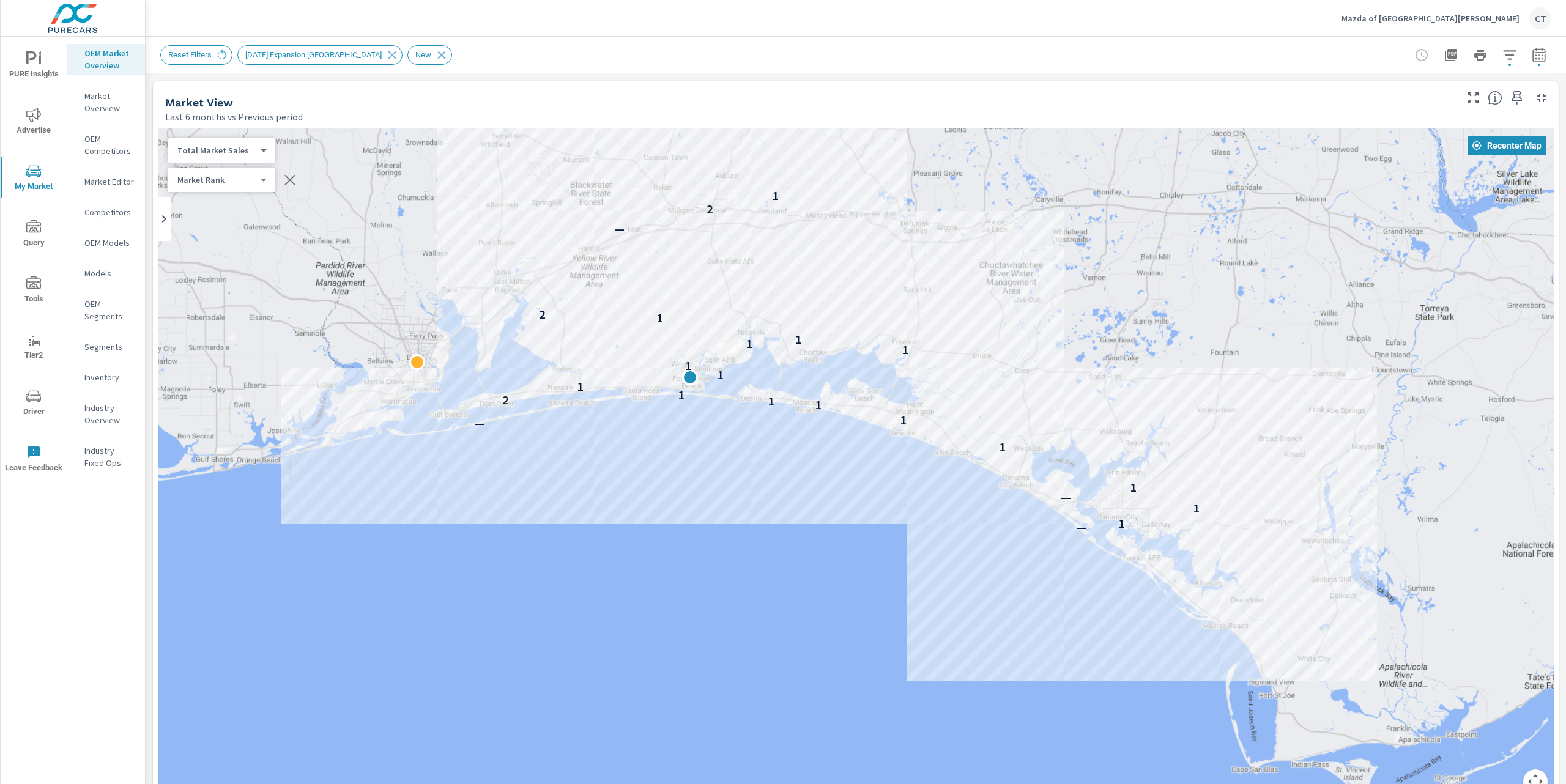
click at [986, 55] on div "Reset Filters [DATE] Expansion [GEOGRAPHIC_DATA] New" at bounding box center [770, 54] width 1220 height 20
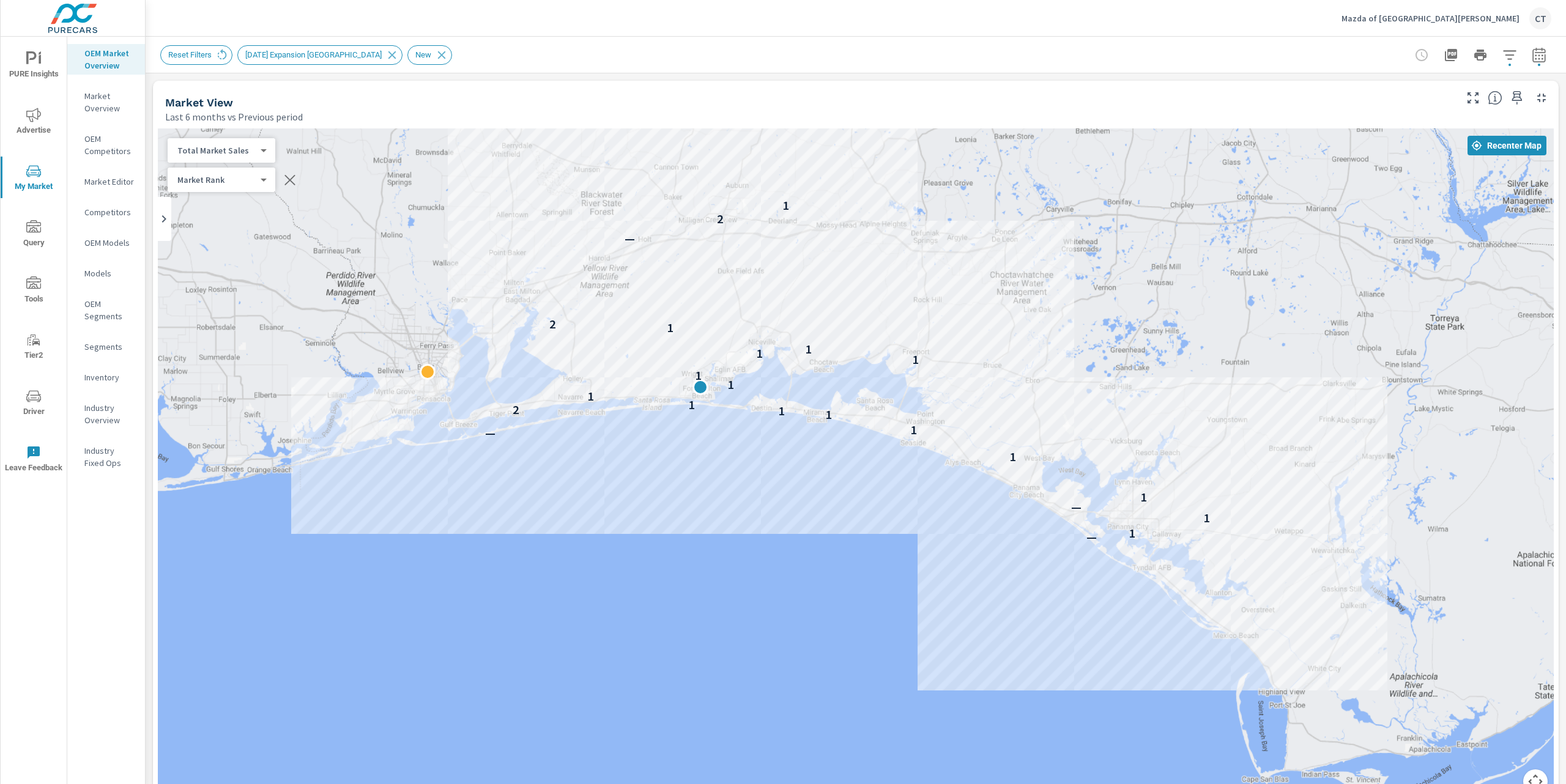
drag, startPoint x: 692, startPoint y: 550, endPoint x: 733, endPoint y: 595, distance: 60.9
click at [733, 595] on div "— 1 1 — 1 1 — 1 1 1 2 1 1 1 1 1 1 1 1 2 — 2 1" at bounding box center [856, 469] width 1396 height 680
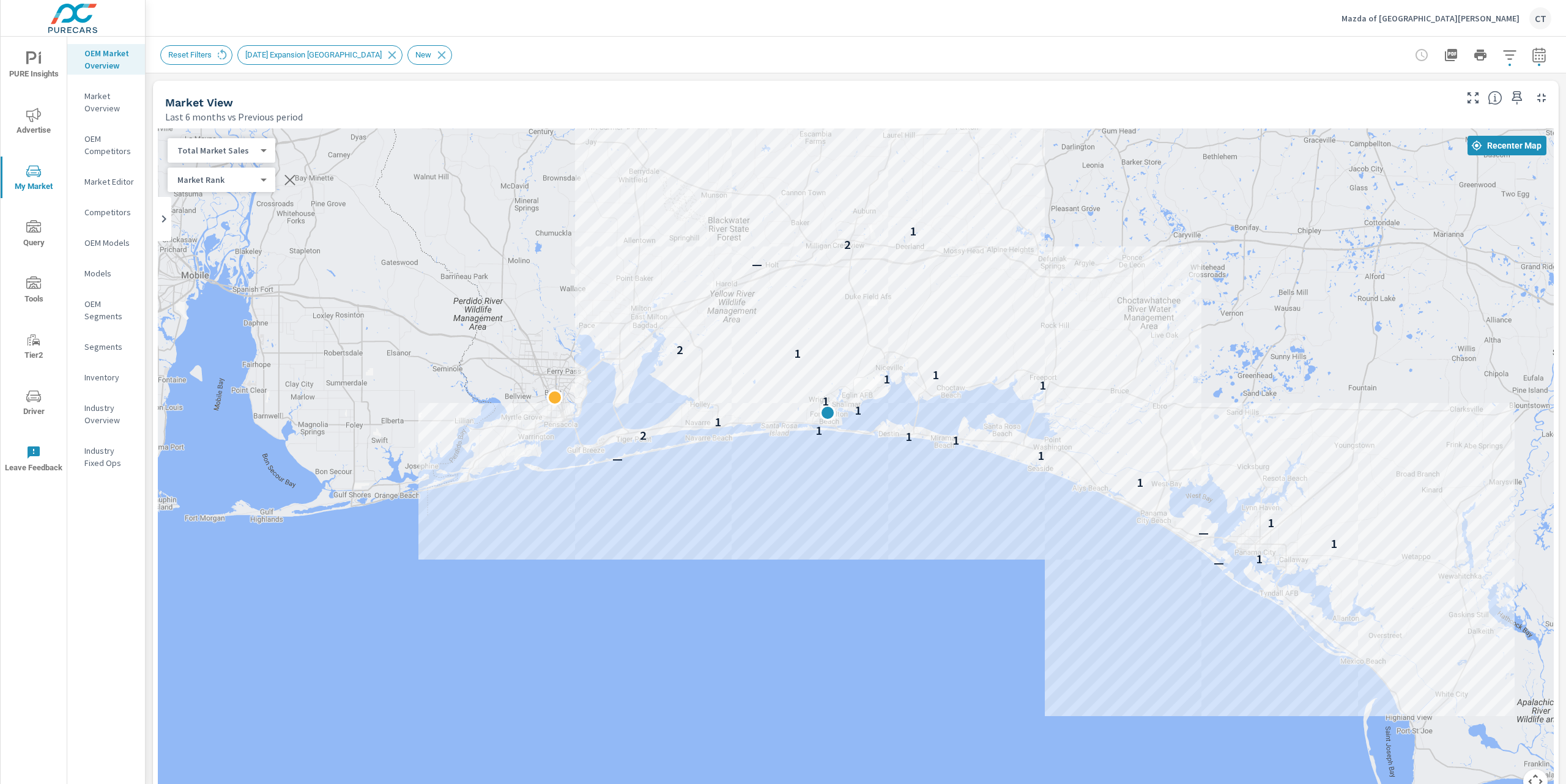
drag, startPoint x: 1079, startPoint y: 323, endPoint x: 1265, endPoint y: 321, distance: 186.0
click at [1265, 321] on div "— 1 1 — 1 1 — 1 1 1 2 1 1 1 1 1 1 1 1 2 — 2 1" at bounding box center [856, 469] width 1396 height 680
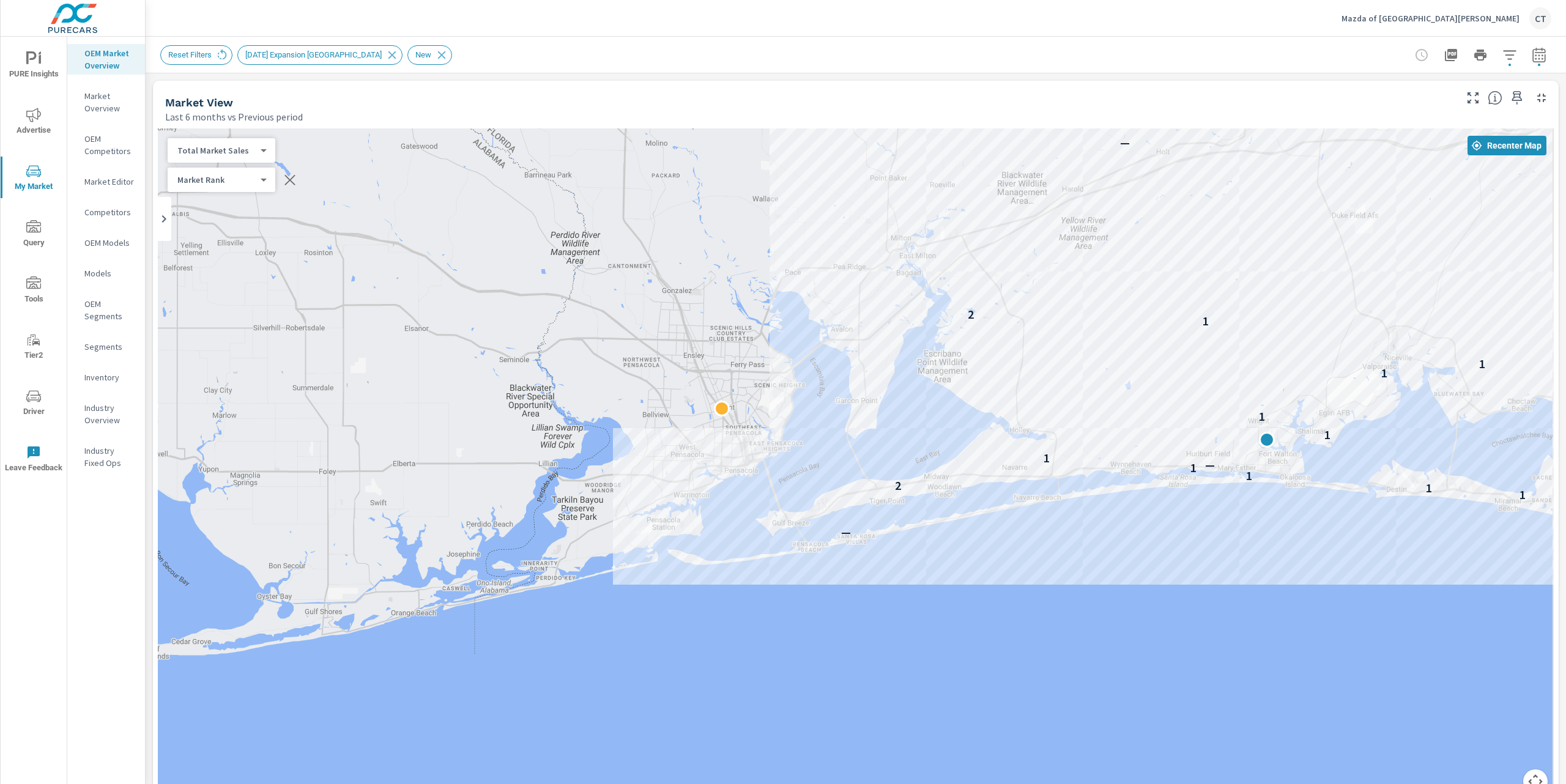
drag, startPoint x: 744, startPoint y: 509, endPoint x: 733, endPoint y: 624, distance: 115.5
click at [733, 624] on div "— 1 — 1 1 1 2 1 1 — 1 1 1 1 1 1 1 2 — 2 1" at bounding box center [856, 469] width 1396 height 680
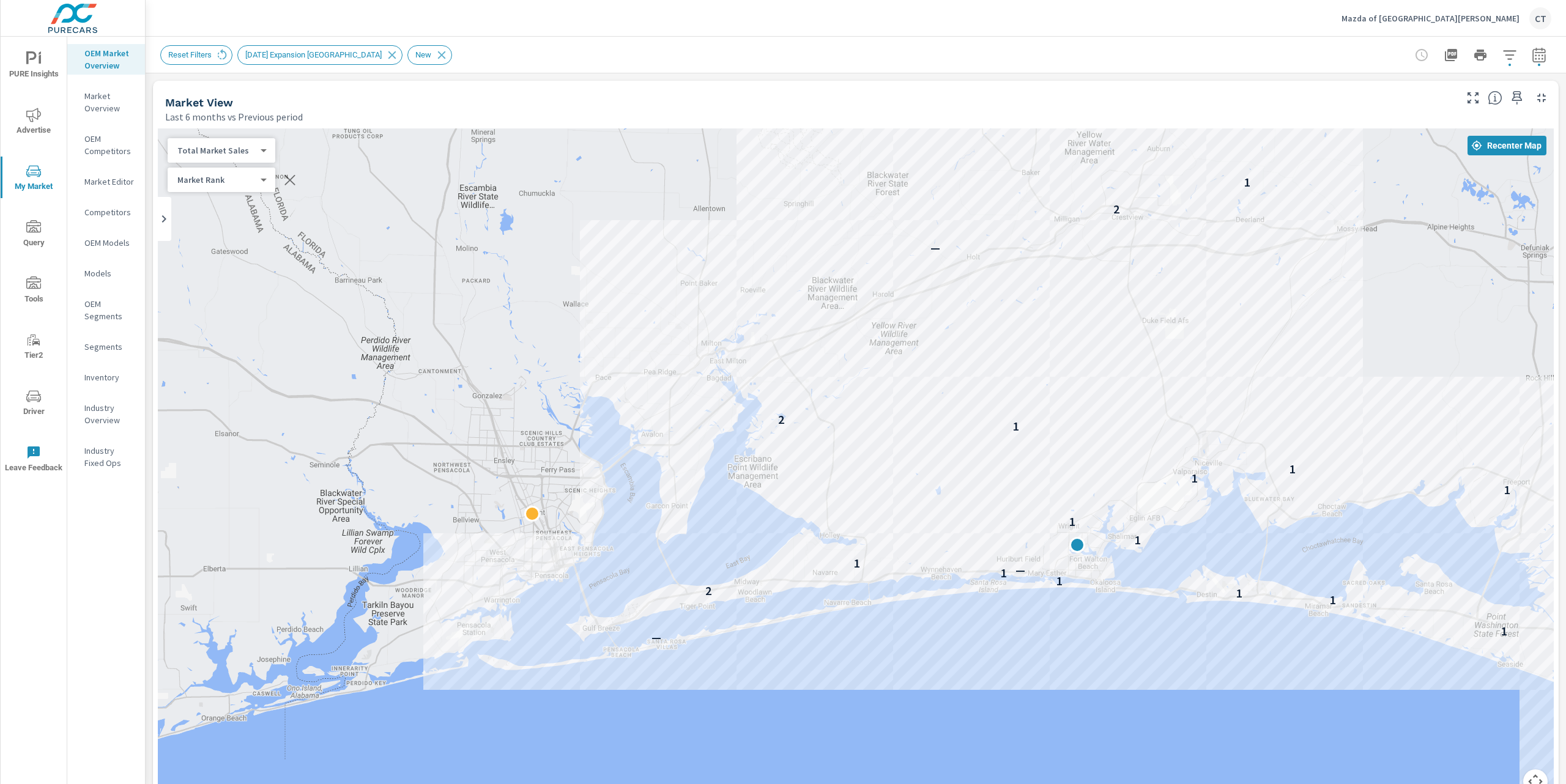
drag, startPoint x: 692, startPoint y: 242, endPoint x: 502, endPoint y: 269, distance: 191.9
click at [502, 269] on div "— — 1 — 1 1 1 2 1 1 — 1 1 1 1 1 1 1 2 — 2 1" at bounding box center [856, 469] width 1396 height 680
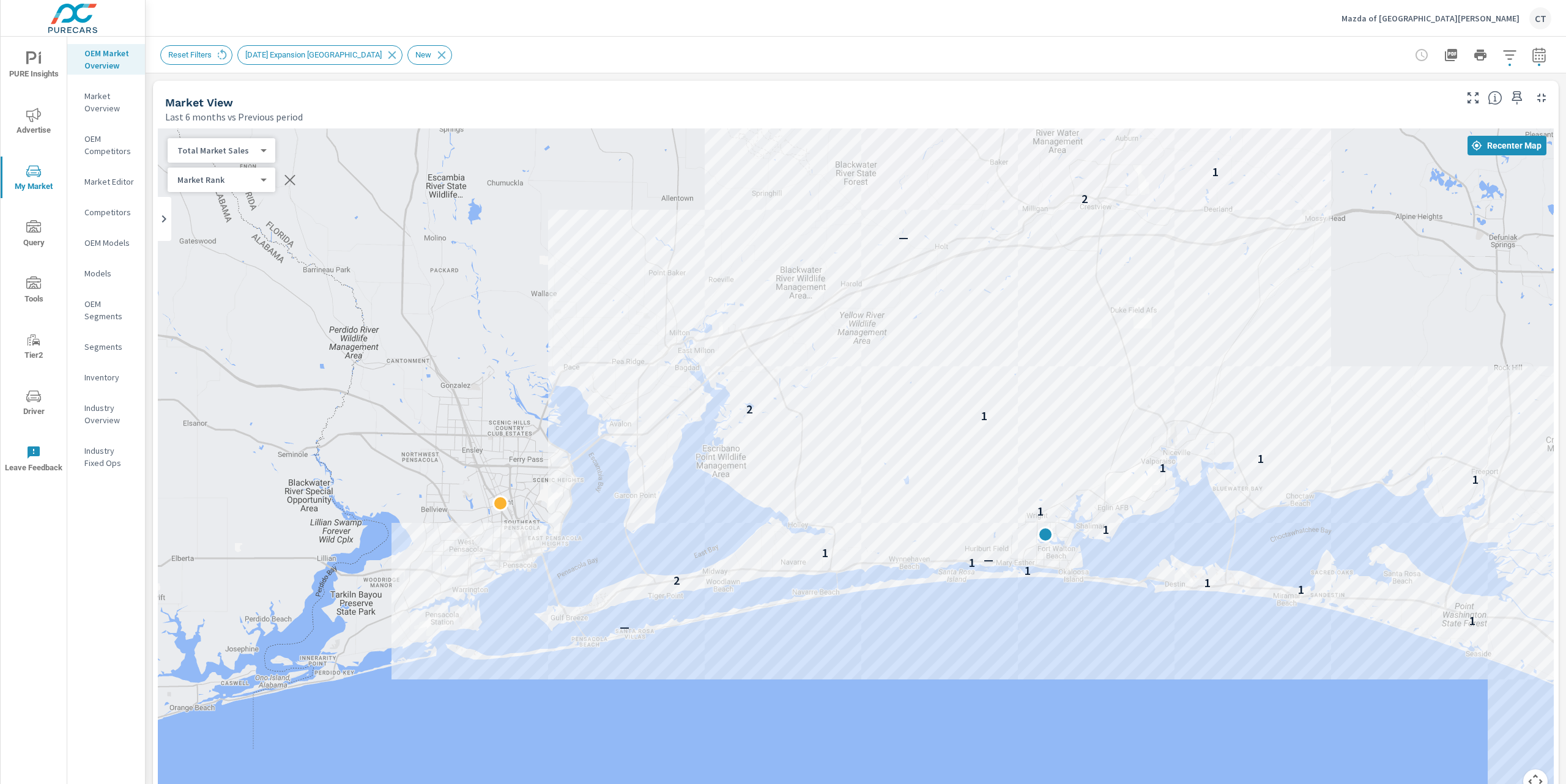
click at [232, 150] on body "PURE Insights Advertise My Market Query Tools Tier2 Driver Leave Feedback OEM M…" at bounding box center [783, 392] width 1566 height 784
click at [522, 96] on div at bounding box center [783, 392] width 1566 height 784
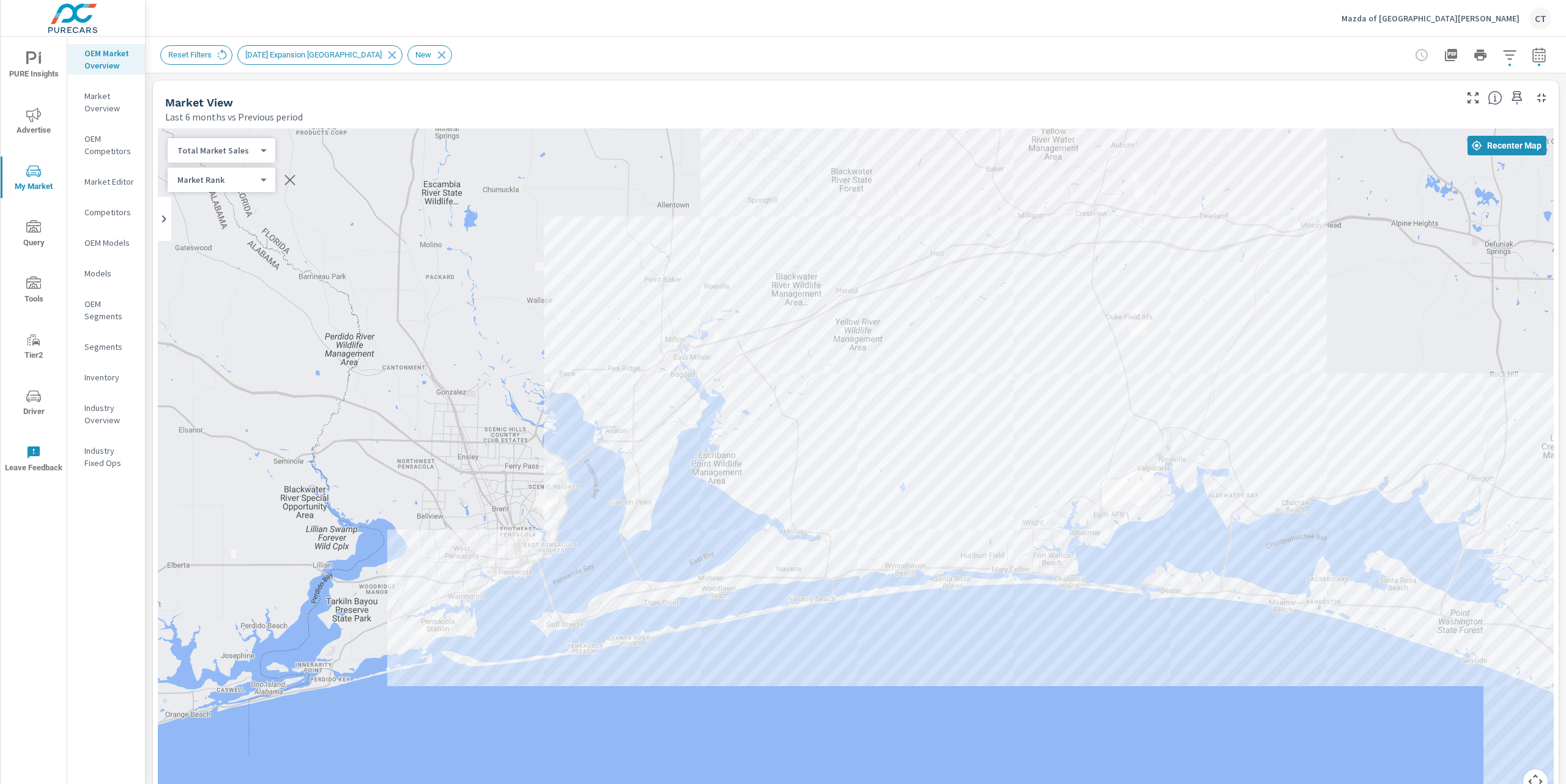
drag, startPoint x: 778, startPoint y: 205, endPoint x: 768, endPoint y: 221, distance: 18.9
click at [768, 221] on div "— 1 — 1 1 — 1 1 1 2 1 1 — 1 1 1 1 1 1 1 2 — 2 1" at bounding box center [856, 469] width 1396 height 680
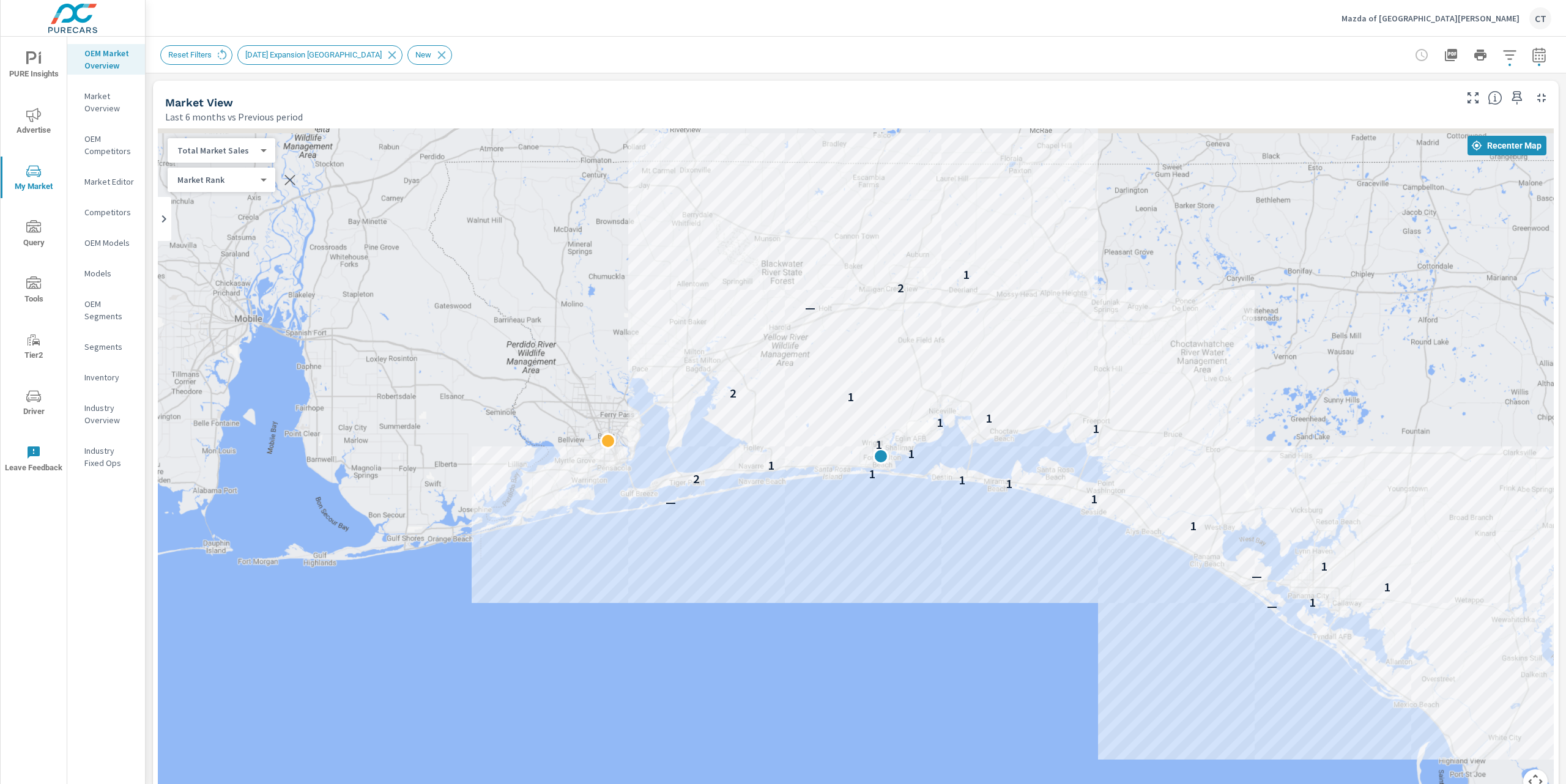
drag, startPoint x: 773, startPoint y: 201, endPoint x: 735, endPoint y: 276, distance: 84.1
click at [735, 276] on div "— 1 1 — 1 1 — 1 1 1 2 1 1 1 1 1 1 1 1 2 — 2 1" at bounding box center [856, 469] width 1396 height 680
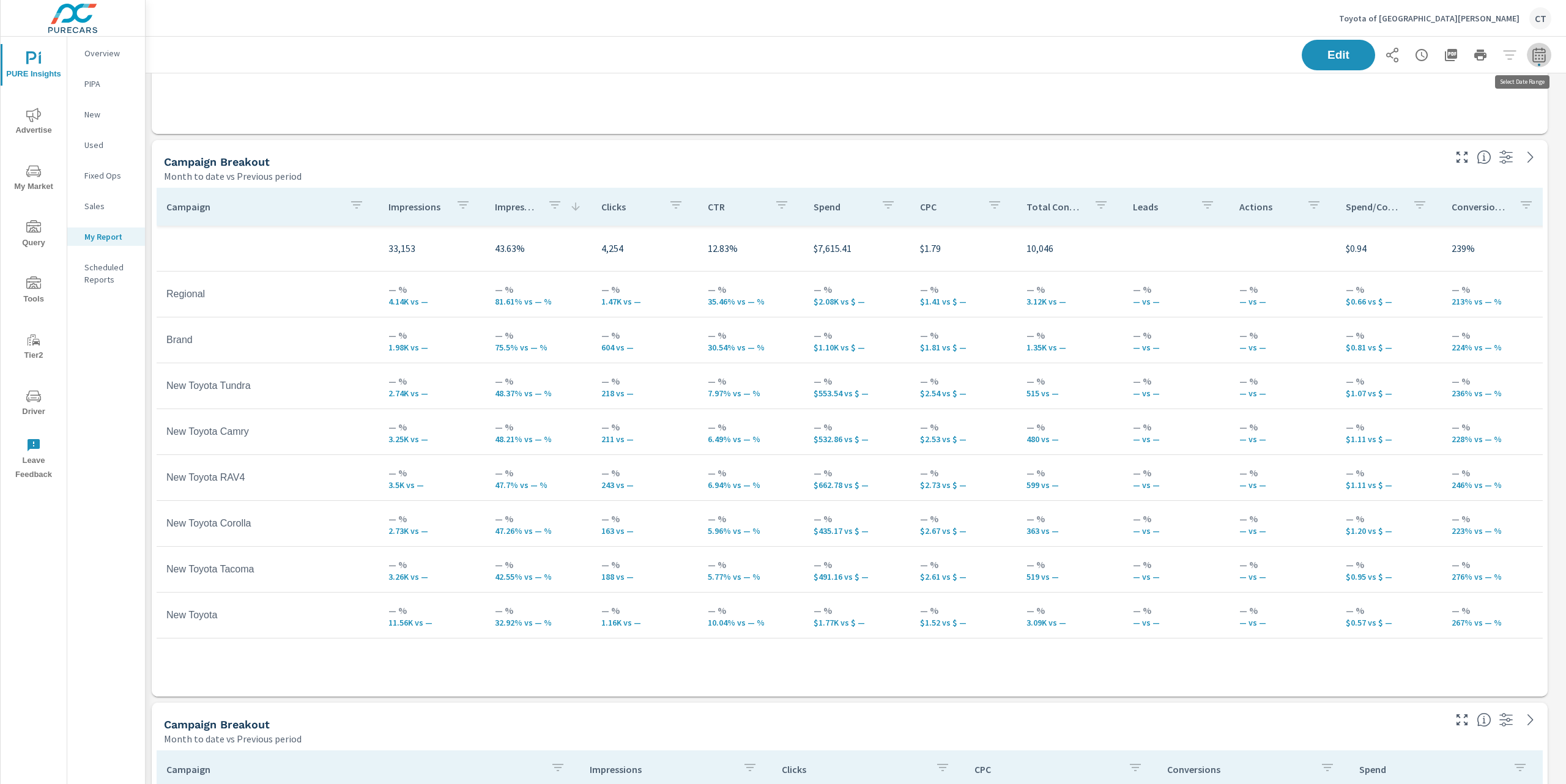
scroll to position [3410, 1437]
click at [1527, 62] on button "button" at bounding box center [1539, 55] width 25 height 25
select select "Month to date"
select select "Previous period"
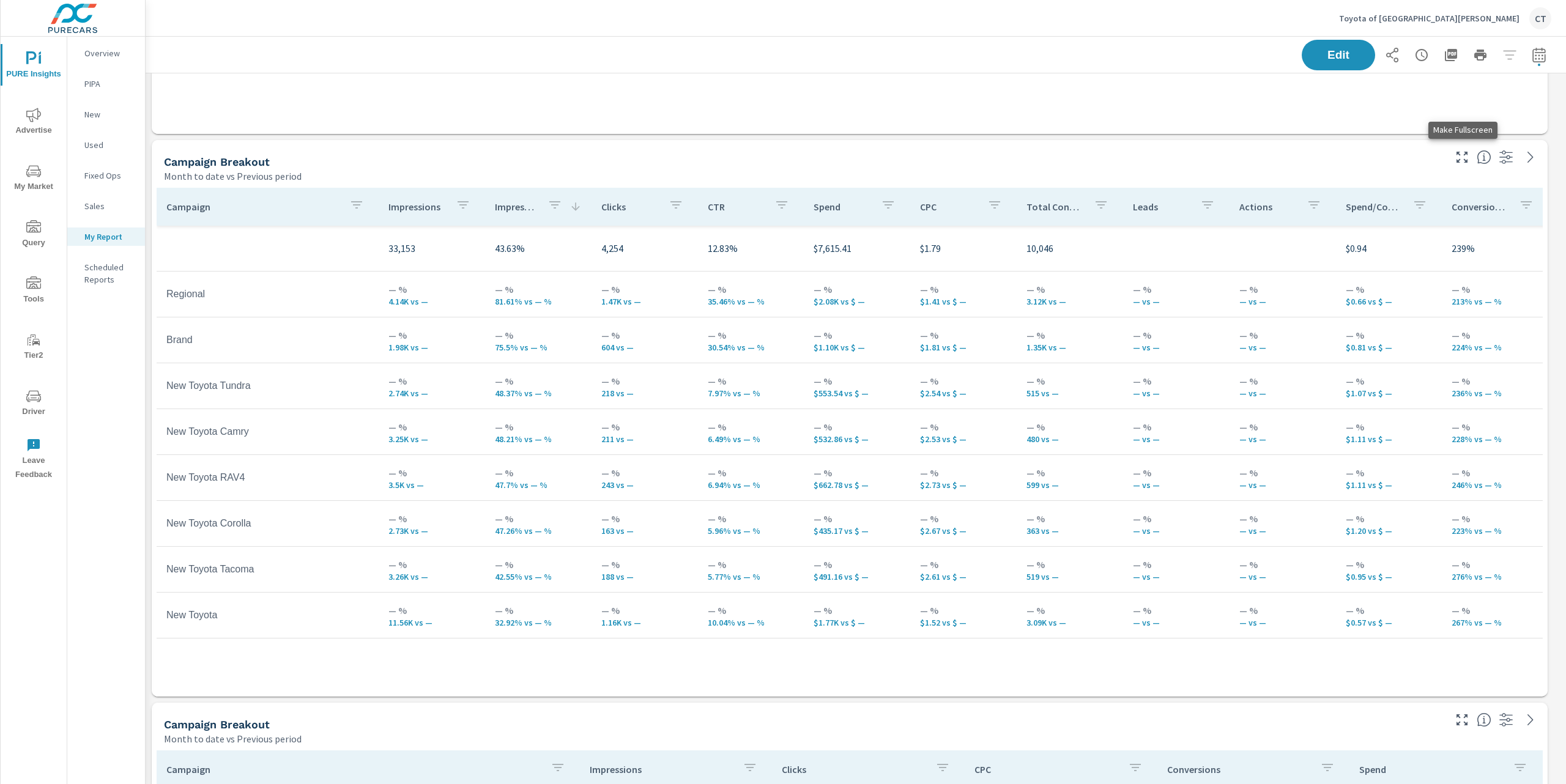
click at [1468, 159] on icon "button" at bounding box center [1462, 157] width 15 height 15
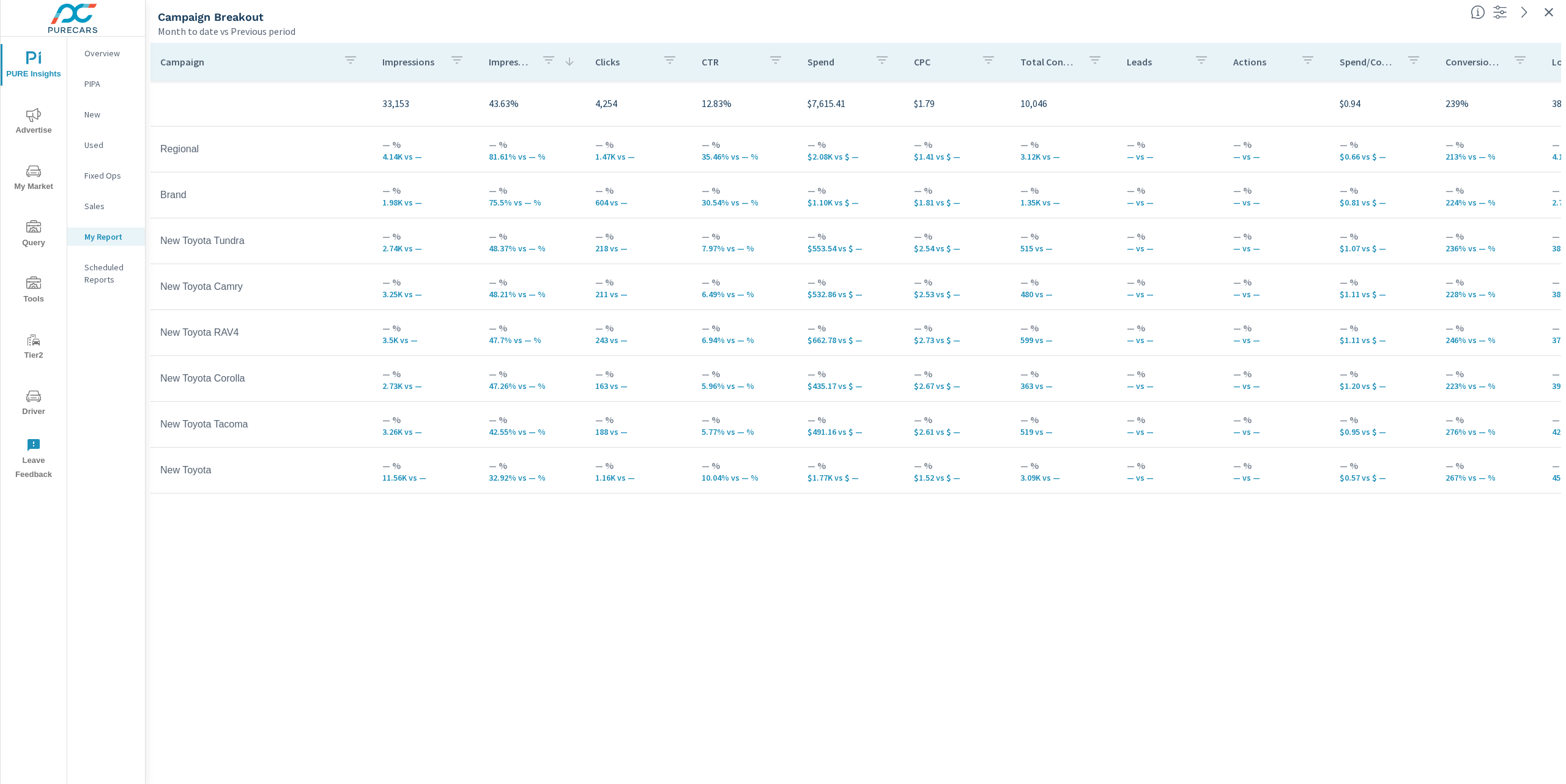
scroll to position [71, 0]
drag, startPoint x: 930, startPoint y: 206, endPoint x: 907, endPoint y: 205, distance: 23.0
click at [914, 205] on p "$1.81 vs $ —" at bounding box center [958, 202] width 87 height 9
drag, startPoint x: 583, startPoint y: 206, endPoint x: 491, endPoint y: 201, distance: 92.1
click at [586, 205] on td "— % 604 vs —" at bounding box center [639, 195] width 107 height 44
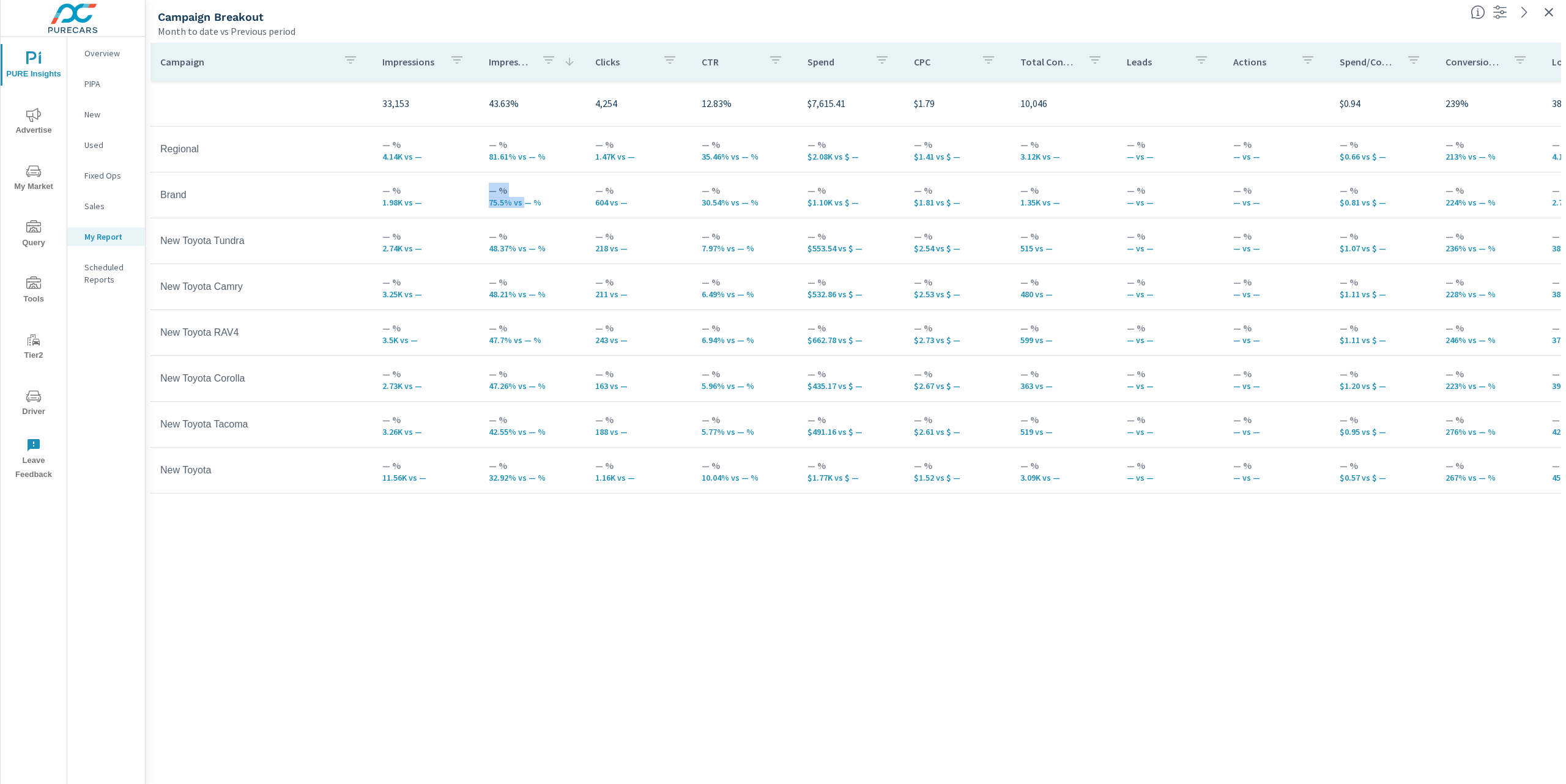
drag, startPoint x: 519, startPoint y: 207, endPoint x: 451, endPoint y: 208, distance: 68.0
click at [451, 208] on tr "Brand — % 1.98K vs — — % 75.5% vs — % — % 604 vs — — % 30.54% vs — % — % $1.10K…" at bounding box center [952, 195] width 1604 height 46
drag, startPoint x: 538, startPoint y: 162, endPoint x: 507, endPoint y: 144, distance: 35.8
click at [538, 162] on td "— % 81.61% vs — %" at bounding box center [532, 149] width 107 height 44
drag, startPoint x: 470, startPoint y: 159, endPoint x: 507, endPoint y: 158, distance: 37.0
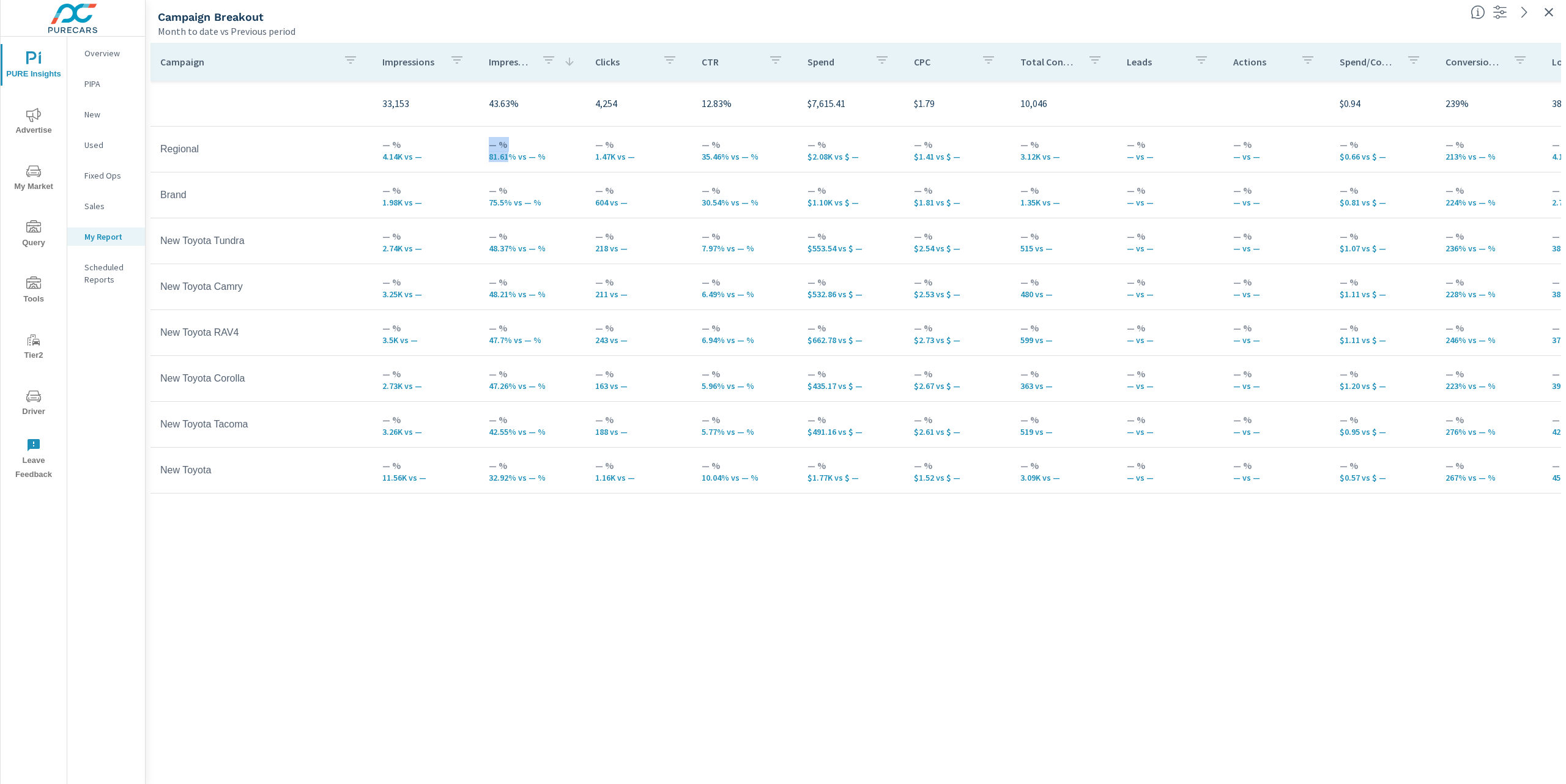
click at [507, 158] on tr "Regional — % 4.14K vs — — % 81.61% vs — % — % 1.47K vs — — % 35.46% vs — % — % …" at bounding box center [952, 149] width 1604 height 46
click at [501, 481] on p "32.92% vs — %" at bounding box center [533, 477] width 87 height 9
click at [499, 481] on p "32.92% vs — %" at bounding box center [533, 477] width 87 height 9
click at [197, 472] on td "New Toyota" at bounding box center [261, 470] width 222 height 30
click at [197, 471] on td "New Toyota" at bounding box center [261, 470] width 222 height 30
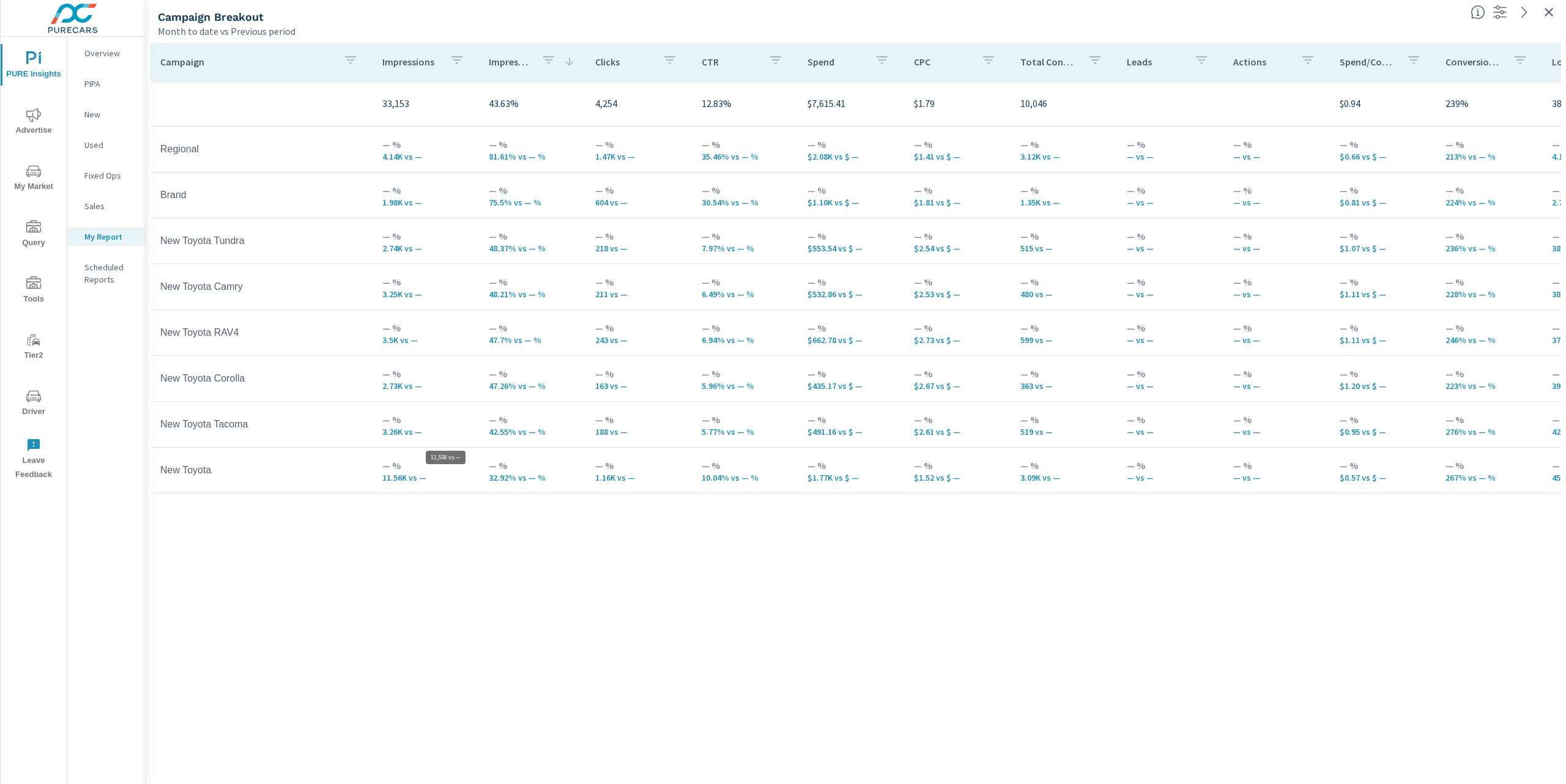
click at [393, 474] on p "11.56K vs —" at bounding box center [426, 477] width 87 height 9
click at [501, 479] on p "32.92% vs — %" at bounding box center [533, 477] width 87 height 9
click at [516, 476] on p "32.92% vs — %" at bounding box center [533, 477] width 87 height 9
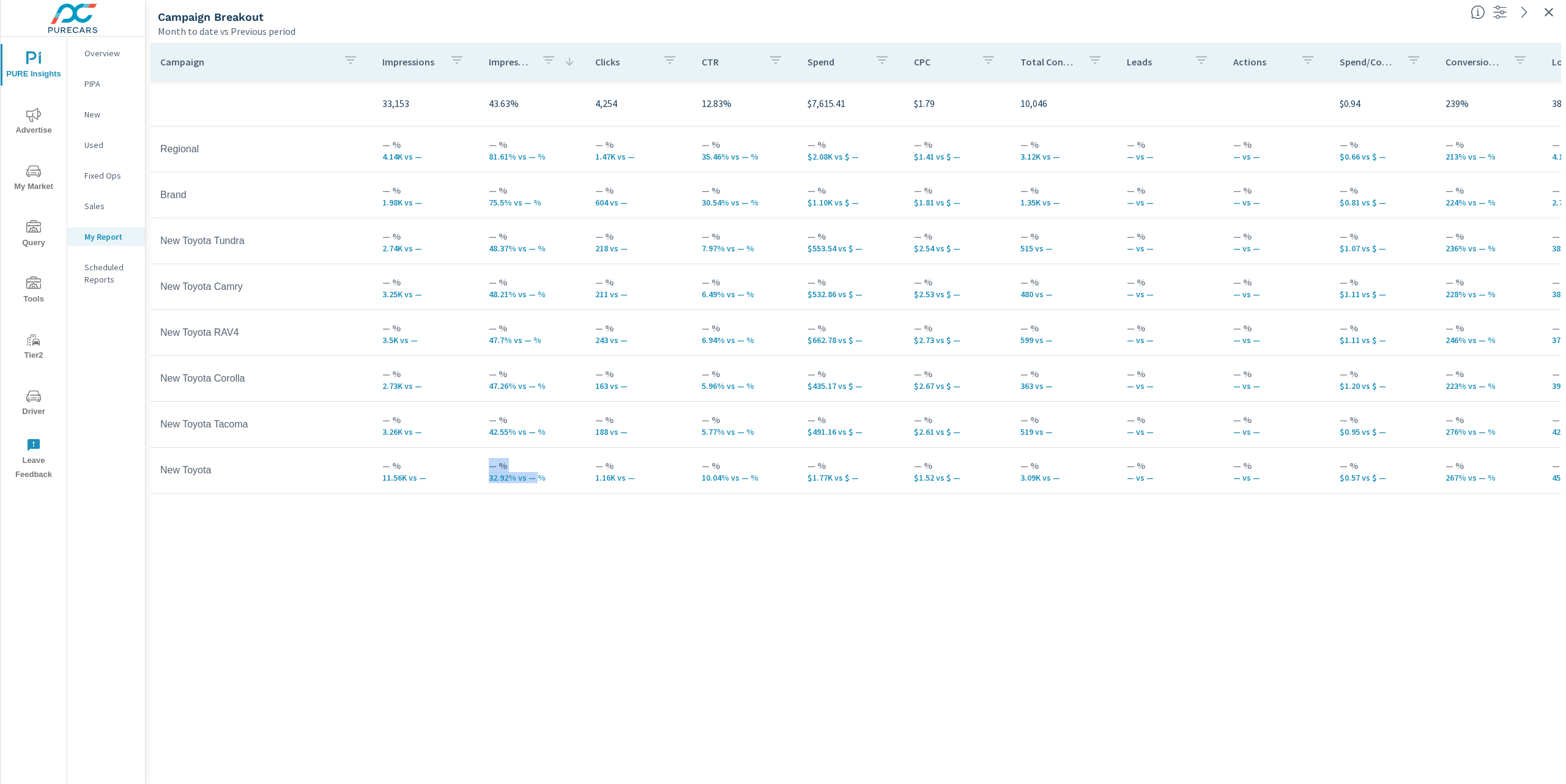
drag, startPoint x: 531, startPoint y: 477, endPoint x: 467, endPoint y: 476, distance: 64.0
click at [467, 476] on tr "New Toyota — % 11.56K vs — — % 32.92% vs — % — % 1.16K vs — — % 10.04% vs — % —…" at bounding box center [952, 470] width 1604 height 46
click at [1550, 12] on icon "button" at bounding box center [1549, 12] width 15 height 15
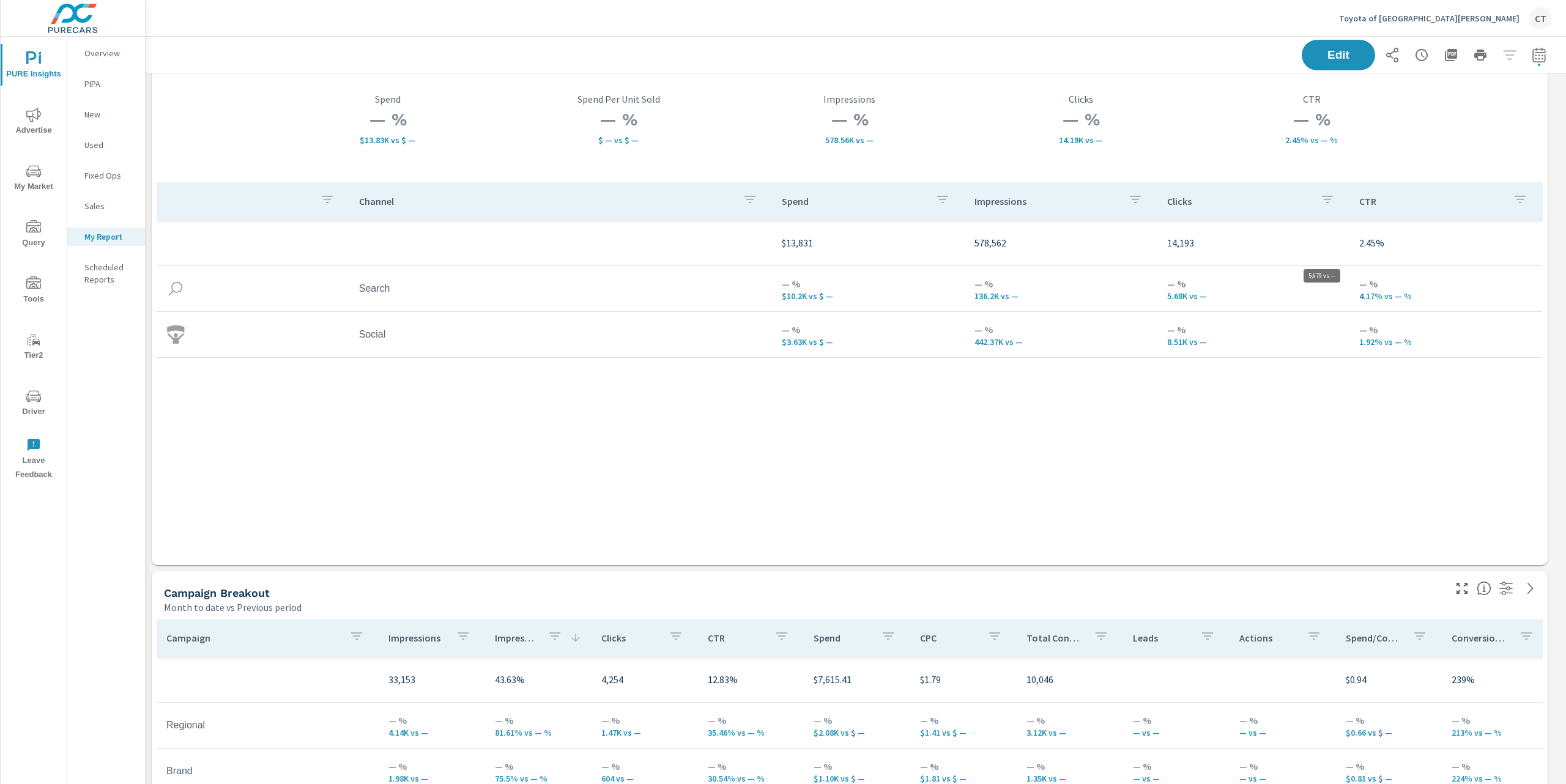
scroll to position [3410, 1437]
click at [917, 497] on div "Channel Spend Impressions Clicks CTR $13,831 578,562 14,193 2.45% Search — % $1…" at bounding box center [850, 362] width 1386 height 360
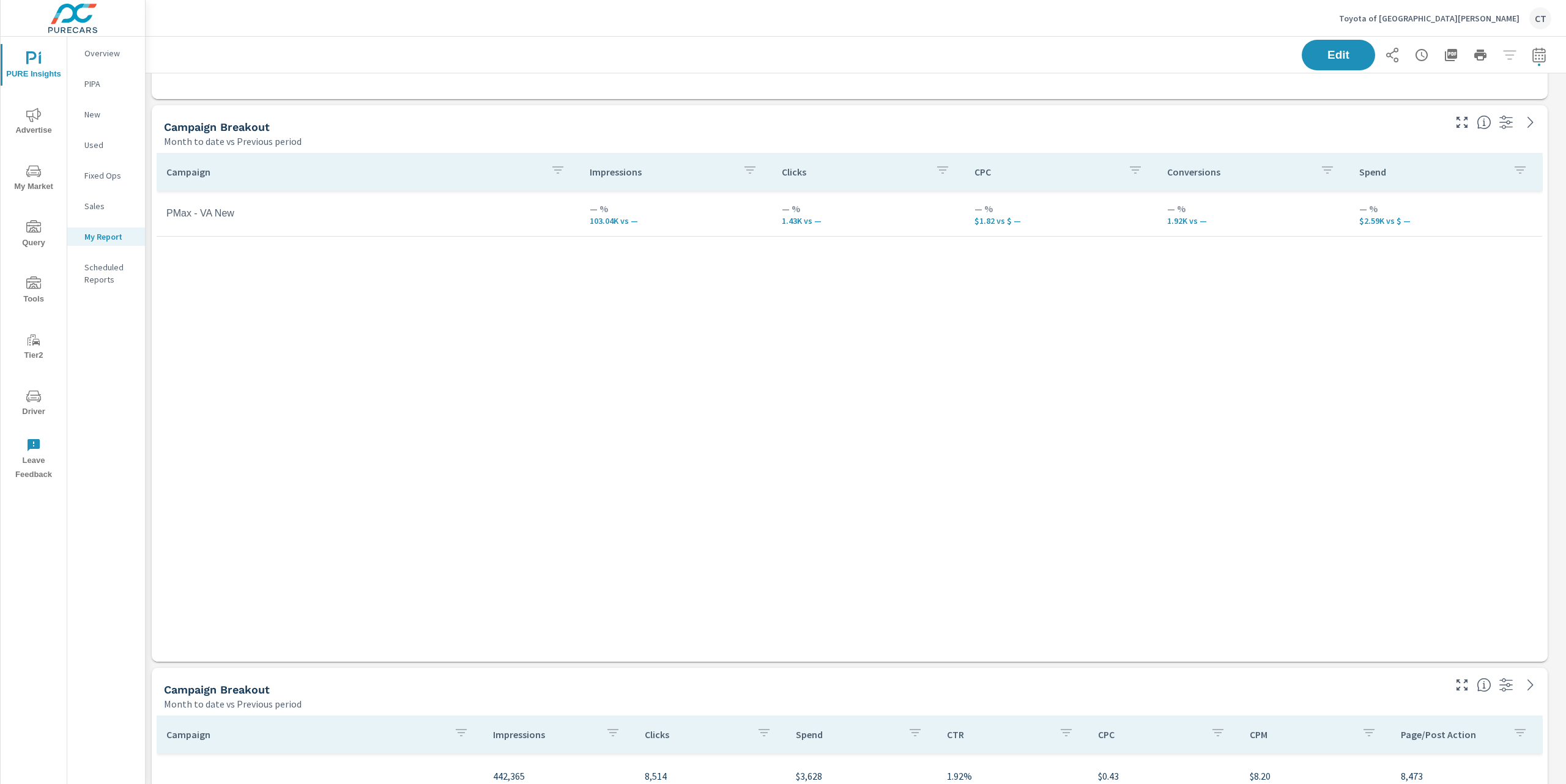
scroll to position [1097, 0]
click at [985, 223] on p "$1.82 vs $ —" at bounding box center [1061, 223] width 173 height 9
drag, startPoint x: 766, startPoint y: 358, endPoint x: 770, endPoint y: 318, distance: 40.2
click at [766, 358] on div "Campaign Impressions Clicks CPC Conversions Spend PMax - [GEOGRAPHIC_DATA] New …" at bounding box center [850, 397] width 1386 height 485
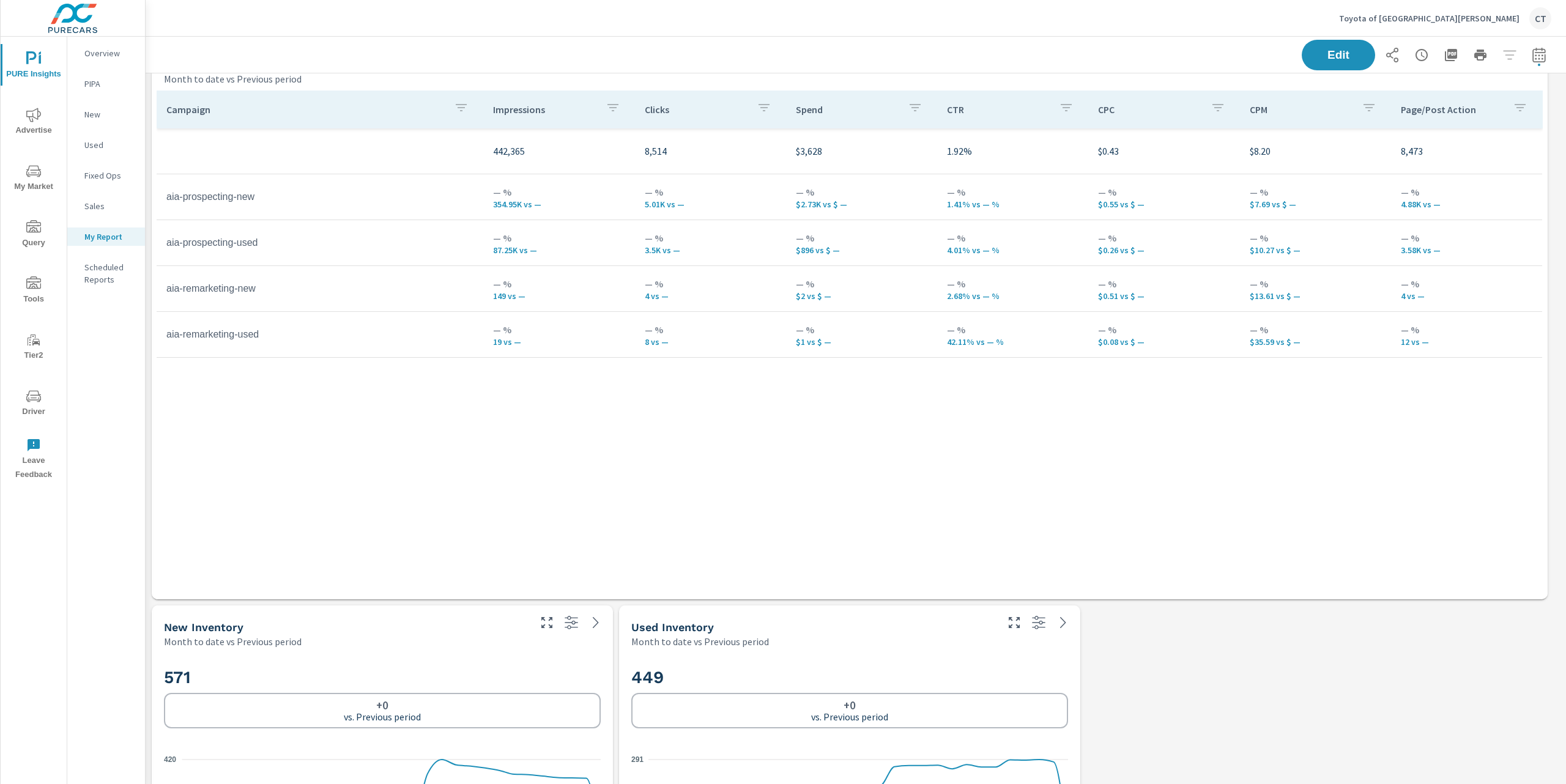
scroll to position [1728, 0]
drag, startPoint x: 482, startPoint y: 344, endPoint x: 519, endPoint y: 338, distance: 37.5
click at [519, 338] on tr "aia-remarketing-used — % 19 vs — — % 8 vs — — % $1 vs $ — — % 42.11% vs — % — %…" at bounding box center [850, 331] width 1386 height 46
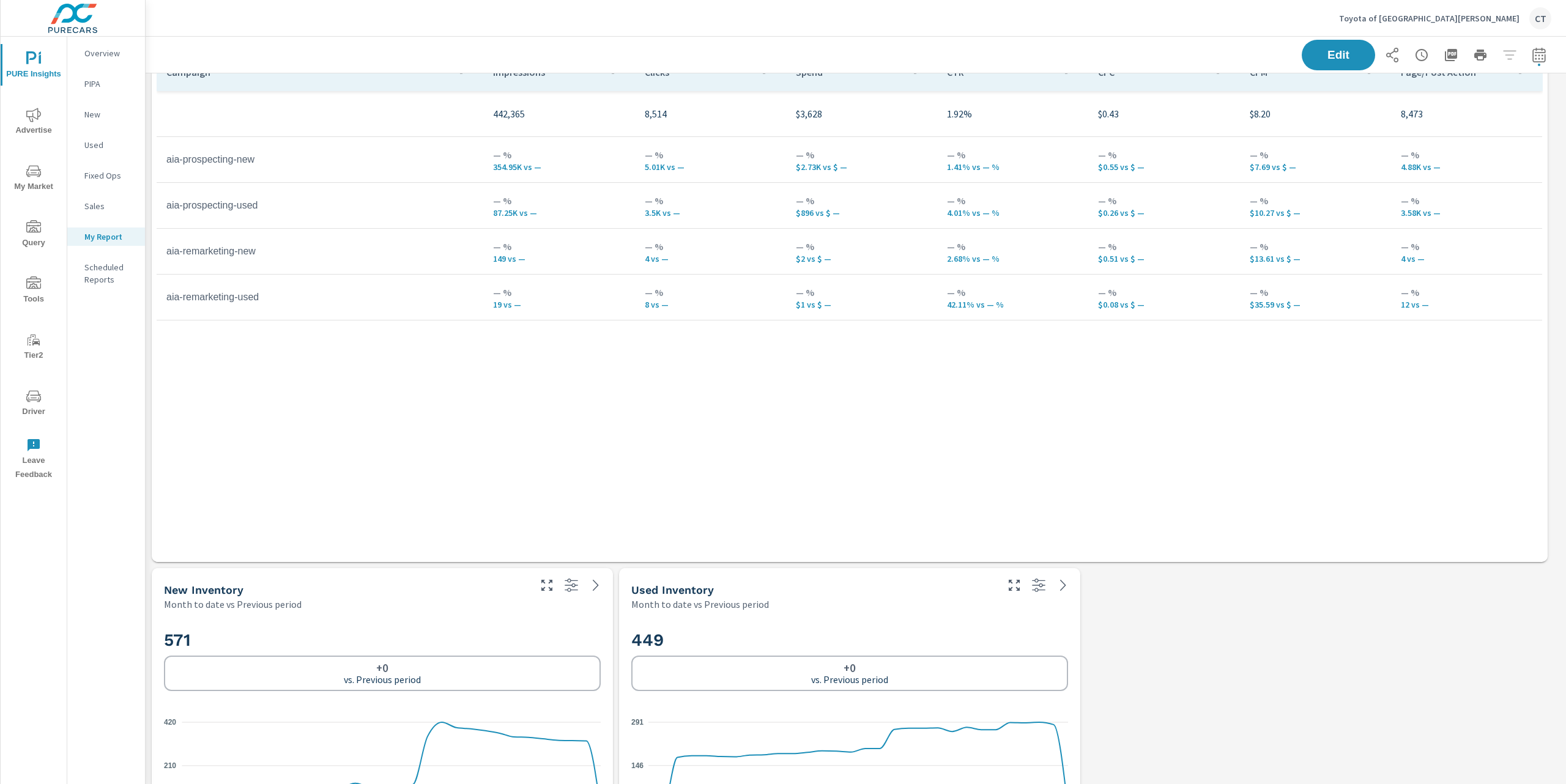
scroll to position [1757, 0]
drag, startPoint x: 279, startPoint y: 212, endPoint x: 167, endPoint y: 207, distance: 112.1
click at [167, 207] on td "aia-prospecting-used" at bounding box center [320, 210] width 327 height 30
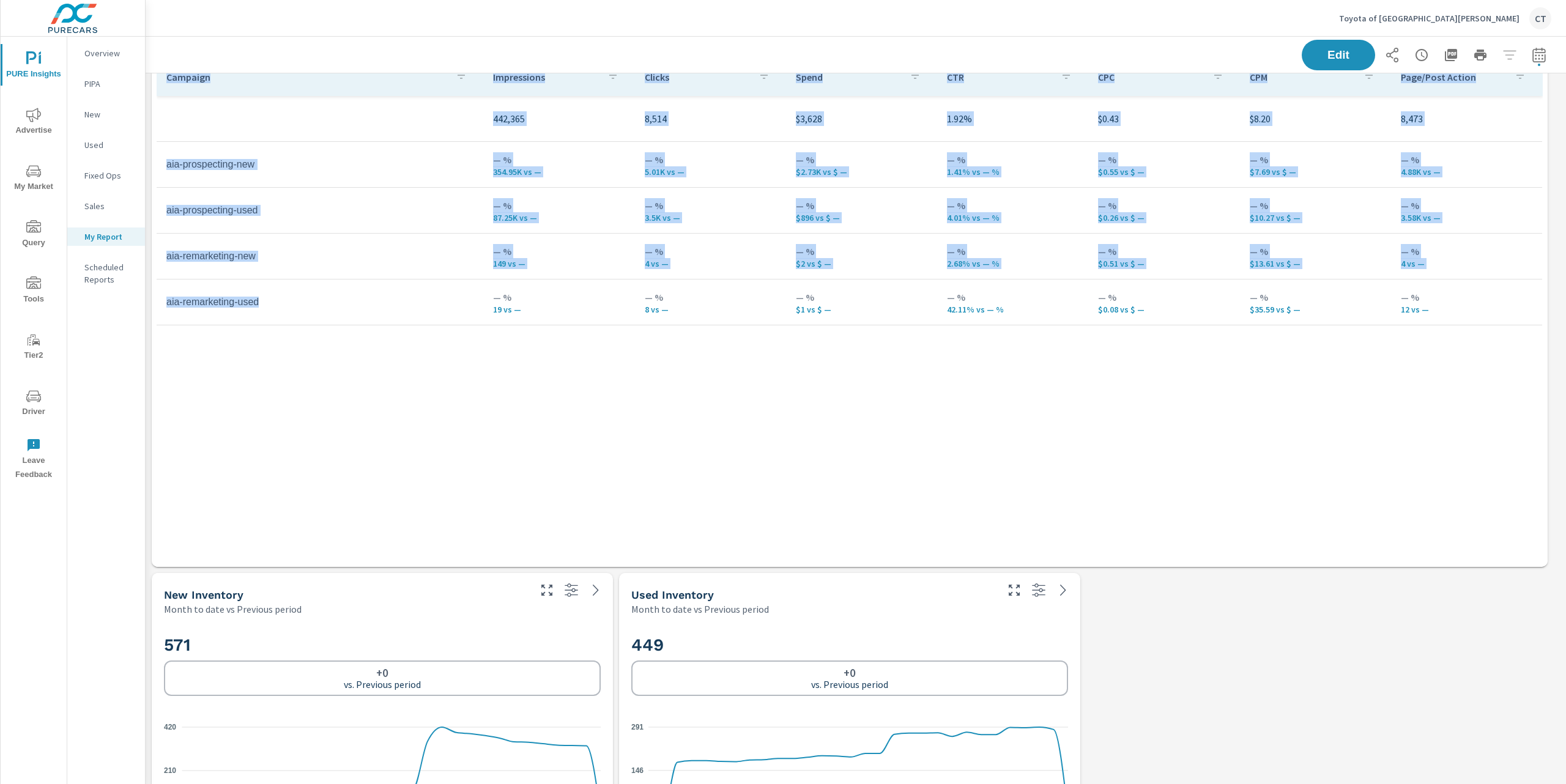
drag, startPoint x: 275, startPoint y: 299, endPoint x: 150, endPoint y: 308, distance: 125.3
click at [150, 308] on div "Paid Media Performance Month to date vs Previous period — % $13.83K vs $ — Spen…" at bounding box center [856, 7] width 1421 height 3381
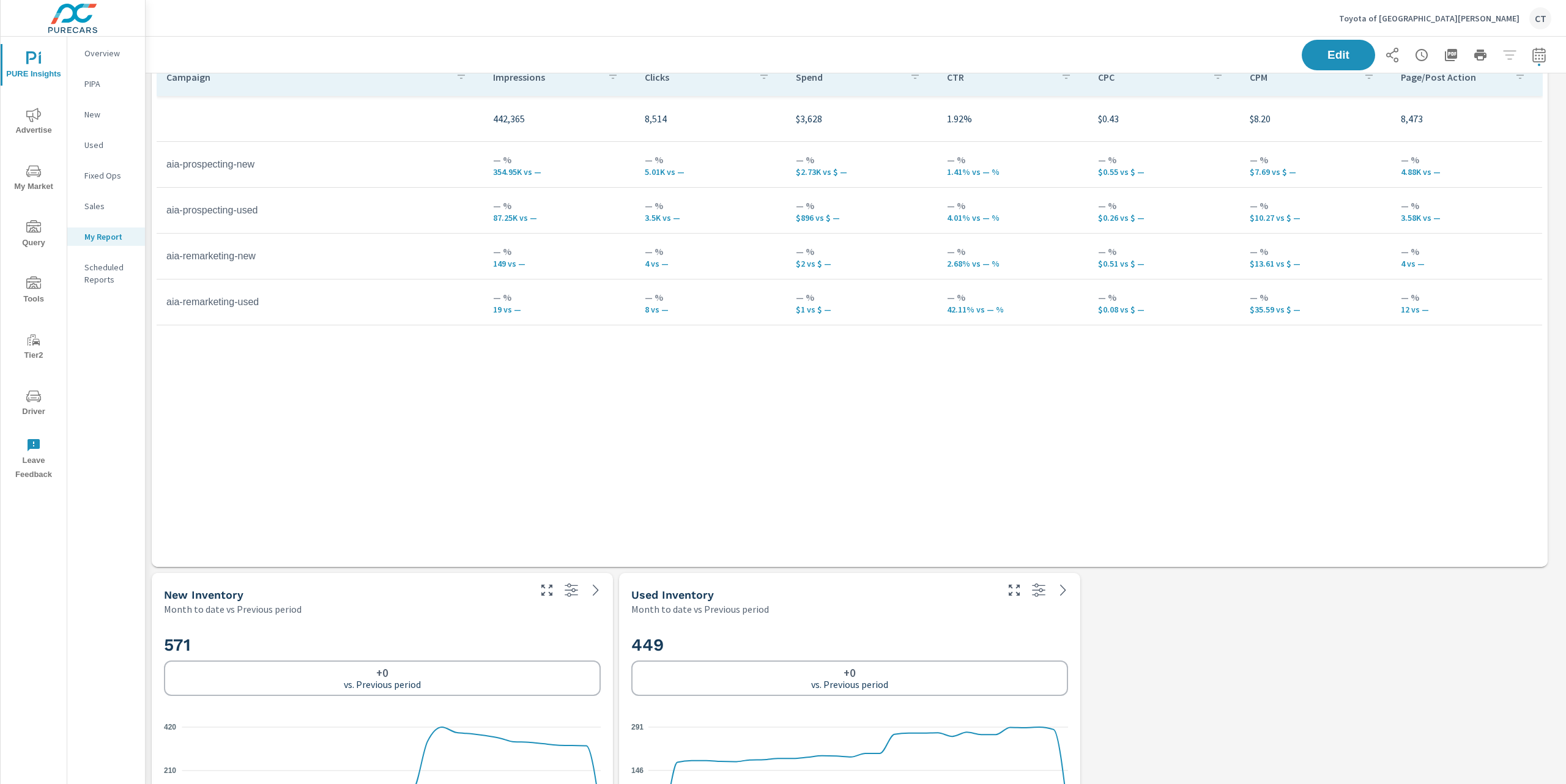
click at [284, 370] on div "Campaign Impressions Clicks Spend CTR CPC CPM Page/Post Action 442,365 8,514 $3…" at bounding box center [850, 300] width 1386 height 485
click at [1312, 455] on div "Campaign Impressions Clicks Spend CTR CPC CPM Page/Post Action 442,365 8,514 $3…" at bounding box center [850, 300] width 1386 height 485
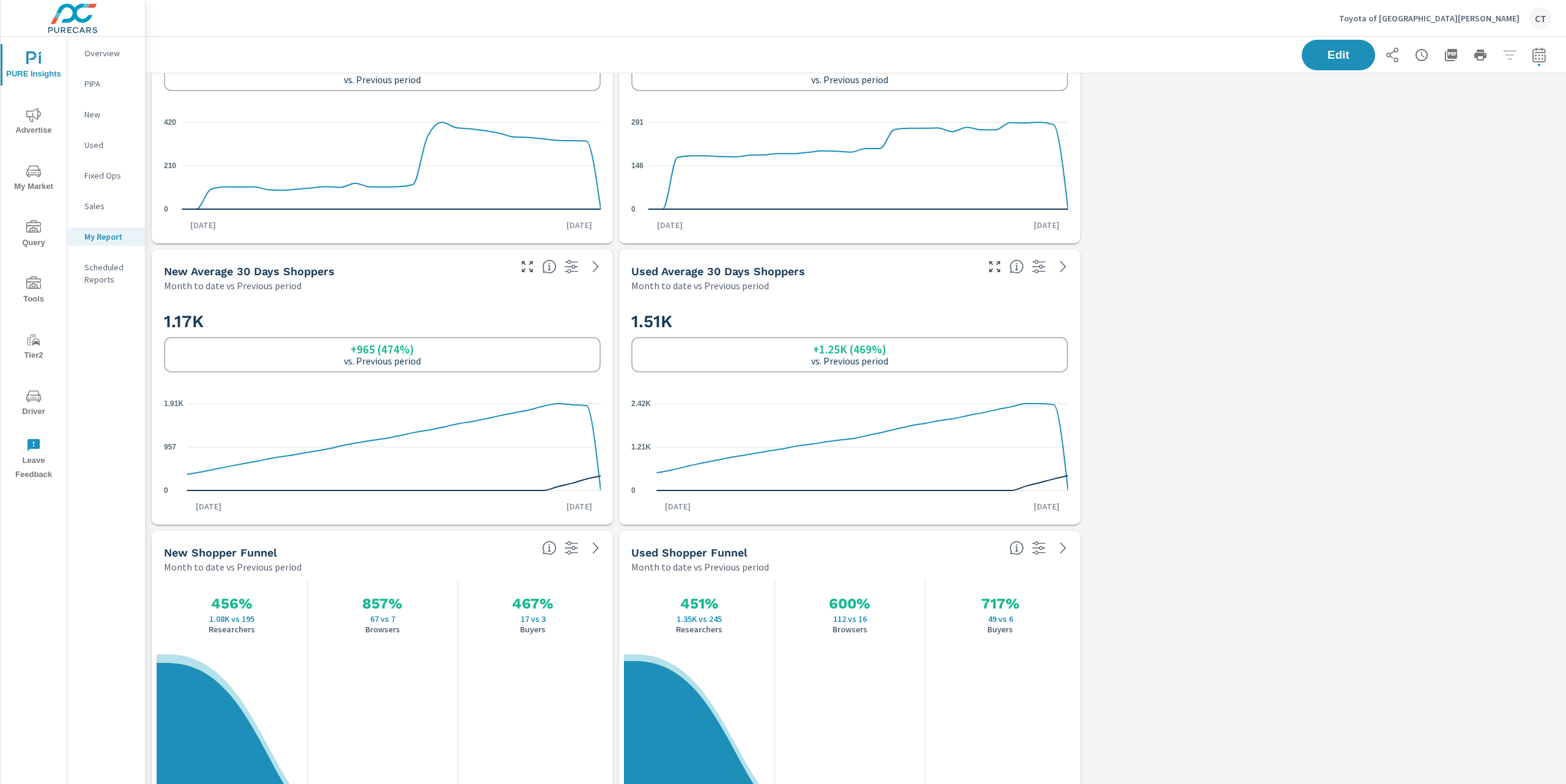
scroll to position [2382, 0]
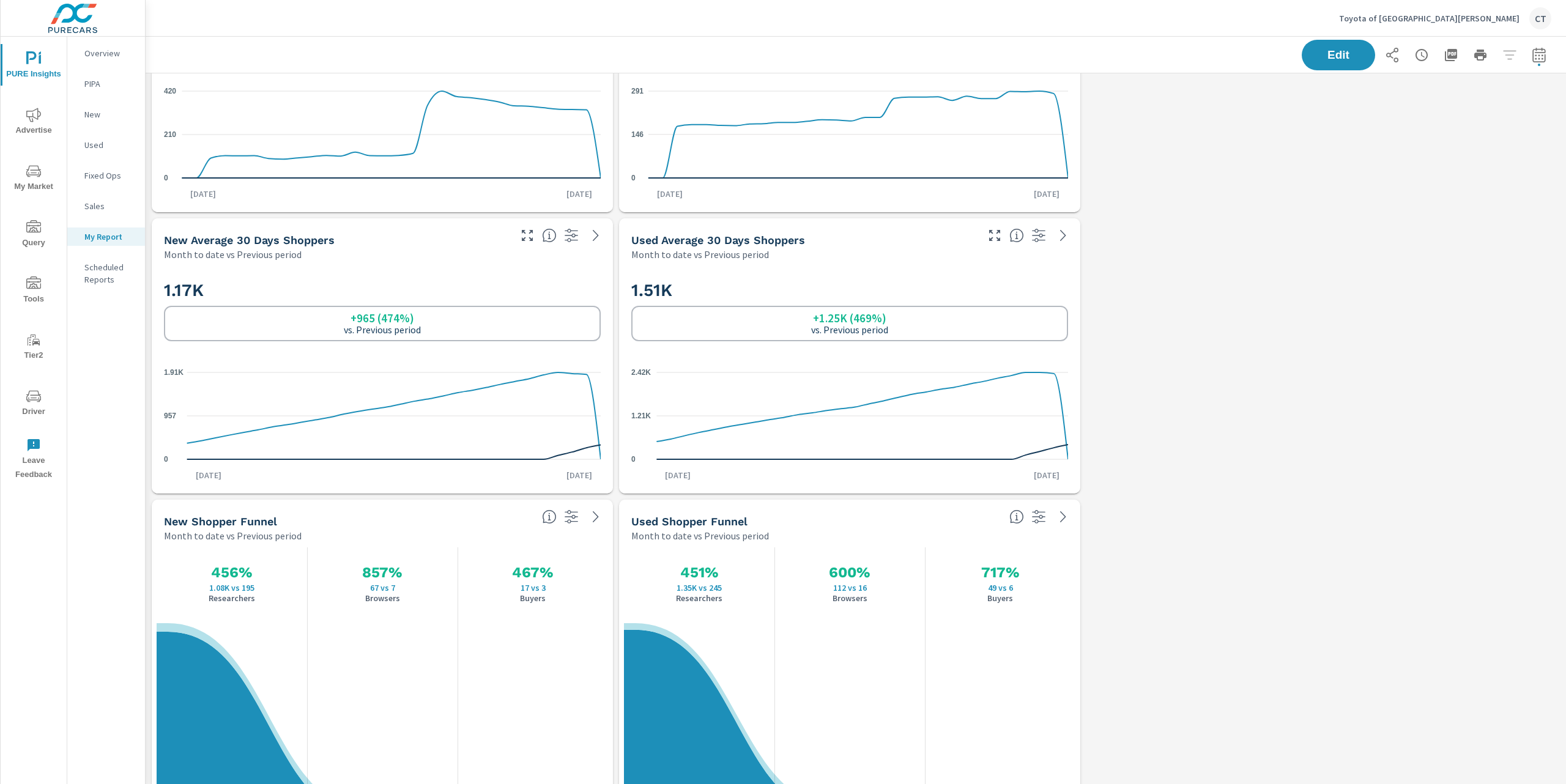
scroll to position [2399, 0]
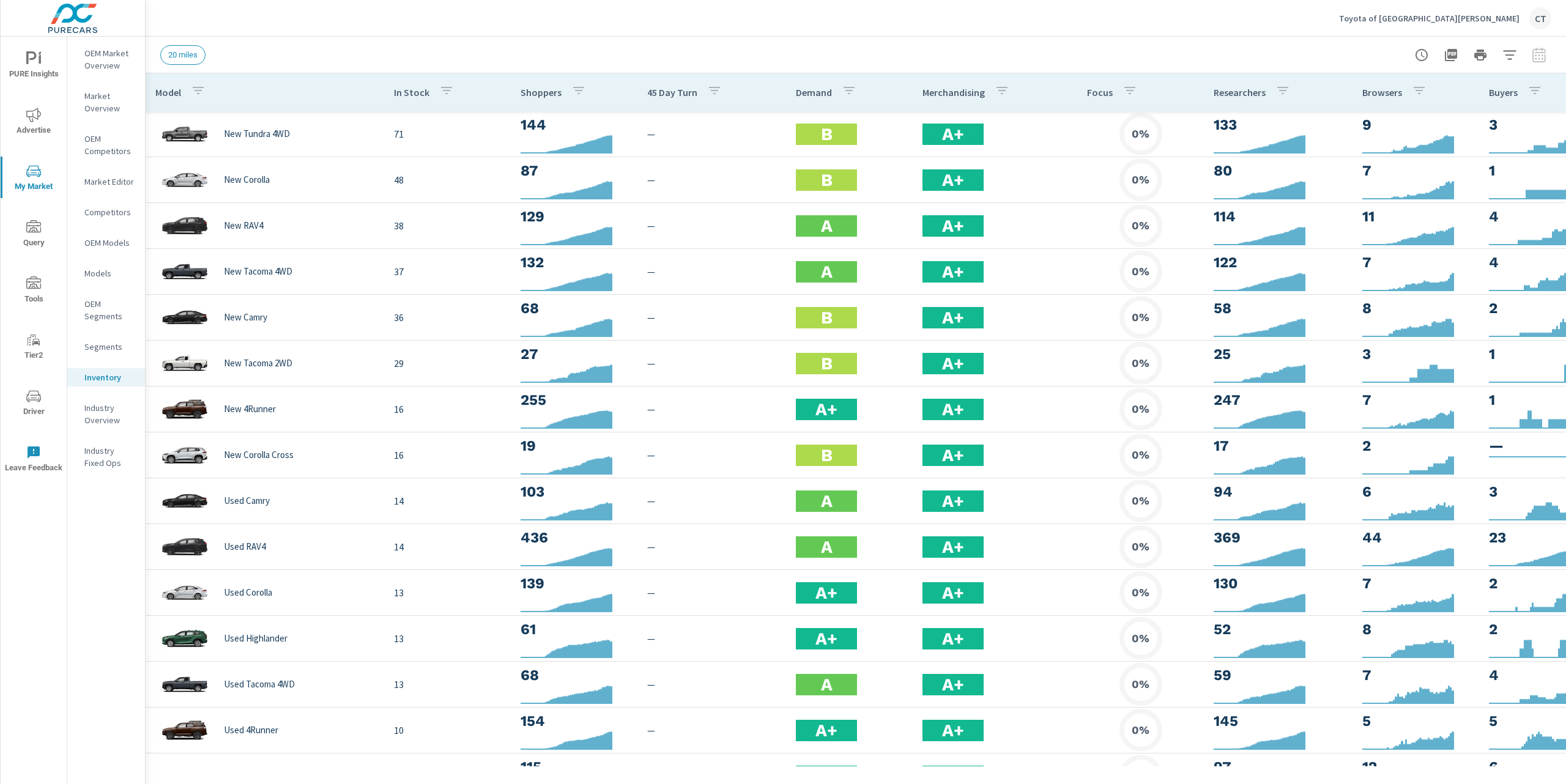
click at [992, 24] on div "Toyota of Fort Walton Beach CT" at bounding box center [856, 18] width 1391 height 36
click at [964, 34] on div "Toyota of Fort Walton Beach CT" at bounding box center [856, 18] width 1391 height 36
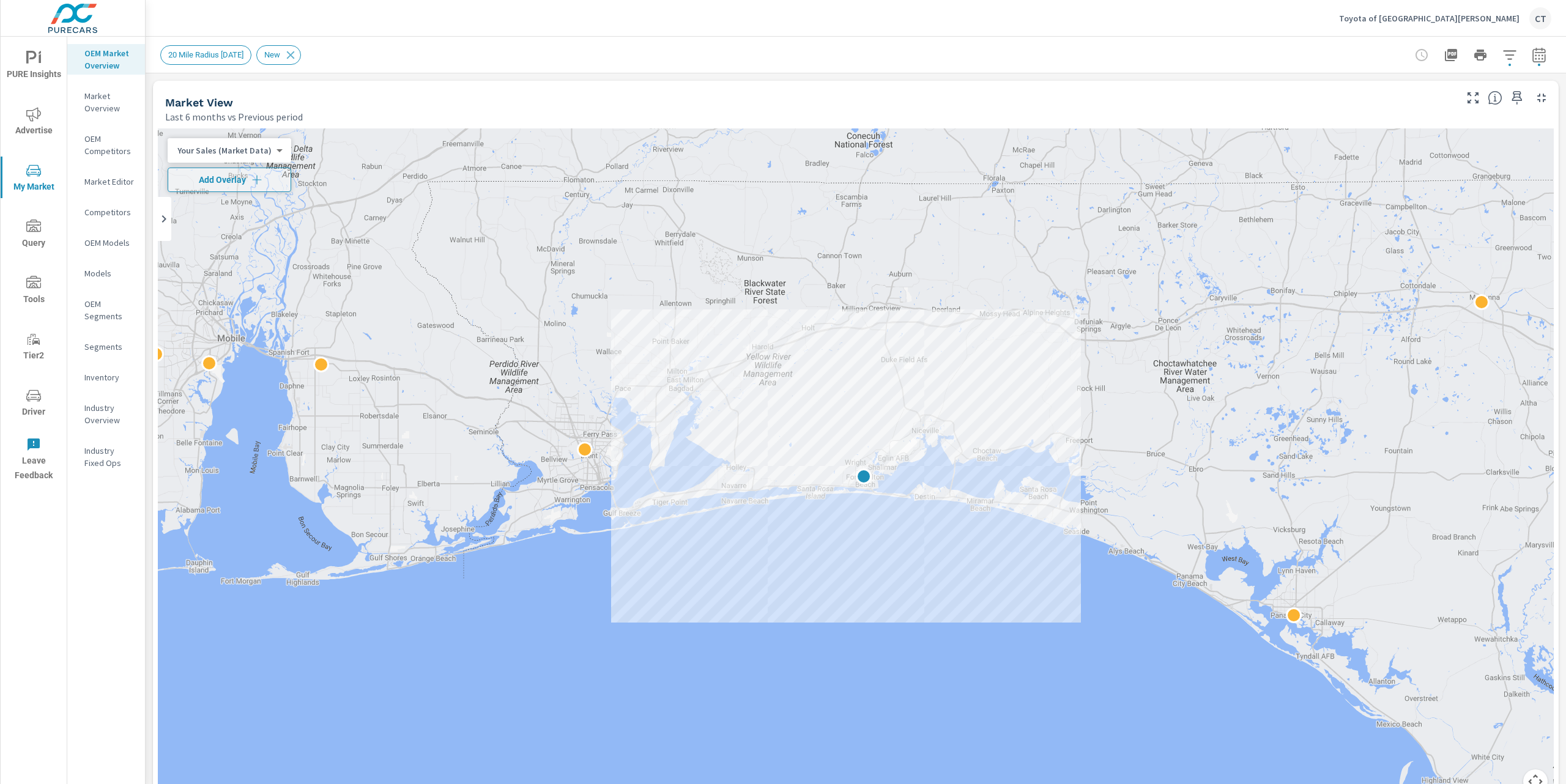
scroll to position [17, 0]
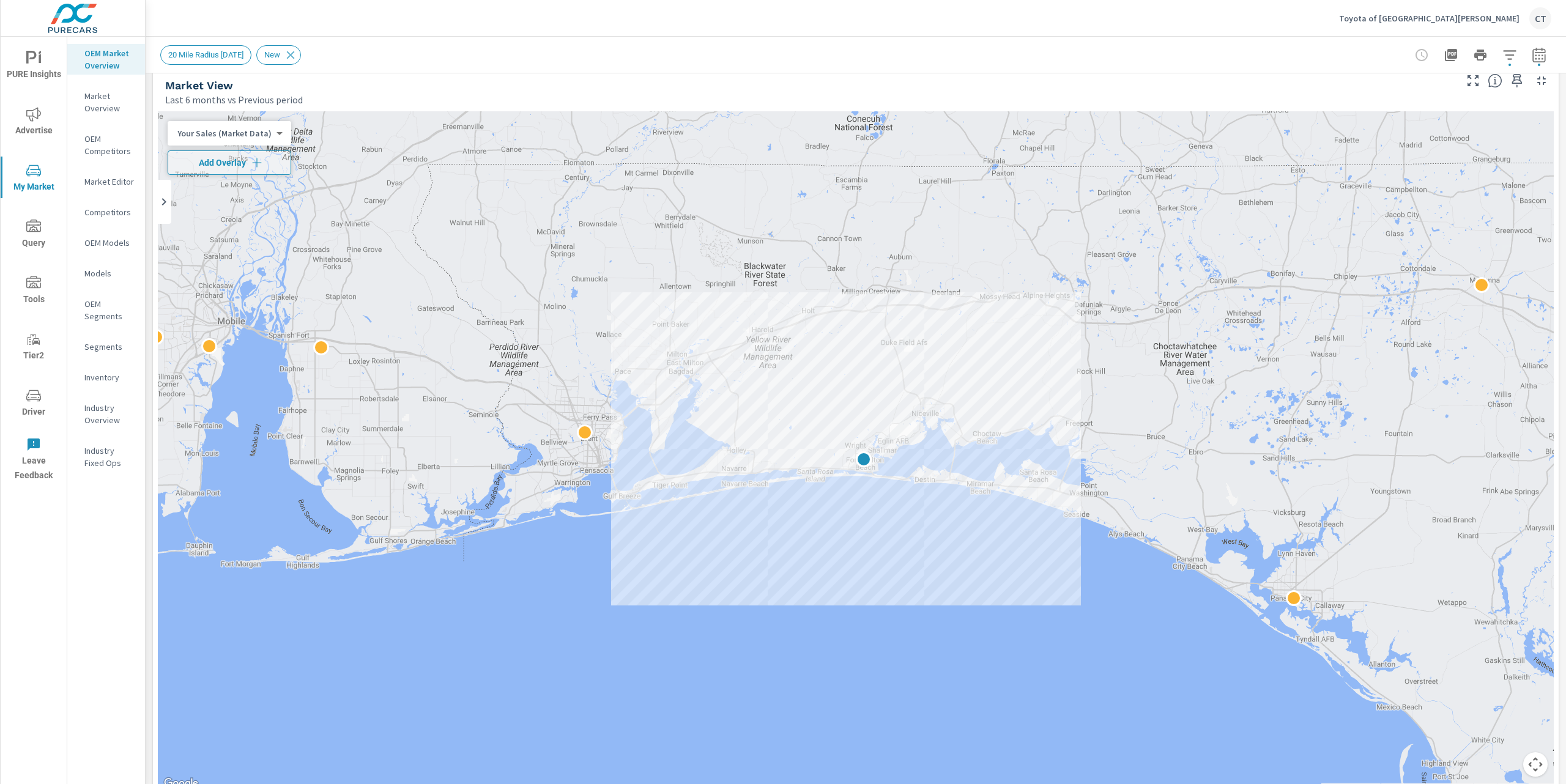
click at [411, 78] on div "Market View" at bounding box center [810, 85] width 1289 height 14
click at [261, 157] on icon "button" at bounding box center [257, 162] width 12 height 12
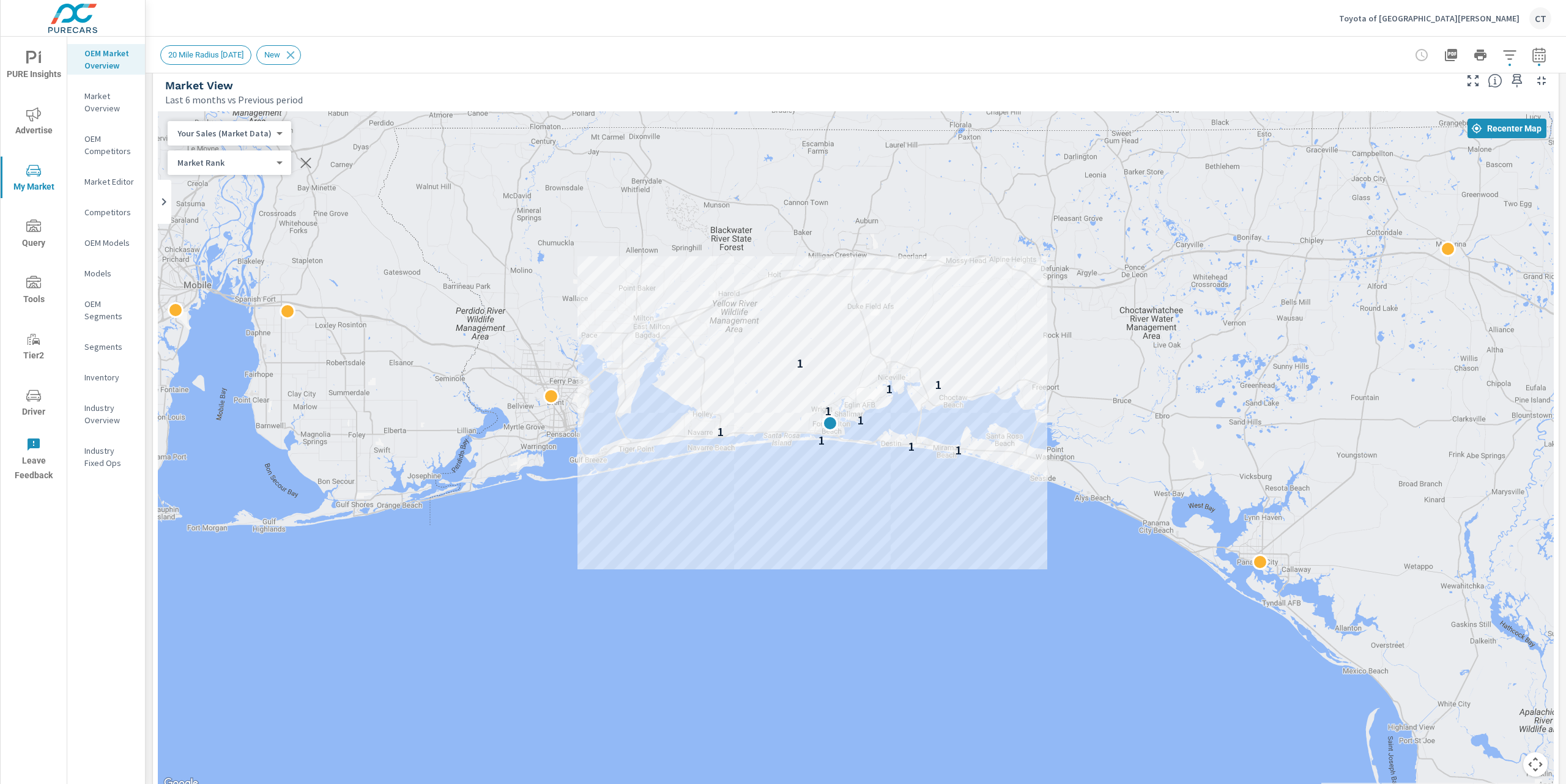
drag, startPoint x: 1268, startPoint y: 555, endPoint x: 1226, endPoint y: 508, distance: 63.0
click at [1229, 508] on div "1 1 1 1 1 1 1 1 1" at bounding box center [1409, 745] width 1175 height 661
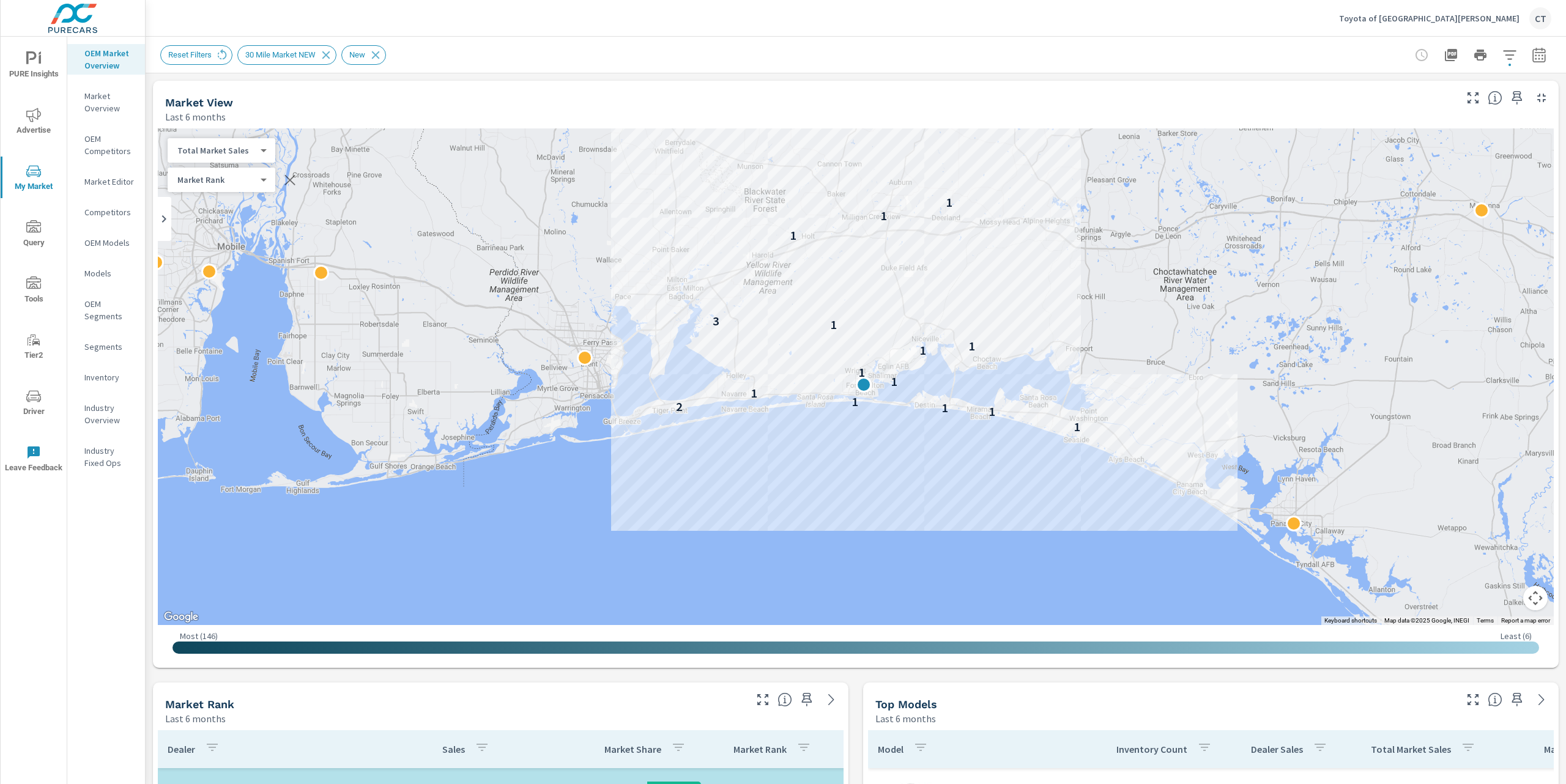
click at [1115, 40] on div "Reset Filters 30 Mile Market NEW New" at bounding box center [856, 55] width 1391 height 36
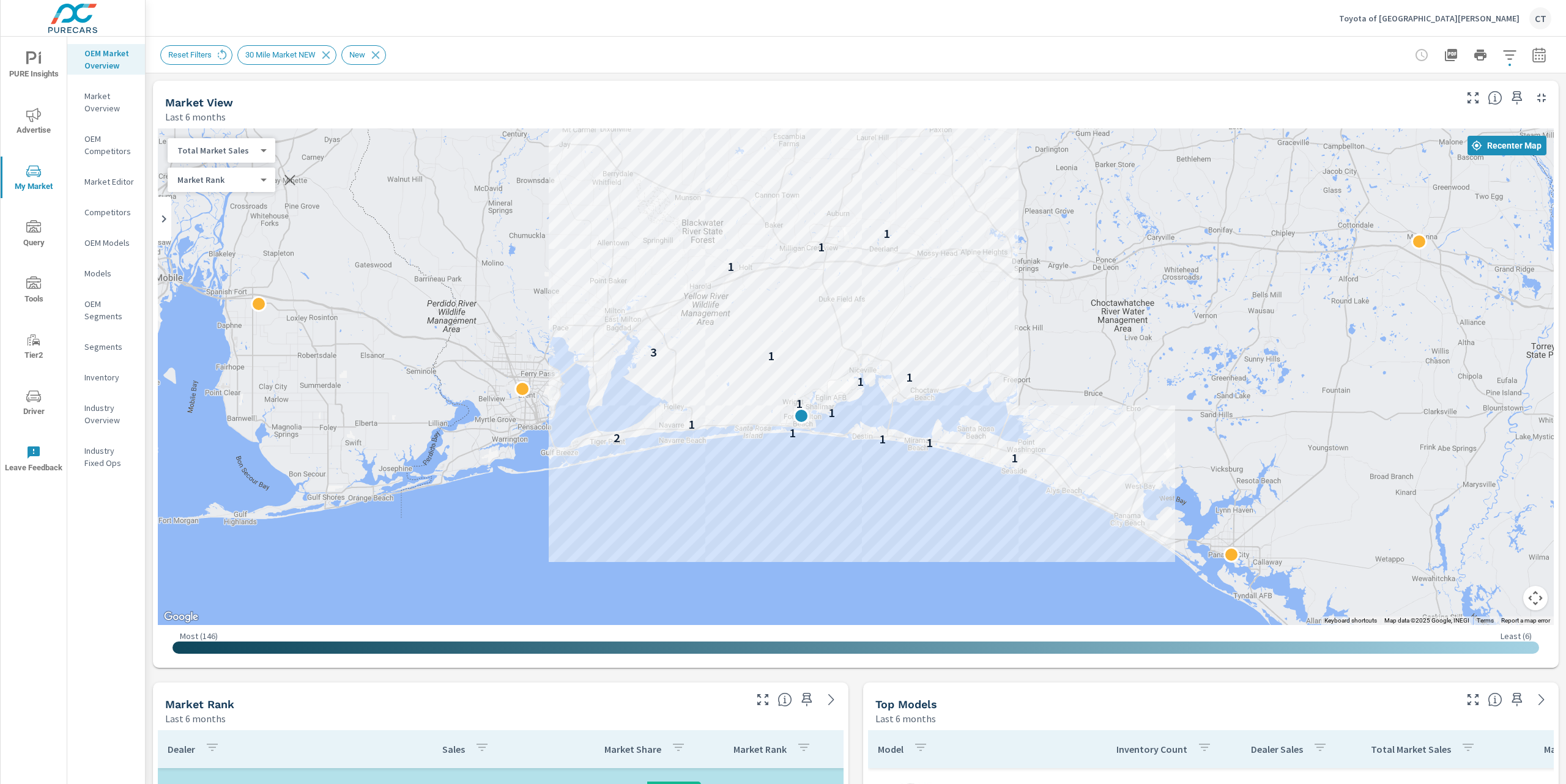
drag, startPoint x: 1337, startPoint y: 334, endPoint x: 1273, endPoint y: 366, distance: 71.6
click at [1273, 366] on div "1 1 1 2 1 1 1 1 1 1 1 3 1 1 1" at bounding box center [856, 376] width 1396 height 497
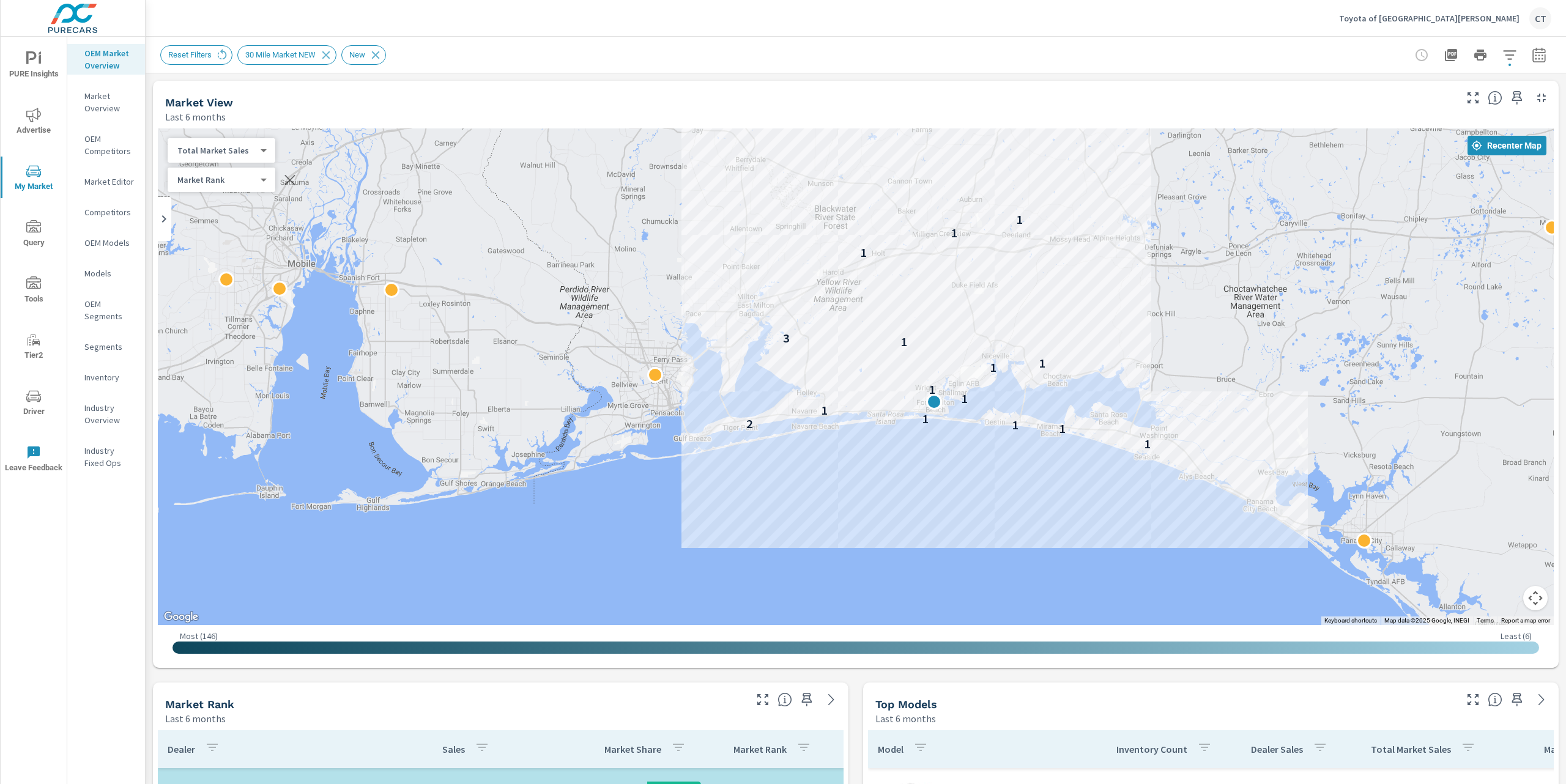
drag, startPoint x: 864, startPoint y: 576, endPoint x: 1082, endPoint y: 556, distance: 218.9
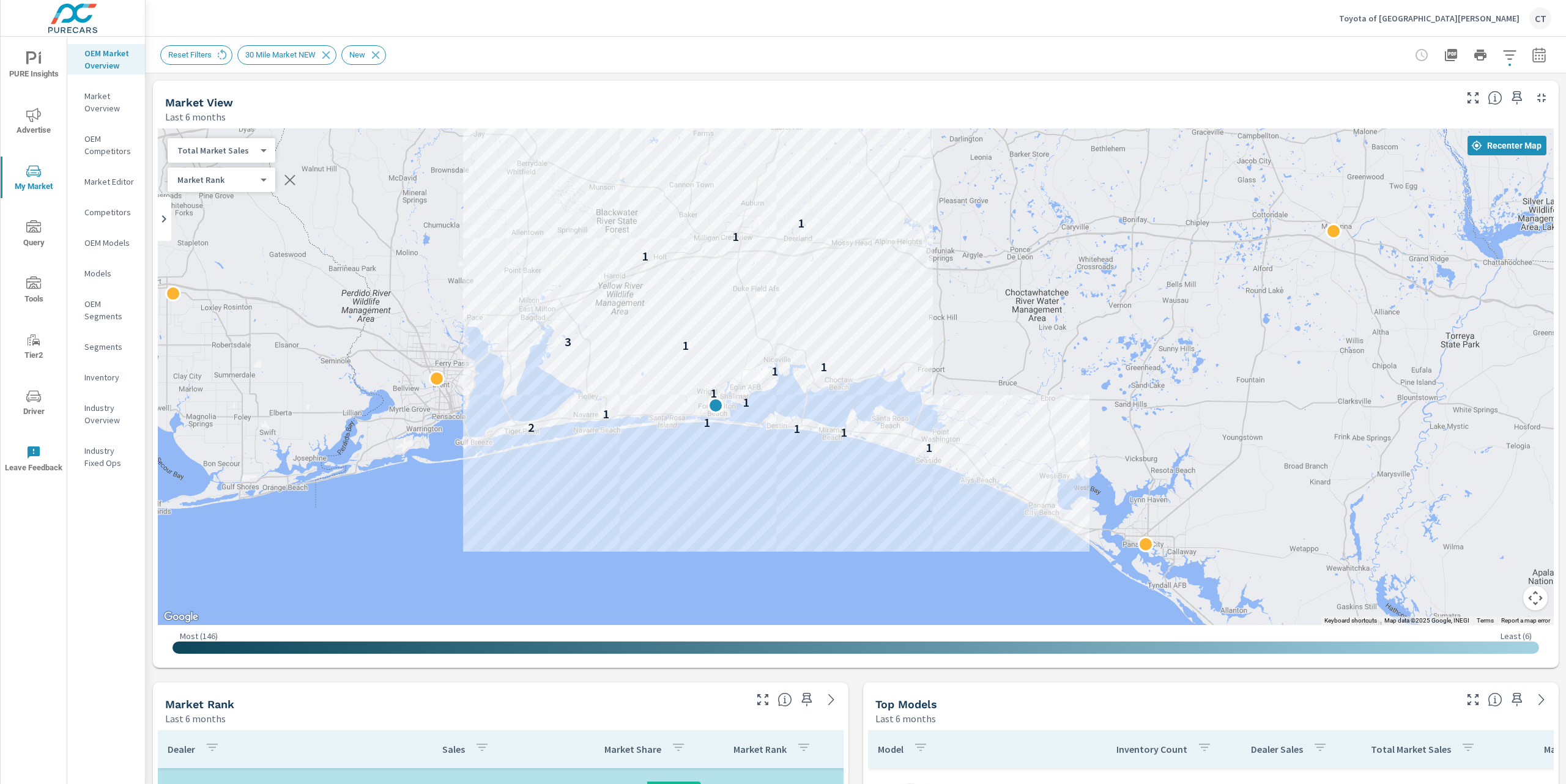
drag, startPoint x: 1218, startPoint y: 524, endPoint x: 857, endPoint y: 525, distance: 361.0
click at [857, 525] on div "1 1 1 2 1 1 1 1 1 1 1 3 1 1 1" at bounding box center [1202, 706] width 1175 height 661
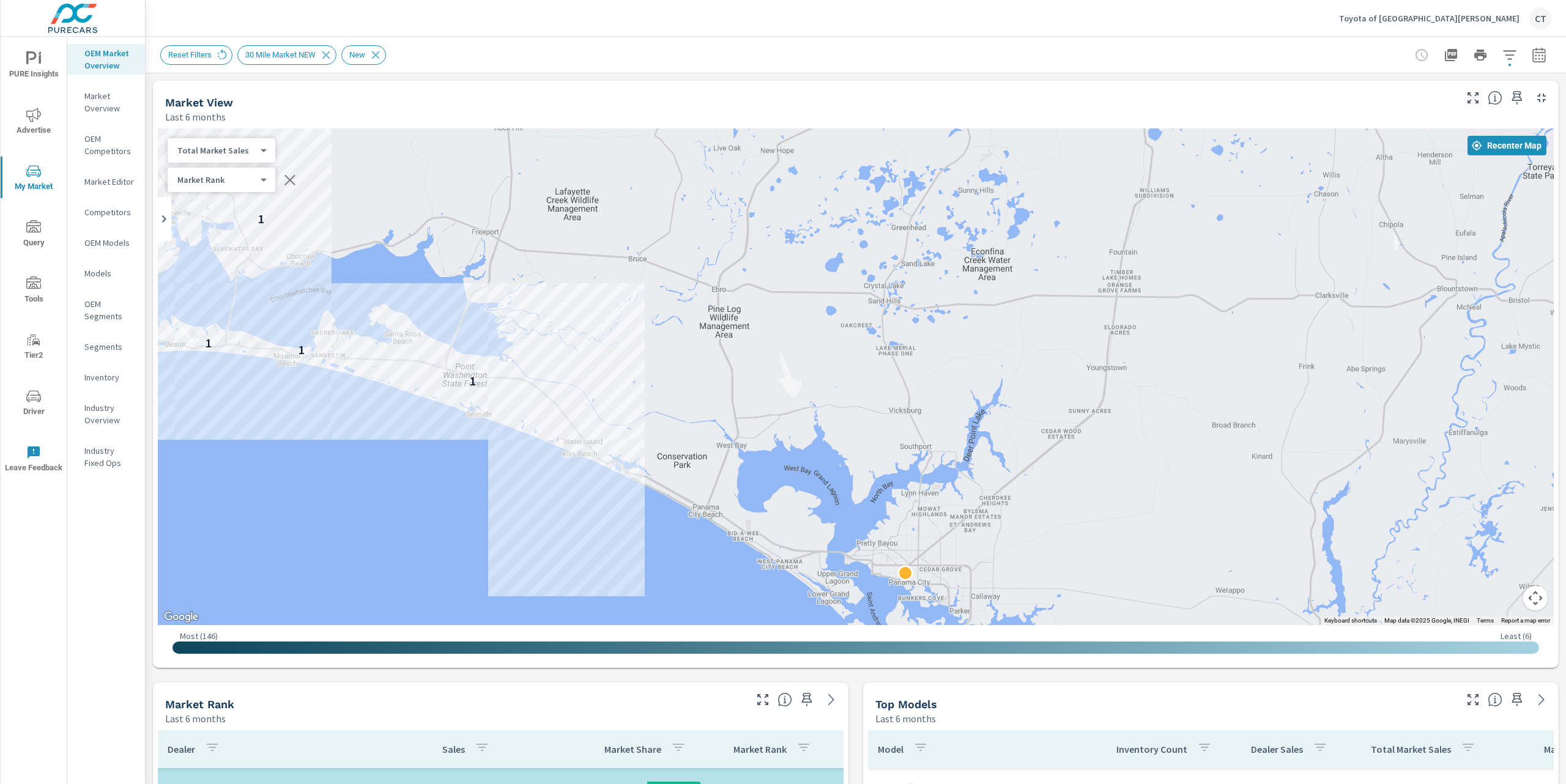
drag, startPoint x: 1066, startPoint y: 446, endPoint x: 868, endPoint y: 454, distance: 198.2
click at [868, 454] on div "1 1 1 2 1 1 1 1 1 1 1 1 1 3 1 1 1" at bounding box center [1247, 714] width 1175 height 661
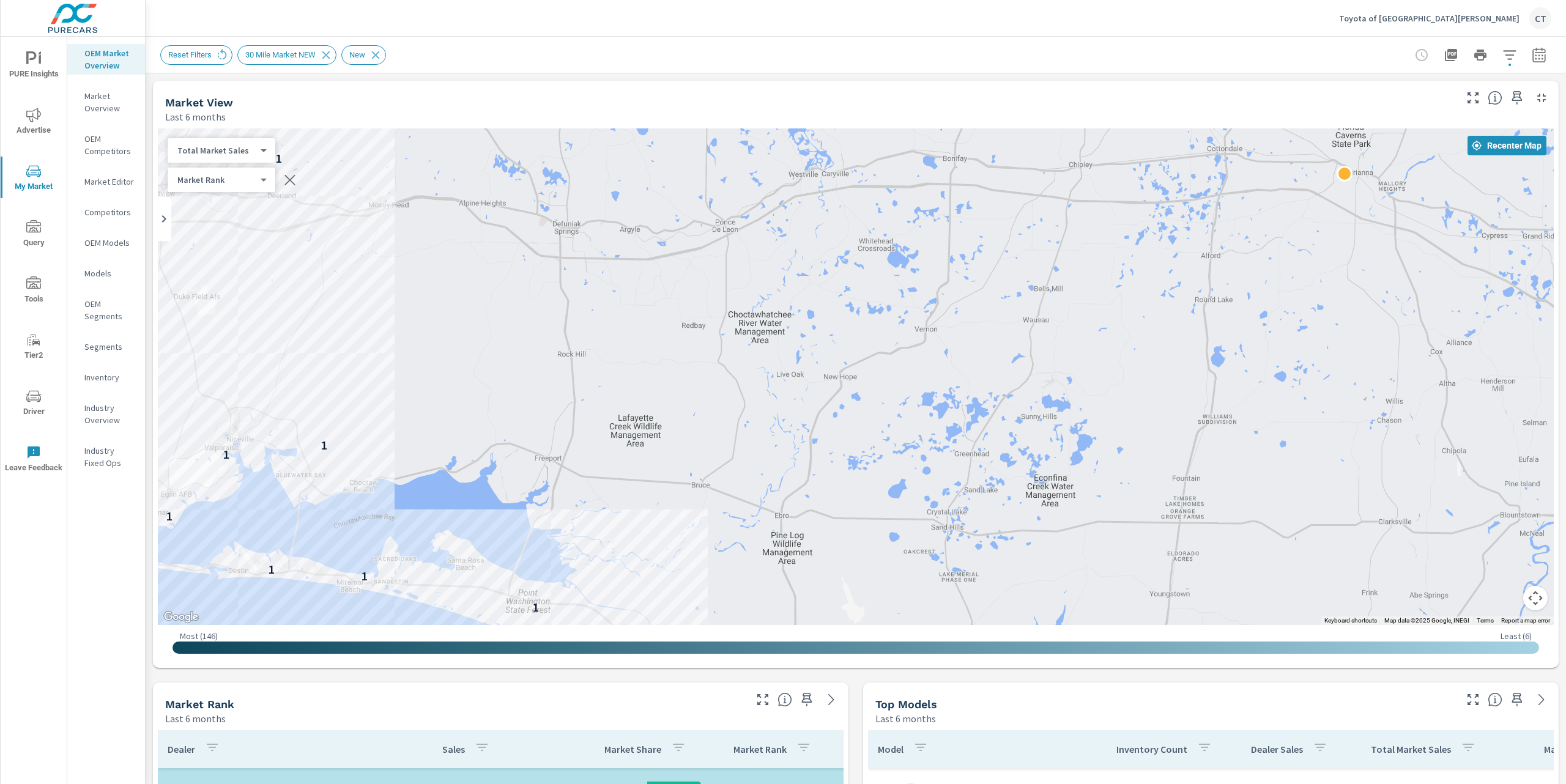
drag, startPoint x: 454, startPoint y: 208, endPoint x: 517, endPoint y: 431, distance: 231.7
click at [517, 431] on div "1 1 1 1 1 1 1 1 1 1 1 1 3 1 1 1" at bounding box center [856, 376] width 1396 height 497
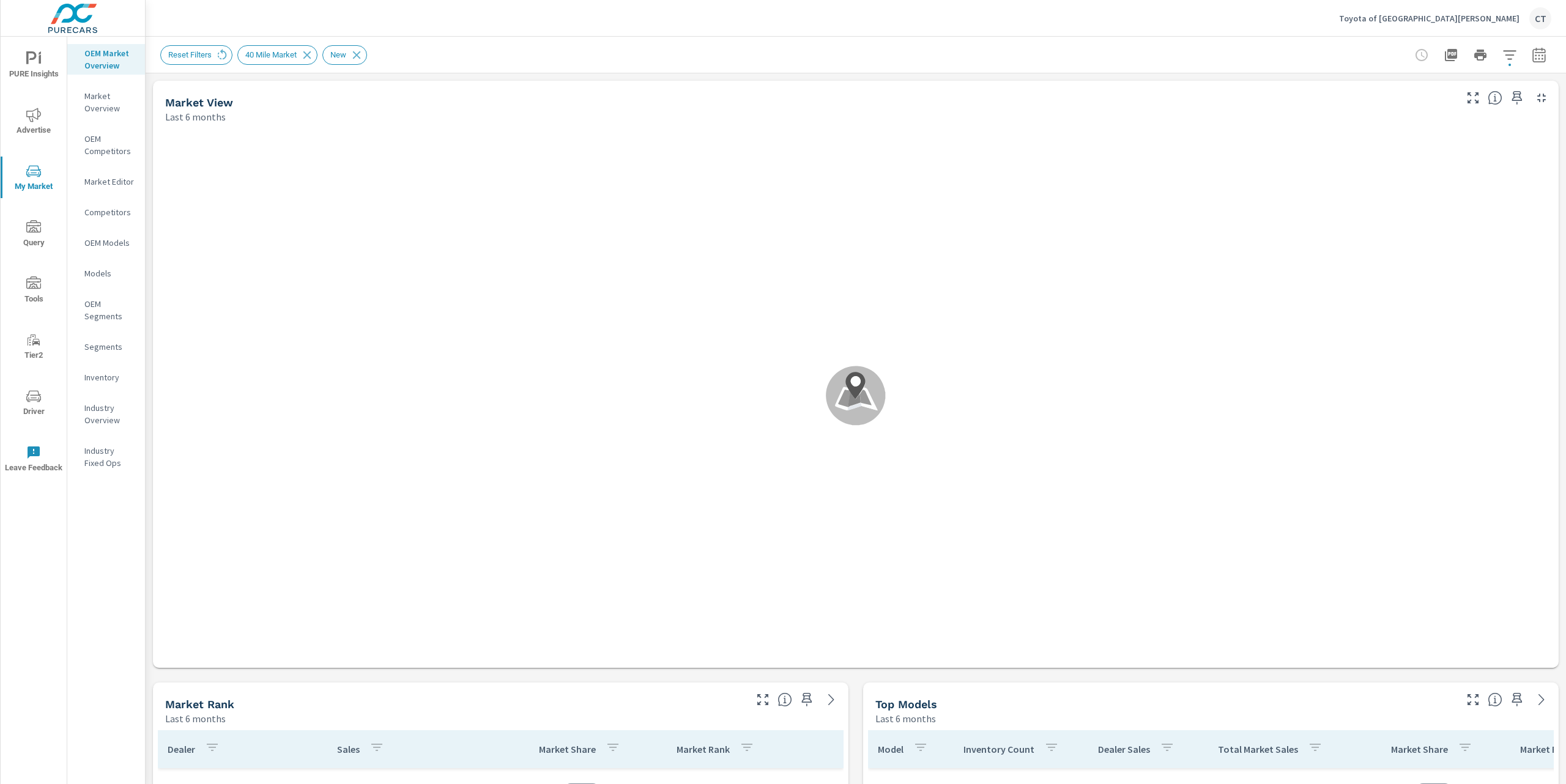
click at [594, 54] on div "Reset Filters 40 Mile Market New" at bounding box center [770, 54] width 1220 height 20
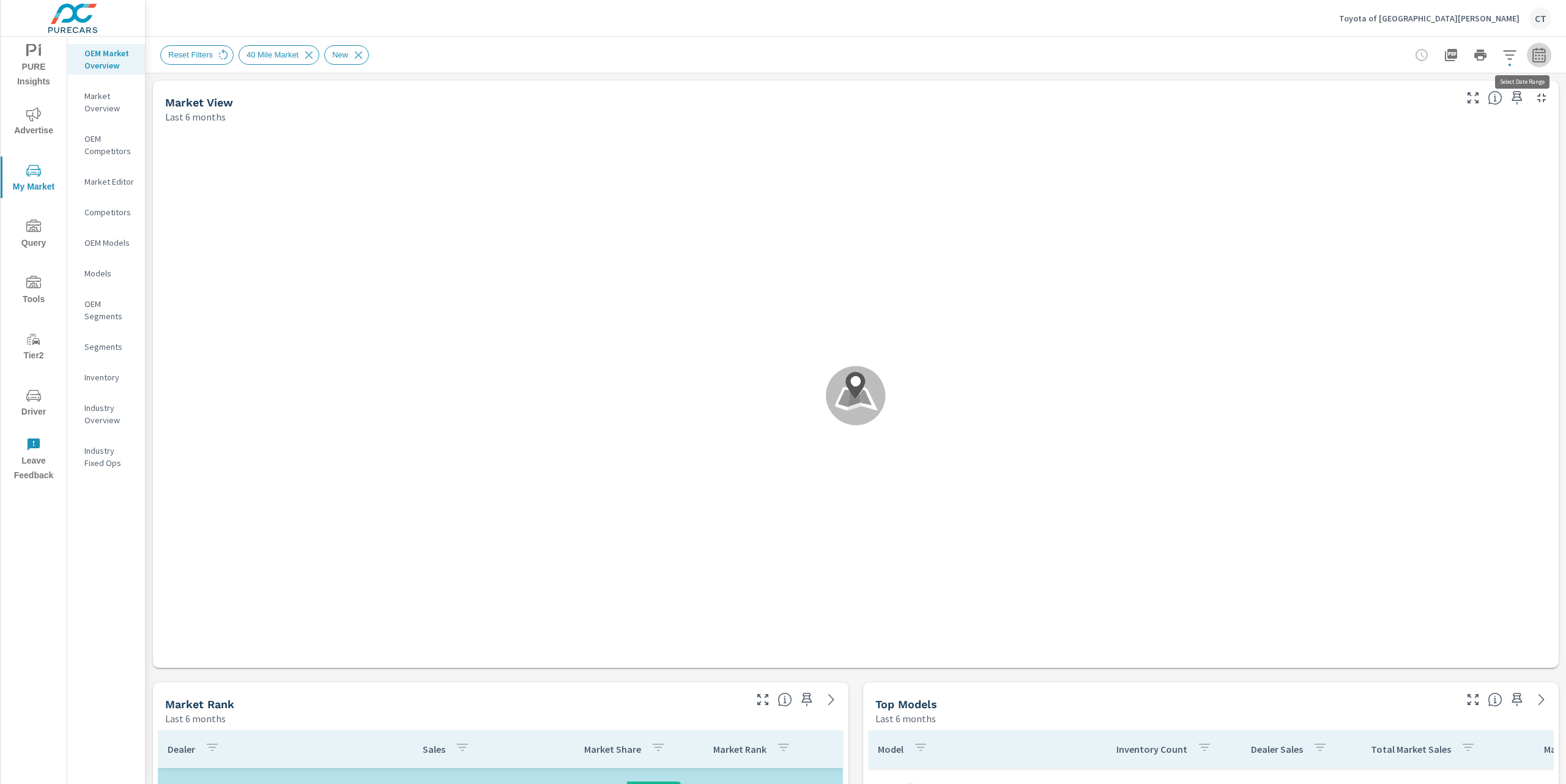
click at [1527, 56] on button "button" at bounding box center [1539, 55] width 25 height 25
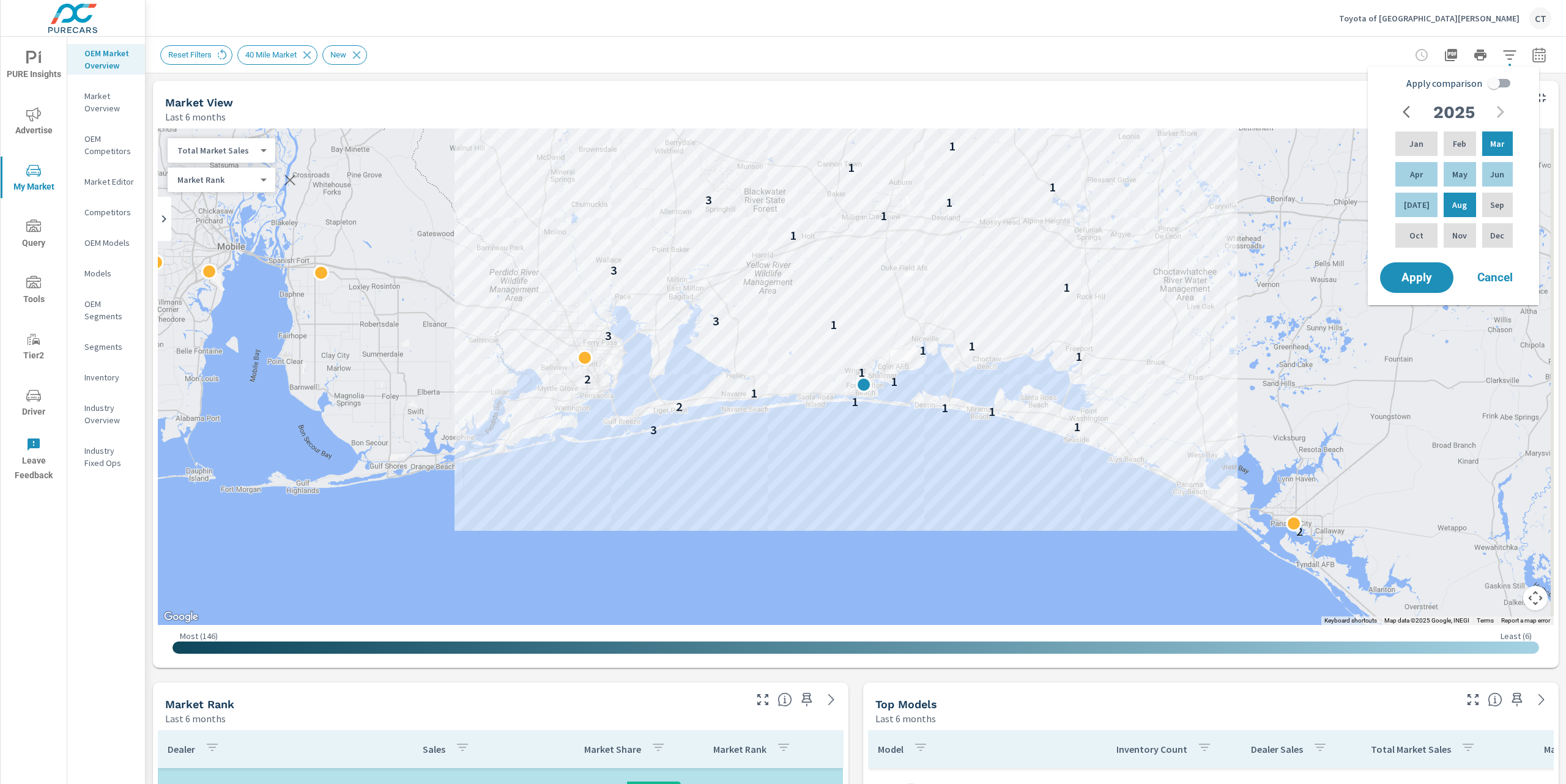
click at [1246, 413] on div "2 3 1 1 1 2 1 1 1 2 1 1 1 1 3 1 3 1 3 1 1 1 3 1 1 1" at bounding box center [1443, 706] width 1175 height 661
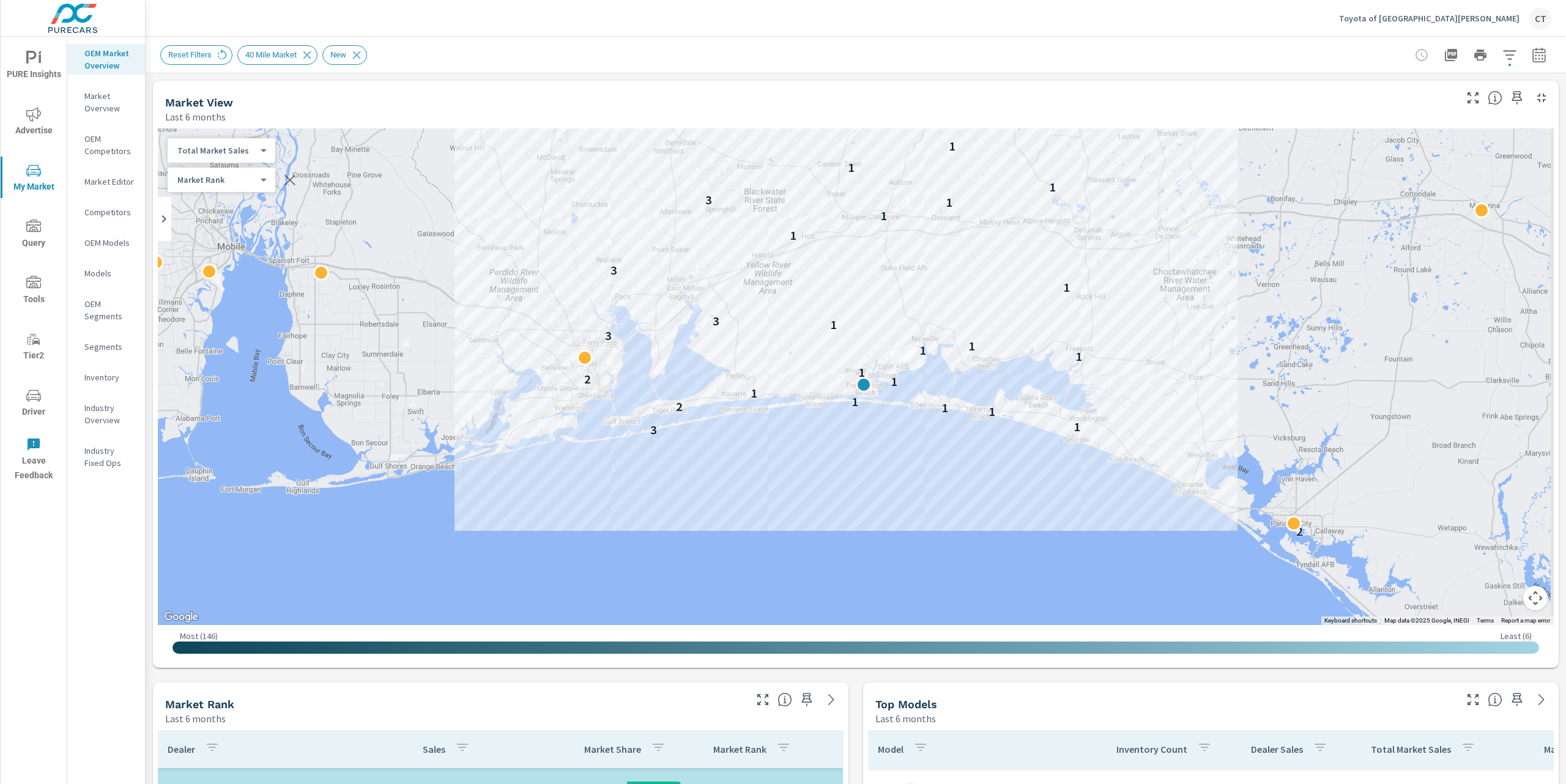
drag, startPoint x: 1242, startPoint y: 463, endPoint x: 1113, endPoint y: 570, distance: 167.6
click at [1111, 574] on div "2 3 1 1 1 2 1 1 1 2 1 1 1 1 3 1 3 1 3 1 1 1 3 1 1 1" at bounding box center [1443, 706] width 1175 height 661
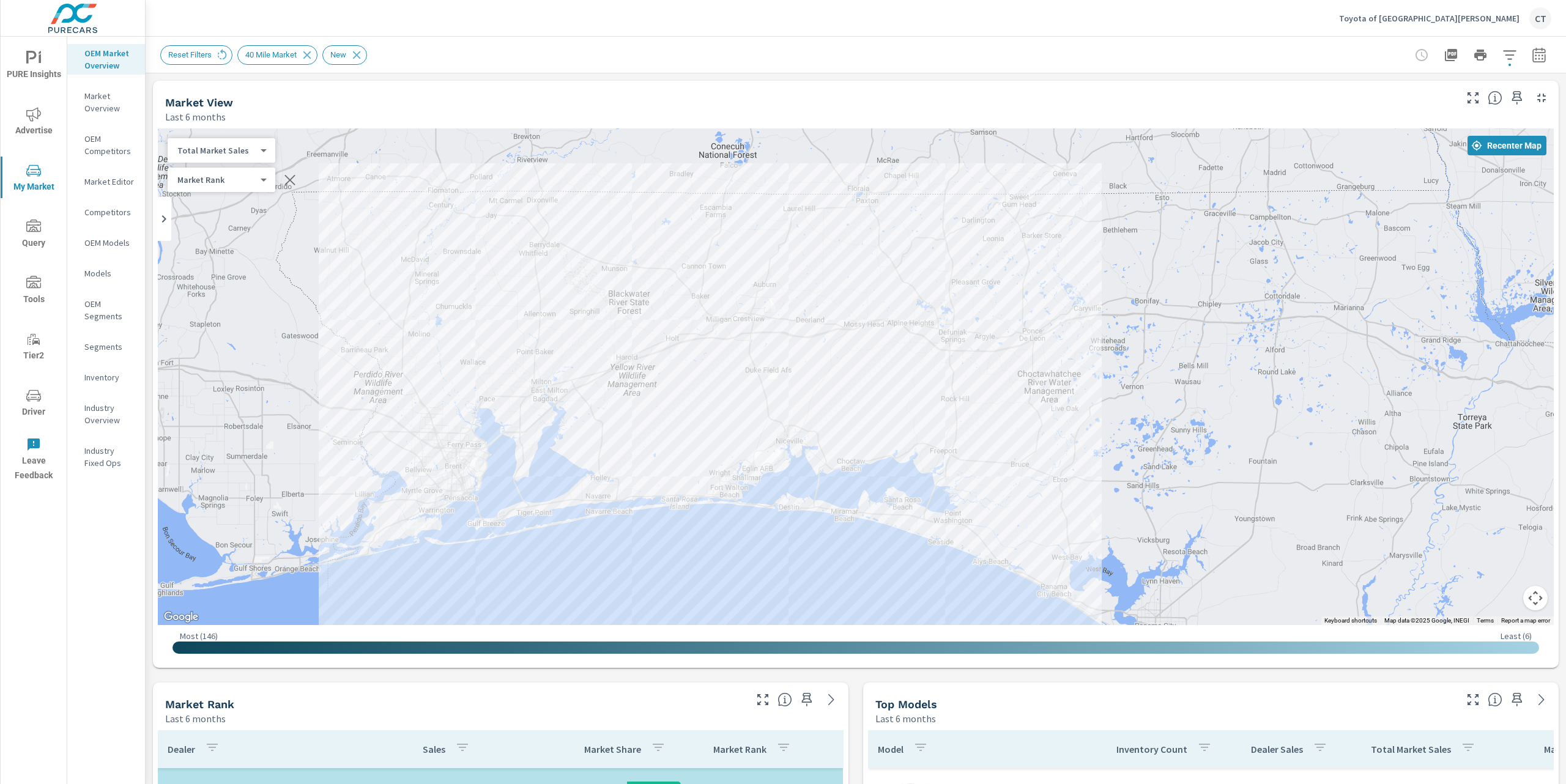
drag, startPoint x: 1242, startPoint y: 400, endPoint x: 1104, endPoint y: 501, distance: 171.0
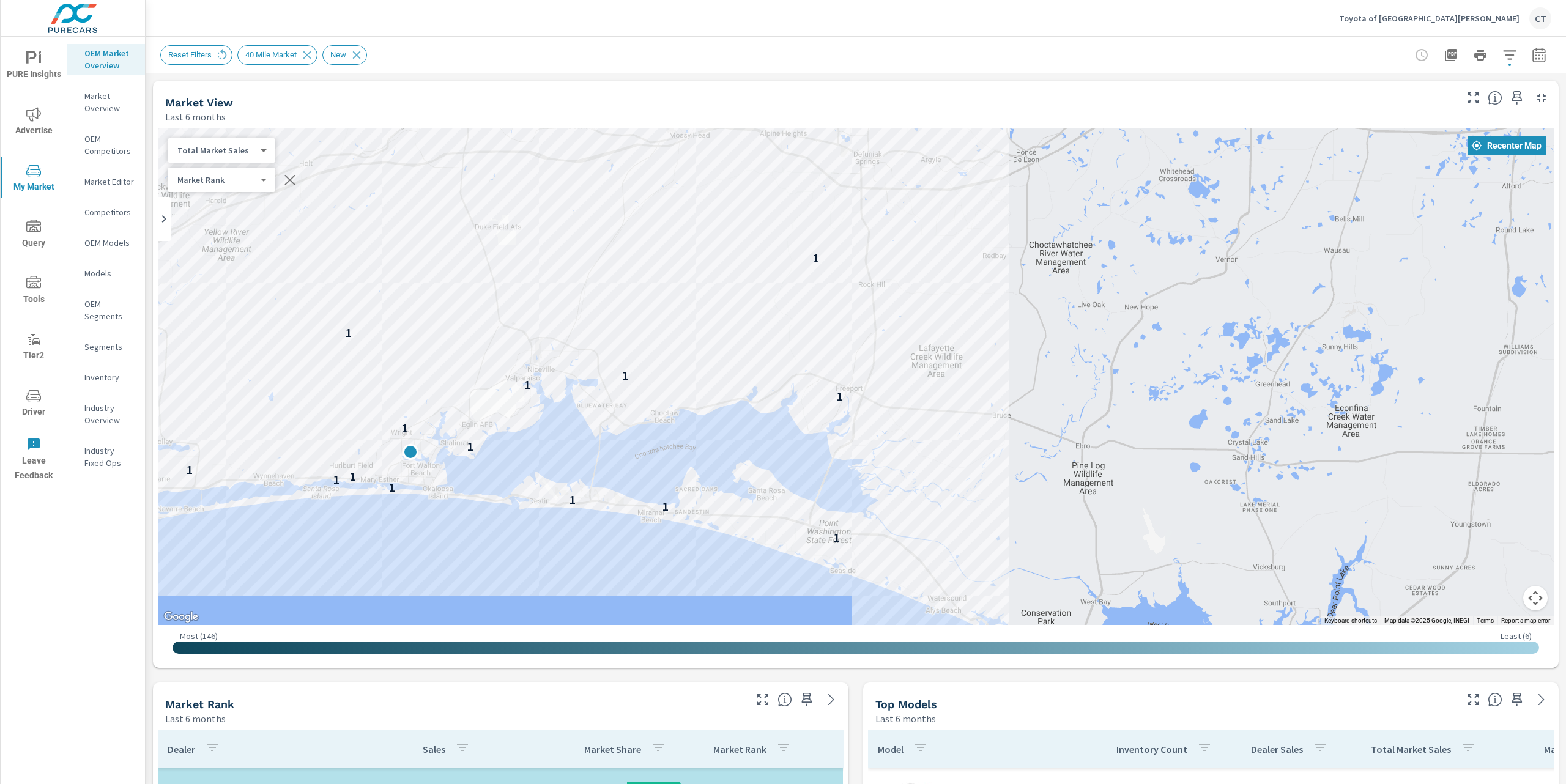
drag, startPoint x: 1118, startPoint y: 514, endPoint x: 1079, endPoint y: 469, distance: 59.5
click at [1082, 468] on div "2 3 1 1 1 2 1 1 1 1 1 2 3 1 3 1 1 1 3 1 3 1 3 1 1 1 3 1 1 1" at bounding box center [1407, 661] width 1175 height 661
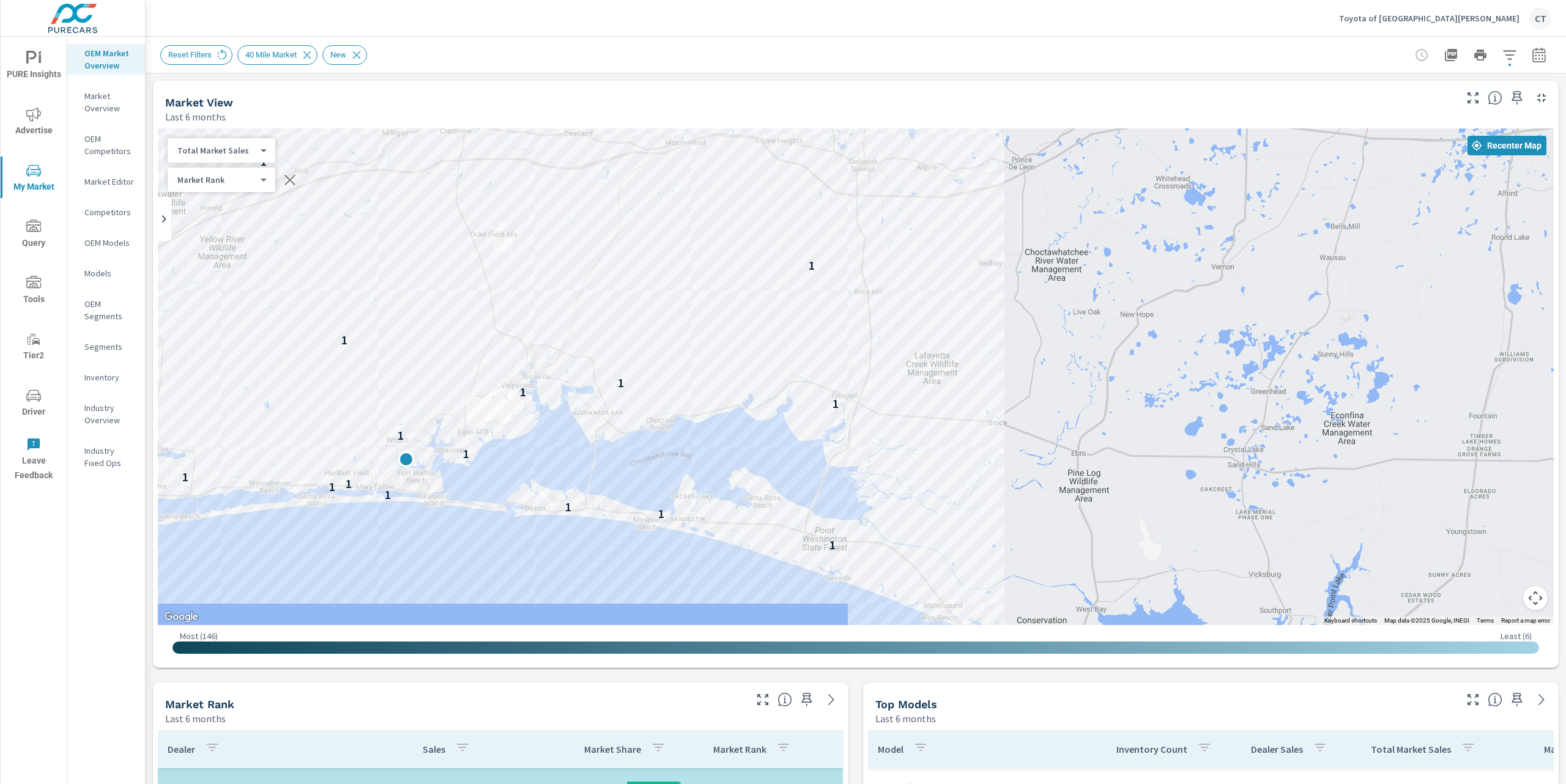
drag, startPoint x: 1311, startPoint y: 306, endPoint x: 1307, endPoint y: 315, distance: 9.8
click at [1307, 315] on div "2 3 1 1 1 2 1 1 1 1 1 2 3 1 3 1 1 1 3 1 3 1 3 1 1 1 3 1 1 1" at bounding box center [856, 376] width 1396 height 497
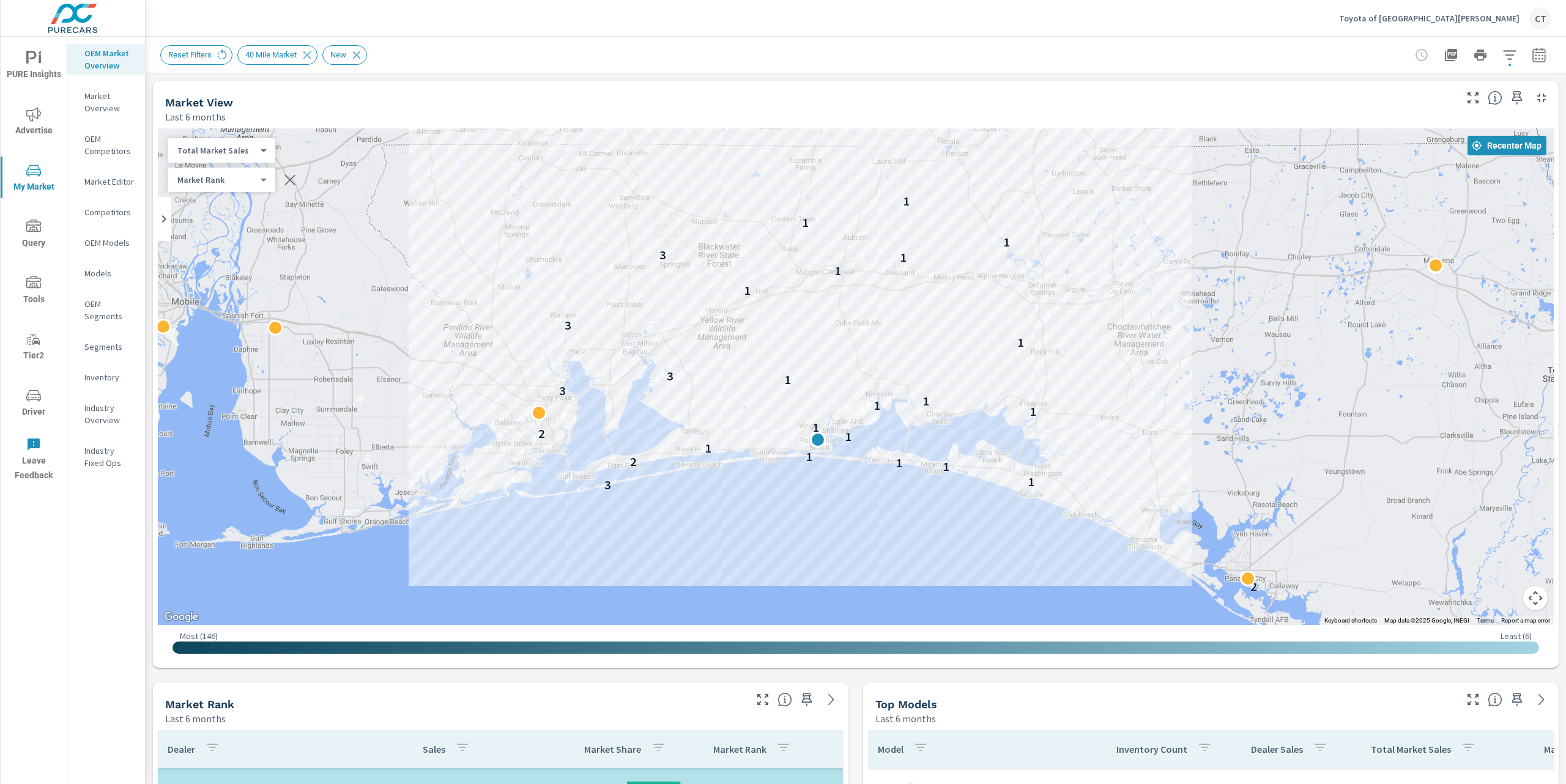
drag, startPoint x: 1281, startPoint y: 358, endPoint x: 1229, endPoint y: 414, distance: 76.4
click at [1229, 413] on div "2 3 1 1 1 2 1 1 1 2 1 1 1 1 3 1 3 1 3 1 1 1 3 1 1 1" at bounding box center [856, 376] width 1396 height 497
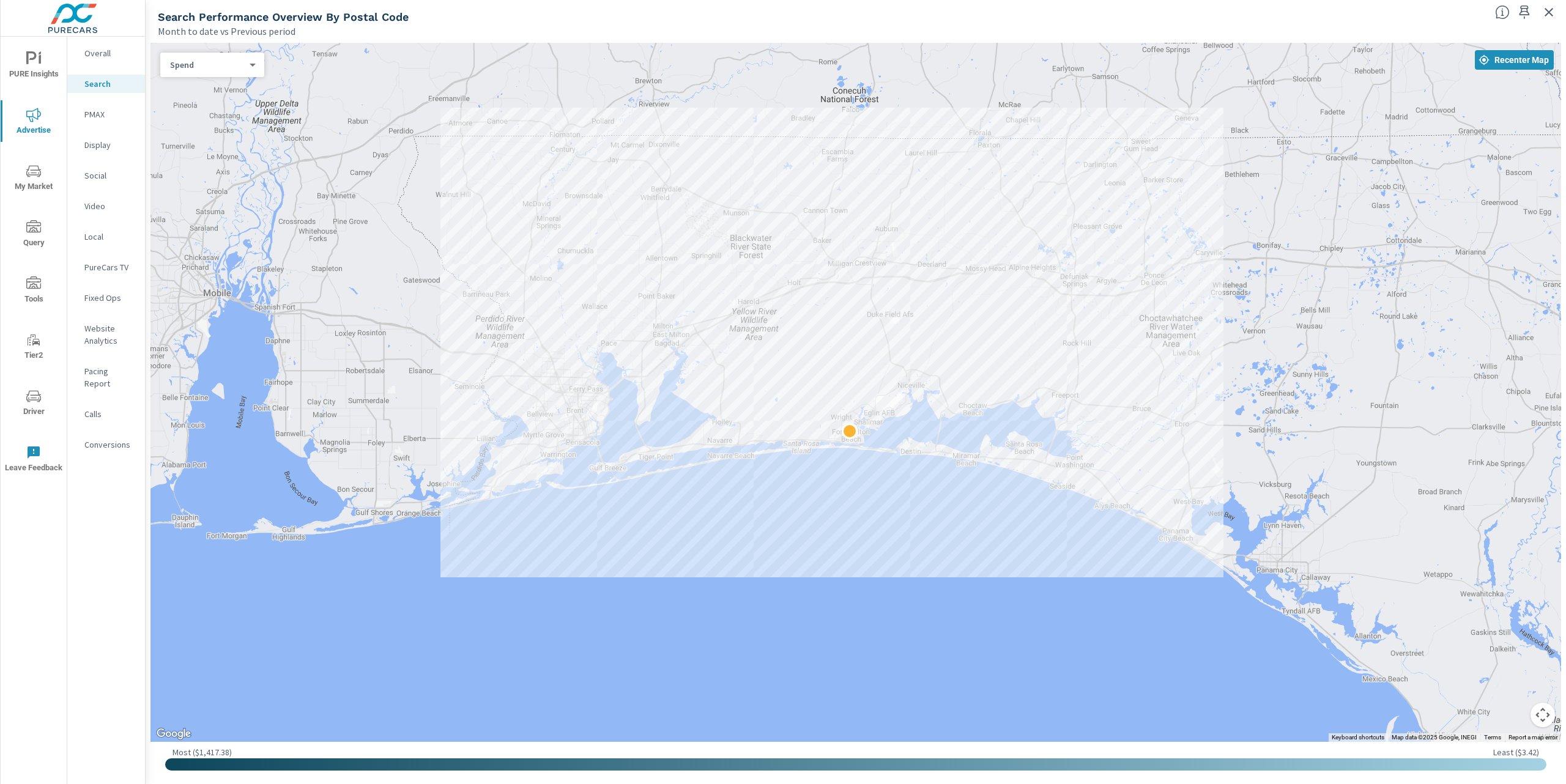
drag, startPoint x: 1285, startPoint y: 521, endPoint x: 1235, endPoint y: 563, distance: 65.3
click at [1237, 564] on div at bounding box center [1443, 722] width 1175 height 661
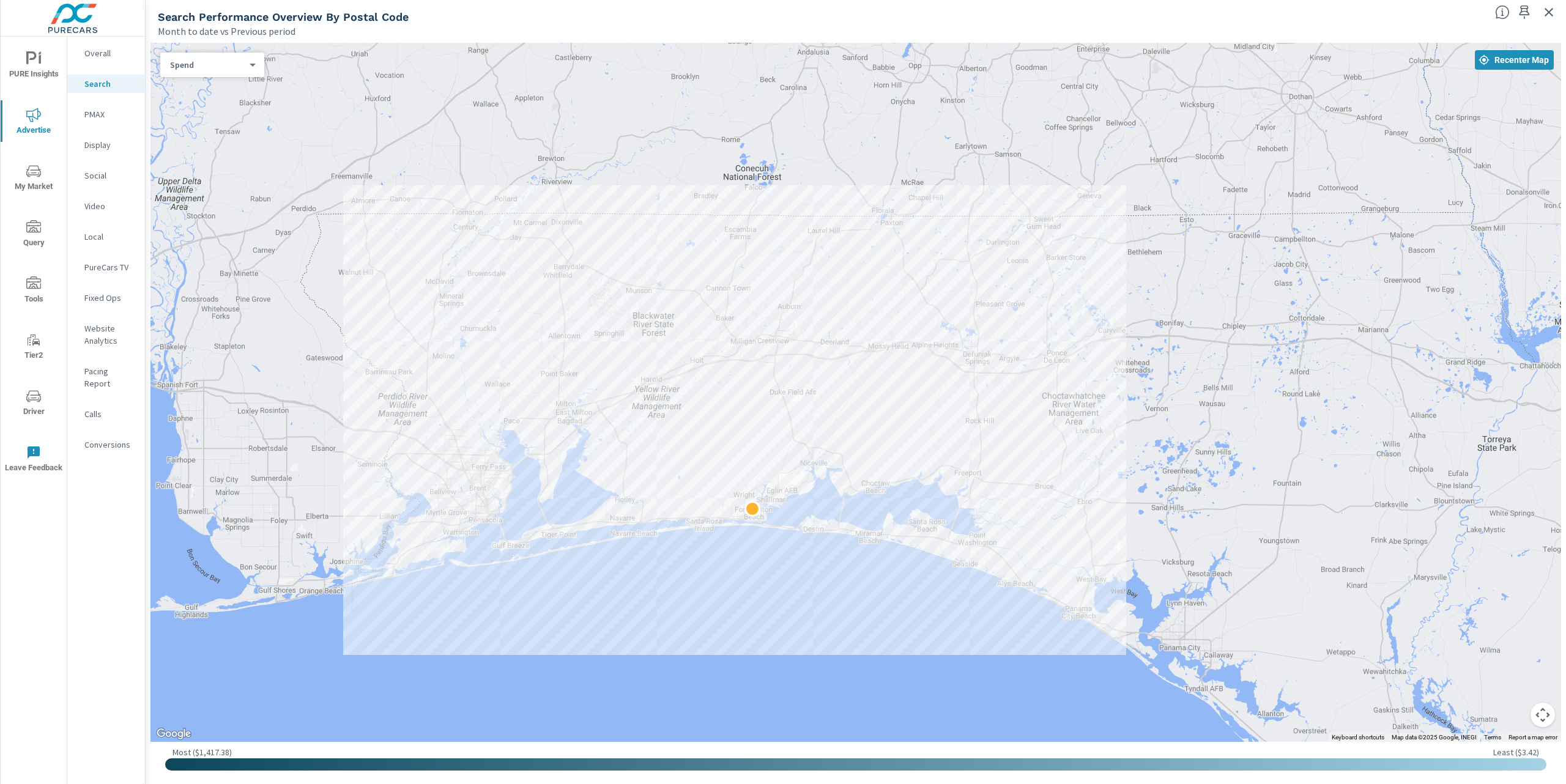
click at [208, 55] on div "Spend 2 ​" at bounding box center [212, 65] width 104 height 25
click at [208, 60] on body "PURE Insights Advertise My Market Query Tools Tier2 Driver Leave Feedback Overa…" at bounding box center [783, 392] width 1566 height 784
click at [200, 88] on li "Population" at bounding box center [208, 84] width 94 height 20
click at [216, 68] on body "PURE Insights Advertise My Market Query Tools Tier2 Driver Leave Feedback Overa…" at bounding box center [783, 392] width 1566 height 784
click at [186, 65] on li "Spend" at bounding box center [208, 63] width 94 height 20
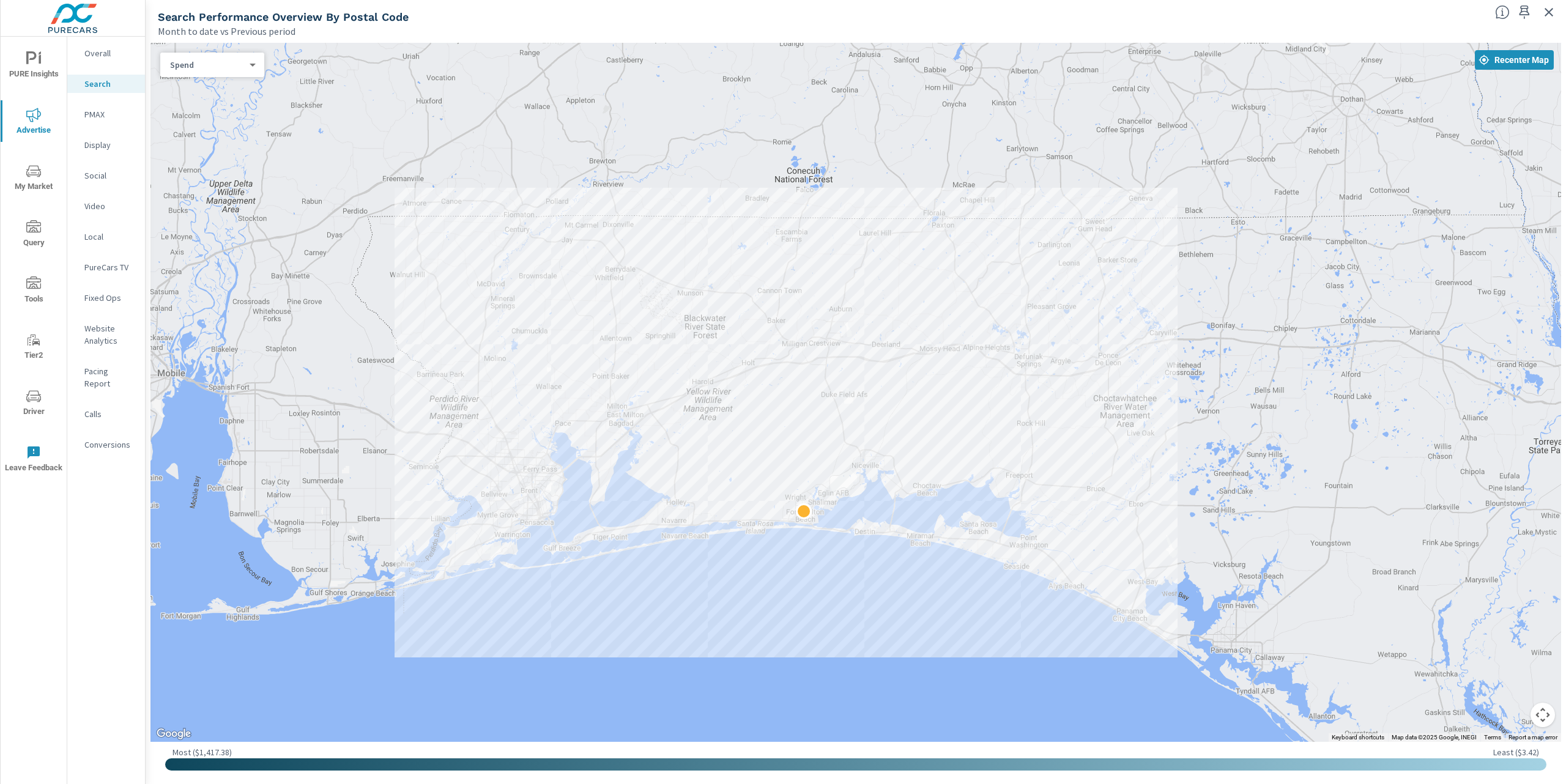
drag, startPoint x: 1280, startPoint y: 507, endPoint x: 1332, endPoint y: 508, distance: 52.0
click at [1332, 508] on div at bounding box center [1494, 725] width 1175 height 661
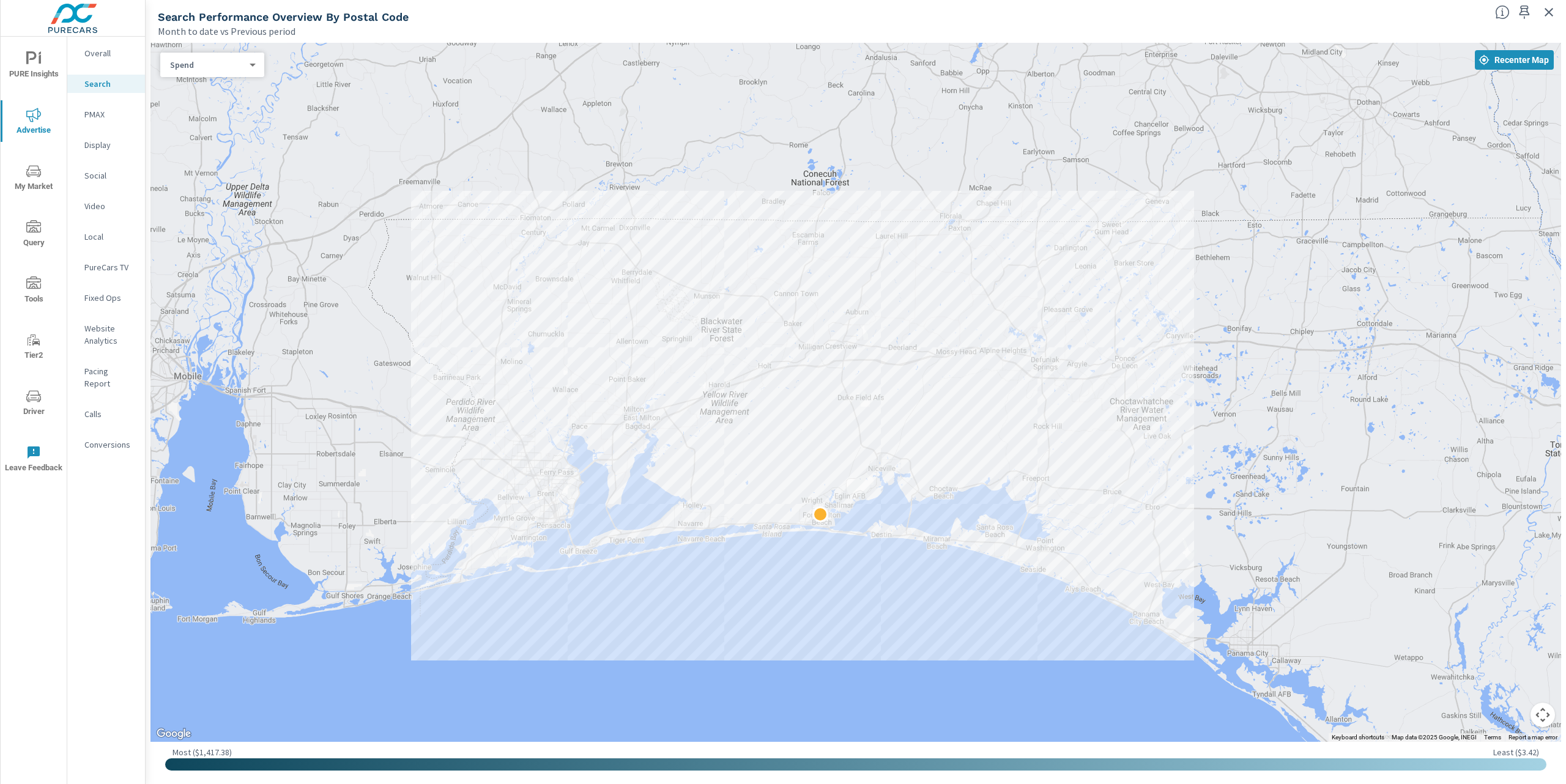
drag, startPoint x: 699, startPoint y: 655, endPoint x: 729, endPoint y: 649, distance: 30.6
click at [729, 649] on div at bounding box center [856, 392] width 1411 height 699
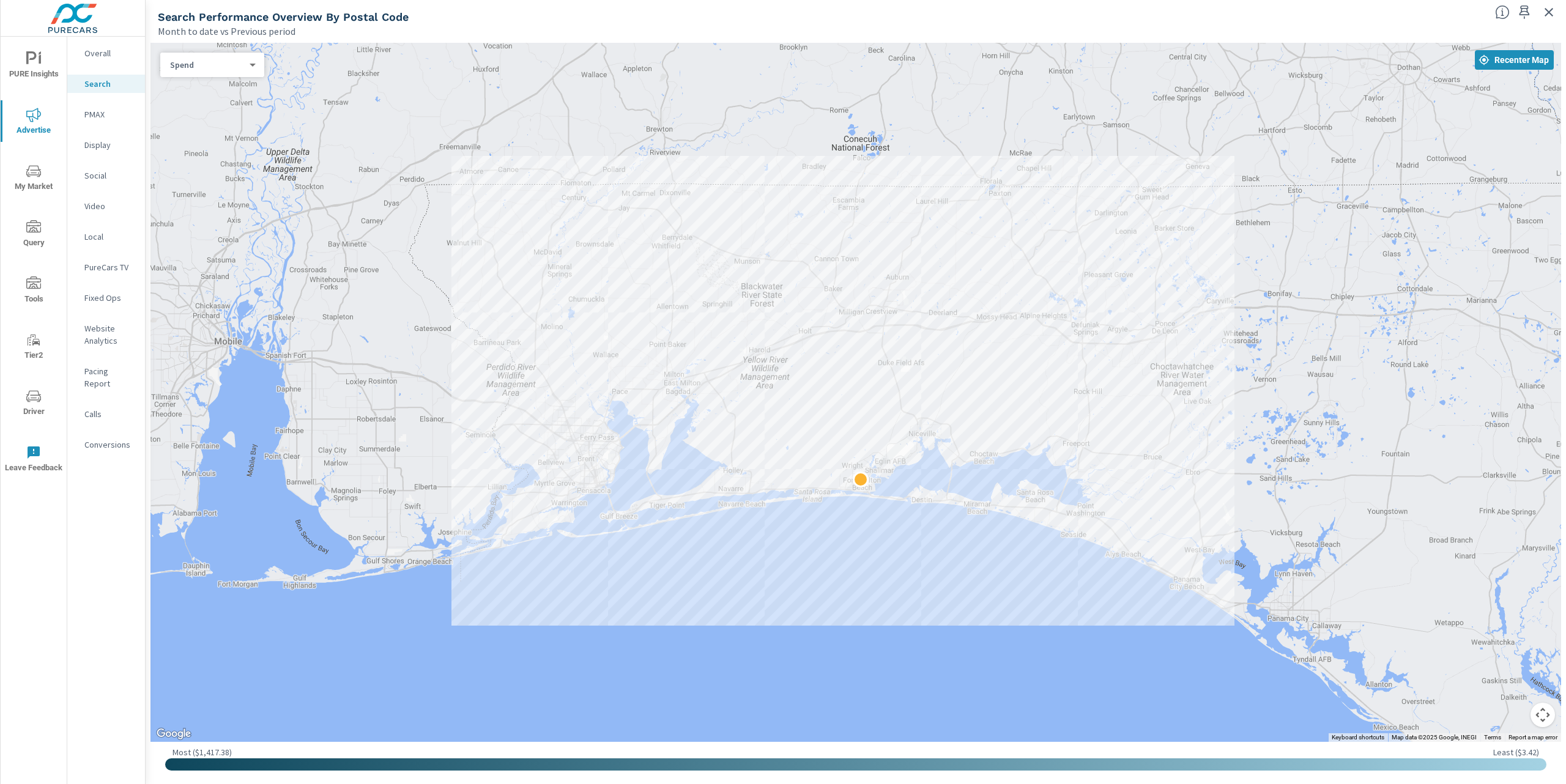
drag, startPoint x: 879, startPoint y: 682, endPoint x: 906, endPoint y: 640, distance: 49.9
click at [906, 640] on div at bounding box center [1459, 701] width 1175 height 661
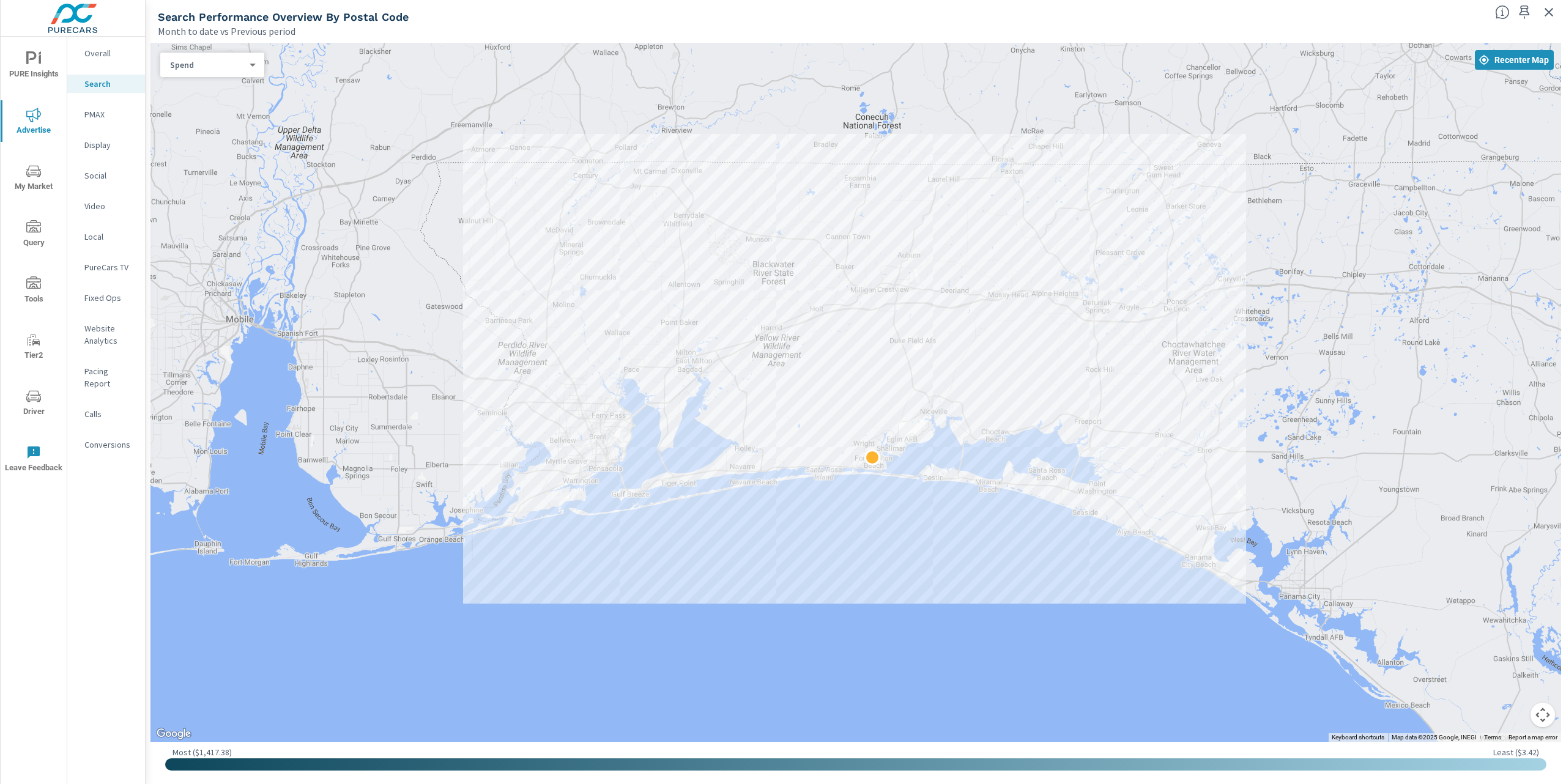
click at [615, 33] on div "Month to date vs Previous period" at bounding box center [821, 31] width 1327 height 15
